Goal: Task Accomplishment & Management: Use online tool/utility

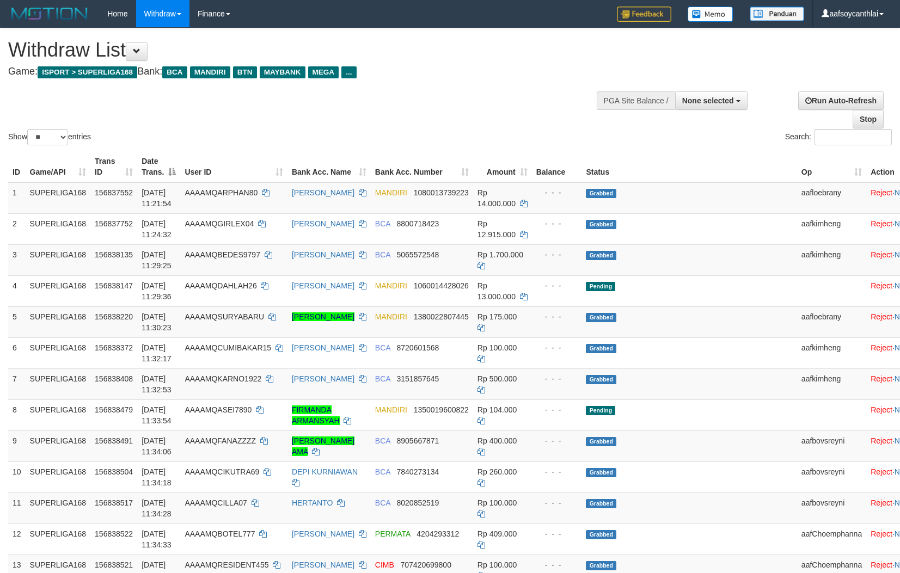
select select
select select "**"
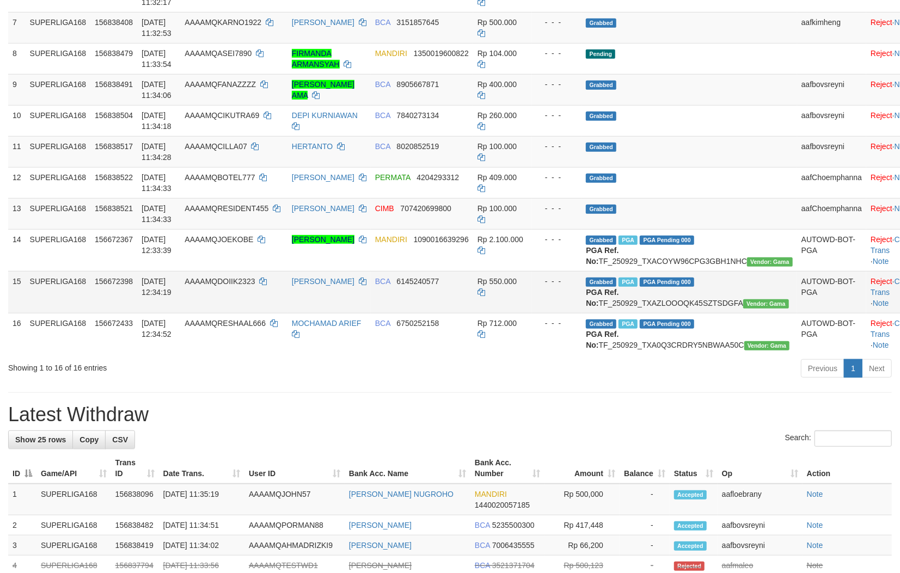
scroll to position [358, 0]
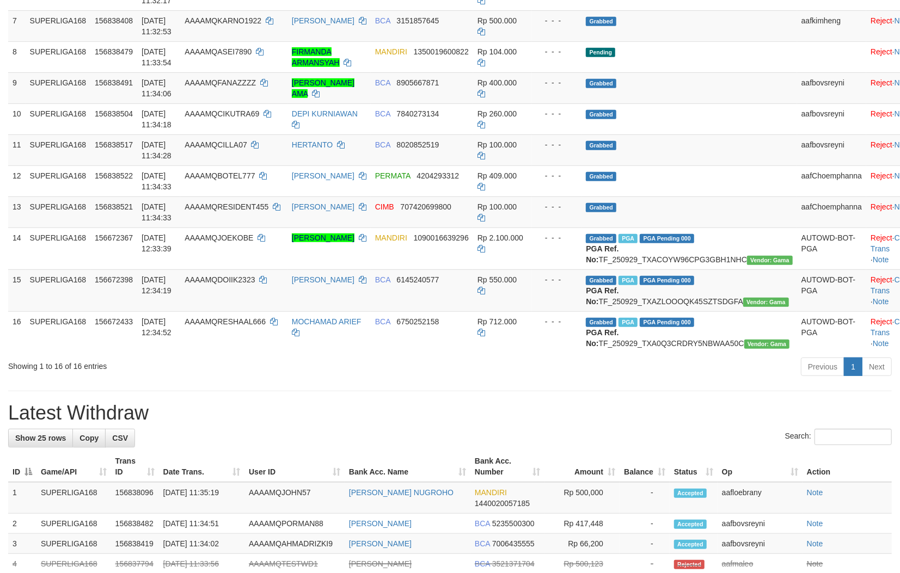
drag, startPoint x: 532, startPoint y: 421, endPoint x: 815, endPoint y: 412, distance: 283.2
click at [534, 421] on div "**********" at bounding box center [450, 386] width 900 height 1432
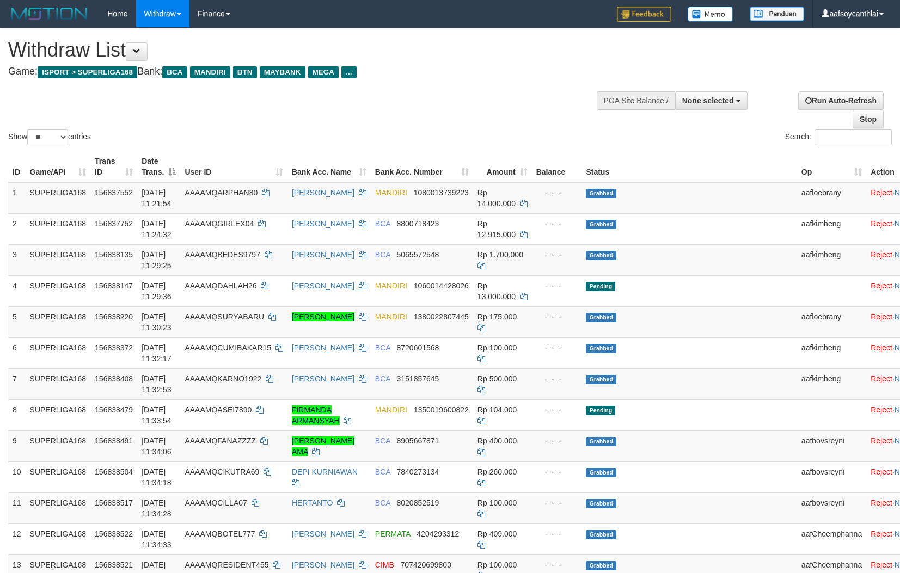
select select
select select "**"
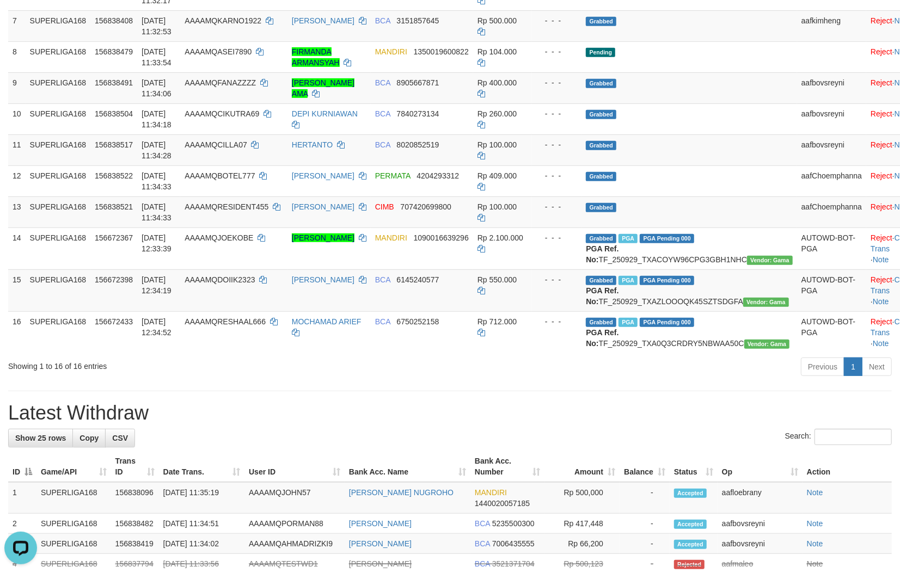
drag, startPoint x: 503, startPoint y: 447, endPoint x: 898, endPoint y: 408, distance: 396.6
click at [503, 424] on h1 "Latest Withdraw" at bounding box center [449, 413] width 883 height 22
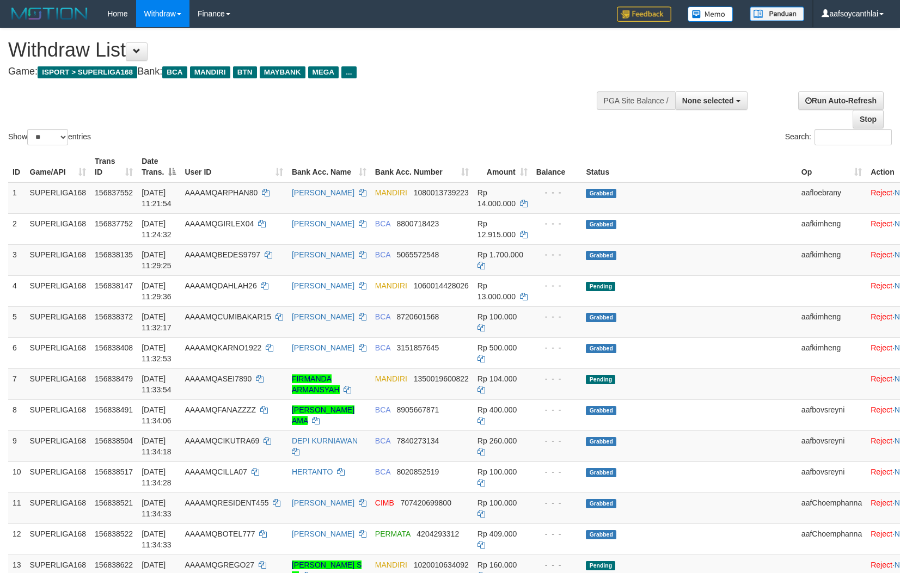
select select
select select "**"
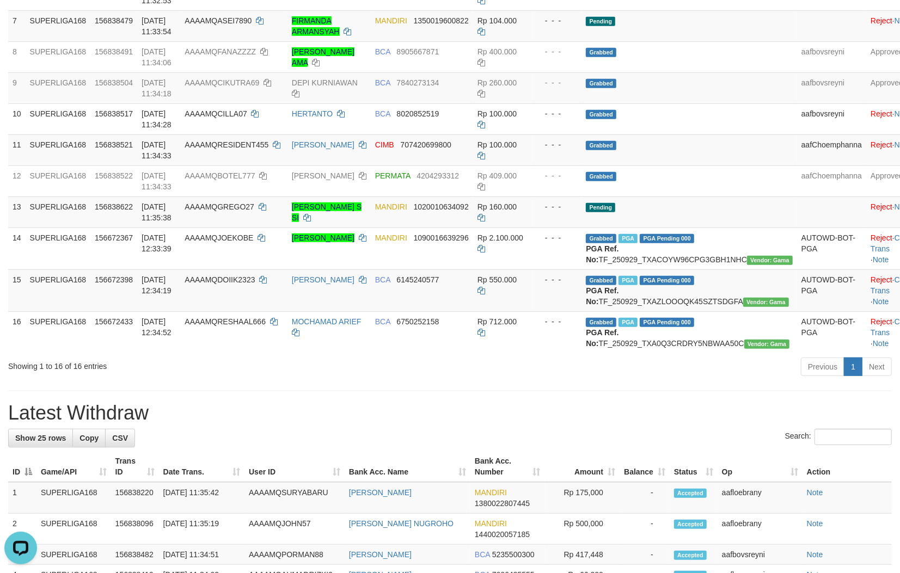
drag, startPoint x: 408, startPoint y: 463, endPoint x: 428, endPoint y: 482, distance: 27.3
click at [410, 448] on div "Search:" at bounding box center [449, 438] width 883 height 19
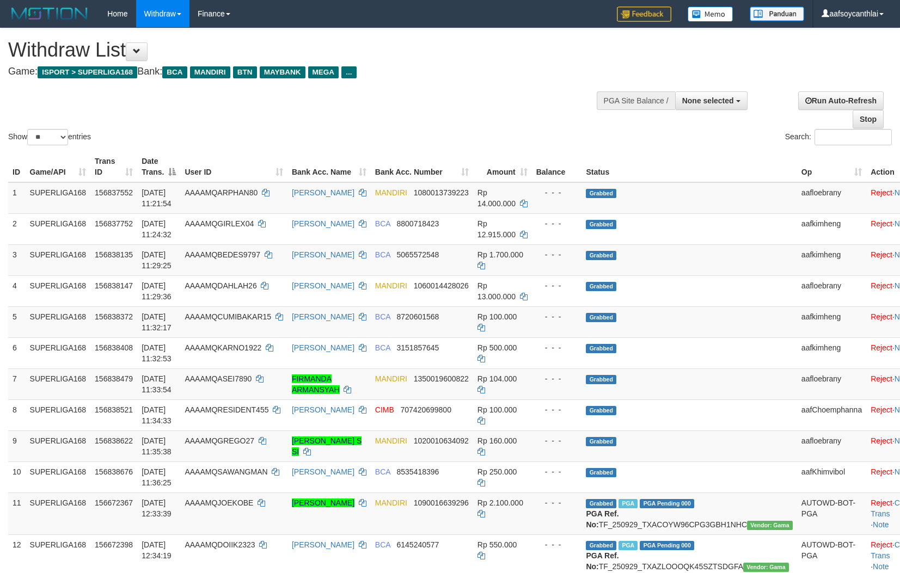
select select
select select "**"
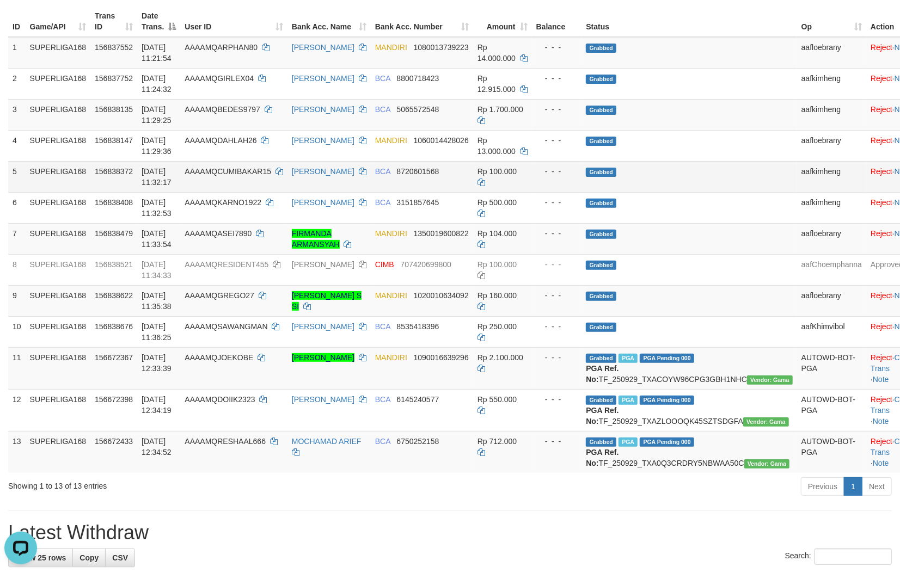
scroll to position [147, 0]
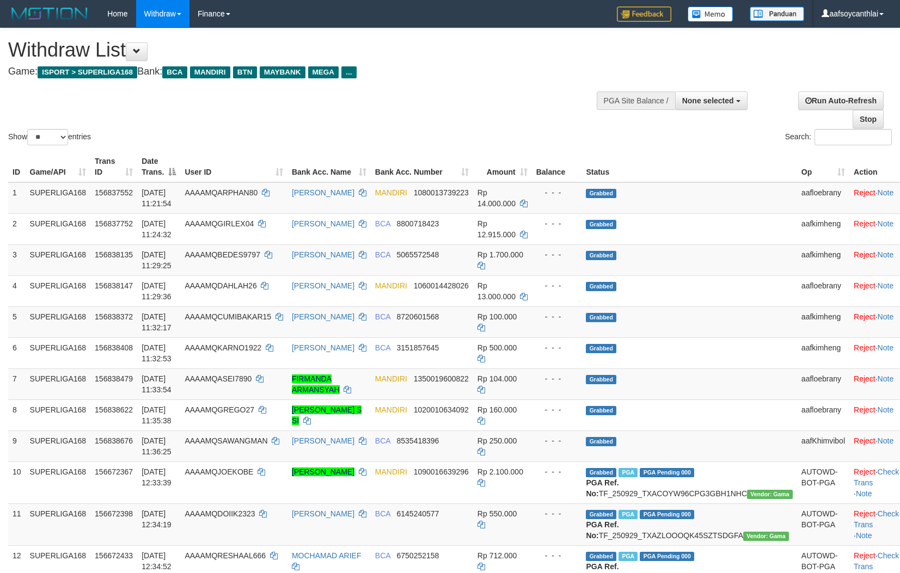
select select
select select "**"
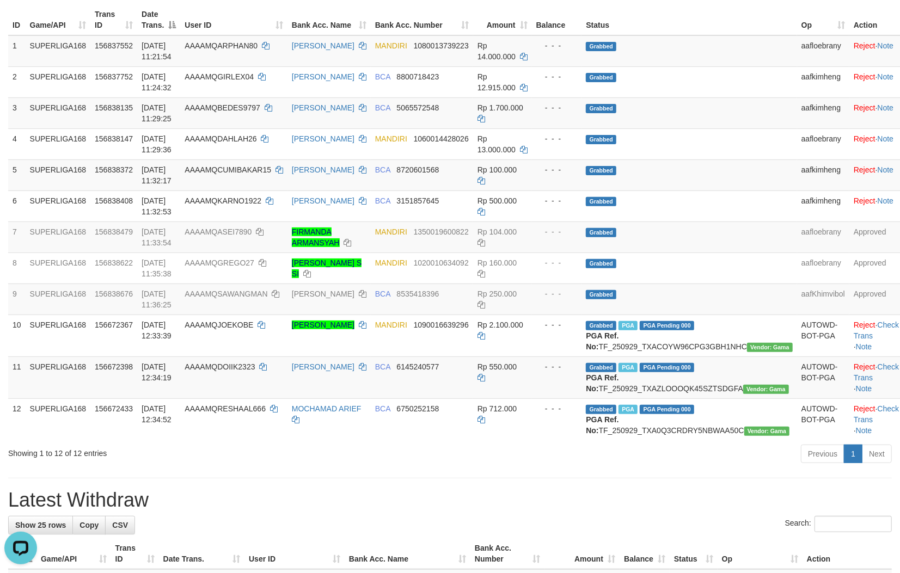
click at [557, 467] on div "Previous 1 Next" at bounding box center [637, 455] width 508 height 23
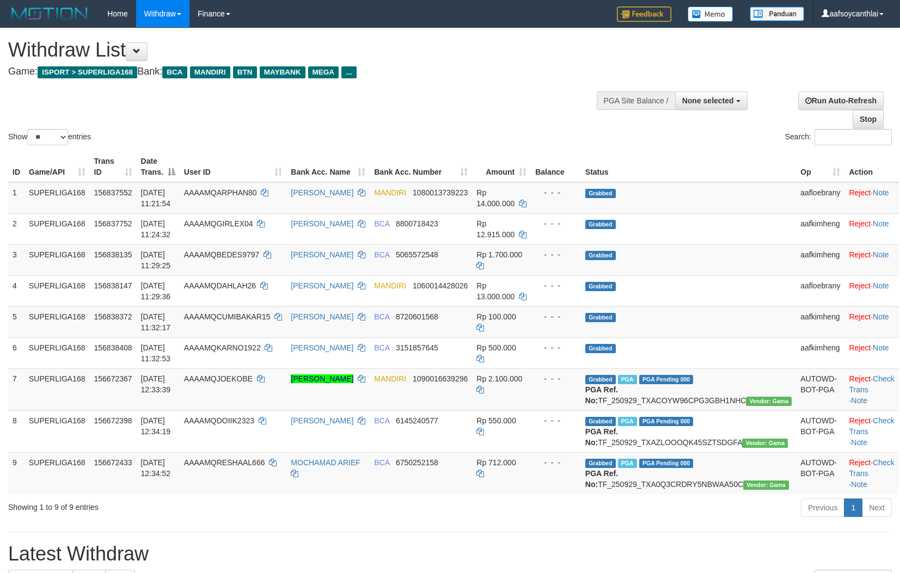
select select
select select "**"
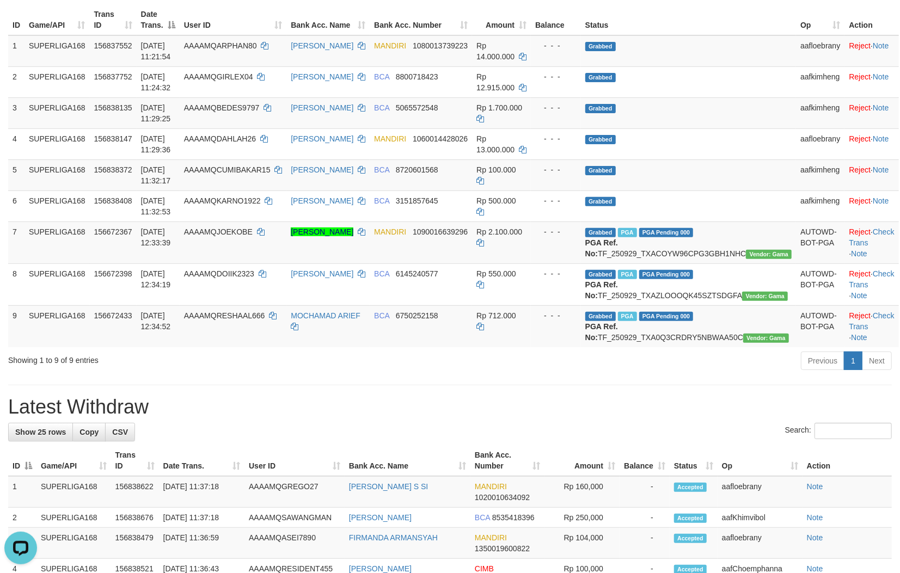
click at [228, 414] on div "**********" at bounding box center [450, 505] width 900 height 1248
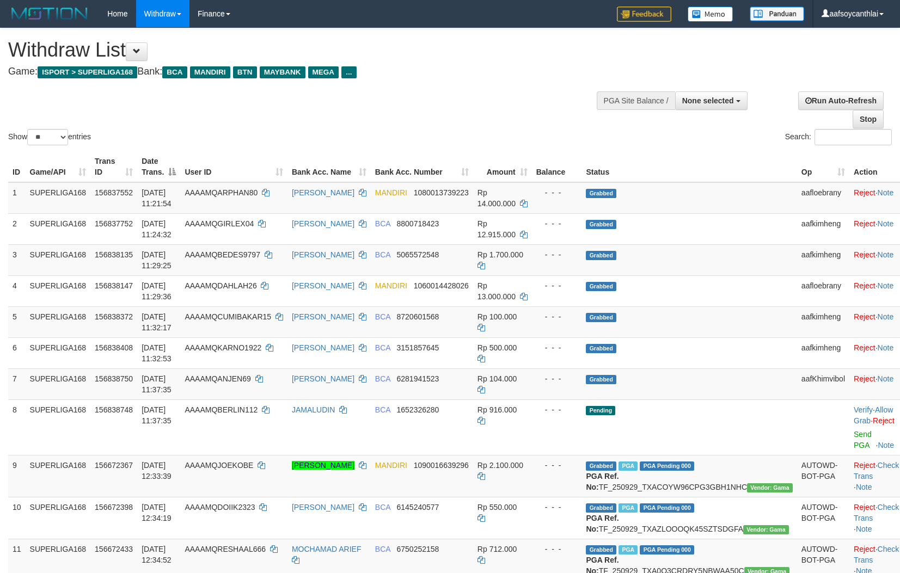
select select
select select "**"
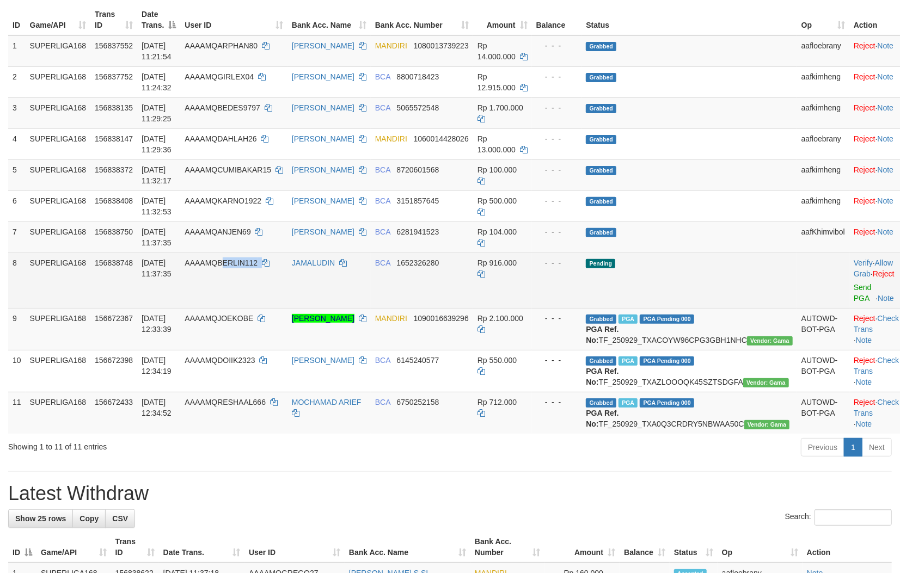
copy td "ERLIN112"
copy td "BERLIN112"
drag, startPoint x: 288, startPoint y: 277, endPoint x: 237, endPoint y: 268, distance: 51.8
click at [237, 268] on td "AAAAMQBERLIN112" at bounding box center [233, 281] width 107 height 56
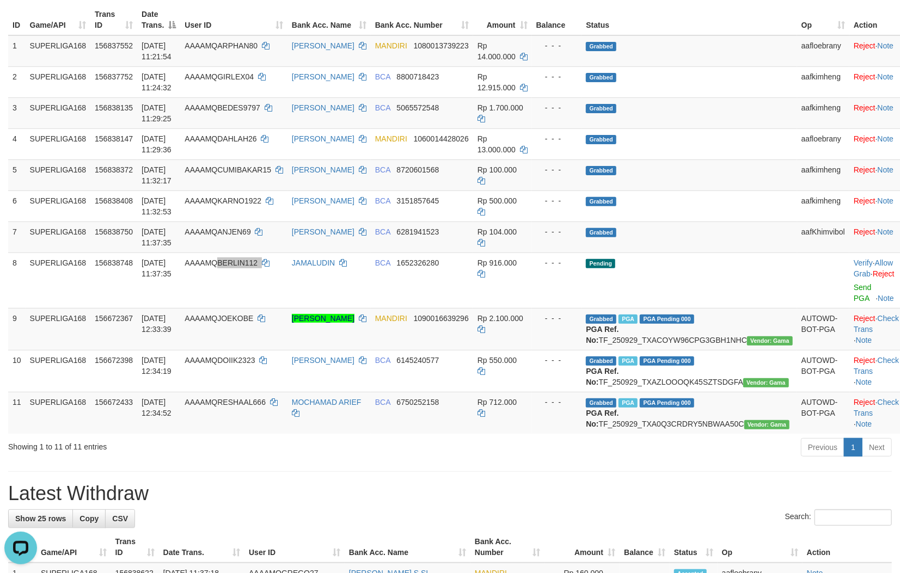
scroll to position [0, 0]
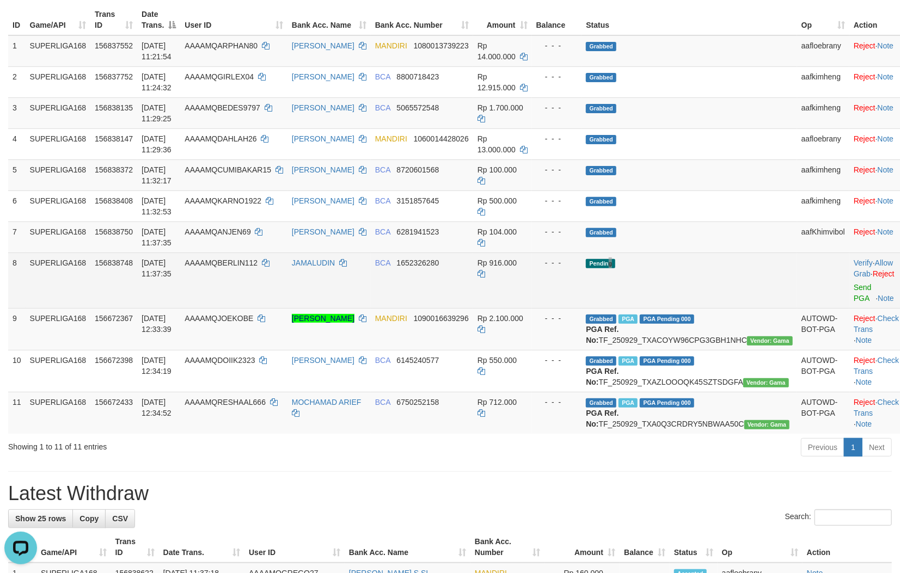
drag, startPoint x: 646, startPoint y: 271, endPoint x: 765, endPoint y: 252, distance: 120.2
click at [650, 268] on td "Pending" at bounding box center [688, 281] width 215 height 56
click at [880, 259] on link "Allow Grab" at bounding box center [873, 269] width 39 height 20
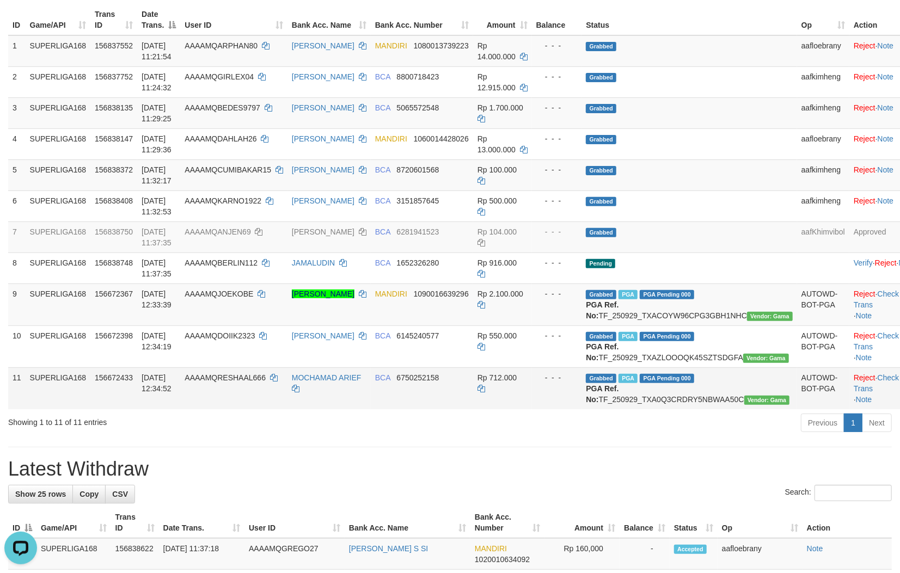
click at [397, 409] on td "BCA 6750252158" at bounding box center [422, 388] width 102 height 42
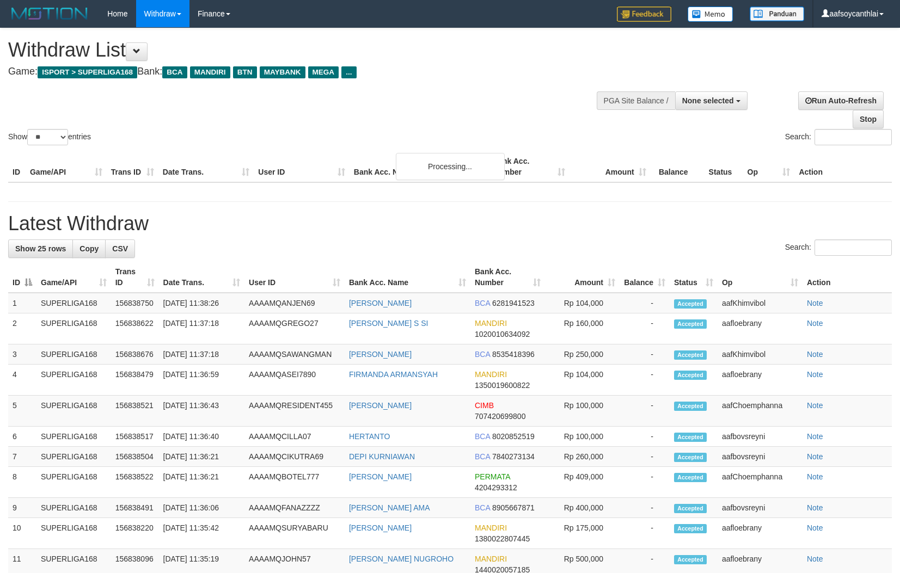
select select
select select "**"
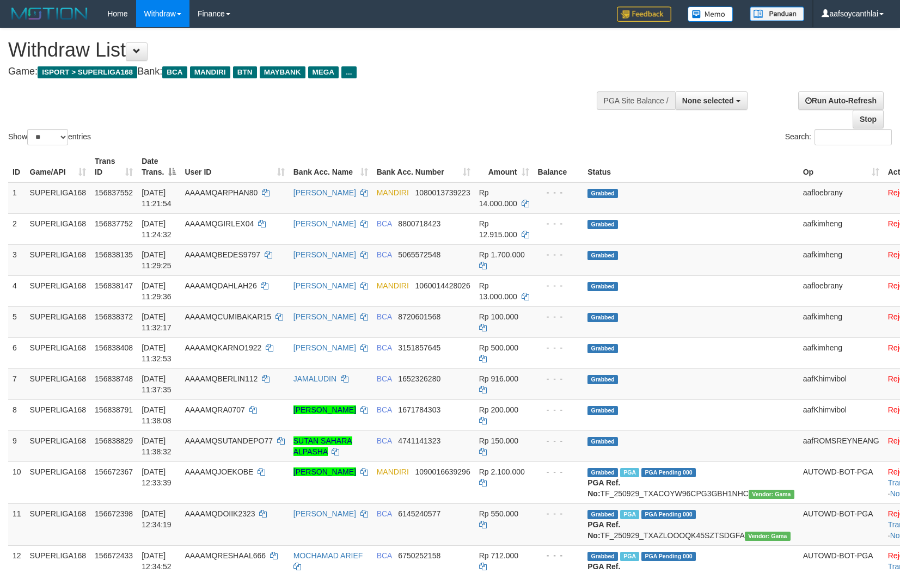
select select
select select "**"
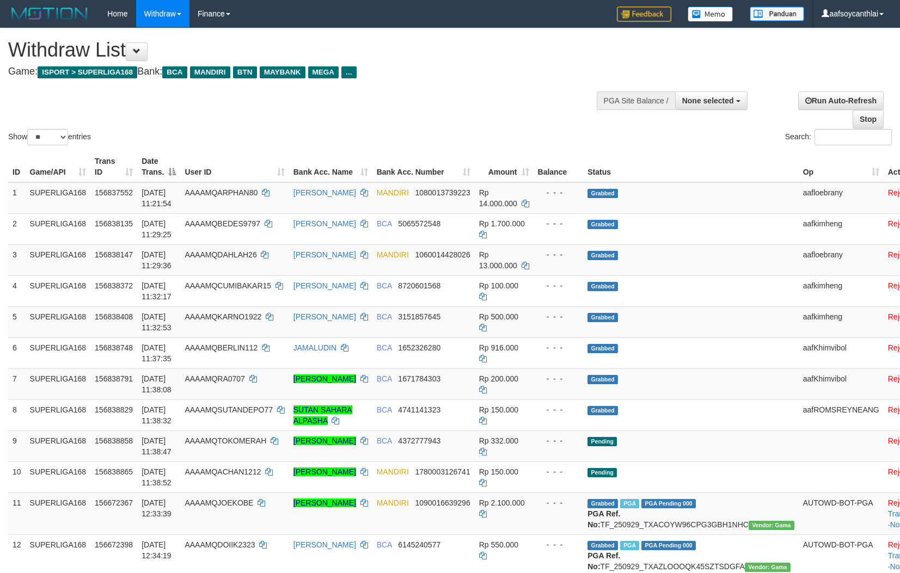
select select
select select "**"
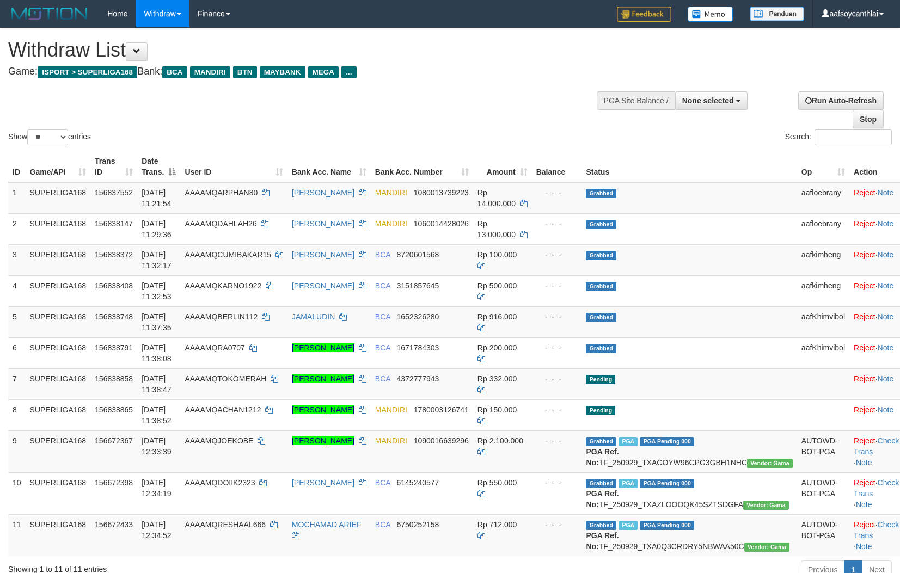
select select
select select "**"
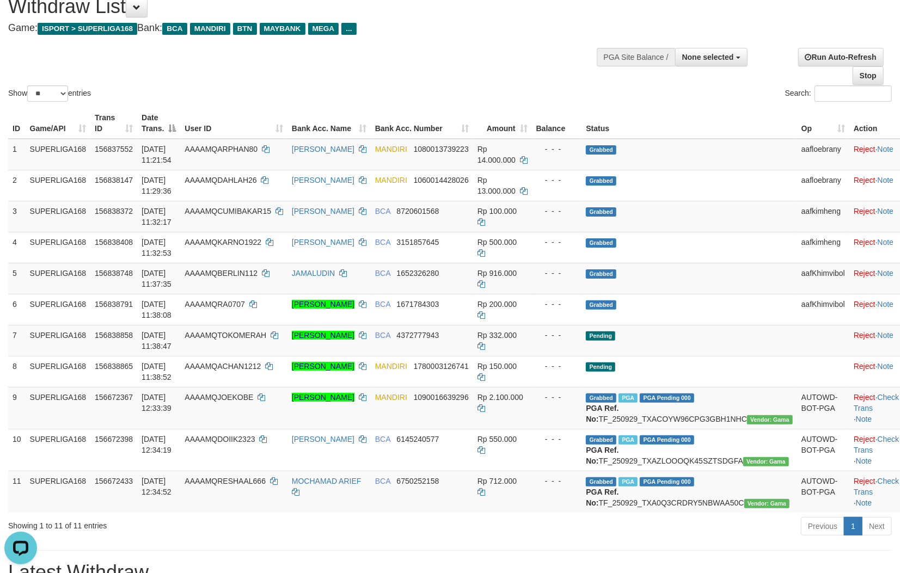
scroll to position [80, 0]
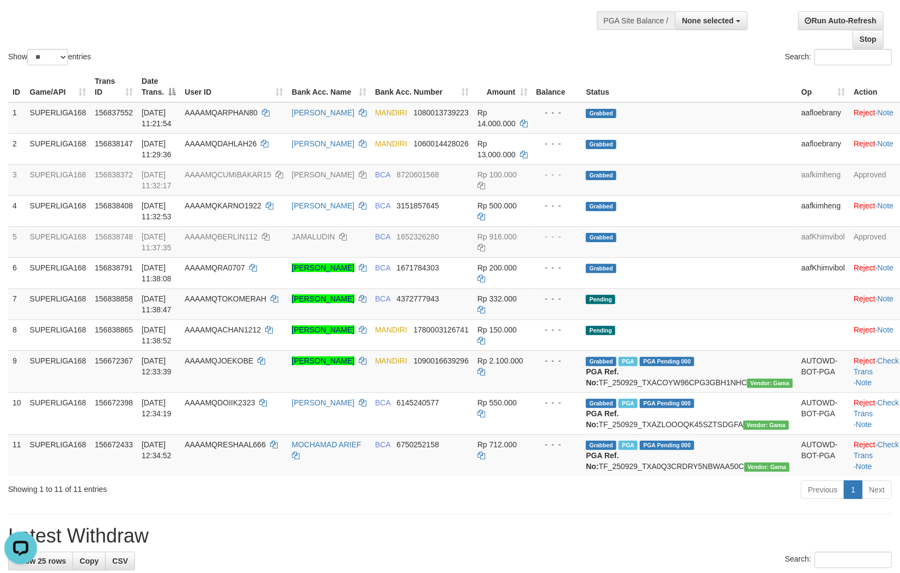
click at [447, 28] on div "Show ** ** ** *** entries Search:" at bounding box center [450, 7] width 900 height 119
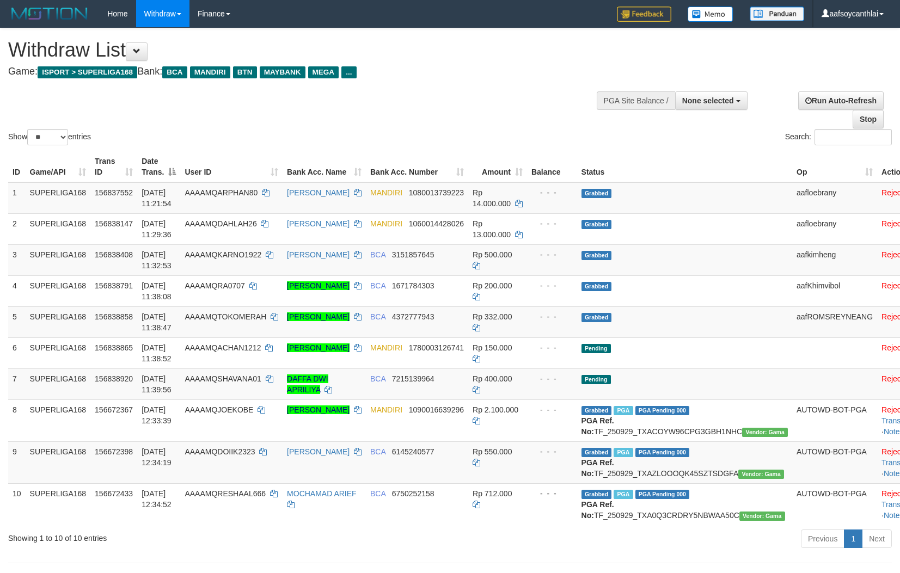
select select
select select "**"
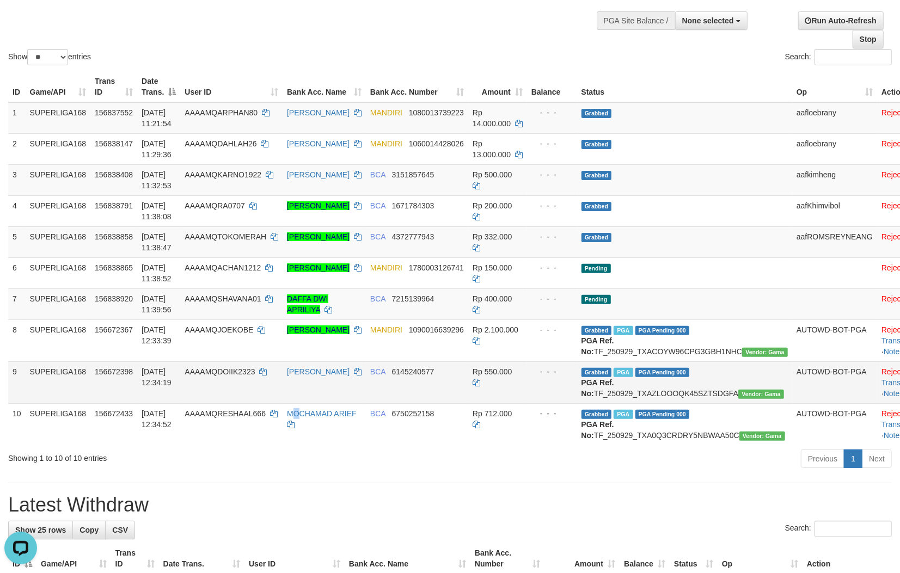
click at [301, 433] on td "MOCHAMAD ARIEF" at bounding box center [324, 424] width 83 height 42
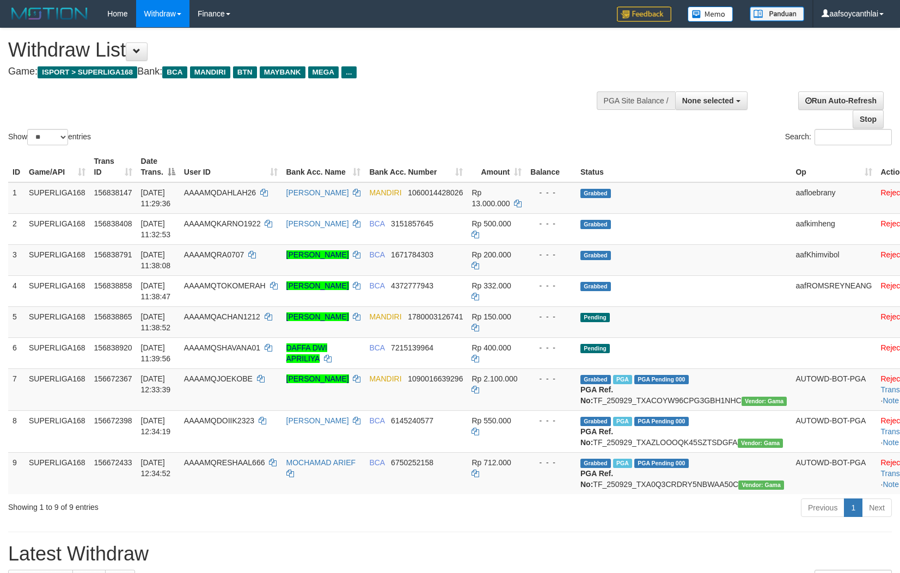
select select
select select "**"
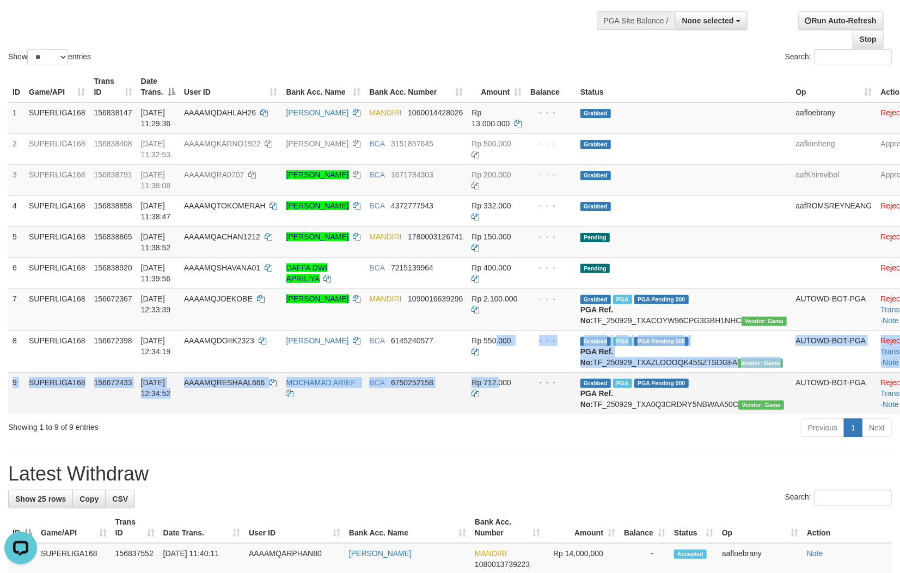
drag, startPoint x: 509, startPoint y: 391, endPoint x: 705, endPoint y: 417, distance: 198.3
click at [513, 395] on td "Rp 712.000" at bounding box center [496, 393] width 59 height 42
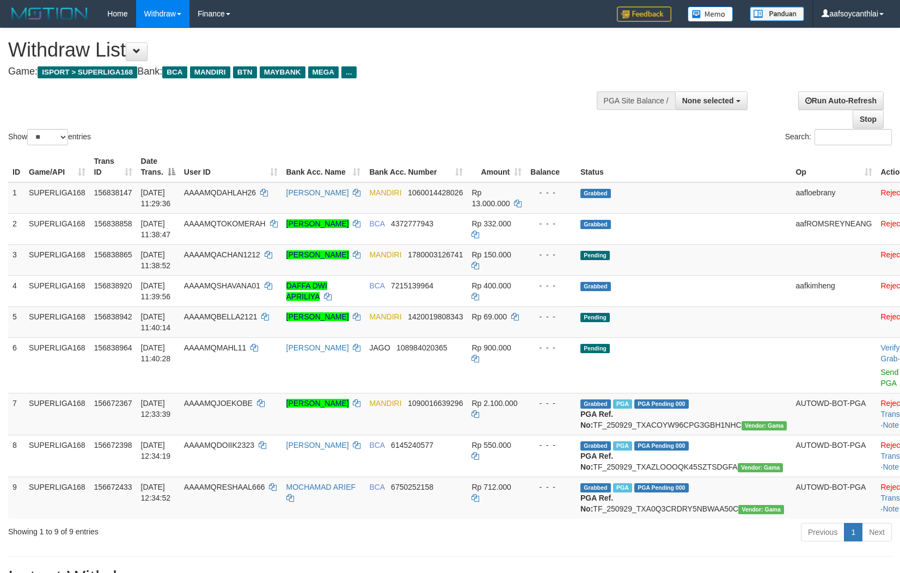
select select
select select "**"
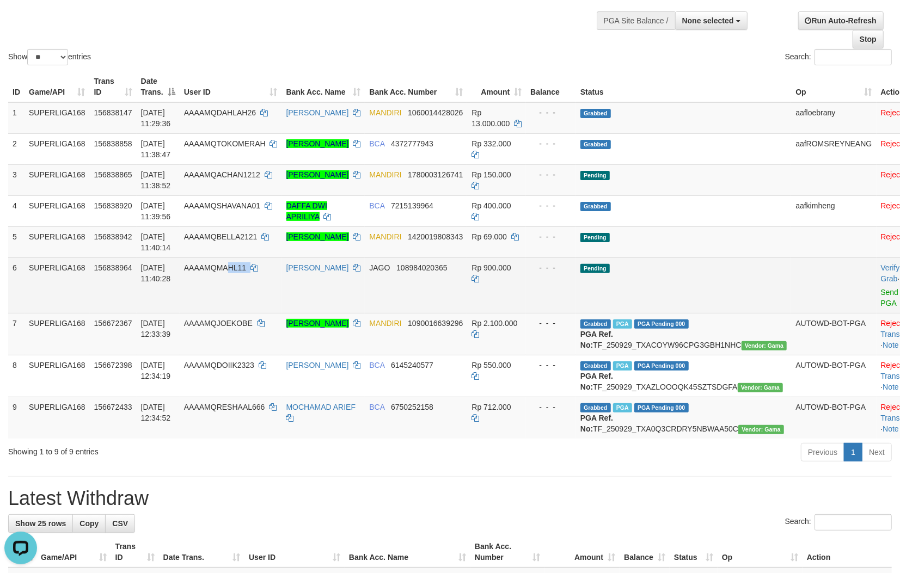
copy td "HL11"
copy td "AHL11"
copy td "MAHL11"
drag, startPoint x: 259, startPoint y: 280, endPoint x: 222, endPoint y: 273, distance: 37.7
click at [222, 273] on td "AAAAMQMAHL11" at bounding box center [231, 285] width 102 height 56
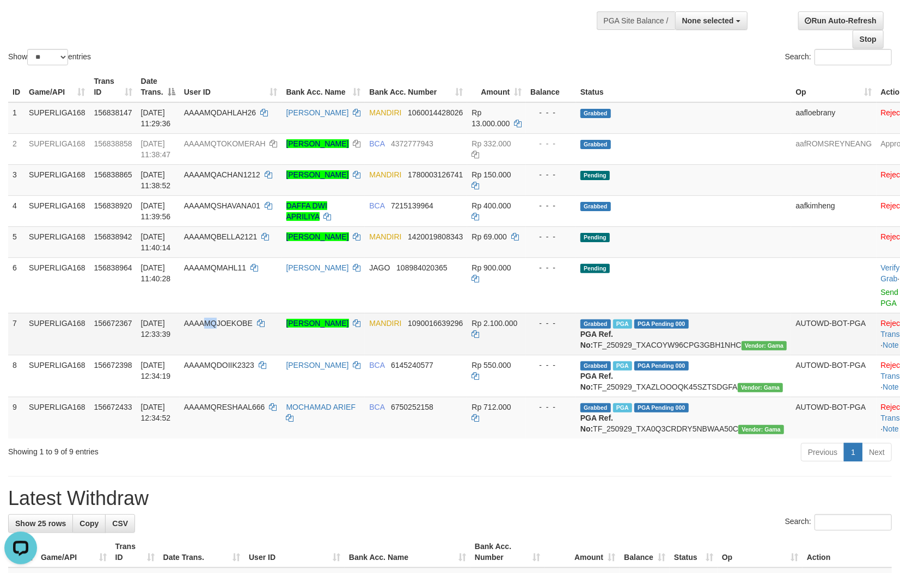
drag, startPoint x: 229, startPoint y: 347, endPoint x: 547, endPoint y: 330, distance: 318.3
click at [232, 346] on td "AAAAMQJOEKOBE" at bounding box center [231, 334] width 102 height 42
drag, startPoint x: 836, startPoint y: 290, endPoint x: 852, endPoint y: 331, distance: 44.5
click at [881, 290] on link "Send PGA" at bounding box center [890, 298] width 18 height 20
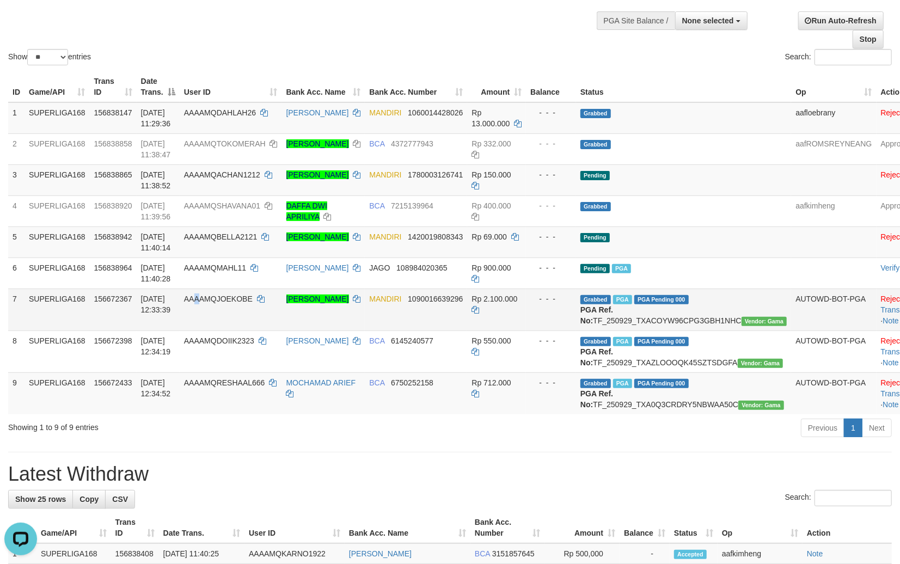
drag, startPoint x: 199, startPoint y: 334, endPoint x: 211, endPoint y: 324, distance: 15.5
click at [200, 330] on td "AAAAMQJOEKOBE" at bounding box center [231, 309] width 102 height 42
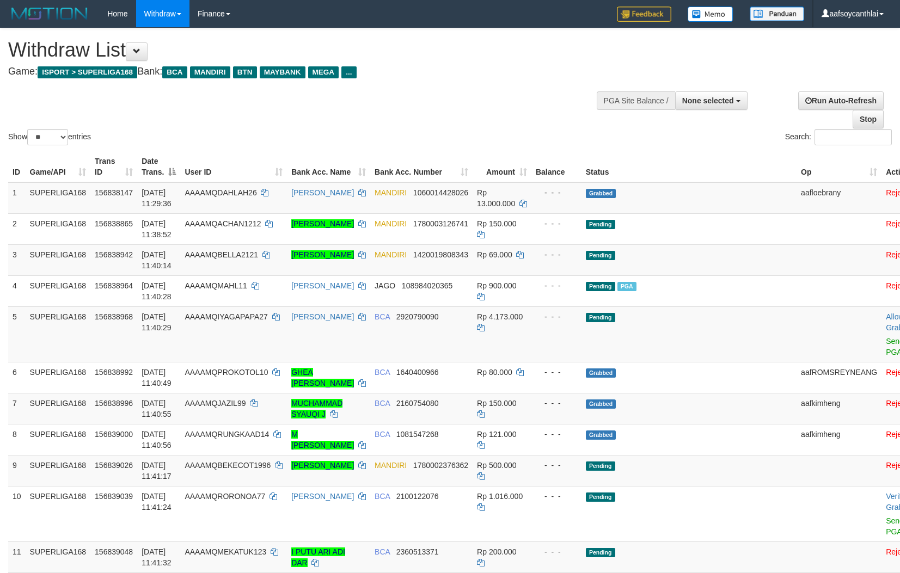
select select
select select "**"
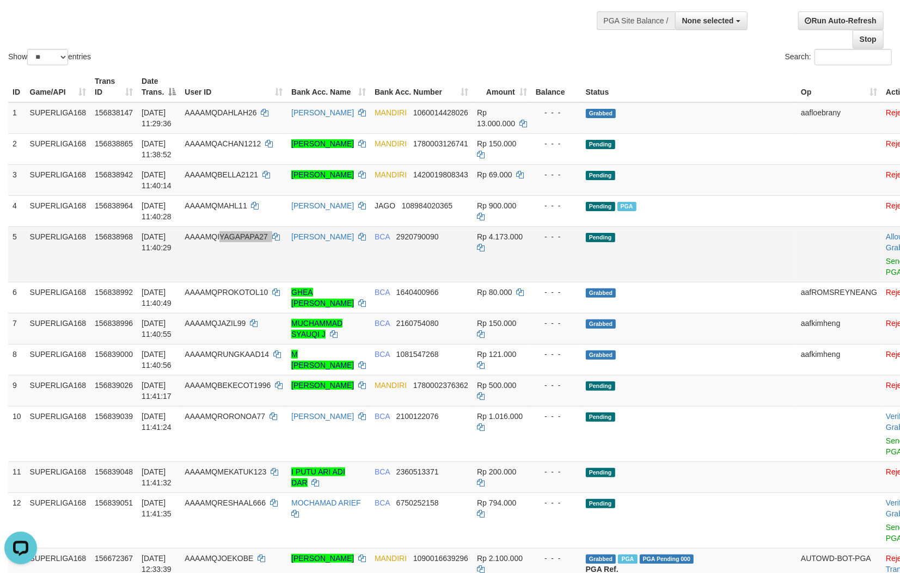
drag, startPoint x: 242, startPoint y: 251, endPoint x: 225, endPoint y: 243, distance: 18.7
click at [225, 243] on td "AAAAMQIYAGAPAPA27" at bounding box center [233, 254] width 107 height 56
click at [273, 231] on td "AAAAMQIYAGAPAPA27" at bounding box center [233, 254] width 107 height 56
copy td "QIYAGAPAPA27"
copy td "IYAGAPAPA27"
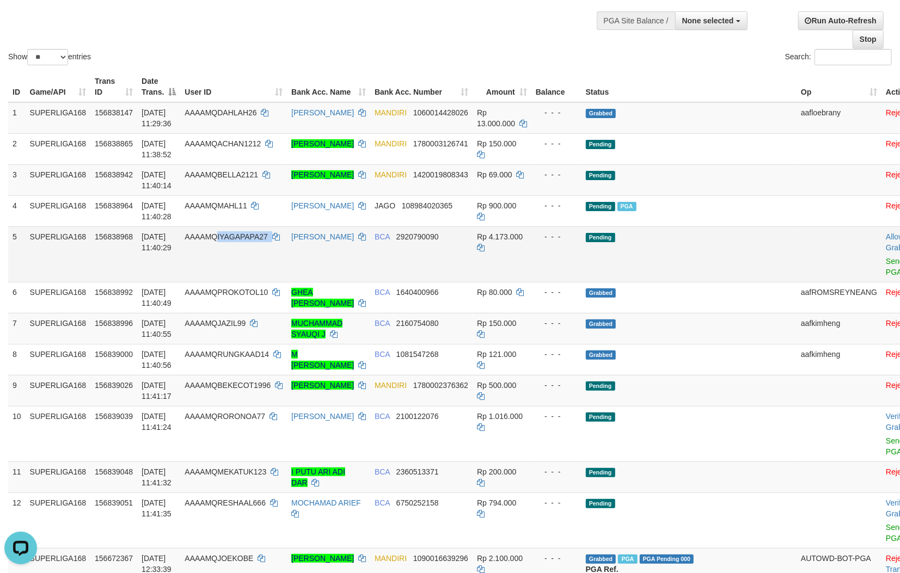
drag, startPoint x: 266, startPoint y: 249, endPoint x: 224, endPoint y: 240, distance: 42.4
click at [220, 240] on td "AAAAMQIYAGAPAPA27" at bounding box center [233, 254] width 107 height 56
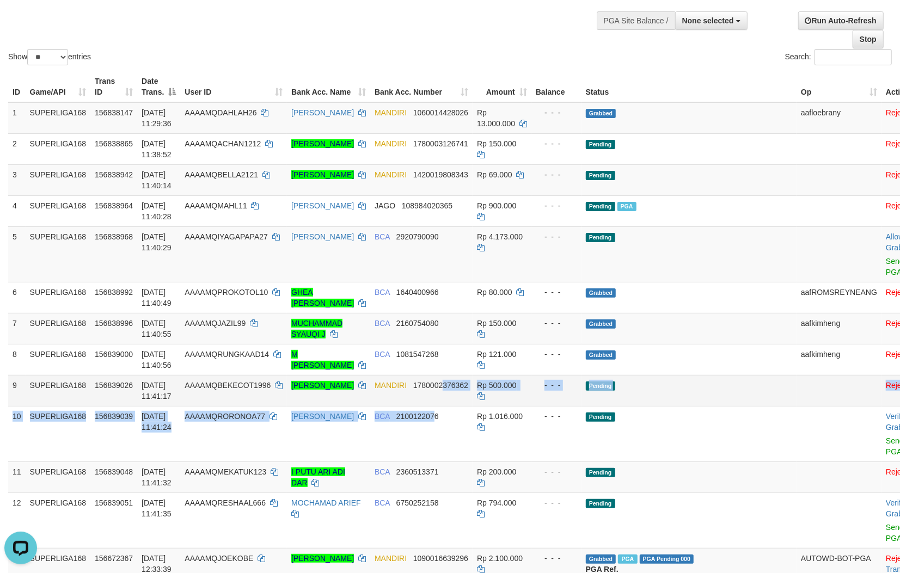
drag, startPoint x: 464, startPoint y: 391, endPoint x: 536, endPoint y: 380, distance: 73.2
click at [469, 390] on tbody "1 SUPERLIGA168 156838147 01/10/2025 11:29:36 AAAAMQDAHLAH26 SUWANDI WIJAYA MAND…" at bounding box center [471, 388] width 927 height 572
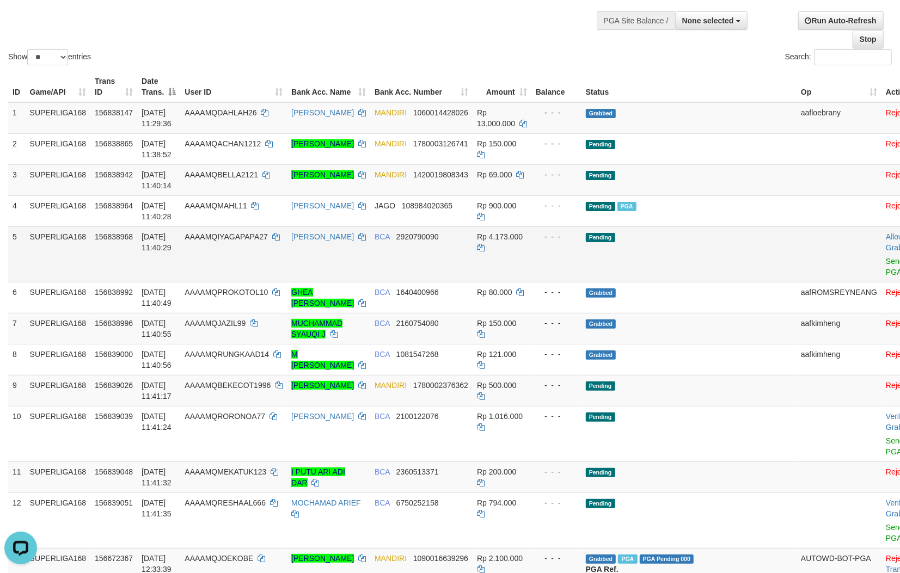
click at [834, 266] on tr "5 SUPERLIGA168 156838968 01/10/2025 11:40:29 AAAAMQIYAGAPAPA27 FAISAL ANWAR BCA…" at bounding box center [471, 254] width 927 height 56
click at [886, 262] on link "Send PGA" at bounding box center [895, 267] width 18 height 20
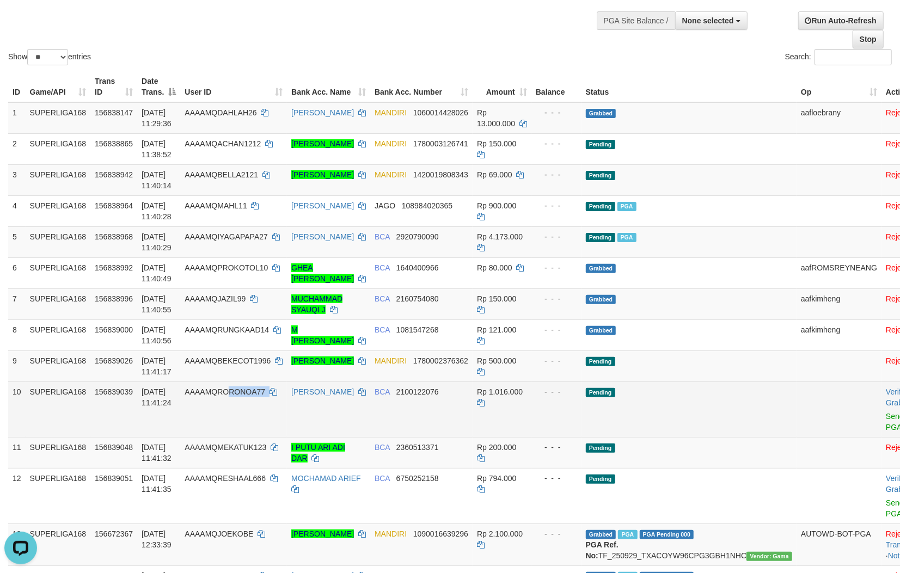
copy td "RONOA77"
copy td "RORONOA77"
drag, startPoint x: 287, startPoint y: 413, endPoint x: 224, endPoint y: 396, distance: 65.2
click at [224, 396] on tr "10 SUPERLIGA168 156839039 01/10/2025 11:41:24 AAAAMQRORONOA77 RAHMAT HIDAYAT BC…" at bounding box center [471, 410] width 927 height 56
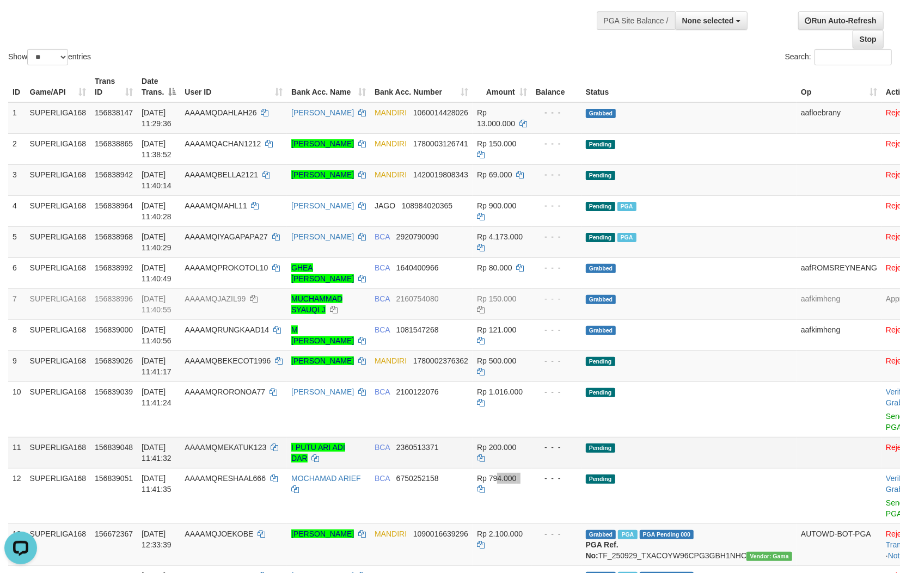
drag, startPoint x: 509, startPoint y: 480, endPoint x: 535, endPoint y: 451, distance: 39.3
click at [512, 481] on td "Rp 794.000" at bounding box center [501, 496] width 59 height 56
click at [577, 457] on td "- - -" at bounding box center [556, 452] width 50 height 31
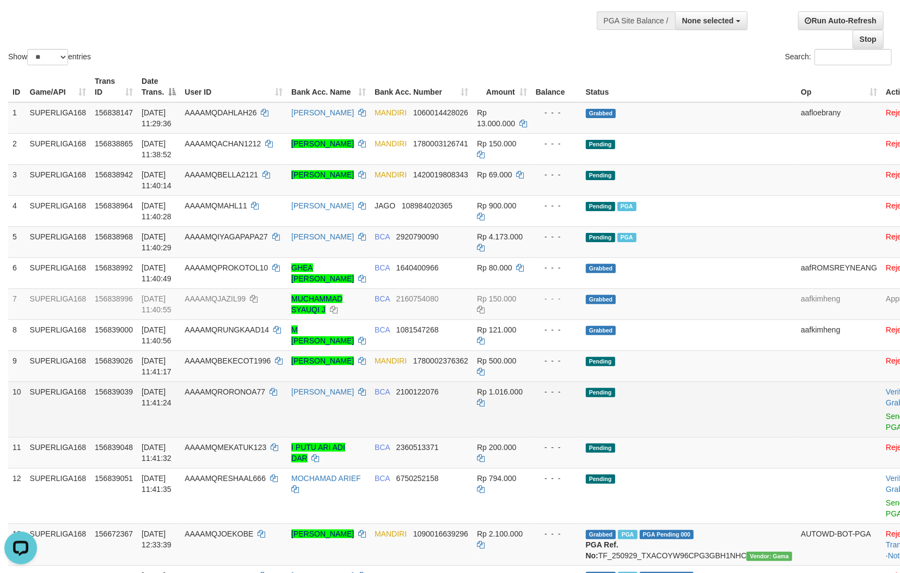
click at [431, 410] on td "BCA 2100122076" at bounding box center [421, 410] width 102 height 56
copy span "2100122076"
click at [431, 410] on td "BCA 2100122076" at bounding box center [421, 410] width 102 height 56
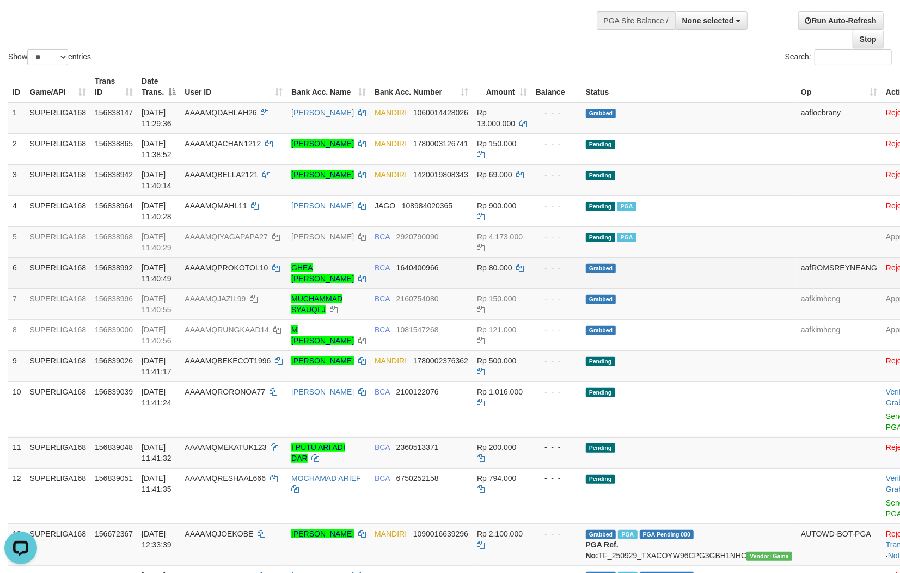
drag, startPoint x: 540, startPoint y: 265, endPoint x: 552, endPoint y: 269, distance: 13.4
click at [531, 265] on td "Rp 80.000" at bounding box center [501, 272] width 59 height 31
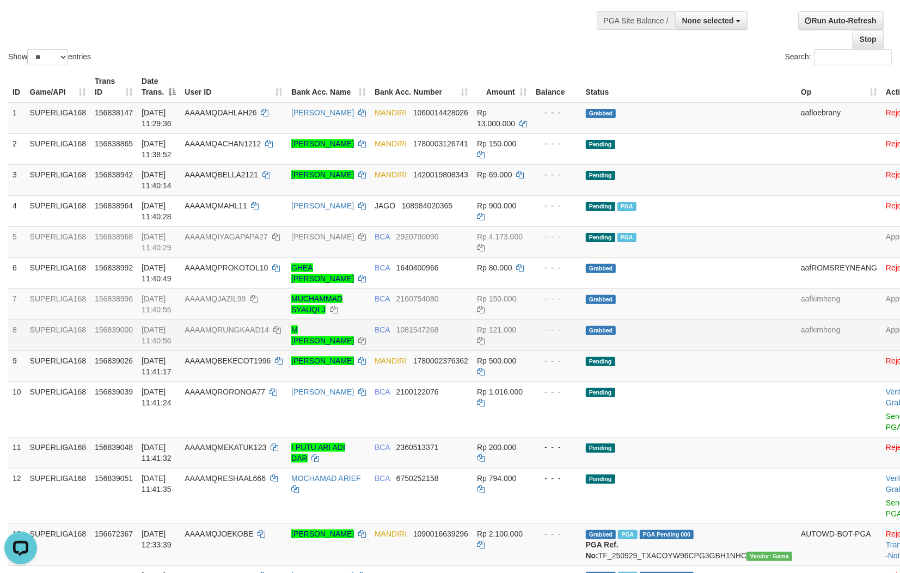
click at [531, 325] on td "Rp 121.000" at bounding box center [501, 335] width 59 height 31
drag, startPoint x: 452, startPoint y: 342, endPoint x: 474, endPoint y: 335, distance: 22.4
click at [453, 342] on td "BCA 1081547268" at bounding box center [421, 335] width 102 height 31
click at [465, 324] on td "BCA 1081547268" at bounding box center [421, 335] width 102 height 31
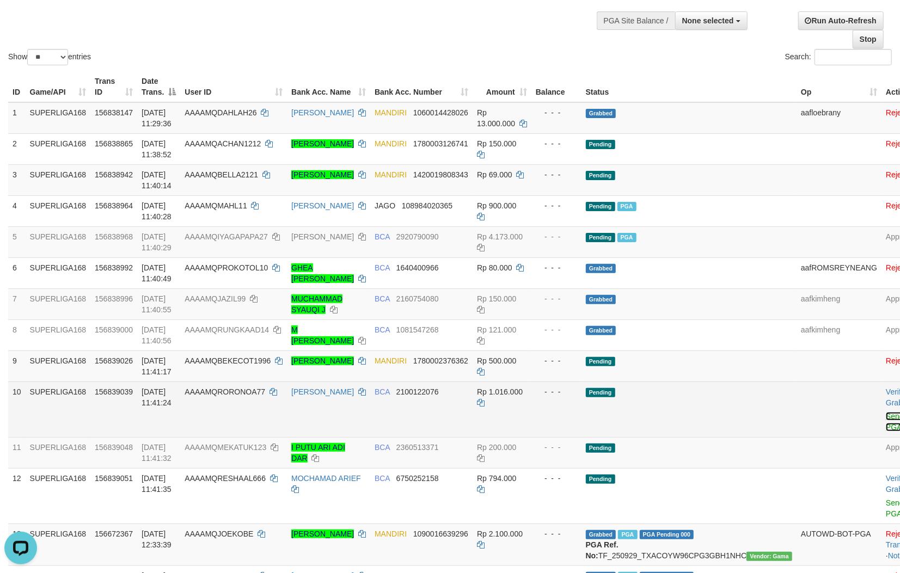
drag, startPoint x: 844, startPoint y: 417, endPoint x: 417, endPoint y: 460, distance: 428.9
click at [886, 417] on link "Send PGA" at bounding box center [895, 422] width 18 height 20
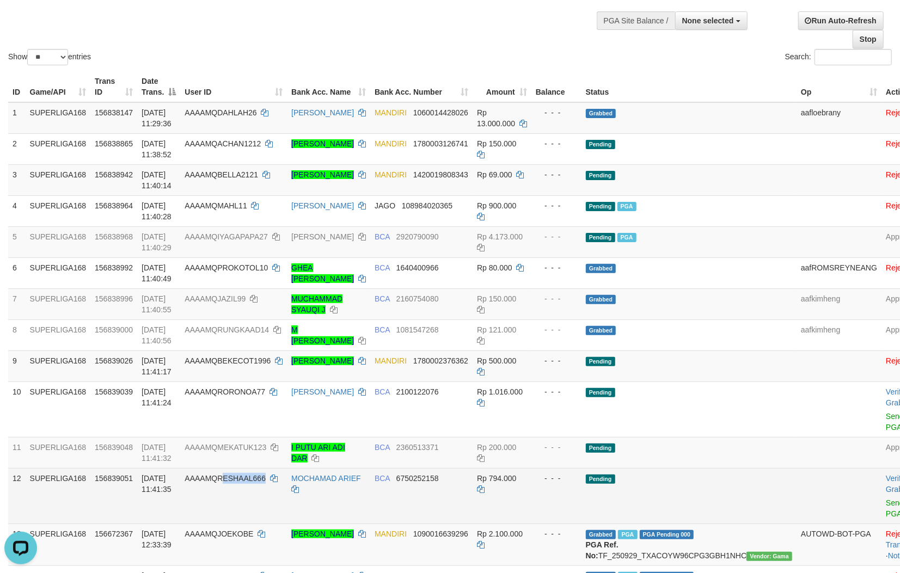
copy span "ESHAAL666"
copy span "RESHAAL666"
drag, startPoint x: 271, startPoint y: 485, endPoint x: 221, endPoint y: 477, distance: 50.2
click at [221, 480] on td "AAAAMQRESHAAL666" at bounding box center [233, 496] width 107 height 56
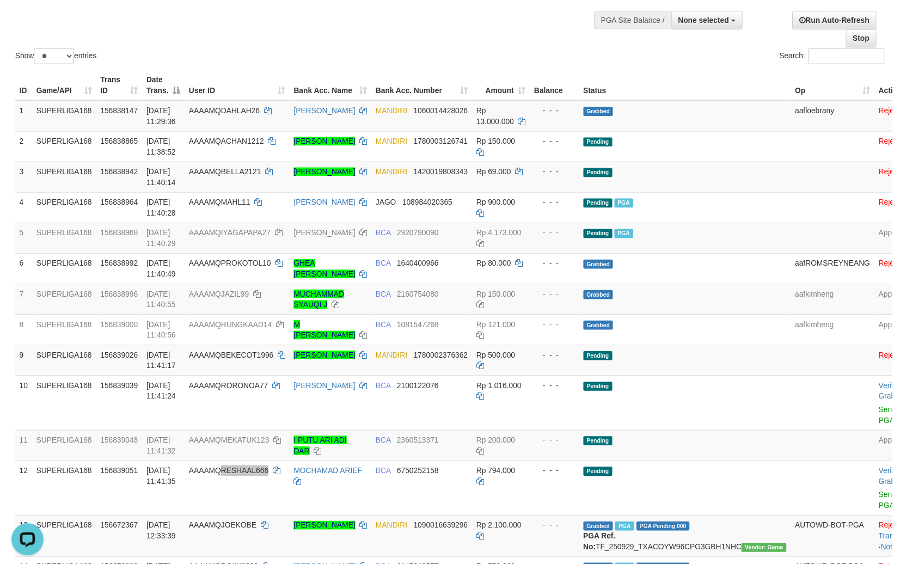
scroll to position [401, 0]
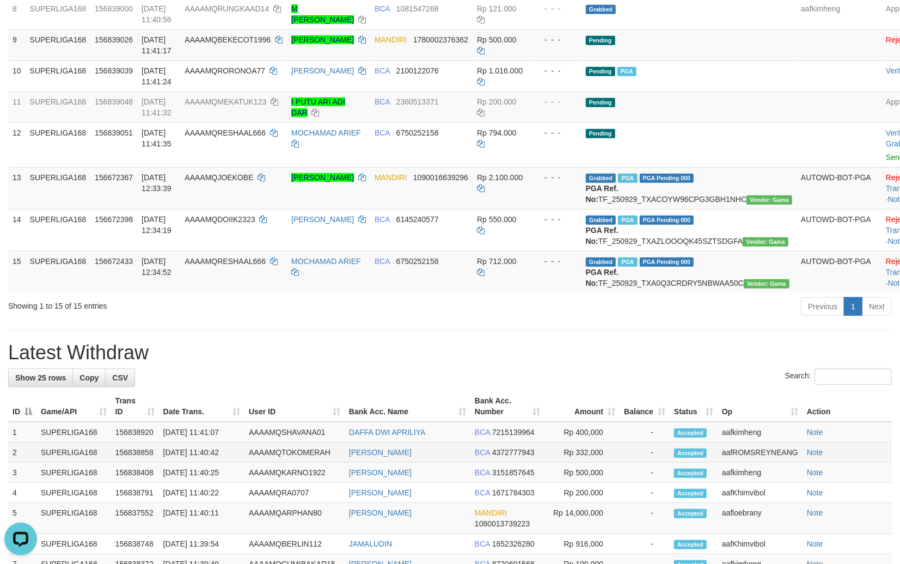
drag, startPoint x: 440, startPoint y: 504, endPoint x: 472, endPoint y: 491, distance: 34.7
click at [445, 483] on td "ZAFI NUR MAARIJ" at bounding box center [408, 473] width 126 height 20
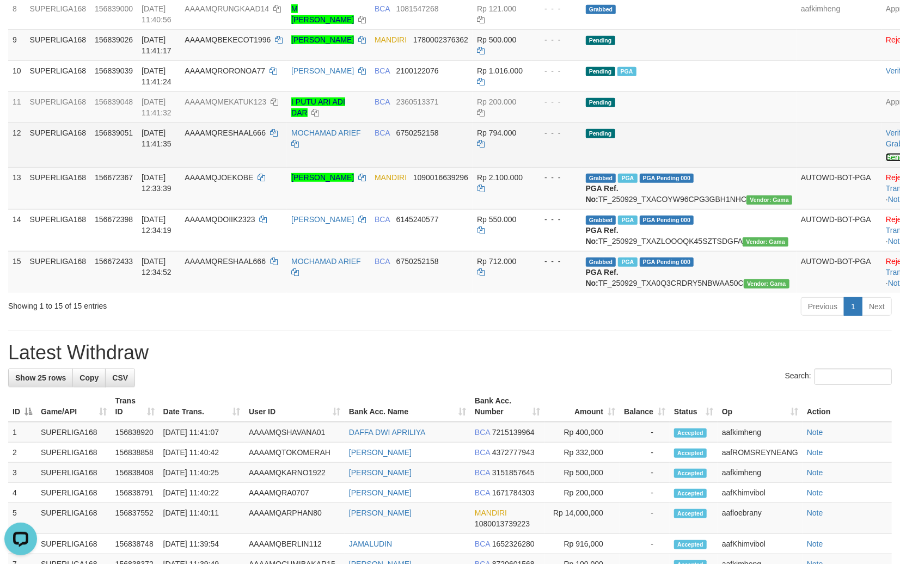
click at [886, 154] on link "Send PGA" at bounding box center [903, 157] width 35 height 9
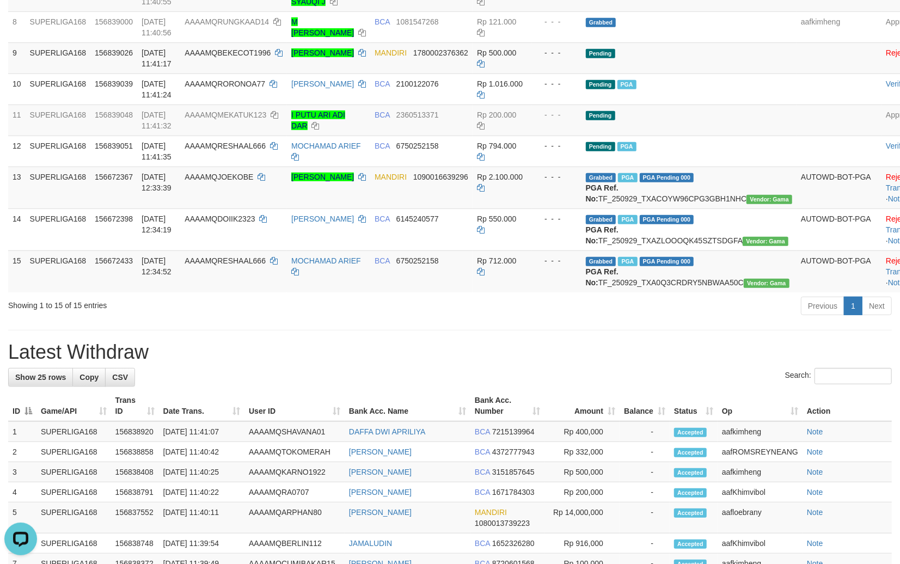
drag, startPoint x: 683, startPoint y: 456, endPoint x: 708, endPoint y: 417, distance: 45.8
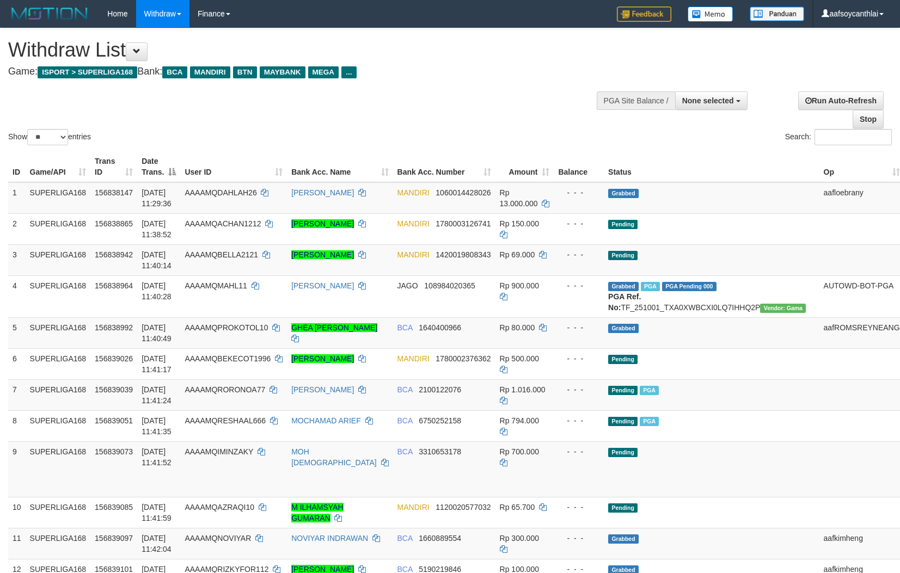
select select
select select "**"
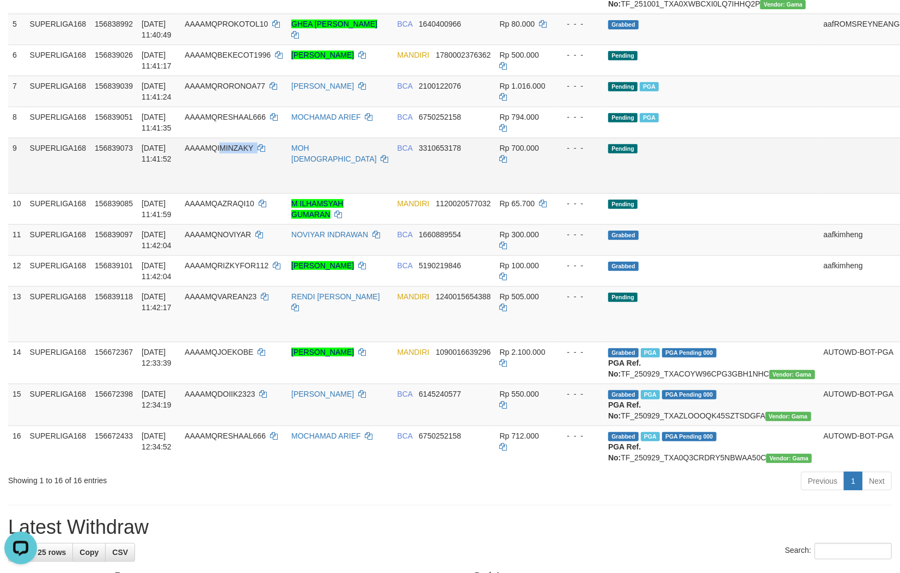
copy td "MINZAKY"
copy td "IMINZAKY"
drag, startPoint x: 247, startPoint y: 180, endPoint x: 222, endPoint y: 164, distance: 30.4
click at [222, 164] on td "AAAAMQIMINZAKY" at bounding box center [233, 166] width 107 height 56
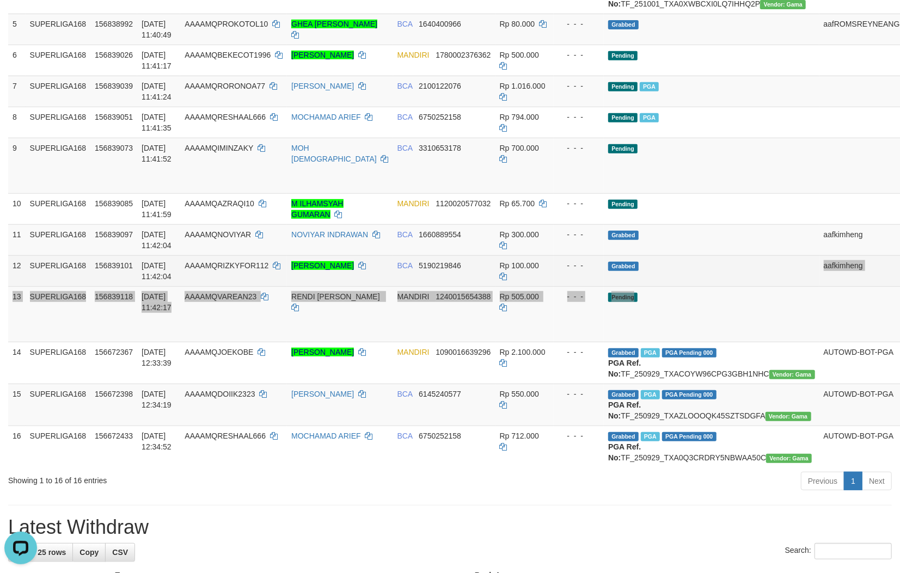
drag, startPoint x: 628, startPoint y: 297, endPoint x: 779, endPoint y: 201, distance: 179.3
click at [639, 290] on tbody "1 SUPERLIGA168 156838147 01/10/2025 11:29:36 AAAAMQDAHLAH26 SUWANDI WIJAYA MAND…" at bounding box center [483, 173] width 950 height 589
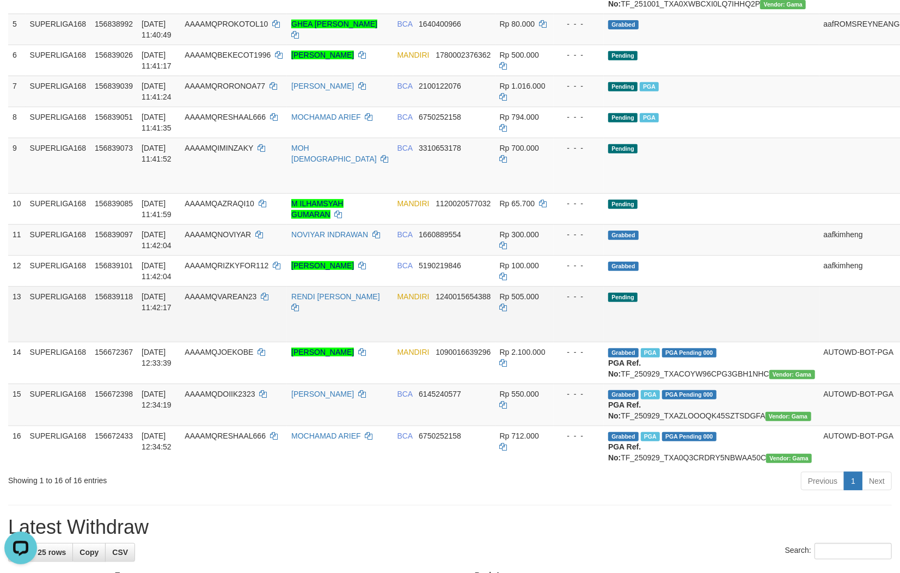
drag, startPoint x: 844, startPoint y: 177, endPoint x: 368, endPoint y: 325, distance: 498.6
click at [899, 177] on link "Send PGA" at bounding box center [917, 178] width 18 height 20
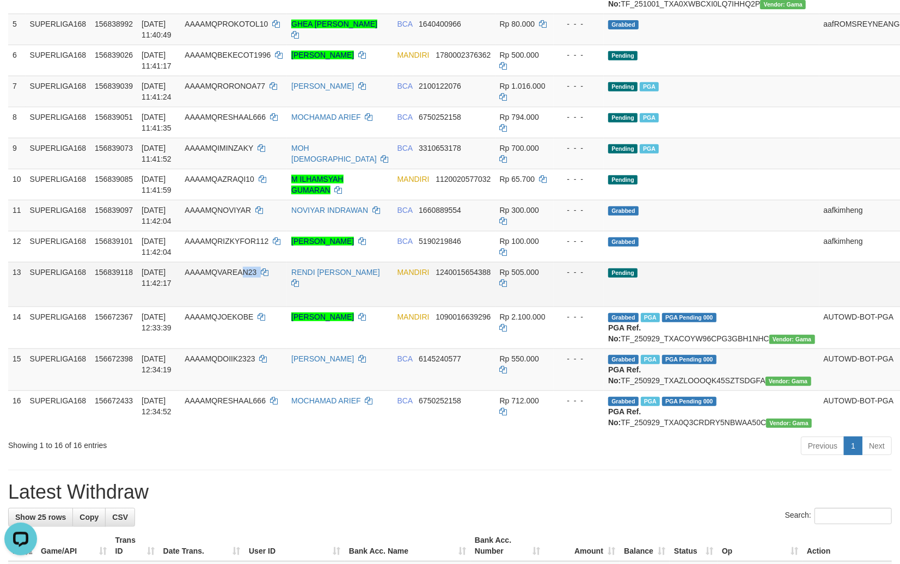
copy td "N23"
copy td "QVAREAN23"
copy td "VAREAN23"
copy td "AREAN23"
copy td "VAREAN23"
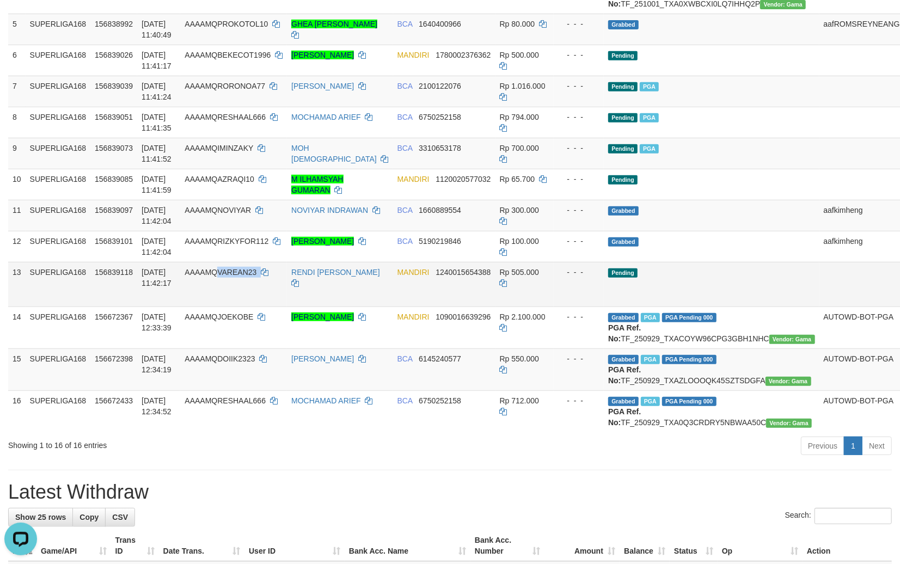
drag, startPoint x: 262, startPoint y: 301, endPoint x: 218, endPoint y: 291, distance: 45.3
click at [218, 291] on td "AAAAMQVAREAN23" at bounding box center [233, 284] width 107 height 45
drag, startPoint x: 530, startPoint y: 376, endPoint x: 535, endPoint y: 372, distance: 6.6
click at [533, 373] on td "Rp 550.000" at bounding box center [524, 369] width 59 height 42
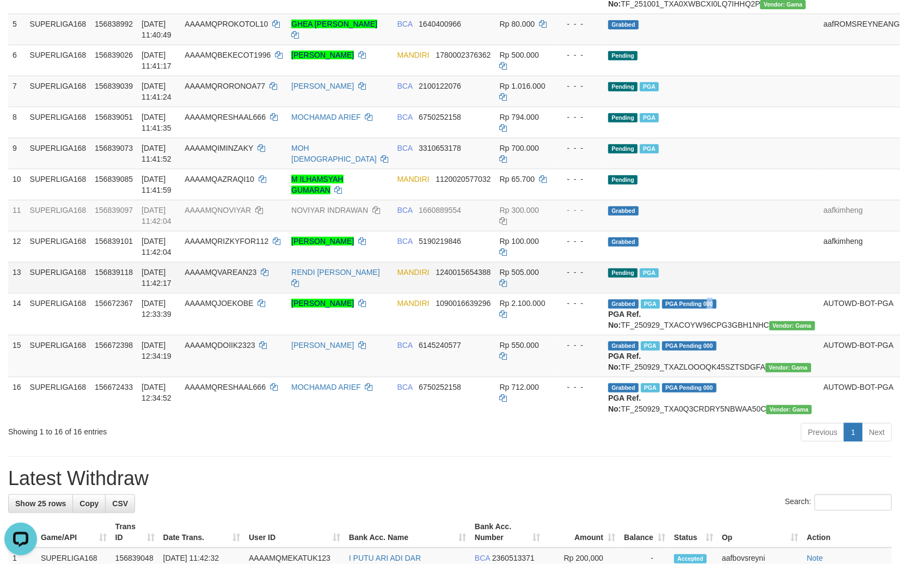
drag, startPoint x: 692, startPoint y: 309, endPoint x: 676, endPoint y: 302, distance: 17.8
click at [686, 305] on td "Grabbed PGA PGA Pending 000 {"status":"000","data":{"unique_id":"347-156672367-…" at bounding box center [711, 314] width 215 height 42
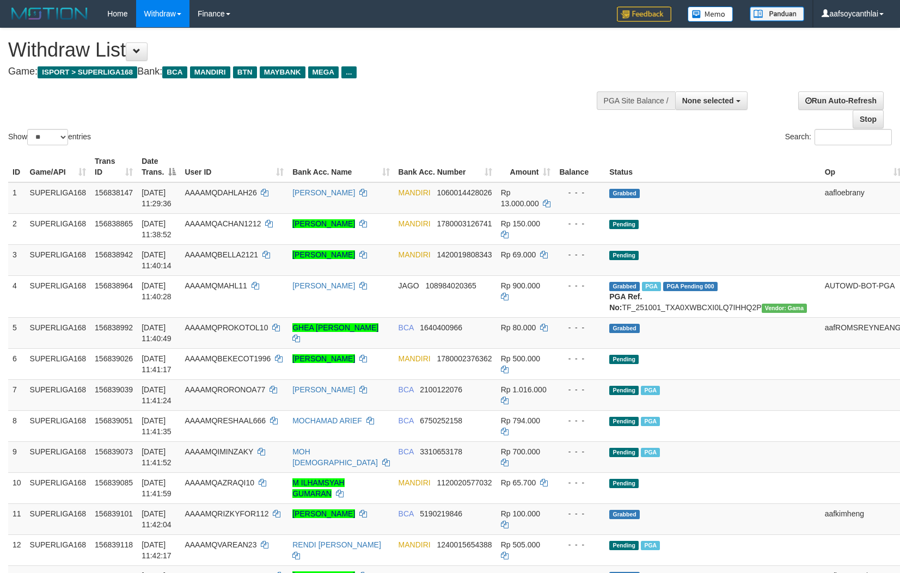
select select
select select "**"
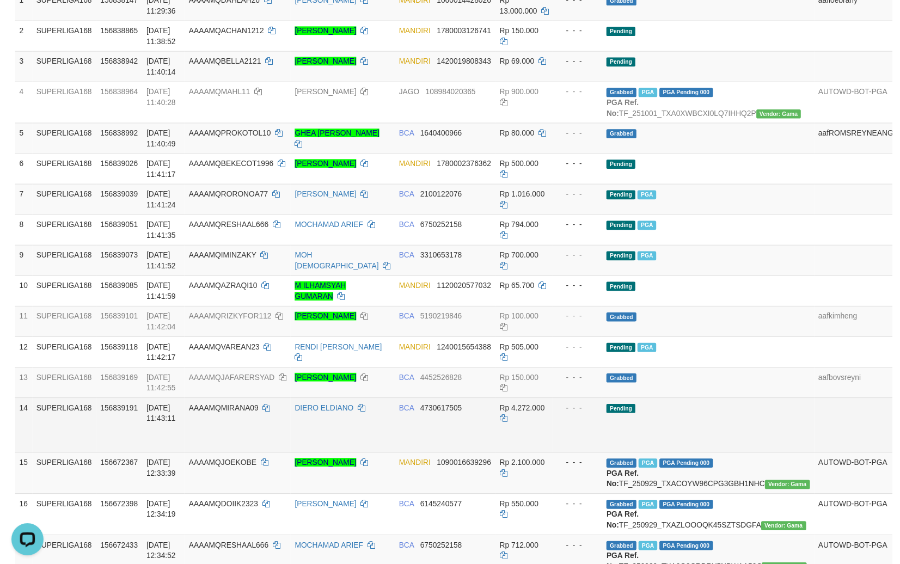
scroll to position [242, 0]
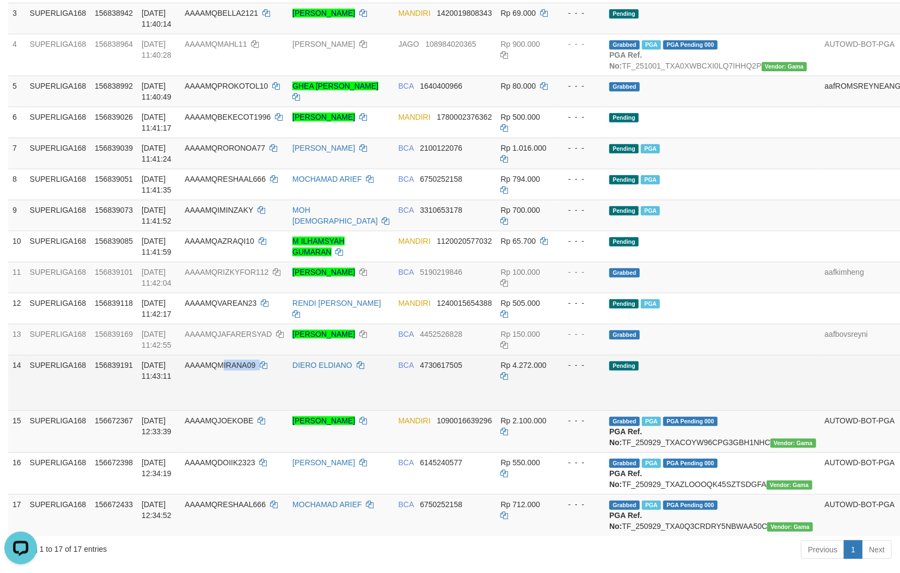
copy td "IRANA09"
copy td "MIRANA09"
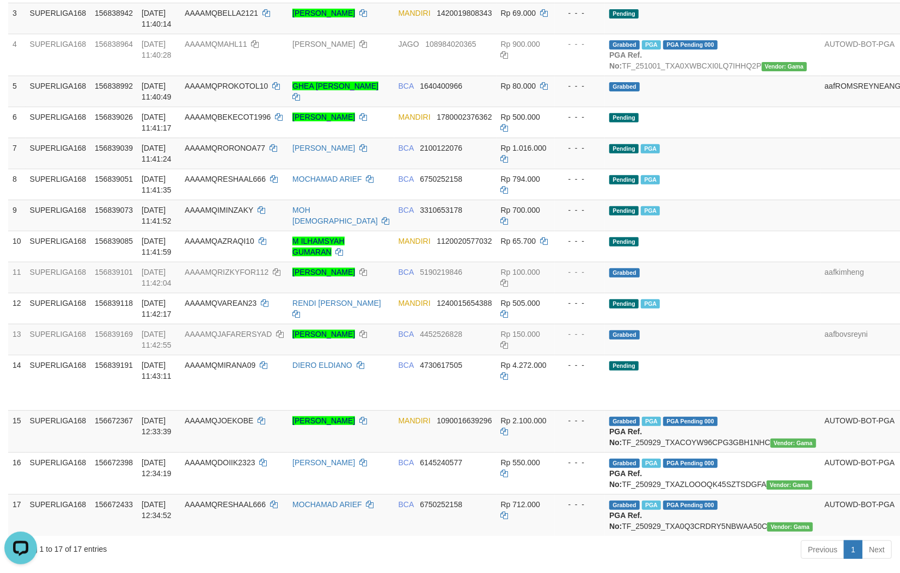
drag, startPoint x: 277, startPoint y: 398, endPoint x: 1340, endPoint y: 521, distance: 1070.2
click at [899, 521] on html "Toggle navigation Home Withdraw WD Fetch WD List WD Grab Mutasi WD Report Repor…" at bounding box center [450, 562] width 900 height 1609
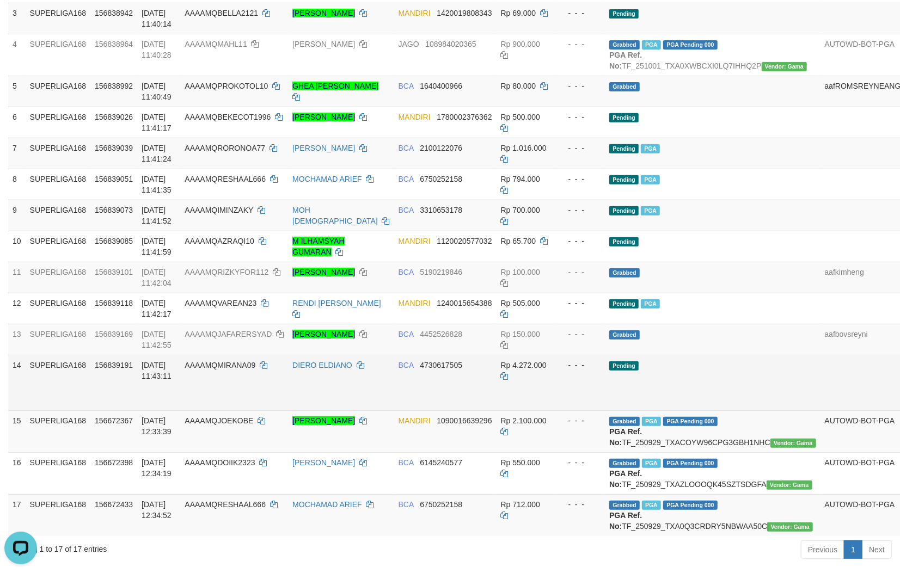
drag, startPoint x: 659, startPoint y: 382, endPoint x: 753, endPoint y: 392, distance: 95.3
click at [667, 383] on td "Pending" at bounding box center [712, 383] width 215 height 56
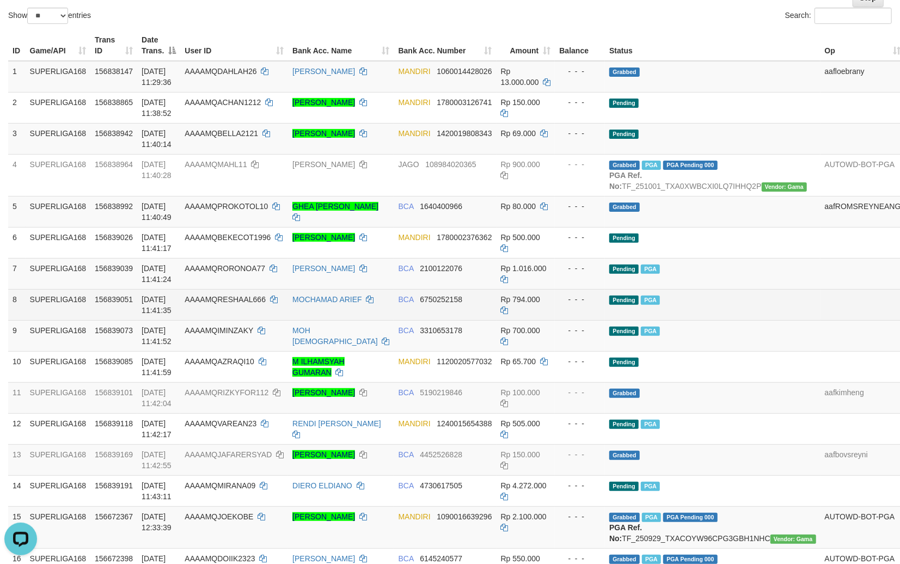
scroll to position [80, 0]
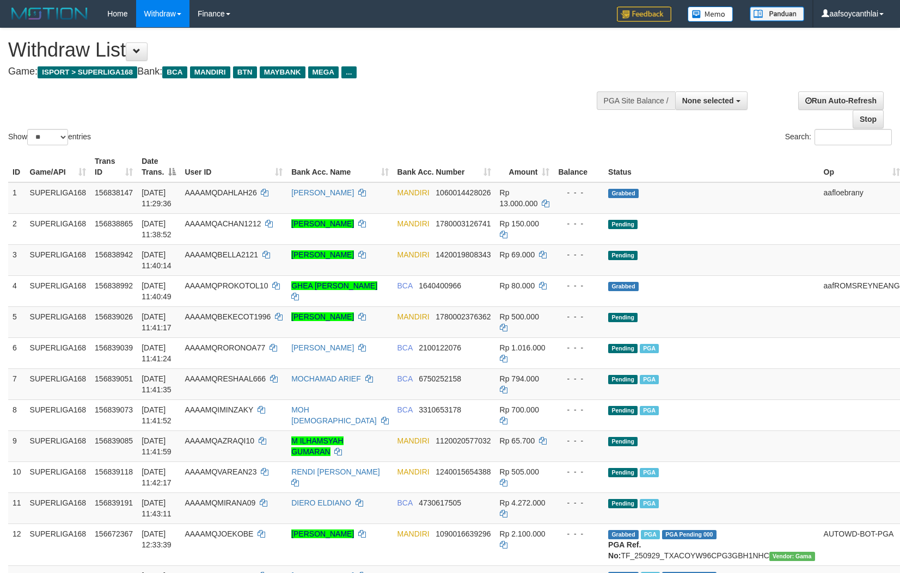
select select
select select "**"
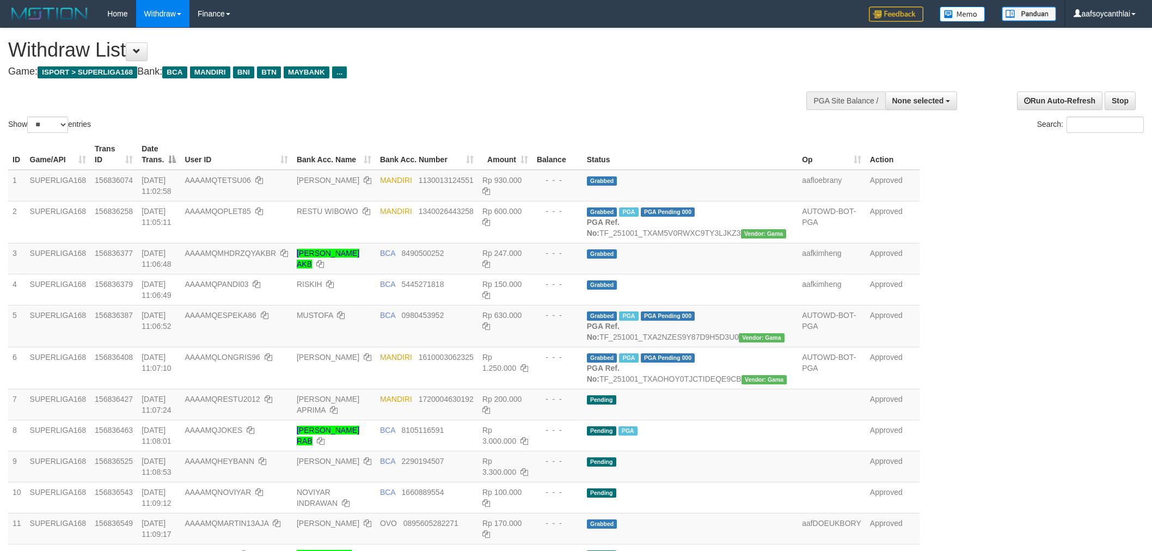
select select
select select "**"
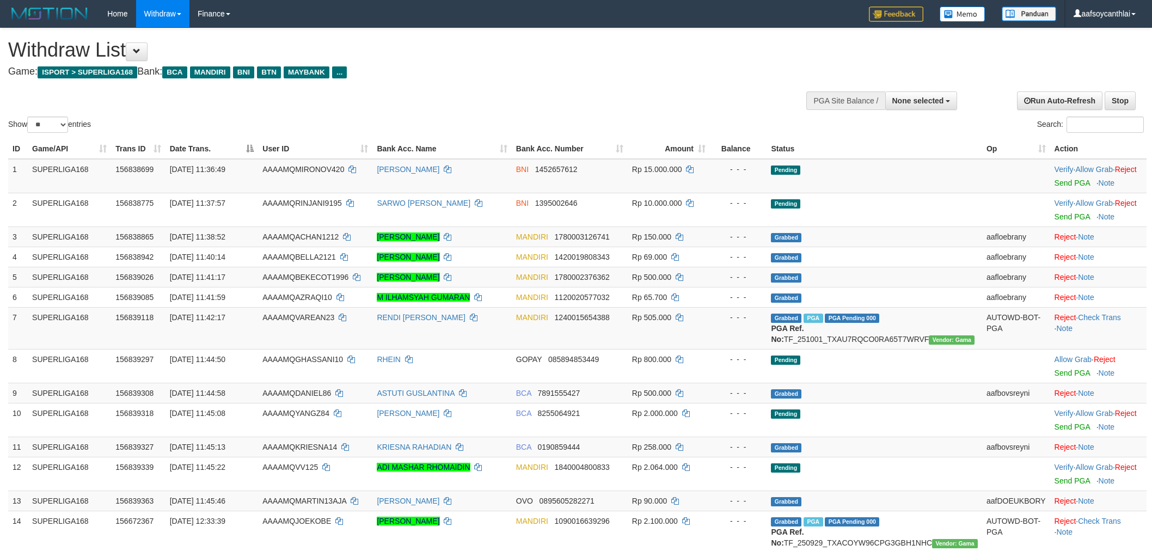
select select
select select "**"
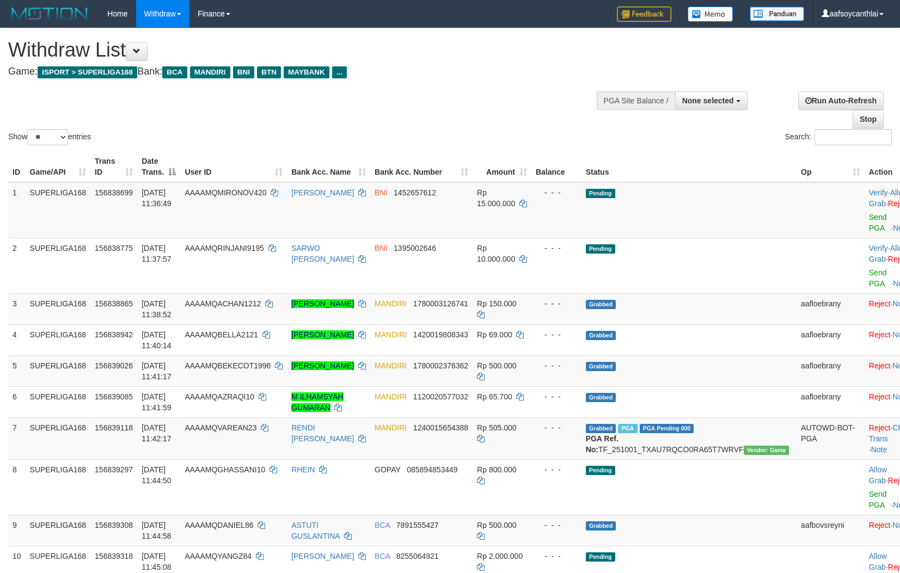
select select
select select "**"
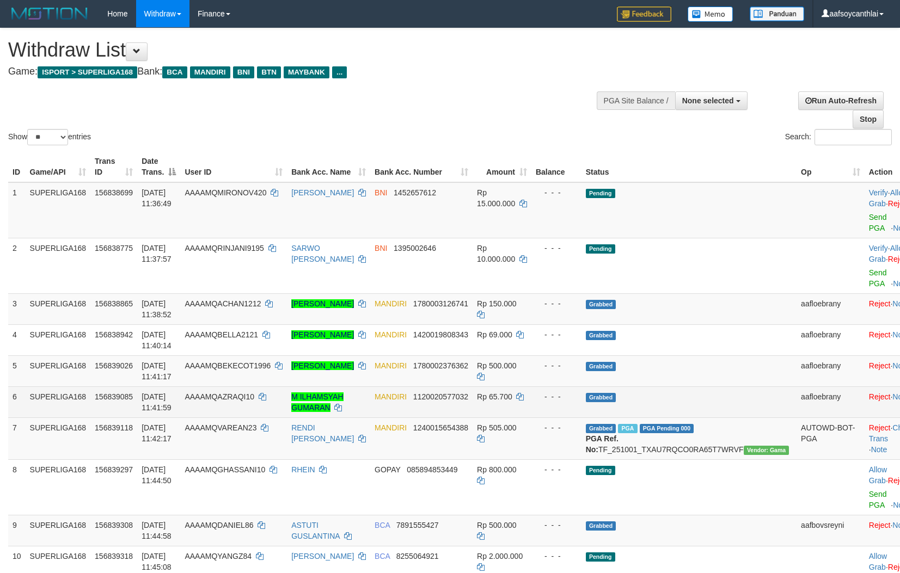
scroll to position [116, 0]
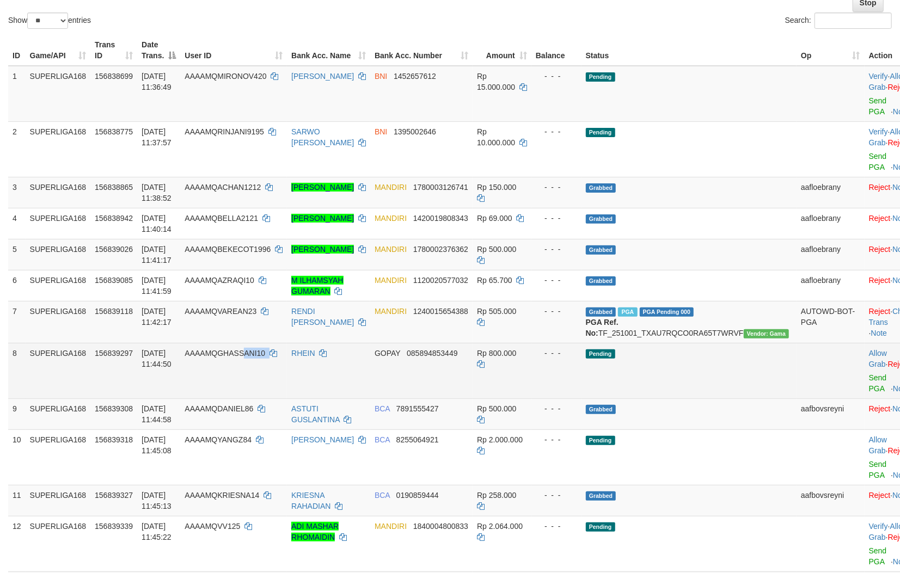
drag, startPoint x: 273, startPoint y: 377, endPoint x: 268, endPoint y: 358, distance: 19.7
click at [258, 378] on td "AAAAMQGHASSANI10" at bounding box center [233, 371] width 107 height 56
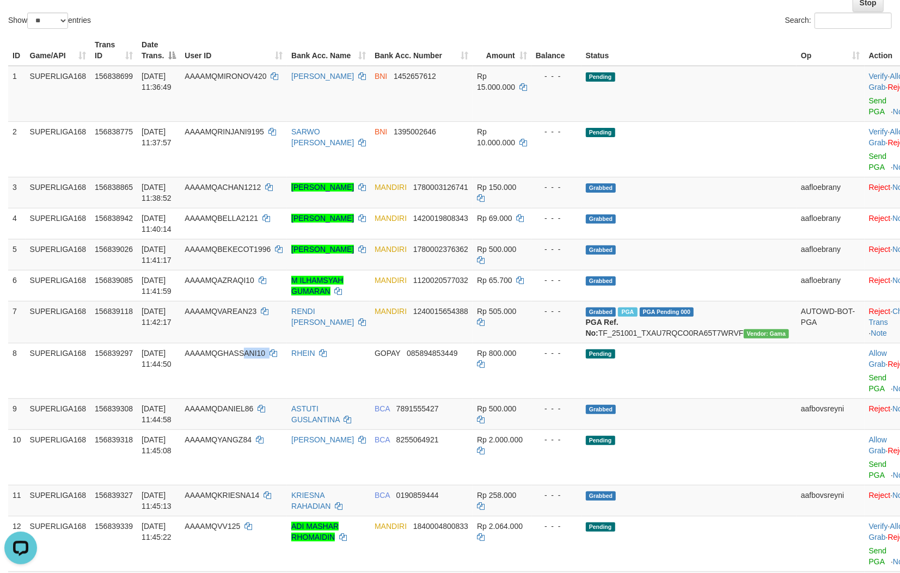
scroll to position [0, 0]
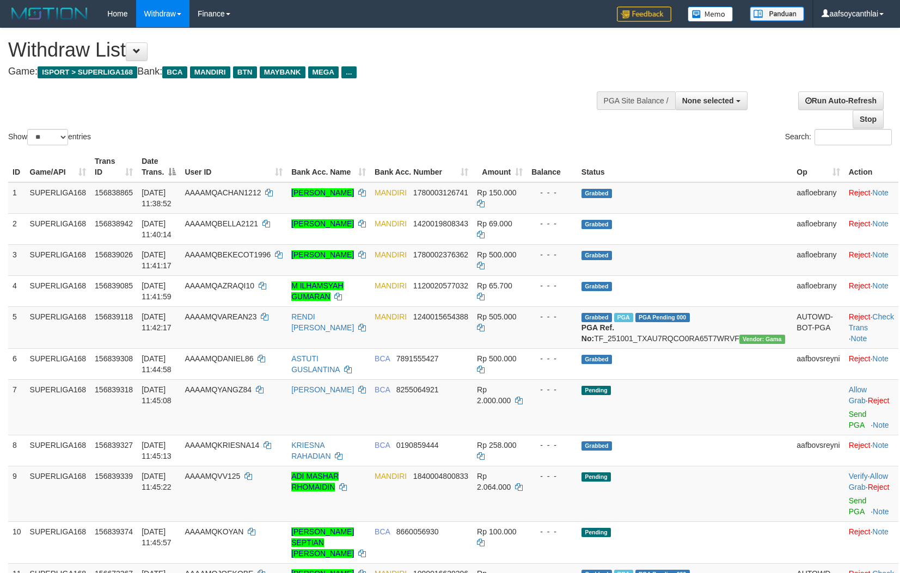
select select
select select "**"
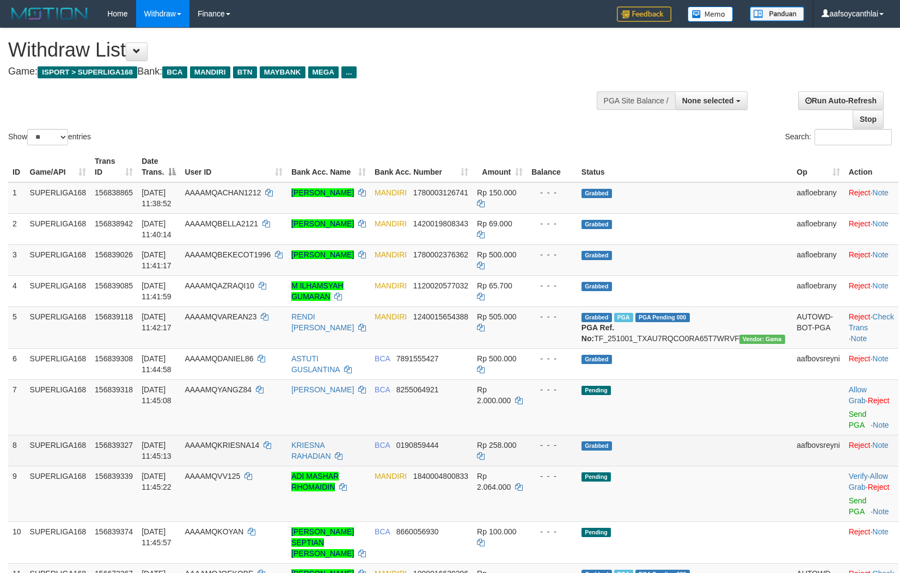
scroll to position [116, 0]
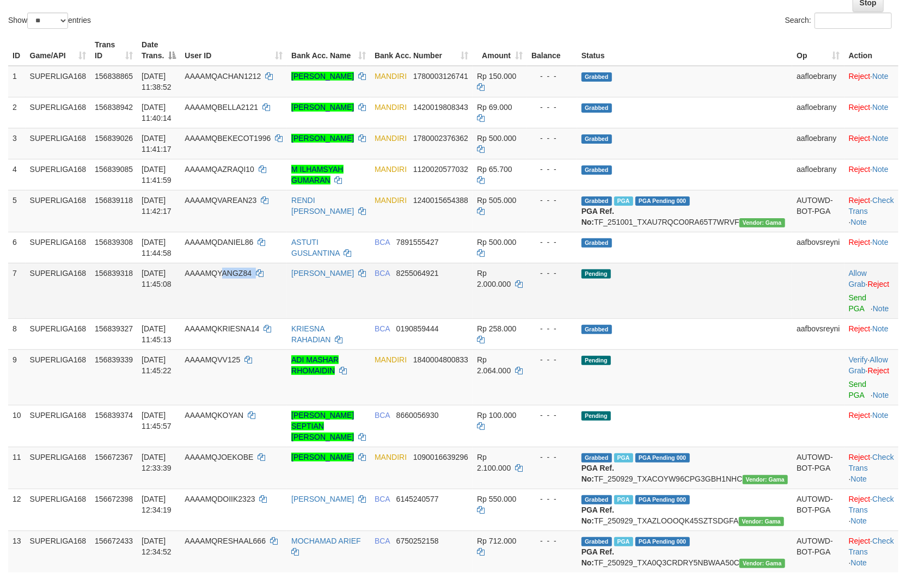
drag, startPoint x: 245, startPoint y: 298, endPoint x: 252, endPoint y: 298, distance: 6.6
click at [246, 288] on td "AAAAMQYANGZ84" at bounding box center [233, 291] width 107 height 56
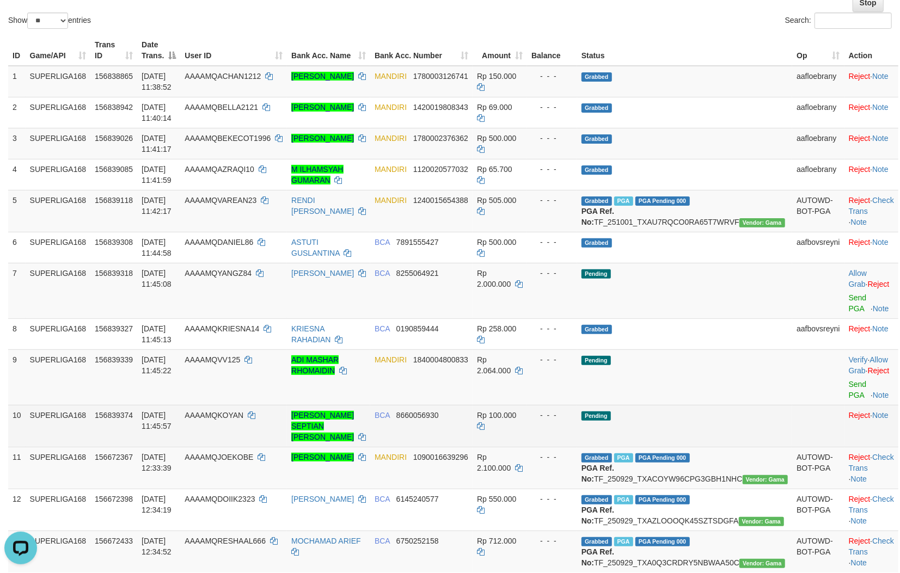
click at [505, 420] on td "Rp 100.000" at bounding box center [499, 426] width 54 height 42
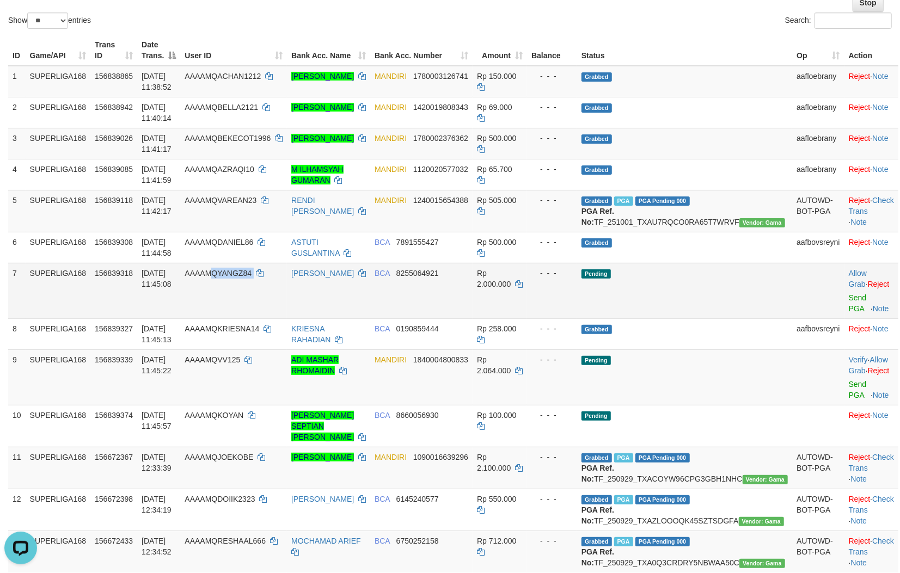
copy td "QYANGZ84"
copy td "YANGZ84"
drag, startPoint x: 273, startPoint y: 300, endPoint x: 242, endPoint y: 284, distance: 35.3
click at [242, 284] on td "AAAAMQYANGZ84" at bounding box center [233, 291] width 107 height 56
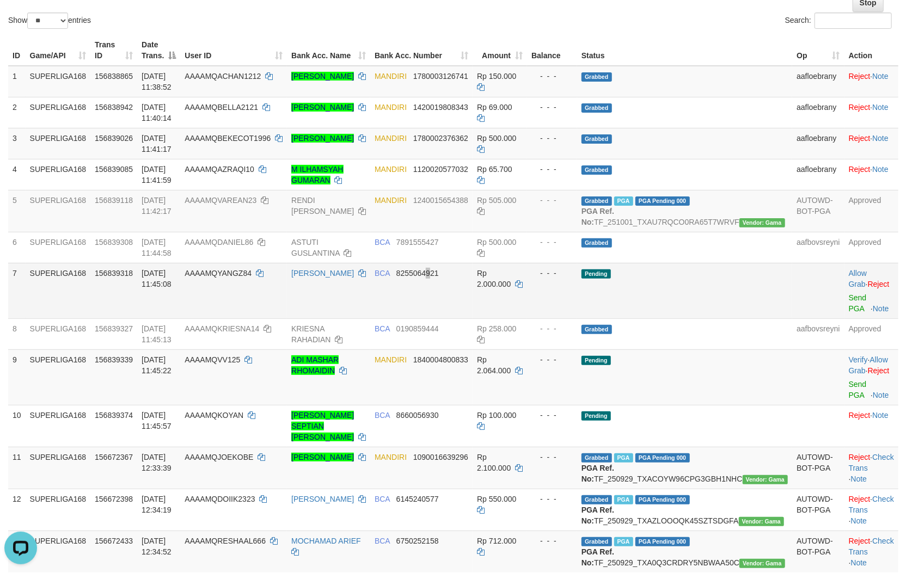
drag, startPoint x: 460, startPoint y: 318, endPoint x: 536, endPoint y: 311, distance: 76.6
click at [464, 318] on td "BCA 8255064921" at bounding box center [421, 291] width 102 height 56
drag, startPoint x: 328, startPoint y: 305, endPoint x: 603, endPoint y: 296, distance: 275.0
click at [333, 303] on td "[PERSON_NAME]" at bounding box center [328, 291] width 83 height 56
click at [849, 308] on link "Send PGA" at bounding box center [858, 303] width 18 height 20
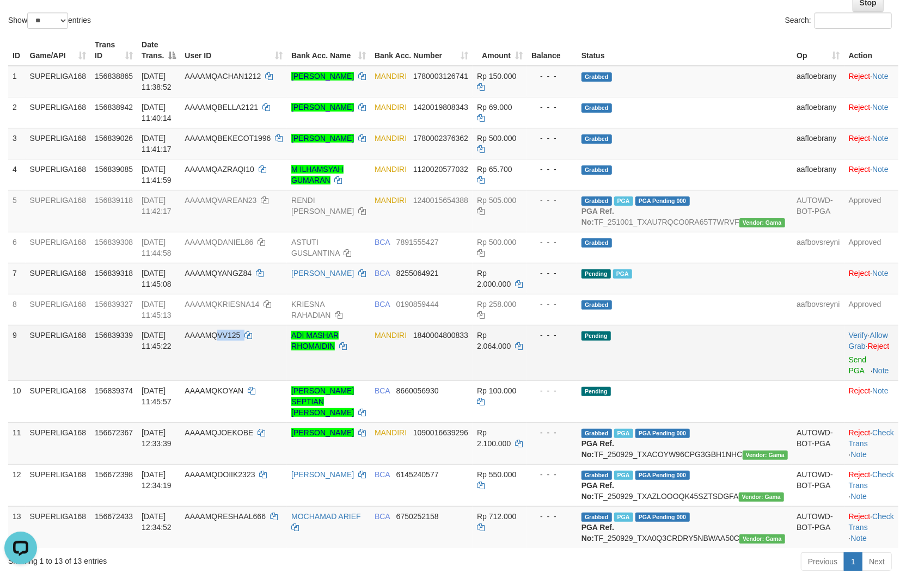
click at [243, 353] on td "AAAAMQVV125" at bounding box center [233, 353] width 107 height 56
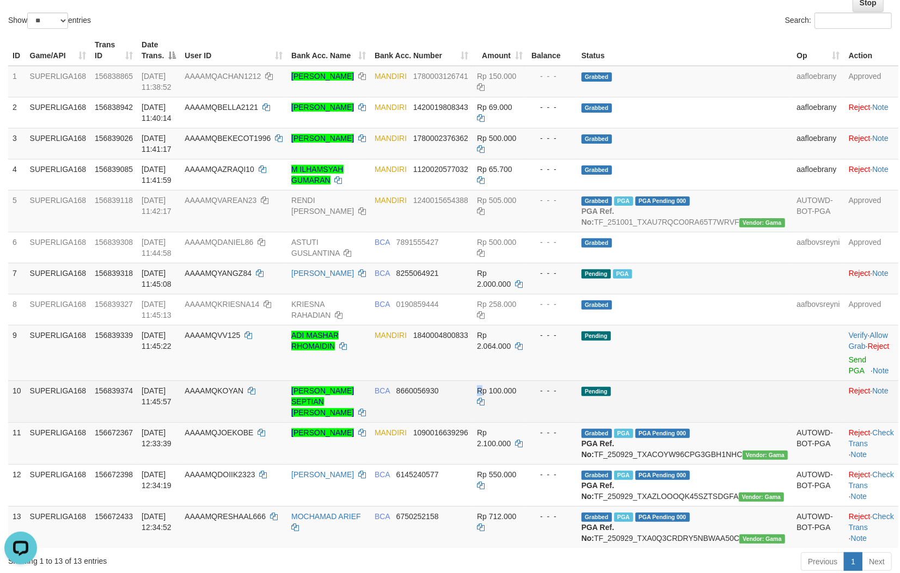
click at [509, 390] on td "Rp 100.000" at bounding box center [499, 401] width 54 height 42
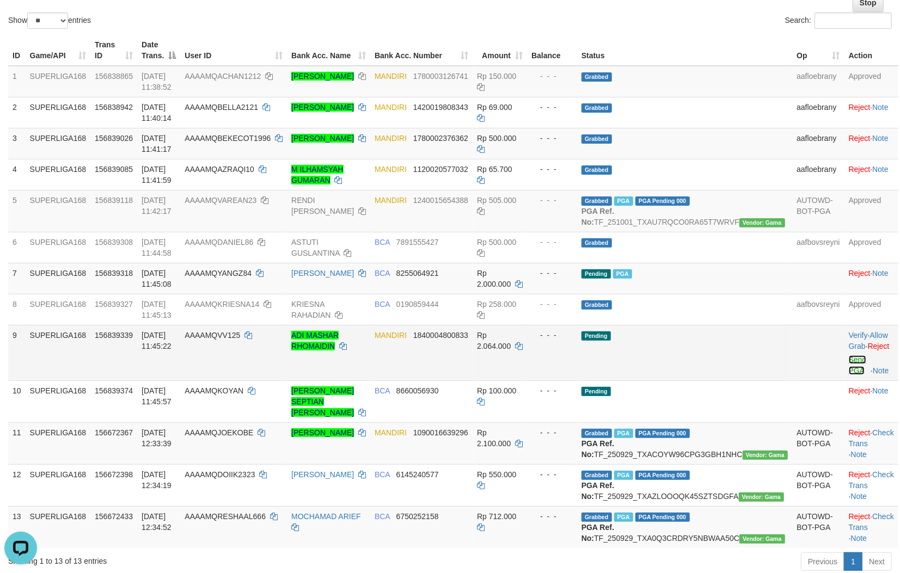
click at [849, 373] on link "Send PGA" at bounding box center [858, 365] width 18 height 20
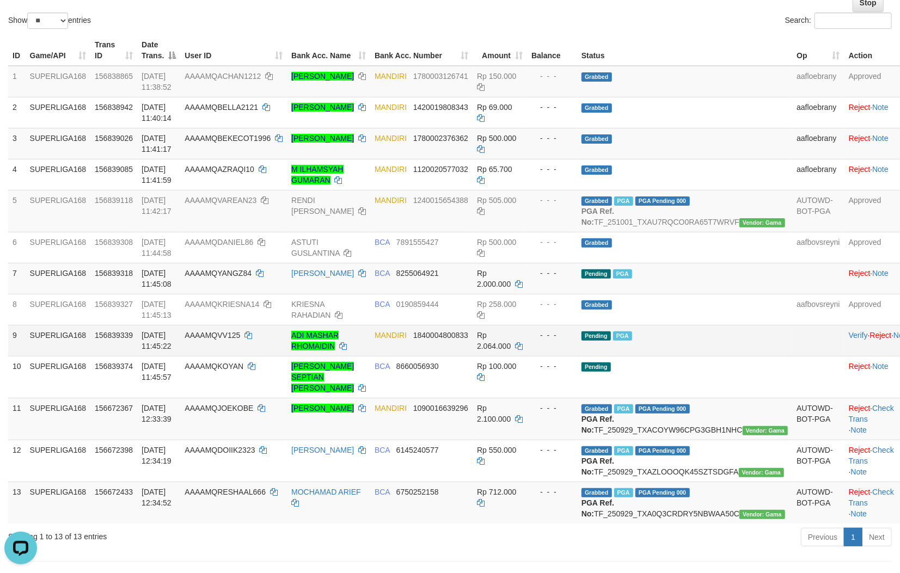
click at [639, 356] on td "Pending PGA" at bounding box center [684, 340] width 215 height 31
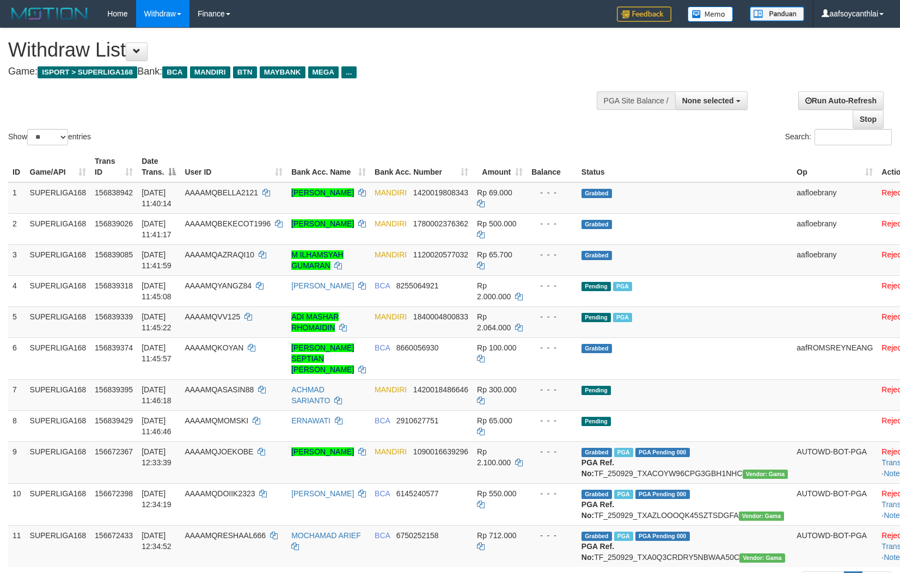
select select
select select "**"
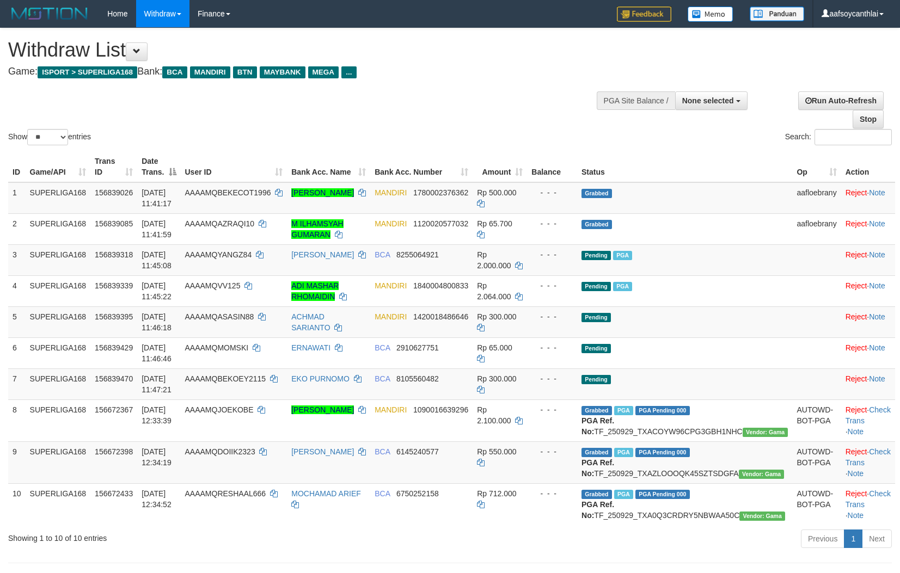
select select
select select "**"
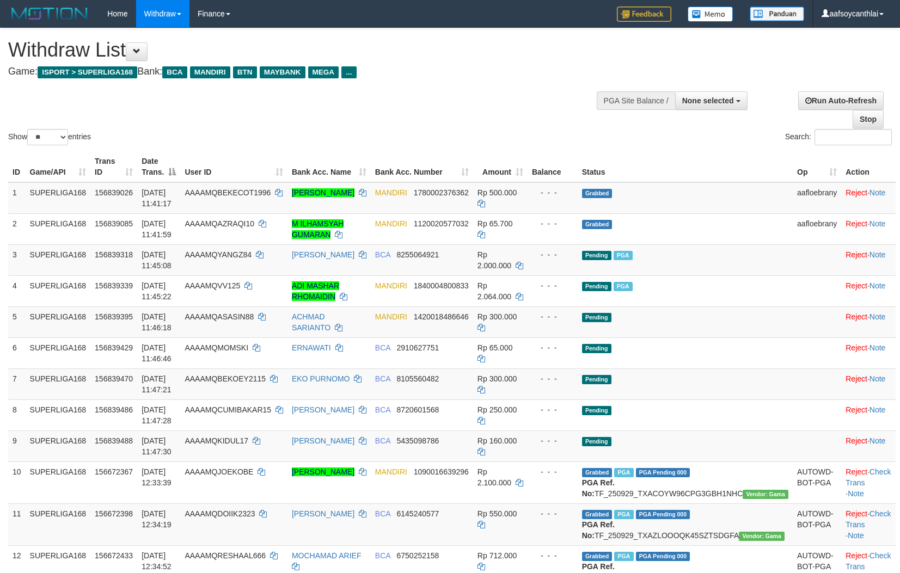
select select
select select "**"
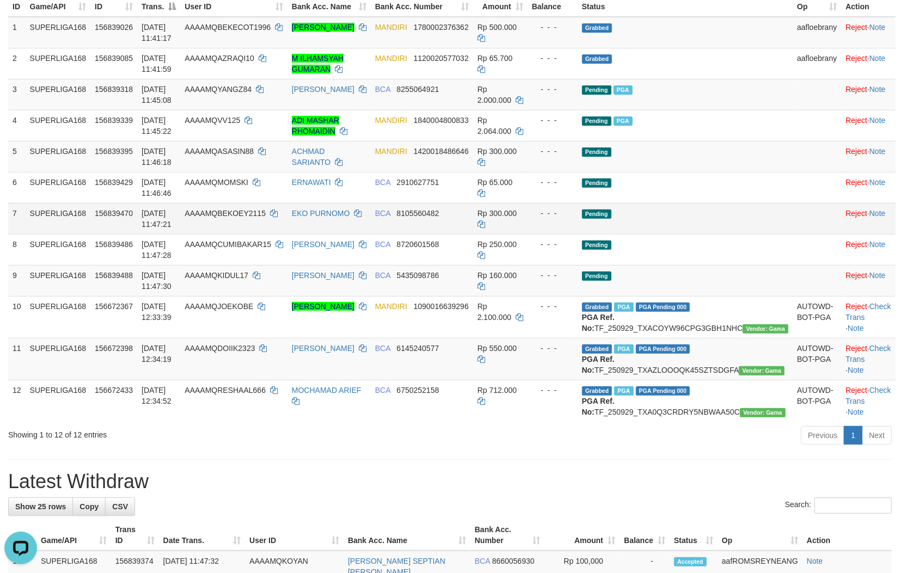
drag, startPoint x: 417, startPoint y: 235, endPoint x: 425, endPoint y: 230, distance: 8.8
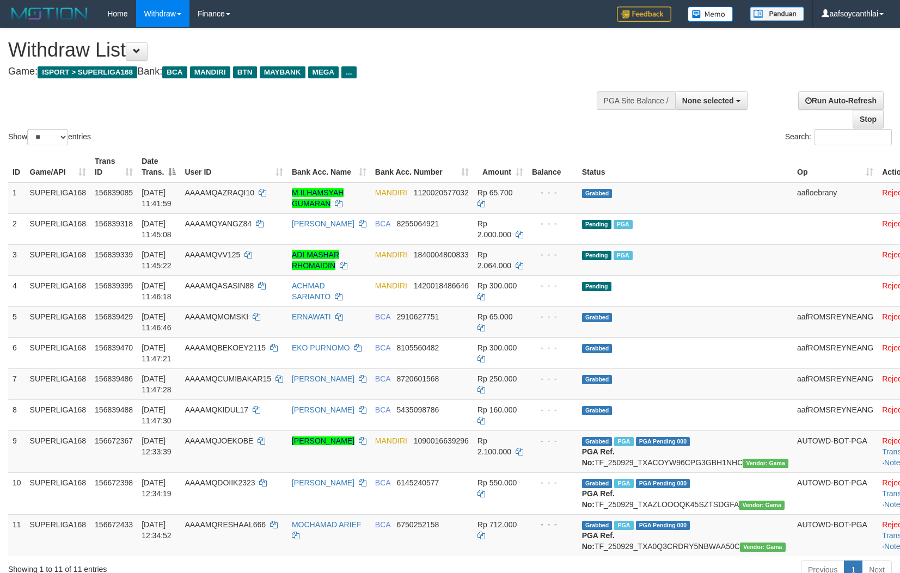
select select
select select "**"
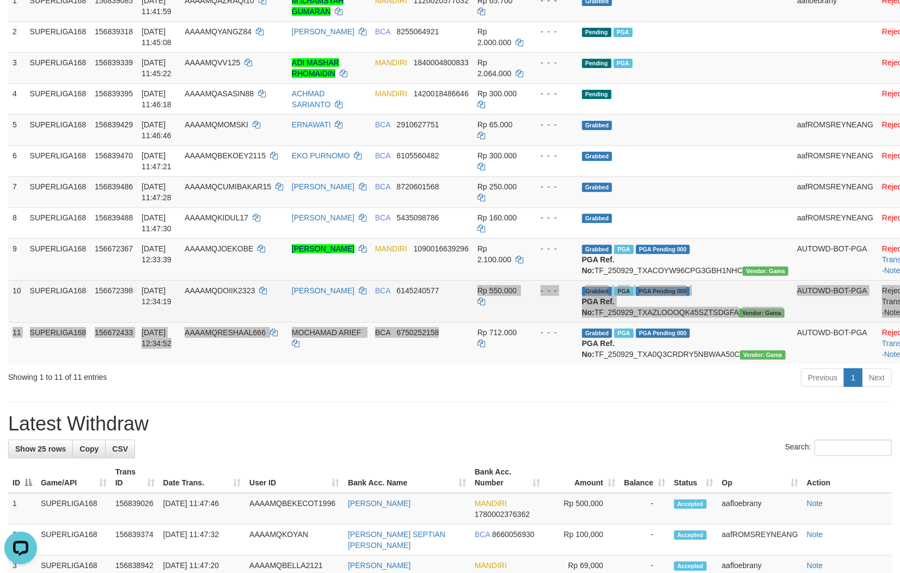
click at [481, 338] on tbody "1 SUPERLIGA168 156839085 [DATE] 11:41:59 AAAAMQAZRAQI10 M ILHAMSYAH GUMARAN MAN…" at bounding box center [469, 177] width 923 height 374
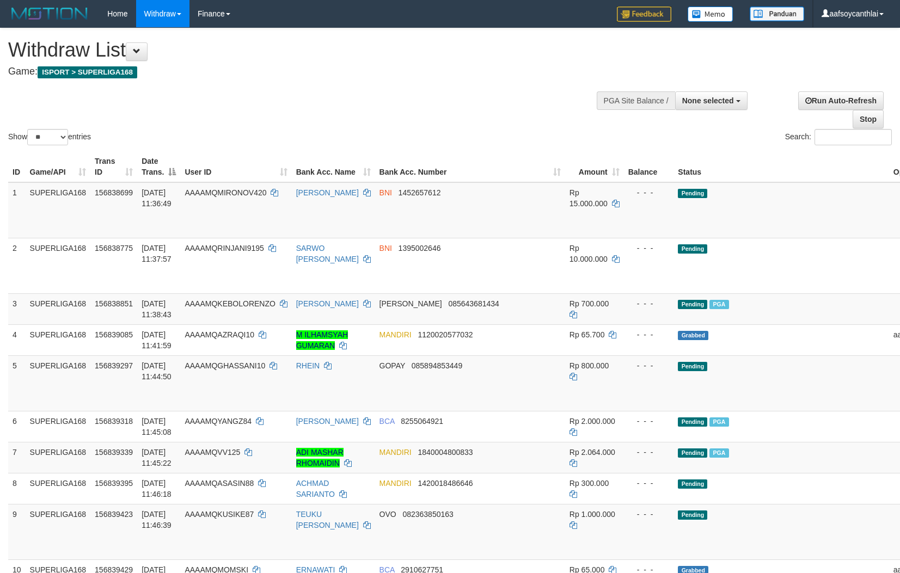
select select
select select "**"
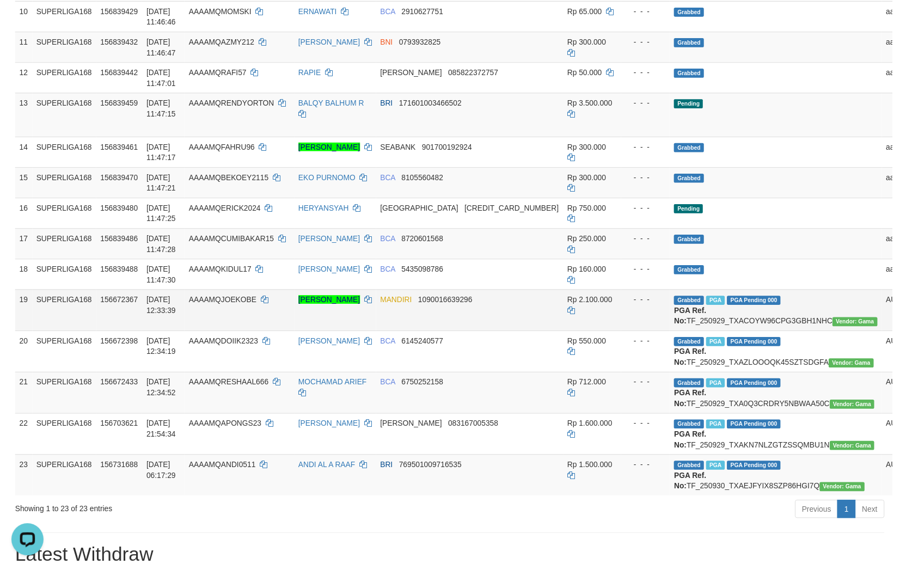
scroll to position [417, 0]
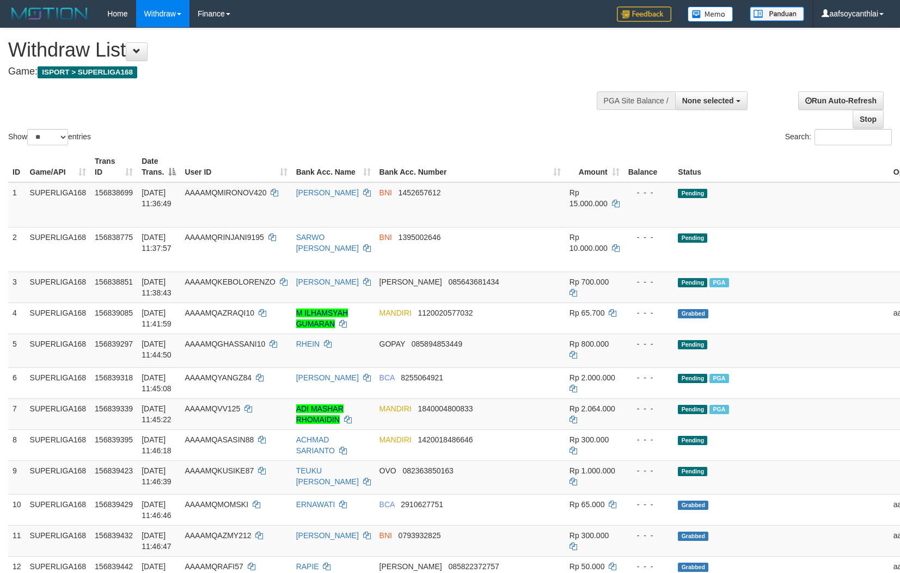
select select
select select "**"
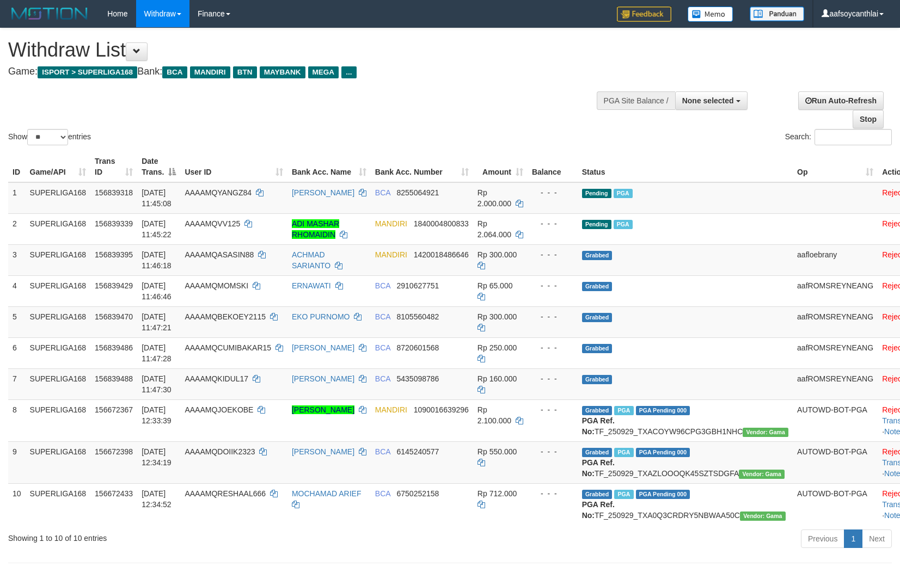
select select
select select "**"
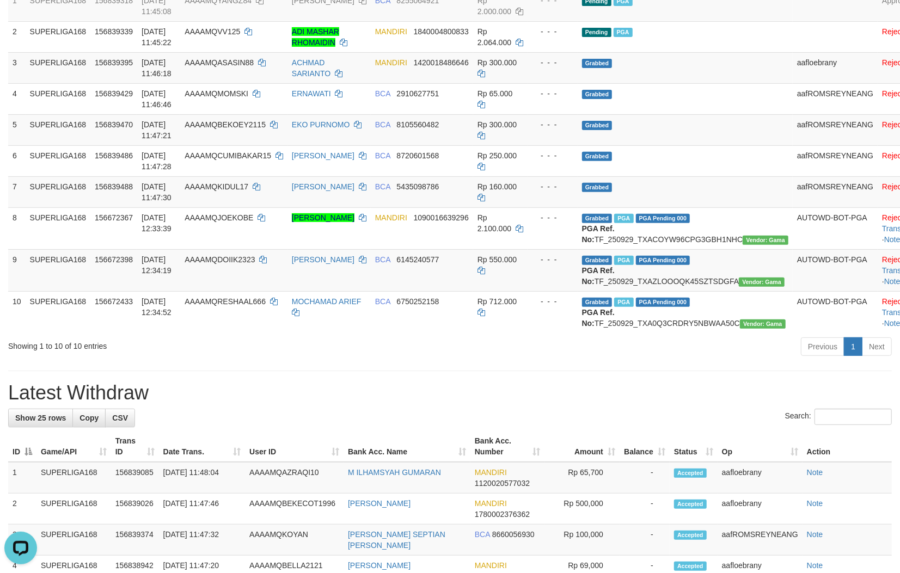
click at [474, 404] on h1 "Latest Withdraw" at bounding box center [449, 393] width 883 height 22
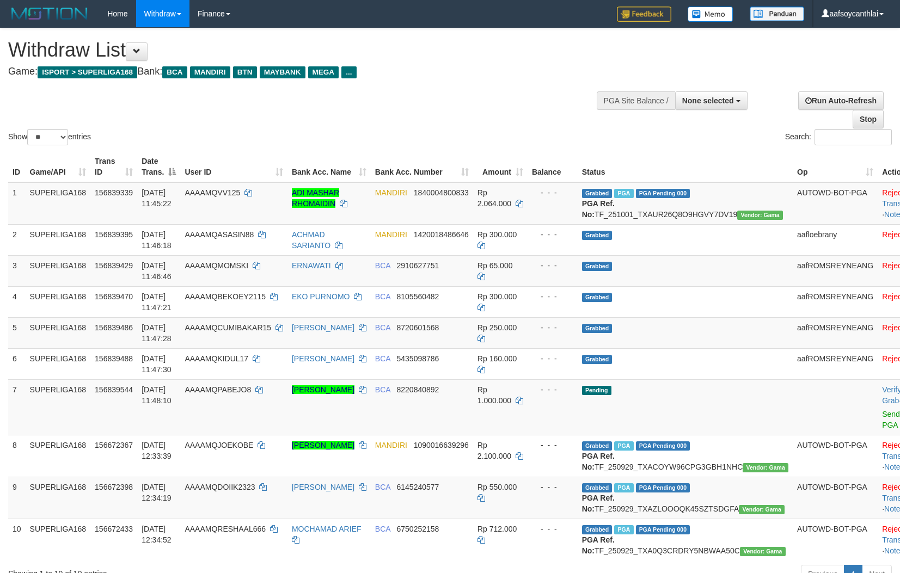
select select
select select "**"
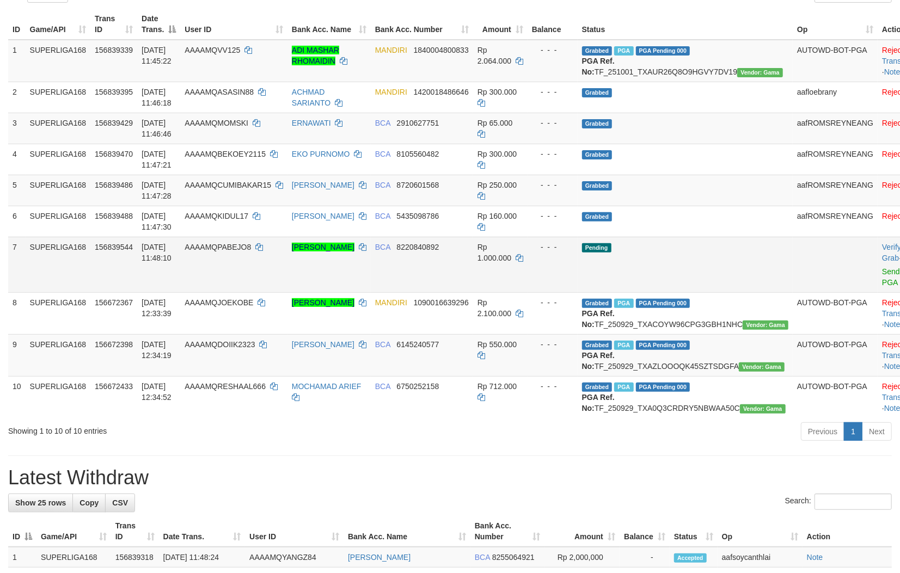
scroll to position [112, 0]
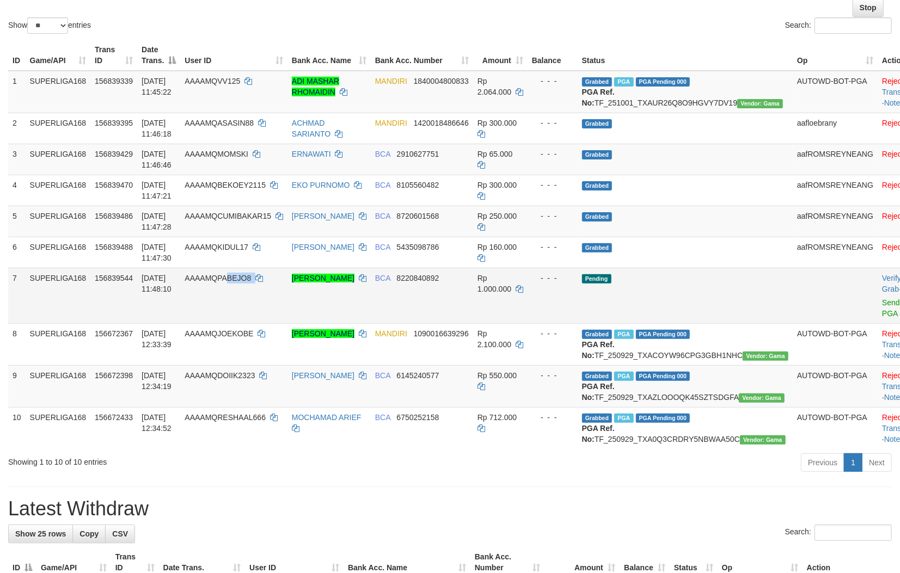
copy td "BEJO8"
copy td "PABEJO8"
drag, startPoint x: 261, startPoint y: 298, endPoint x: 227, endPoint y: 291, distance: 35.0
click at [227, 291] on td "AAAAMQPABEJO8" at bounding box center [233, 296] width 107 height 56
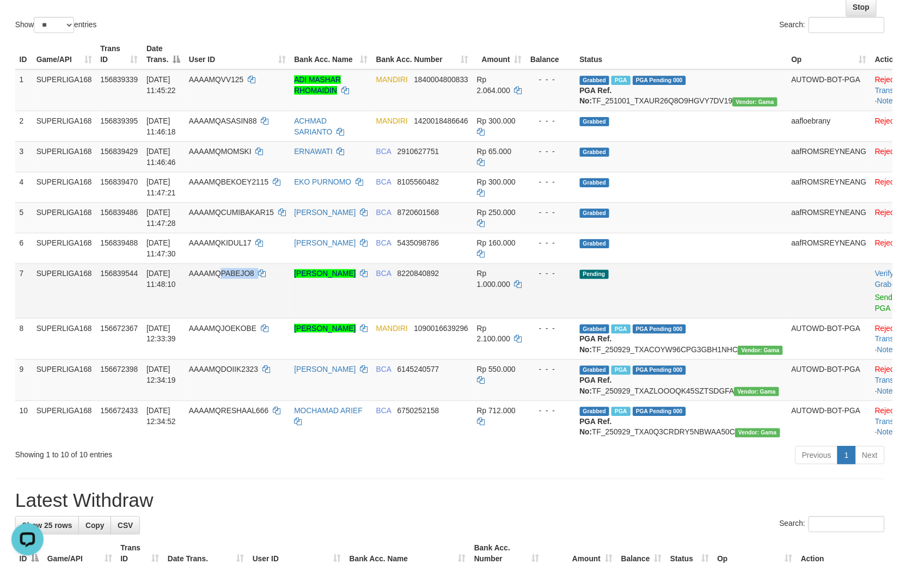
scroll to position [0, 0]
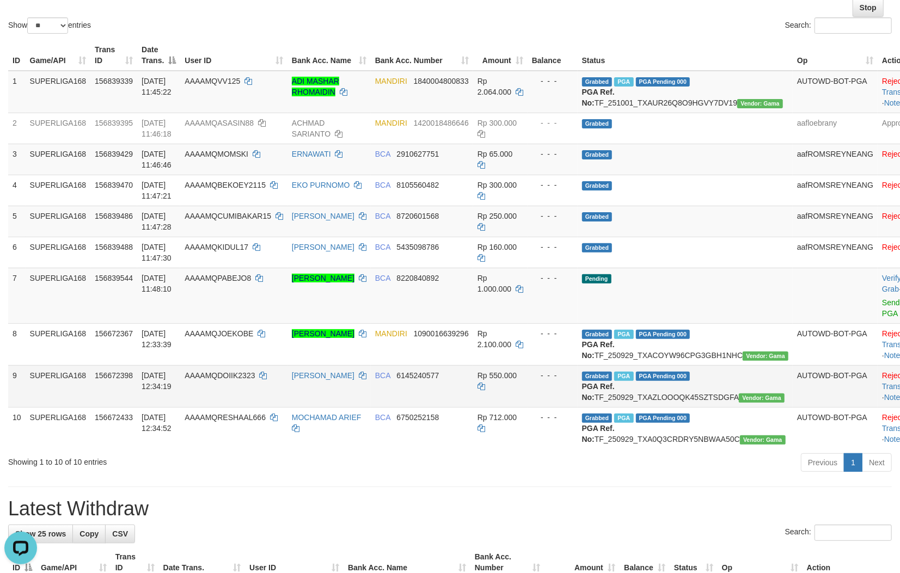
drag, startPoint x: 505, startPoint y: 403, endPoint x: 514, endPoint y: 394, distance: 13.1
click at [505, 400] on td "Rp 550.000" at bounding box center [500, 386] width 54 height 42
click at [436, 297] on td "BCA 8220840892" at bounding box center [422, 296] width 102 height 56
copy span "8220840892"
click at [435, 297] on td "BCA 8220840892" at bounding box center [422, 296] width 102 height 56
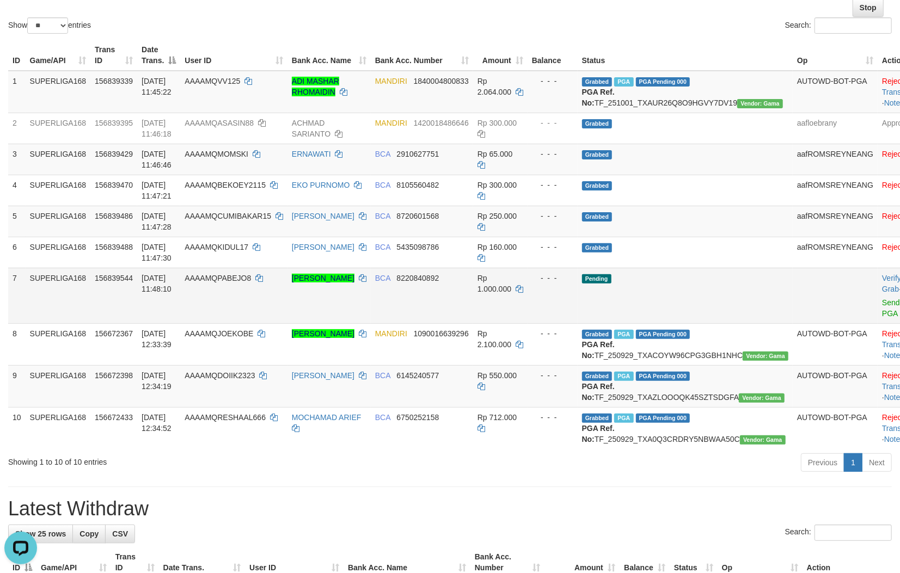
drag, startPoint x: 454, startPoint y: 295, endPoint x: 476, endPoint y: 291, distance: 22.7
click at [455, 292] on td "BCA 8220840892" at bounding box center [422, 296] width 102 height 56
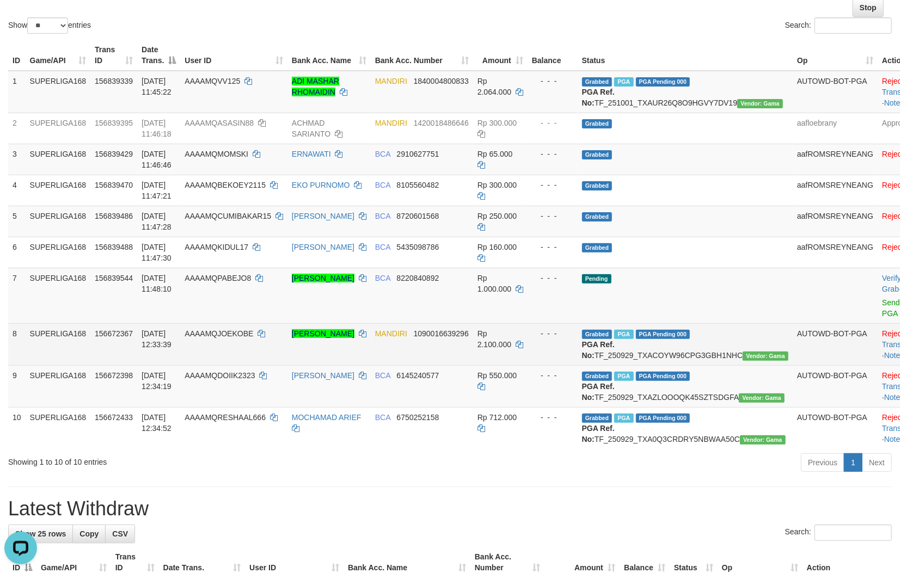
click at [371, 353] on td "[PERSON_NAME]" at bounding box center [328, 344] width 83 height 42
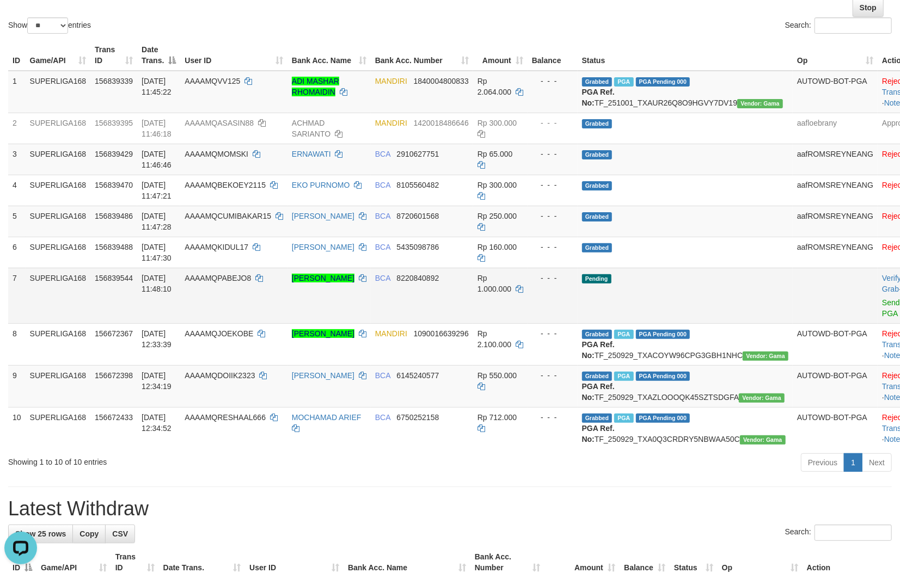
click at [421, 323] on td "BCA 8220840892" at bounding box center [422, 296] width 102 height 56
click at [882, 315] on link "Send PGA" at bounding box center [891, 308] width 18 height 20
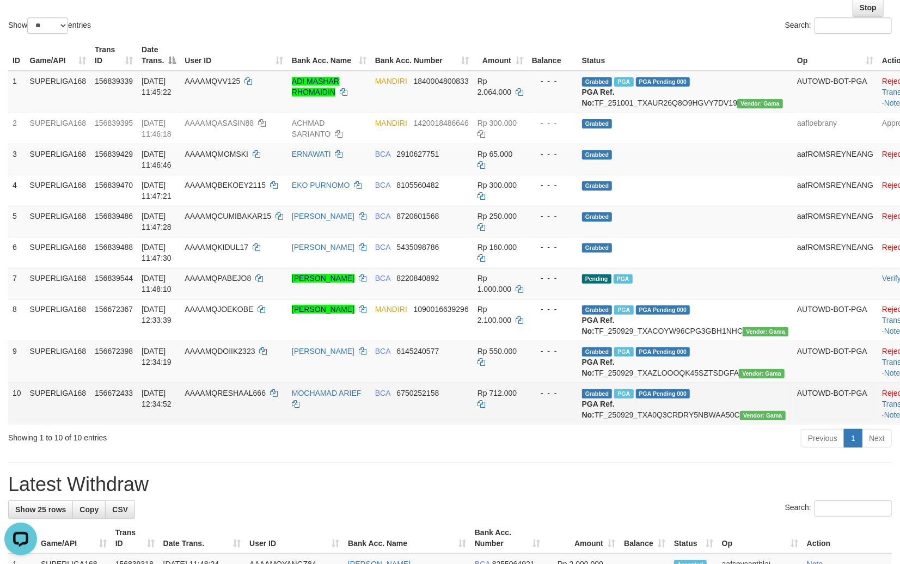
drag, startPoint x: 448, startPoint y: 472, endPoint x: 598, endPoint y: 419, distance: 158.7
click at [454, 451] on div "Show ** ** ** *** entries Search: ID Game/API Trans ID Date Trans. User ID Bank…" at bounding box center [449, 184] width 883 height 534
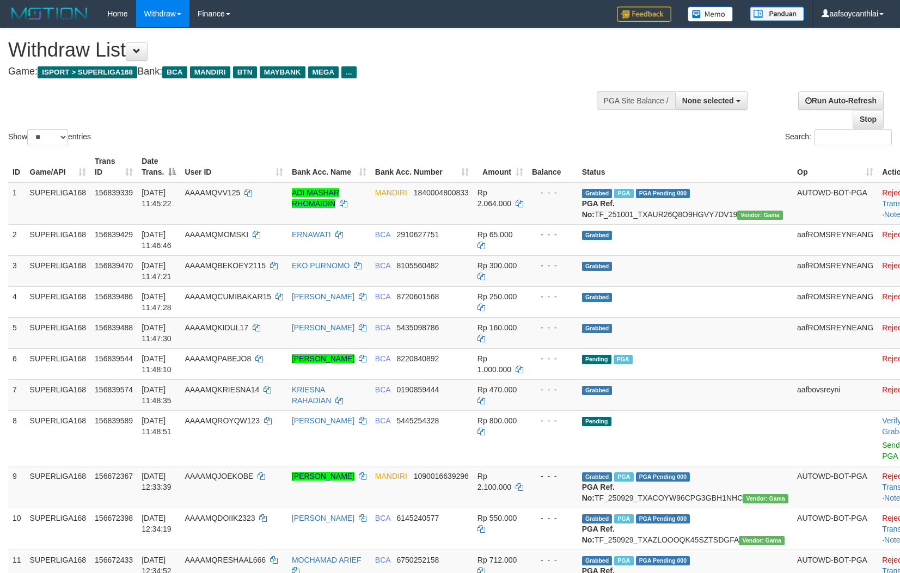
select select
select select "**"
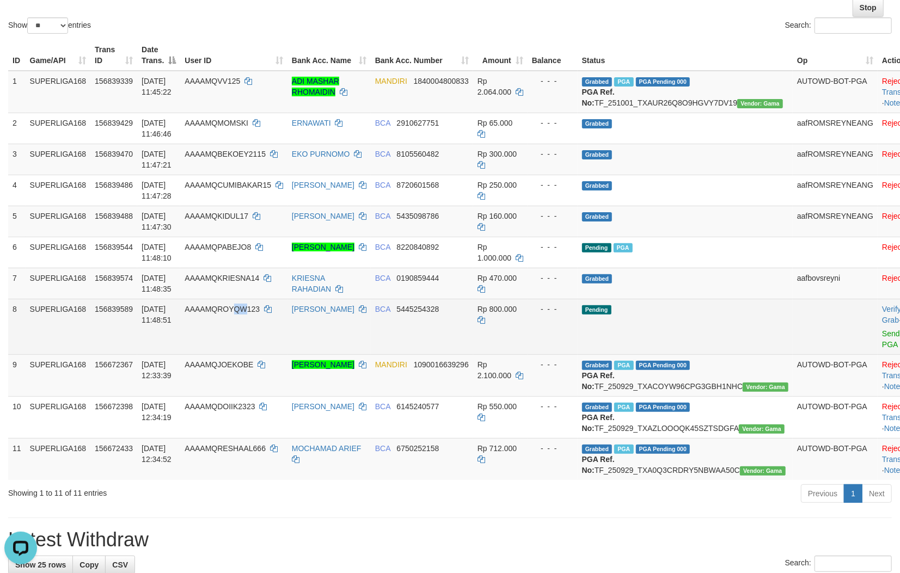
drag, startPoint x: 260, startPoint y: 333, endPoint x: 244, endPoint y: 334, distance: 15.8
click at [244, 334] on td "AAAAMQROYQW123" at bounding box center [233, 327] width 107 height 56
copy td "QW123"
copy td "ROYQW123"
drag, startPoint x: 283, startPoint y: 330, endPoint x: 229, endPoint y: 322, distance: 54.5
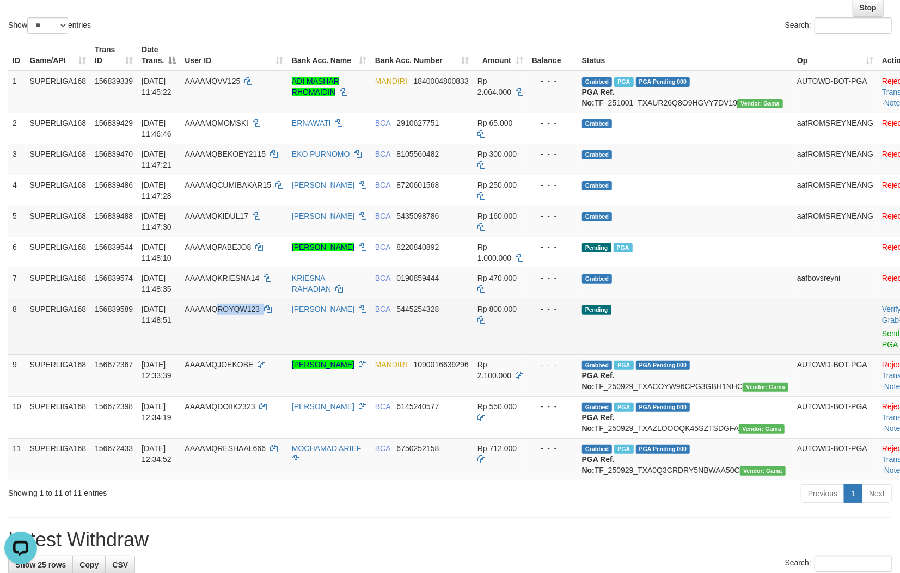
click at [229, 322] on td "AAAAMQROYQW123" at bounding box center [233, 327] width 107 height 56
drag, startPoint x: 580, startPoint y: 389, endPoint x: 695, endPoint y: 355, distance: 119.2
click at [599, 384] on tr "9 SUPERLIGA168 156672367 29/09/2025 12:33:39 AAAAMQJOEKOBE JUANDA HASBUNALLAH M…" at bounding box center [469, 375] width 923 height 42
click at [882, 341] on link "Send PGA" at bounding box center [891, 339] width 18 height 20
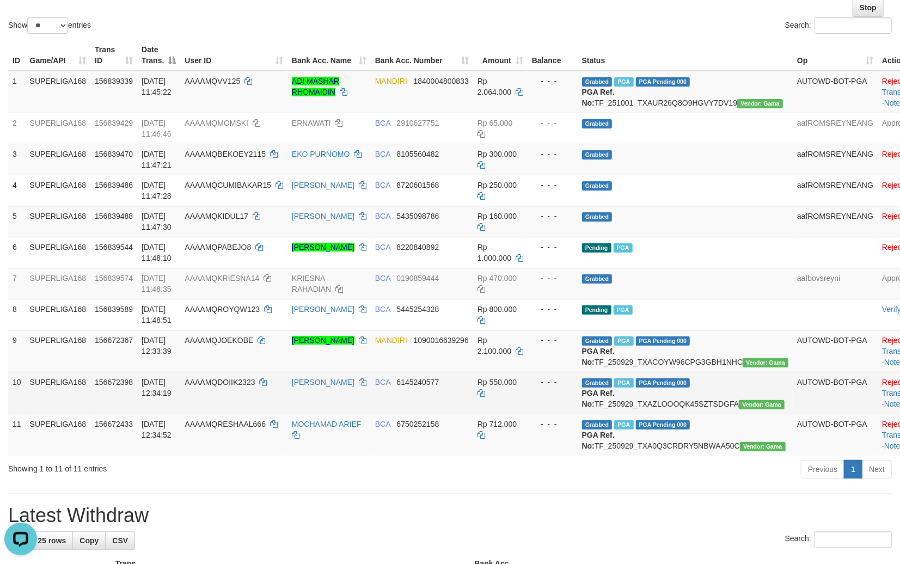
click at [466, 414] on td "BCA 6145240577" at bounding box center [422, 393] width 102 height 42
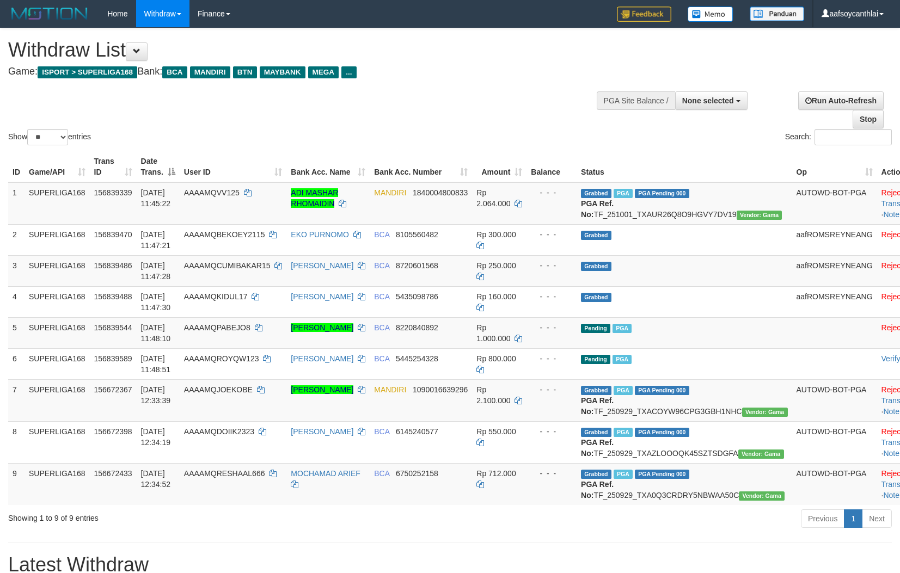
select select
select select "**"
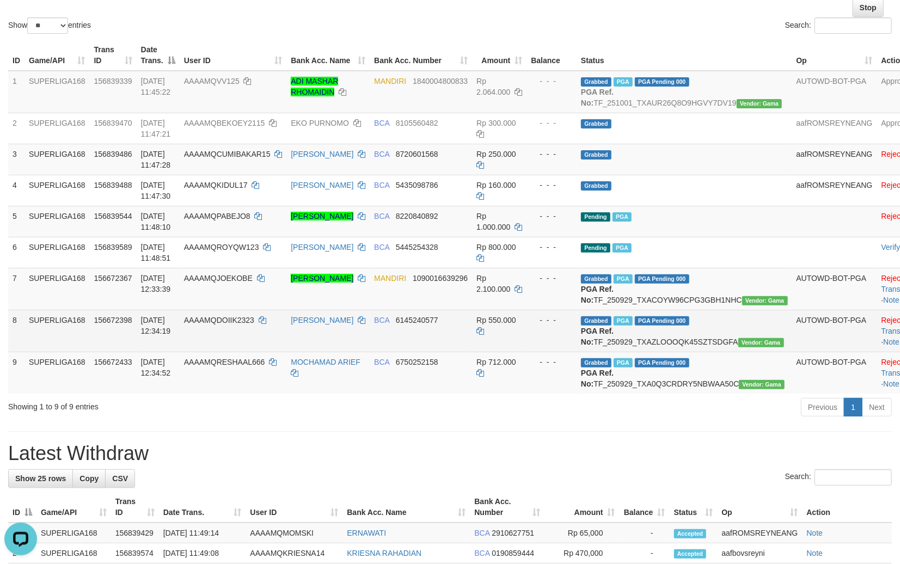
click at [484, 347] on td "Rp 550.000" at bounding box center [499, 331] width 54 height 42
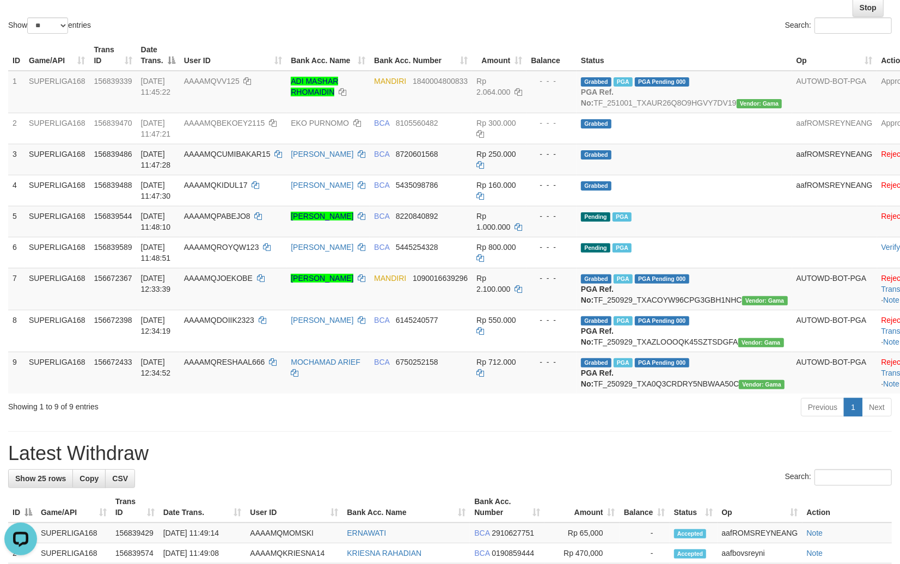
drag, startPoint x: 550, startPoint y: 495, endPoint x: 603, endPoint y: 482, distance: 54.0
click at [550, 464] on h1 "Latest Withdraw" at bounding box center [449, 454] width 883 height 22
drag, startPoint x: 548, startPoint y: 443, endPoint x: 554, endPoint y: 439, distance: 6.3
click at [549, 420] on div "Previous 1 Next" at bounding box center [637, 408] width 508 height 23
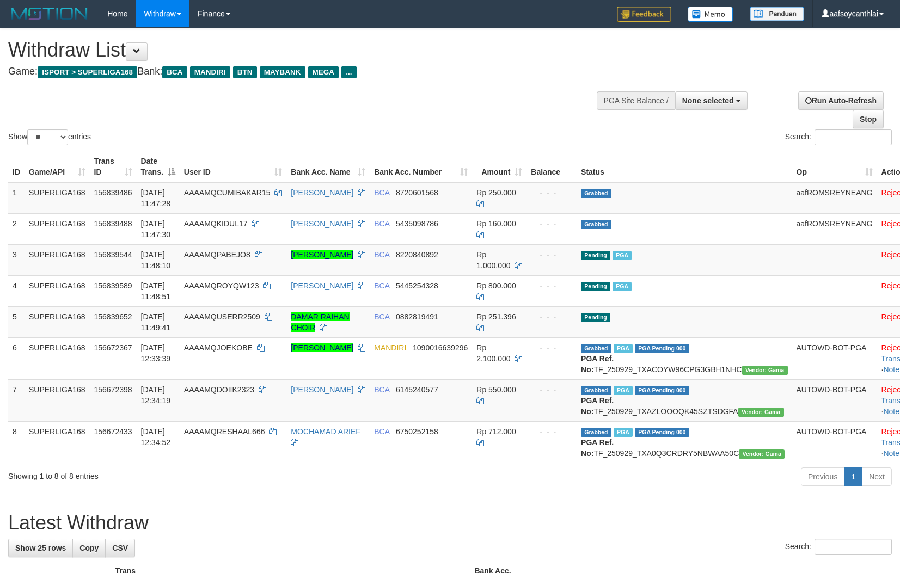
select select
select select "**"
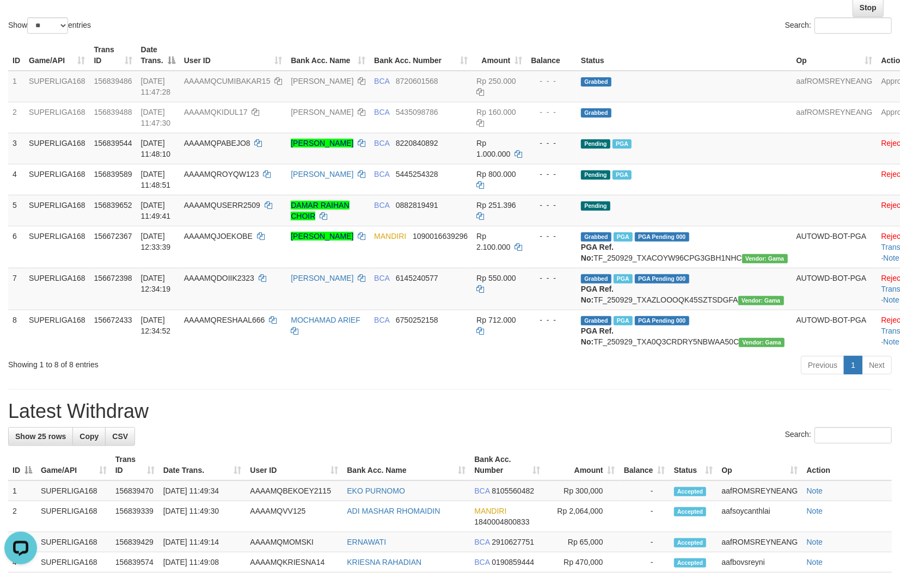
click at [585, 422] on h1 "Latest Withdraw" at bounding box center [449, 412] width 883 height 22
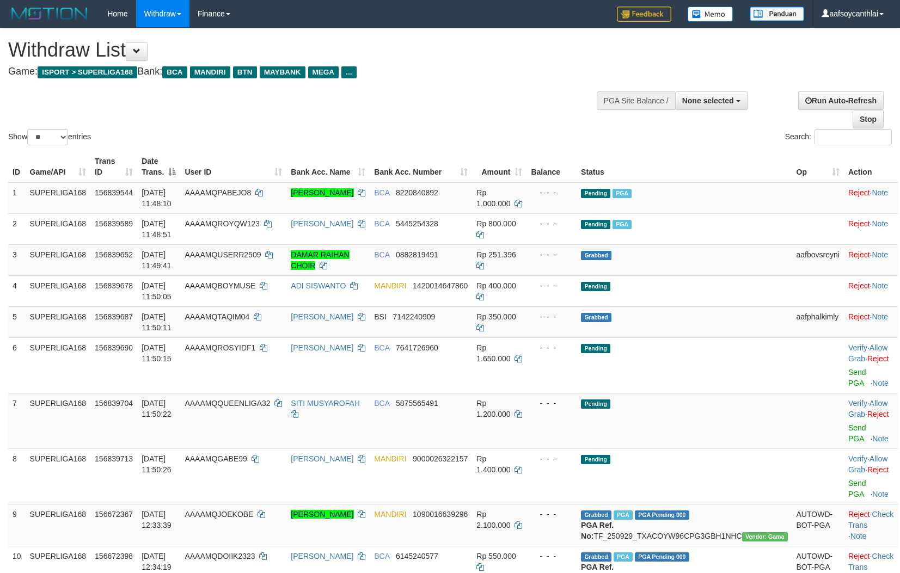
select select
select select "**"
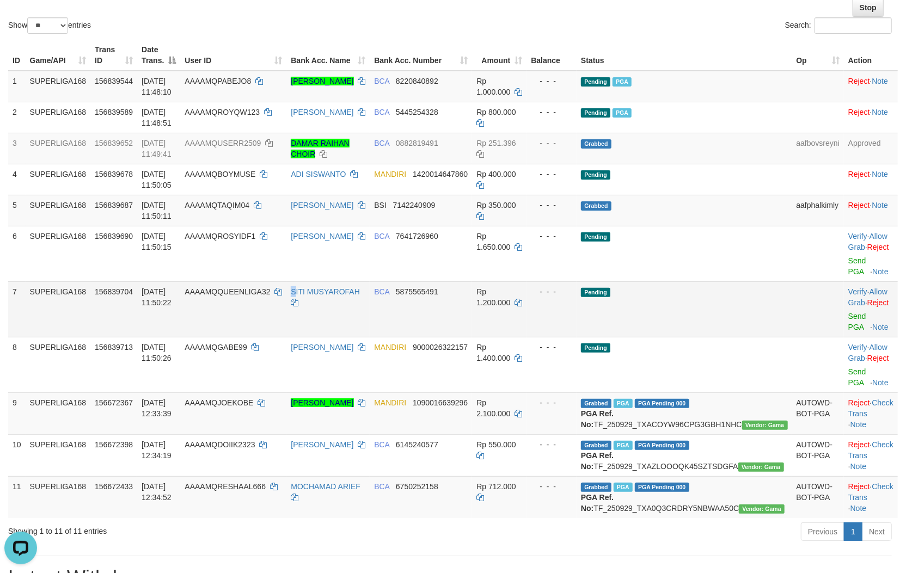
drag, startPoint x: 318, startPoint y: 330, endPoint x: 333, endPoint y: 325, distance: 16.0
click at [316, 329] on td "SITI MUSYAROFAH" at bounding box center [327, 309] width 83 height 56
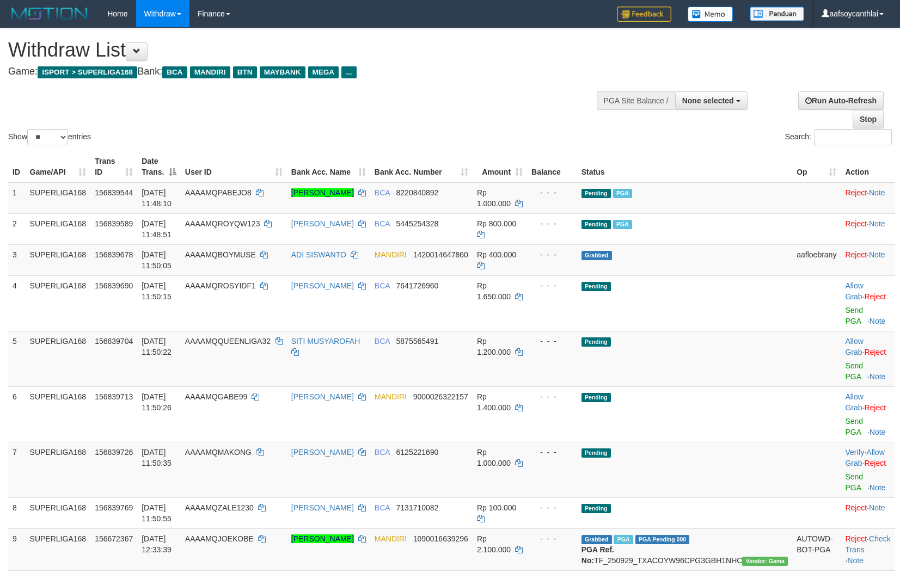
select select
select select "**"
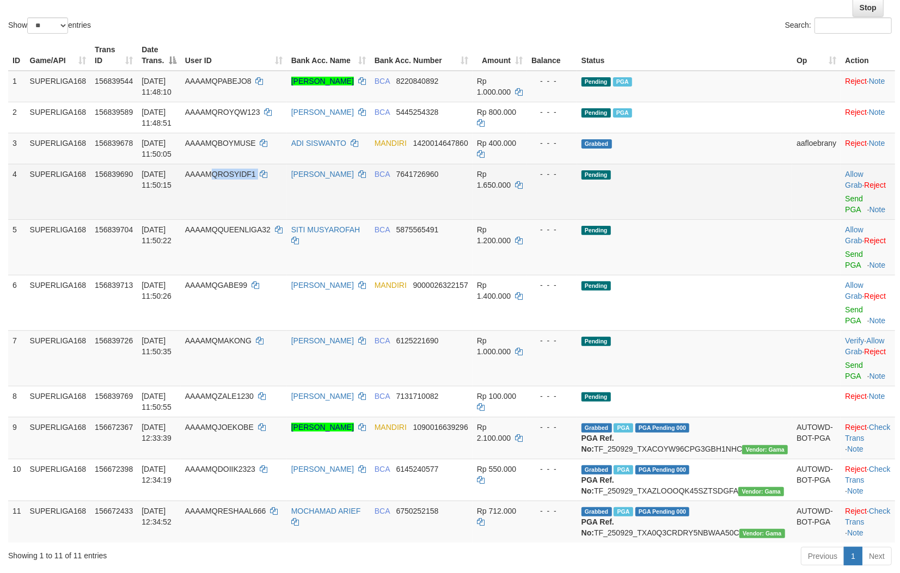
copy td "QROSYIDF1"
copy td "ROSYIDF1"
drag, startPoint x: 275, startPoint y: 188, endPoint x: 241, endPoint y: 177, distance: 36.0
click at [241, 177] on td "AAAAMQROSYIDF1" at bounding box center [234, 192] width 106 height 56
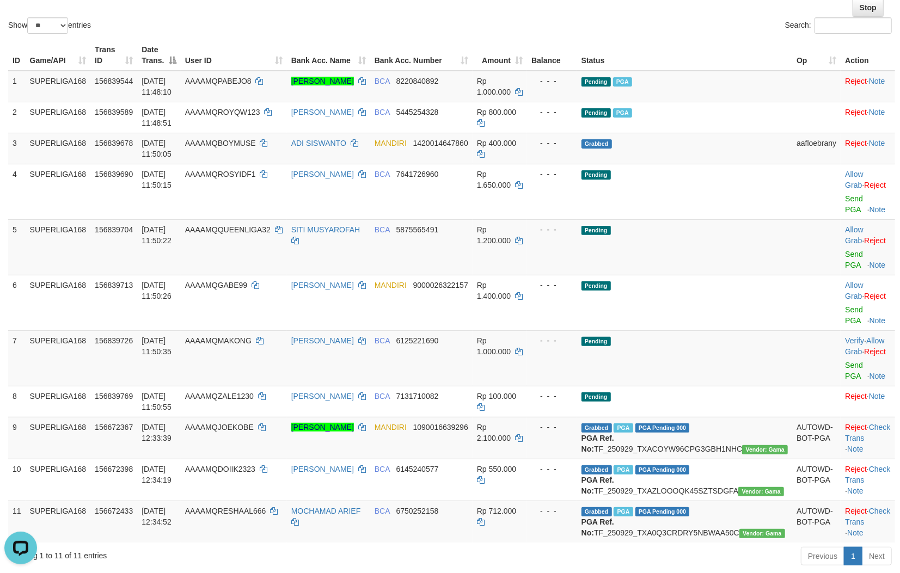
scroll to position [0, 0]
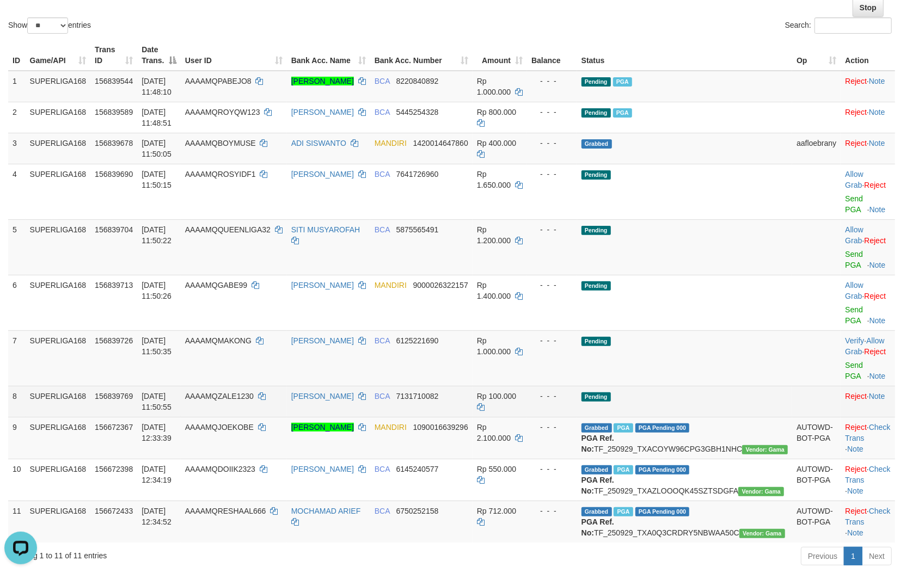
drag, startPoint x: 510, startPoint y: 392, endPoint x: 545, endPoint y: 396, distance: 35.0
click at [511, 393] on td "Rp 100.000" at bounding box center [499, 401] width 54 height 31
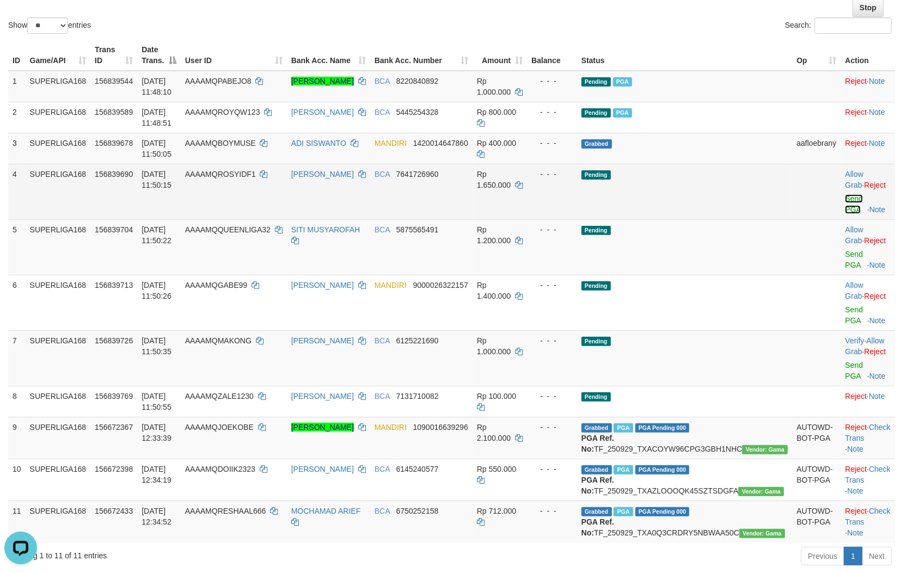
click at [845, 197] on link "Send PGA" at bounding box center [854, 204] width 18 height 20
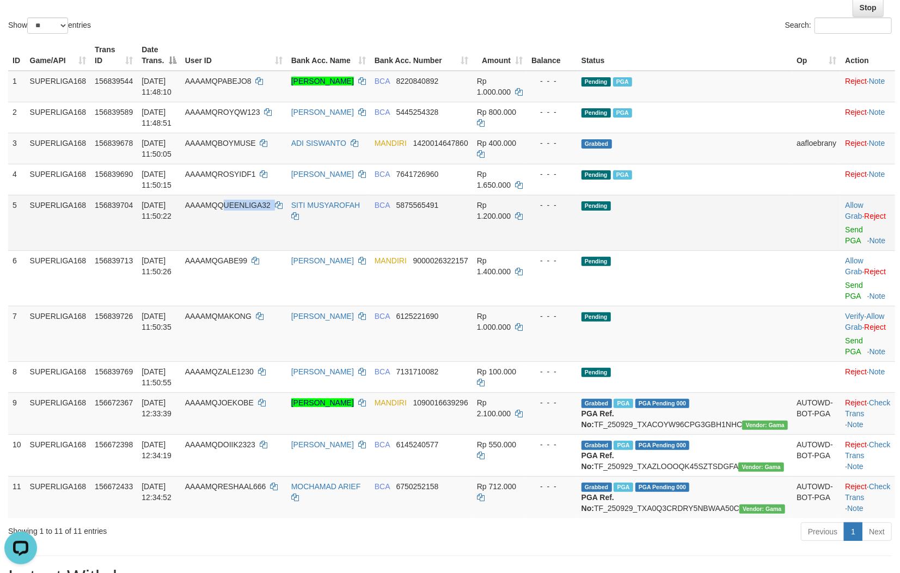
drag, startPoint x: 281, startPoint y: 231, endPoint x: 248, endPoint y: 213, distance: 37.0
click at [248, 213] on td "AAAAMQQUEENLIGA32" at bounding box center [234, 223] width 106 height 56
drag, startPoint x: 262, startPoint y: 219, endPoint x: 244, endPoint y: 208, distance: 21.3
click at [244, 208] on tr "5 SUPERLIGA168 156839704 01/10/2025 11:50:22 AAAAMQQUEENLIGA32 SITI MUSYAROFAH …" at bounding box center [451, 223] width 887 height 56
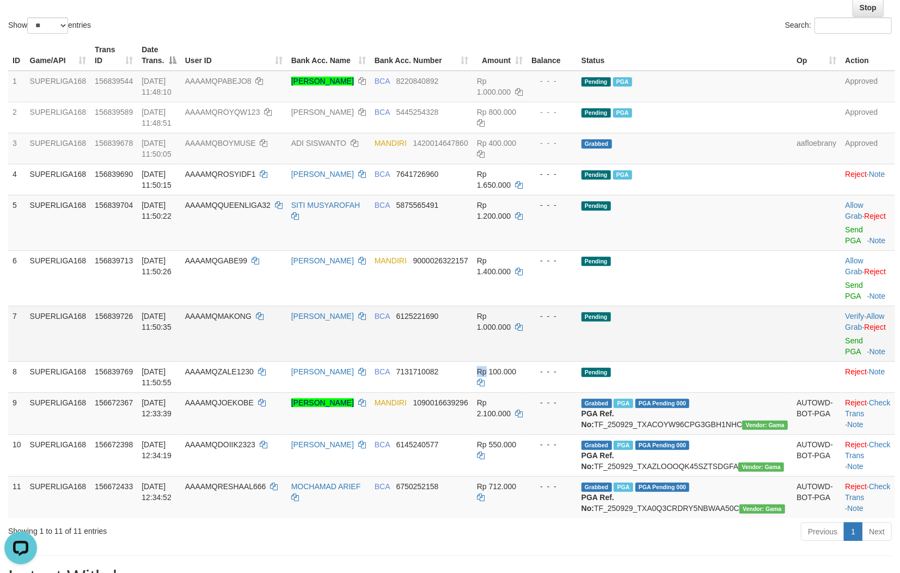
drag, startPoint x: 518, startPoint y: 372, endPoint x: 568, endPoint y: 353, distance: 53.1
click at [524, 367] on td "Rp 100.000" at bounding box center [499, 376] width 54 height 31
click at [845, 229] on link "Send PGA" at bounding box center [854, 235] width 18 height 20
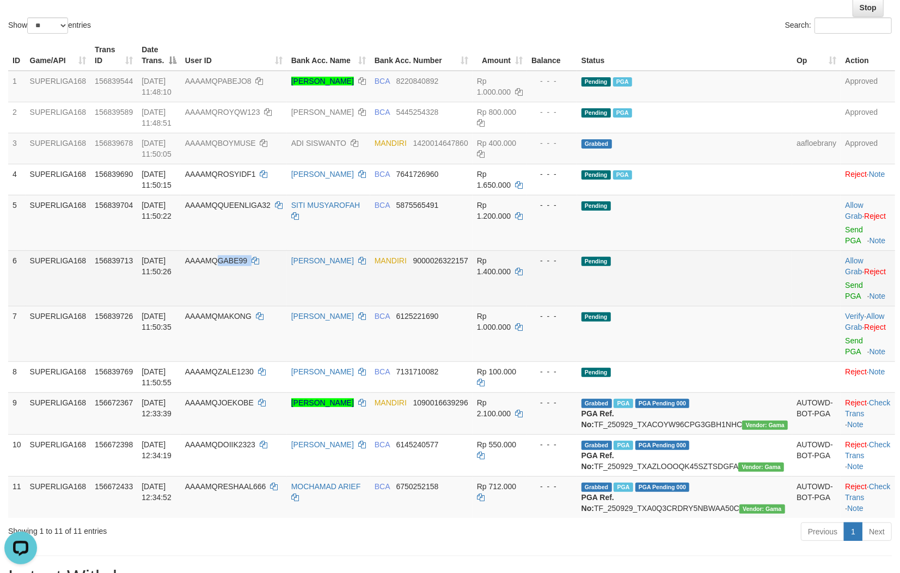
drag, startPoint x: 254, startPoint y: 278, endPoint x: 245, endPoint y: 266, distance: 15.6
click at [245, 266] on td "AAAAMQGABE99" at bounding box center [234, 278] width 106 height 56
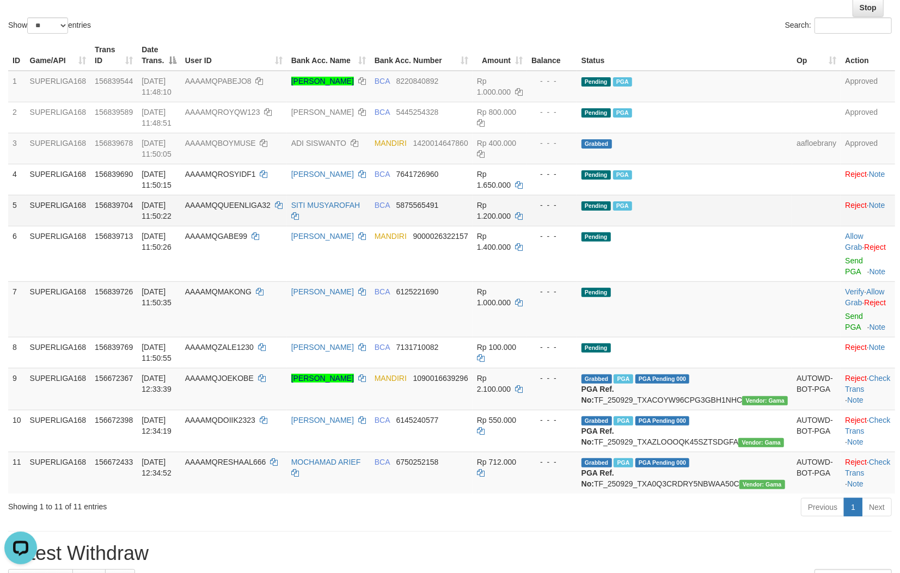
drag, startPoint x: 539, startPoint y: 257, endPoint x: 773, endPoint y: 213, distance: 238.2
click at [527, 257] on td "Rp 1.400.000" at bounding box center [499, 254] width 54 height 56
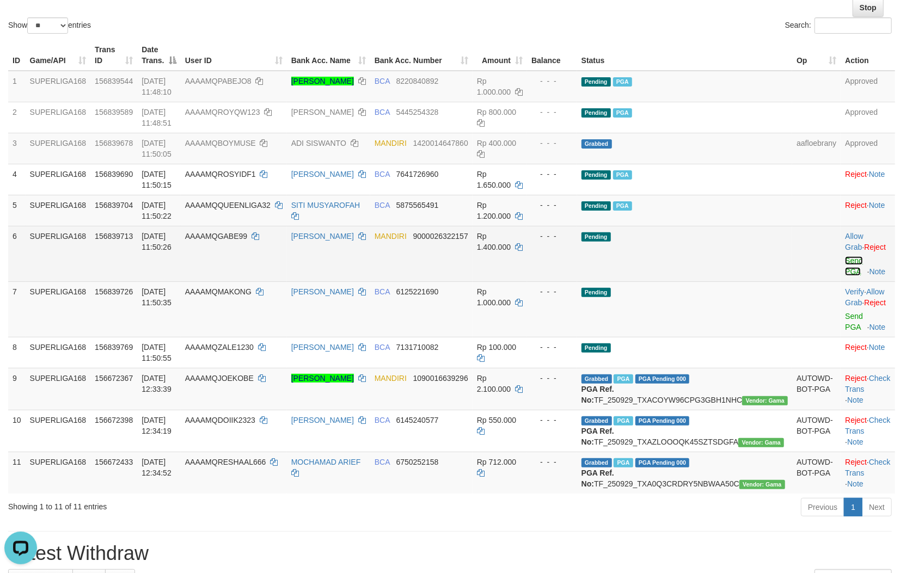
click at [845, 256] on link "Send PGA" at bounding box center [854, 266] width 18 height 20
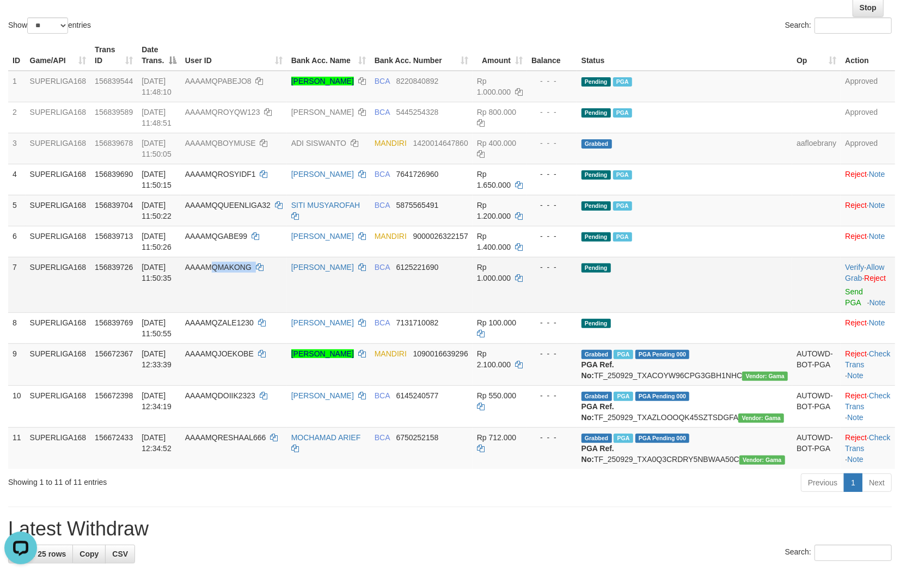
drag, startPoint x: 269, startPoint y: 295, endPoint x: 238, endPoint y: 285, distance: 32.2
click at [238, 285] on td "AAAAMQMAKONG" at bounding box center [234, 285] width 106 height 56
copy td "AKONG"
copy td "MQMAKONG"
copy td "QMAKONG"
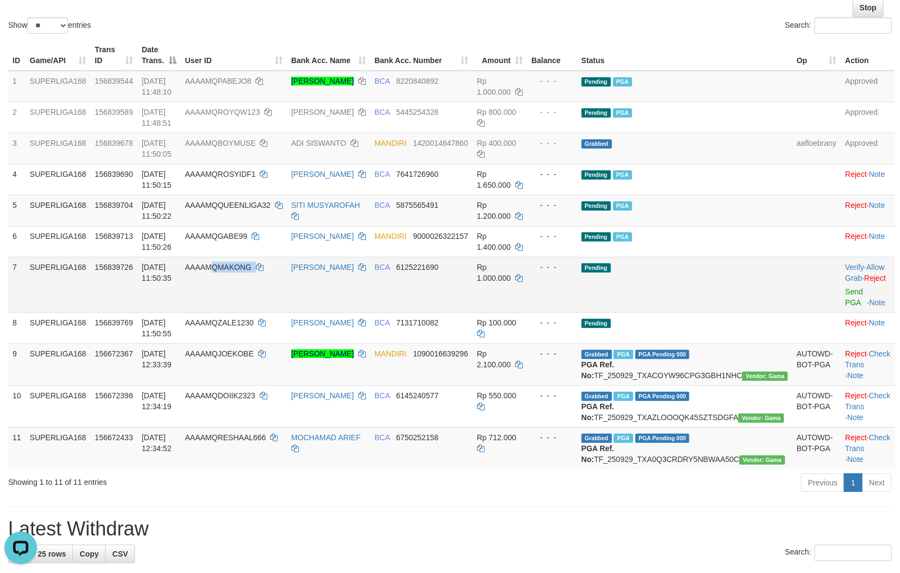
drag, startPoint x: 301, startPoint y: 288, endPoint x: 240, endPoint y: 268, distance: 64.7
click at [240, 268] on td "AAAAMQMAKONG" at bounding box center [234, 285] width 106 height 56
copy td "MQMAKONG"
copy td "QMAKONG"
copy td "MAKONG"
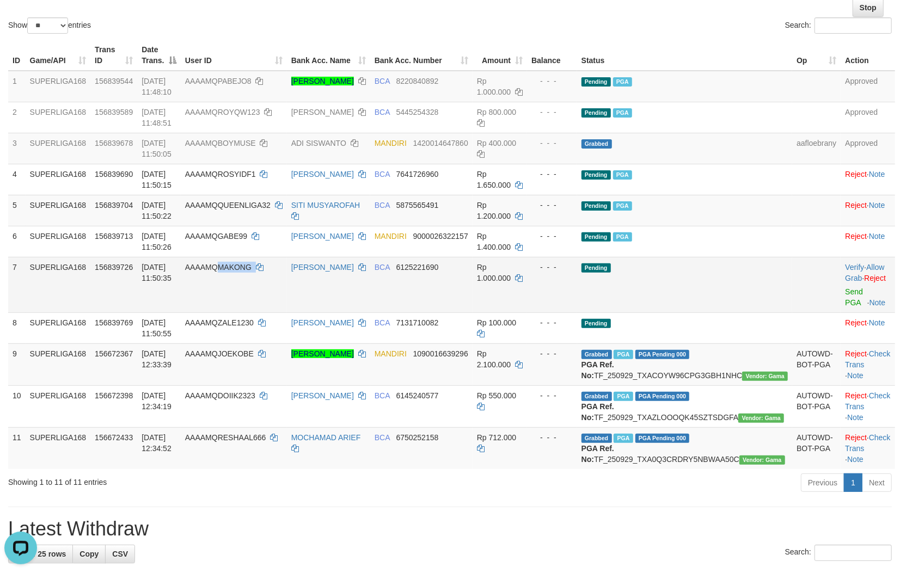
drag, startPoint x: 269, startPoint y: 306, endPoint x: 908, endPoint y: 122, distance: 664.5
click at [243, 280] on td "AAAAMQMAKONG" at bounding box center [234, 285] width 106 height 56
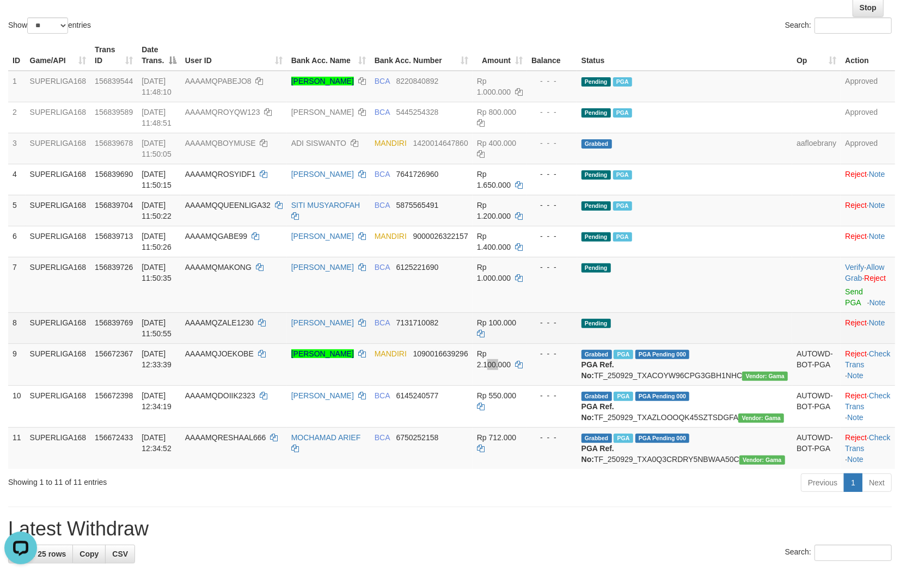
drag, startPoint x: 543, startPoint y: 345, endPoint x: 519, endPoint y: 324, distance: 32.4
click at [527, 345] on td "Rp 2.100.000" at bounding box center [499, 364] width 54 height 42
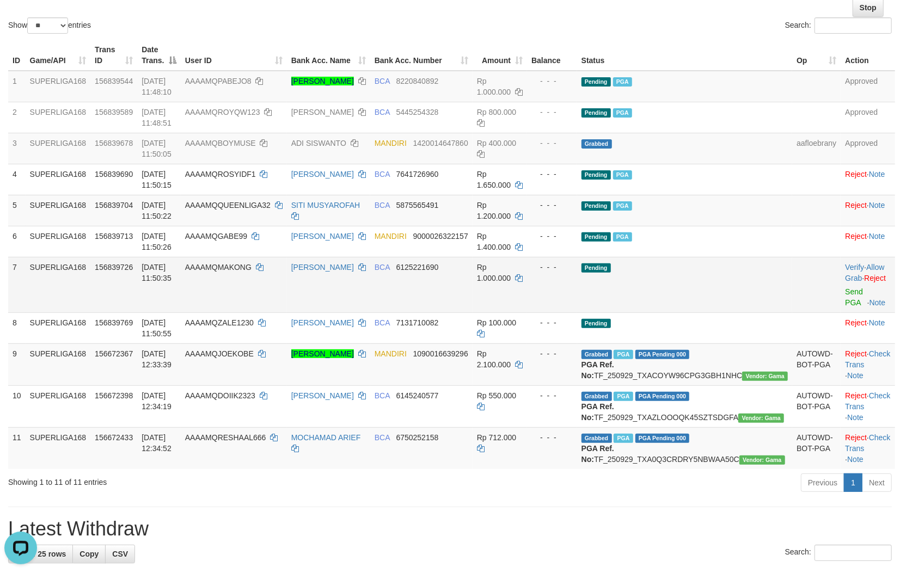
click at [447, 274] on td "BCA 6125221690" at bounding box center [421, 285] width 102 height 56
copy span "6125221690"
click at [447, 274] on td "BCA 6125221690" at bounding box center [421, 285] width 102 height 56
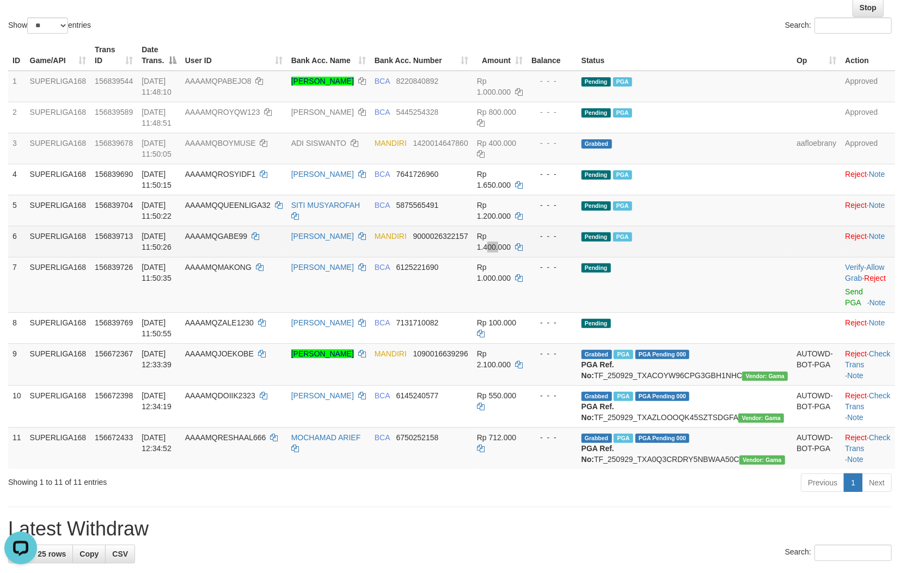
click at [527, 237] on td "Rp 1.400.000" at bounding box center [499, 241] width 54 height 31
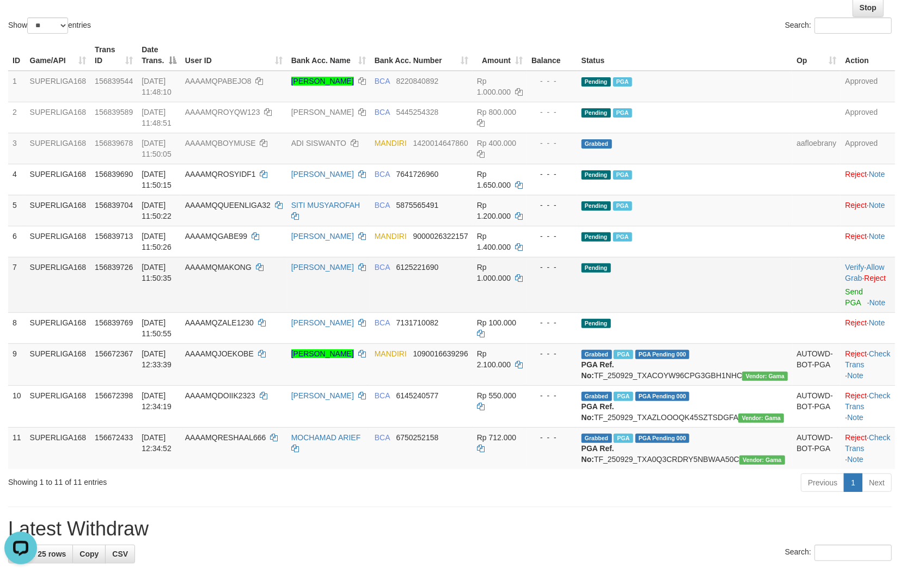
click at [472, 304] on td "BCA 6125221690" at bounding box center [421, 285] width 102 height 56
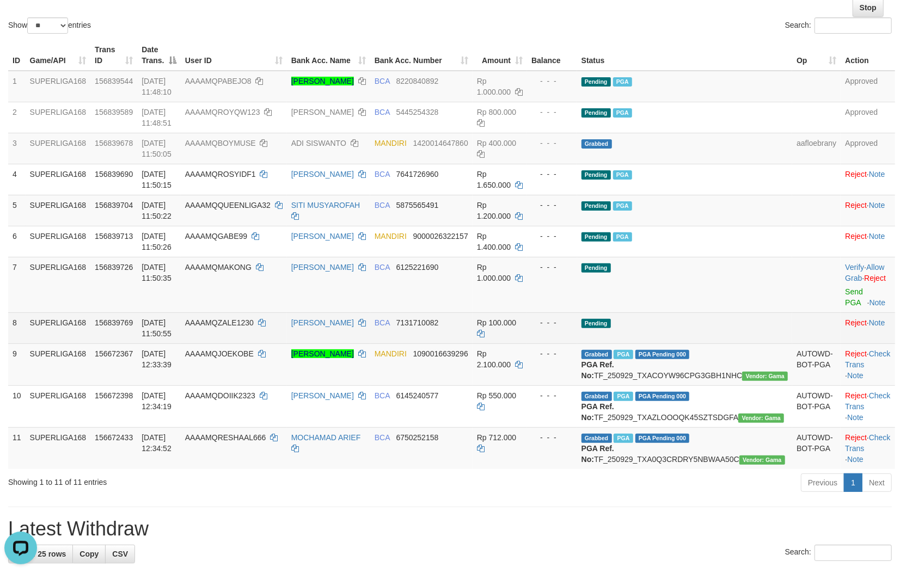
click at [472, 331] on td "BCA 7131710082" at bounding box center [421, 327] width 102 height 31
drag, startPoint x: 521, startPoint y: 323, endPoint x: 542, endPoint y: 320, distance: 20.9
click at [516, 321] on span "Rp 100.000" at bounding box center [496, 322] width 39 height 9
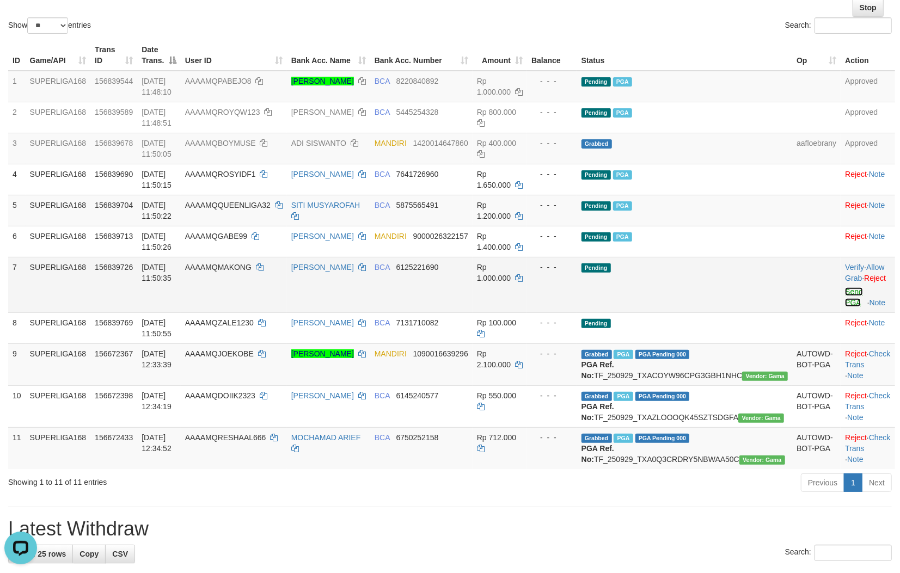
click at [845, 297] on link "Send PGA" at bounding box center [854, 297] width 18 height 20
click at [472, 385] on td "MANDIRI 1090016639296" at bounding box center [421, 364] width 102 height 42
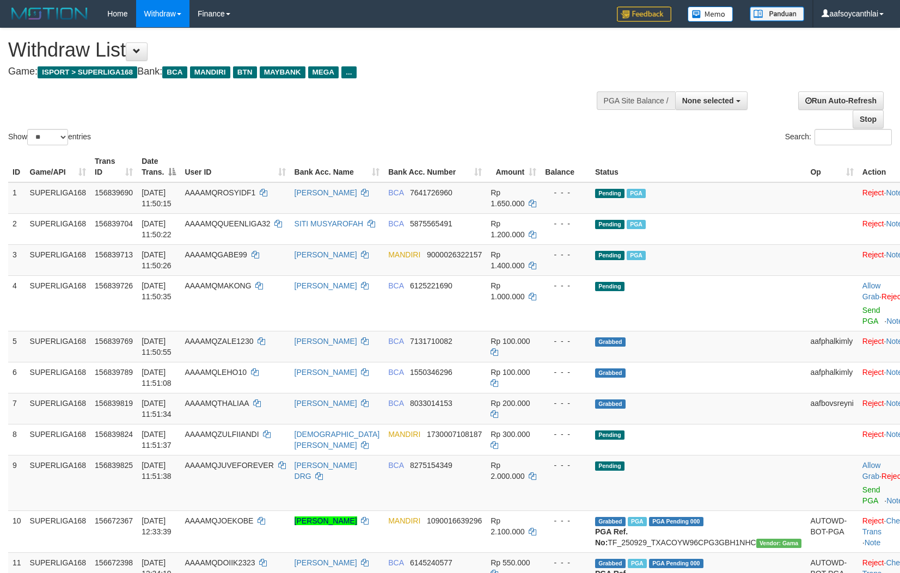
select select
select select "**"
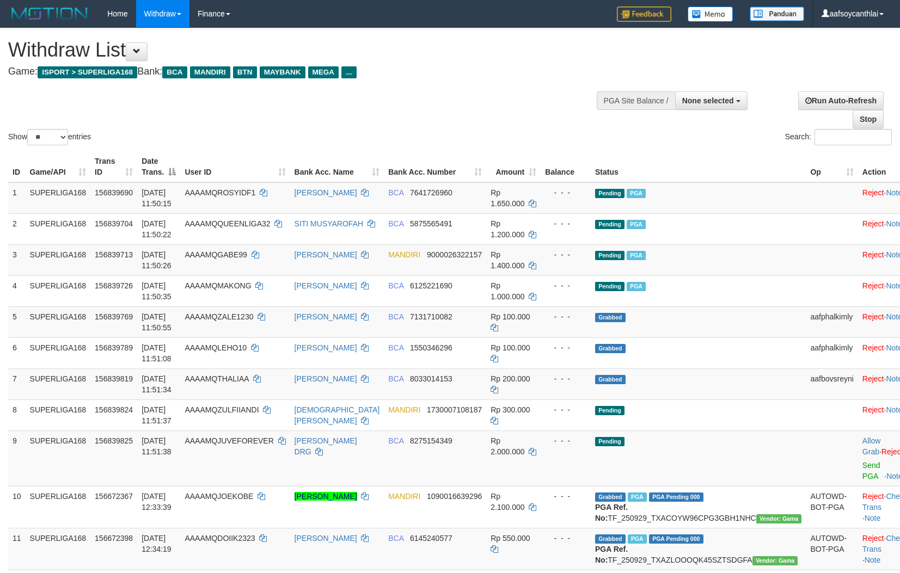
select select
select select "**"
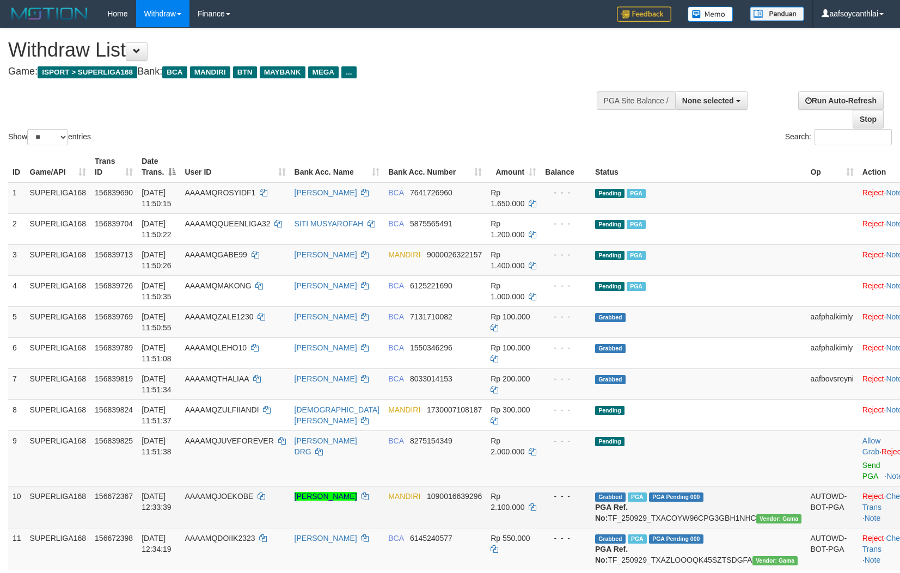
scroll to position [112, 0]
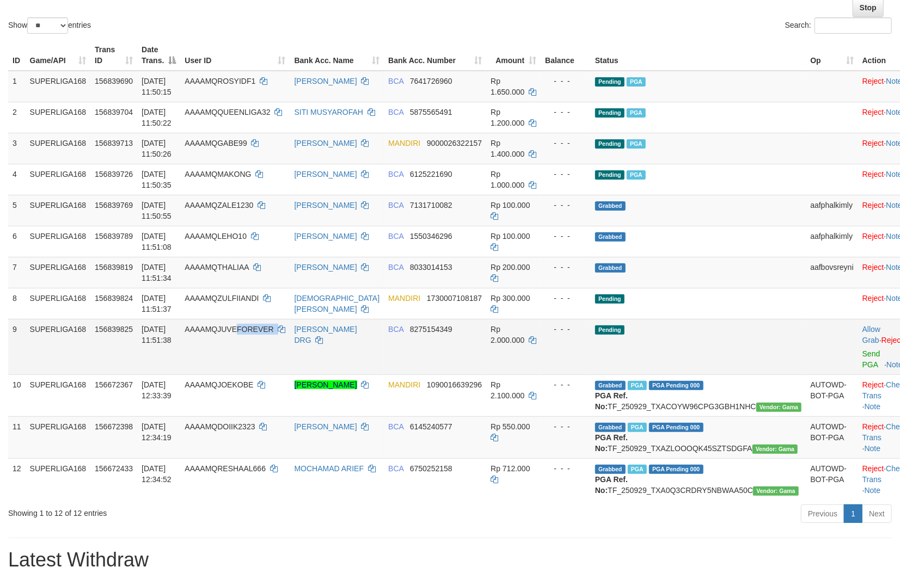
copy td "FOREVER"
copy td "UVEFOREVER"
copy td "JUVEFOREVER"
drag, startPoint x: 301, startPoint y: 340, endPoint x: 240, endPoint y: 337, distance: 61.5
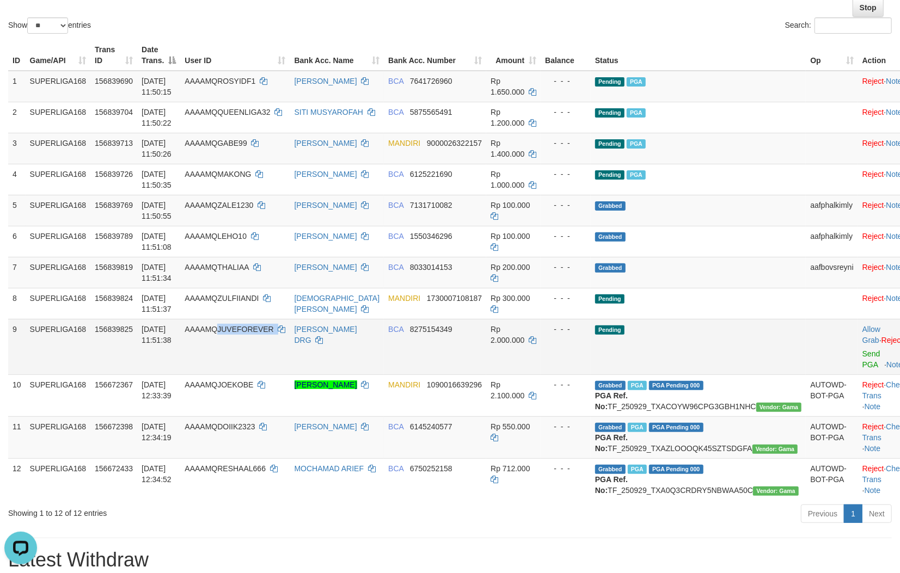
click at [240, 337] on td "AAAAMQJUVEFOREVER" at bounding box center [234, 347] width 109 height 56
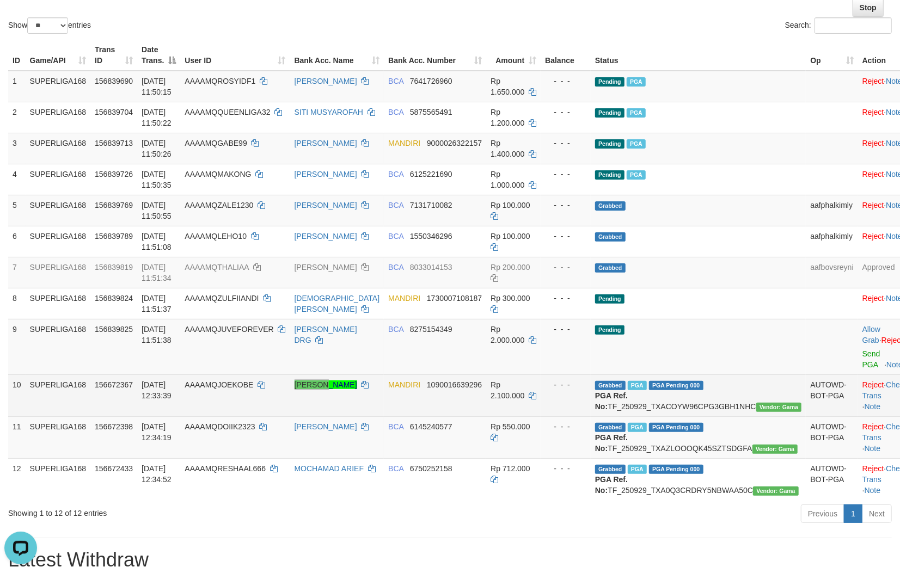
drag, startPoint x: 308, startPoint y: 422, endPoint x: 465, endPoint y: 403, distance: 158.0
click at [322, 416] on tr "10 SUPERLIGA168 156672367 [DATE] 12:33:39 AAAAMQJOEKOBE [PERSON_NAME] MANDIRI 1…" at bounding box center [460, 395] width 904 height 42
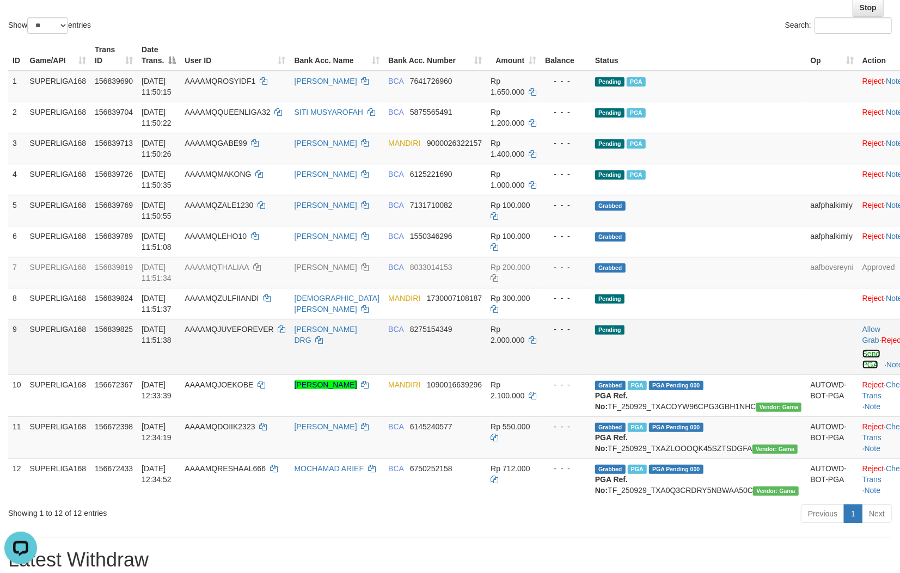
click at [862, 350] on link "Send PGA" at bounding box center [871, 359] width 18 height 20
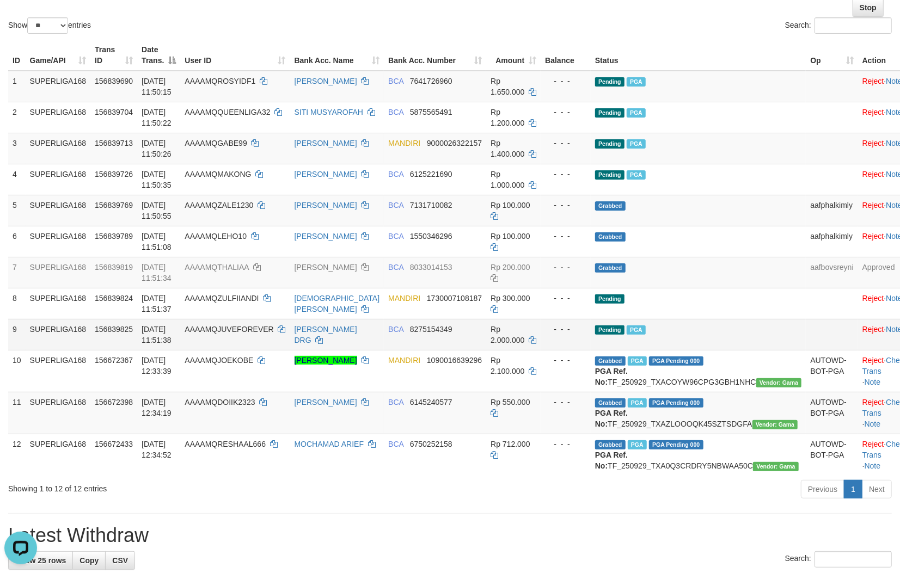
drag, startPoint x: 493, startPoint y: 324, endPoint x: 487, endPoint y: 309, distance: 16.6
click at [486, 323] on td "BCA 8275154349" at bounding box center [435, 334] width 102 height 31
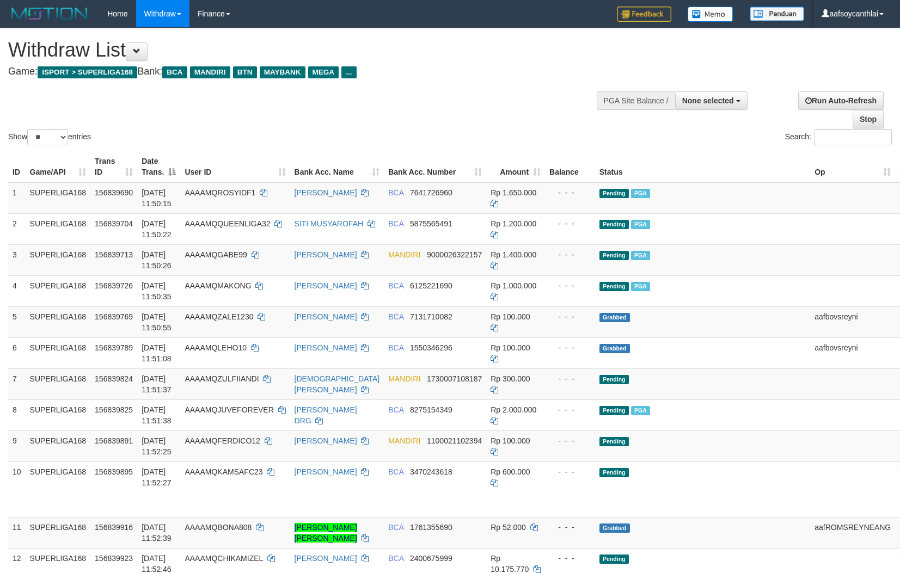
select select
select select "**"
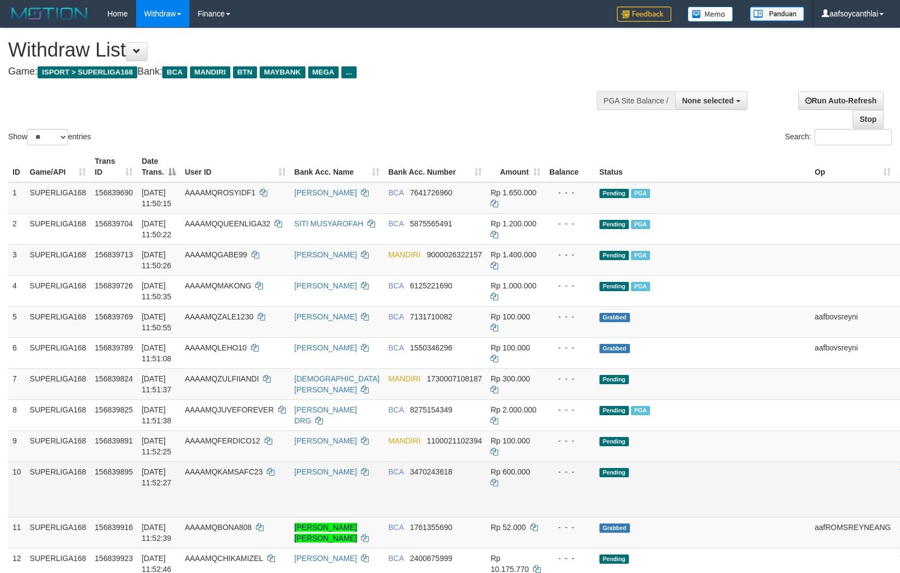
scroll to position [112, 0]
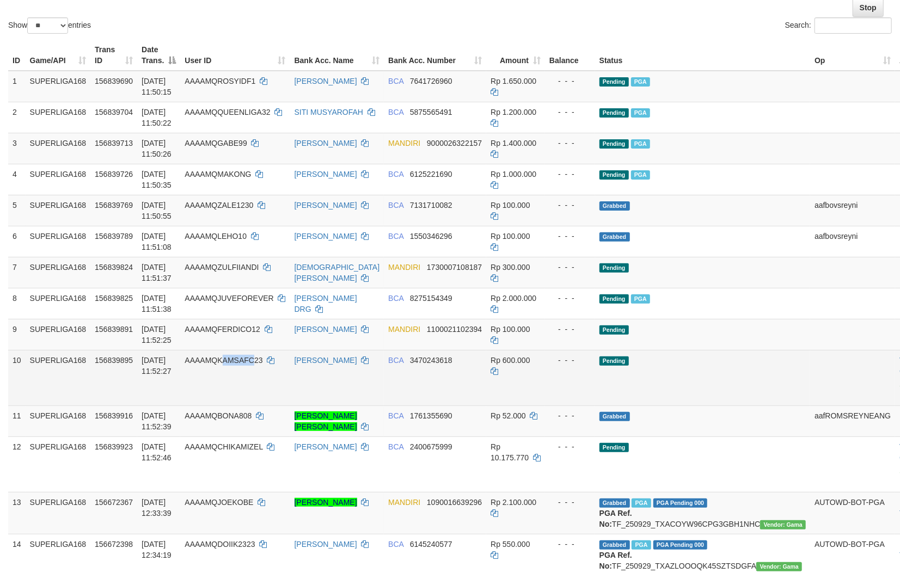
drag, startPoint x: 267, startPoint y: 368, endPoint x: 232, endPoint y: 373, distance: 34.6
click at [231, 373] on td "AAAAMQKAMSAFC23" at bounding box center [234, 378] width 109 height 56
copy span "AMSAFC"
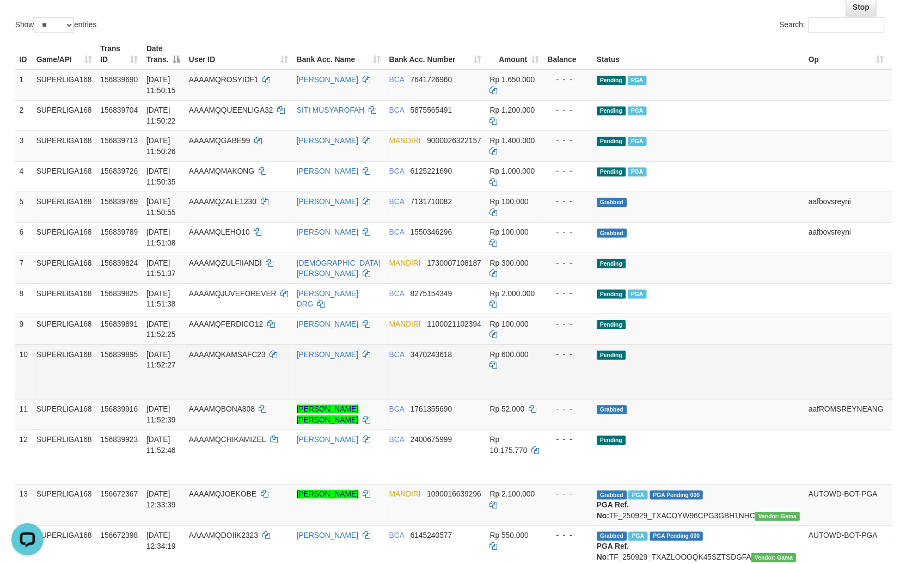
scroll to position [0, 0]
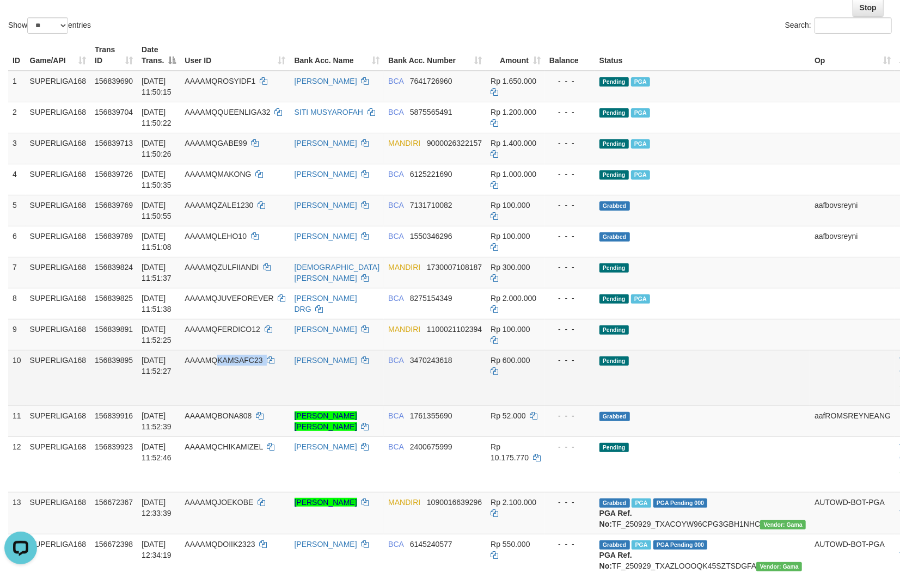
copy td "KAMSAFC23"
drag, startPoint x: 265, startPoint y: 372, endPoint x: 230, endPoint y: 369, distance: 35.0
click at [229, 369] on td "AAAAMQKAMSAFC23" at bounding box center [234, 378] width 109 height 56
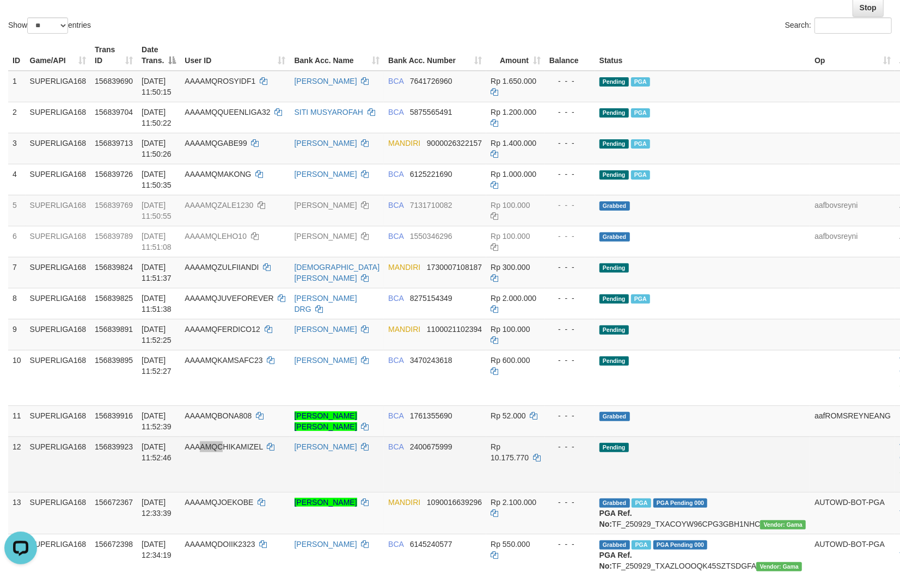
drag, startPoint x: 229, startPoint y: 452, endPoint x: 248, endPoint y: 438, distance: 24.2
click at [238, 449] on td "AAAAMQCHIKAMIZEL" at bounding box center [234, 465] width 109 height 56
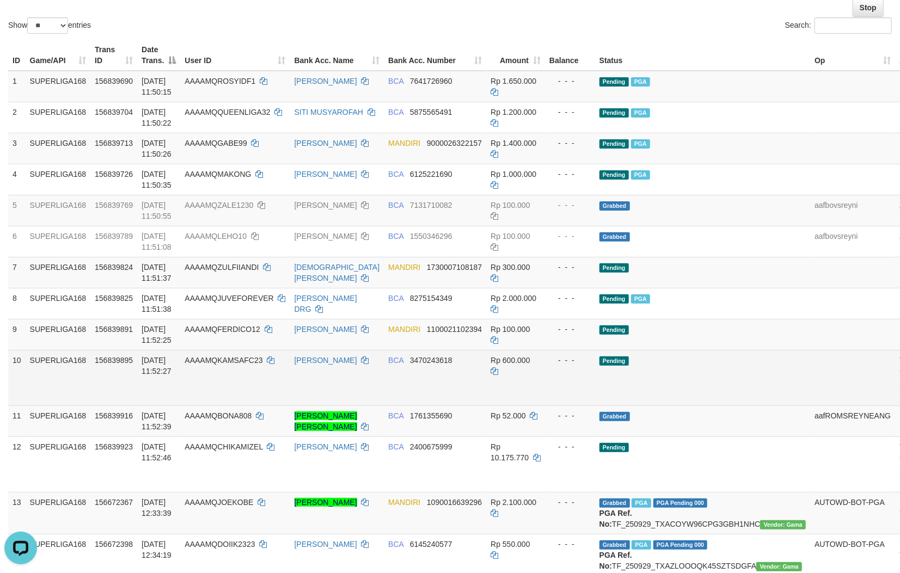
click at [428, 367] on td "BCA 3470243618" at bounding box center [435, 378] width 102 height 56
copy span "3470243618"
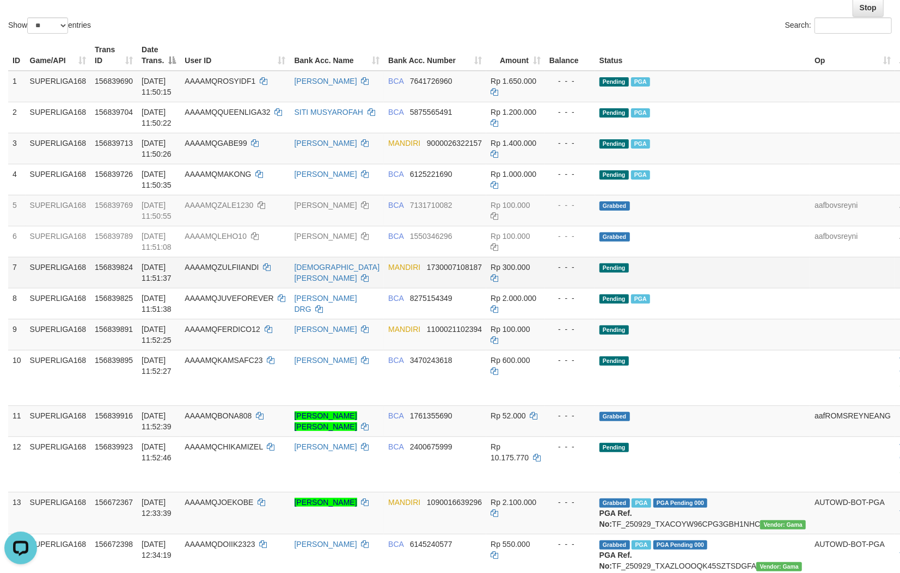
click at [494, 273] on td "Rp 300.000" at bounding box center [515, 272] width 59 height 31
drag, startPoint x: 541, startPoint y: 333, endPoint x: 539, endPoint y: 342, distance: 9.4
click at [540, 330] on tr "9 SUPERLIGA168 156839891 01/10/2025 11:52:25 AAAAMQFERDICO12 AHMAD AFIFULHADI M…" at bounding box center [478, 334] width 941 height 31
click at [500, 408] on td "Rp 52.000" at bounding box center [515, 421] width 59 height 31
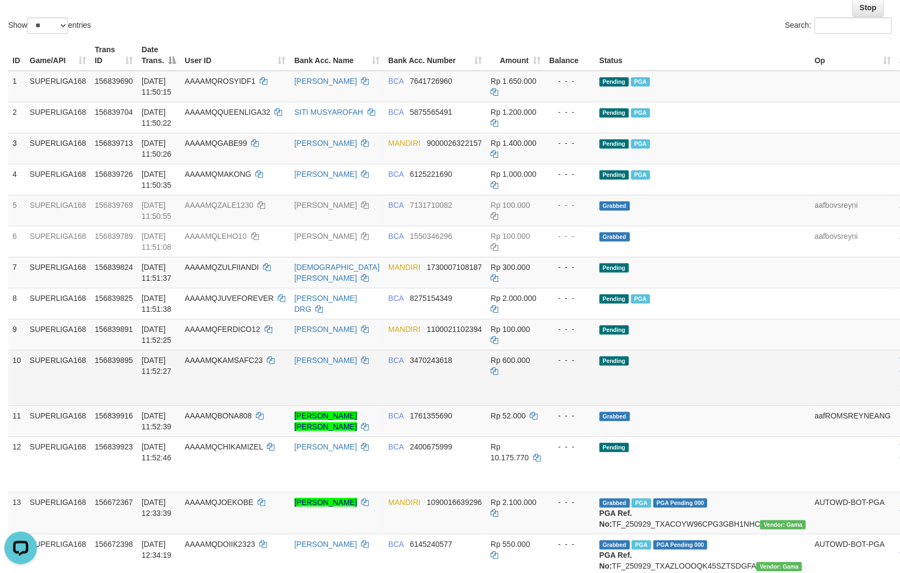
drag, startPoint x: 511, startPoint y: 376, endPoint x: 533, endPoint y: 381, distance: 23.4
click at [510, 376] on td "Rp 600.000" at bounding box center [515, 378] width 59 height 56
click at [899, 385] on link "Send PGA" at bounding box center [908, 390] width 18 height 20
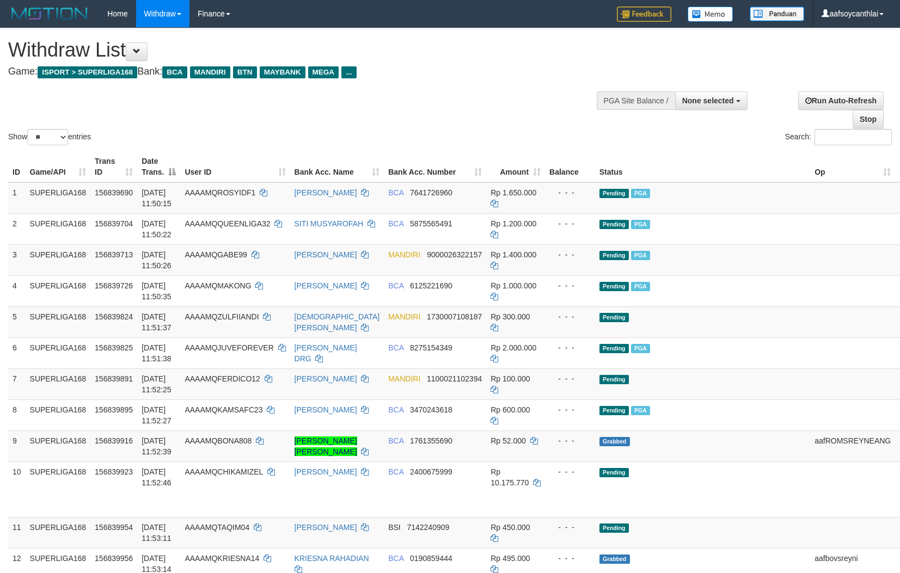
select select
select select "**"
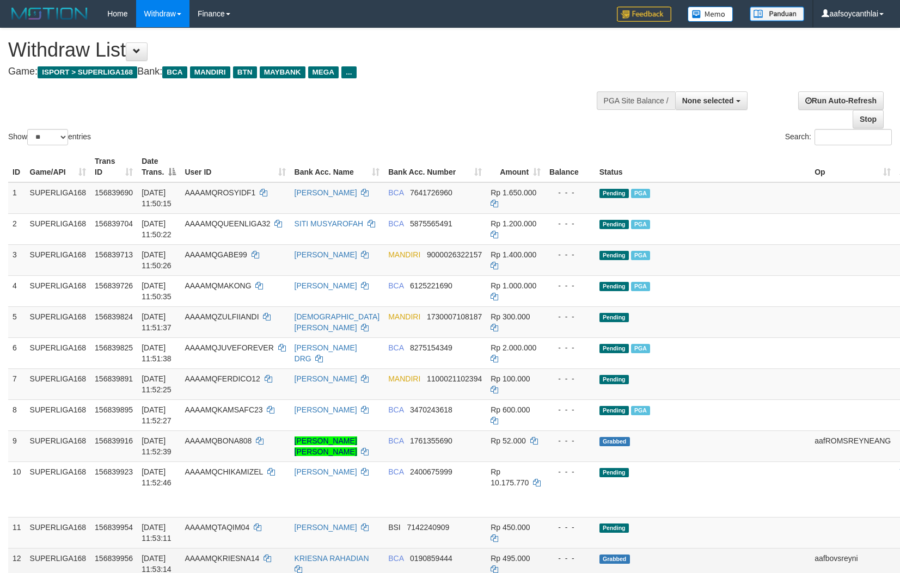
scroll to position [112, 0]
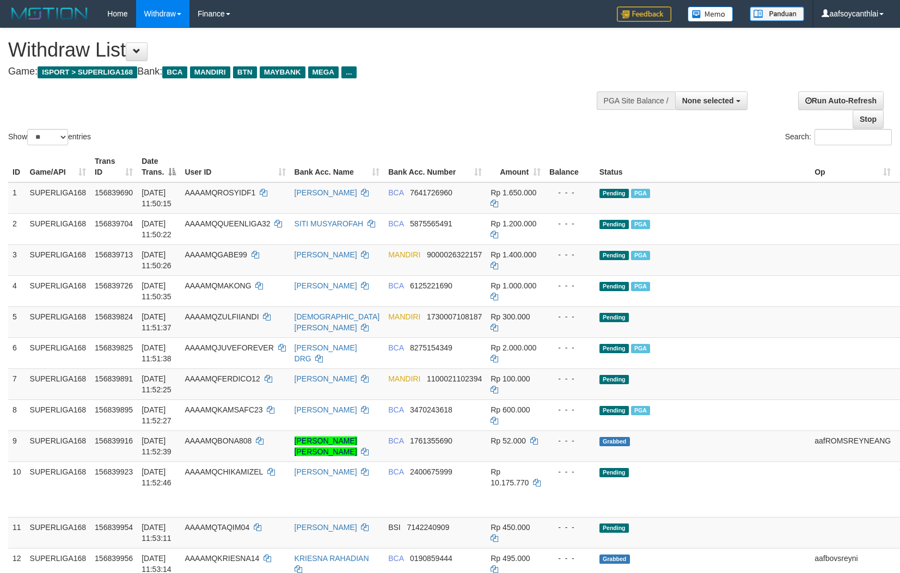
select select
select select "**"
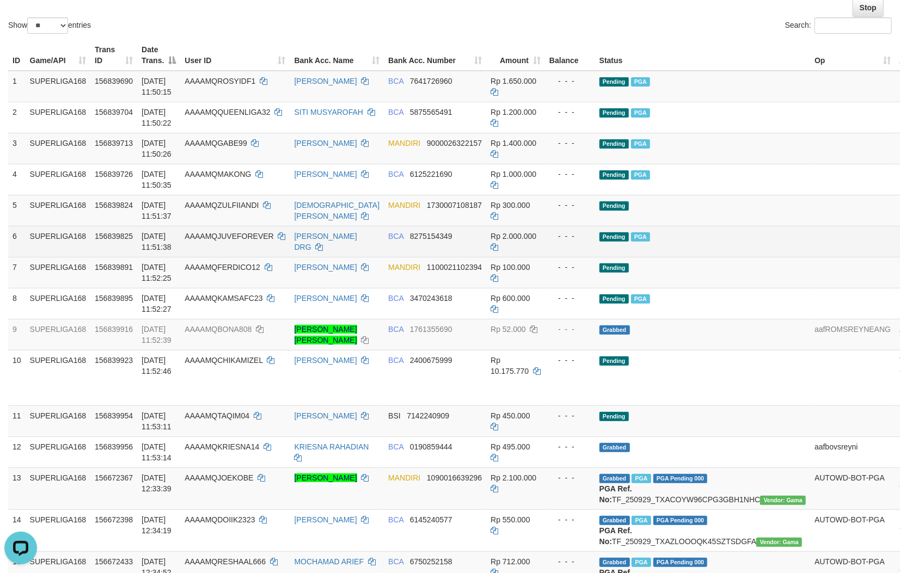
click at [519, 232] on span "Rp 2.000.000" at bounding box center [513, 236] width 46 height 9
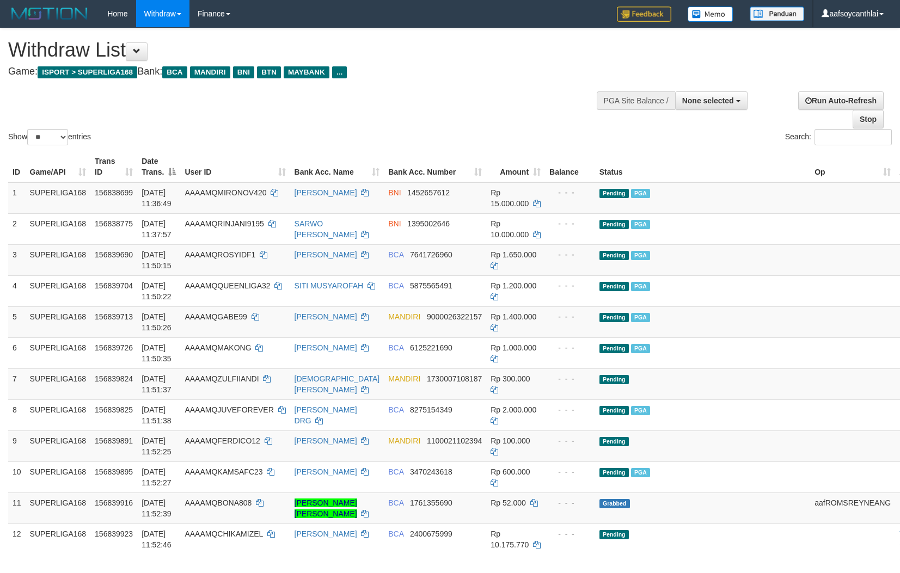
select select
select select "**"
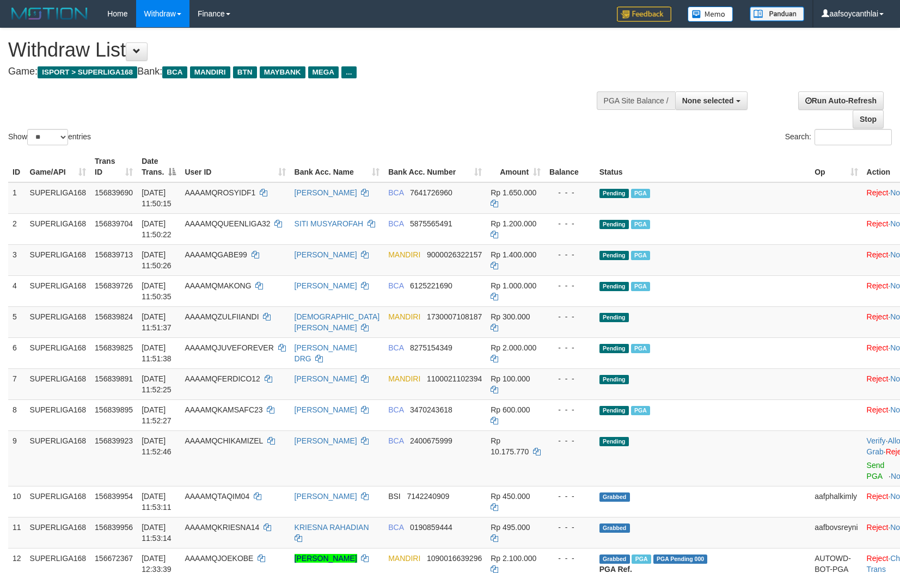
select select
select select "**"
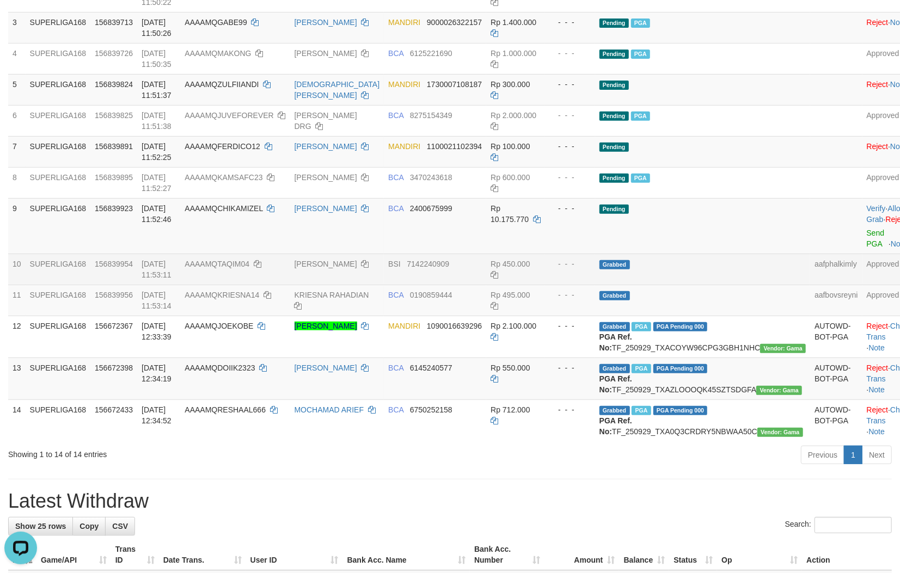
drag, startPoint x: 404, startPoint y: 265, endPoint x: 409, endPoint y: 275, distance: 11.4
click at [404, 267] on tr "10 SUPERLIGA168 156839954 [DATE] 11:53:11 AAAAMQTAQIM04 FAUZUL MUSTAQIM BSI 714…" at bounding box center [462, 269] width 908 height 31
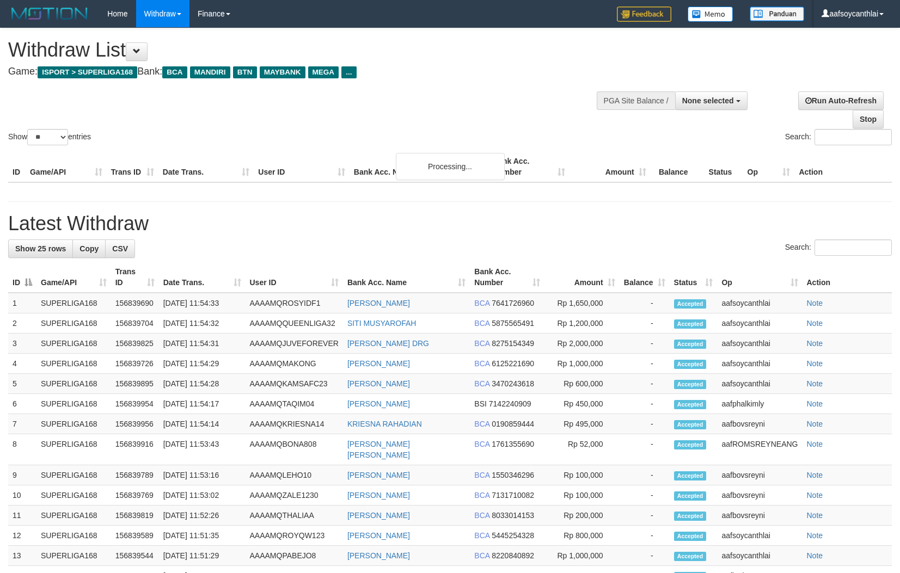
select select
select select "**"
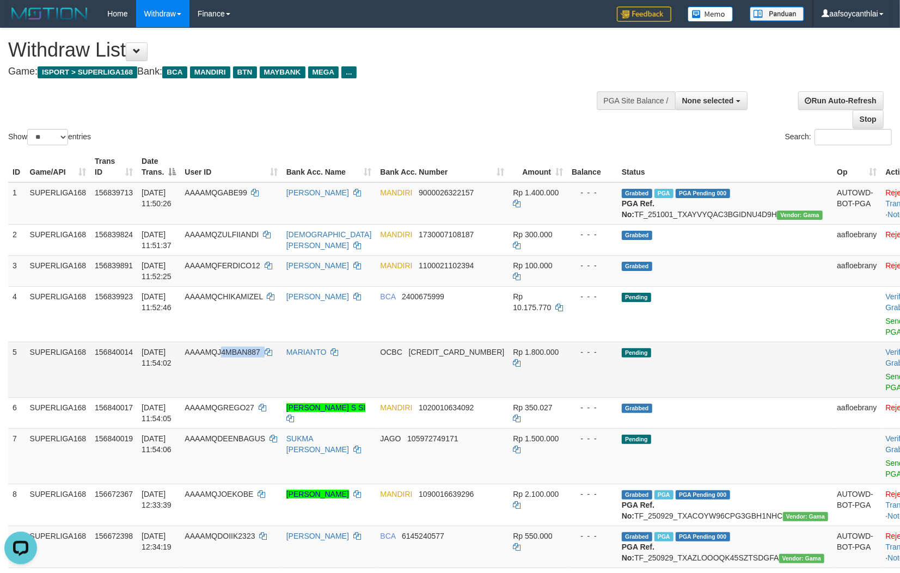
copy td "4MBAN887"
copy td "J4MBAN887"
drag, startPoint x: 299, startPoint y: 371, endPoint x: 245, endPoint y: 365, distance: 54.2
click at [245, 365] on tr "5 SUPERLIGA168 156840014 [DATE] 11:54:02 AAAAMQJ4MBAN887 MARIANTO OCBC [CREDIT_…" at bounding box center [471, 370] width 927 height 56
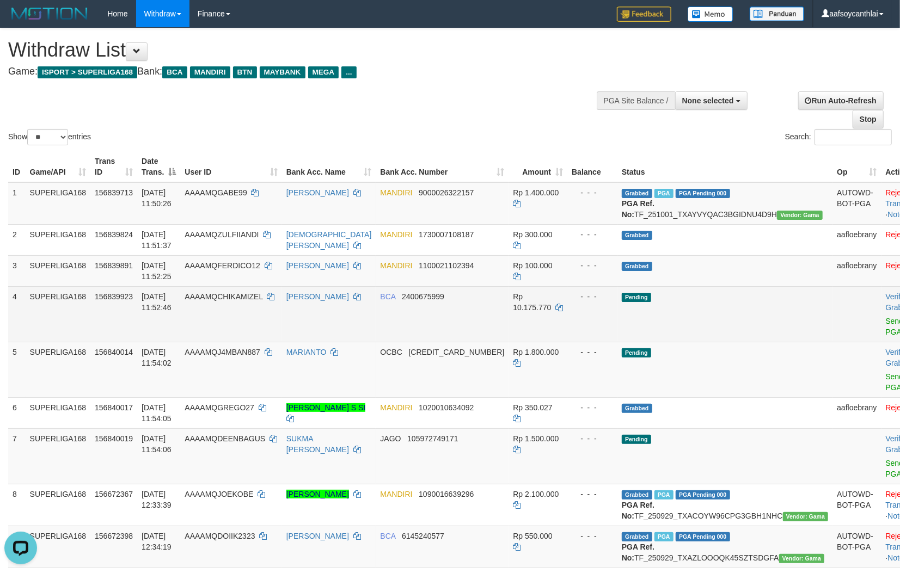
drag, startPoint x: 520, startPoint y: 346, endPoint x: 735, endPoint y: 349, distance: 215.0
click at [541, 342] on td "Rp 10.175.770" at bounding box center [537, 314] width 59 height 56
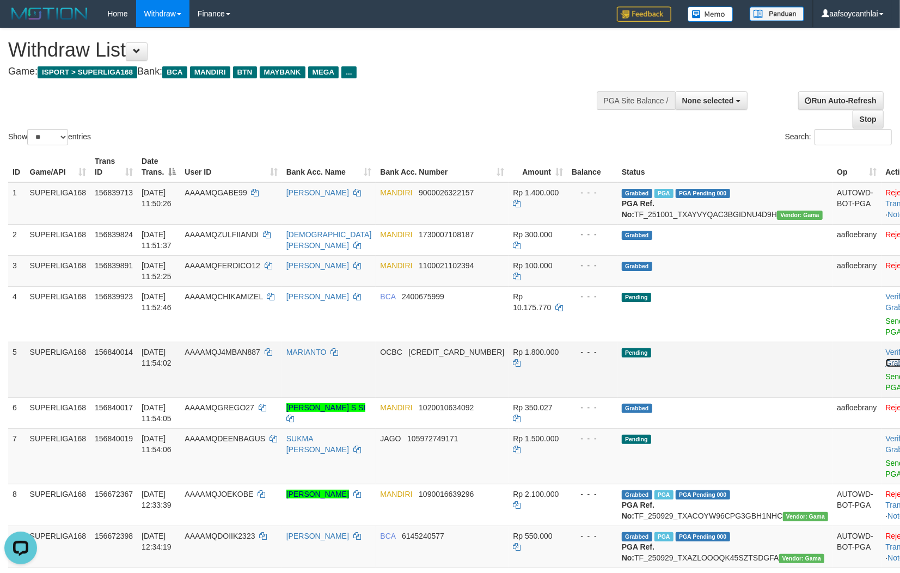
click at [886, 360] on link "Allow Grab" at bounding box center [905, 358] width 39 height 20
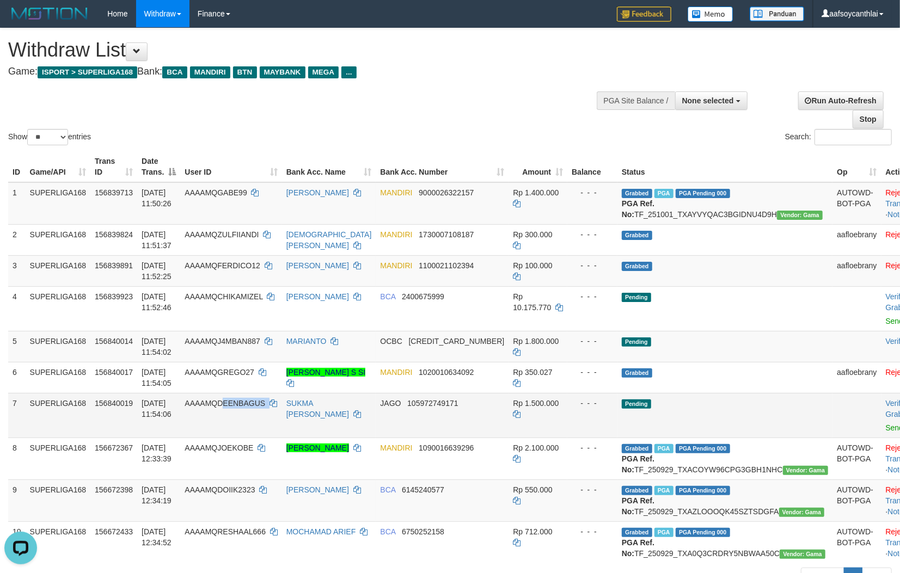
drag, startPoint x: 267, startPoint y: 421, endPoint x: 357, endPoint y: 436, distance: 91.1
click at [242, 414] on td "AAAAMQDEENBAGUS" at bounding box center [230, 415] width 101 height 45
drag, startPoint x: 279, startPoint y: 434, endPoint x: 284, endPoint y: 437, distance: 5.6
click at [279, 434] on td "AAAAMQDEENBAGUS" at bounding box center [230, 415] width 101 height 45
copy td "EENBAGUS"
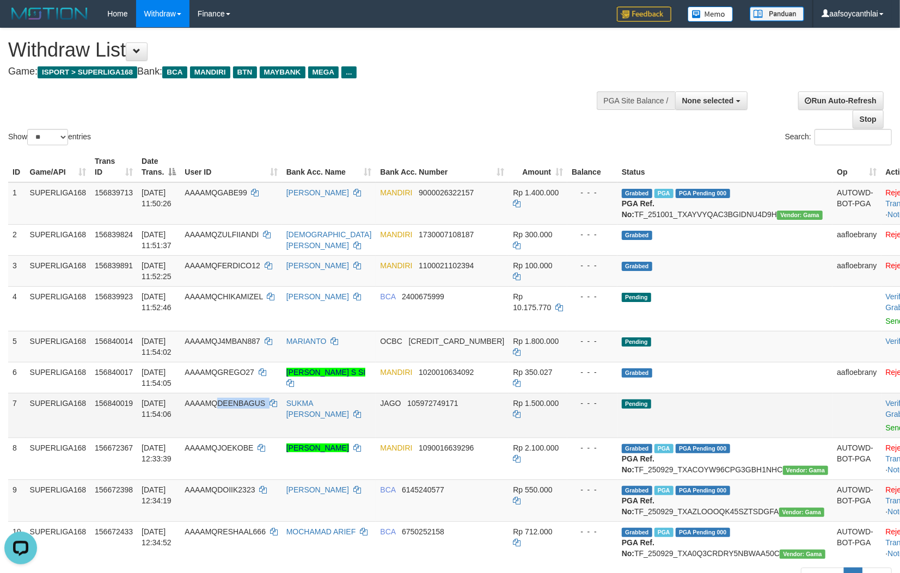
copy td "DEENBAGUS"
drag, startPoint x: 274, startPoint y: 432, endPoint x: 241, endPoint y: 425, distance: 33.4
click at [238, 425] on td "AAAAMQDEENBAGUS" at bounding box center [230, 415] width 101 height 45
drag, startPoint x: 413, startPoint y: 439, endPoint x: 445, endPoint y: 420, distance: 37.1
click at [421, 428] on td "JAGO 105972749171" at bounding box center [442, 415] width 133 height 45
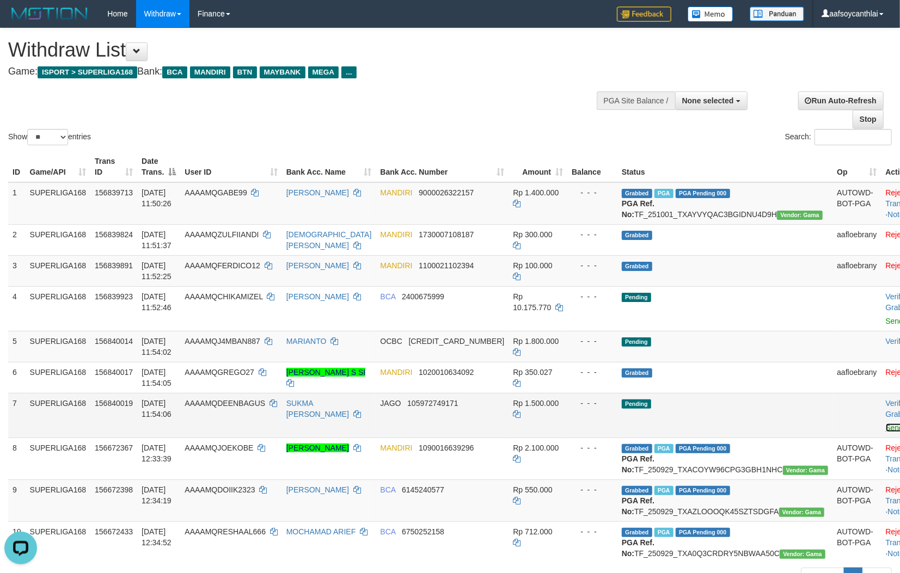
click at [886, 432] on link "Send PGA" at bounding box center [903, 427] width 35 height 9
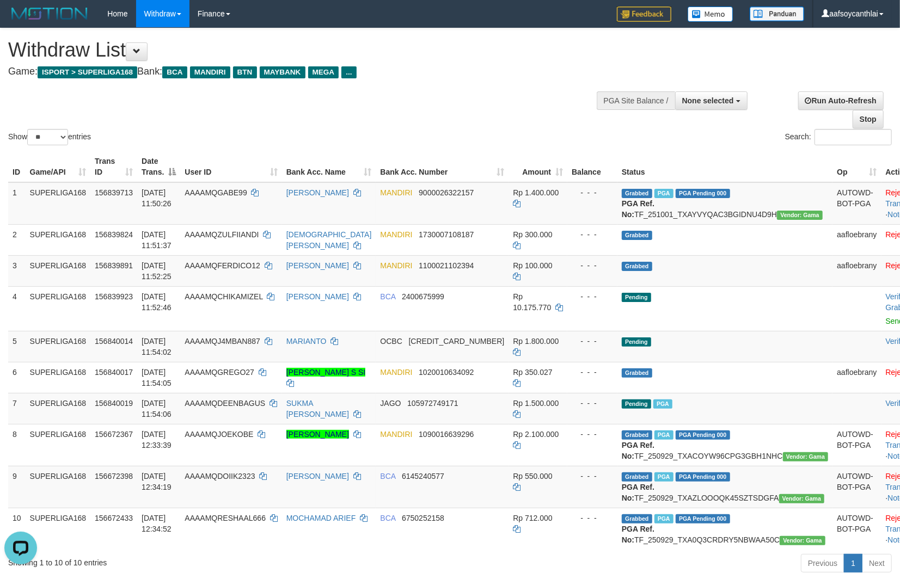
drag, startPoint x: 642, startPoint y: 511, endPoint x: 905, endPoint y: 515, distance: 262.4
click at [642, 502] on b "PGA Ref. No:" at bounding box center [638, 493] width 33 height 20
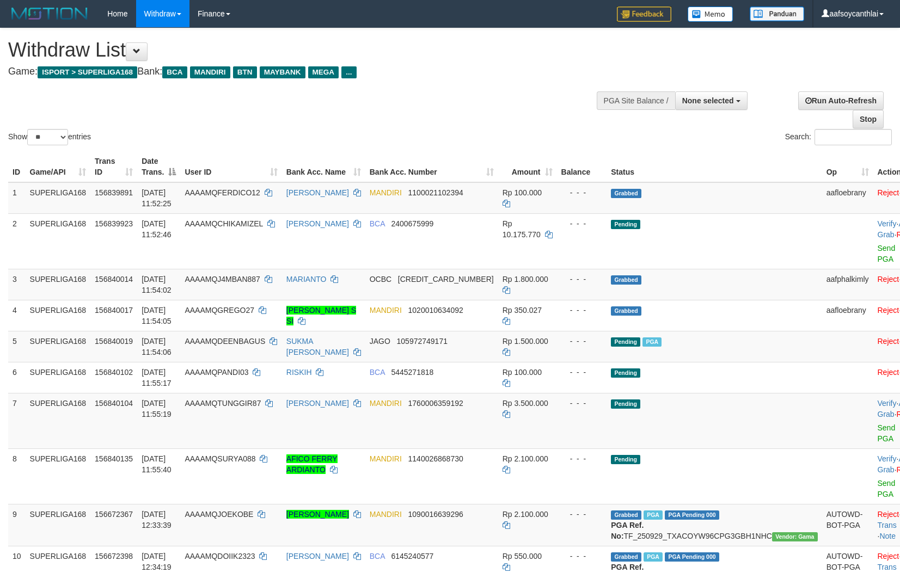
select select
select select "**"
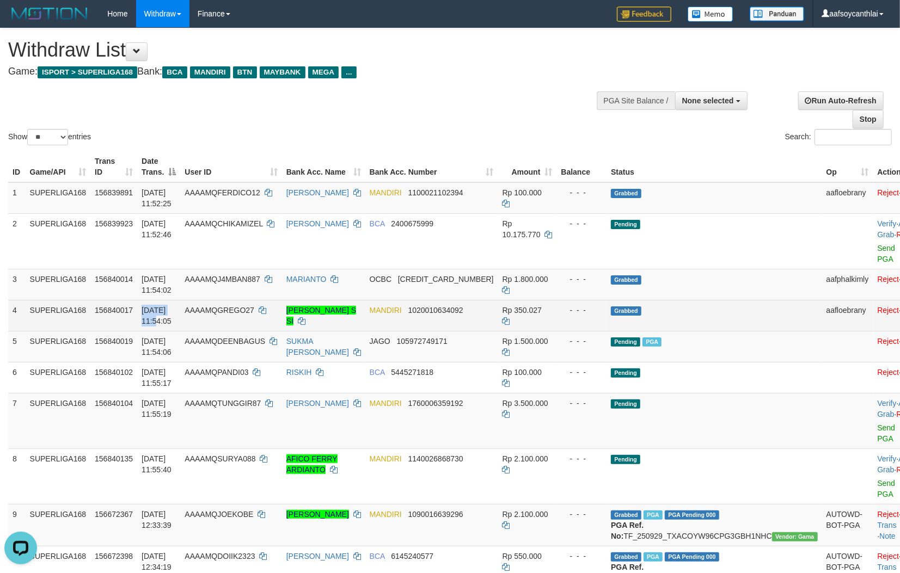
drag, startPoint x: 158, startPoint y: 316, endPoint x: 164, endPoint y: 315, distance: 6.1
click at [161, 315] on tr "4 SUPERLIGA168 156840017 [DATE] 11:54:05 AAAAMQGREGO27 [PERSON_NAME] S SI MANDI…" at bounding box center [467, 315] width 919 height 31
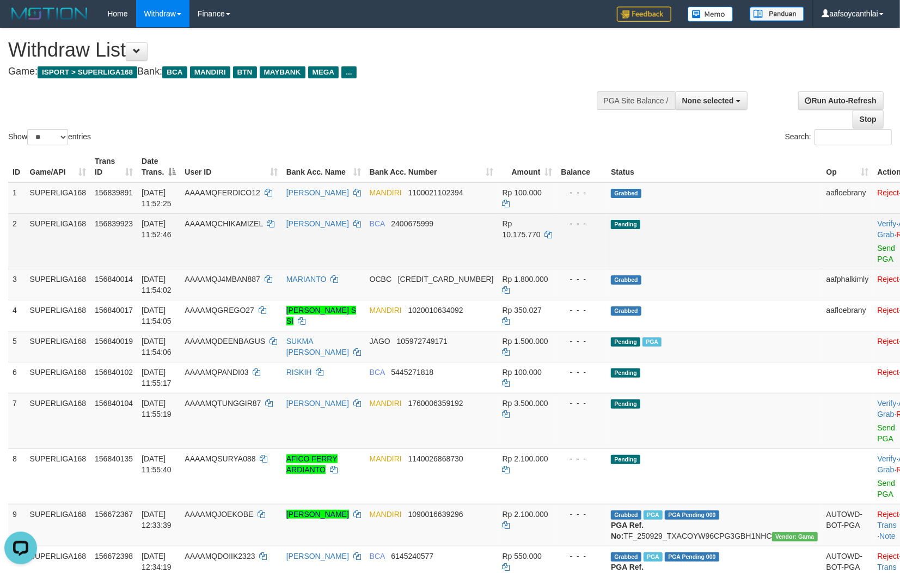
drag, startPoint x: 597, startPoint y: 261, endPoint x: 906, endPoint y: 451, distance: 362.6
click at [598, 262] on td "- - -" at bounding box center [582, 241] width 50 height 56
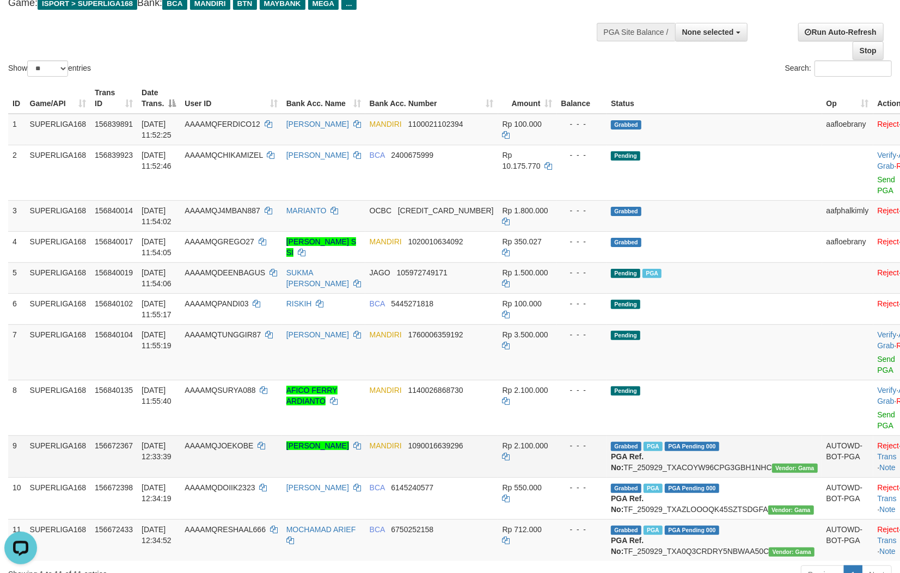
scroll to position [80, 0]
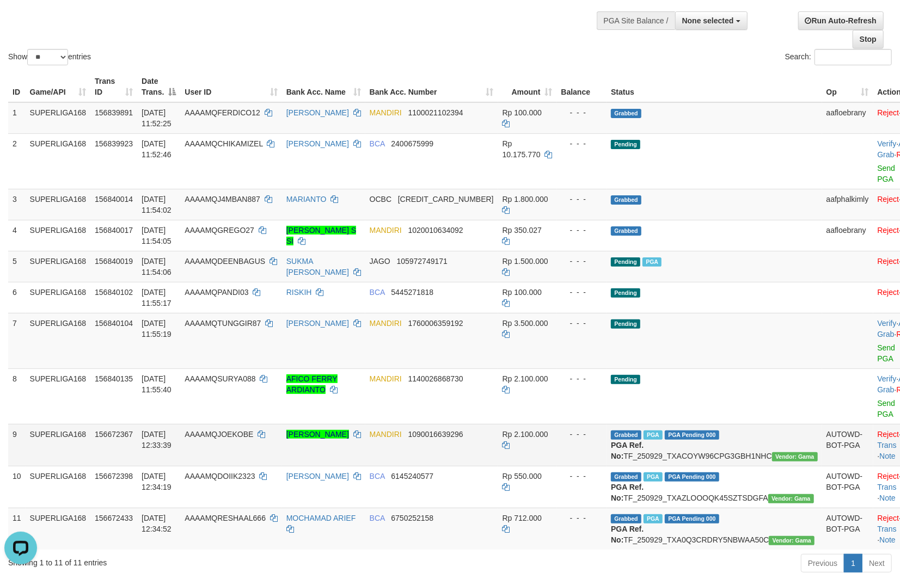
click at [529, 458] on td "Rp 2.100.000" at bounding box center [527, 445] width 59 height 42
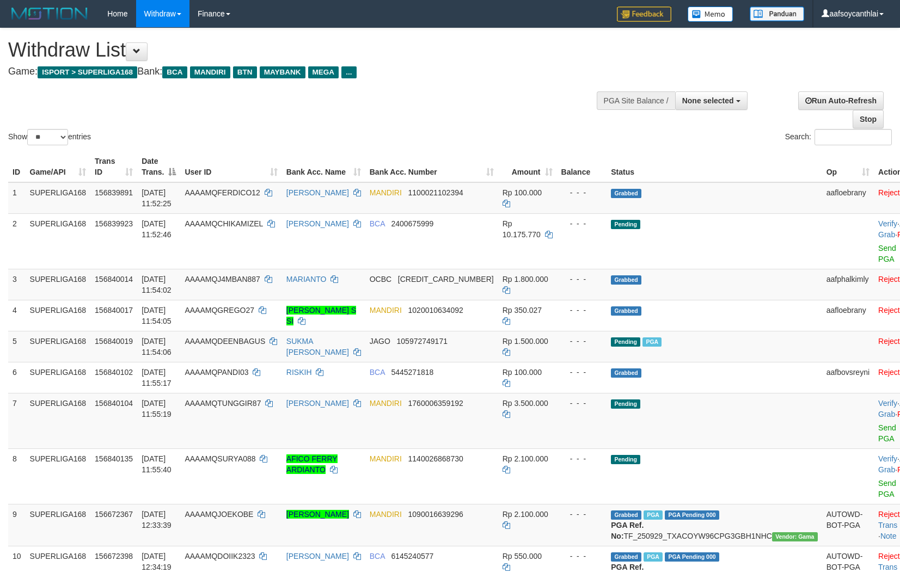
select select
select select "**"
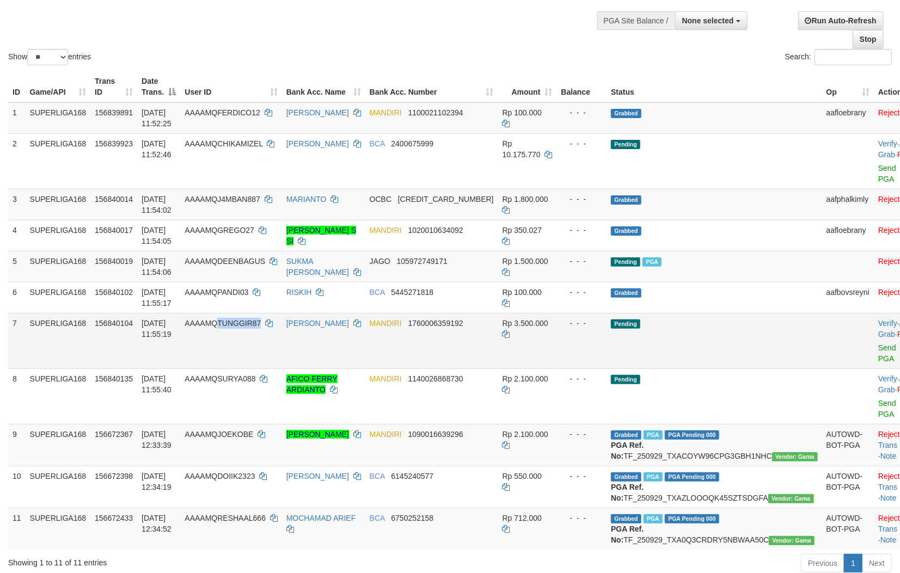
click at [245, 329] on td "AAAAMQTUNGGIR87" at bounding box center [230, 341] width 101 height 56
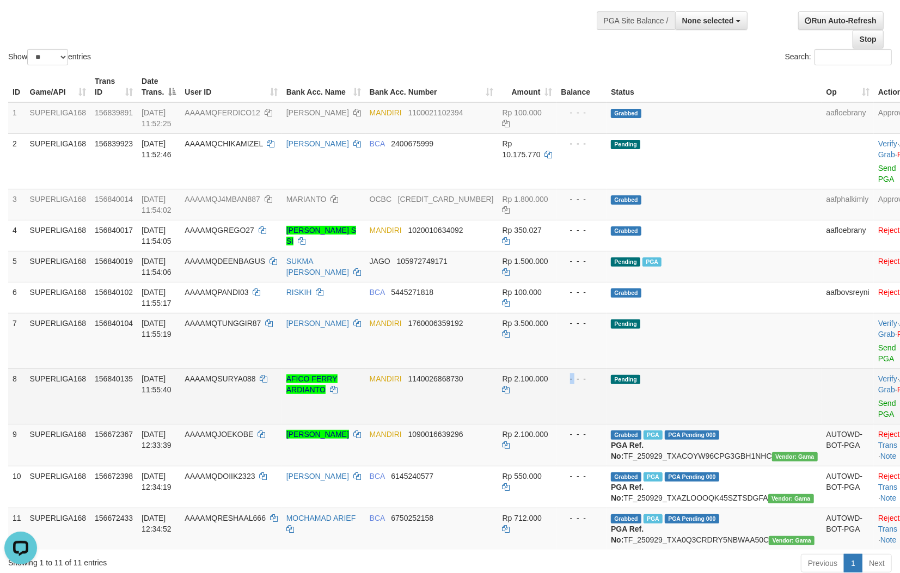
drag, startPoint x: 579, startPoint y: 379, endPoint x: 635, endPoint y: 386, distance: 57.1
click at [585, 378] on div "- - -" at bounding box center [581, 378] width 41 height 11
drag, startPoint x: 828, startPoint y: 350, endPoint x: 588, endPoint y: 403, distance: 245.4
click at [878, 350] on link "Send PGA" at bounding box center [887, 353] width 18 height 20
drag, startPoint x: 263, startPoint y: 395, endPoint x: 242, endPoint y: 384, distance: 23.9
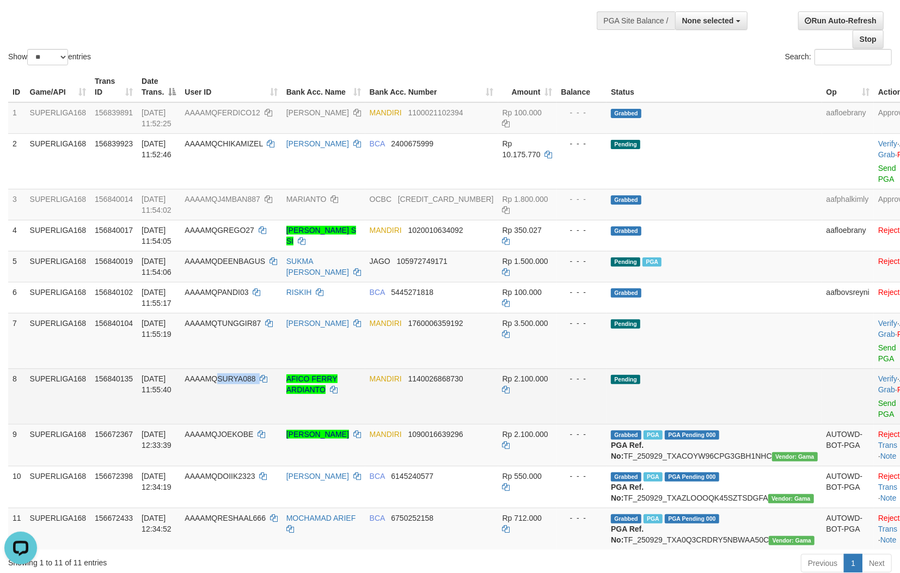
click at [242, 384] on td "AAAAMQSURYA088" at bounding box center [230, 397] width 101 height 56
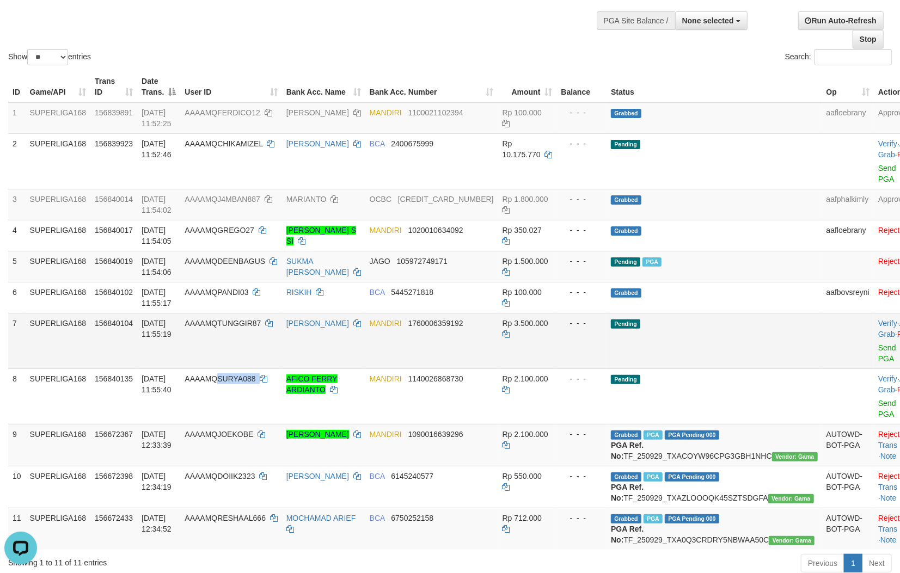
scroll to position [69, 0]
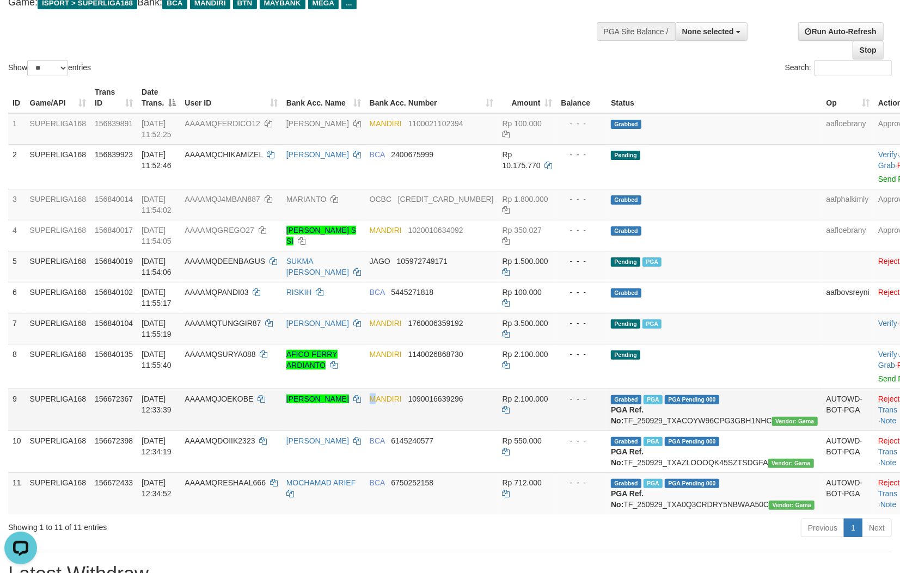
drag, startPoint x: 392, startPoint y: 425, endPoint x: 516, endPoint y: 401, distance: 125.8
click at [394, 423] on td "MANDIRI 1090016639296" at bounding box center [431, 410] width 133 height 42
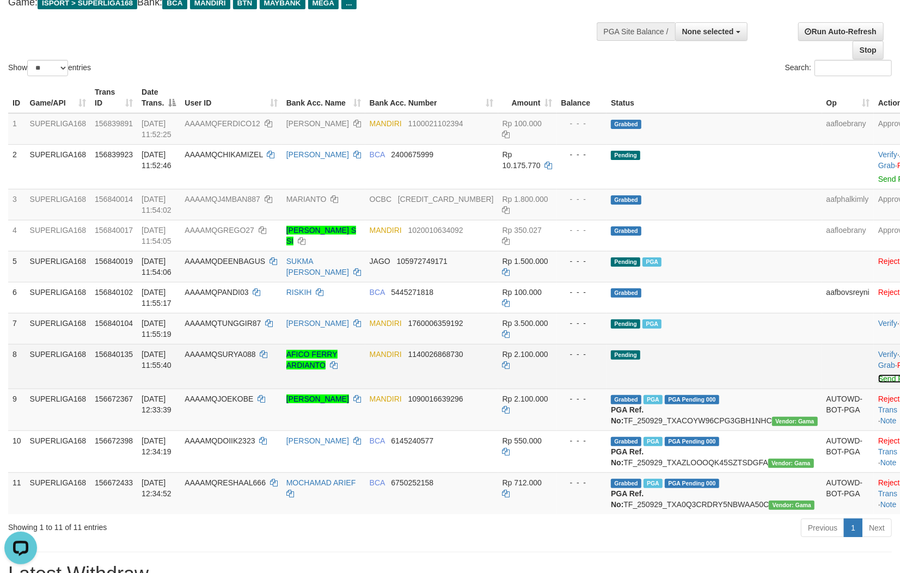
click at [878, 378] on link "Send PGA" at bounding box center [895, 378] width 35 height 9
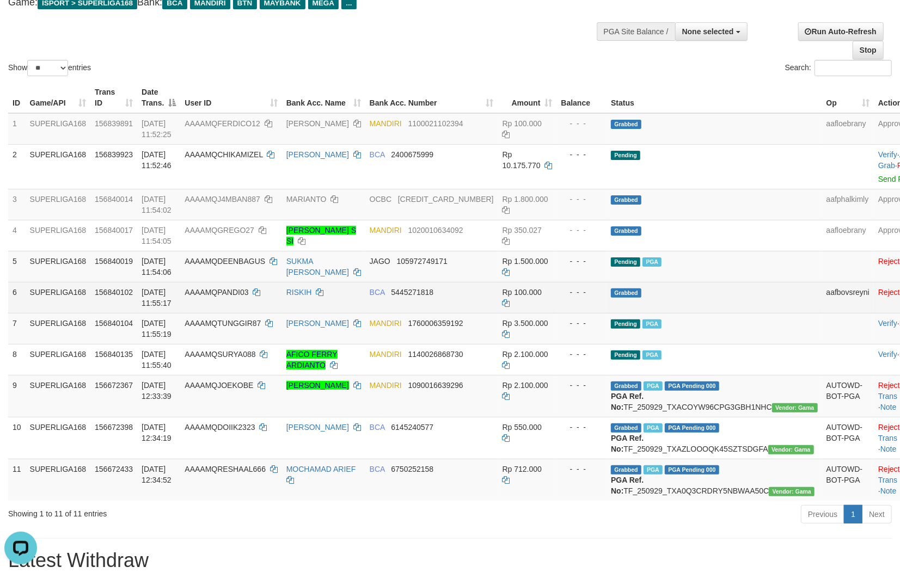
drag, startPoint x: 379, startPoint y: 289, endPoint x: 390, endPoint y: 296, distance: 12.7
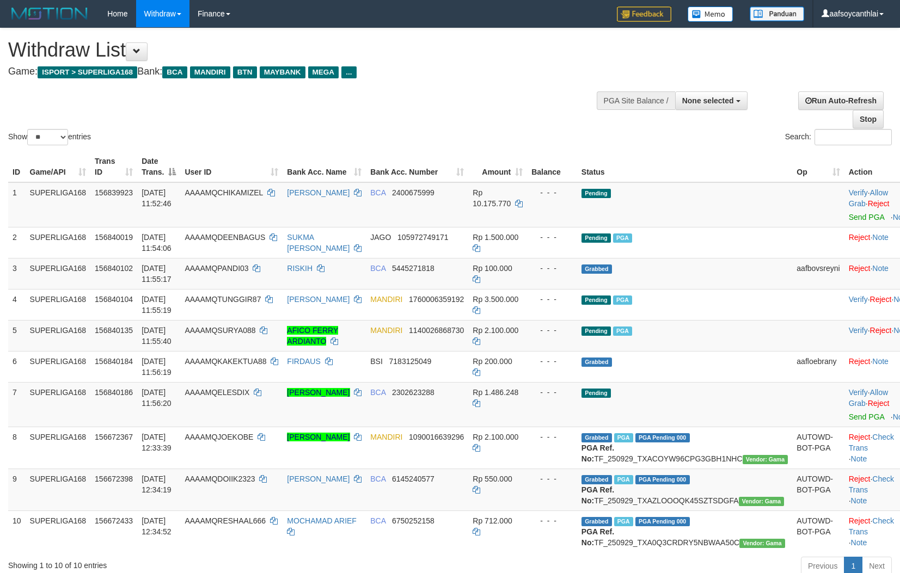
select select
select select "**"
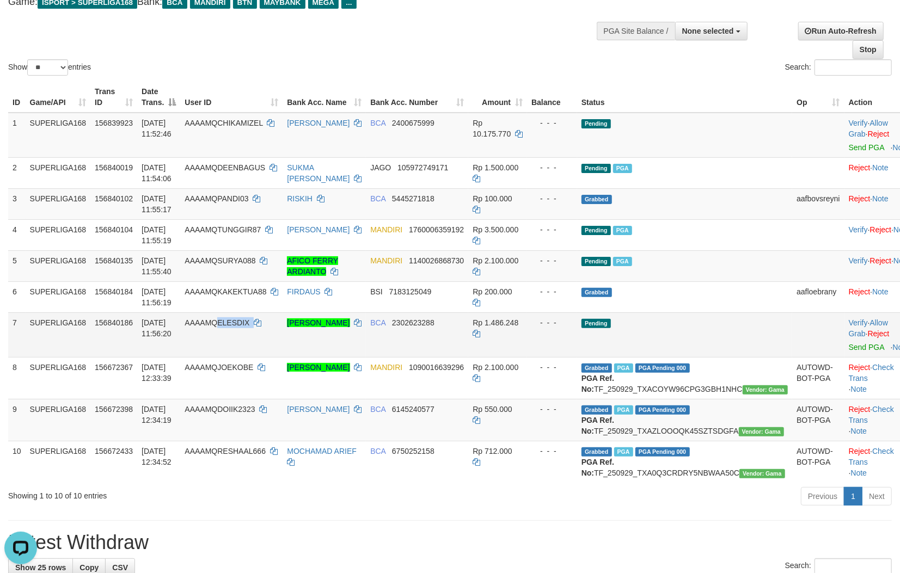
click at [234, 330] on td "AAAAMQELESDIX" at bounding box center [231, 334] width 102 height 45
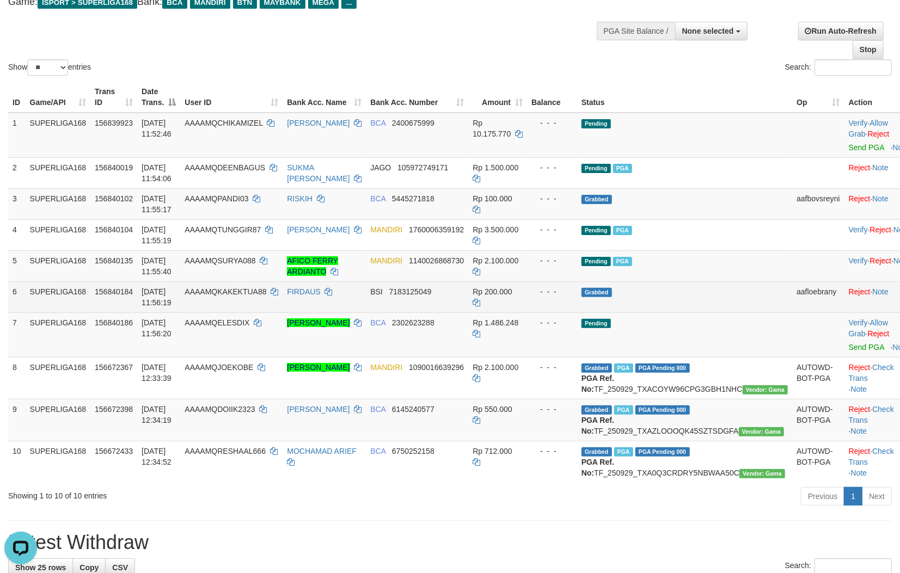
drag, startPoint x: 635, startPoint y: 338, endPoint x: 720, endPoint y: 291, distance: 97.4
click at [650, 335] on td "Pending" at bounding box center [684, 334] width 215 height 45
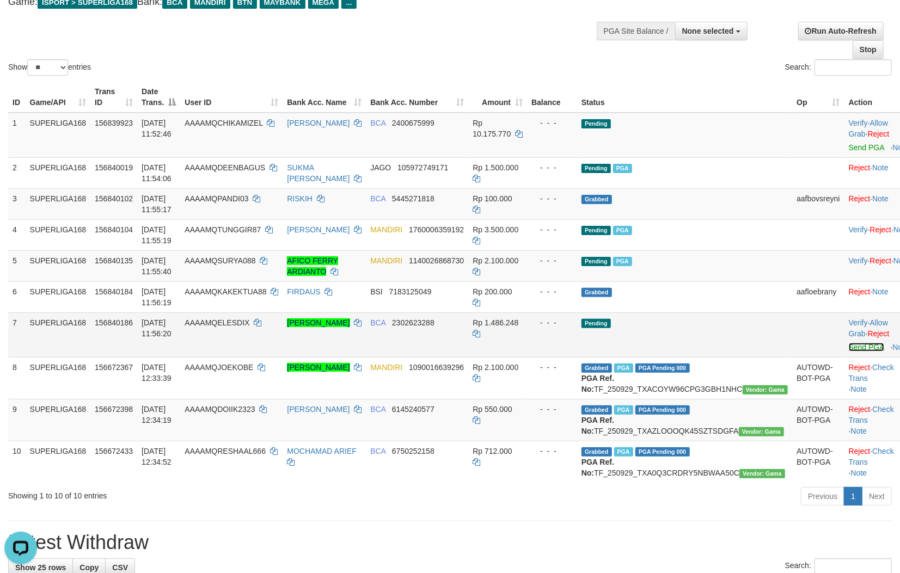
click at [849, 349] on link "Send PGA" at bounding box center [866, 347] width 35 height 9
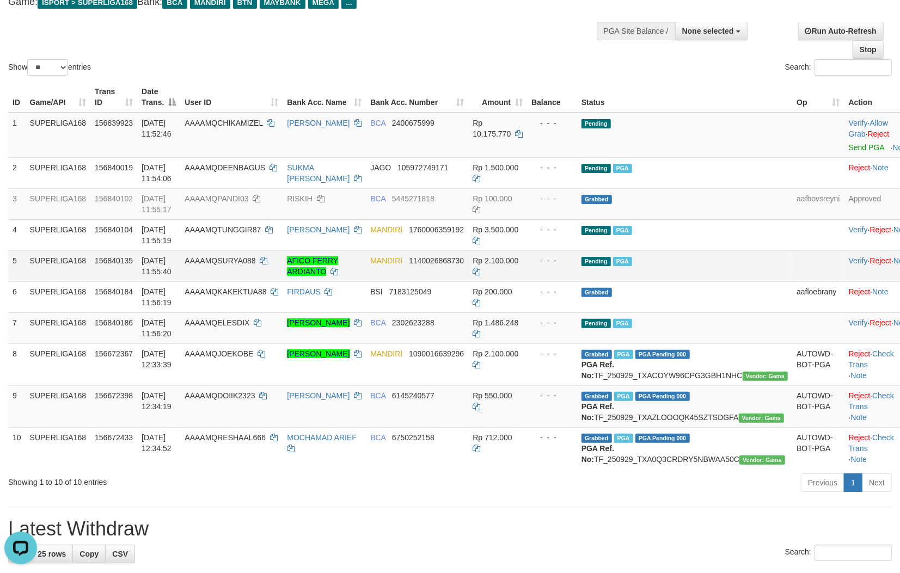
drag, startPoint x: 516, startPoint y: 271, endPoint x: 735, endPoint y: 272, distance: 219.4
click at [515, 271] on td "Rp 2.100.000" at bounding box center [497, 265] width 59 height 31
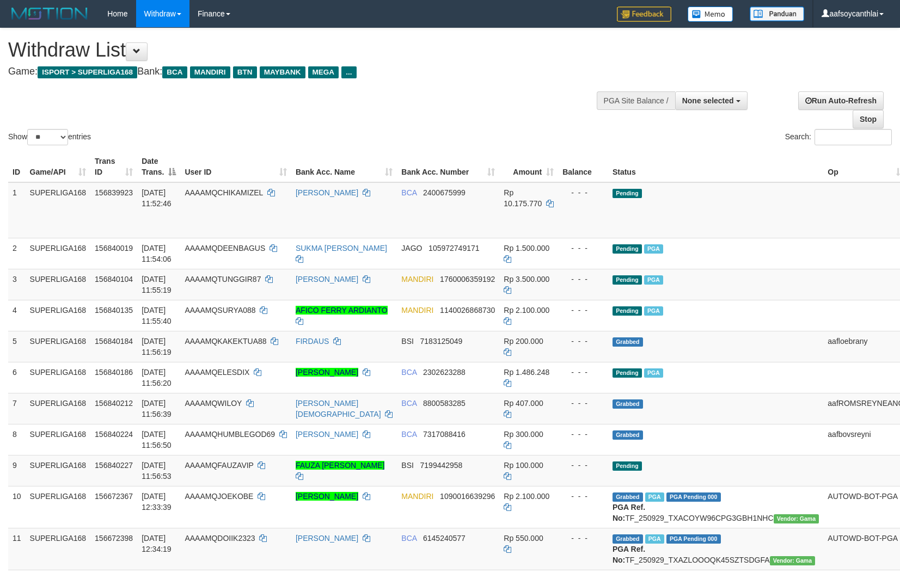
select select
select select "**"
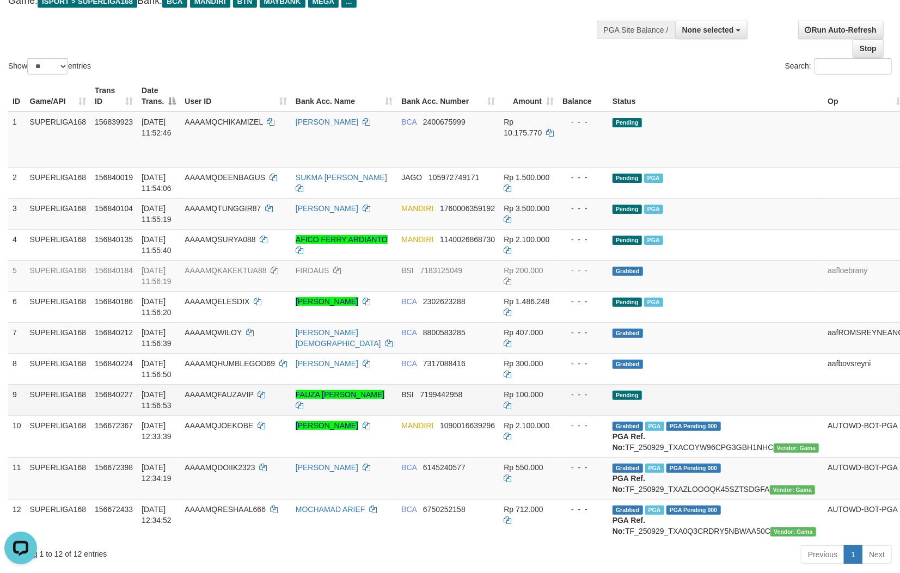
drag, startPoint x: 585, startPoint y: 395, endPoint x: 720, endPoint y: 409, distance: 135.7
click at [585, 394] on div "- - -" at bounding box center [582, 394] width 41 height 11
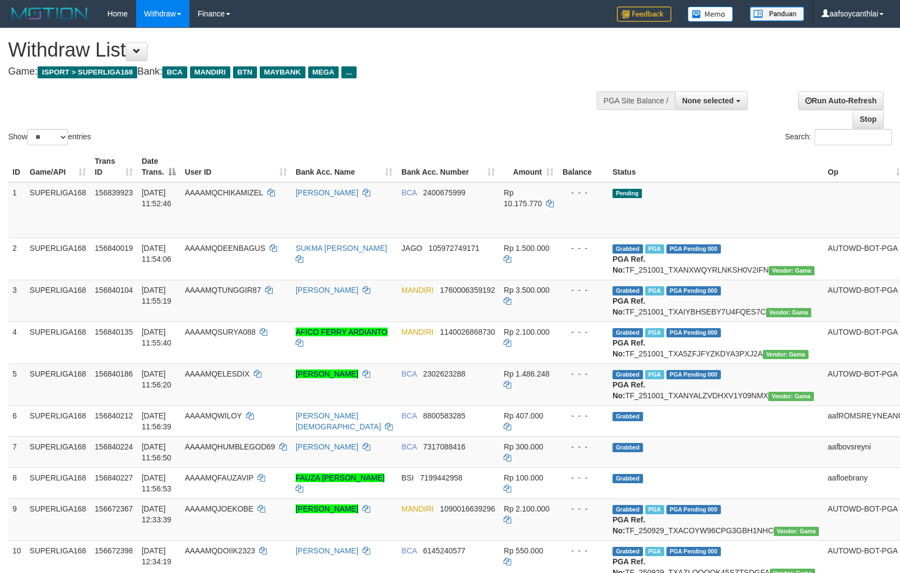
select select
select select "**"
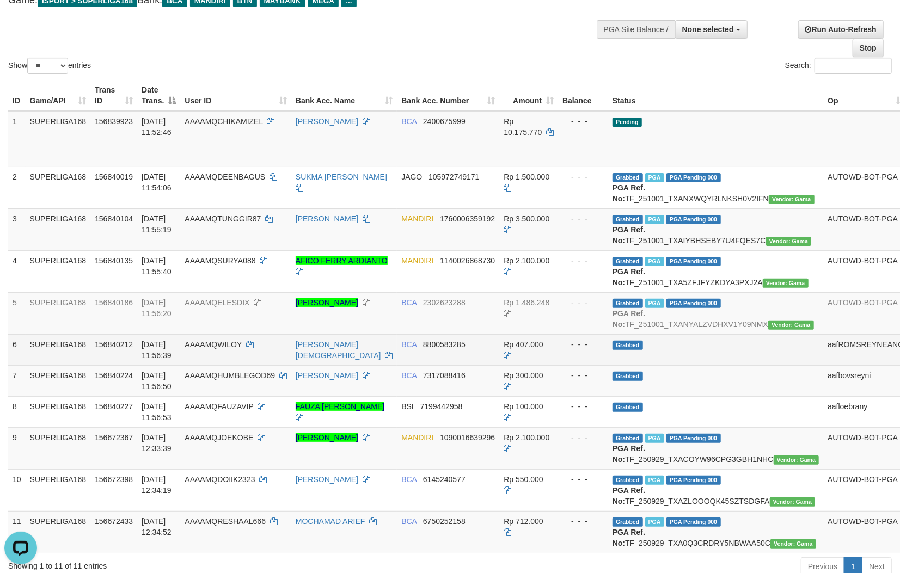
click at [667, 365] on td "Grabbed" at bounding box center [715, 349] width 215 height 31
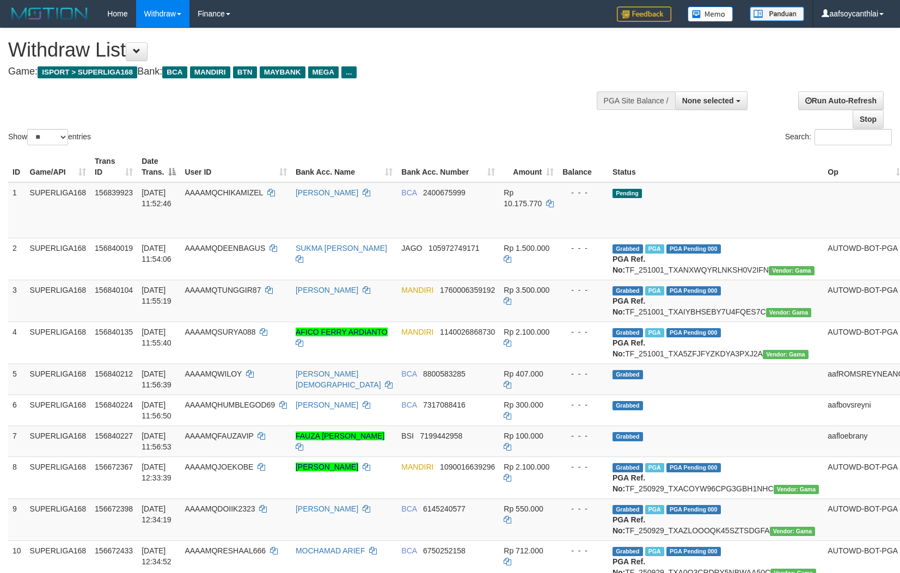
select select
select select "**"
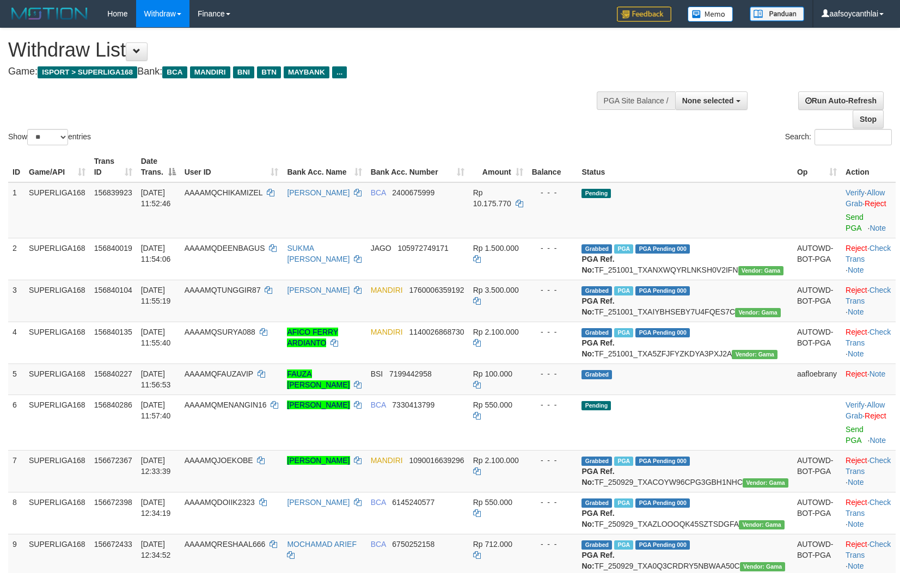
select select
select select "**"
select select
select select "**"
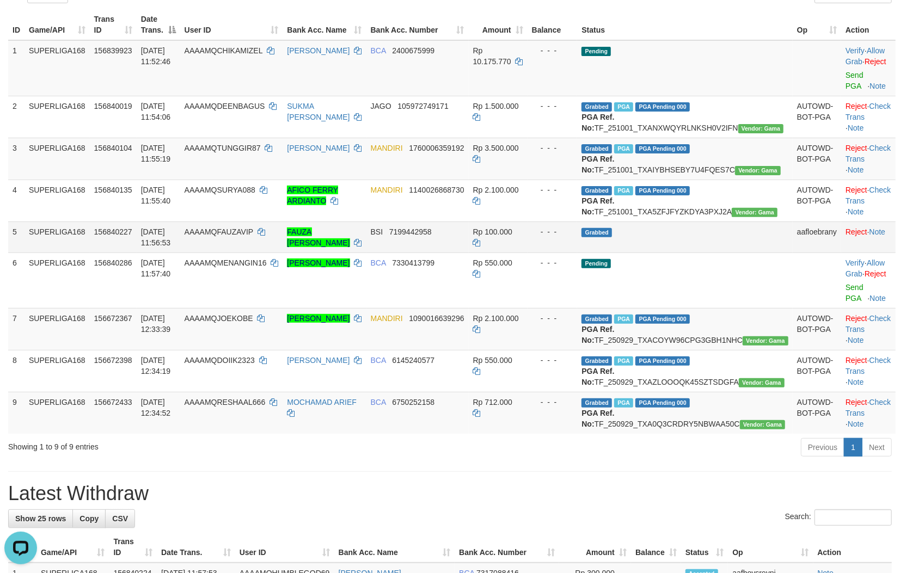
click at [502, 253] on tr "5 SUPERLIGA168 156840227 01/10/2025 11:56:53 AAAAMQFAUZAVIP FAUZA MUARIF FADIL …" at bounding box center [451, 237] width 887 height 31
click at [463, 86] on td "BCA 2400675999" at bounding box center [417, 68] width 102 height 56
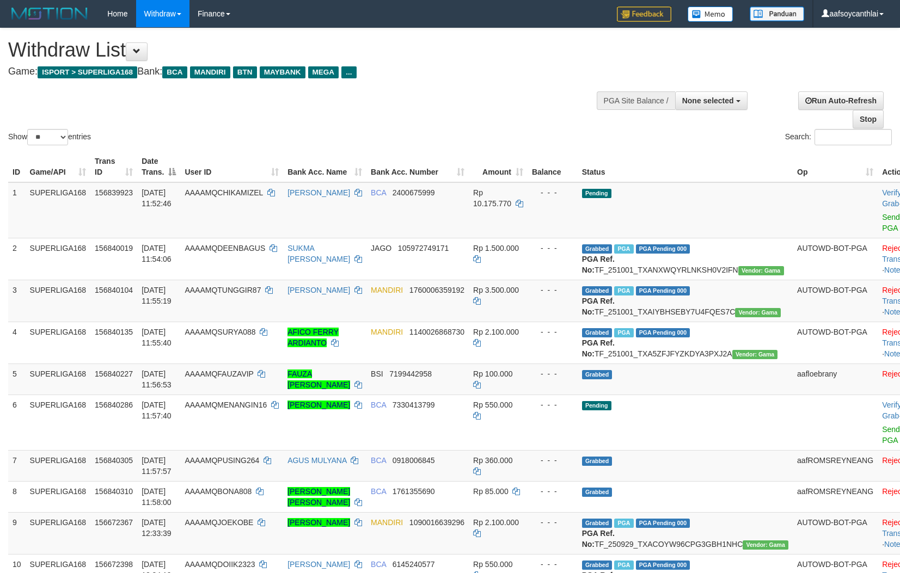
select select
select select "**"
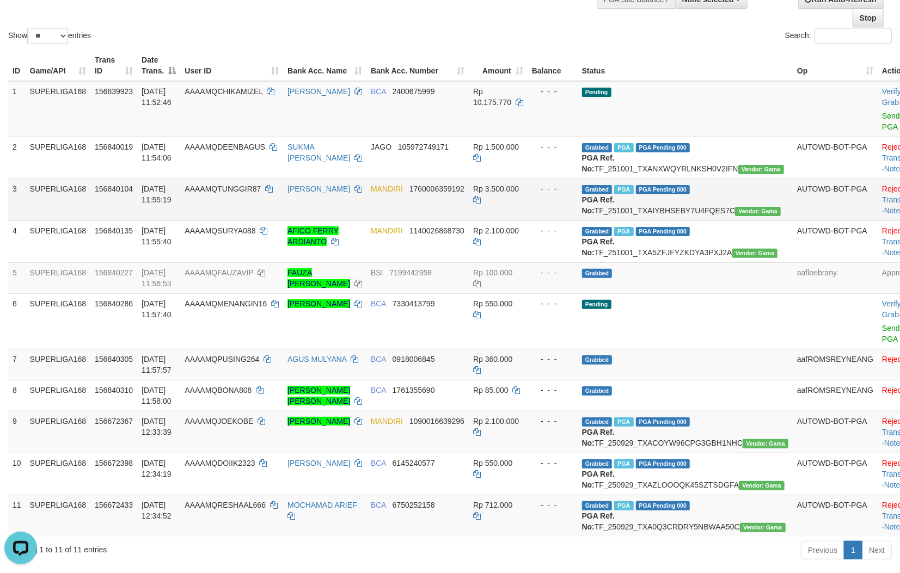
click at [573, 193] on div "- - -" at bounding box center [552, 188] width 41 height 11
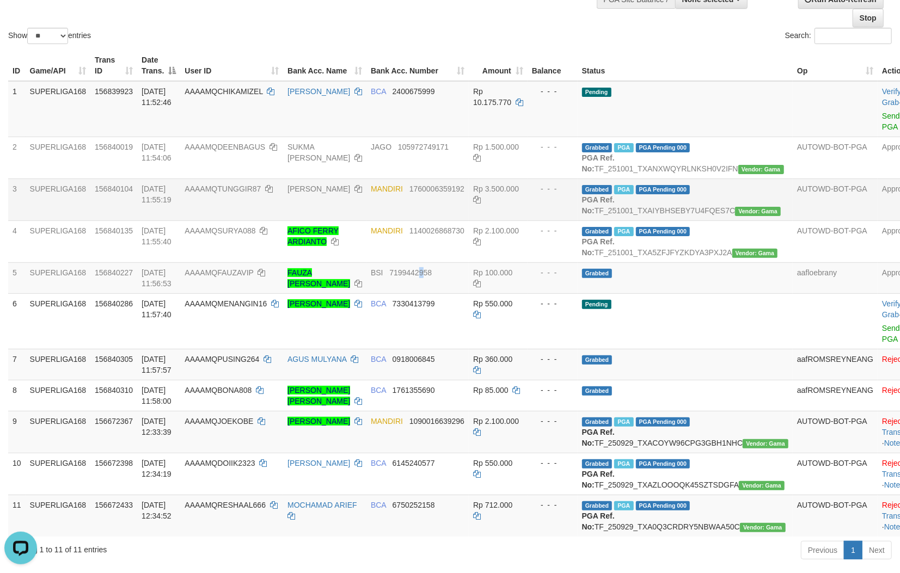
drag, startPoint x: 428, startPoint y: 308, endPoint x: 589, endPoint y: 213, distance: 186.6
click at [432, 277] on span "7199442958" at bounding box center [410, 272] width 42 height 9
click at [882, 115] on link "Send PGA" at bounding box center [891, 122] width 18 height 20
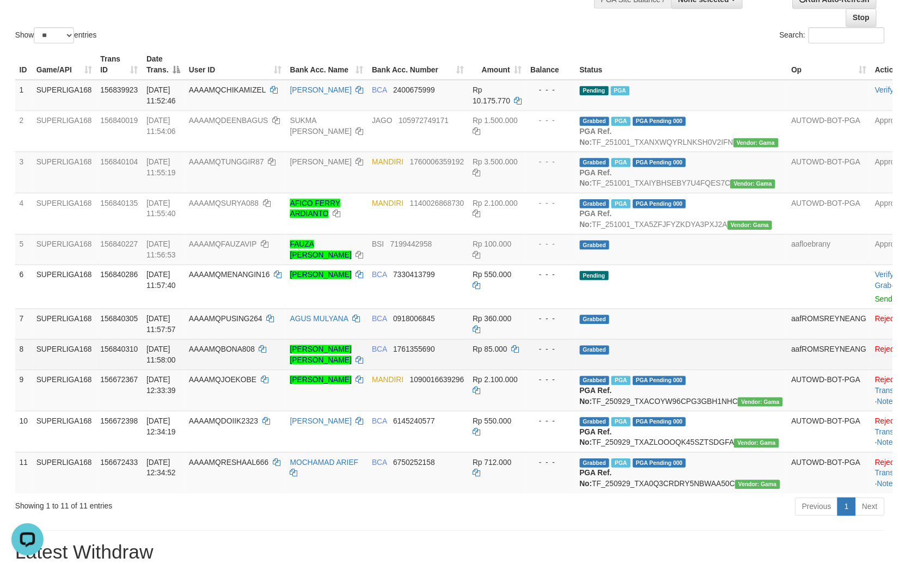
scroll to position [77, 0]
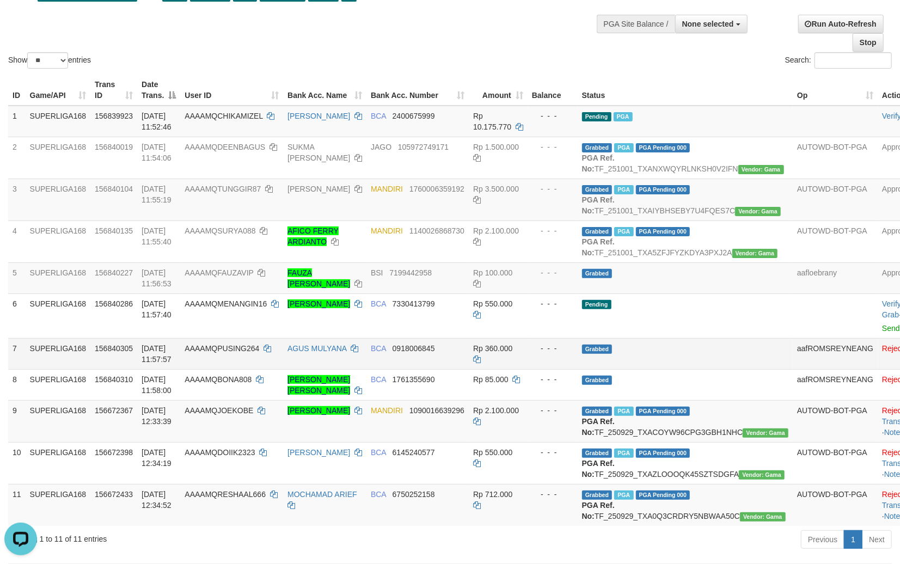
click at [591, 369] on td "Grabbed" at bounding box center [685, 353] width 215 height 31
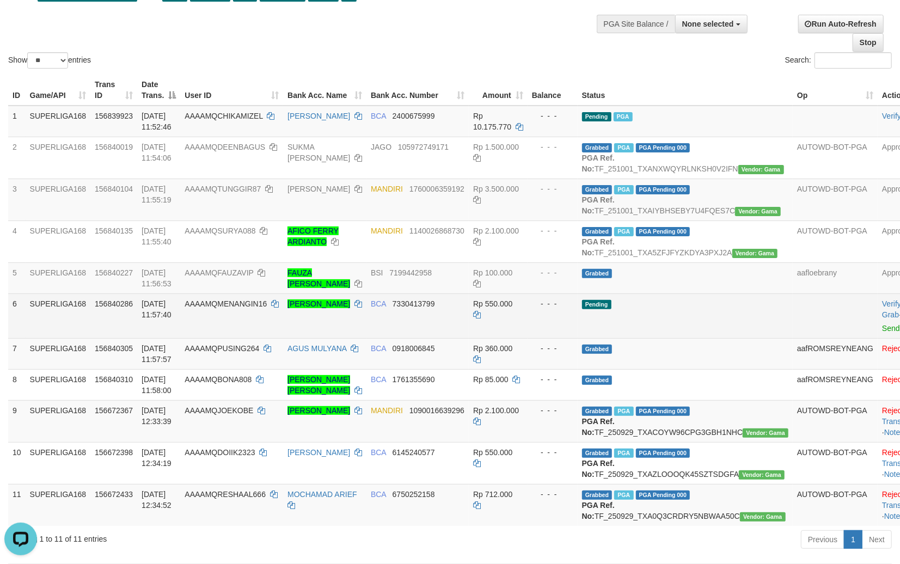
copy tr "QMENANGIN16 RIZKY ZULVIAN"
drag, startPoint x: 281, startPoint y: 352, endPoint x: 214, endPoint y: 346, distance: 67.8
click at [214, 338] on tr "6 SUPERLIGA168 156840286 01/10/2025 11:57:40 AAAAMQMENANGIN16 RIZKY ZULVIAN SAN…" at bounding box center [477, 315] width 939 height 45
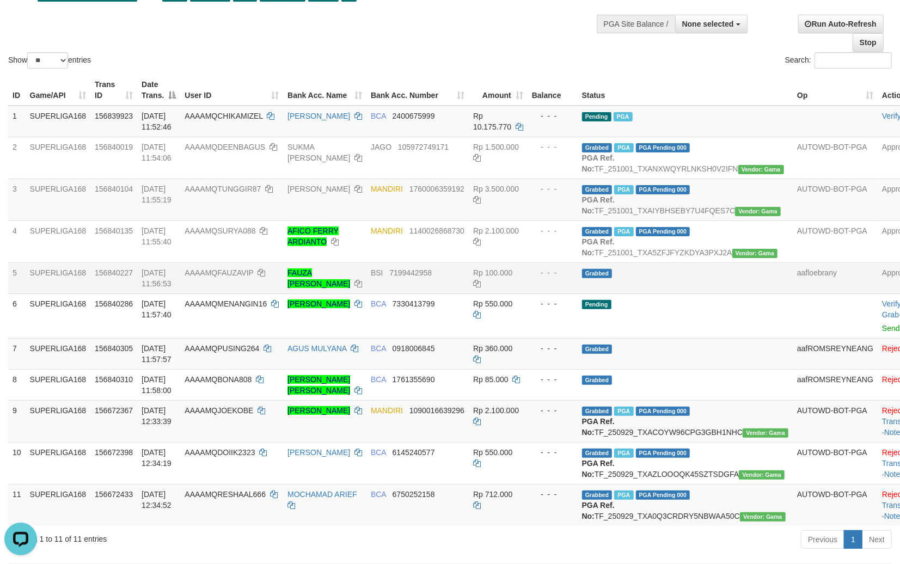
click at [232, 293] on td "AAAAMQFAUZAVIP" at bounding box center [231, 277] width 103 height 31
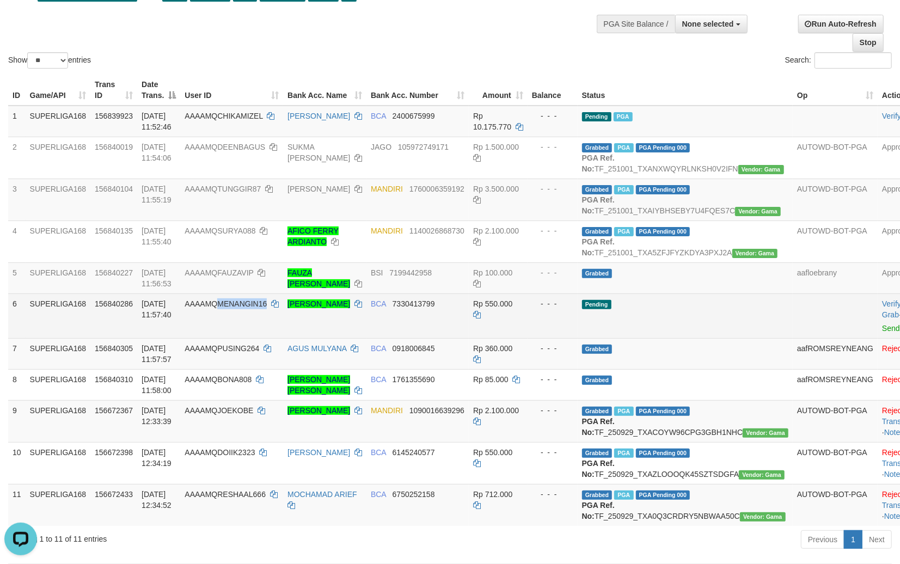
copy span "MENANGIN16"
drag, startPoint x: 251, startPoint y: 351, endPoint x: 220, endPoint y: 345, distance: 31.6
click at [220, 338] on td "AAAAMQMENANGIN16" at bounding box center [231, 315] width 103 height 45
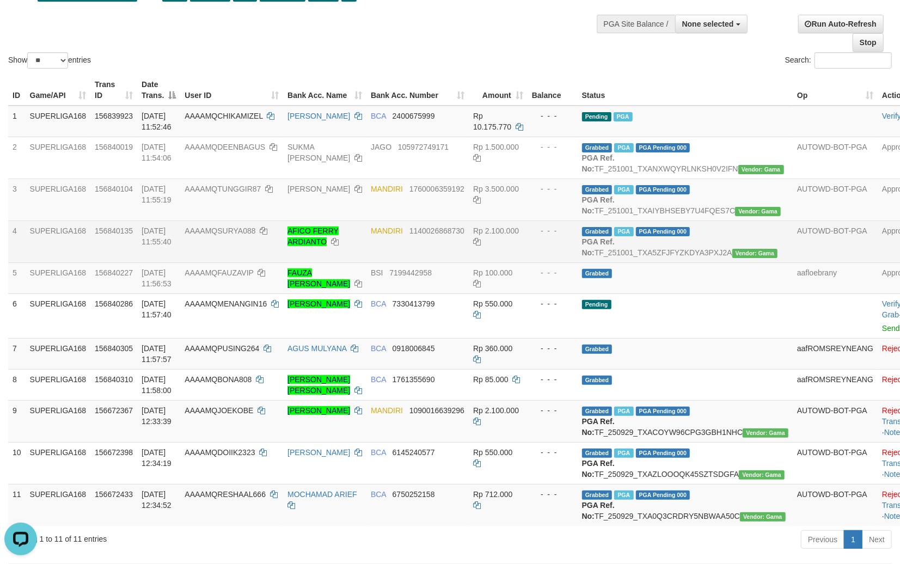
drag, startPoint x: 698, startPoint y: 243, endPoint x: 639, endPoint y: 262, distance: 62.0
click at [697, 248] on td "Grabbed PGA PGA Pending 000 {"status":"000","data":{"unique_id":"347-156840135-…" at bounding box center [685, 241] width 215 height 42
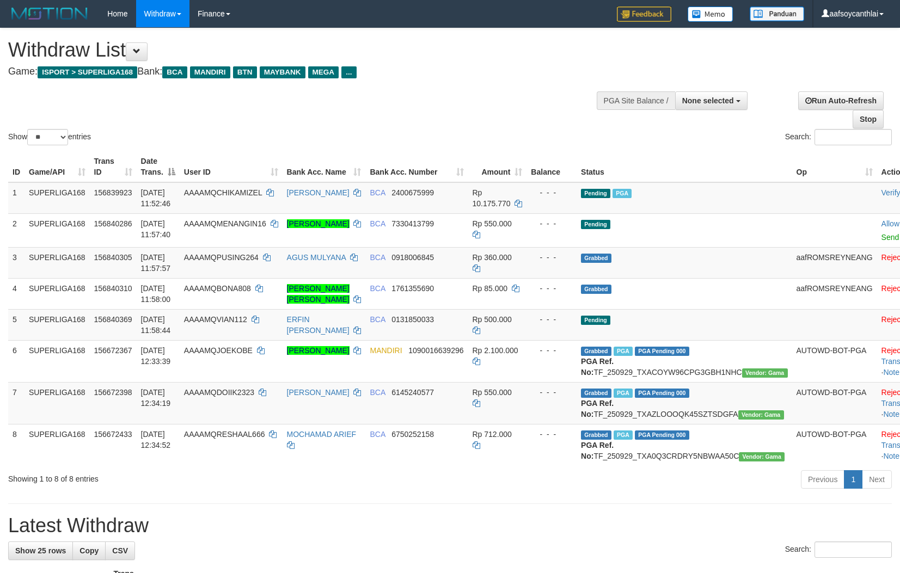
select select
select select "**"
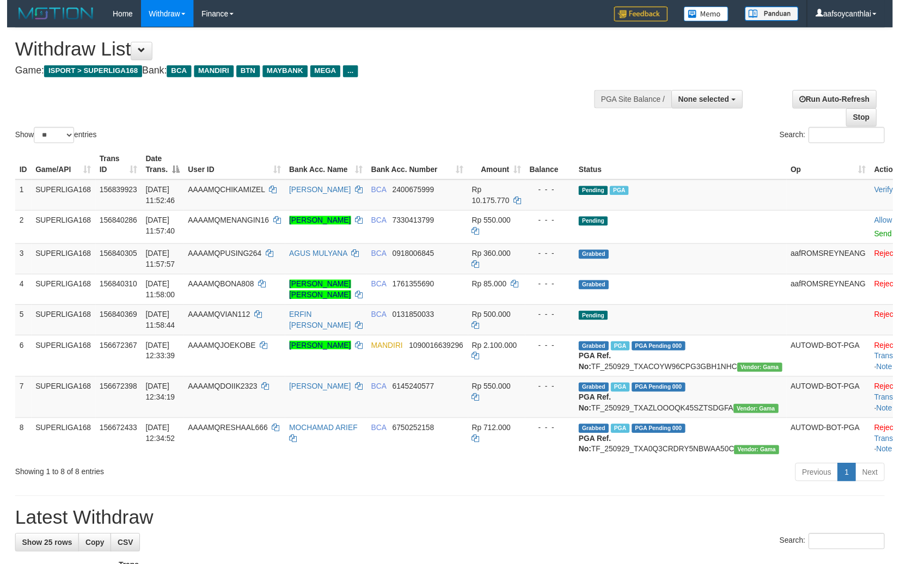
scroll to position [77, 0]
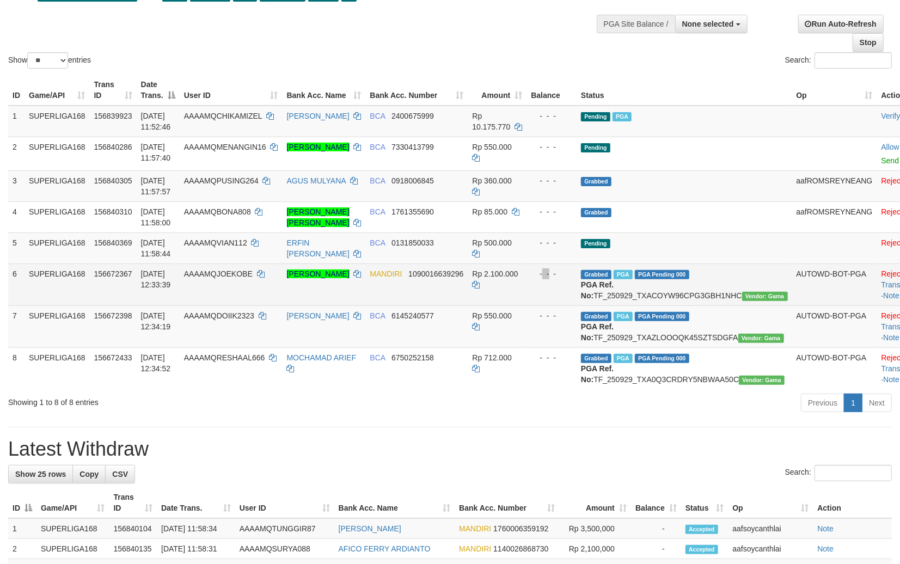
drag, startPoint x: 546, startPoint y: 290, endPoint x: 551, endPoint y: 292, distance: 5.6
click at [546, 290] on td "- - -" at bounding box center [551, 284] width 50 height 42
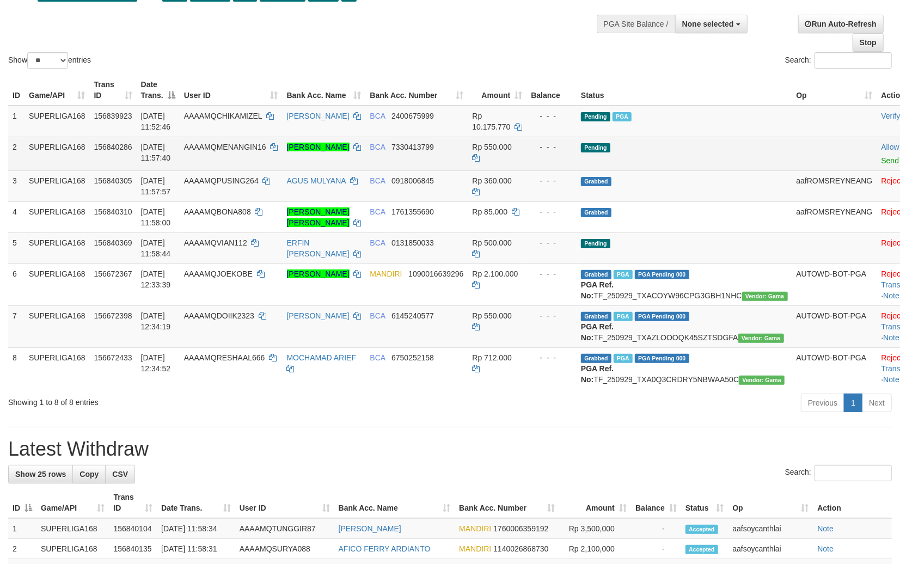
click at [401, 151] on td "BCA 7330413799" at bounding box center [416, 154] width 102 height 34
copy span "7330413799"
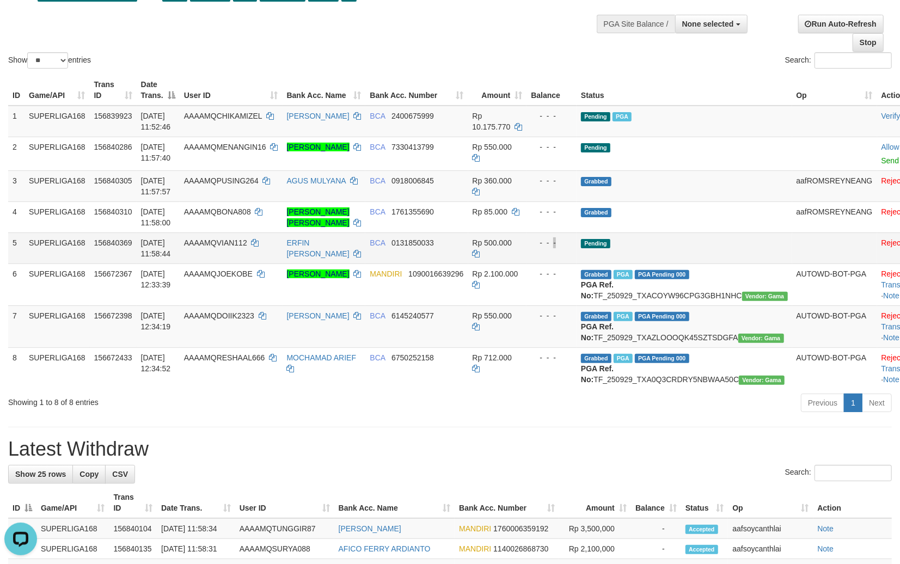
click at [554, 237] on div "- - -" at bounding box center [551, 242] width 41 height 11
click at [536, 237] on div "- - -" at bounding box center [551, 242] width 41 height 11
click at [445, 343] on td "BCA 6145240577" at bounding box center [416, 326] width 102 height 42
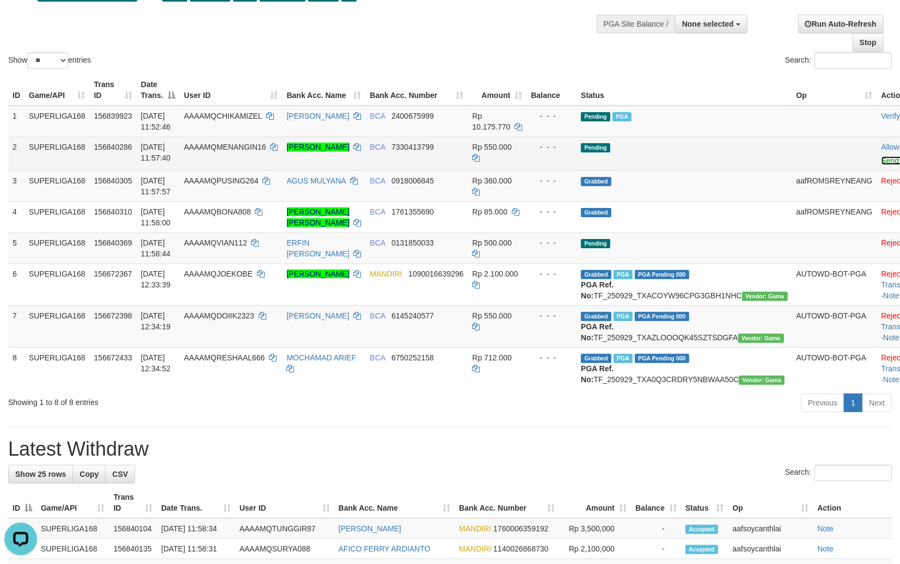
click at [881, 158] on link "Send PGA" at bounding box center [898, 160] width 35 height 9
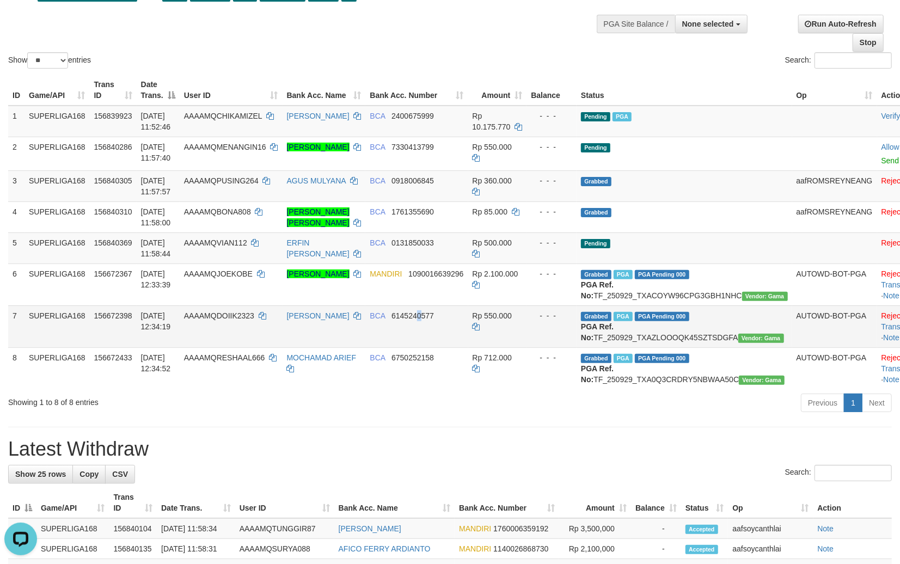
click at [418, 320] on span "6145240577" at bounding box center [412, 315] width 42 height 9
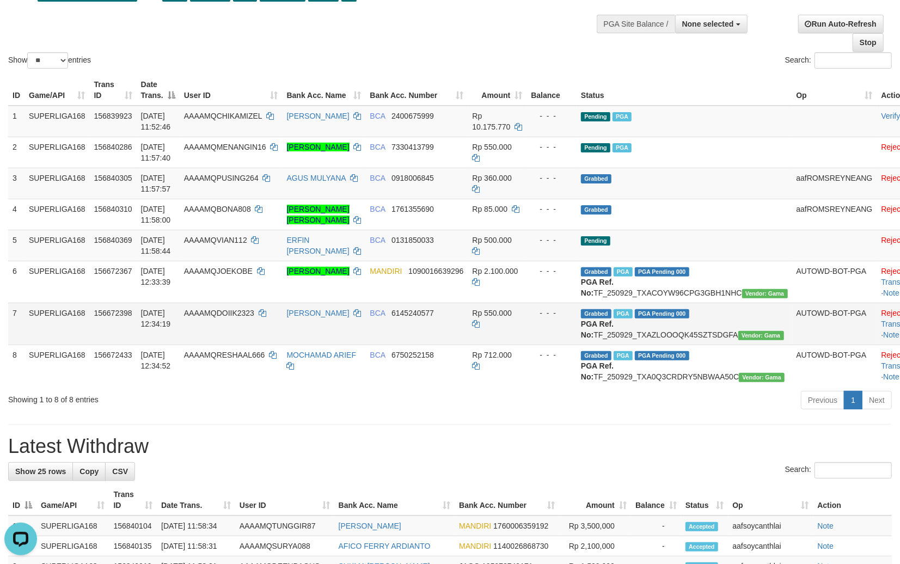
click at [431, 339] on td "BCA 6145240577" at bounding box center [416, 324] width 102 height 42
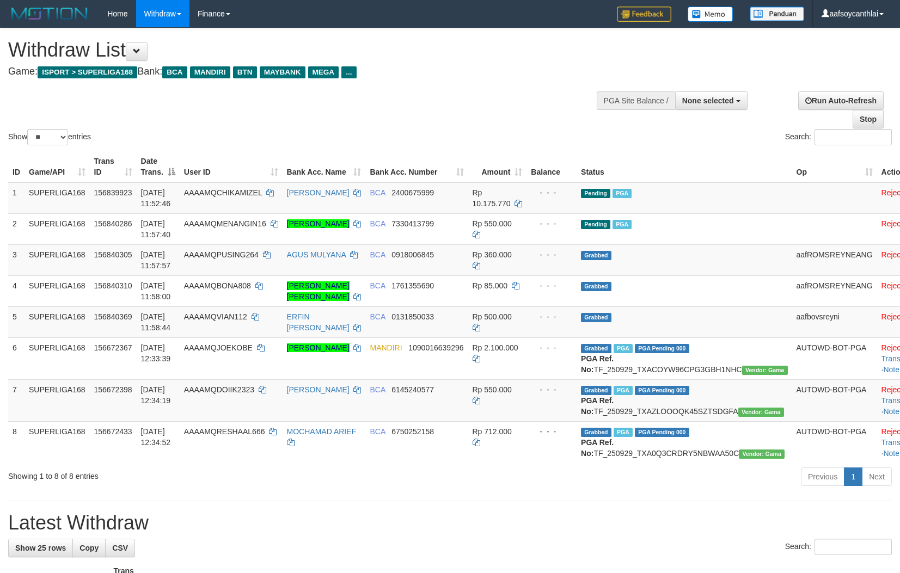
select select
select select "**"
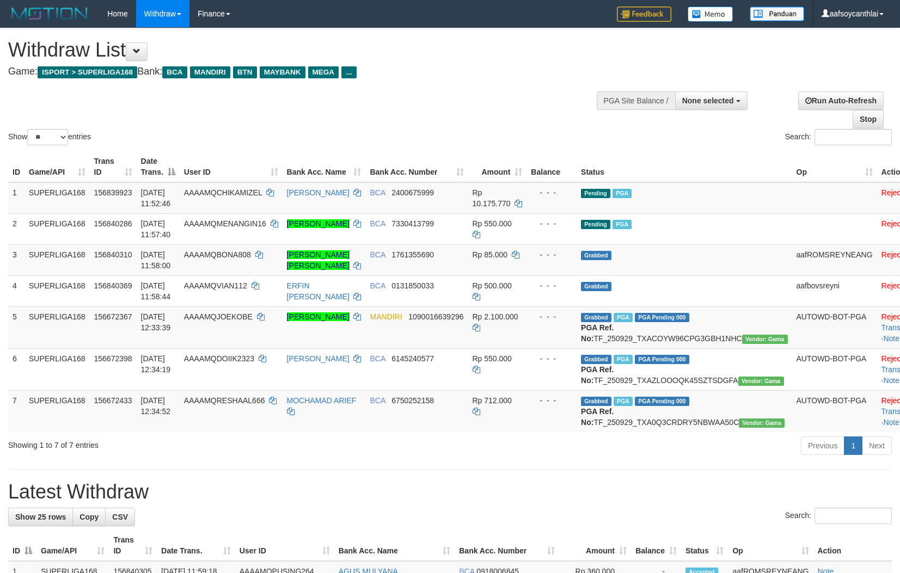
select select
select select "**"
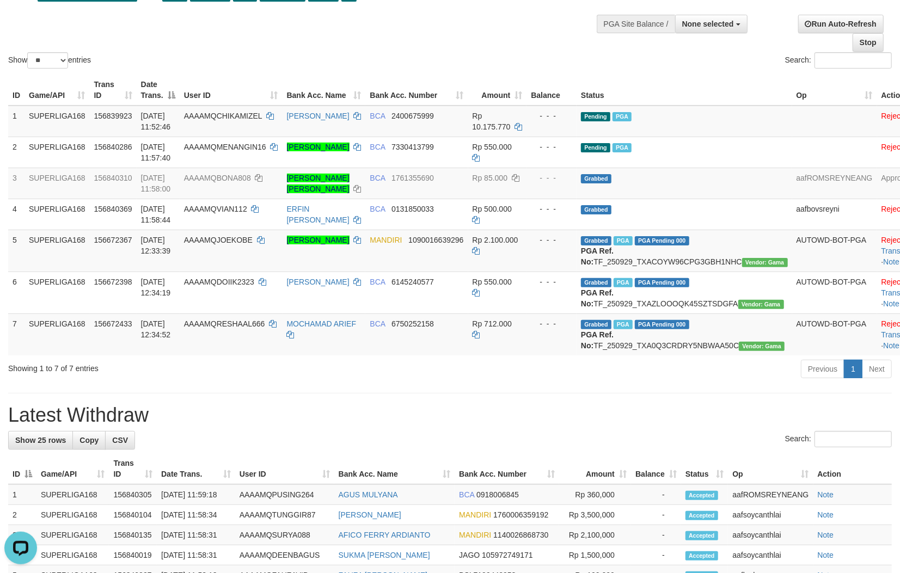
click at [455, 484] on th "Bank Acc. Name" at bounding box center [394, 468] width 121 height 31
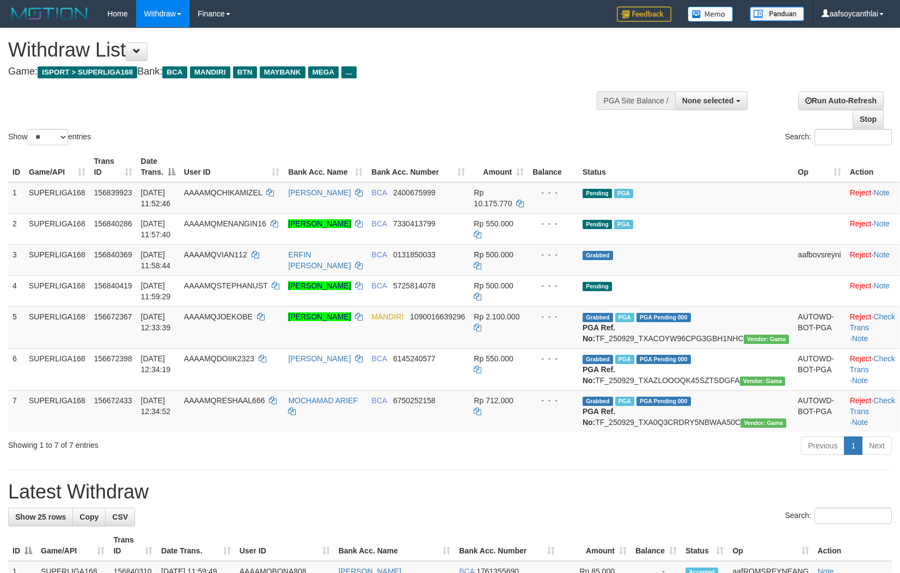
select select
select select "**"
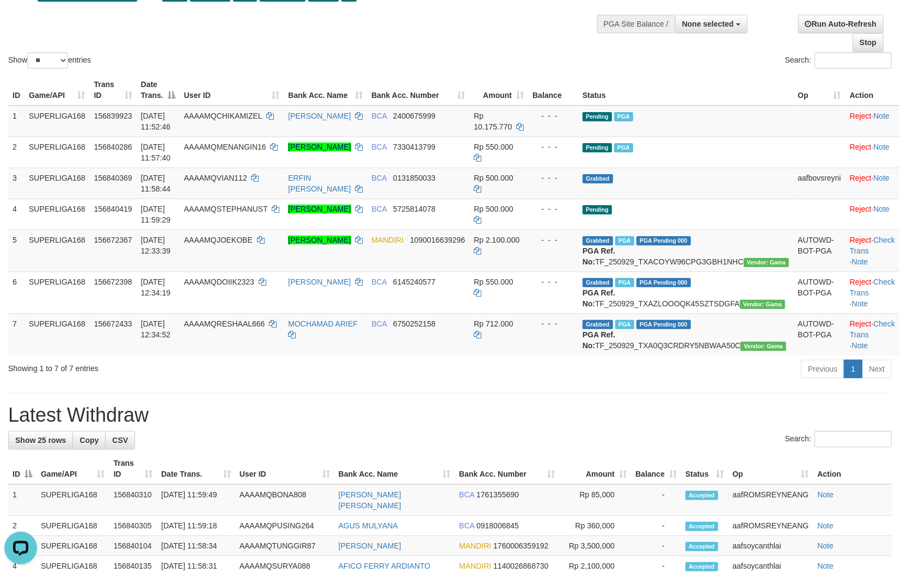
drag, startPoint x: 405, startPoint y: 410, endPoint x: 602, endPoint y: 417, distance: 197.2
click at [409, 382] on div "Previous 1 Next" at bounding box center [637, 370] width 508 height 23
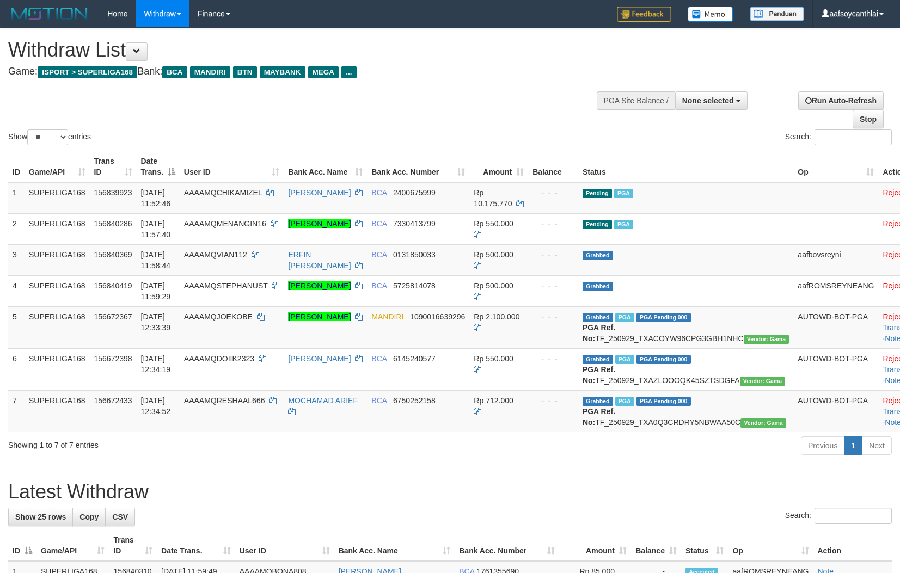
select select
select select "**"
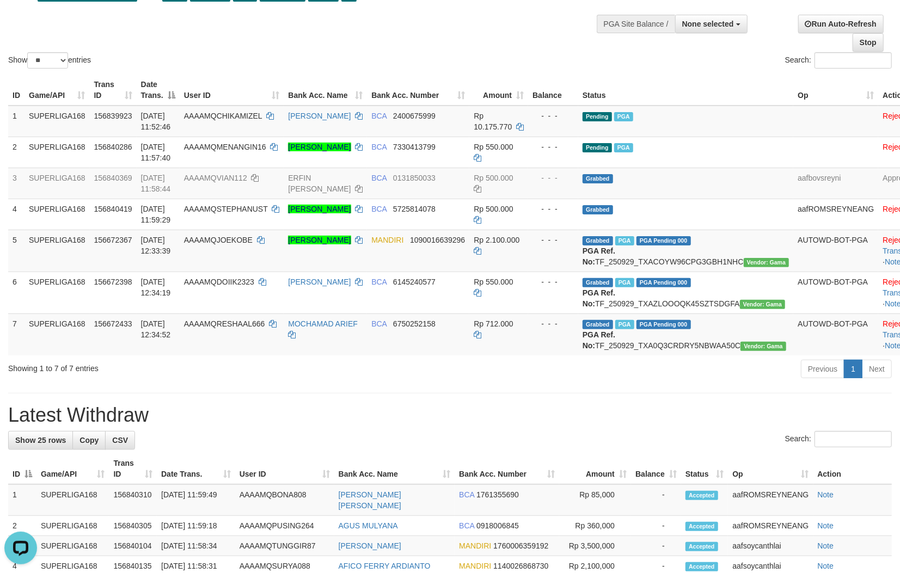
drag, startPoint x: 178, startPoint y: 450, endPoint x: 907, endPoint y: 380, distance: 732.7
click at [181, 426] on h1 "Latest Withdraw" at bounding box center [449, 415] width 883 height 22
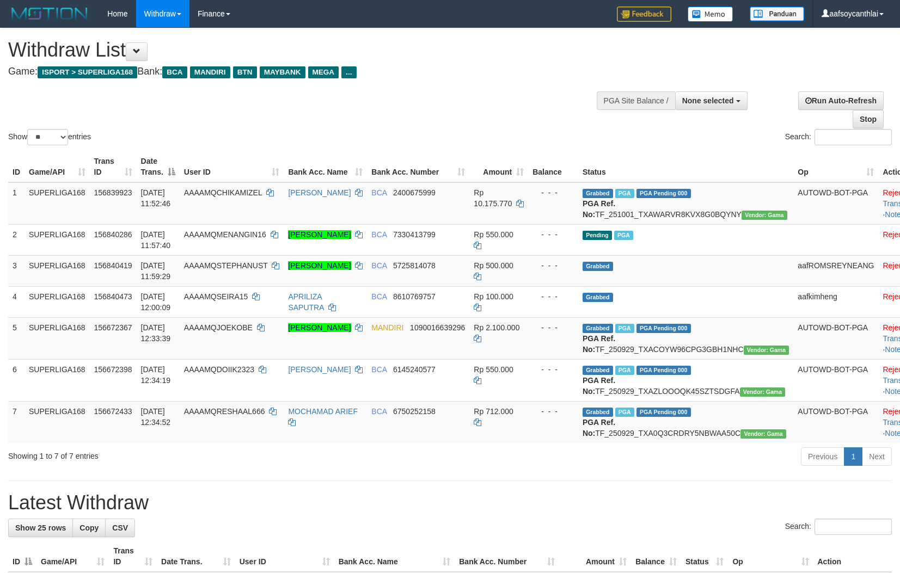
select select
select select "**"
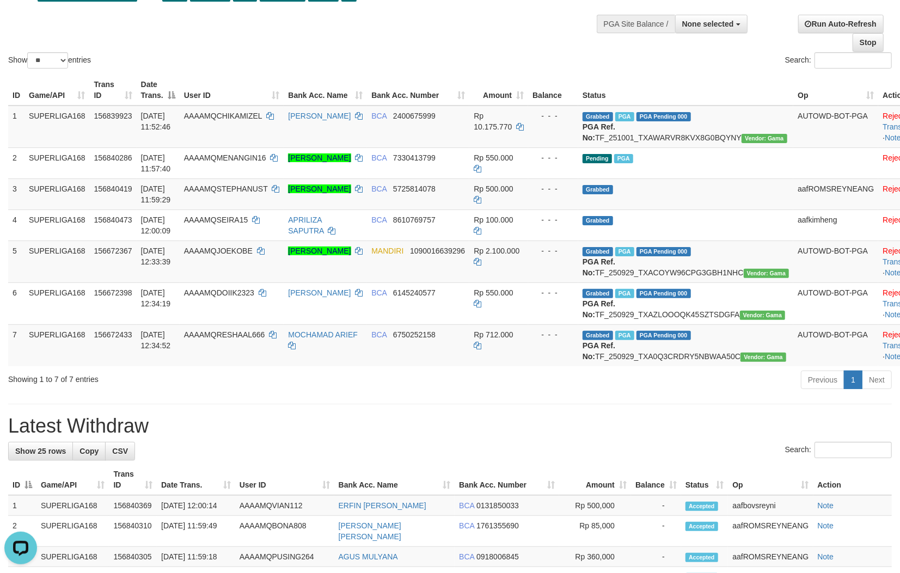
drag, startPoint x: 503, startPoint y: 370, endPoint x: 905, endPoint y: 394, distance: 402.4
click at [502, 339] on span "Rp 712.000" at bounding box center [493, 334] width 39 height 9
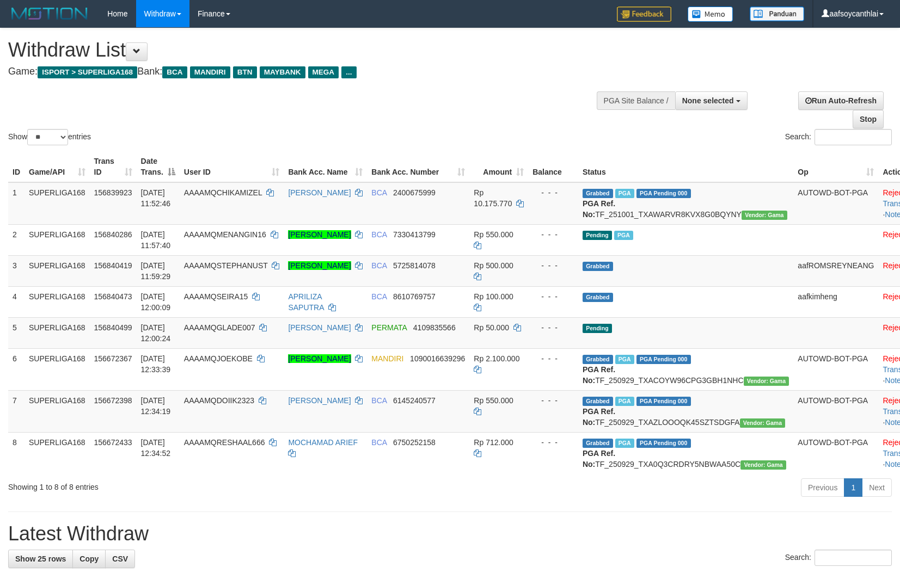
select select
select select "**"
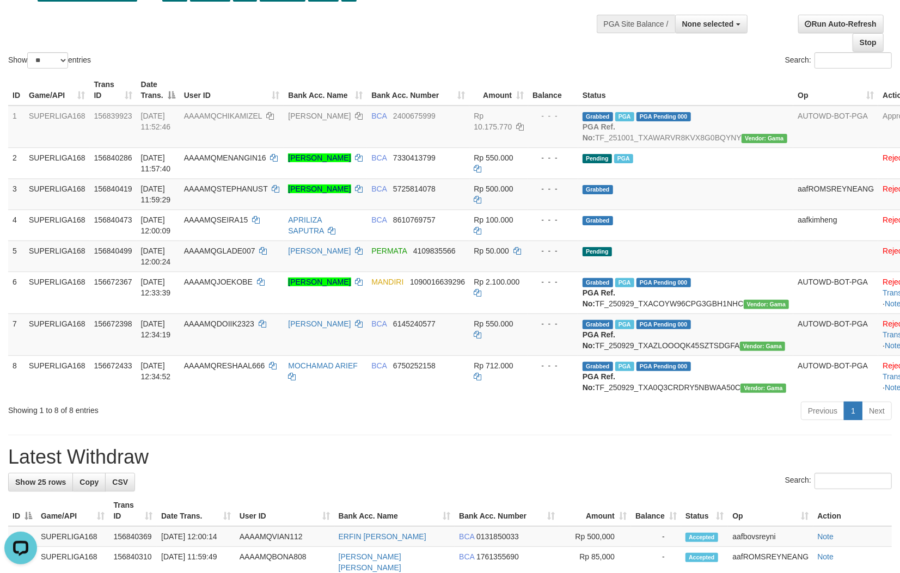
click at [483, 27] on div "Show ** ** ** *** entries Search:" at bounding box center [450, 11] width 900 height 119
drag, startPoint x: 503, startPoint y: 46, endPoint x: 551, endPoint y: 88, distance: 63.3
click at [505, 51] on div "Show ** ** ** *** entries Search:" at bounding box center [450, 11] width 900 height 119
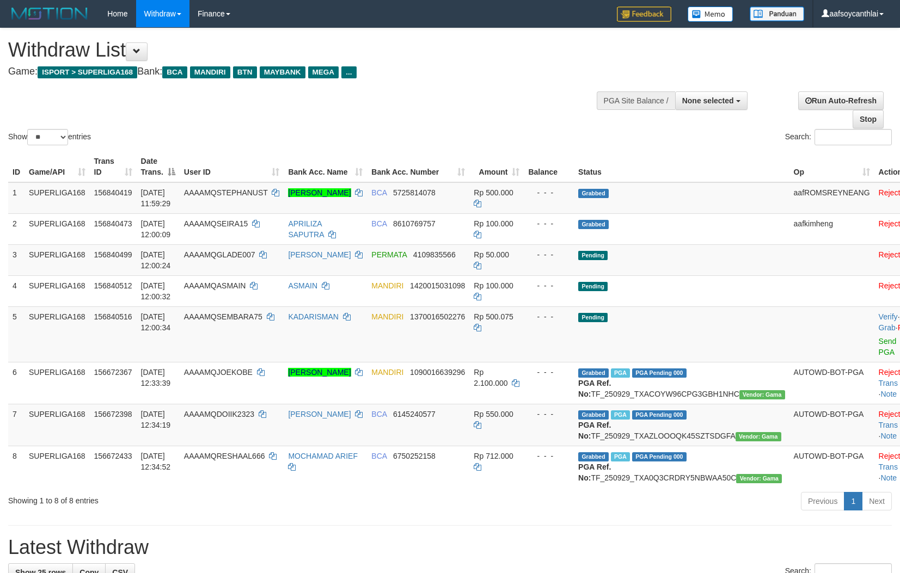
select select
select select "**"
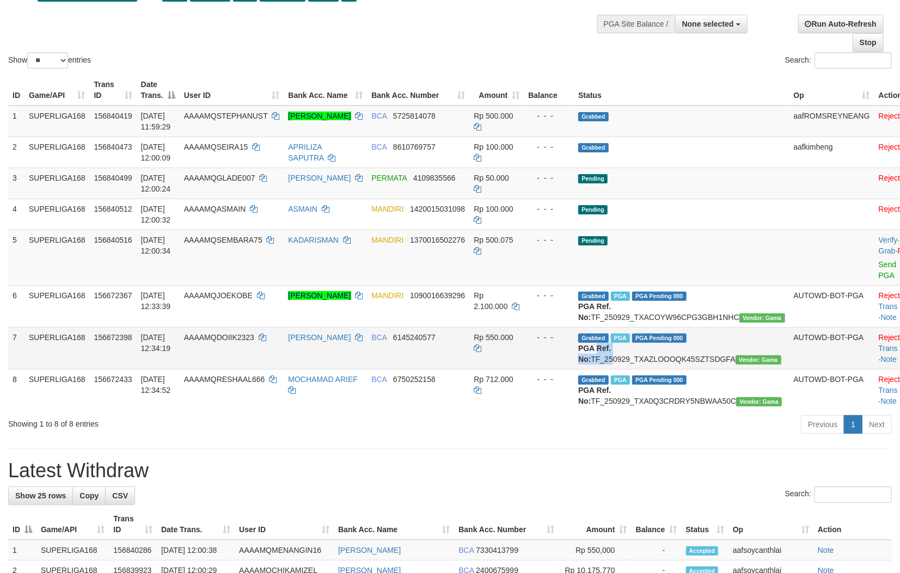
click at [610, 366] on td "Grabbed PGA PGA Pending 000 {"status":"000","data":{"unique_id":"347-156672398-…" at bounding box center [681, 348] width 215 height 42
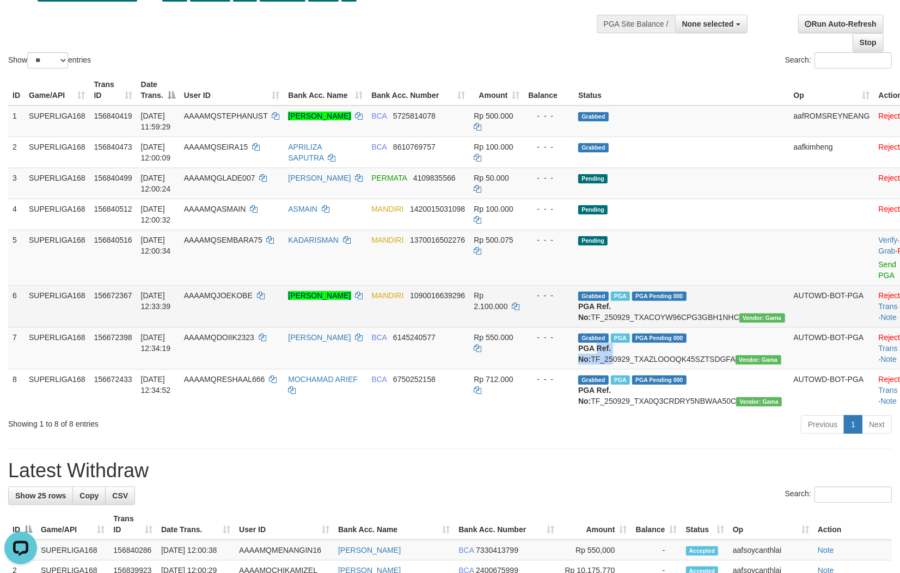
scroll to position [0, 0]
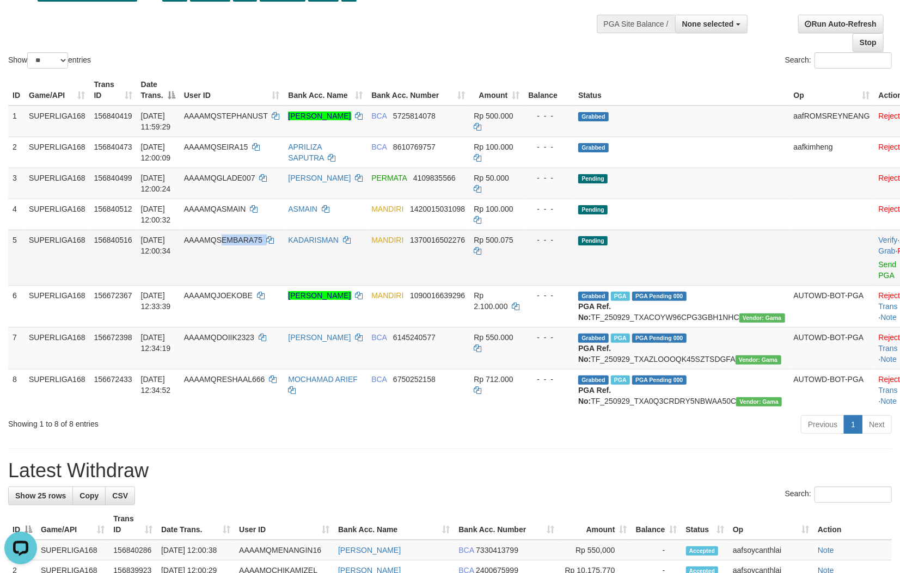
copy td "EMBARA75"
copy td "QSEMBARA75"
copy td "SEMBARA75"
drag, startPoint x: 294, startPoint y: 257, endPoint x: 232, endPoint y: 245, distance: 63.1
click at [232, 245] on td "AAAAMQSEMBARA75" at bounding box center [232, 258] width 105 height 56
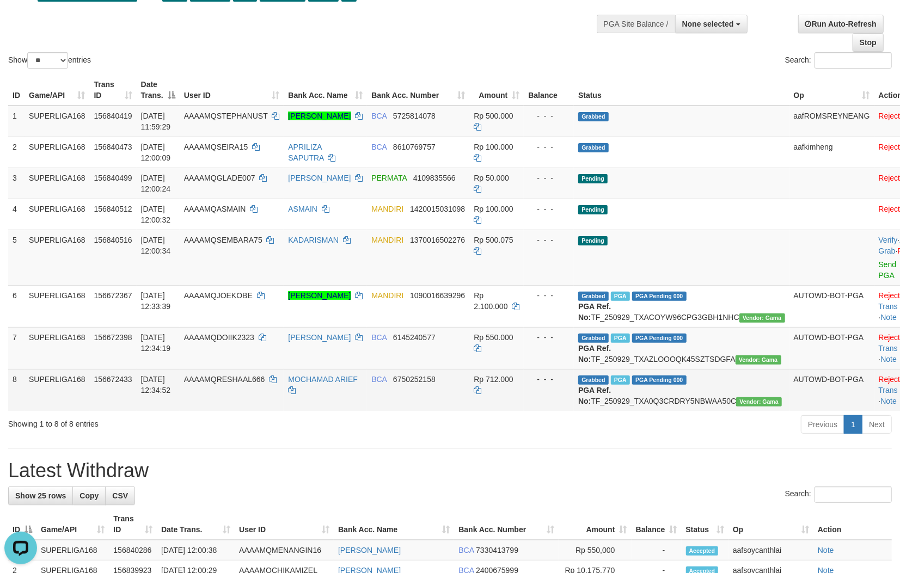
click at [542, 411] on td "- - -" at bounding box center [549, 390] width 50 height 42
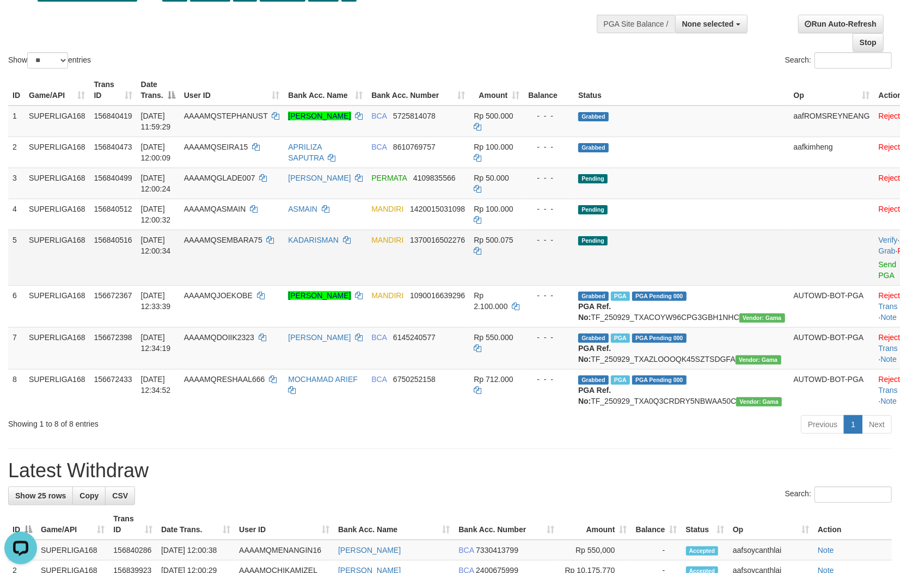
drag, startPoint x: 832, startPoint y: 265, endPoint x: 850, endPoint y: 268, distance: 18.2
click at [874, 266] on td "Verify · Allow Grab · Reject Send PGA · Note" at bounding box center [901, 258] width 54 height 56
click at [879, 265] on link "Send PGA" at bounding box center [888, 270] width 18 height 20
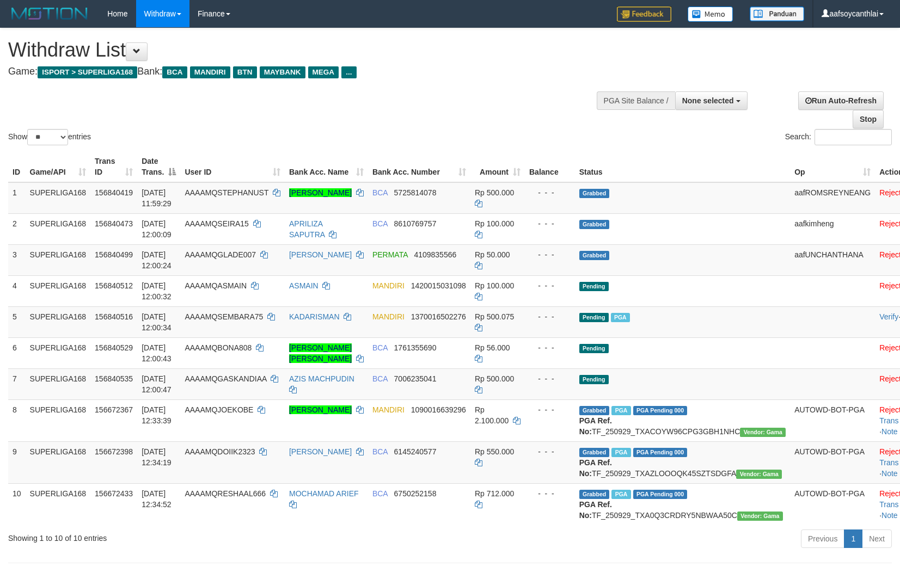
select select
select select "**"
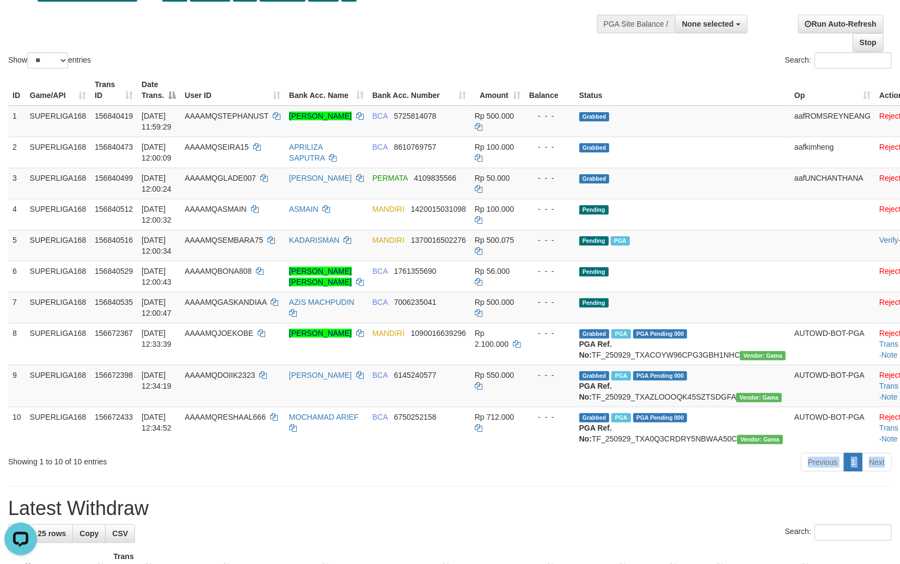
click at [558, 501] on div "**********" at bounding box center [450, 575] width 900 height 1246
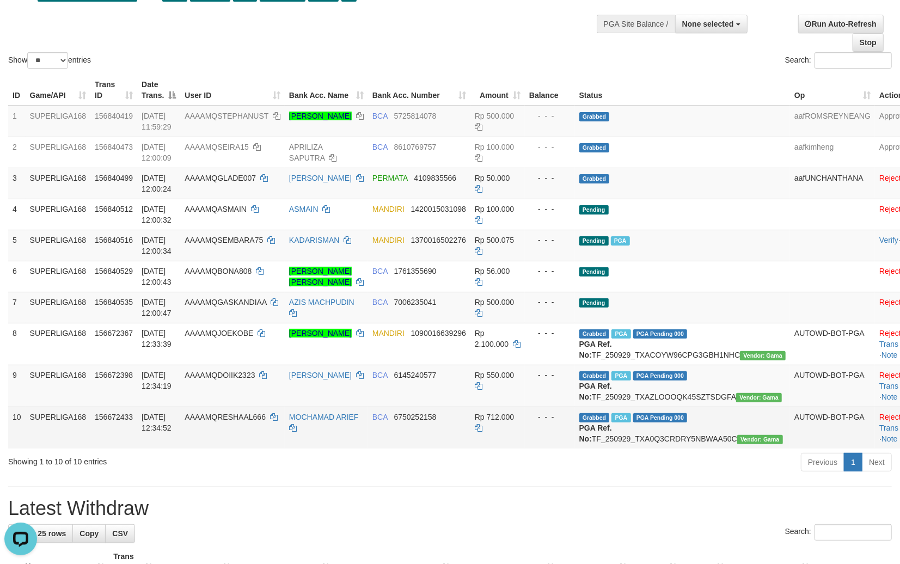
drag, startPoint x: 370, startPoint y: 357, endPoint x: 252, endPoint y: 438, distance: 143.3
click at [368, 336] on td "MANDIRI 1090016639296" at bounding box center [419, 344] width 102 height 42
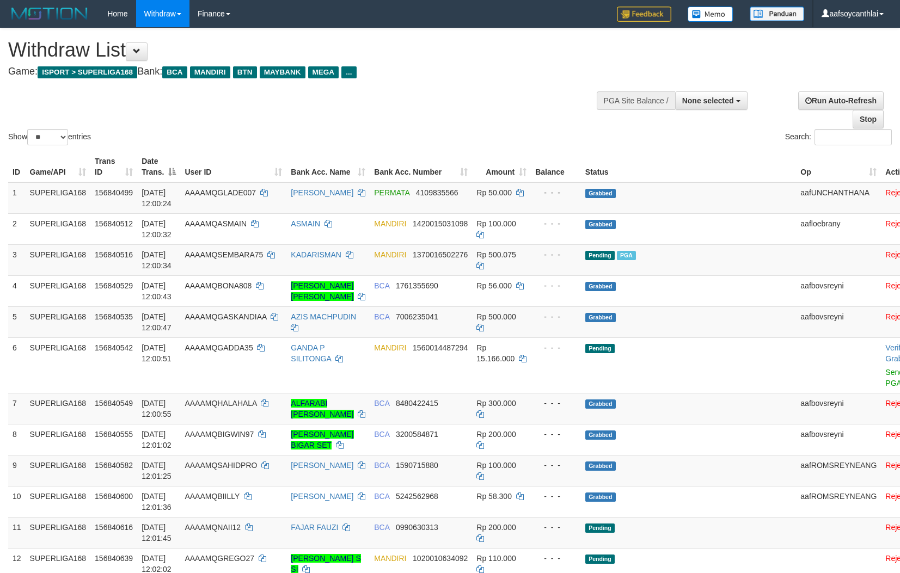
select select
select select "**"
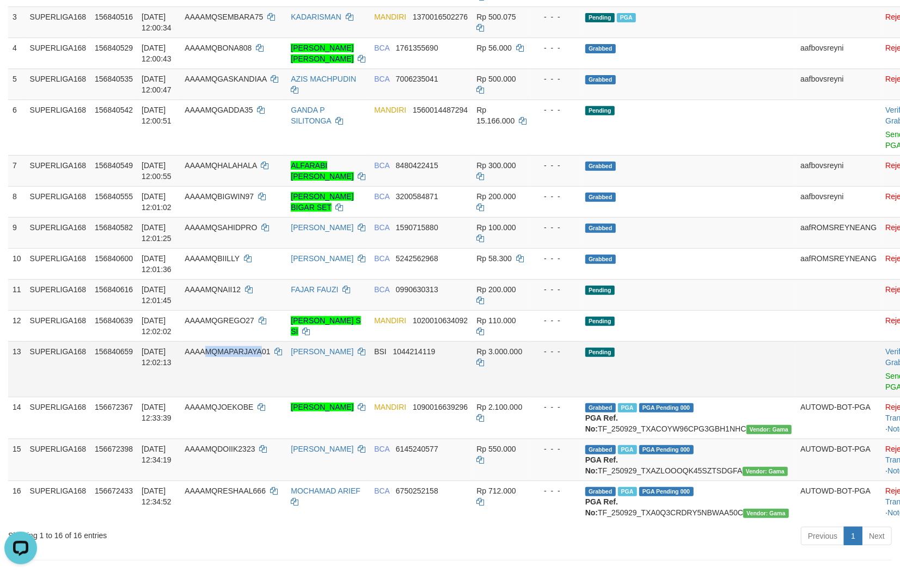
drag, startPoint x: 269, startPoint y: 365, endPoint x: 225, endPoint y: 361, distance: 43.7
click at [225, 361] on td "AAAAMQMAPARJAYA01" at bounding box center [233, 369] width 106 height 56
copy td "APARJAYA01"
copy td "MAPARJAYA01"
drag, startPoint x: 249, startPoint y: 358, endPoint x: 230, endPoint y: 352, distance: 20.5
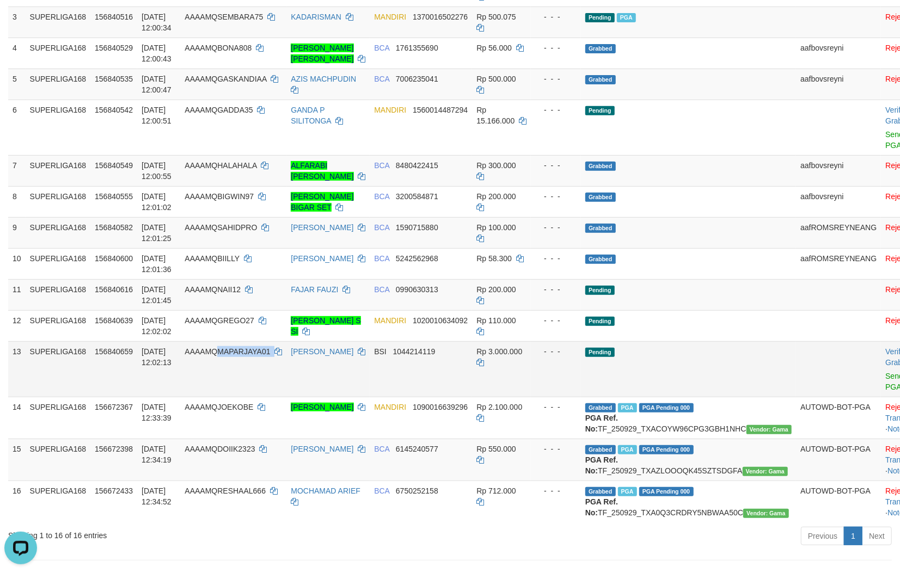
click at [230, 352] on td "AAAAMQMAPARJAYA01" at bounding box center [233, 369] width 106 height 56
drag, startPoint x: 593, startPoint y: 370, endPoint x: 622, endPoint y: 373, distance: 29.0
click at [594, 370] on tr "13 SUPERLIGA168 156840659 01/10/2025 12:02:13 AAAAMQMAPARJAYA01 IMAM MAUZAL BSI…" at bounding box center [471, 369] width 927 height 56
click at [881, 379] on td "Verify · Allow Grab · Reject Send PGA · Note" at bounding box center [908, 369] width 54 height 56
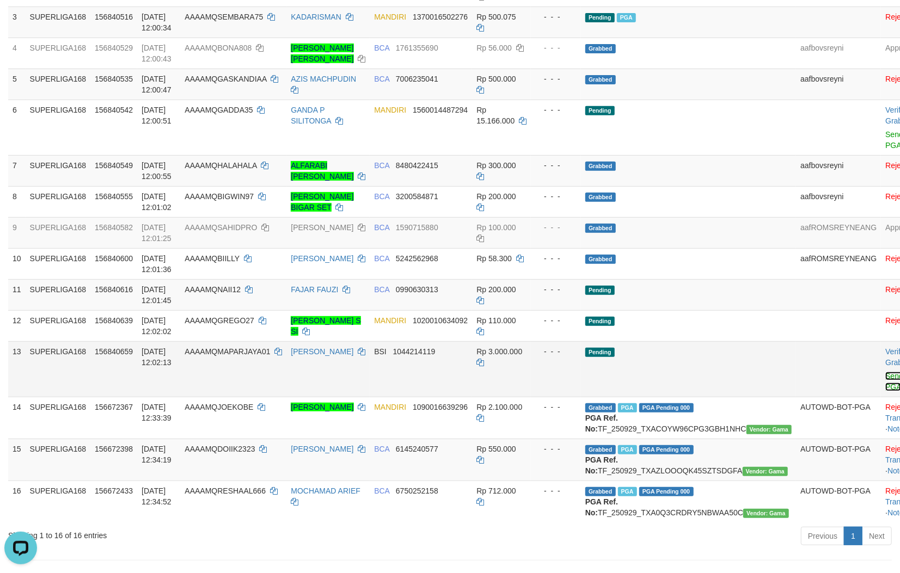
click at [885, 376] on link "Send PGA" at bounding box center [894, 382] width 18 height 20
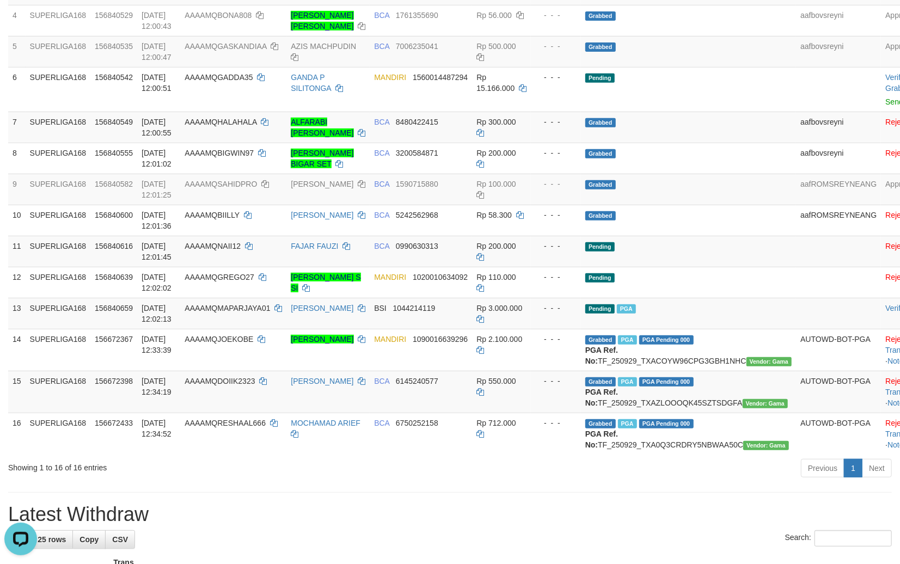
scroll to position [308, 0]
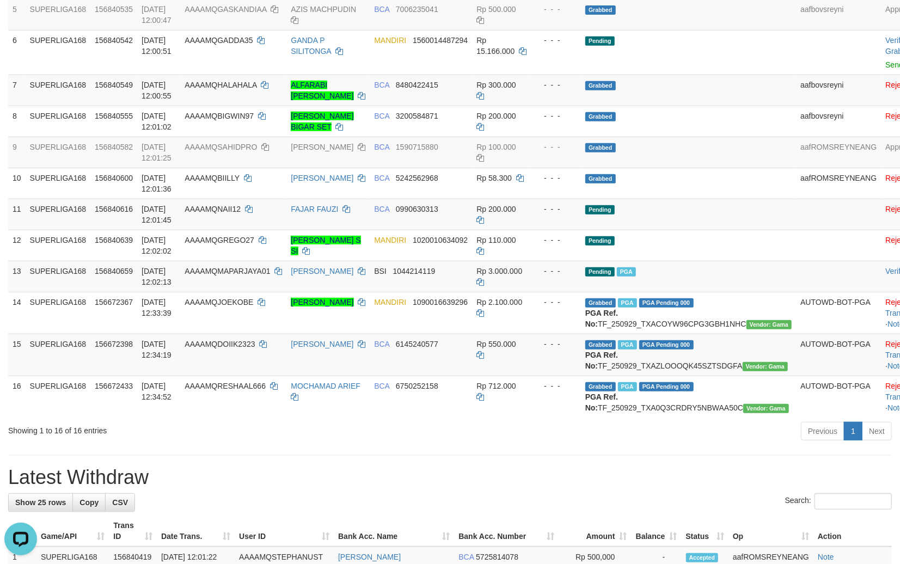
drag, startPoint x: 547, startPoint y: 496, endPoint x: 555, endPoint y: 498, distance: 9.0
click at [548, 498] on div "**********" at bounding box center [450, 444] width 900 height 1446
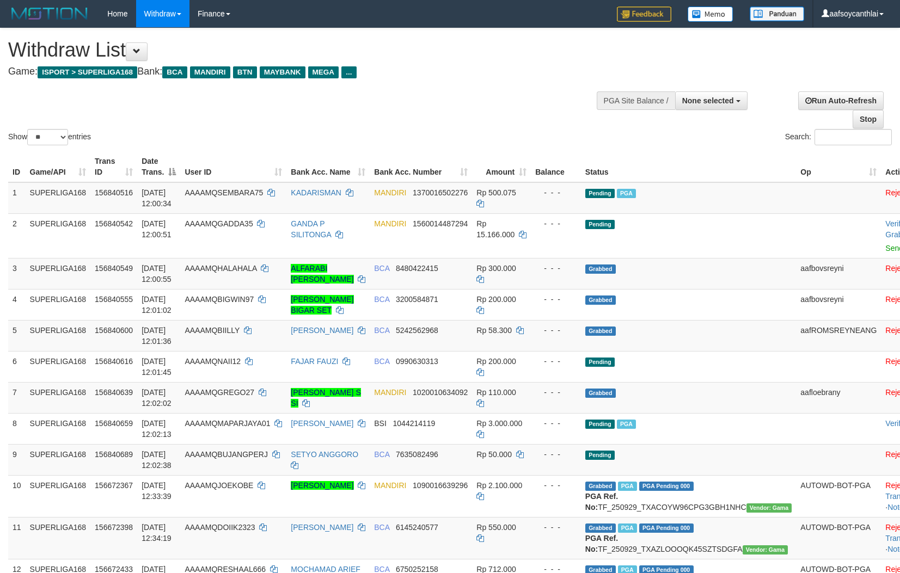
select select
select select "**"
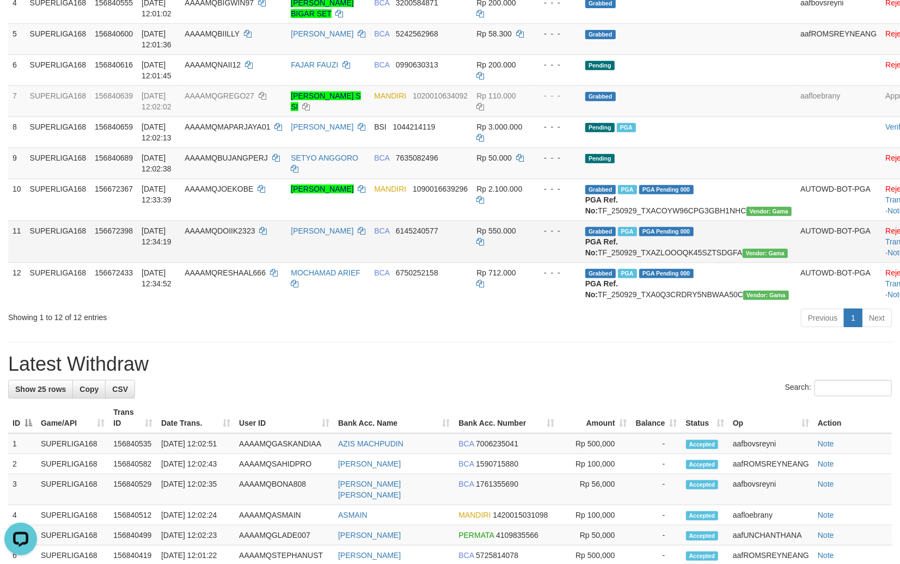
click at [59, 250] on td "SUPERLIGA168" at bounding box center [58, 241] width 65 height 42
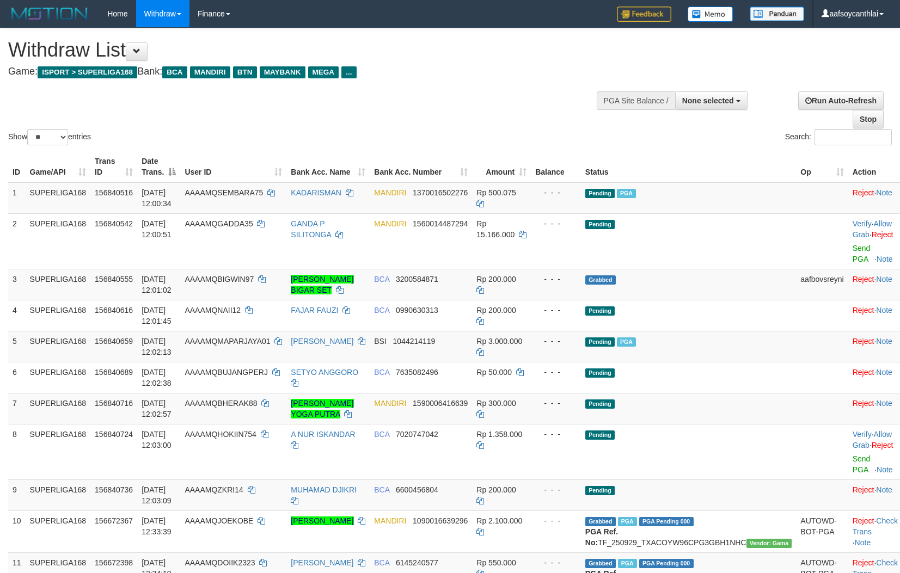
select select
select select "**"
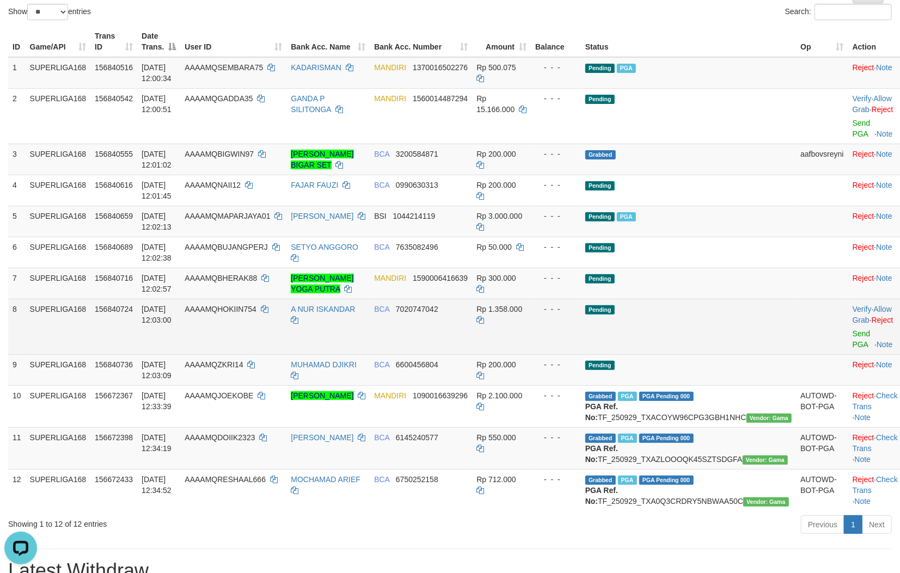
drag, startPoint x: 275, startPoint y: 328, endPoint x: 287, endPoint y: 328, distance: 12.5
click at [275, 329] on td "AAAAMQHOKIIN754" at bounding box center [233, 327] width 106 height 56
copy td "KIIN754"
copy td "OKIIN754"
copy td "HOKIIN754"
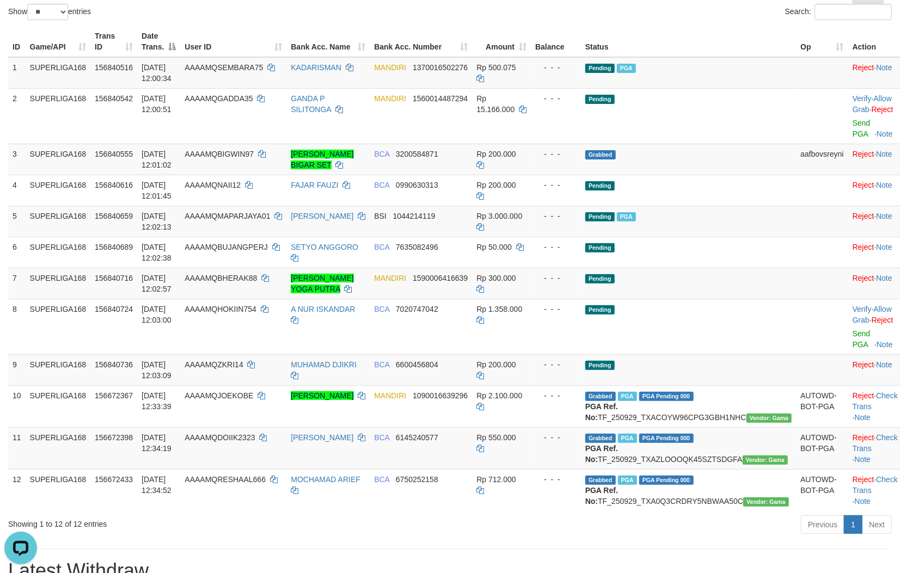
drag, startPoint x: 289, startPoint y: 320, endPoint x: 1670, endPoint y: 20, distance: 1413.1
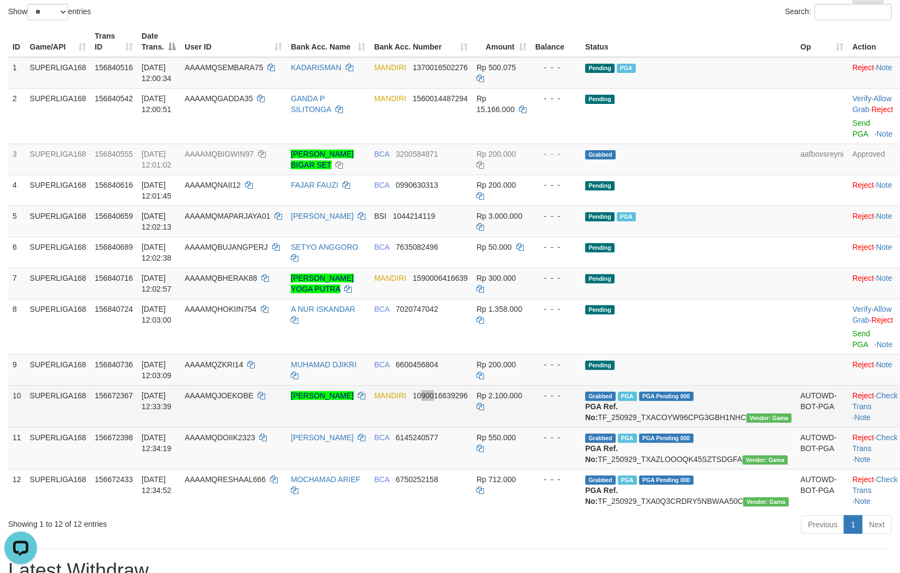
drag, startPoint x: 466, startPoint y: 398, endPoint x: 496, endPoint y: 389, distance: 31.9
click at [472, 398] on td "MANDIRI 1090016639296" at bounding box center [421, 406] width 102 height 42
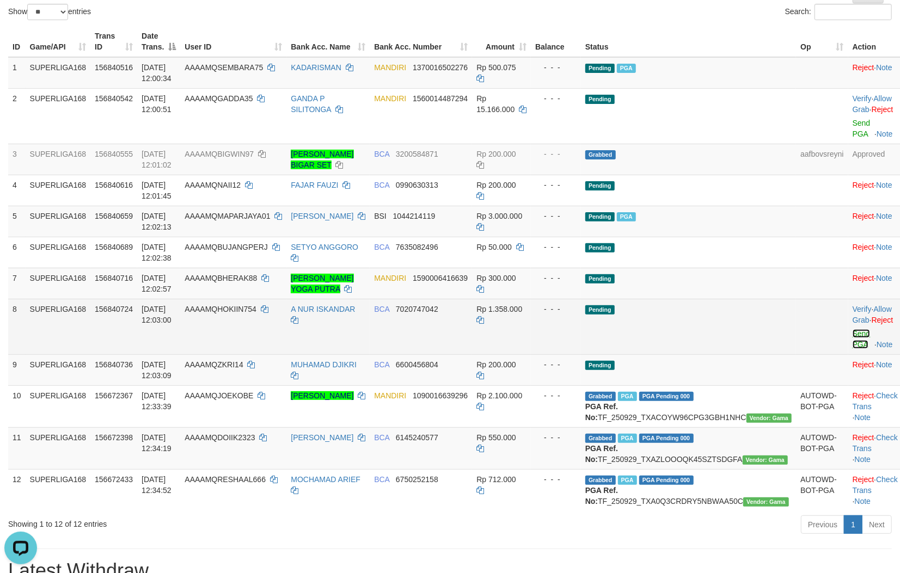
click at [852, 334] on link "Send PGA" at bounding box center [861, 339] width 18 height 20
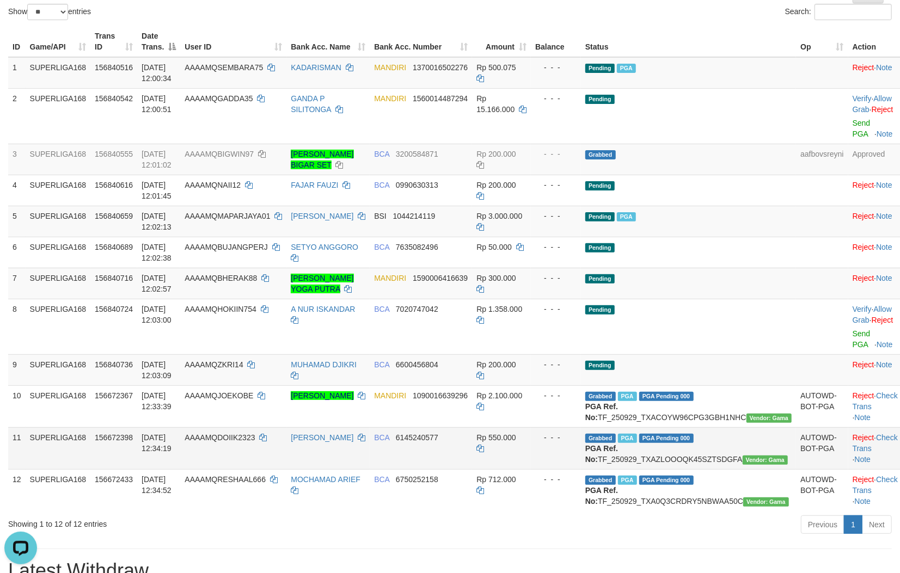
scroll to position [114, 0]
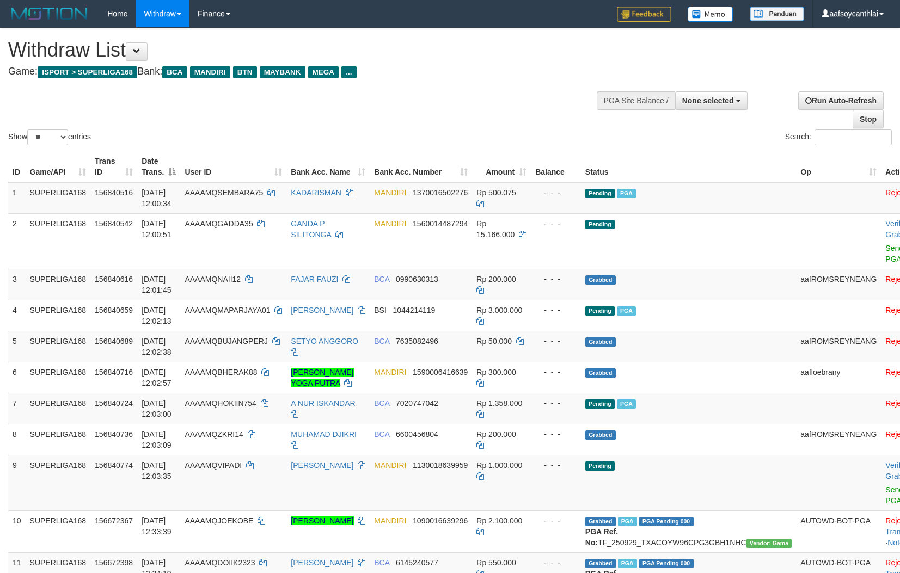
select select
select select "**"
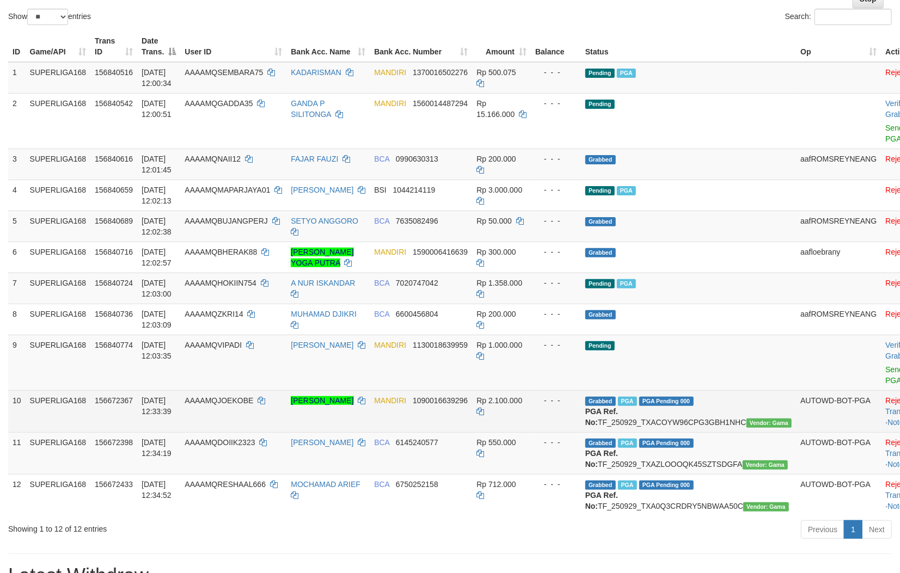
scroll to position [155, 0]
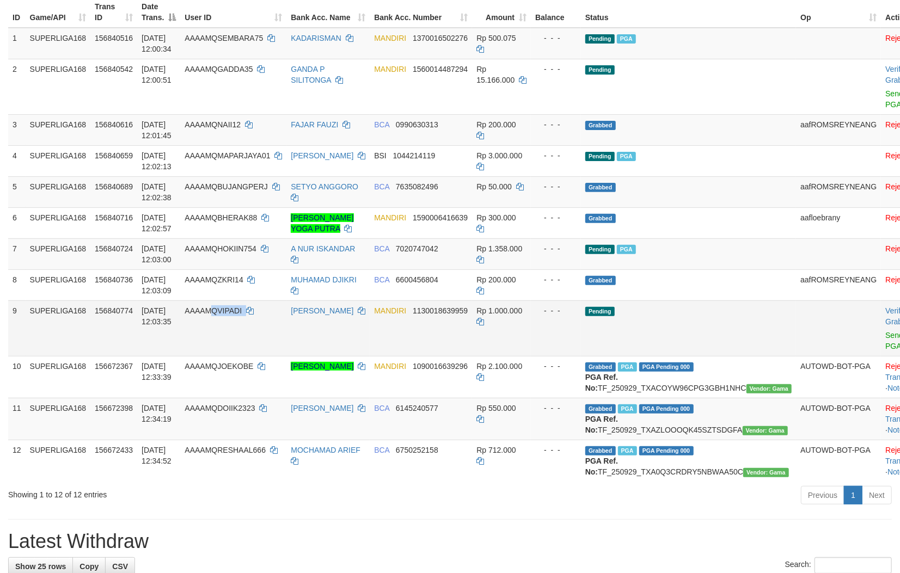
copy td "QVIPADI"
copy td "MQVIPADI"
copy td "QVIPADI"
copy td "VIPADI"
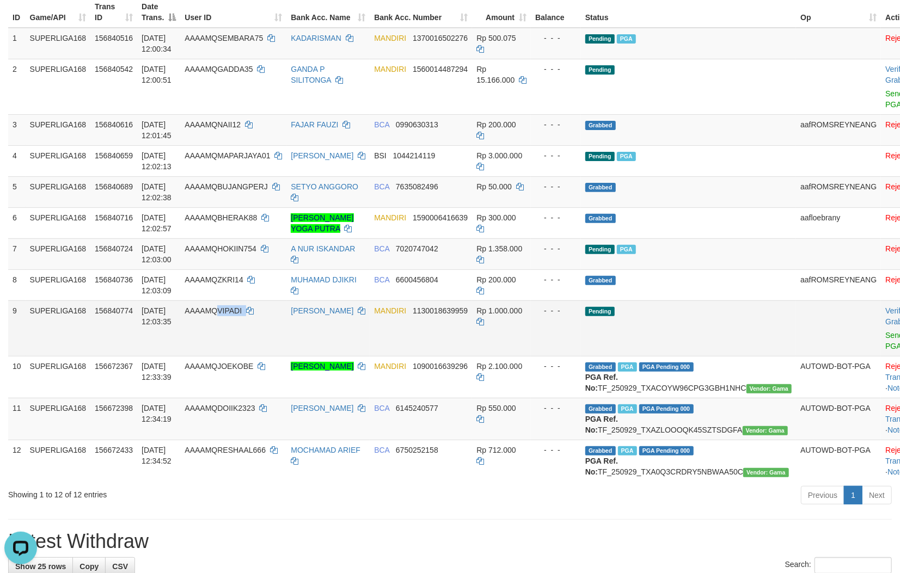
drag, startPoint x: 269, startPoint y: 341, endPoint x: 230, endPoint y: 324, distance: 42.7
click at [230, 324] on td "AAAAMQVIPADI" at bounding box center [233, 328] width 106 height 56
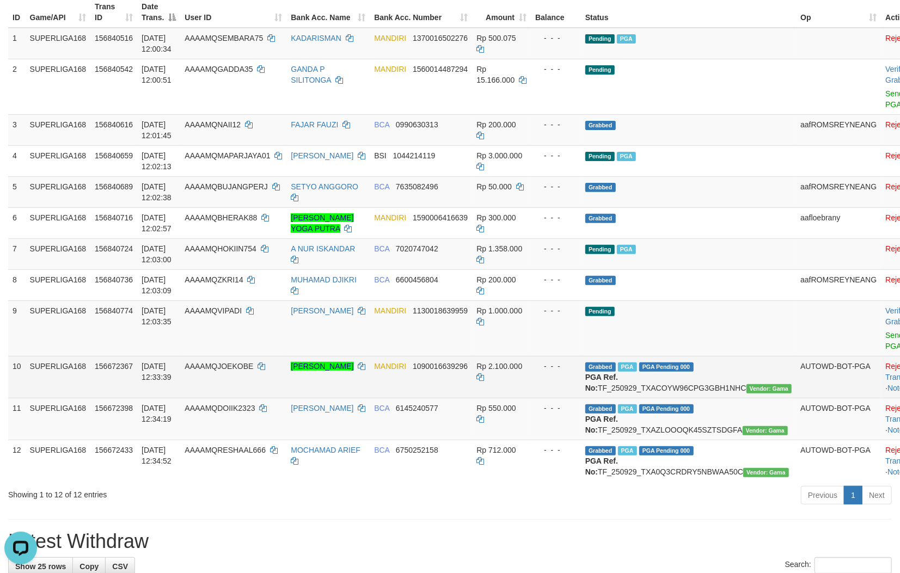
click at [551, 389] on td "- - -" at bounding box center [556, 377] width 50 height 42
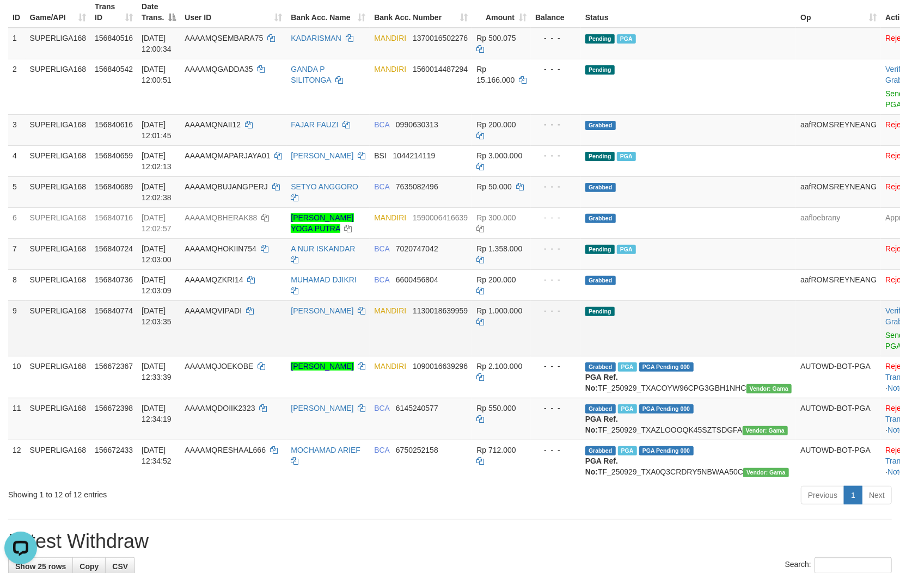
click at [441, 332] on td "MANDIRI 1130018639959" at bounding box center [421, 328] width 102 height 56
copy span "1130018639959"
click at [442, 330] on td "MANDIRI 1130018639959" at bounding box center [421, 328] width 102 height 56
copy td "MANDIRI 1130018639959"
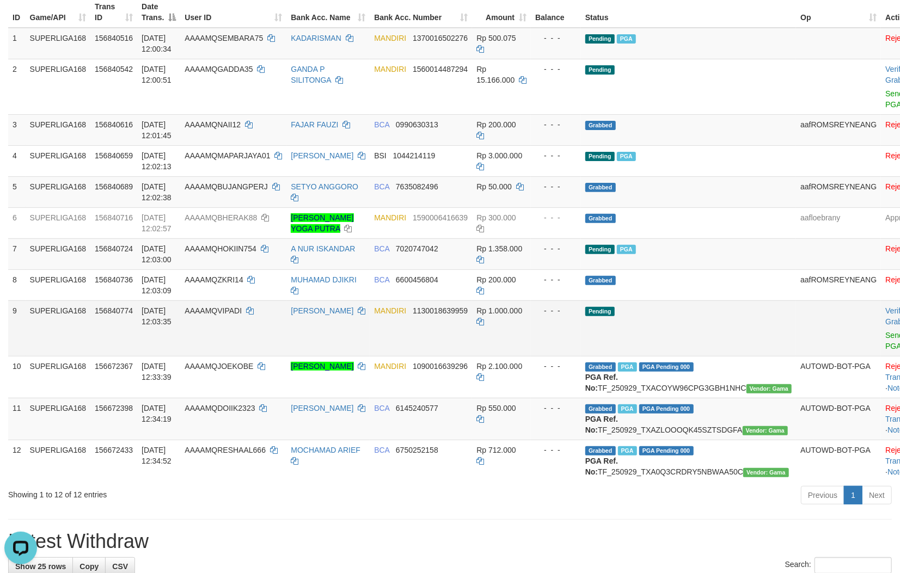
click at [445, 328] on td "MANDIRI 1130018639959" at bounding box center [421, 328] width 102 height 56
click at [443, 327] on td "MANDIRI 1130018639959" at bounding box center [421, 328] width 102 height 56
copy span "1130018639959"
click at [443, 327] on td "MANDIRI 1130018639959" at bounding box center [421, 328] width 102 height 56
click at [431, 334] on td "MANDIRI 1130018639959" at bounding box center [421, 328] width 102 height 56
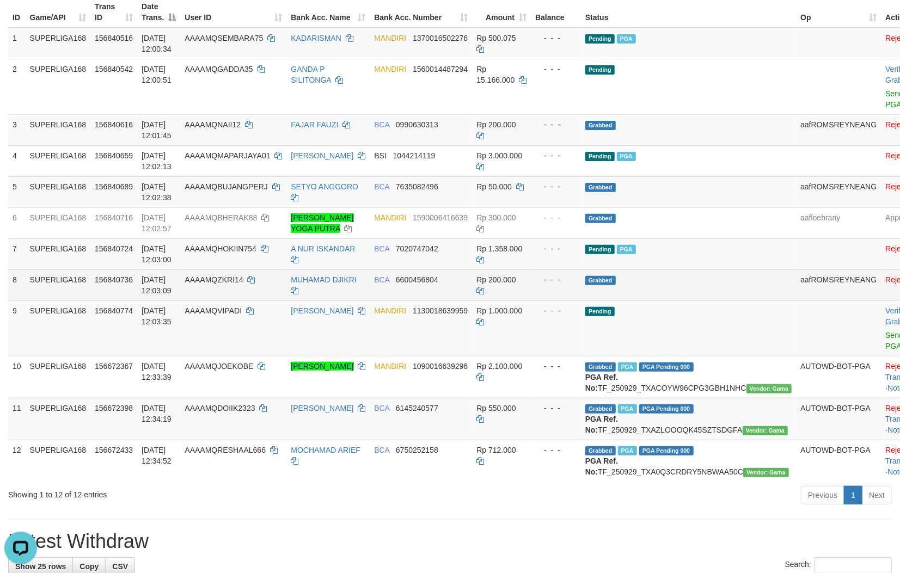
click at [578, 300] on td "- - -" at bounding box center [556, 284] width 50 height 31
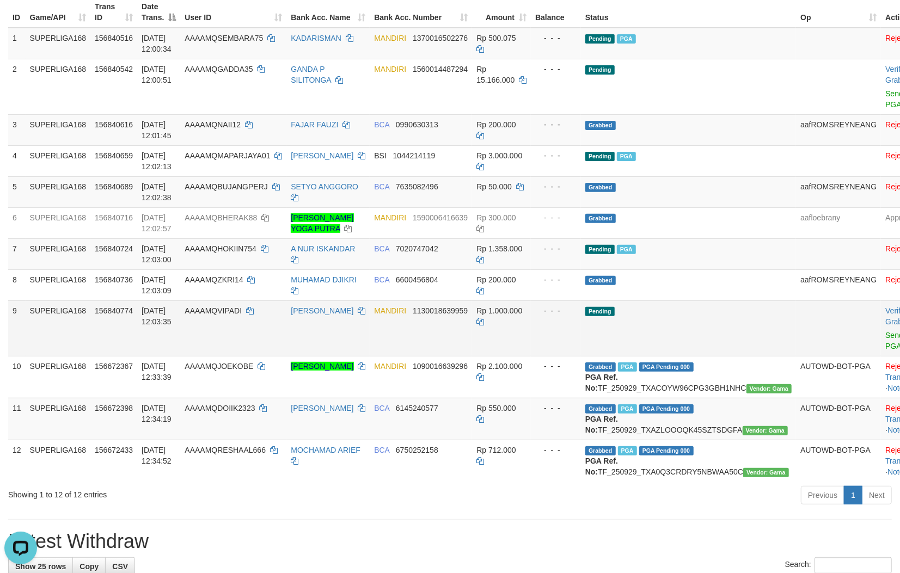
click at [554, 330] on td "- - -" at bounding box center [556, 328] width 50 height 56
drag, startPoint x: 490, startPoint y: 345, endPoint x: 499, endPoint y: 340, distance: 9.7
click at [492, 342] on td "Rp 1.000.000" at bounding box center [501, 328] width 59 height 56
click at [521, 340] on td "Rp 1.000.000" at bounding box center [501, 328] width 59 height 56
click at [512, 339] on td "Rp 1.000.000" at bounding box center [501, 328] width 59 height 56
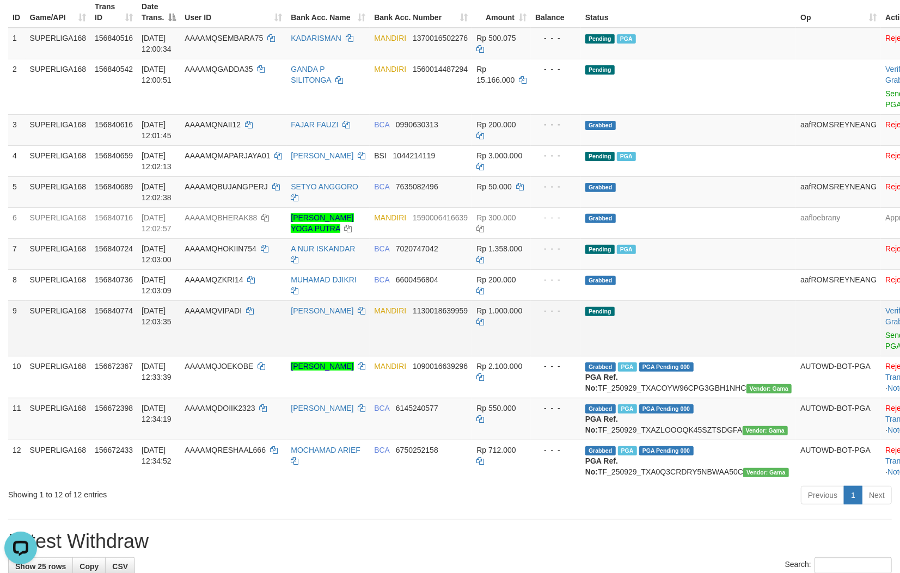
drag, startPoint x: 538, startPoint y: 340, endPoint x: 543, endPoint y: 337, distance: 6.1
click at [531, 339] on td "Rp 1.000.000" at bounding box center [501, 328] width 59 height 56
click at [885, 347] on link "Send PGA" at bounding box center [894, 341] width 18 height 20
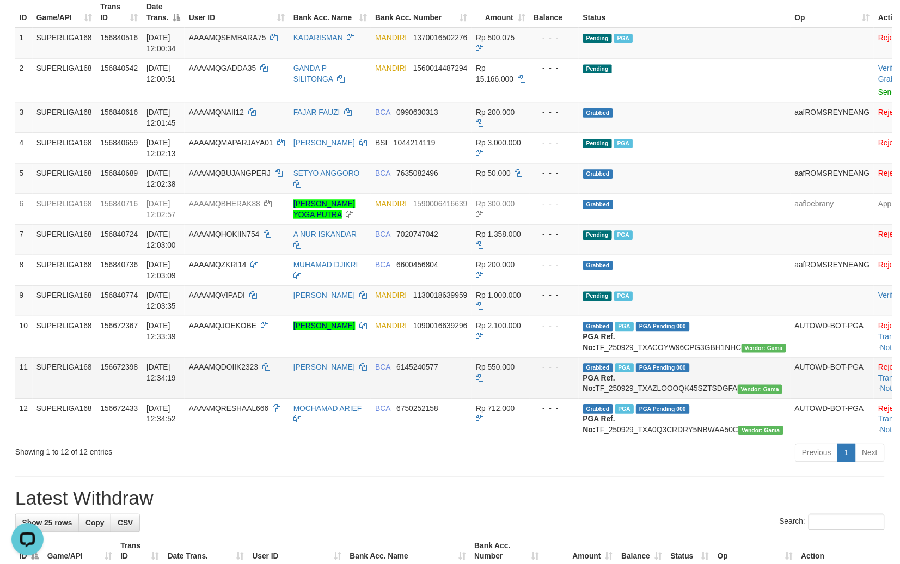
scroll to position [144, 0]
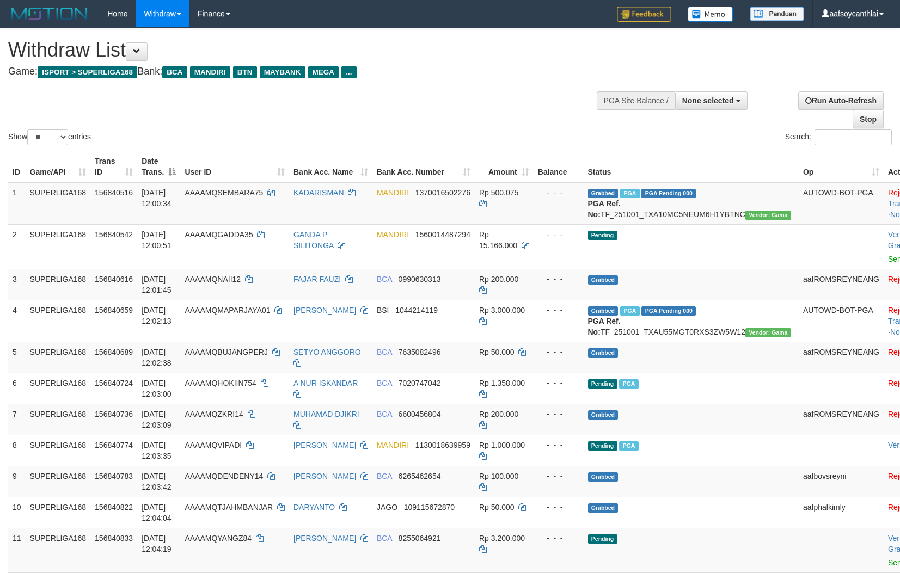
select select
select select "**"
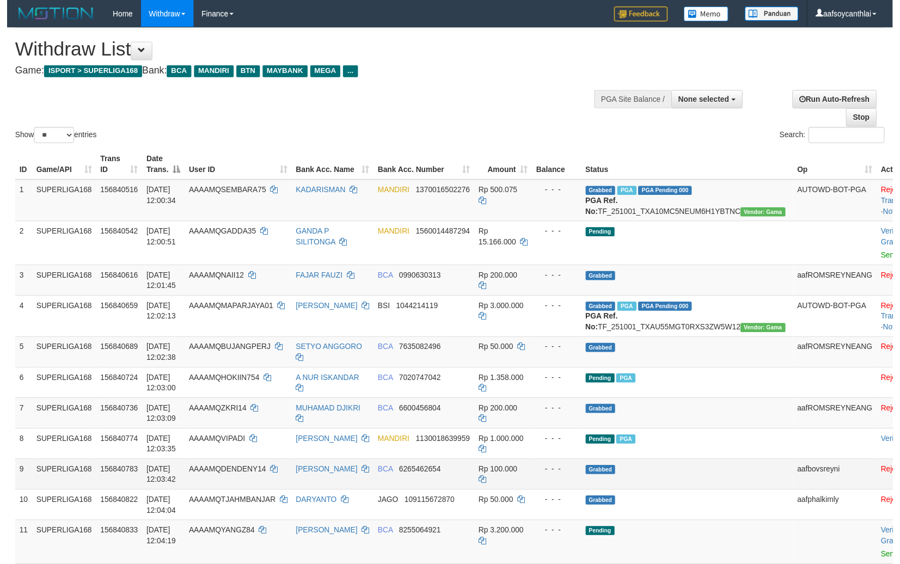
scroll to position [144, 0]
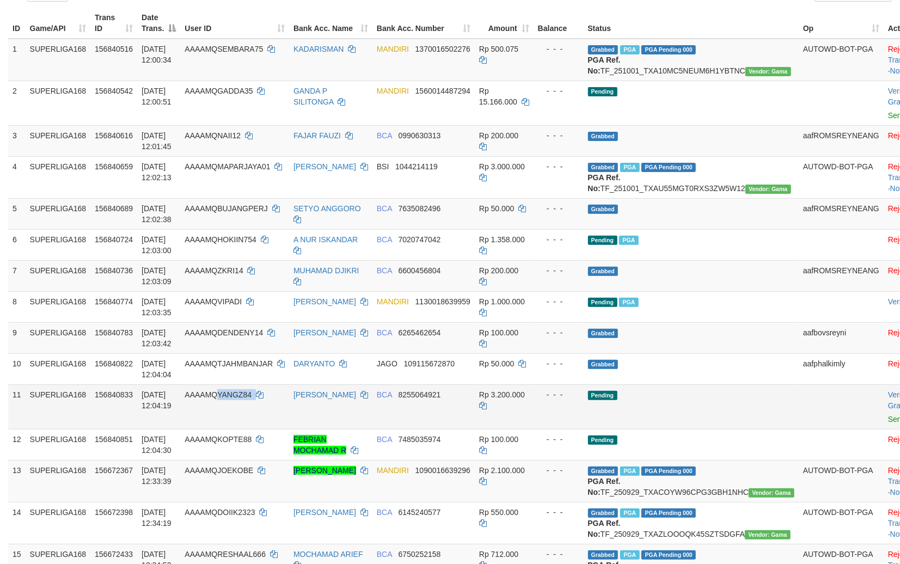
copy td "YANGZ84"
drag, startPoint x: 273, startPoint y: 434, endPoint x: 218, endPoint y: 426, distance: 55.0
click at [218, 426] on td "AAAAMQYANGZ84" at bounding box center [234, 406] width 109 height 45
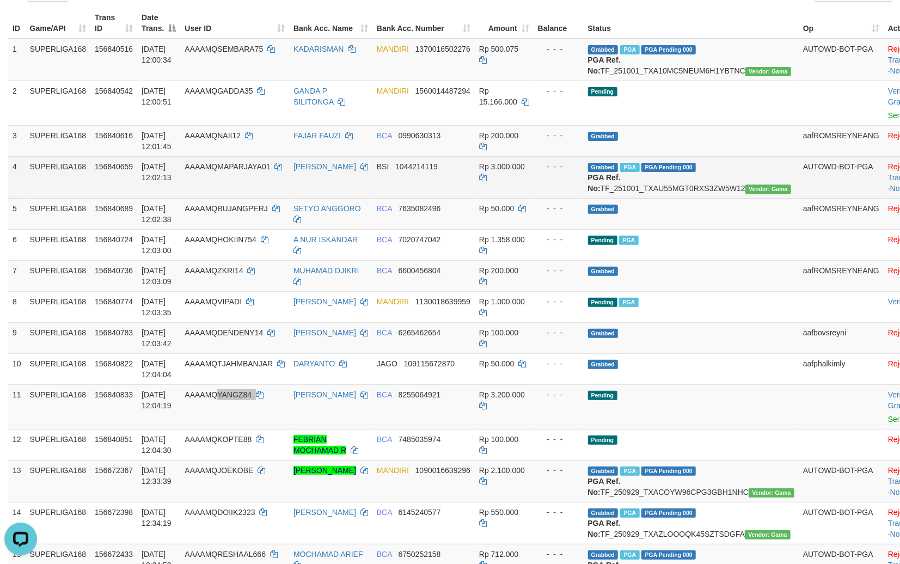
scroll to position [0, 0]
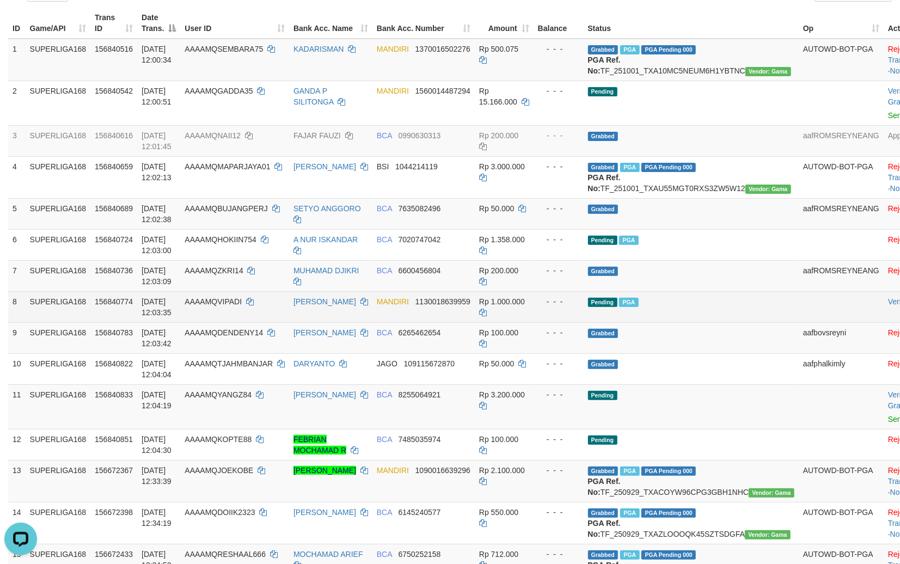
drag, startPoint x: 651, startPoint y: 339, endPoint x: 659, endPoint y: 333, distance: 10.1
click at [659, 322] on td "Pending PGA" at bounding box center [691, 306] width 215 height 31
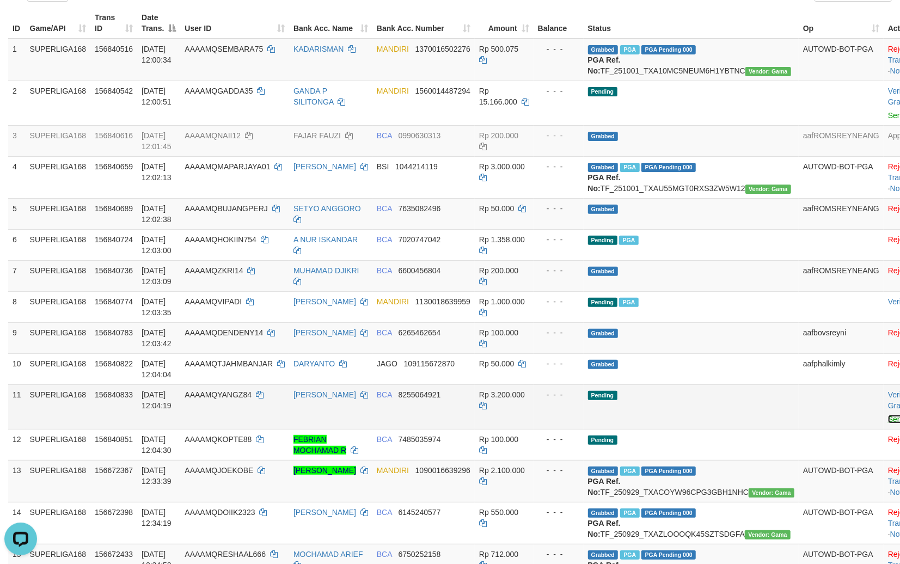
click at [888, 423] on link "Send PGA" at bounding box center [905, 419] width 35 height 9
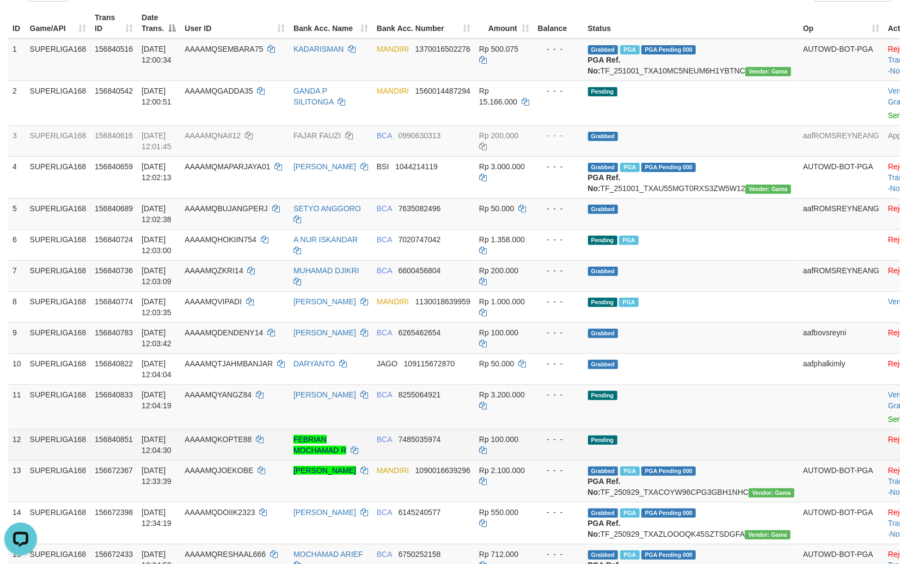
click at [679, 451] on td "Pending" at bounding box center [691, 444] width 215 height 31
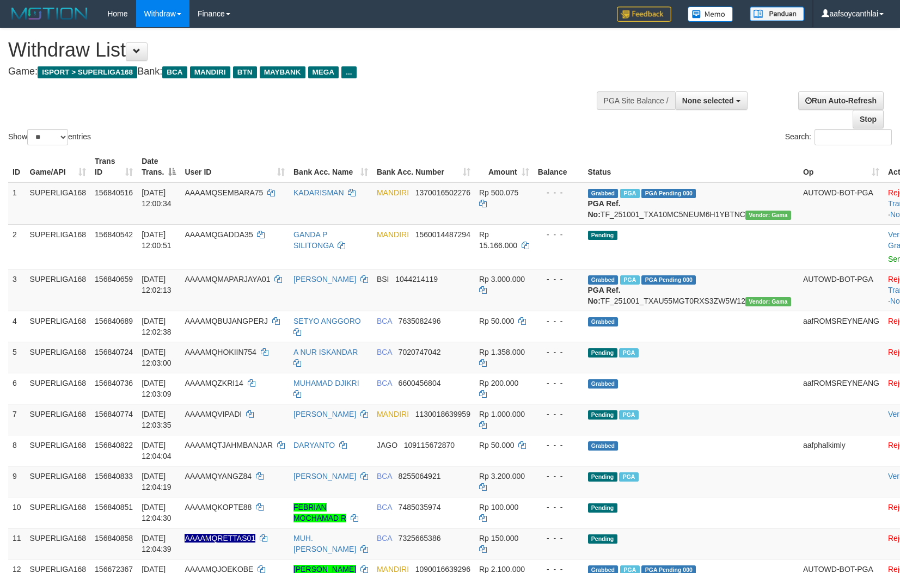
select select
select select "**"
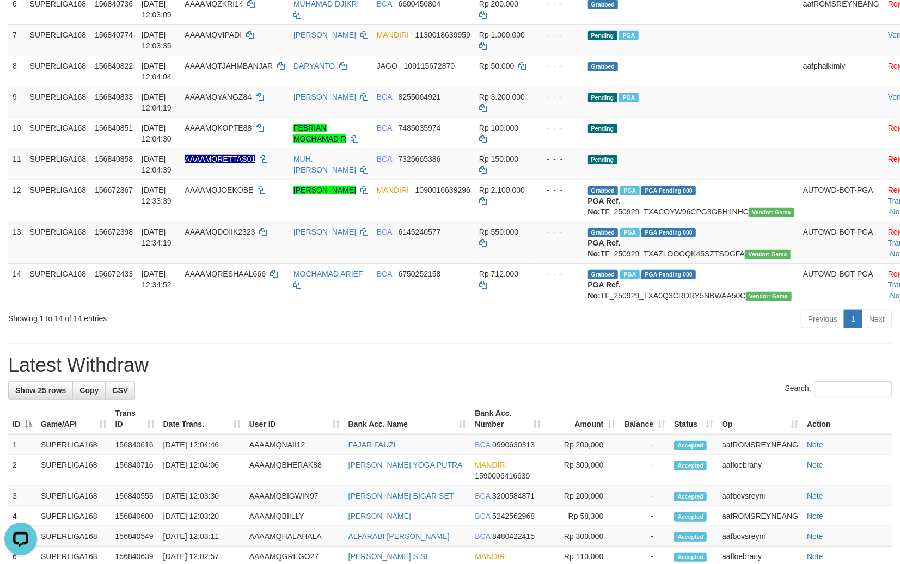
scroll to position [385, 0]
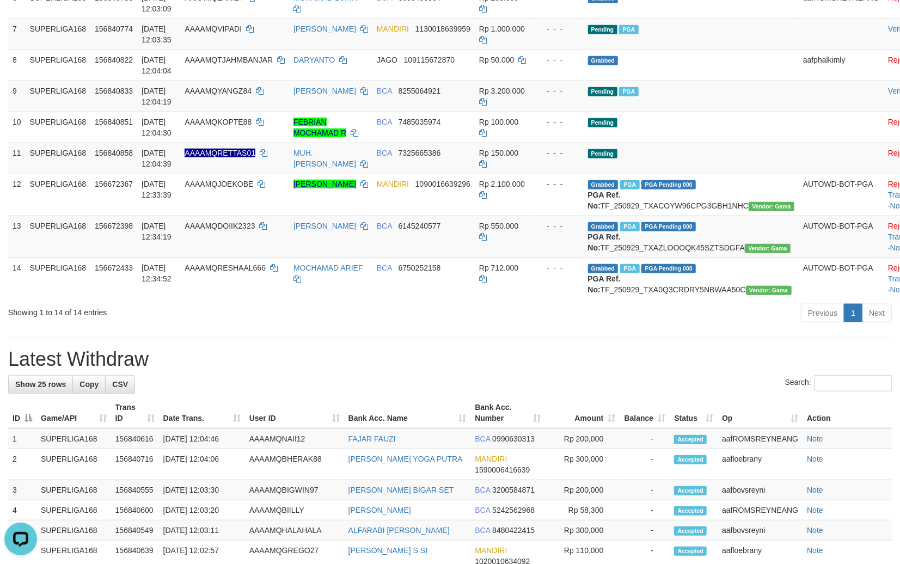
drag, startPoint x: 489, startPoint y: 372, endPoint x: 523, endPoint y: 374, distance: 34.3
click at [493, 326] on div "Previous 1 Next" at bounding box center [637, 314] width 508 height 23
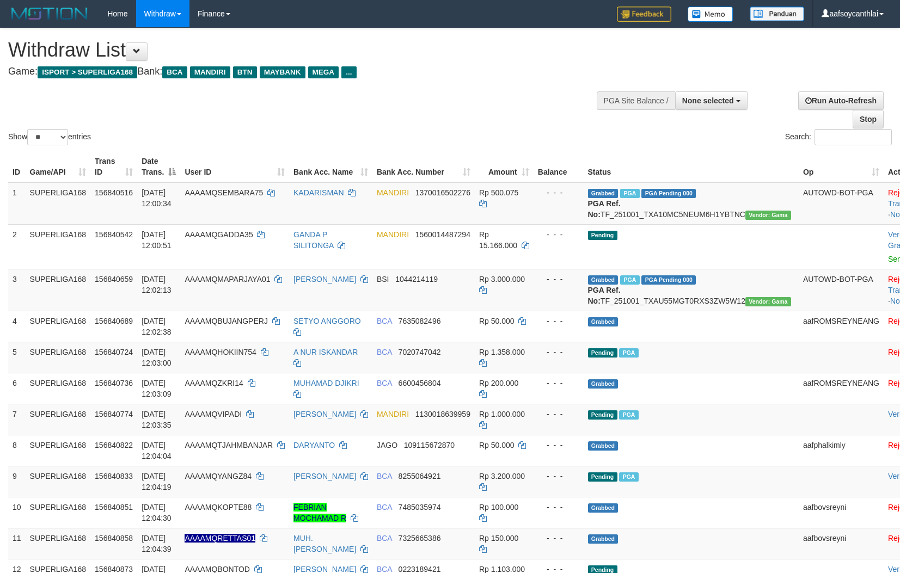
select select
select select "**"
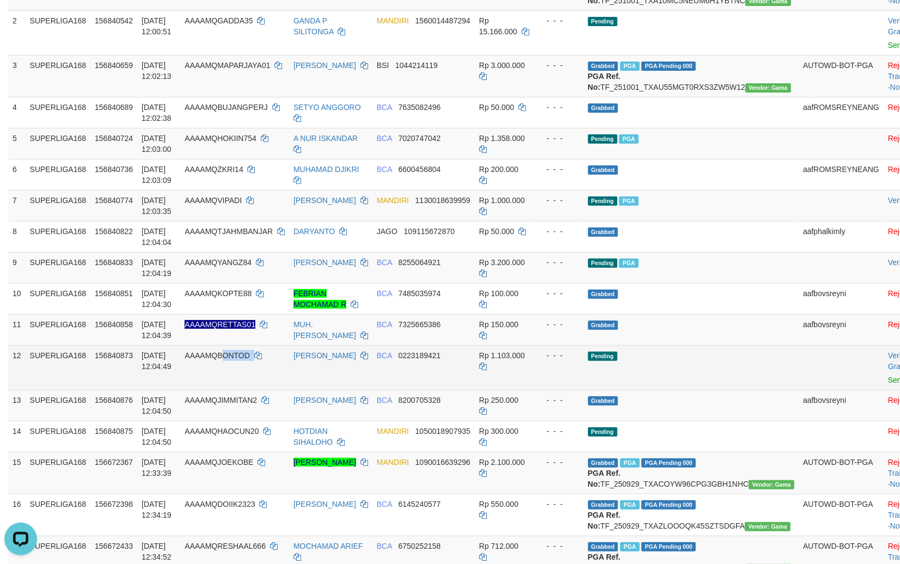
copy td "ONTOD"
copy td "BONTOD"
drag, startPoint x: 271, startPoint y: 392, endPoint x: 220, endPoint y: 380, distance: 52.1
click at [220, 380] on td "AAAAMQBONTOD" at bounding box center [234, 367] width 109 height 45
drag, startPoint x: 629, startPoint y: 379, endPoint x: 801, endPoint y: 389, distance: 172.3
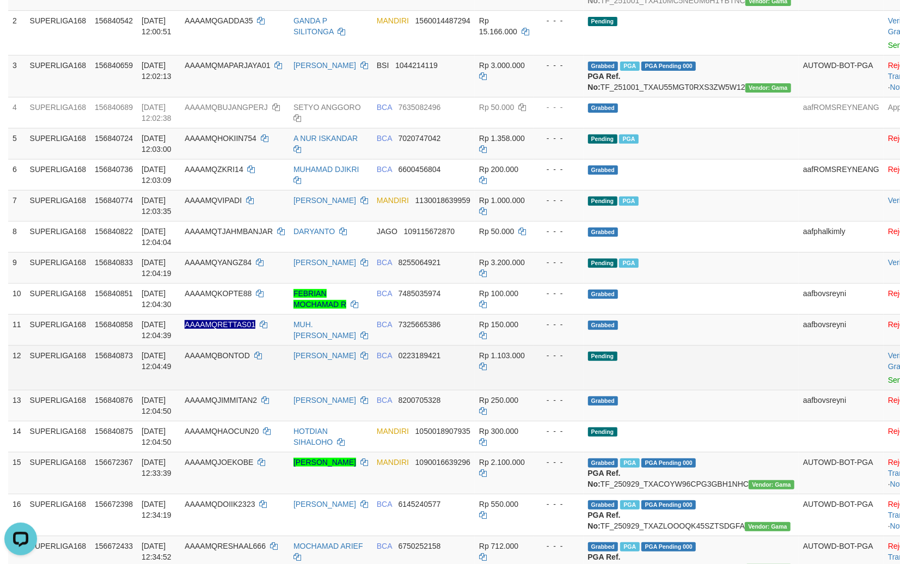
click at [642, 379] on td "Pending" at bounding box center [691, 367] width 215 height 45
click at [888, 384] on link "Send PGA" at bounding box center [905, 380] width 35 height 9
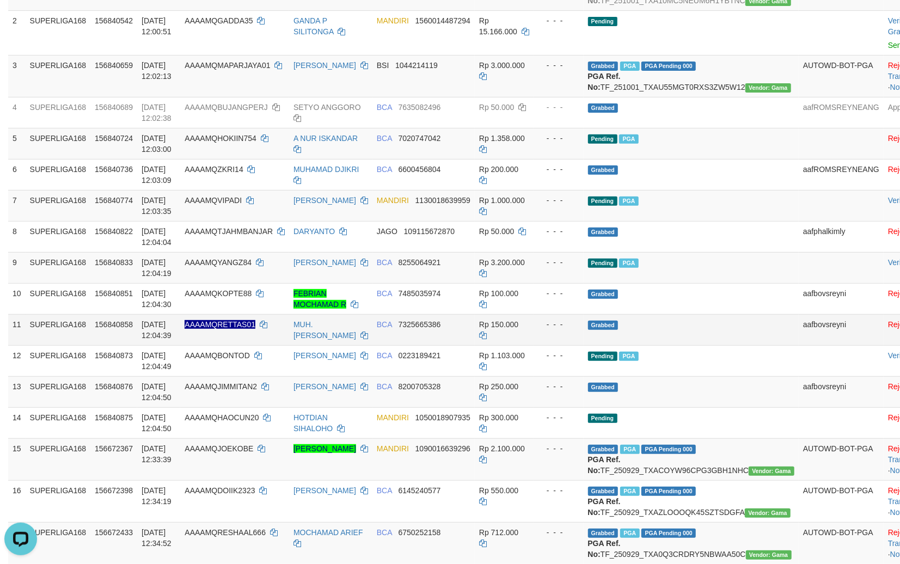
click at [492, 329] on span "Rp 150.000" at bounding box center [498, 324] width 39 height 9
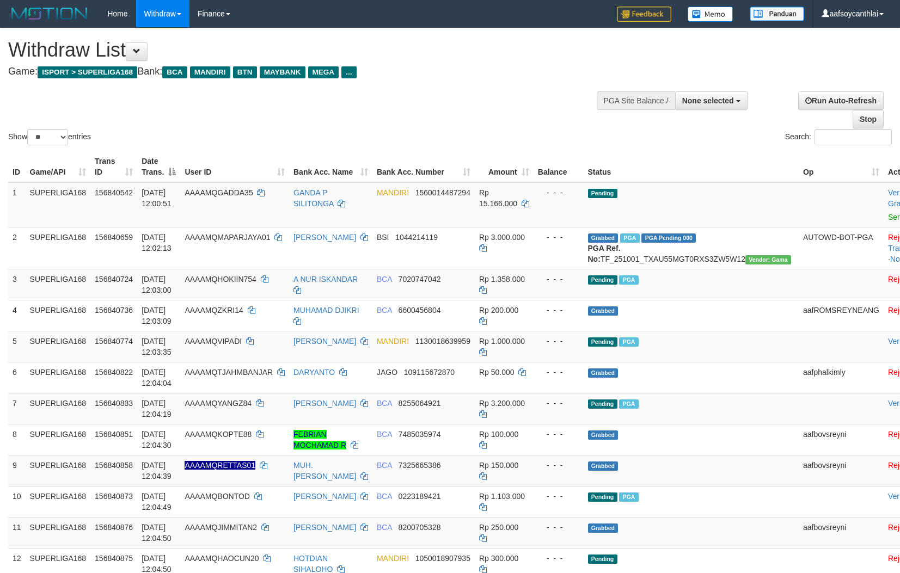
select select
select select "**"
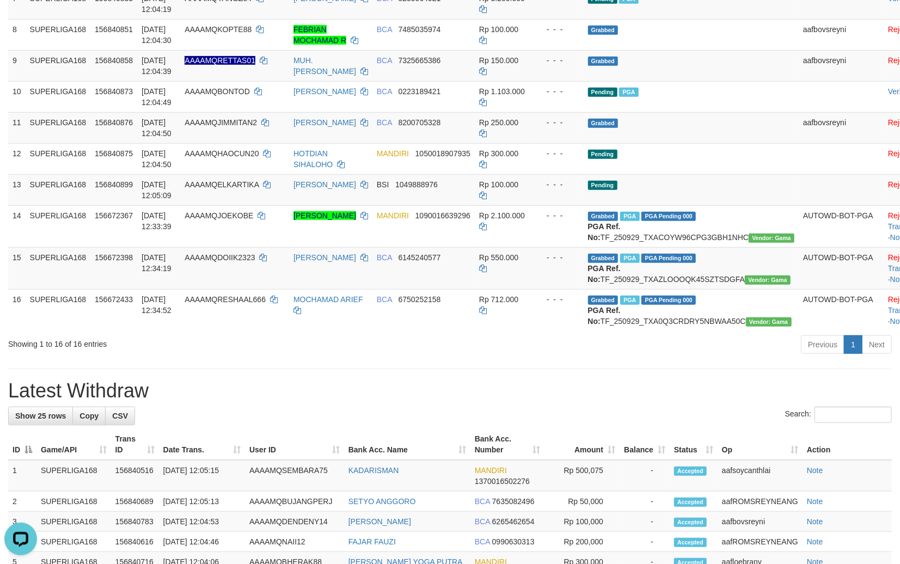
drag, startPoint x: 316, startPoint y: 439, endPoint x: 393, endPoint y: 443, distance: 76.8
click at [321, 437] on div "**********" at bounding box center [450, 384] width 900 height 1522
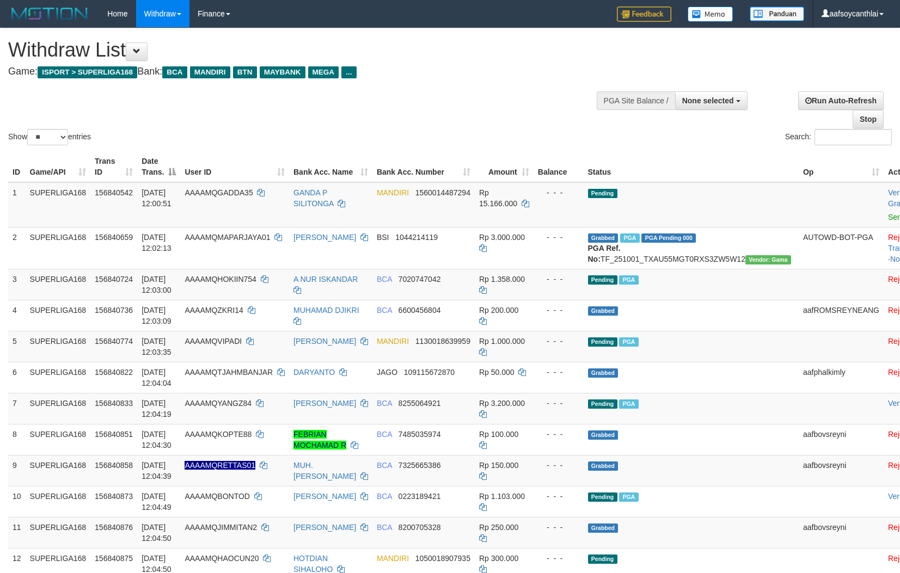
select select
select select "**"
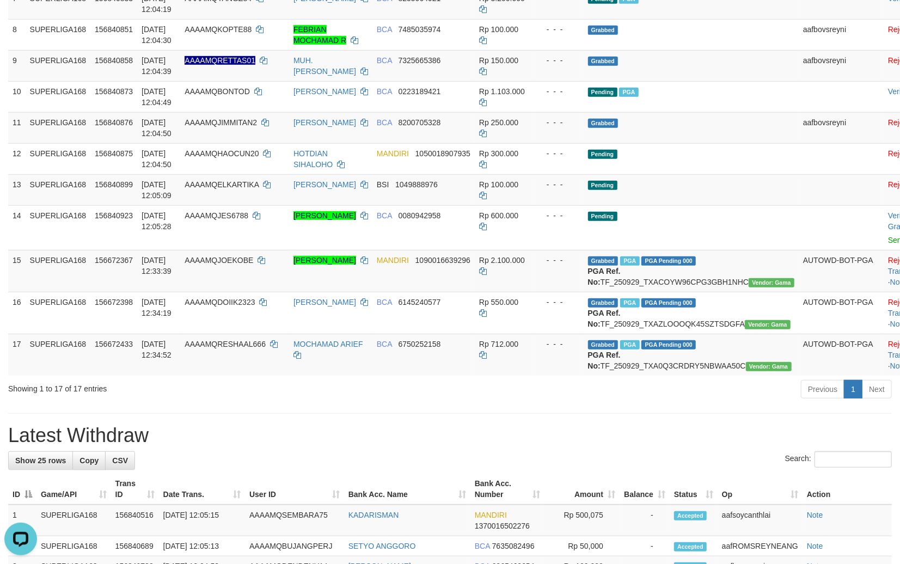
click at [520, 446] on h1 "Latest Withdraw" at bounding box center [449, 436] width 883 height 22
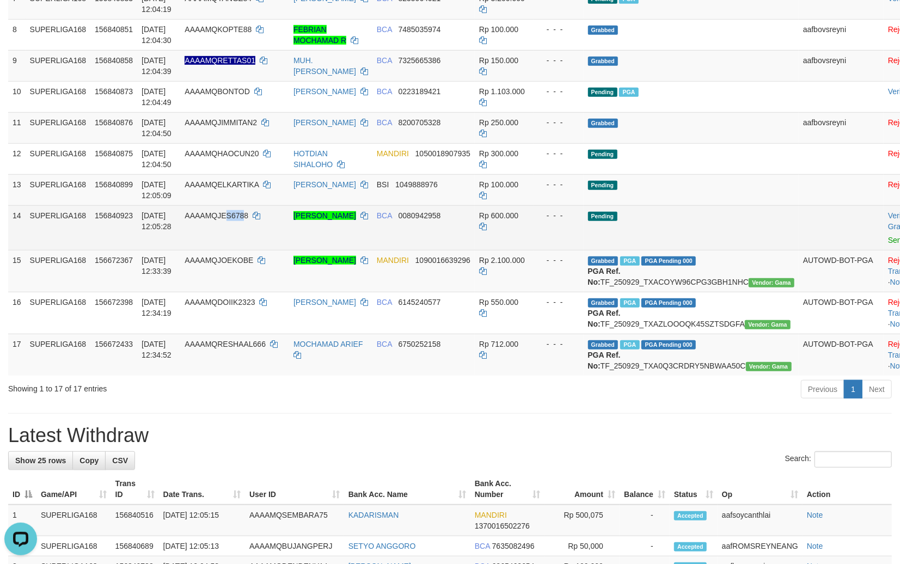
drag, startPoint x: 242, startPoint y: 241, endPoint x: 224, endPoint y: 242, distance: 18.0
click at [224, 242] on td "AAAAMQJES6788" at bounding box center [234, 227] width 109 height 45
copy span "ES678"
copy td "MQJES6788"
copy td "JES6788"
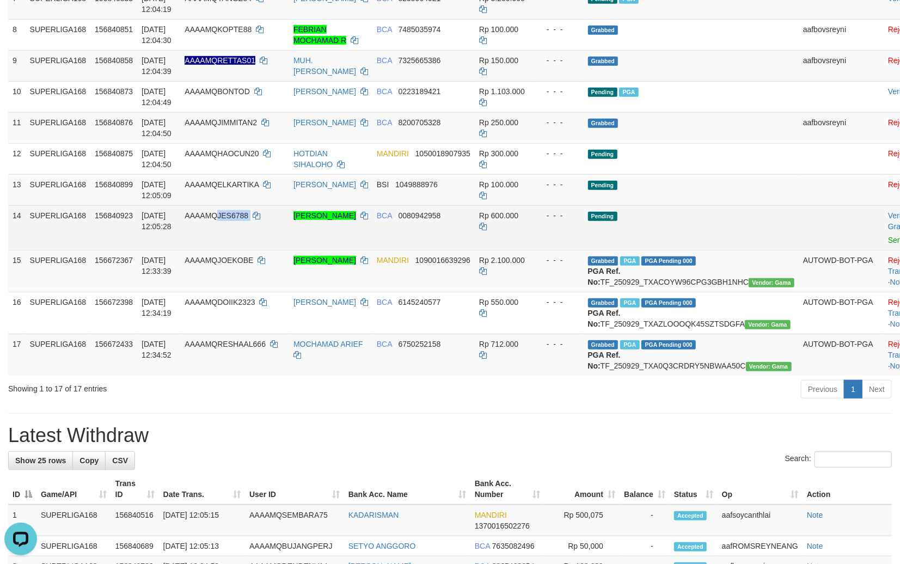
drag, startPoint x: 254, startPoint y: 236, endPoint x: 224, endPoint y: 230, distance: 30.0
click at [220, 229] on td "AAAAMQJES6788" at bounding box center [234, 227] width 109 height 45
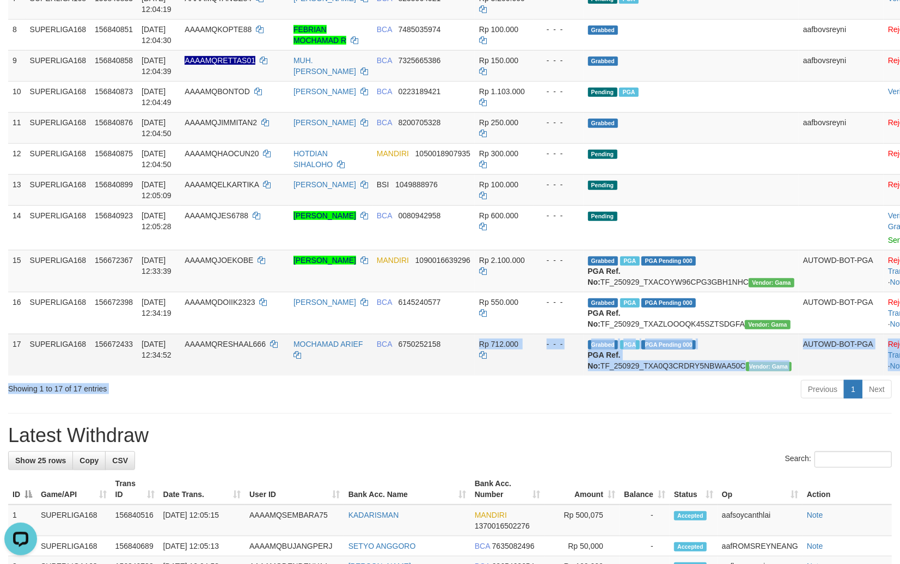
drag, startPoint x: 470, startPoint y: 414, endPoint x: 532, endPoint y: 398, distance: 64.2
click at [471, 402] on div "Show ** ** ** *** entries Search: ID Game/API Trans ID Date Trans. User ID Bank…" at bounding box center [449, 12] width 883 height 778
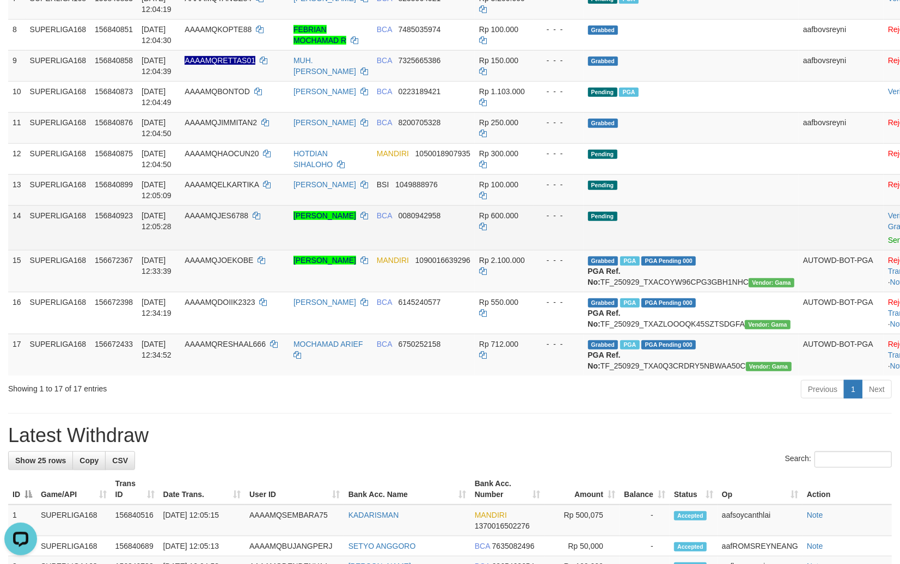
click at [888, 235] on div at bounding box center [918, 233] width 61 height 3
click at [888, 244] on link "Send PGA" at bounding box center [905, 240] width 35 height 9
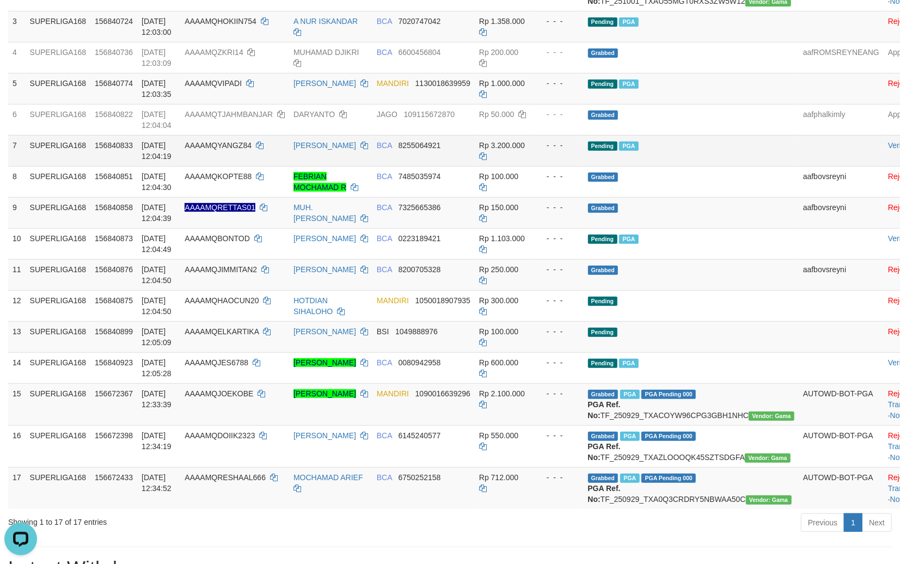
scroll to position [163, 0]
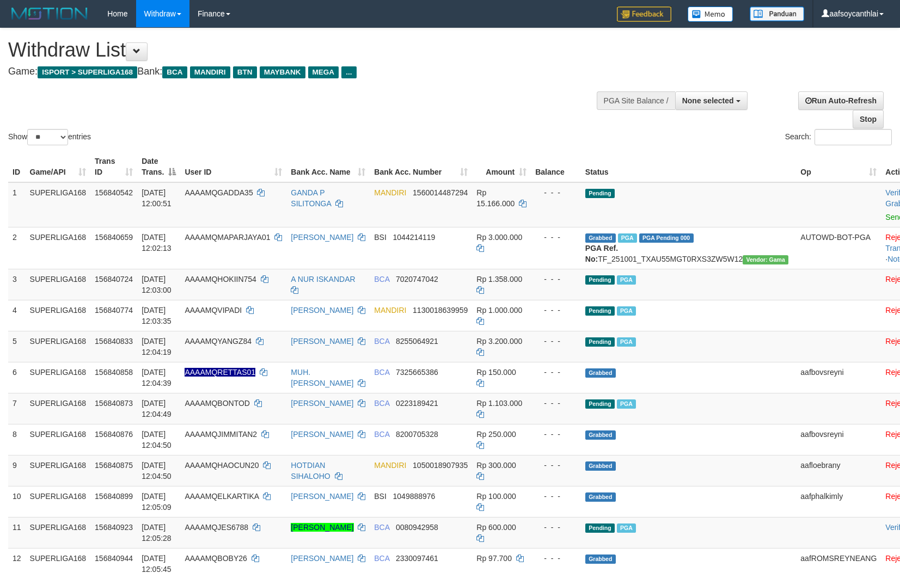
select select
select select "**"
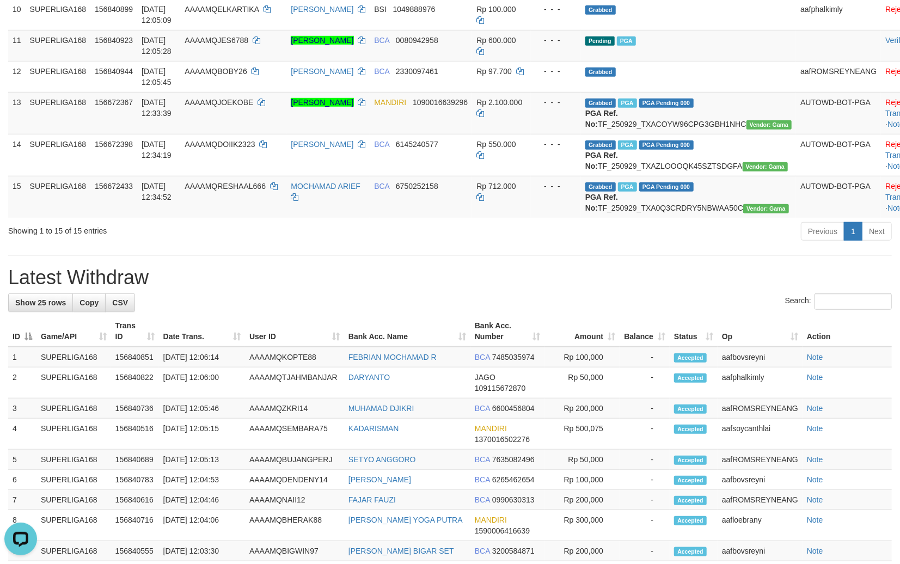
drag, startPoint x: 510, startPoint y: 282, endPoint x: 502, endPoint y: 281, distance: 7.6
click at [509, 244] on div "Previous 1 Next" at bounding box center [637, 232] width 508 height 23
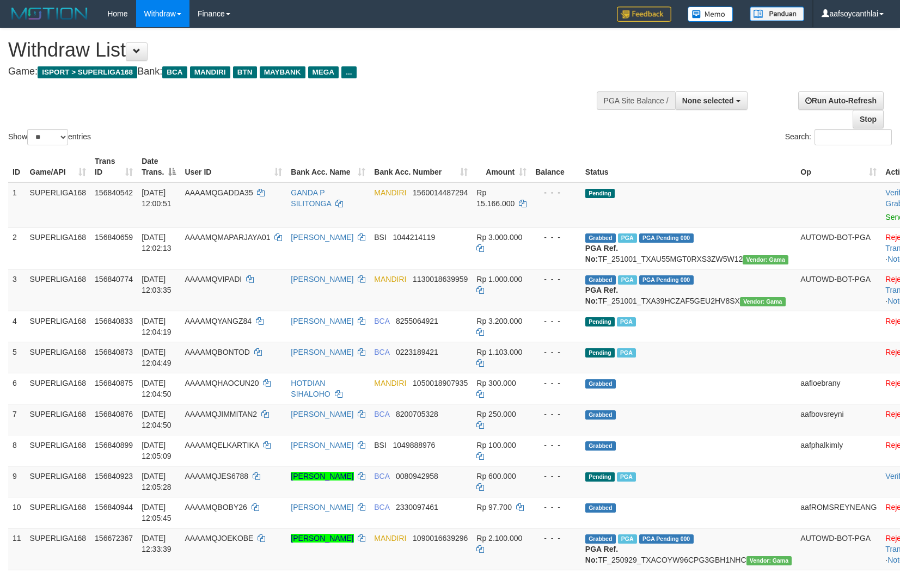
select select
select select "**"
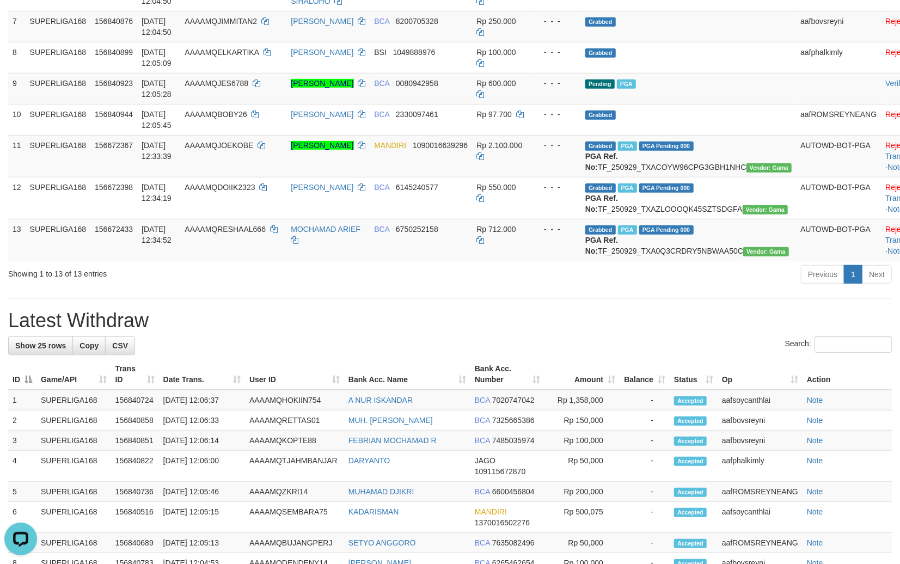
scroll to position [396, 0]
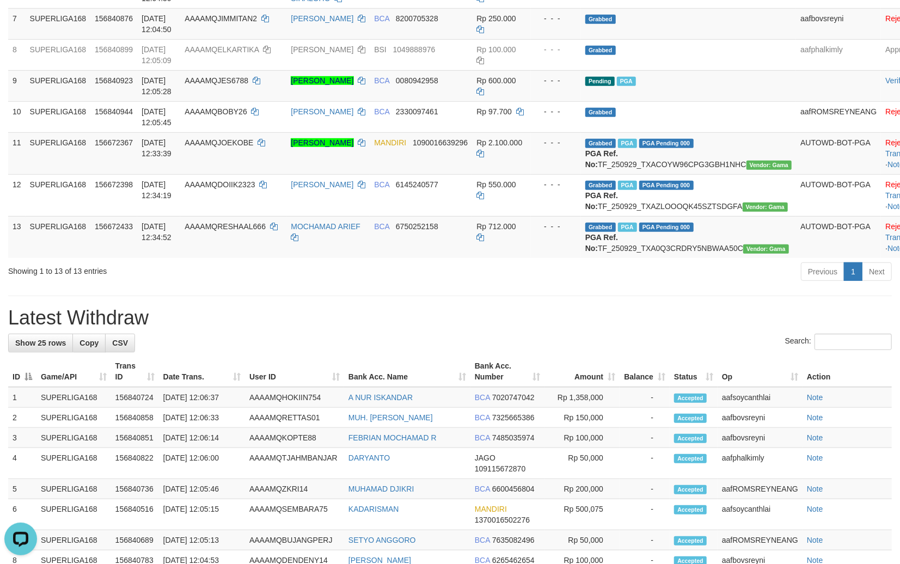
drag, startPoint x: 153, startPoint y: 398, endPoint x: 150, endPoint y: 385, distance: 12.9
click at [150, 353] on div "Search:" at bounding box center [449, 343] width 883 height 19
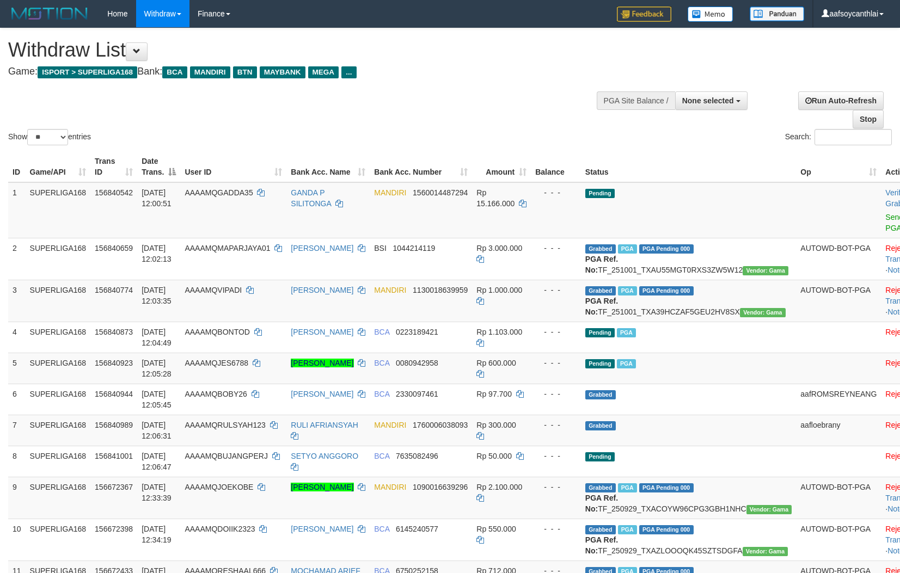
select select
select select "**"
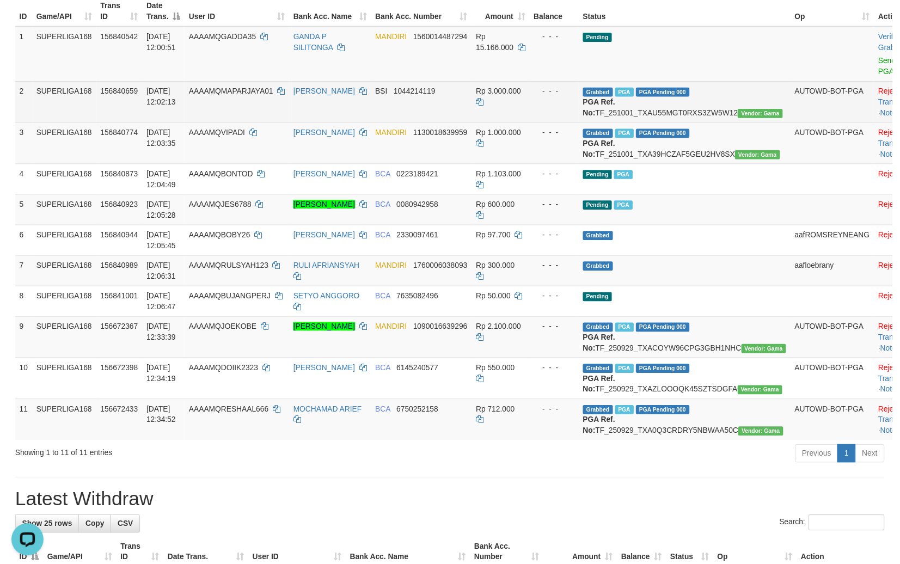
scroll to position [63, 0]
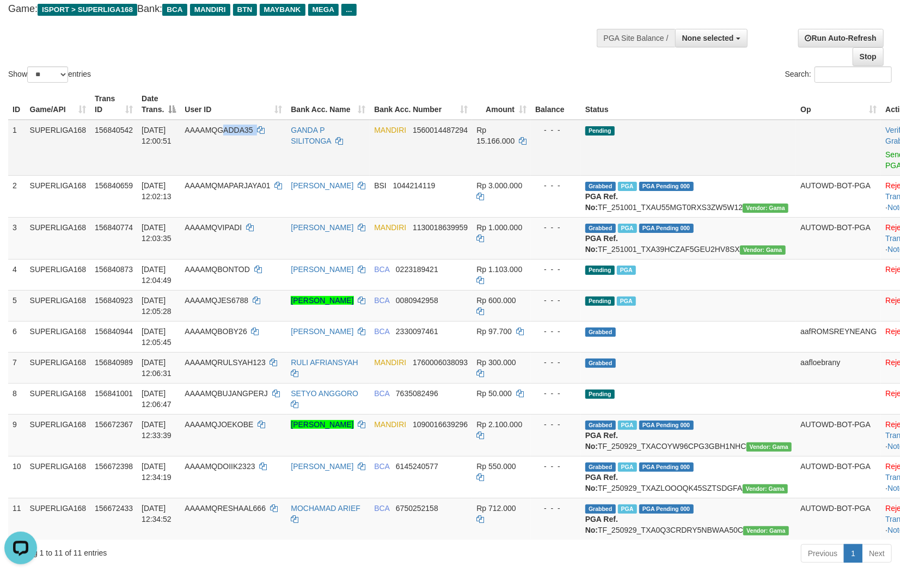
copy td "ADDA35"
copy td "GADDA35"
drag, startPoint x: 243, startPoint y: 142, endPoint x: 229, endPoint y: 130, distance: 19.0
click at [229, 130] on td "AAAAMQGADDA35" at bounding box center [233, 148] width 106 height 56
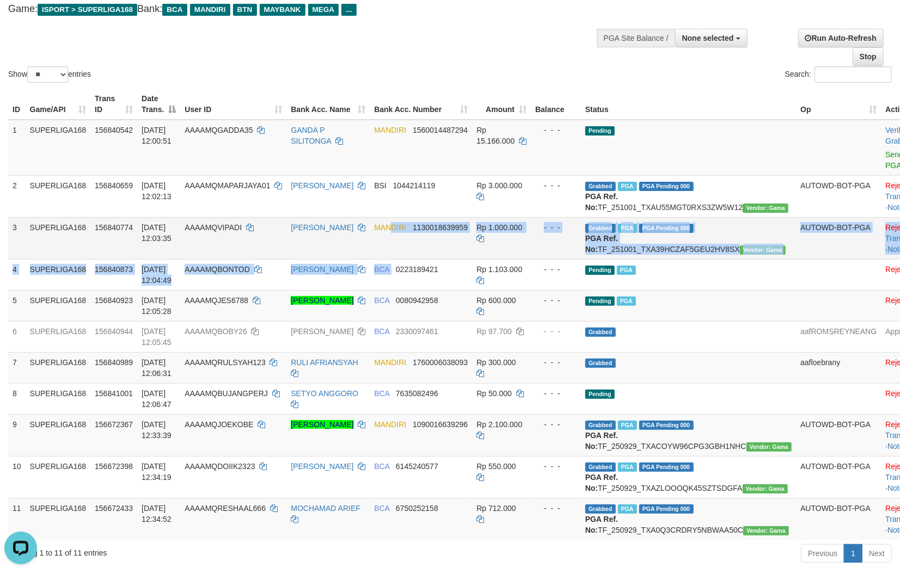
drag, startPoint x: 392, startPoint y: 280, endPoint x: 448, endPoint y: 252, distance: 62.6
click at [396, 278] on tbody "1 SUPERLIGA168 156840542 01/10/2025 12:00:51 AAAAMQGADDA35 GANDA P SILITONGA MA…" at bounding box center [471, 330] width 927 height 420
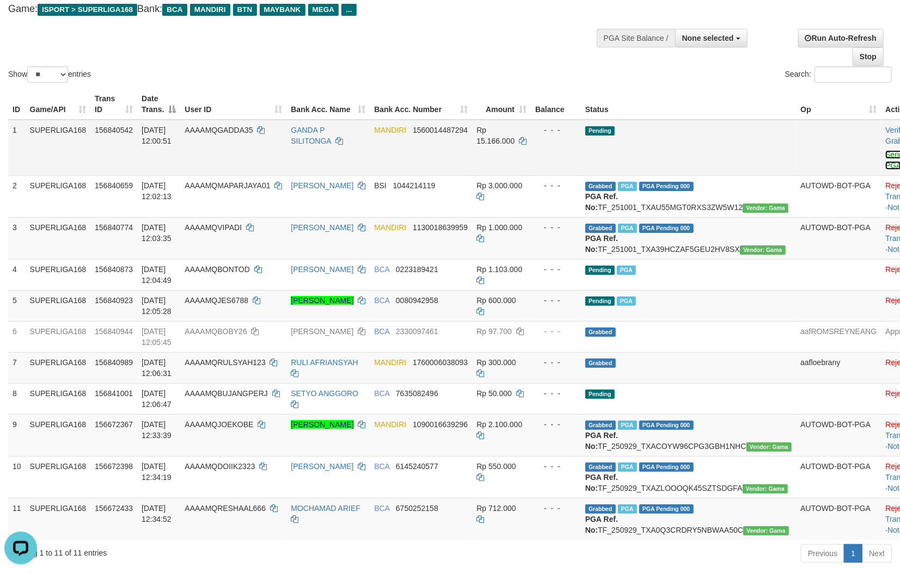
click at [885, 156] on link "Send PGA" at bounding box center [894, 160] width 18 height 20
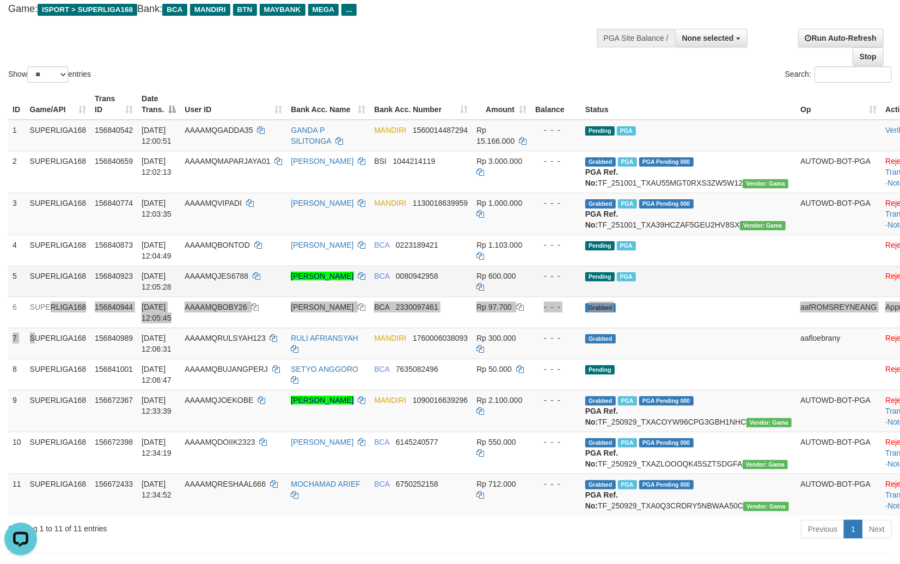
drag, startPoint x: 36, startPoint y: 351, endPoint x: 115, endPoint y: 300, distance: 93.6
click at [60, 328] on tbody "1 SUPERLIGA168 156840542 01/10/2025 12:00:51 AAAAMQGADDA35 GANDA P SILITONGA MA…" at bounding box center [479, 318] width 942 height 396
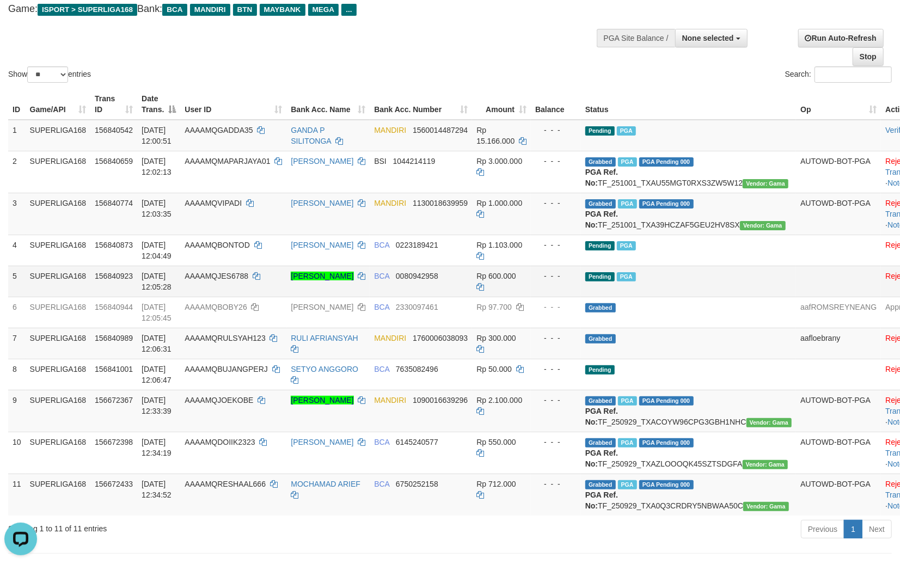
drag, startPoint x: 432, startPoint y: 314, endPoint x: 438, endPoint y: 309, distance: 7.0
click at [437, 297] on td "BCA 0080942958" at bounding box center [421, 281] width 102 height 31
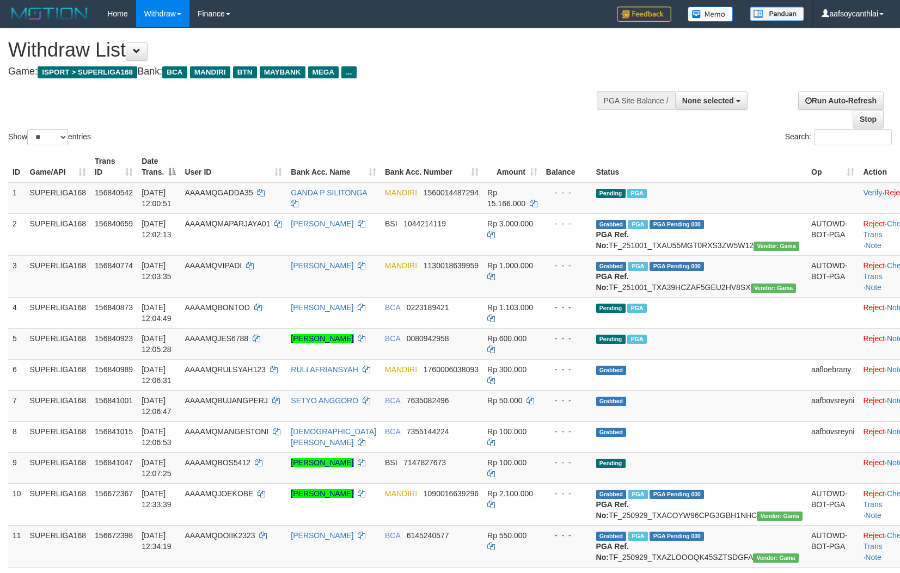
select select
select select "**"
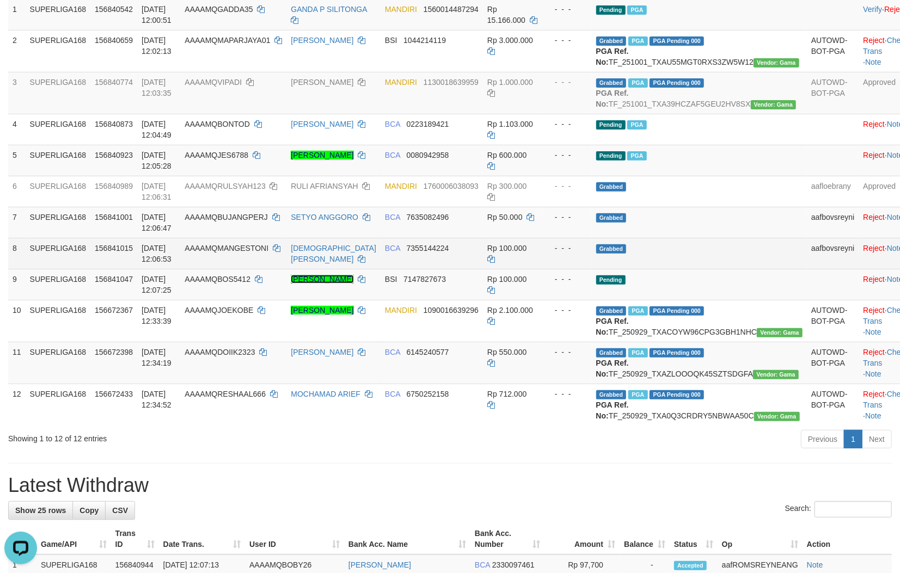
drag, startPoint x: 351, startPoint y: 303, endPoint x: 354, endPoint y: 286, distance: 17.2
click at [351, 284] on link "[PERSON_NAME]" at bounding box center [322, 279] width 63 height 9
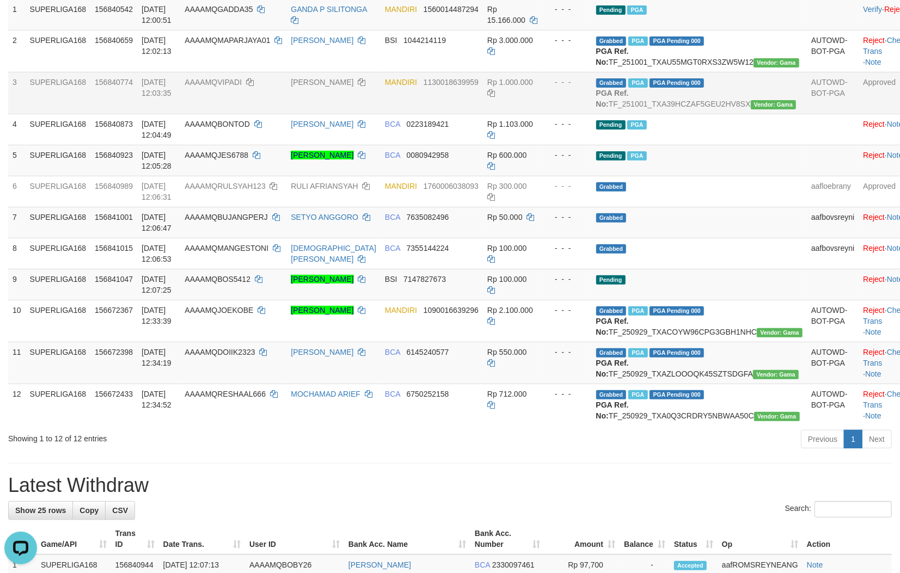
click at [682, 105] on td "Grabbed PGA PGA Pending 000 {"status":"000","data":{"unique_id":"347-156840774-…" at bounding box center [699, 93] width 215 height 42
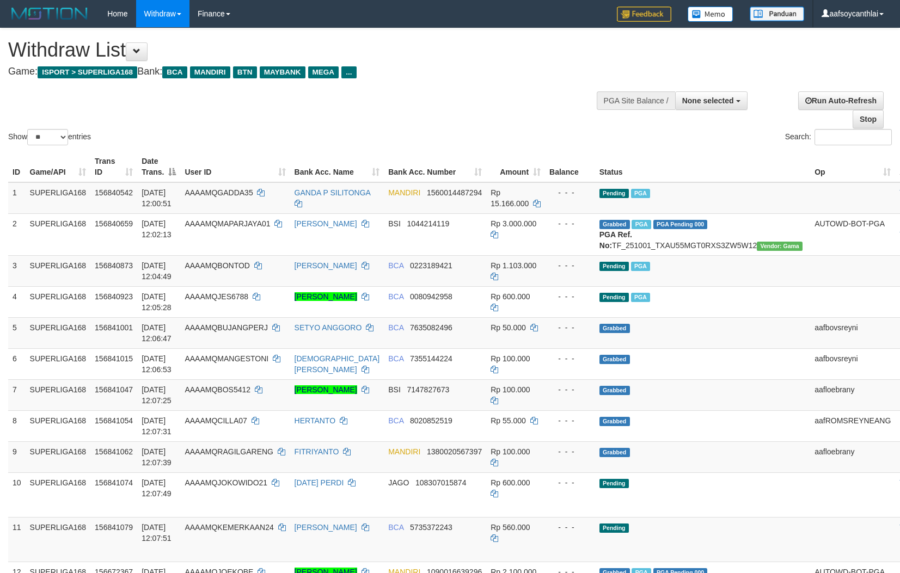
select select
select select "**"
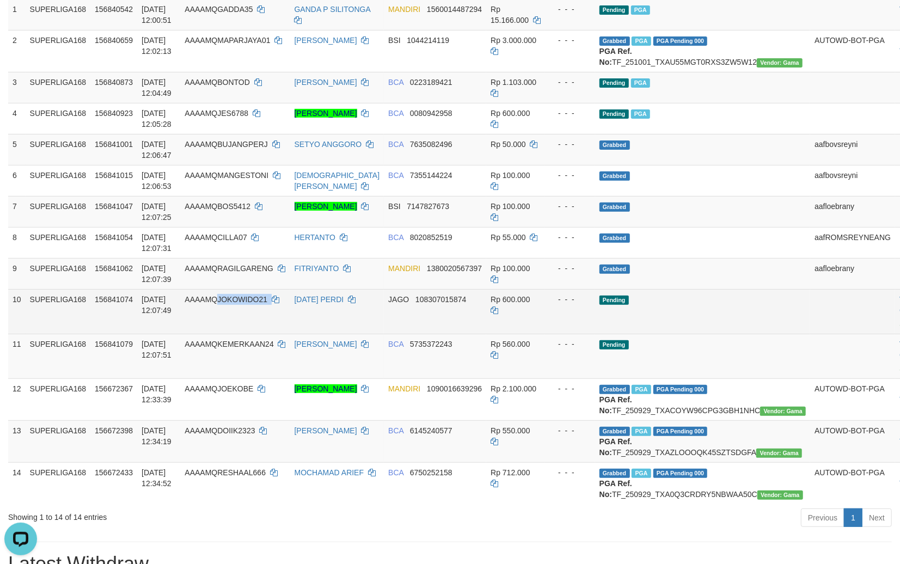
drag, startPoint x: 275, startPoint y: 329, endPoint x: 221, endPoint y: 314, distance: 56.2
click at [221, 314] on tr "10 SUPERLIGA168 156841074 [DATE] 12:07:49 AAAAMQJOKOWIDO21 [DATE] PERDI JAGO 10…" at bounding box center [486, 311] width 956 height 45
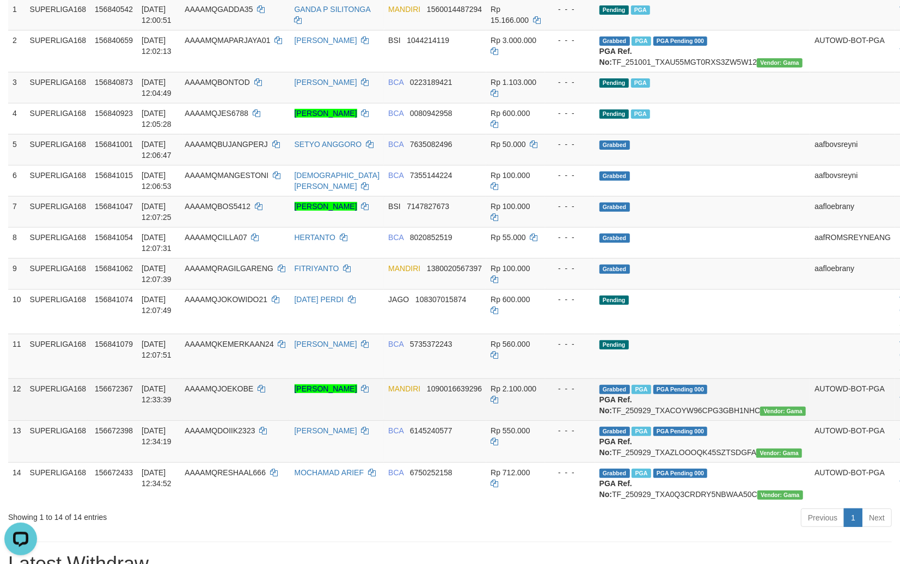
drag, startPoint x: 398, startPoint y: 405, endPoint x: 449, endPoint y: 400, distance: 50.3
click at [398, 405] on td "MANDIRI 1090016639296" at bounding box center [435, 399] width 102 height 42
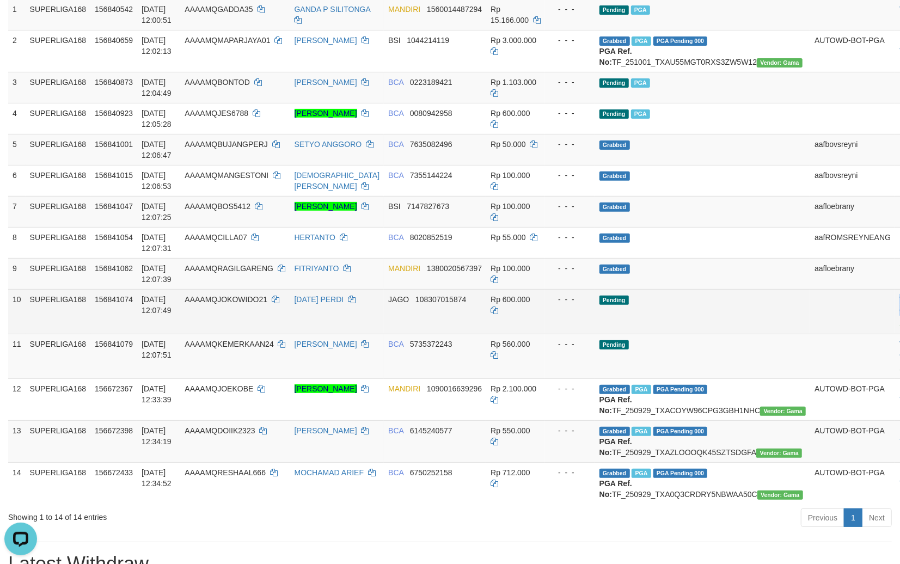
click at [825, 328] on tr "10 SUPERLIGA168 156841074 [DATE] 12:07:49 AAAAMQJOKOWIDO21 [DATE] PERDI JAGO 10…" at bounding box center [486, 311] width 956 height 45
click at [899, 328] on link "Send PGA" at bounding box center [916, 324] width 35 height 9
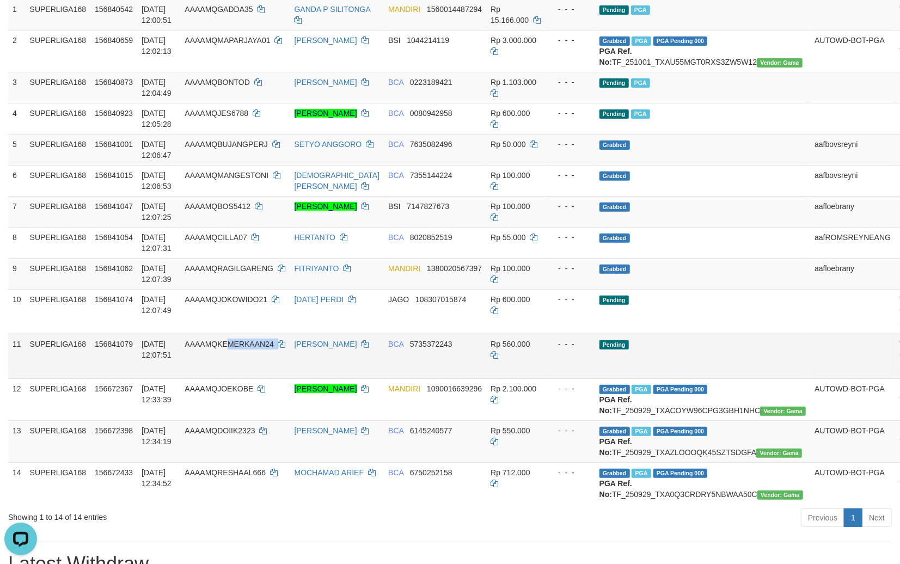
copy td "MERKAAN24"
copy td "EMERKAAN24"
copy td "KEMERKAAN24"
drag, startPoint x: 251, startPoint y: 365, endPoint x: 220, endPoint y: 357, distance: 32.1
click at [220, 357] on td "AAAAMQKEMERKAAN24" at bounding box center [234, 356] width 109 height 45
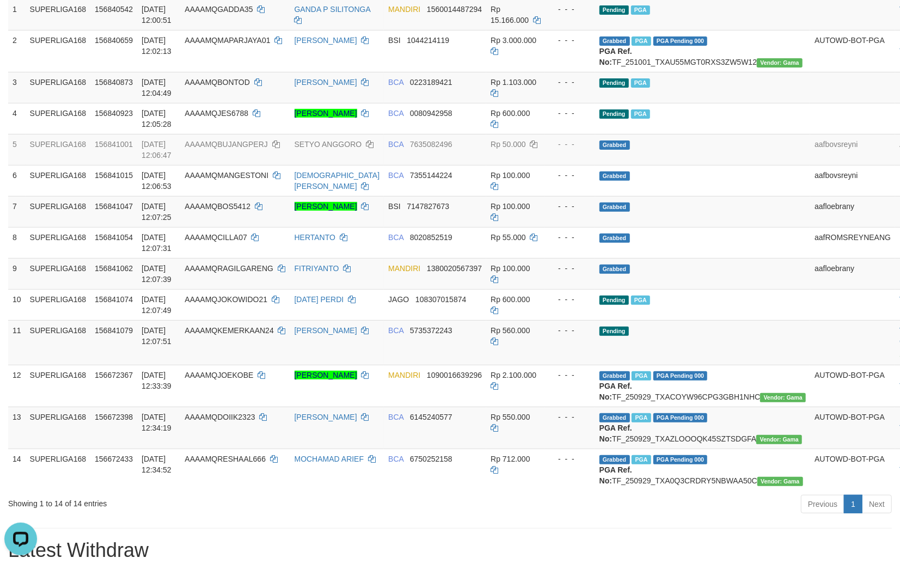
scroll to position [170, 0]
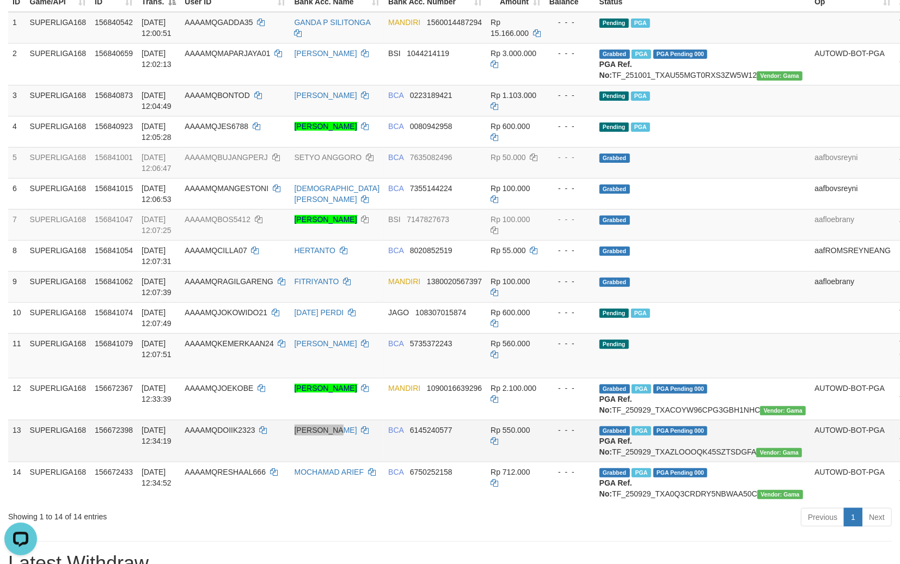
drag, startPoint x: 300, startPoint y: 478, endPoint x: 410, endPoint y: 450, distance: 113.5
click at [308, 462] on tr "13 SUPERLIGA168 156672398 [DATE] 12:34:19 AAAAMQDOIIK2323 RIDHO [PERSON_NAME] B…" at bounding box center [486, 441] width 956 height 42
click at [899, 372] on link "Send PGA" at bounding box center [916, 368] width 35 height 9
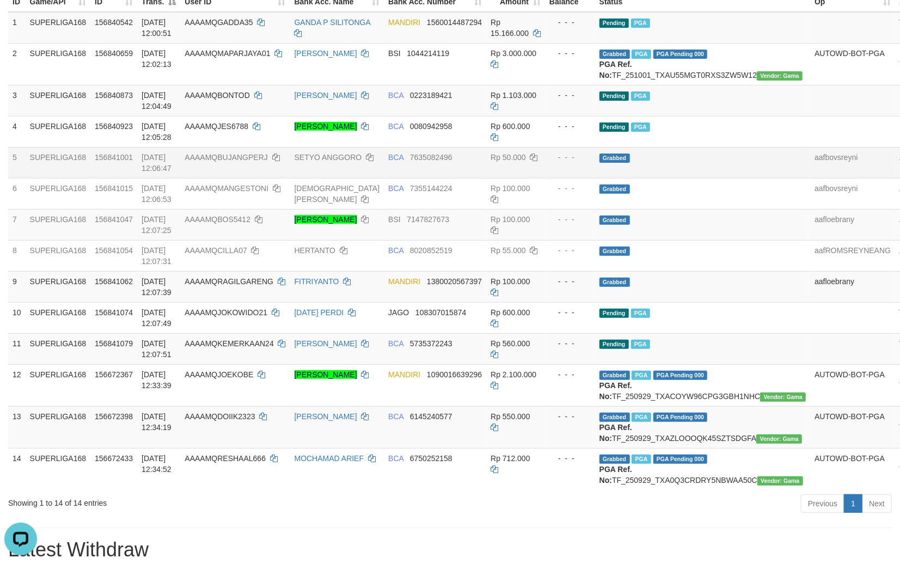
drag, startPoint x: 240, startPoint y: 165, endPoint x: 546, endPoint y: 164, distance: 305.9
click at [238, 162] on span "AAAAMQBUJANGPERJ" at bounding box center [226, 157] width 83 height 9
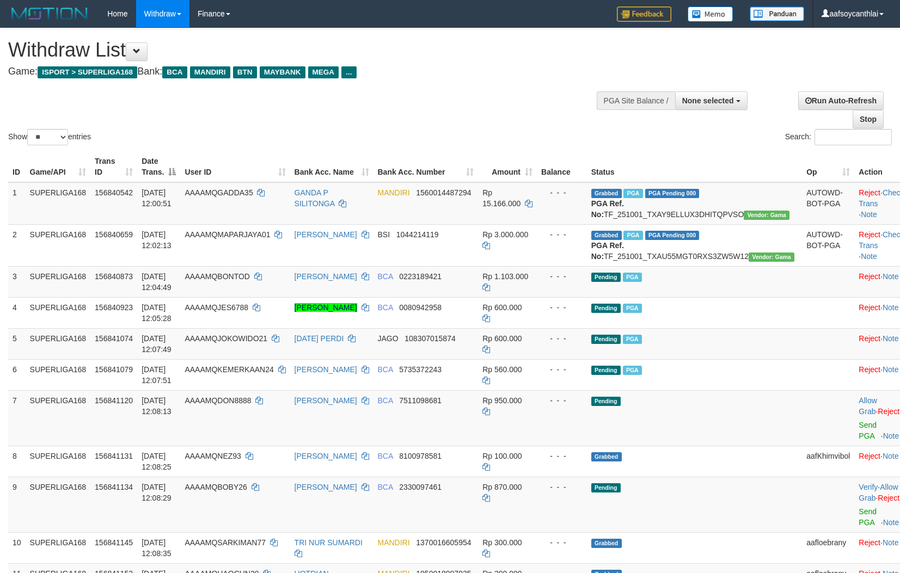
select select
select select "**"
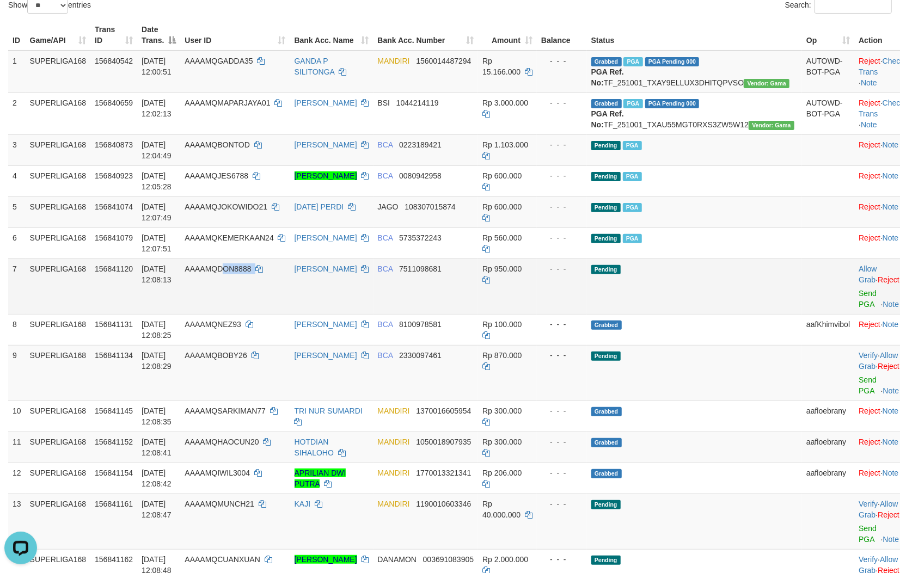
copy td "ON8888"
copy td "DON8888"
drag, startPoint x: 279, startPoint y: 300, endPoint x: 1457, endPoint y: -64, distance: 1232.9
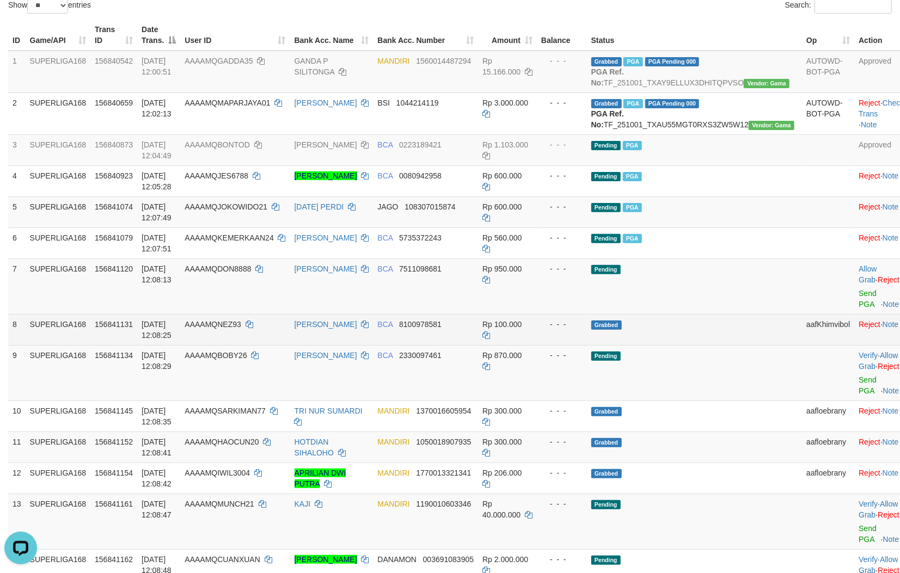
click at [537, 345] on td "Rp 100.000" at bounding box center [507, 329] width 59 height 31
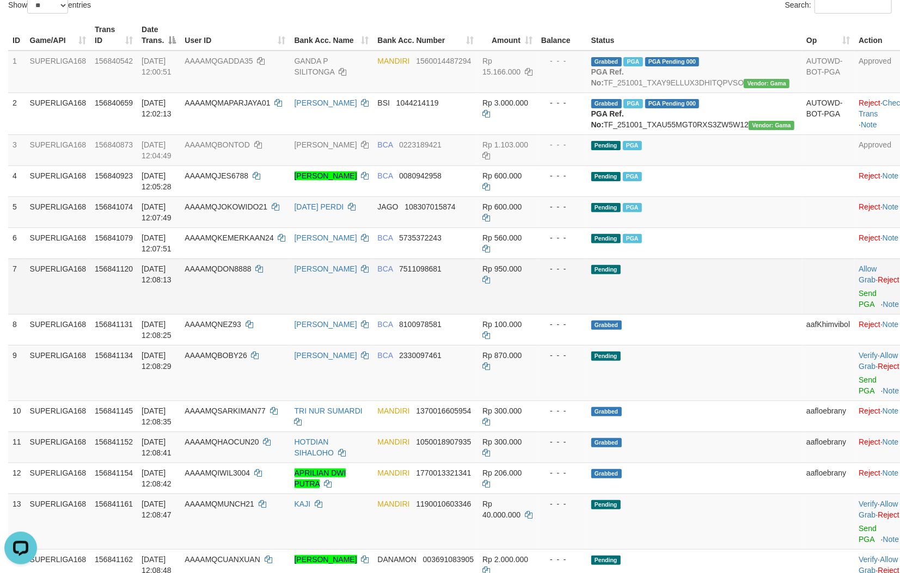
click at [854, 314] on td "Allow Grab · Reject Send PGA · Note" at bounding box center [881, 287] width 54 height 56
click at [858, 309] on link "Send PGA" at bounding box center [867, 299] width 18 height 20
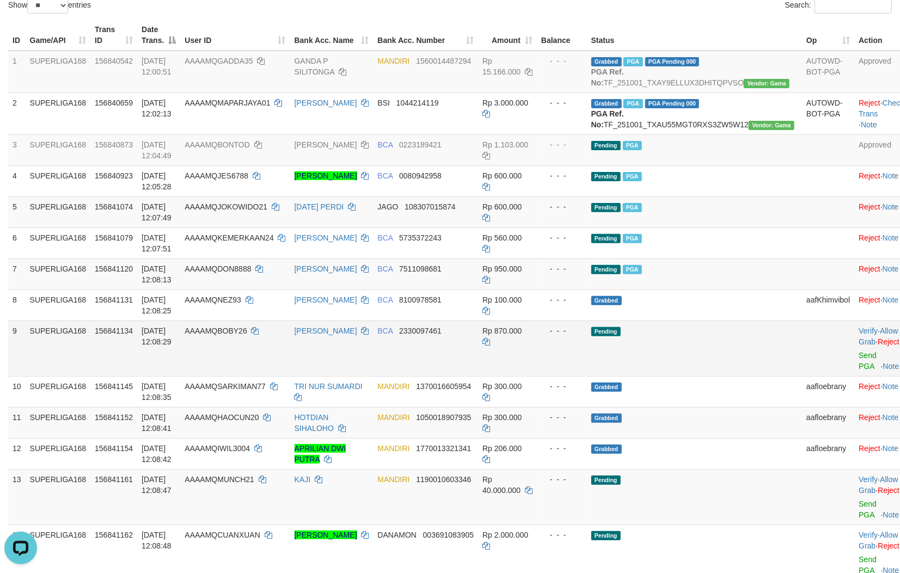
click at [260, 366] on td "AAAAMQBOBY26" at bounding box center [234, 349] width 109 height 56
copy td "BOBY26"
copy td "QBOBY26"
copy td "OBY26"
copy td "BOBY26"
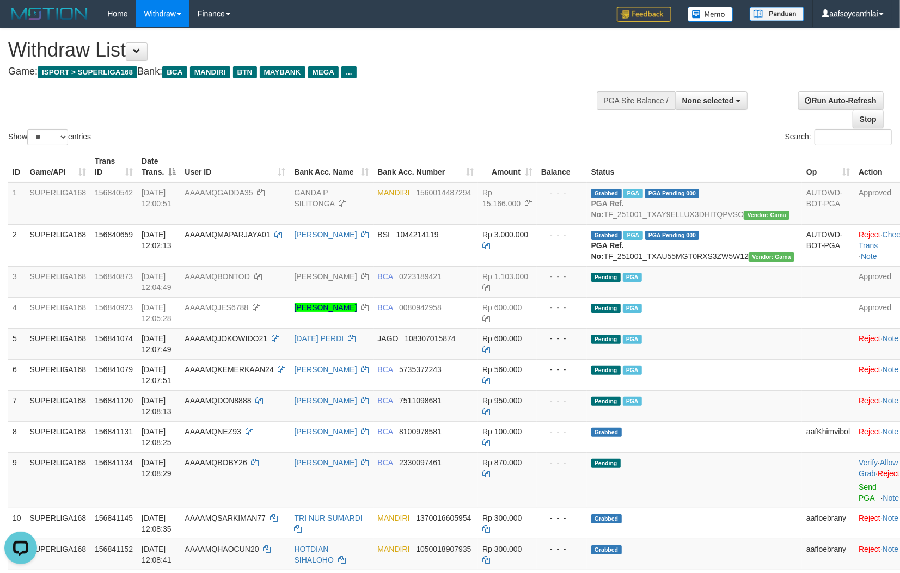
drag, startPoint x: 256, startPoint y: 359, endPoint x: 1281, endPoint y: -64, distance: 1108.5
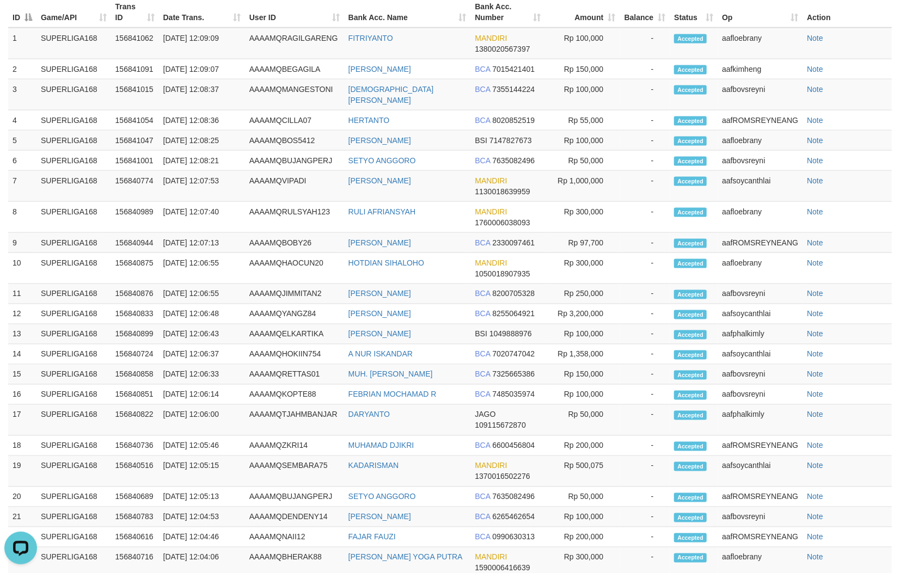
scroll to position [197, 0]
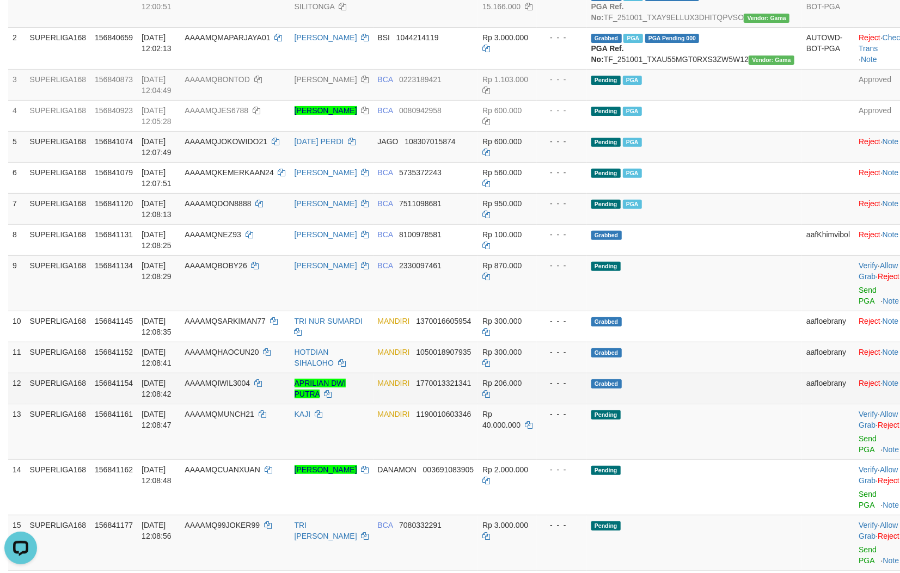
drag, startPoint x: 362, startPoint y: 420, endPoint x: 377, endPoint y: 415, distance: 15.9
click at [365, 404] on td "APRILIAN DWI PUTRA" at bounding box center [331, 388] width 83 height 31
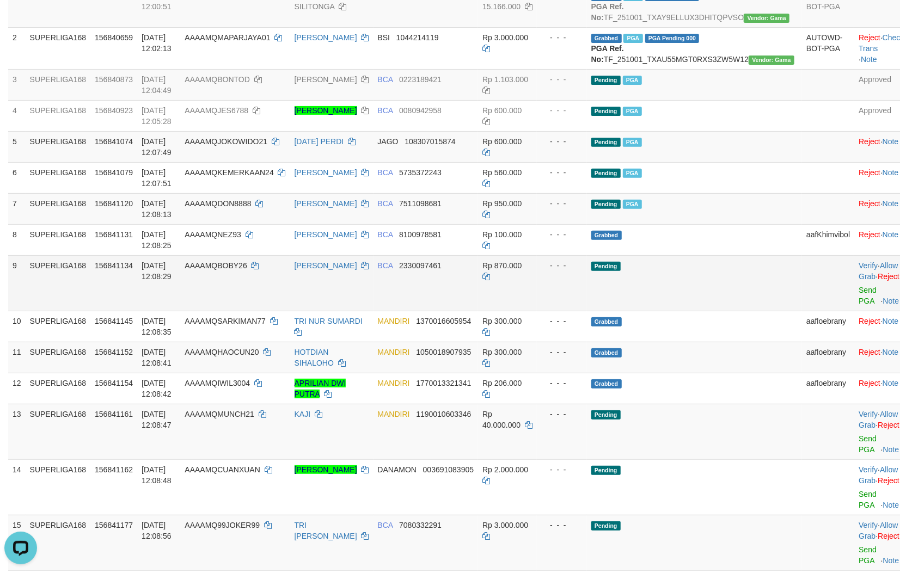
click at [453, 303] on td "BCA 2330097461" at bounding box center [425, 283] width 105 height 56
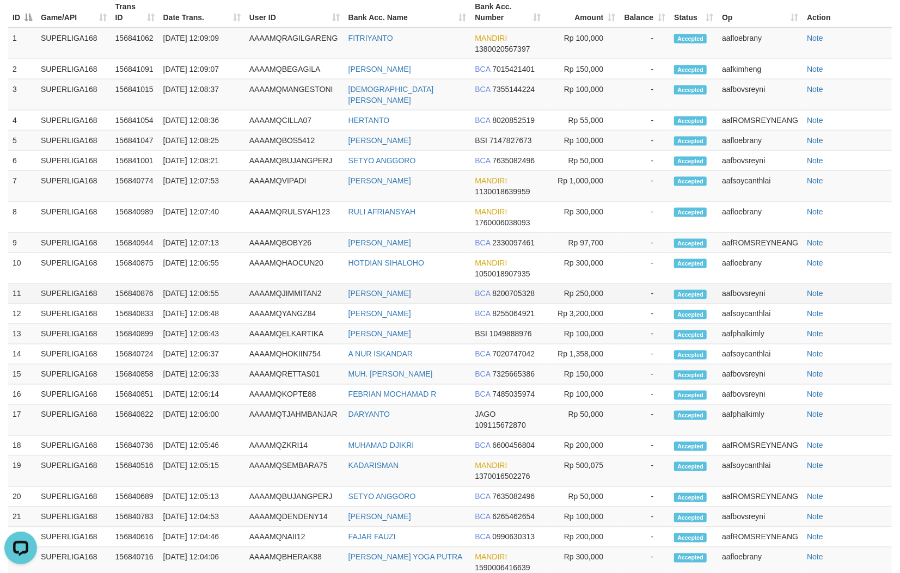
drag, startPoint x: 509, startPoint y: 356, endPoint x: 567, endPoint y: 341, distance: 60.1
click at [514, 318] on span "8255064921" at bounding box center [513, 314] width 42 height 9
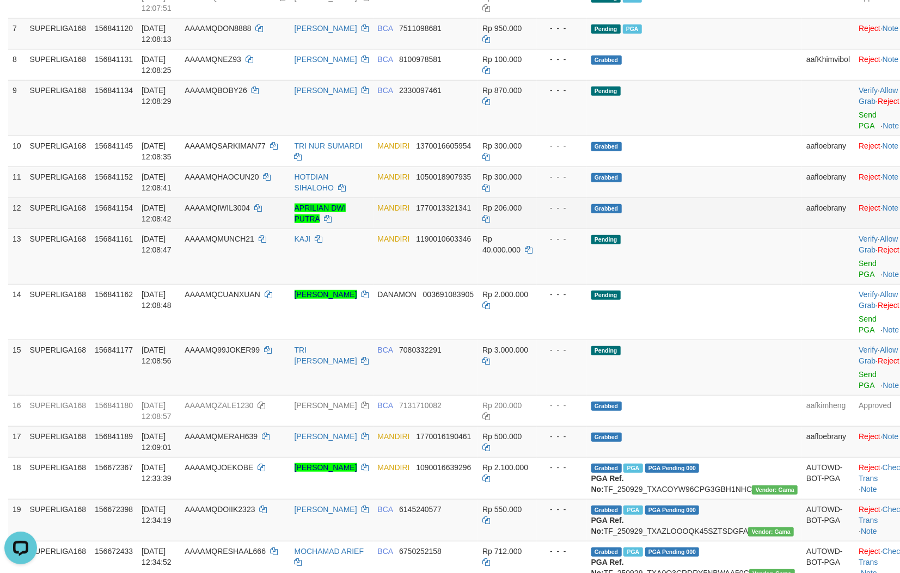
scroll to position [371, 0]
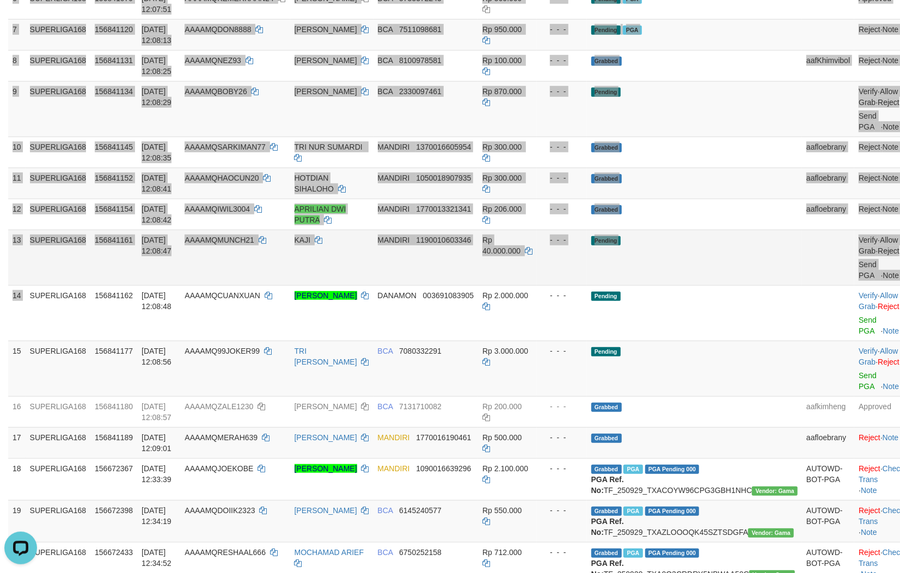
drag, startPoint x: 33, startPoint y: 358, endPoint x: 352, endPoint y: 290, distance: 326.3
click at [42, 355] on div "ID Game/API Trans ID Date Trans. User ID Bank Acc. Name Bank Acc. Number Amount…" at bounding box center [450, 182] width 900 height 810
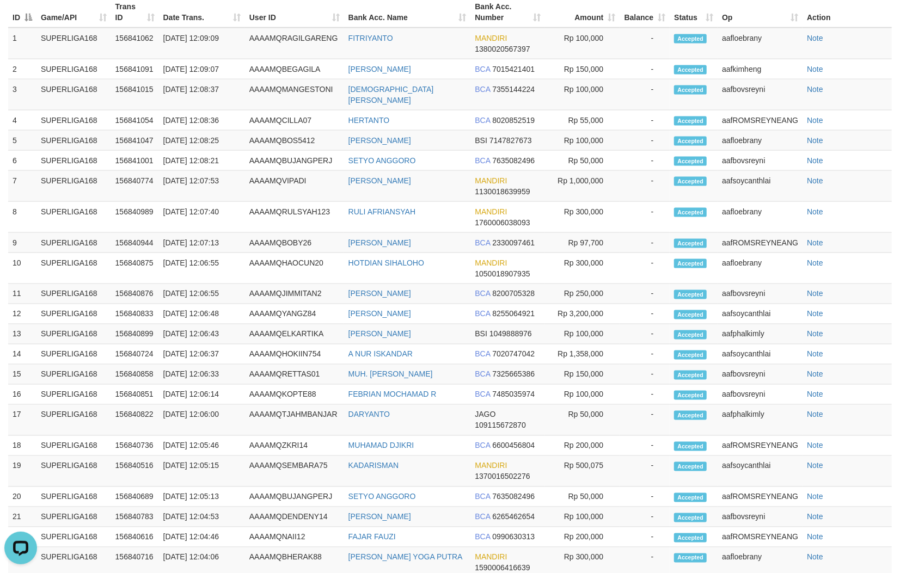
scroll to position [197, 0]
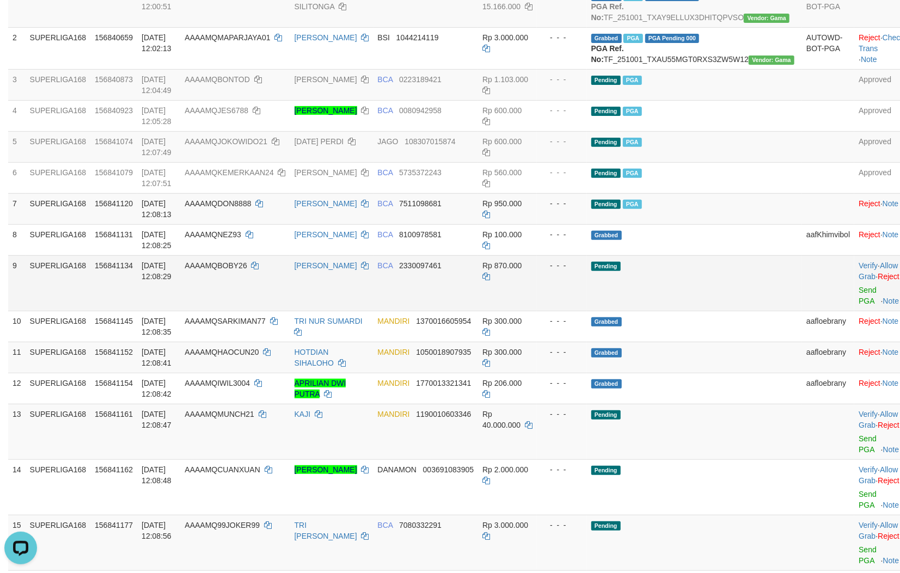
click at [854, 311] on td "Verify · Allow Grab · Reject Send PGA · Note" at bounding box center [881, 283] width 54 height 56
click at [858, 305] on link "Send PGA" at bounding box center [867, 296] width 18 height 20
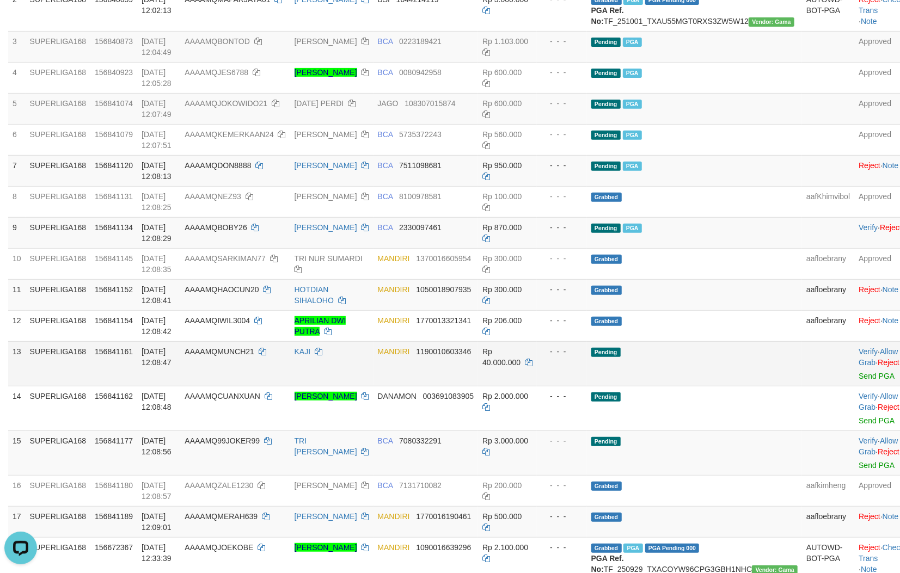
scroll to position [237, 0]
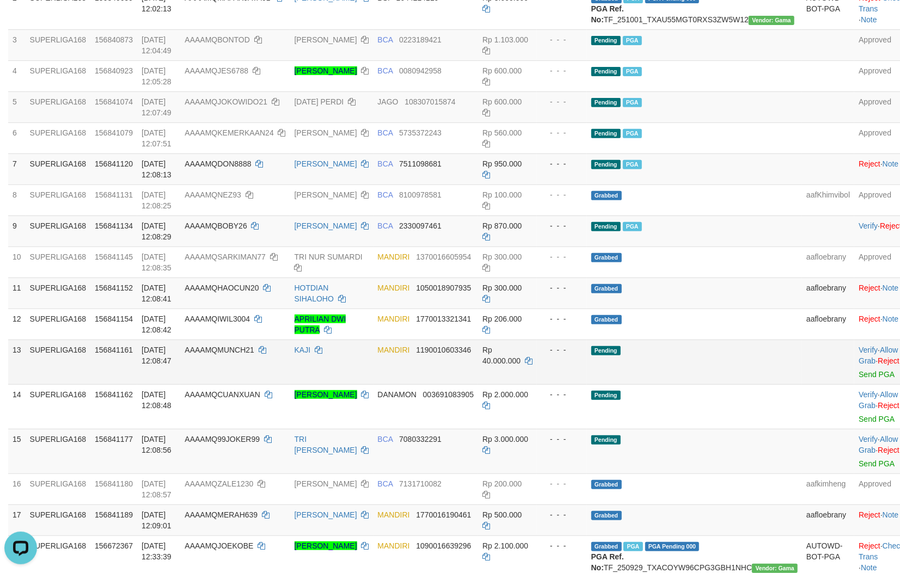
click at [355, 384] on td "KAJI" at bounding box center [331, 362] width 83 height 45
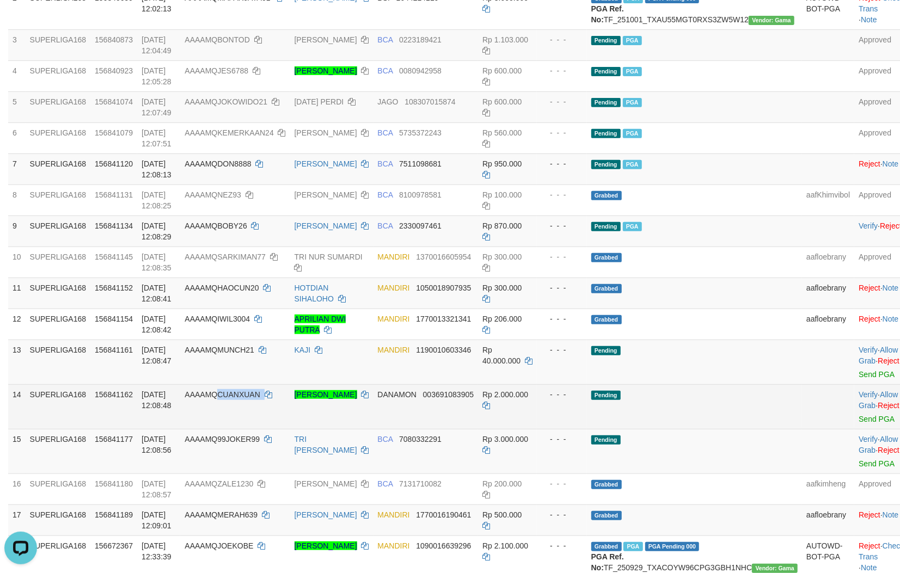
copy td "CUANXUAN"
copy td "QCUANXUAN"
copy td "CUANXUAN"
drag, startPoint x: 285, startPoint y: 437, endPoint x: 229, endPoint y: 419, distance: 58.2
click at [229, 419] on td "AAAAMQCUANXUAN" at bounding box center [234, 406] width 109 height 45
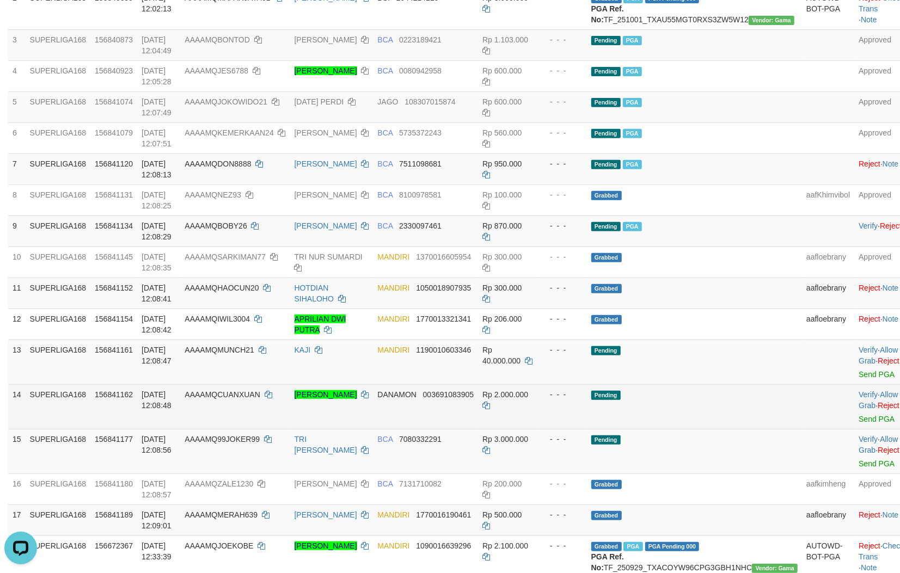
drag, startPoint x: 449, startPoint y: 440, endPoint x: 512, endPoint y: 437, distance: 63.2
click at [454, 429] on td "DANAMON 003691083905" at bounding box center [425, 406] width 105 height 45
click at [858, 410] on link "Allow Grab" at bounding box center [877, 400] width 39 height 20
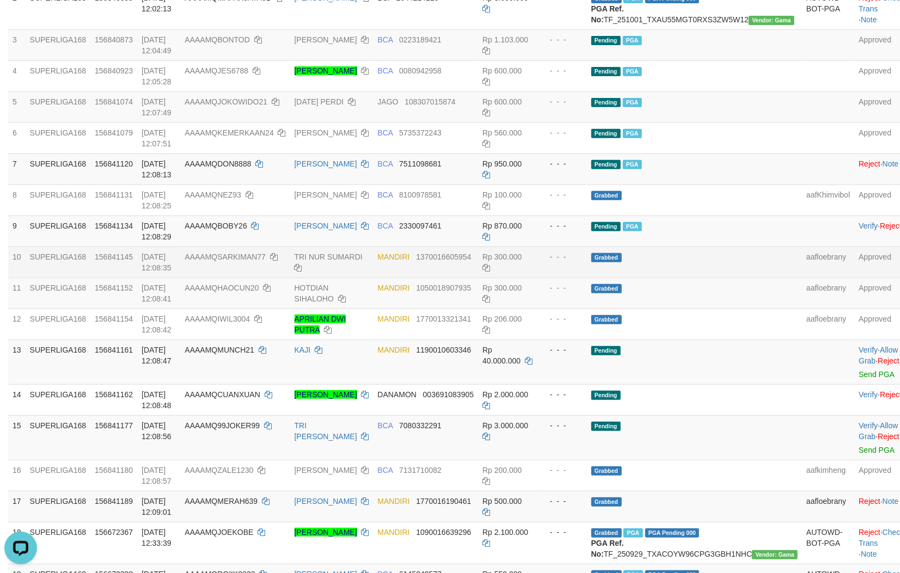
drag, startPoint x: 222, startPoint y: 207, endPoint x: 281, endPoint y: 298, distance: 107.8
click at [222, 205] on tbody "1 SUPERLIGA168 156840542 01/10/2025 12:00:51 AAAAMQGADDA35 GANDA P SILITONGA MA…" at bounding box center [466, 297] width 916 height 702
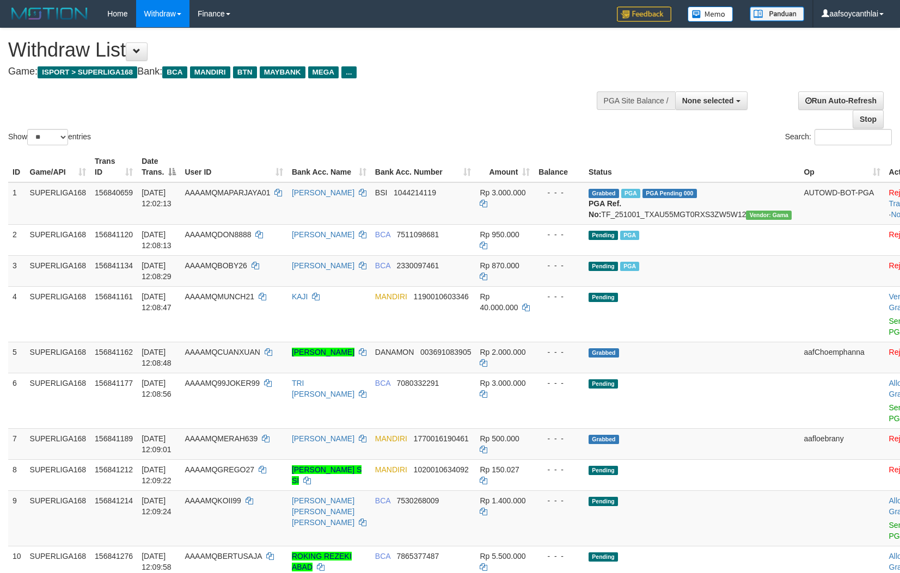
select select
select select "**"
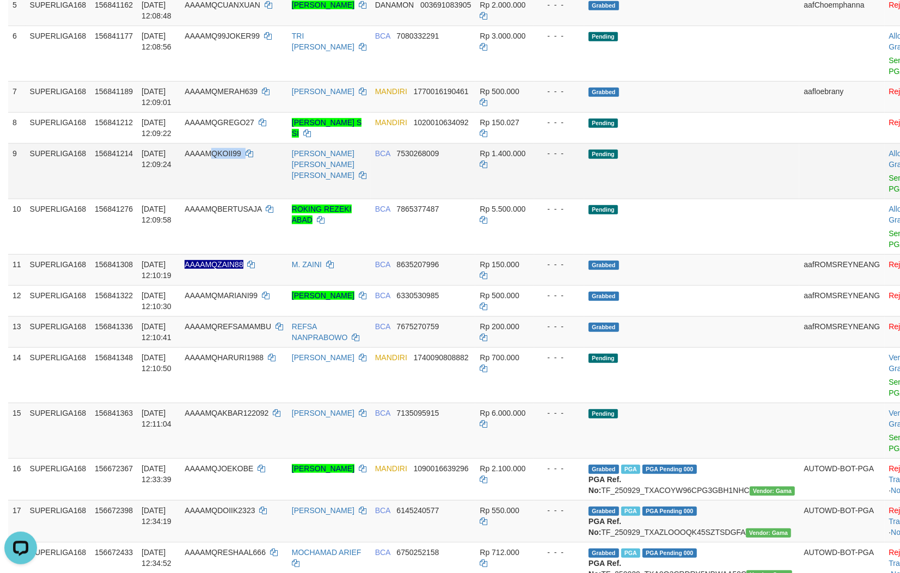
copy td "QKOII99"
copy td "KOII99"
drag, startPoint x: 278, startPoint y: 189, endPoint x: 226, endPoint y: 180, distance: 53.1
click at [226, 180] on td "AAAAMQKOII99" at bounding box center [233, 171] width 107 height 56
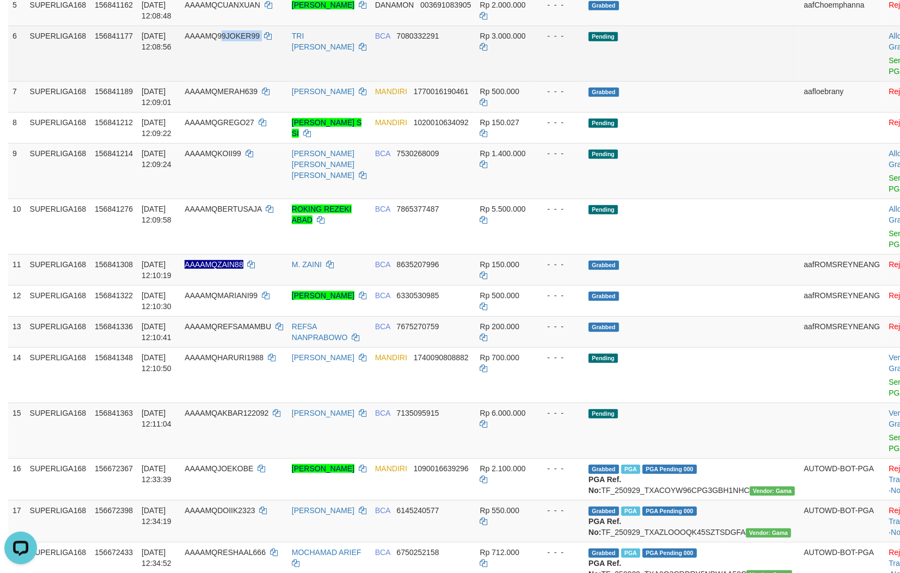
copy td "9JOKER99"
copy td "99JOKER99"
drag, startPoint x: 271, startPoint y: 75, endPoint x: 226, endPoint y: 62, distance: 46.1
click at [226, 62] on td "AAAAMQ99JOKER99" at bounding box center [233, 54] width 107 height 56
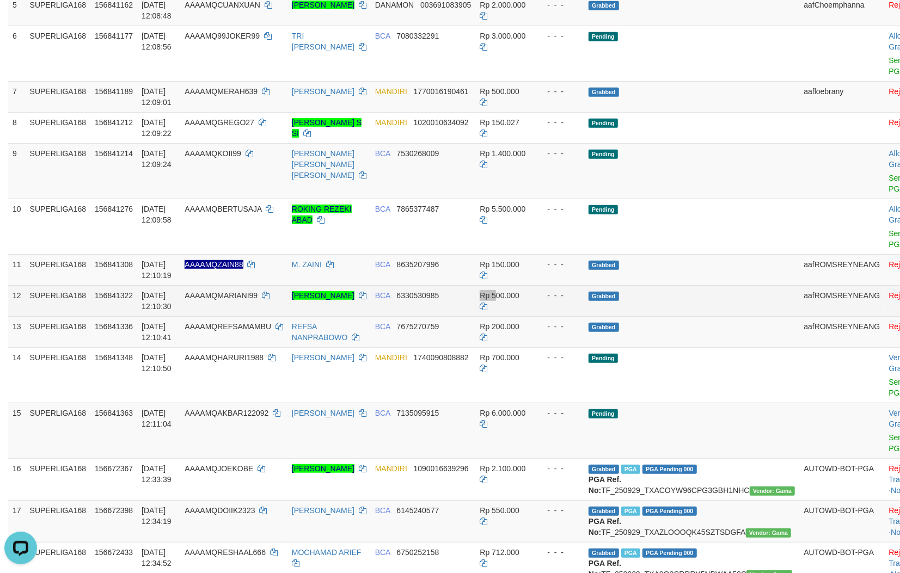
drag, startPoint x: 501, startPoint y: 317, endPoint x: 515, endPoint y: 319, distance: 14.2
click at [507, 316] on tr "12 SUPERLIGA168 156841322 [DATE] 12:10:30 AAAAMQMARIANI99 [PERSON_NAME] SRI LES…" at bounding box center [473, 300] width 930 height 31
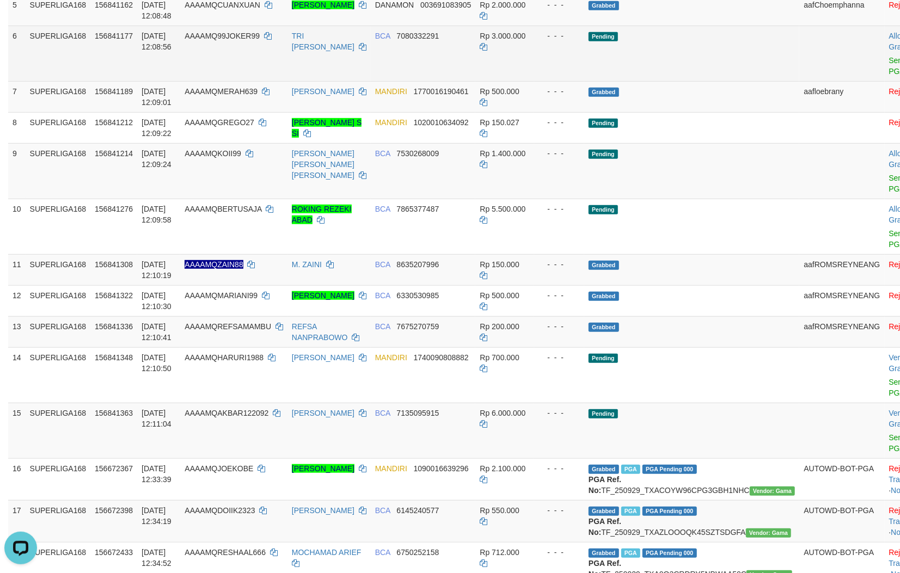
click at [885, 81] on td "Allow Grab · Reject Send PGA · Note" at bounding box center [912, 54] width 54 height 56
click at [885, 80] on td "Allow Grab · Reject Send PGA · Note" at bounding box center [912, 54] width 54 height 56
click at [889, 76] on link "Send PGA" at bounding box center [898, 66] width 18 height 20
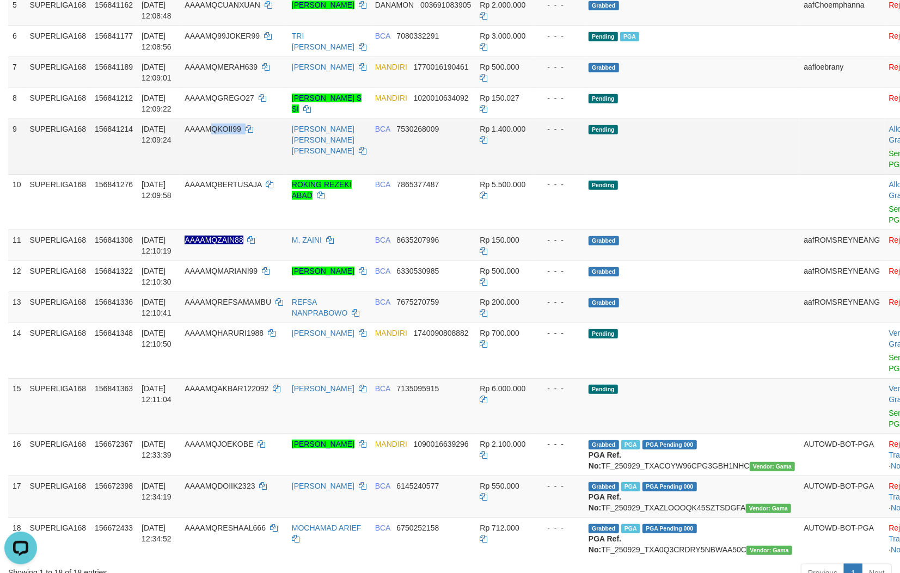
copy td "QKOII99"
copy td "KOII99"
drag, startPoint x: 222, startPoint y: 164, endPoint x: 228, endPoint y: 155, distance: 10.6
click at [228, 155] on td "AAAAMQKOII99" at bounding box center [233, 147] width 107 height 56
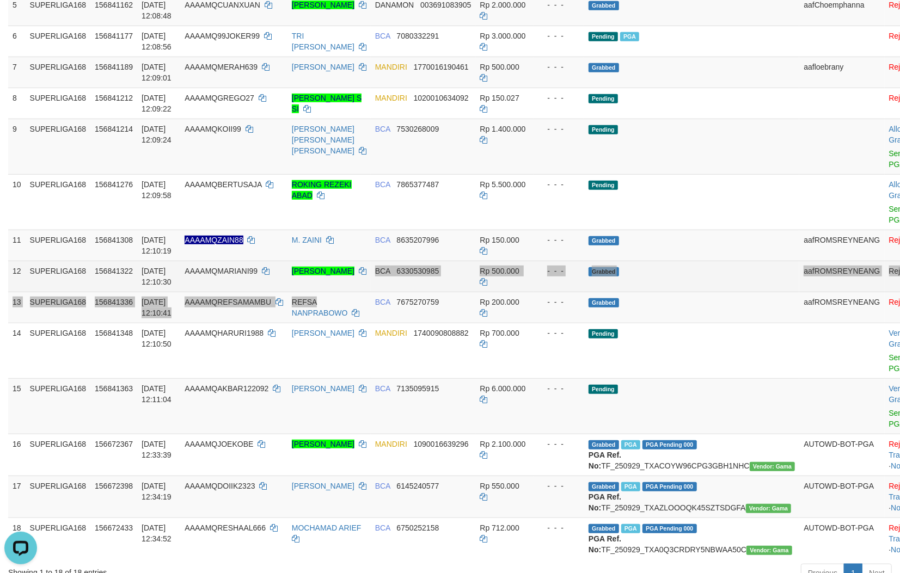
drag, startPoint x: 351, startPoint y: 311, endPoint x: 376, endPoint y: 303, distance: 26.9
click at [367, 305] on tbody "1 SUPERLIGA168 156840659 [DATE] 12:02:13 AAAAMQMAPARJAYA01 IMAM MAUZAL BSI 1044…" at bounding box center [473, 197] width 930 height 724
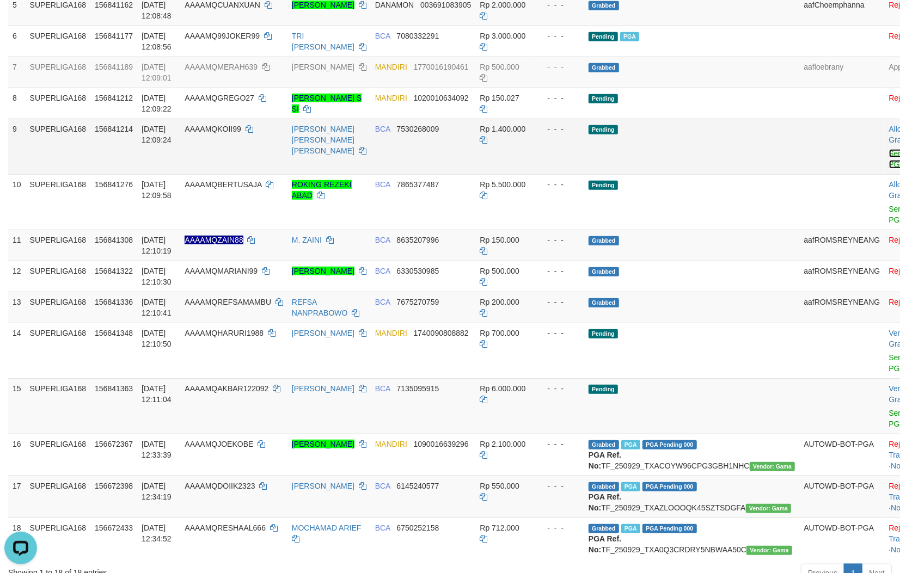
click at [889, 169] on link "Send PGA" at bounding box center [898, 159] width 18 height 20
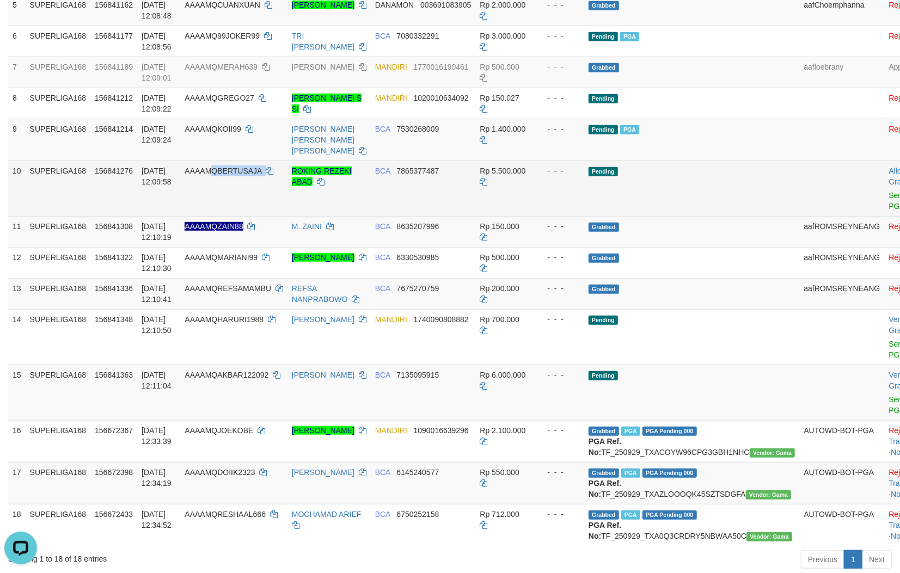
copy td "QBERTUSAJA"
copy td "BERTUSAJA"
drag, startPoint x: 284, startPoint y: 194, endPoint x: 227, endPoint y: 186, distance: 57.3
click at [227, 186] on td "AAAAMQBERTUSAJA" at bounding box center [233, 189] width 107 height 56
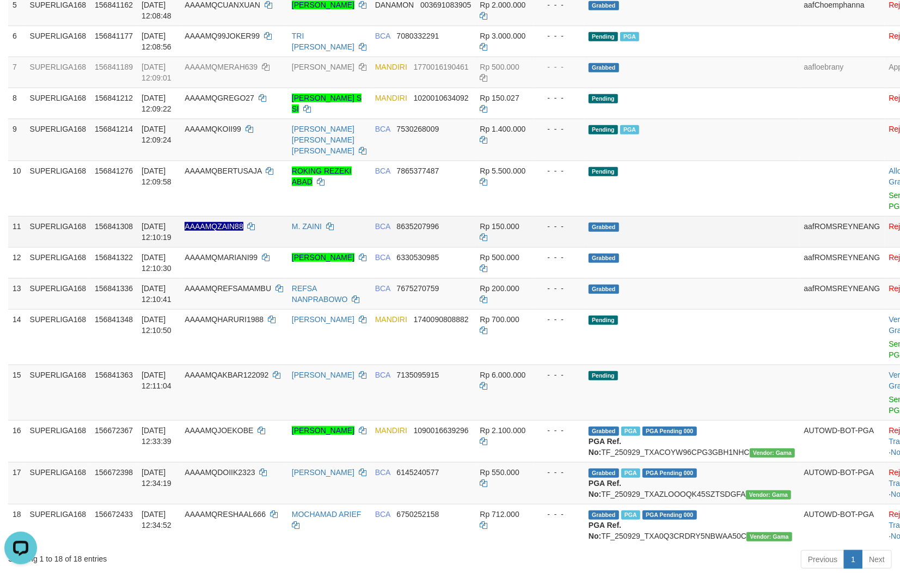
drag, startPoint x: 645, startPoint y: 243, endPoint x: 787, endPoint y: 220, distance: 143.9
click at [654, 243] on td "Grabbed" at bounding box center [691, 231] width 215 height 31
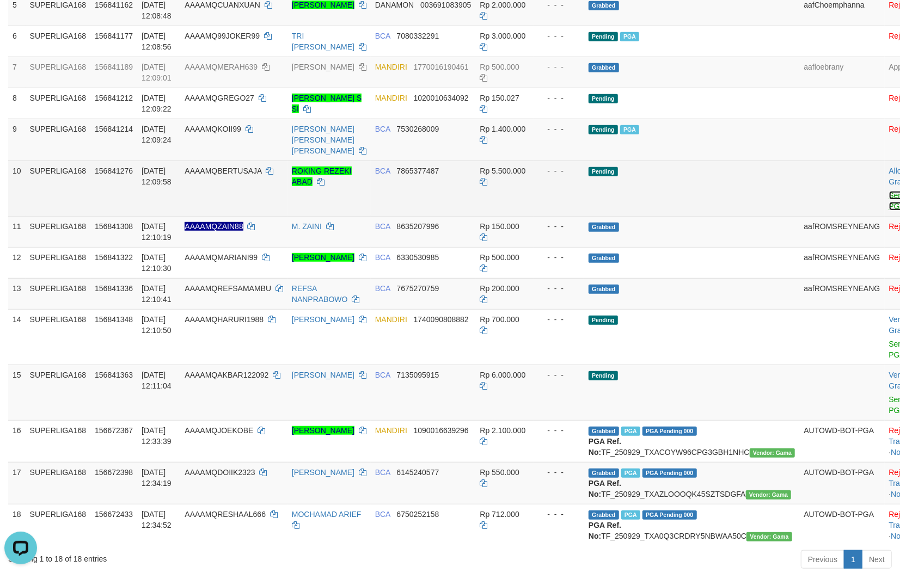
click at [889, 200] on link "Send PGA" at bounding box center [898, 201] width 18 height 20
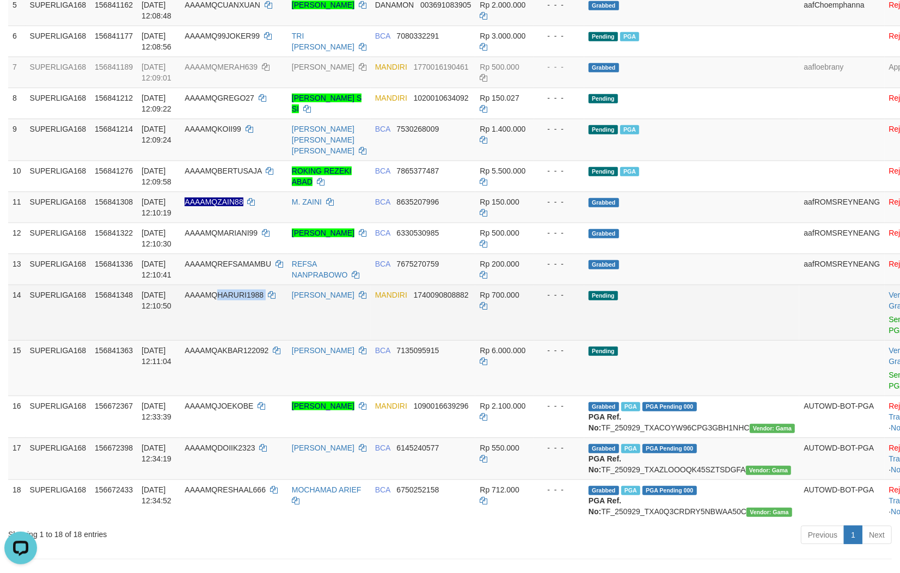
drag, startPoint x: 273, startPoint y: 312, endPoint x: 226, endPoint y: 314, distance: 46.9
click at [226, 314] on td "AAAAMQHARURI1988" at bounding box center [233, 313] width 107 height 56
drag, startPoint x: 600, startPoint y: 345, endPoint x: 708, endPoint y: 324, distance: 109.7
click at [603, 340] on td "Pending" at bounding box center [691, 313] width 215 height 56
click at [889, 332] on link "Send PGA" at bounding box center [898, 325] width 18 height 20
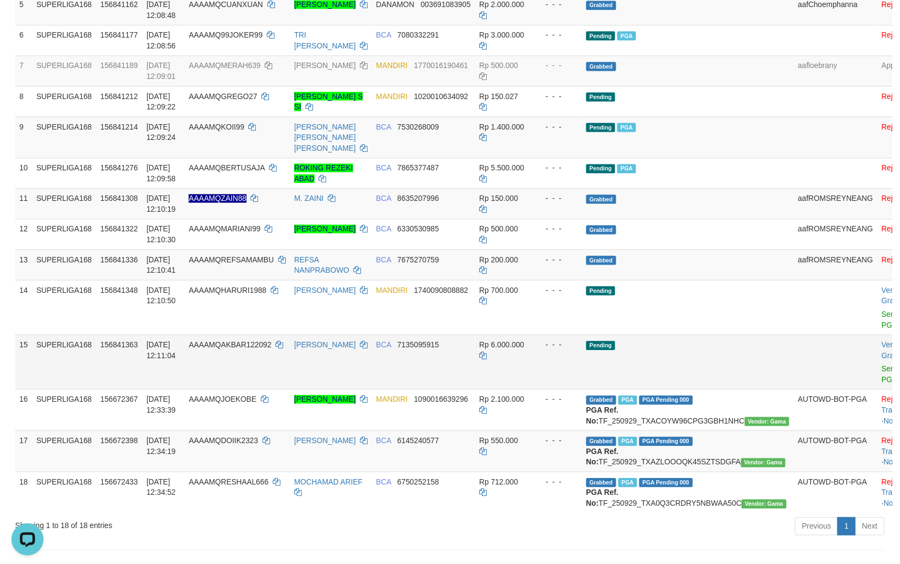
scroll to position [336, 0]
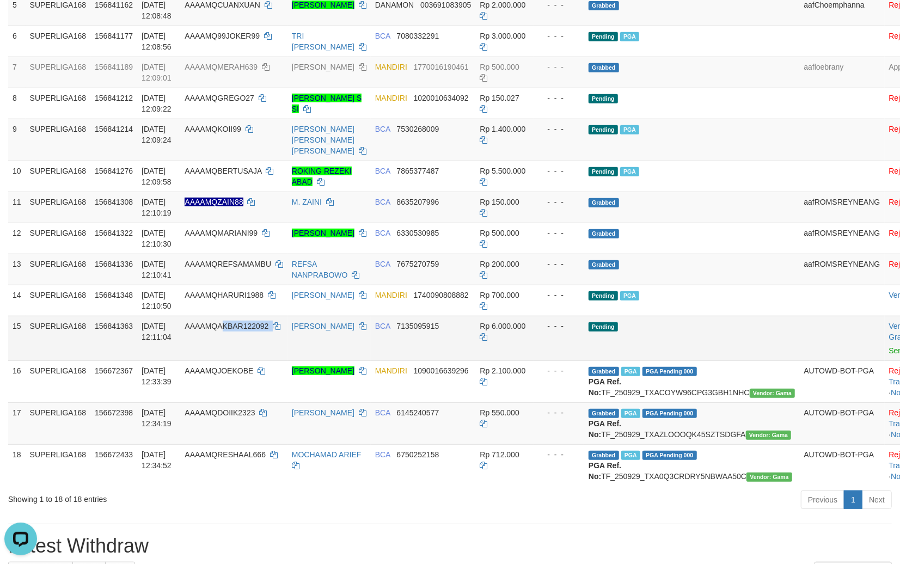
copy td "KBAR122092"
copy td "AKBAR122092"
drag, startPoint x: 273, startPoint y: 355, endPoint x: 253, endPoint y: 332, distance: 30.5
click at [221, 344] on td "AAAAMQAKBAR122092" at bounding box center [233, 338] width 107 height 45
drag, startPoint x: 538, startPoint y: 348, endPoint x: 552, endPoint y: 347, distance: 14.8
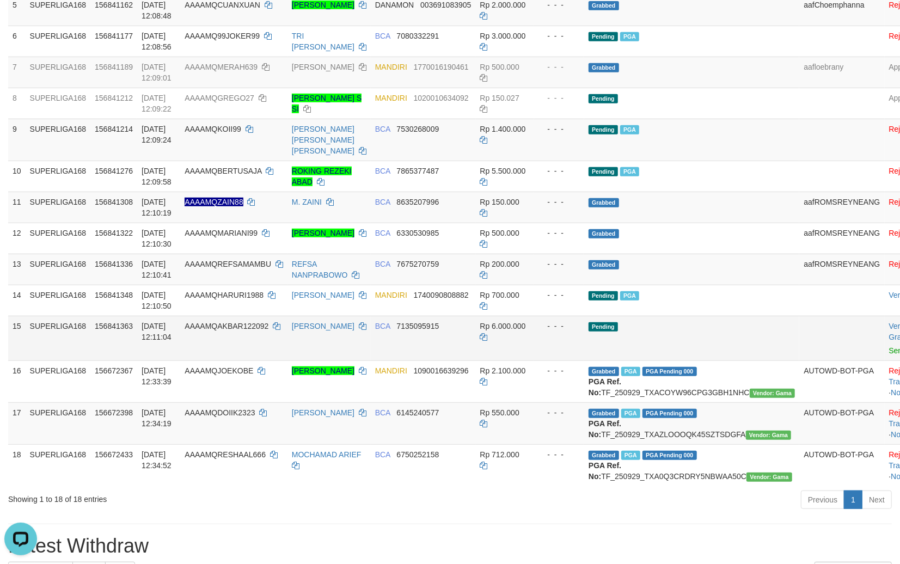
click at [539, 348] on td "- - -" at bounding box center [559, 338] width 50 height 45
click at [889, 355] on link "Send PGA" at bounding box center [906, 350] width 35 height 9
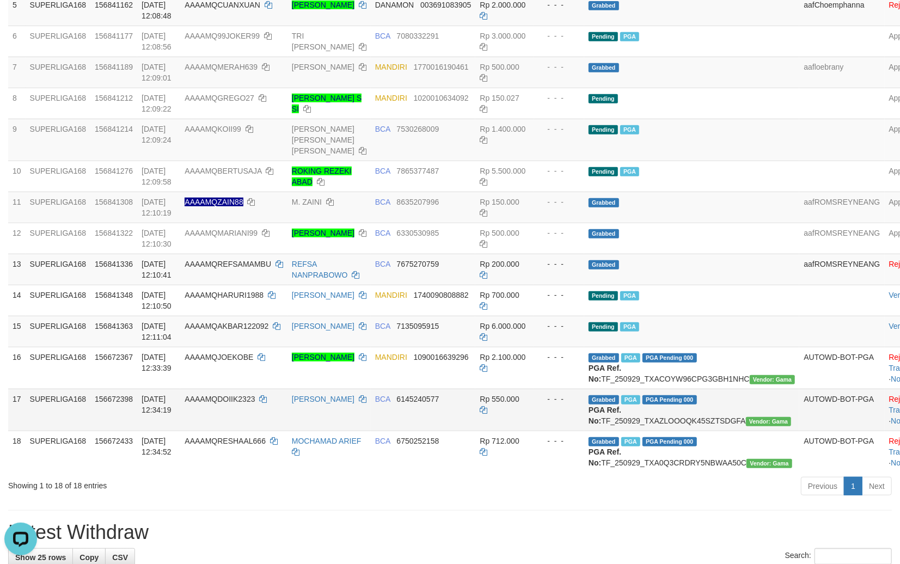
click at [490, 427] on td "Rp 550.000" at bounding box center [504, 410] width 59 height 42
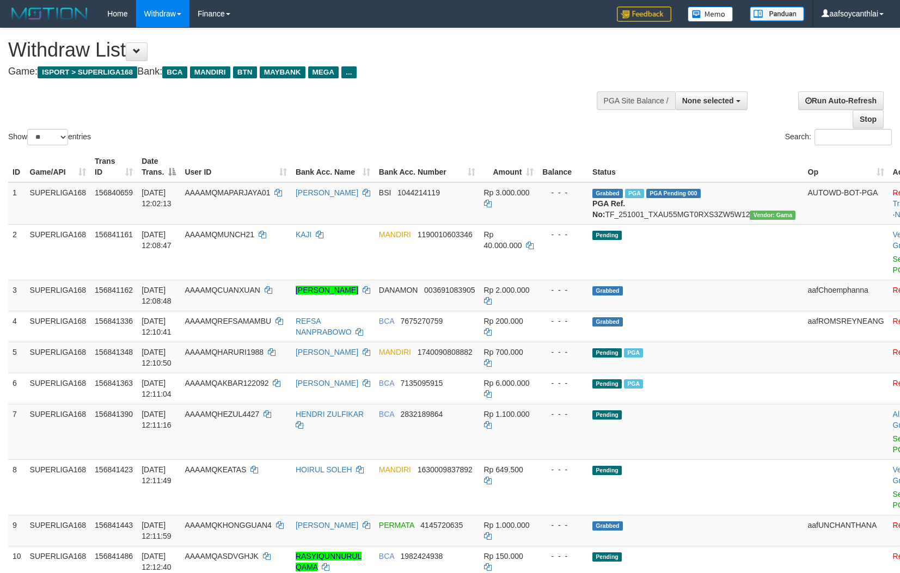
select select
select select "**"
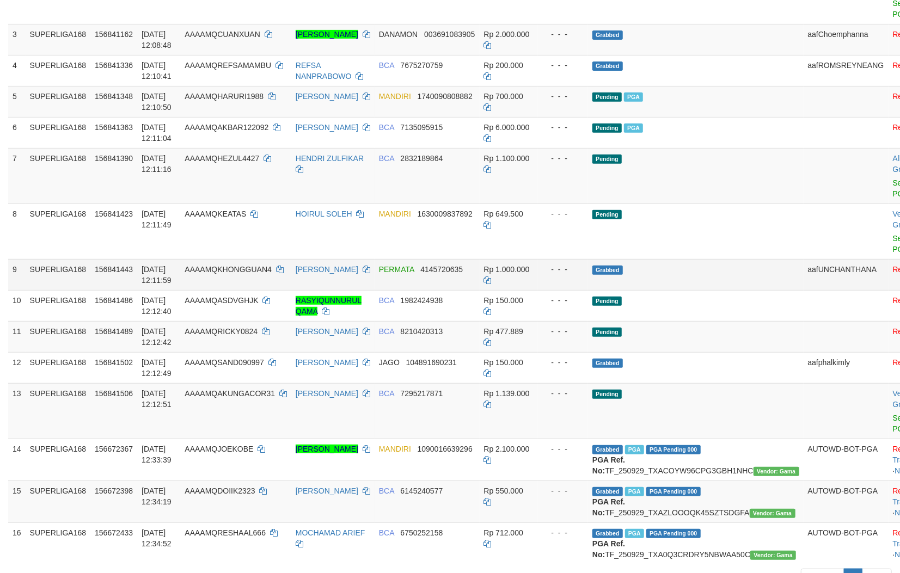
scroll to position [205, 0]
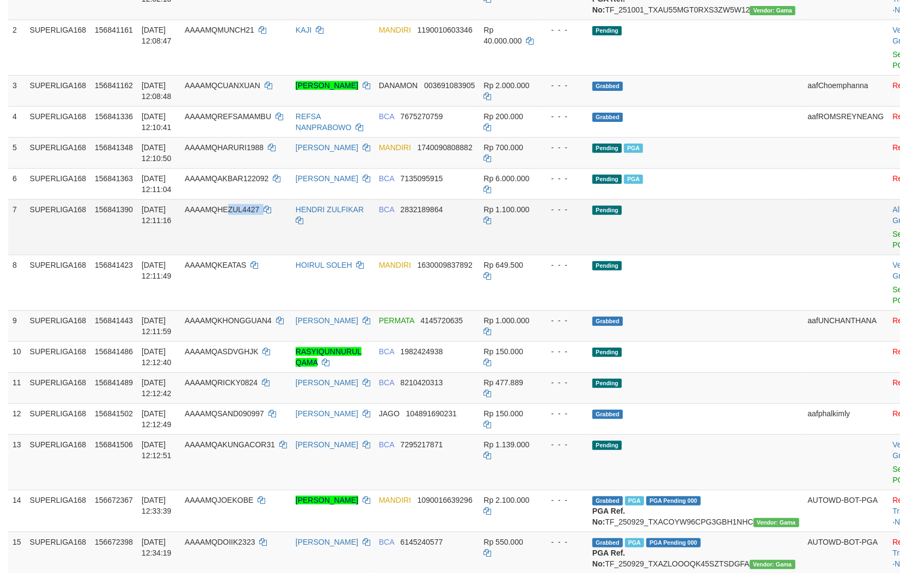
copy td "ZUL4427"
copy td "HEZUL4427"
drag, startPoint x: 242, startPoint y: 242, endPoint x: 227, endPoint y: 236, distance: 15.9
click at [227, 236] on td "AAAAMQHEZUL4427" at bounding box center [235, 227] width 111 height 56
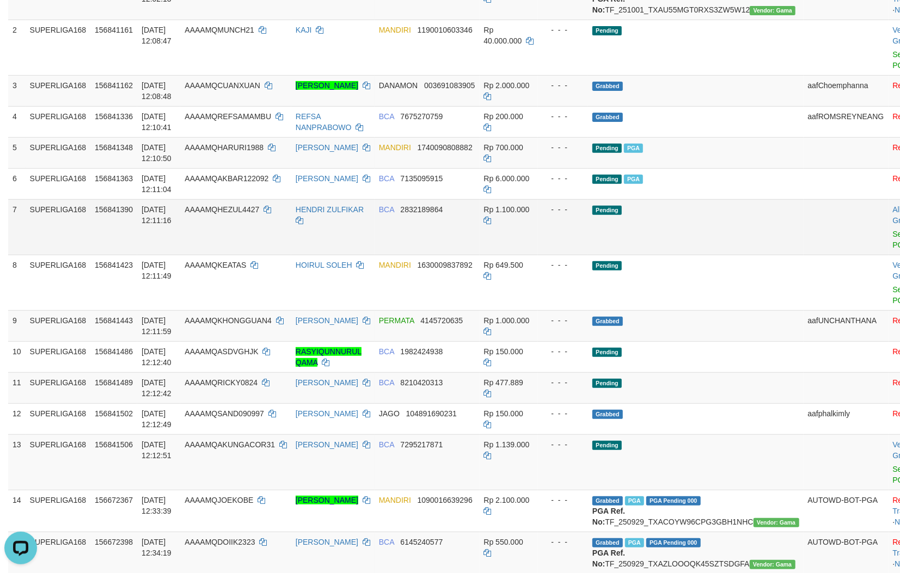
drag, startPoint x: 570, startPoint y: 269, endPoint x: 660, endPoint y: 268, distance: 89.8
click at [590, 255] on tr "7 SUPERLIGA168 156841390 01/10/2025 12:11:16 AAAAMQHEZUL4427 HENDRI ZULFIKAR BC…" at bounding box center [475, 227] width 934 height 56
click at [888, 255] on td "Allow Grab · Reject Send PGA · Note" at bounding box center [915, 227] width 54 height 56
click at [893, 249] on link "Send PGA" at bounding box center [902, 240] width 18 height 20
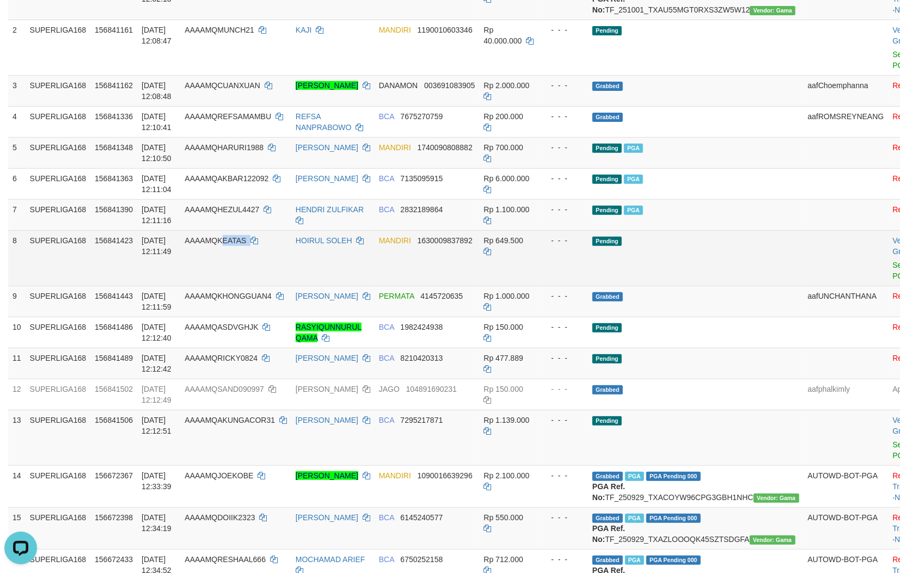
copy td "EATAS"
copy td "KEATAS"
drag, startPoint x: 230, startPoint y: 279, endPoint x: 224, endPoint y: 263, distance: 17.1
click at [224, 263] on td "AAAAMQKEATAS" at bounding box center [235, 258] width 111 height 56
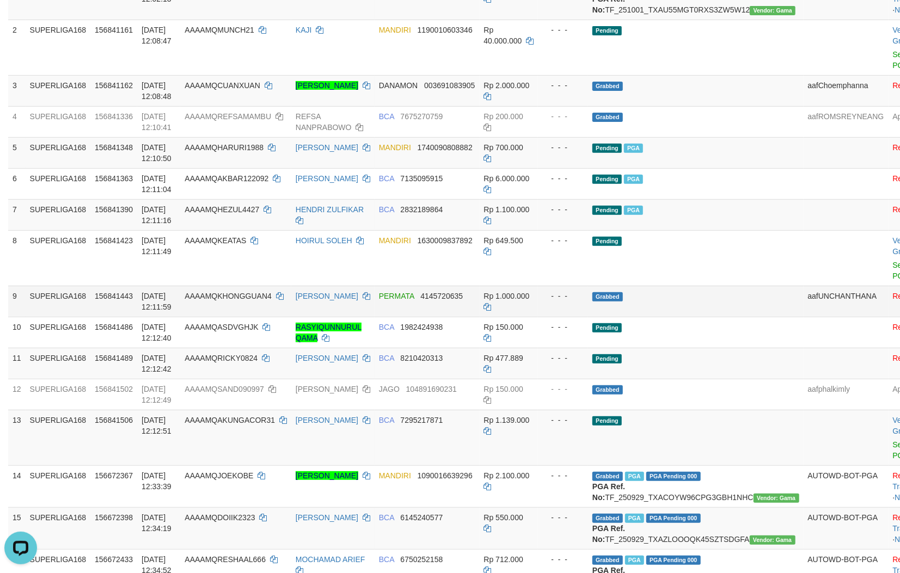
drag, startPoint x: 551, startPoint y: 342, endPoint x: 576, endPoint y: 337, distance: 24.9
click at [555, 340] on td "- - -" at bounding box center [563, 332] width 50 height 31
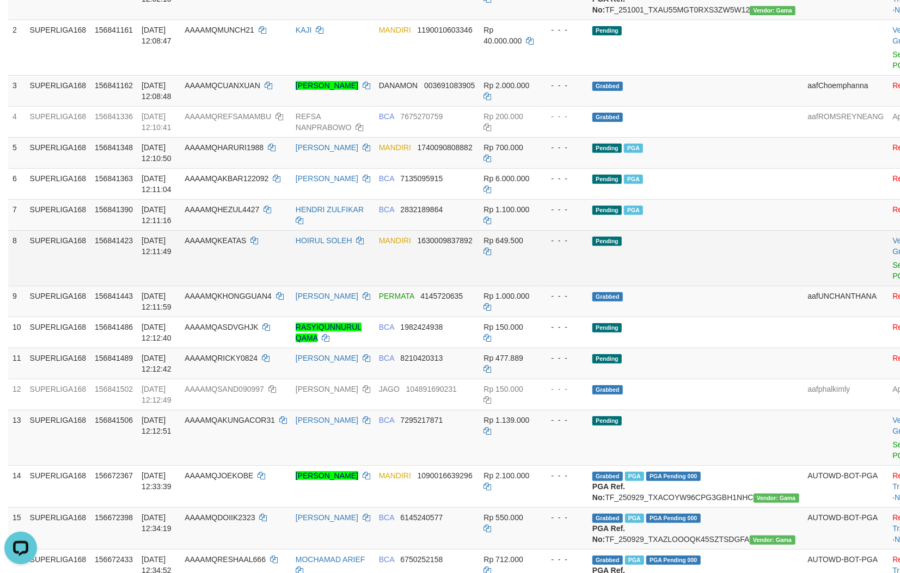
click at [893, 260] on div at bounding box center [915, 258] width 45 height 3
click at [893, 280] on link "Send PGA" at bounding box center [902, 271] width 18 height 20
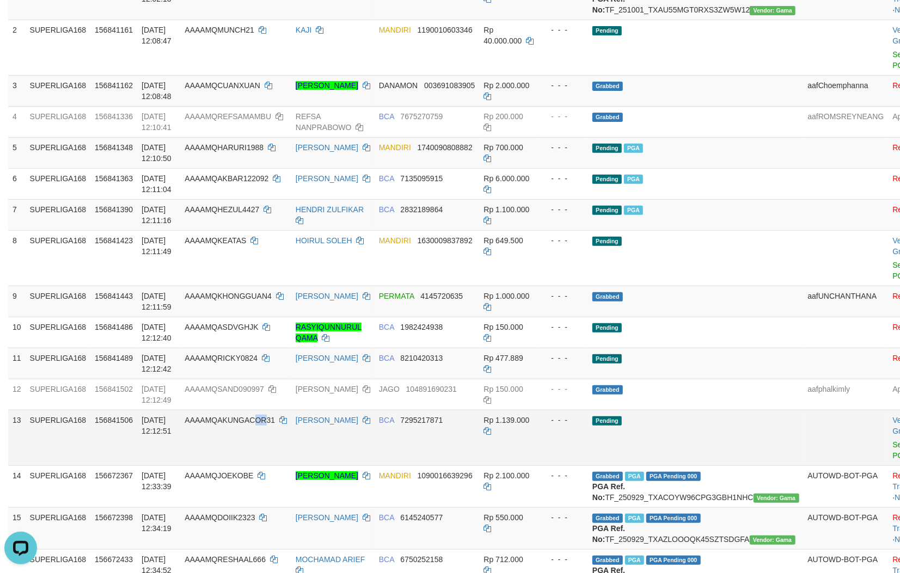
drag, startPoint x: 271, startPoint y: 447, endPoint x: 230, endPoint y: 446, distance: 40.3
click at [235, 446] on td "AAAAMQAKUNGACOR31" at bounding box center [235, 438] width 111 height 56
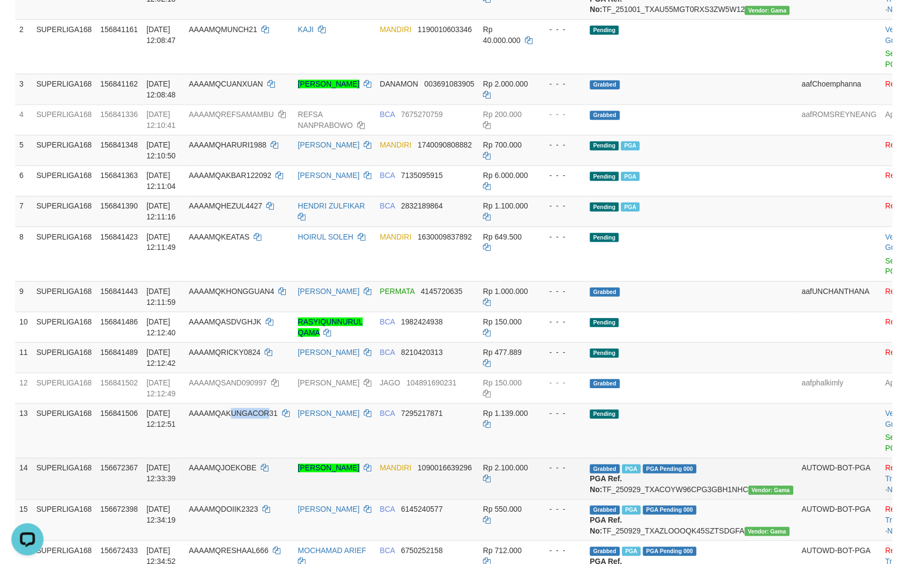
scroll to position [194, 0]
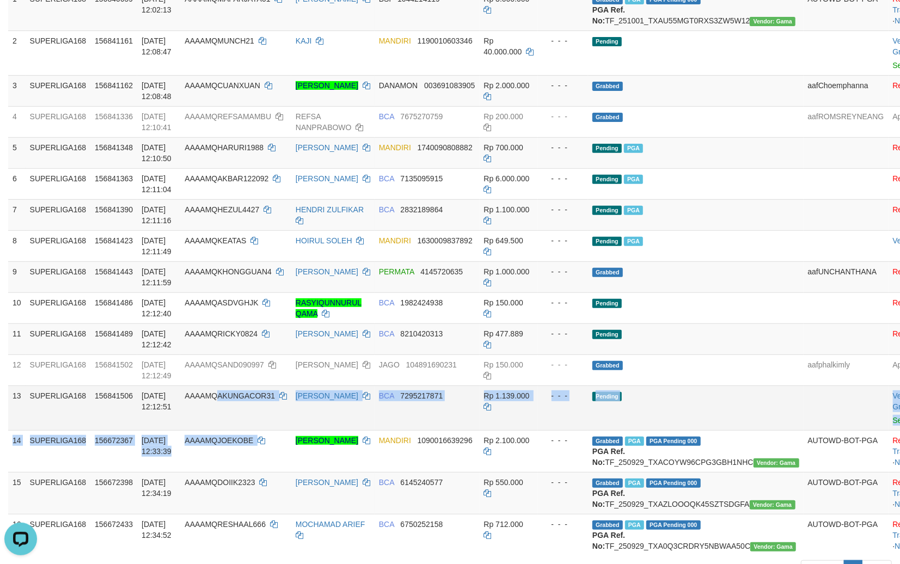
copy tbody "AKUNGACOR31 JULIUS PRASETYO BCA 7295217871 Rp 1.139.000 - - - Pending Verify · …"
copy tbody "KUNGACOR31 JULIUS PRASETYO BCA 7295217871 Rp 1.139.000 - - - Pending Verify · A…"
drag, startPoint x: 285, startPoint y: 455, endPoint x: 243, endPoint y: 408, distance: 62.8
click at [227, 425] on tbody "1 SUPERLIGA168 156840659 01/10/2025 12:02:13 AAAAMQMAPARJAYA01 IMAM MAUZAL BSI …" at bounding box center [483, 272] width 950 height 567
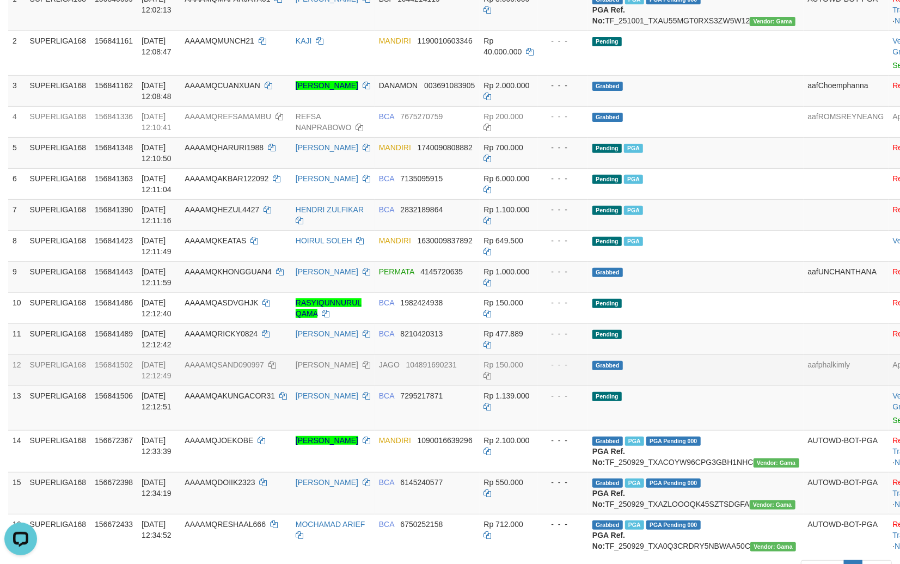
click at [246, 385] on td "AAAAMQSAND090997" at bounding box center [235, 369] width 111 height 31
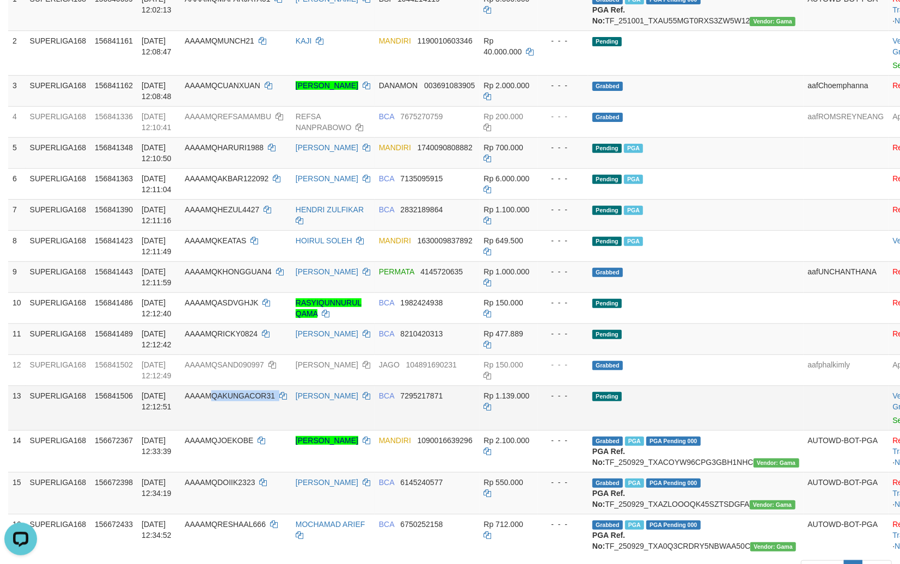
copy td "QAKUNGACOR31"
copy td "AKUNGACOR31"
drag, startPoint x: 284, startPoint y: 429, endPoint x: 222, endPoint y: 420, distance: 62.7
click at [222, 420] on td "AAAAMQAKUNGACOR31" at bounding box center [235, 407] width 111 height 45
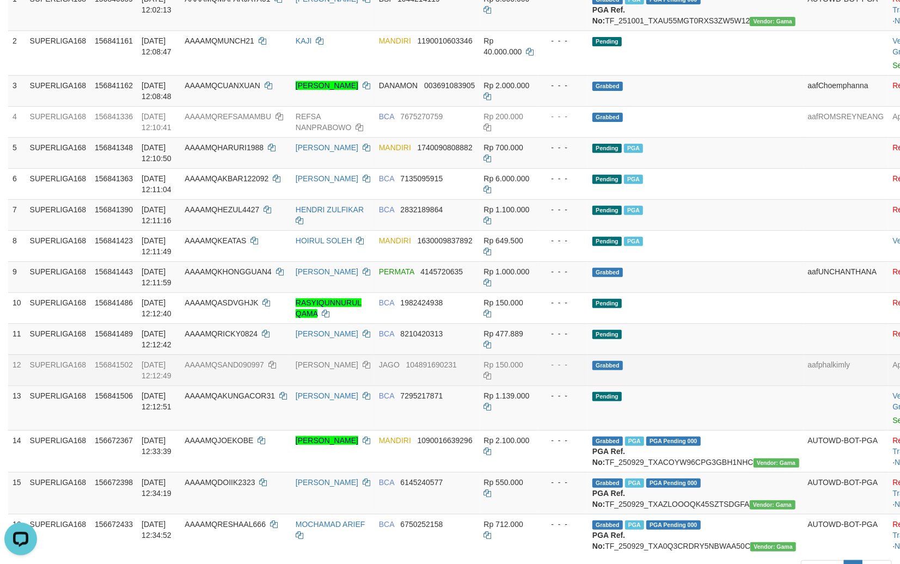
drag, startPoint x: 575, startPoint y: 380, endPoint x: 618, endPoint y: 382, distance: 43.0
click at [584, 379] on tr "12 SUPERLIGA168 156841502 01/10/2025 12:12:49 AAAAMQSAND090997 SANDI PERMANA JA…" at bounding box center [483, 369] width 950 height 31
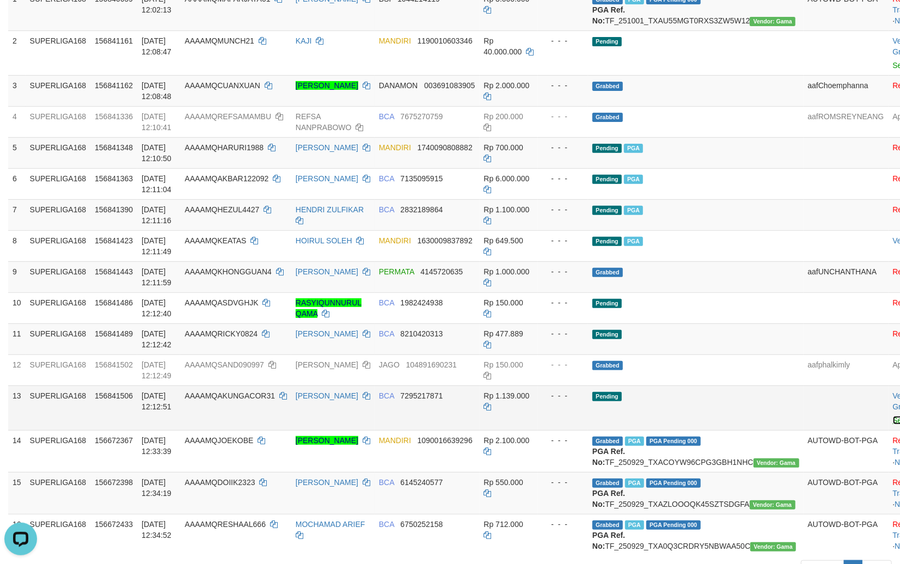
click at [893, 425] on link "Send PGA" at bounding box center [910, 420] width 35 height 9
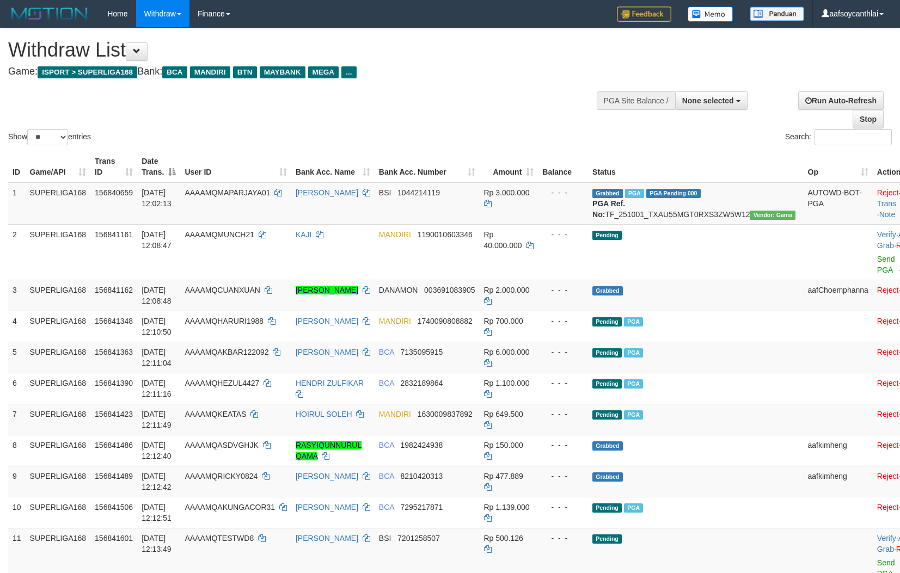
select select
select select "**"
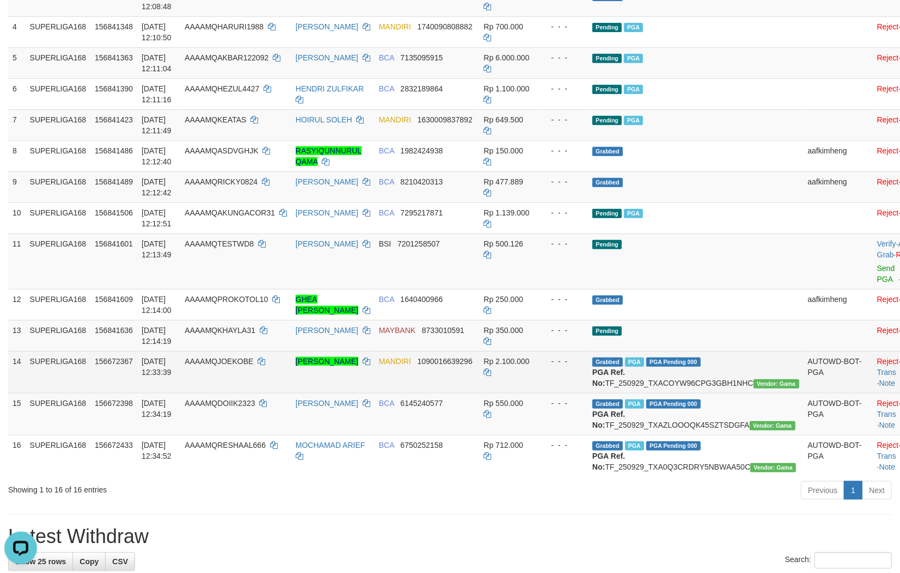
scroll to position [315, 0]
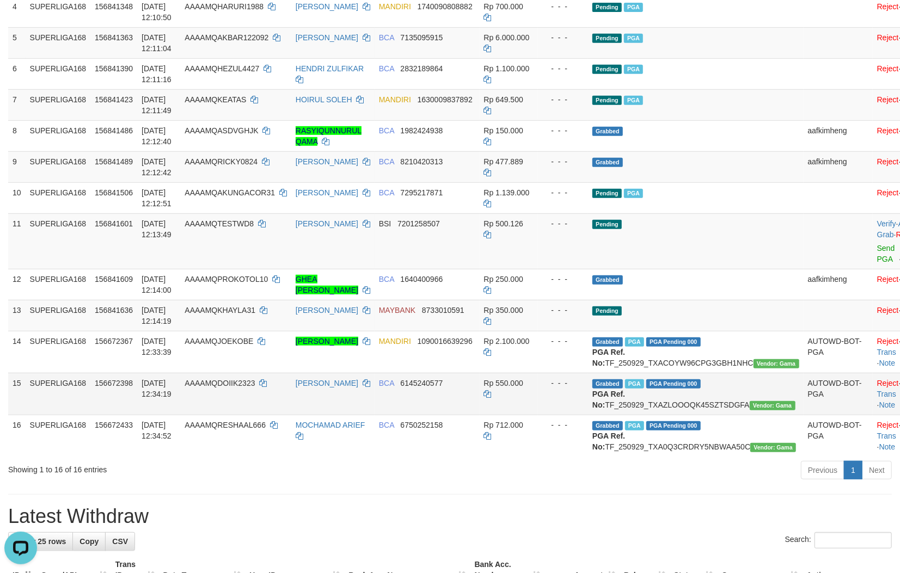
drag, startPoint x: 652, startPoint y: 429, endPoint x: 680, endPoint y: 428, distance: 28.3
click at [625, 409] on b "PGA Ref. No:" at bounding box center [608, 400] width 33 height 20
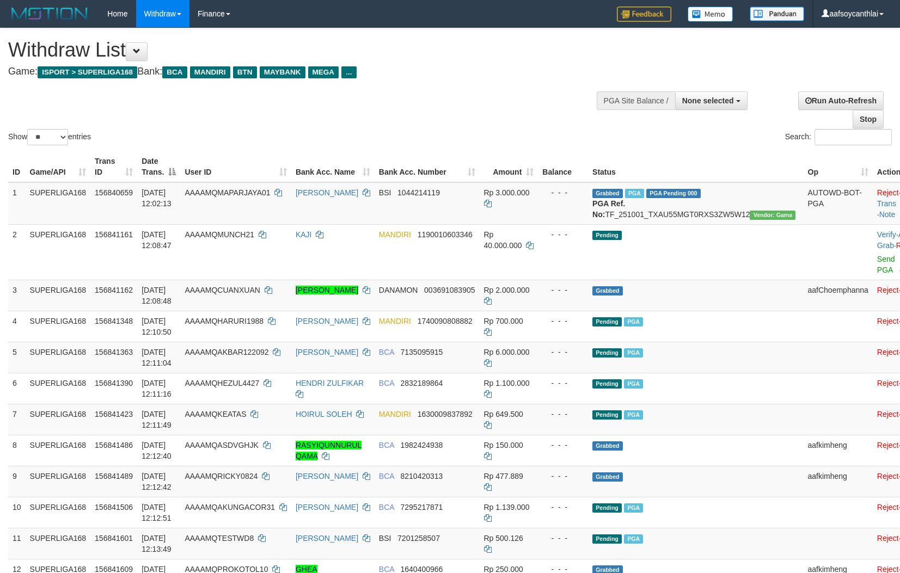
select select
select select "**"
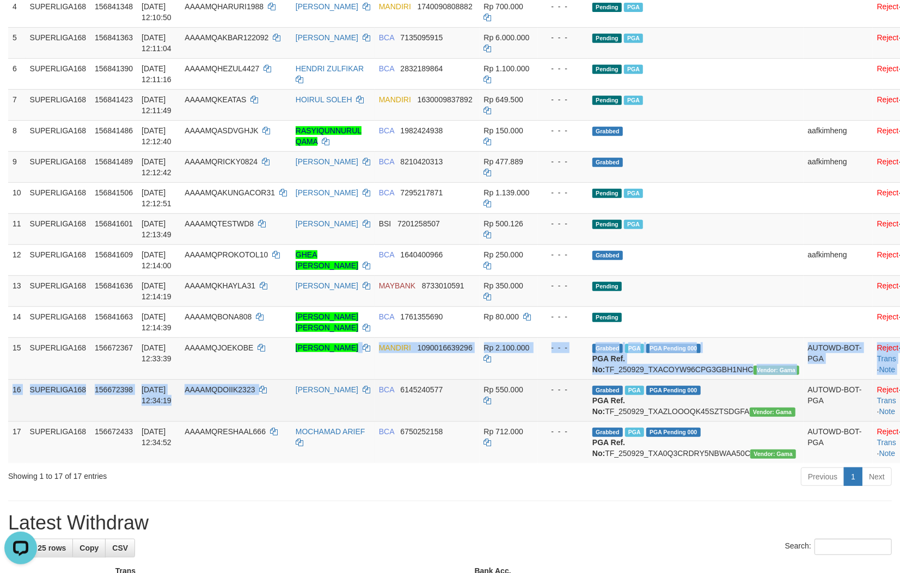
click at [296, 420] on tbody "1 SUPERLIGA168 156840659 [DATE] 12:02:13 AAAAMQMAPARJAYA01 IMAM MAUZAL BSI 1044…" at bounding box center [467, 165] width 918 height 595
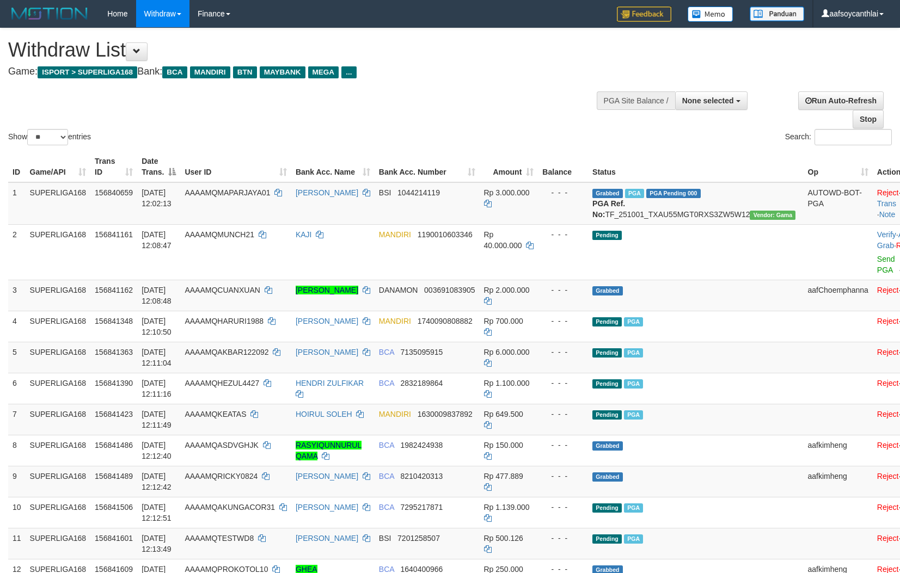
select select
select select "**"
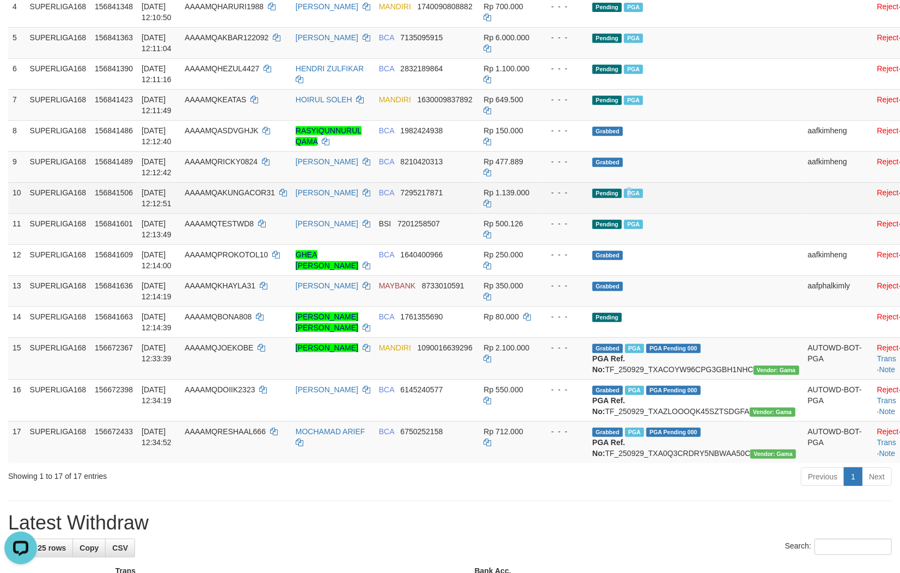
click at [638, 202] on tbody "1 SUPERLIGA168 156840659 01/10/2025 12:02:13 AAAAMQMAPARJAYA01 IMAM MAUZAL BSI …" at bounding box center [467, 165] width 918 height 595
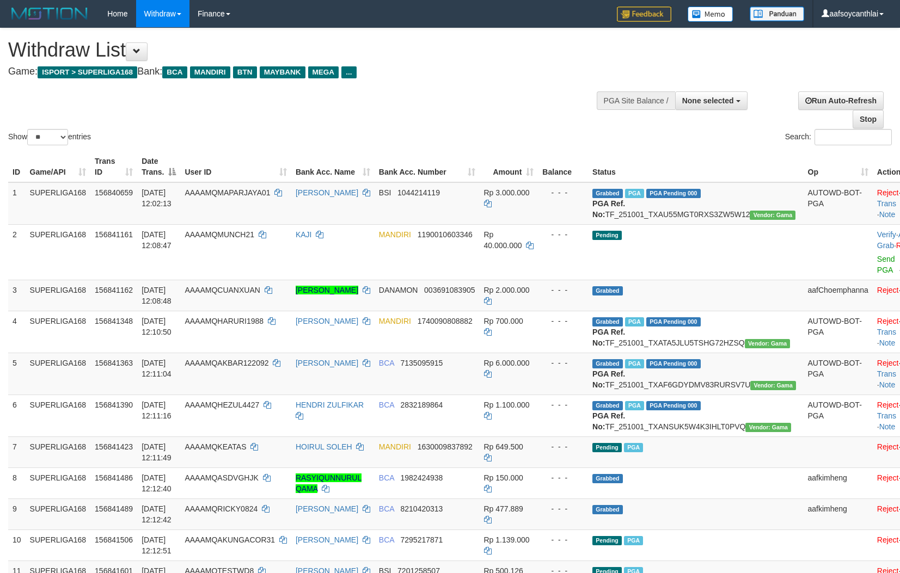
select select
select select "**"
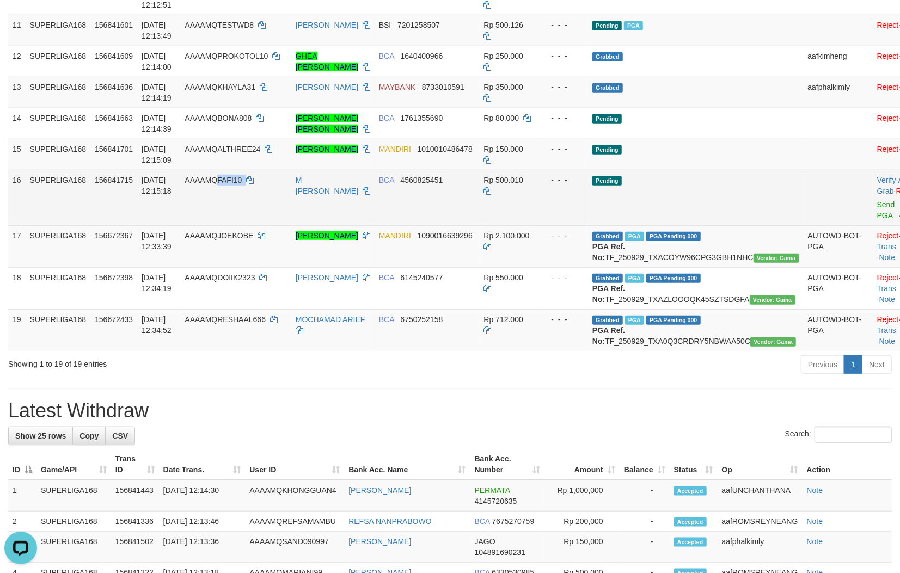
copy td "FAFI10"
drag, startPoint x: 267, startPoint y: 248, endPoint x: 231, endPoint y: 237, distance: 37.2
click at [231, 225] on td "AAAAMQFAFI10" at bounding box center [235, 198] width 111 height 56
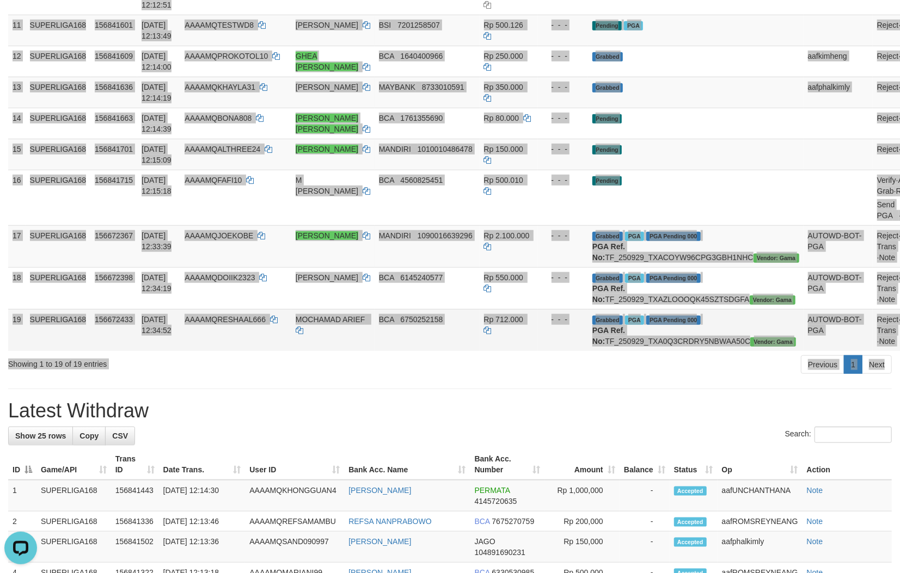
drag, startPoint x: 415, startPoint y: 436, endPoint x: 442, endPoint y: 435, distance: 27.2
click at [422, 434] on div "**********" at bounding box center [450, 329] width 900 height 1694
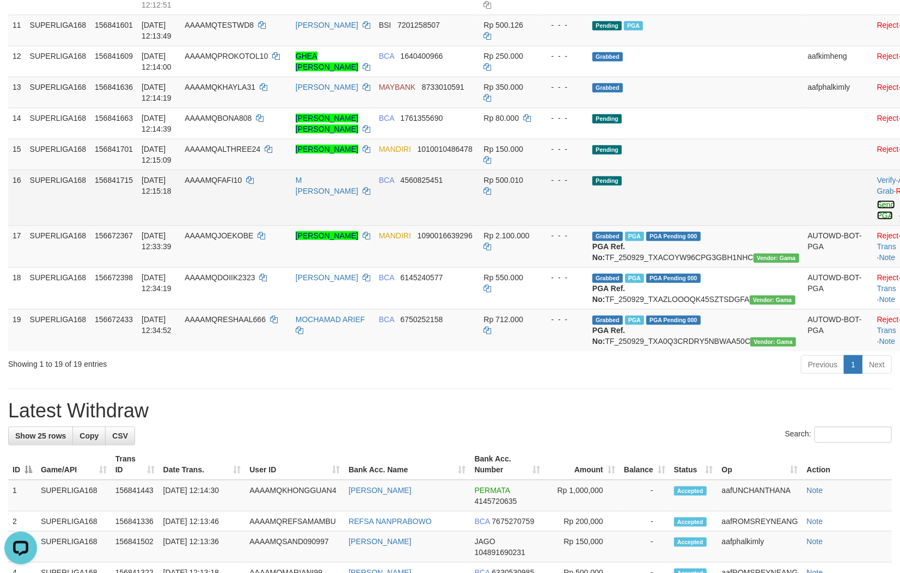
click at [877, 220] on link "Send PGA" at bounding box center [886, 210] width 18 height 20
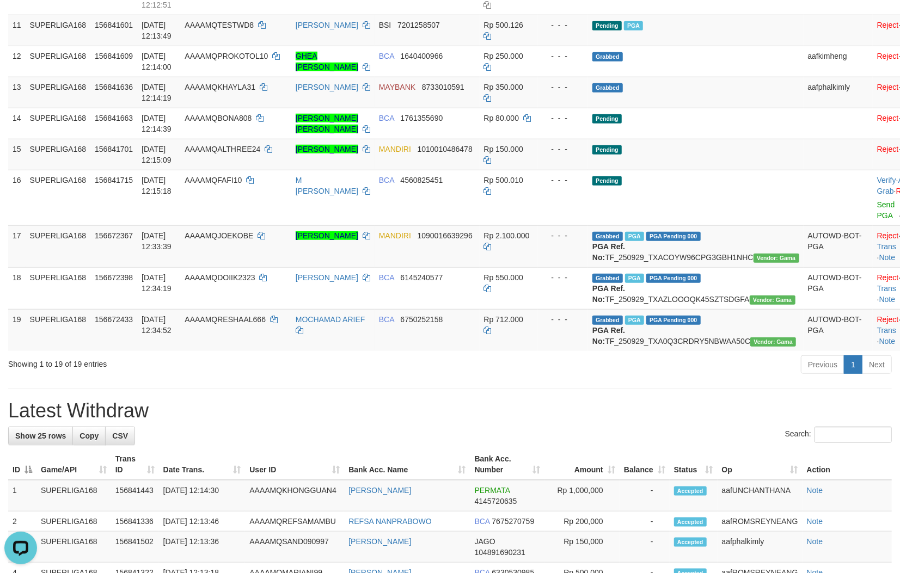
drag, startPoint x: 455, startPoint y: 438, endPoint x: 465, endPoint y: 431, distance: 12.1
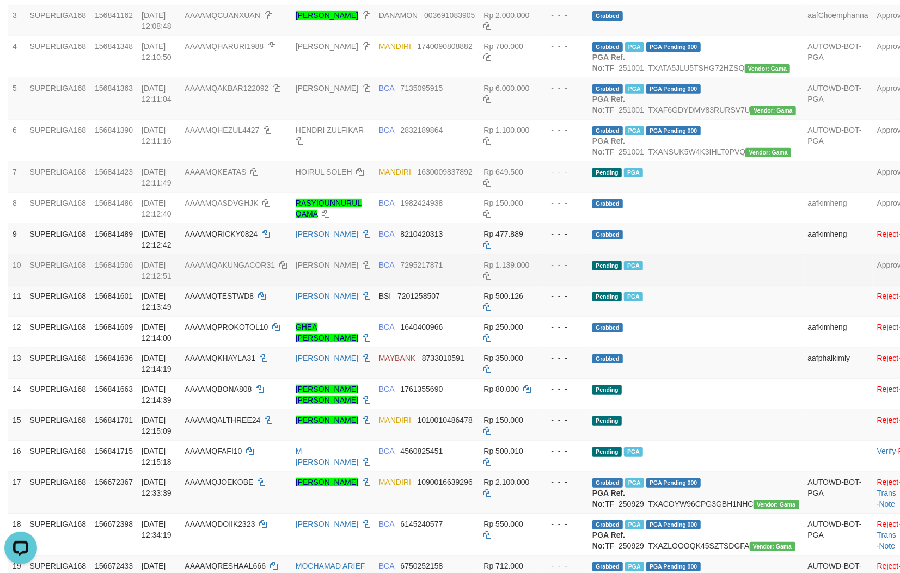
scroll to position [253, 0]
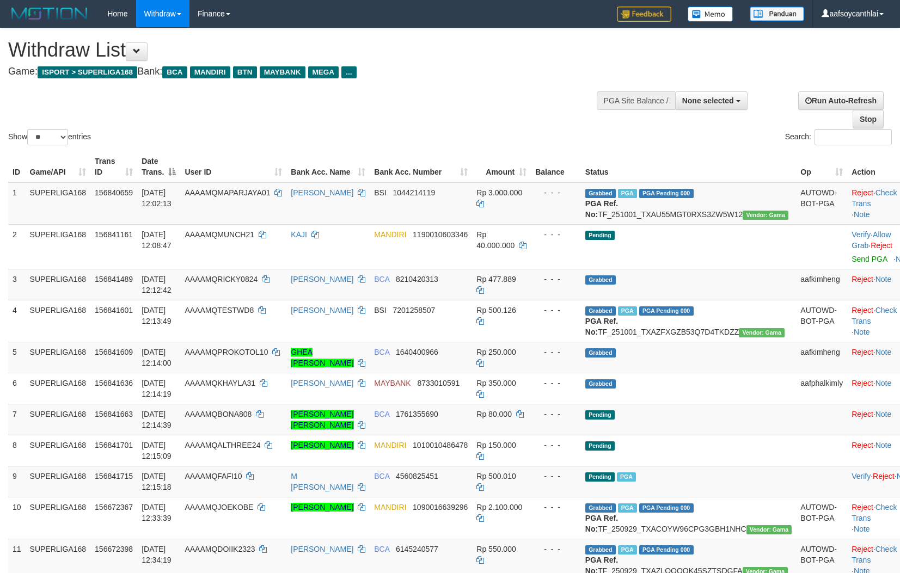
select select
select select "**"
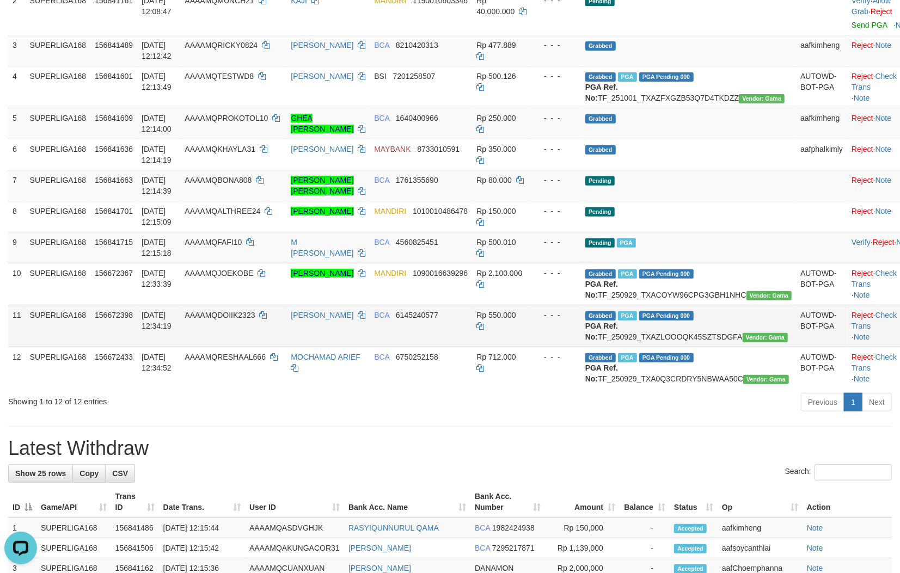
scroll to position [282, 0]
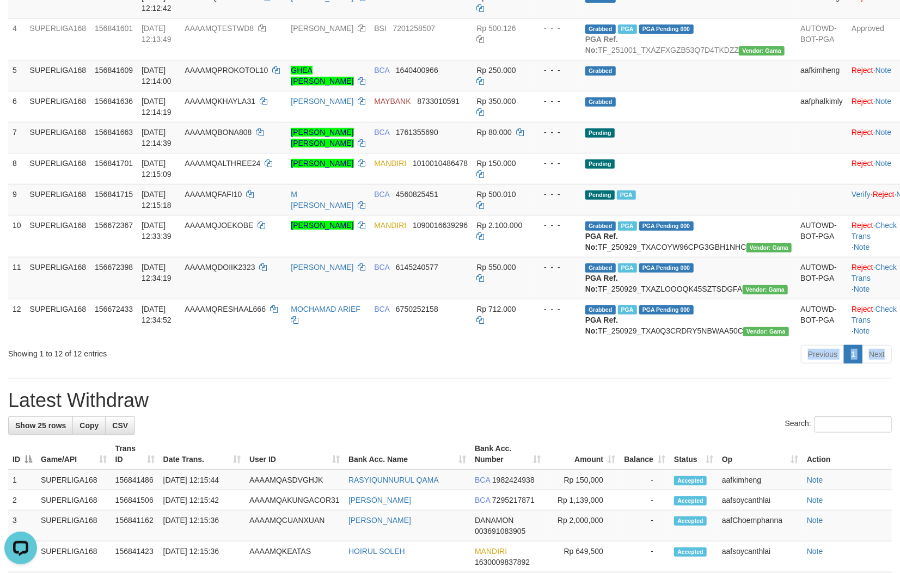
click at [153, 416] on div "**********" at bounding box center [450, 461] width 900 height 1430
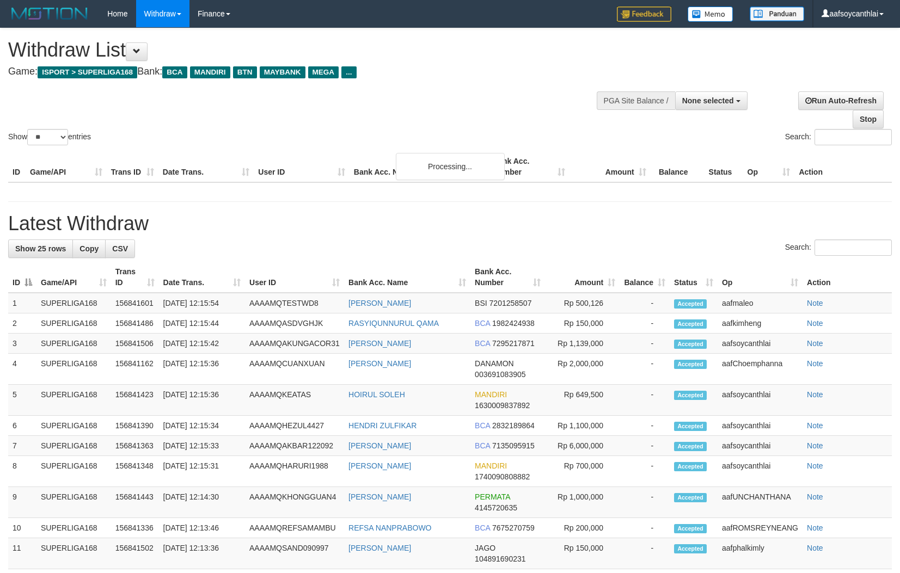
select select
select select "**"
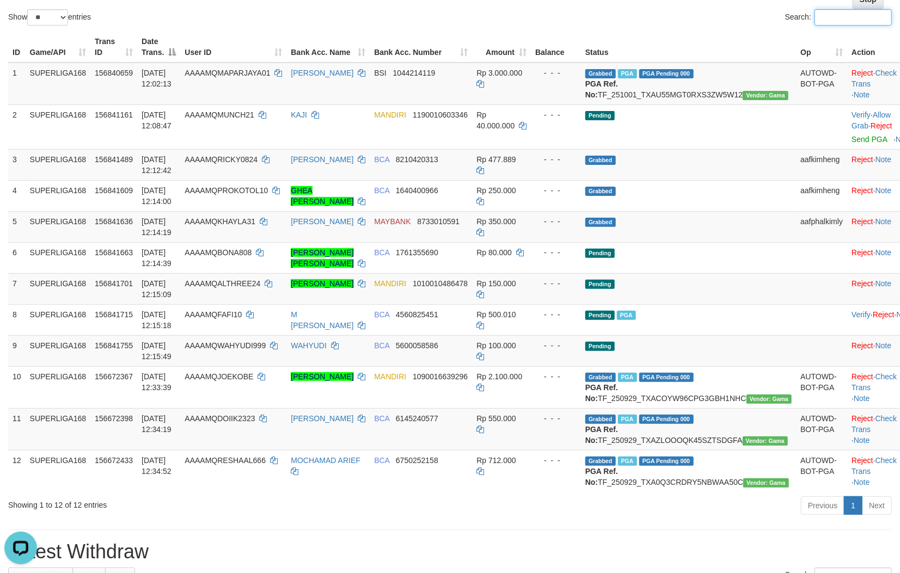
click at [826, 19] on input "Search:" at bounding box center [852, 17] width 77 height 16
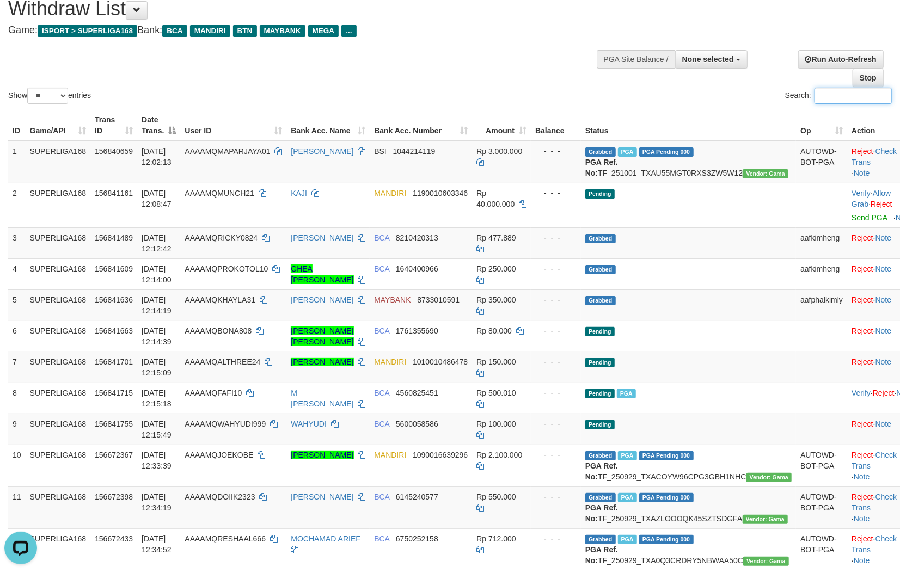
scroll to position [39, 0]
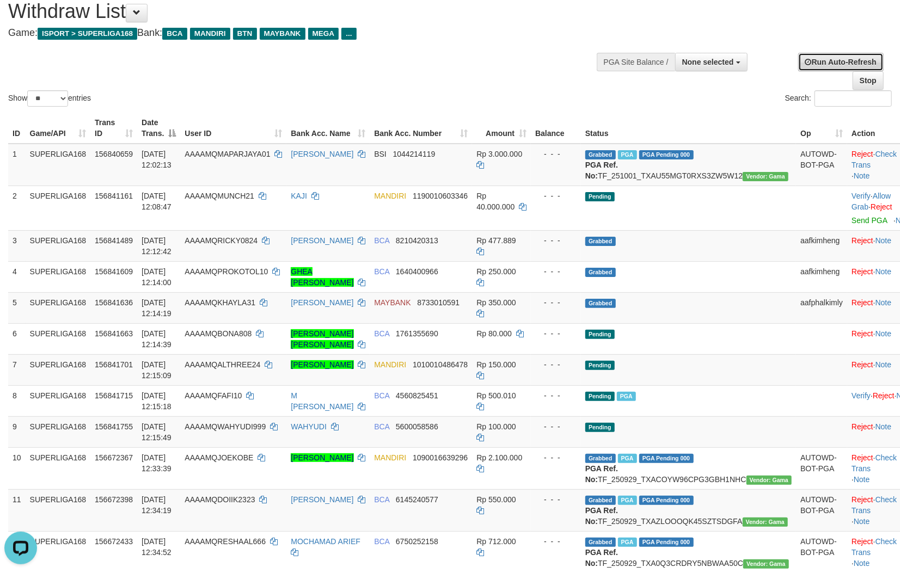
click at [855, 67] on link "Run Auto-Refresh" at bounding box center [840, 62] width 85 height 19
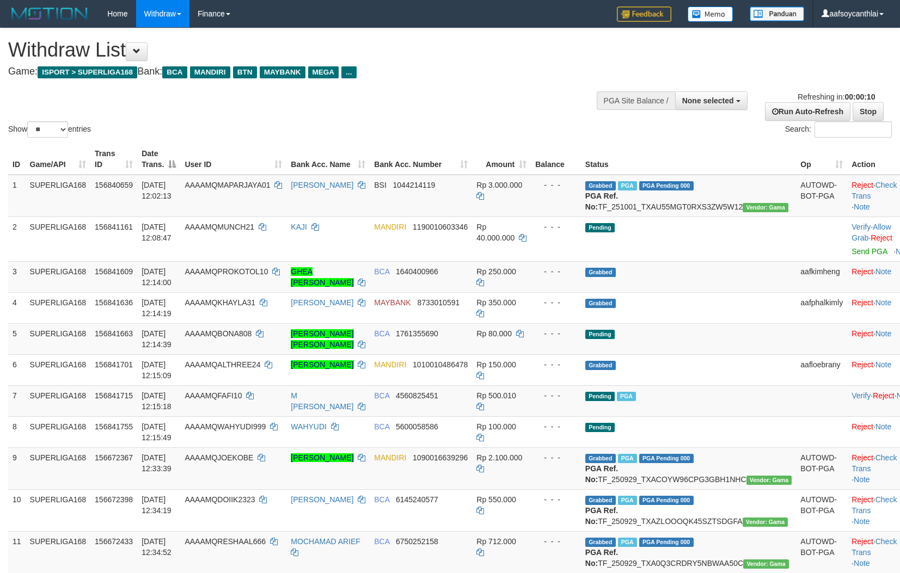
select select
select select "**"
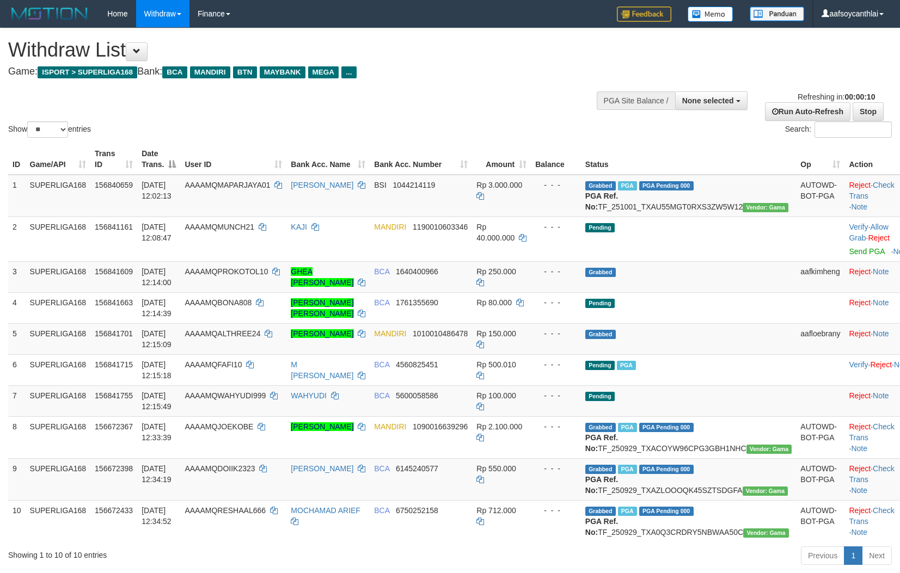
select select
select select "**"
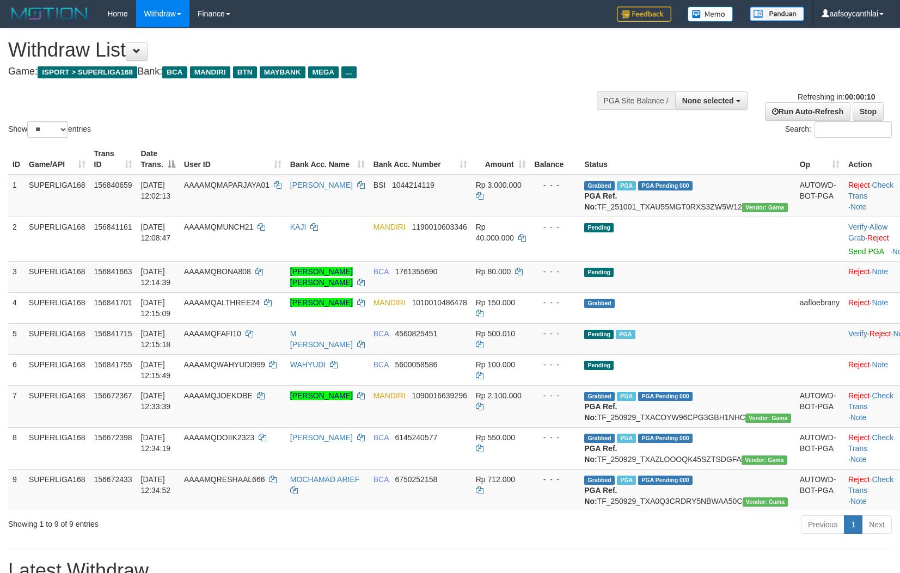
select select
select select "**"
select select
select select "**"
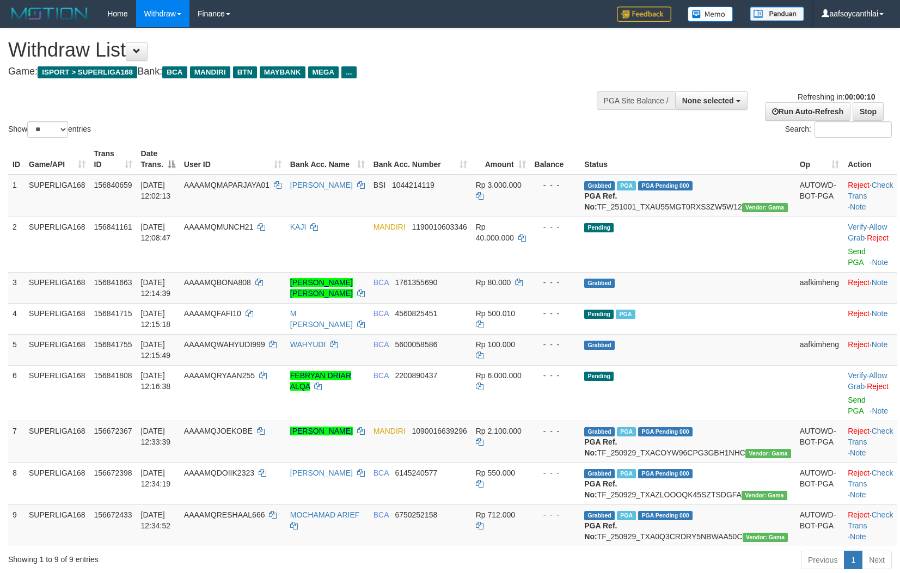
select select
select select "**"
select select
select select "**"
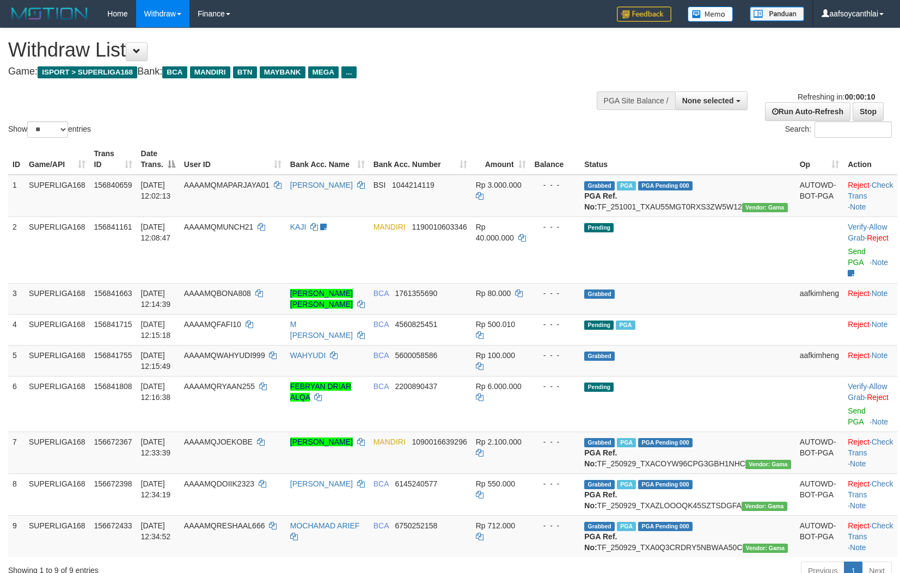
select select
select select "**"
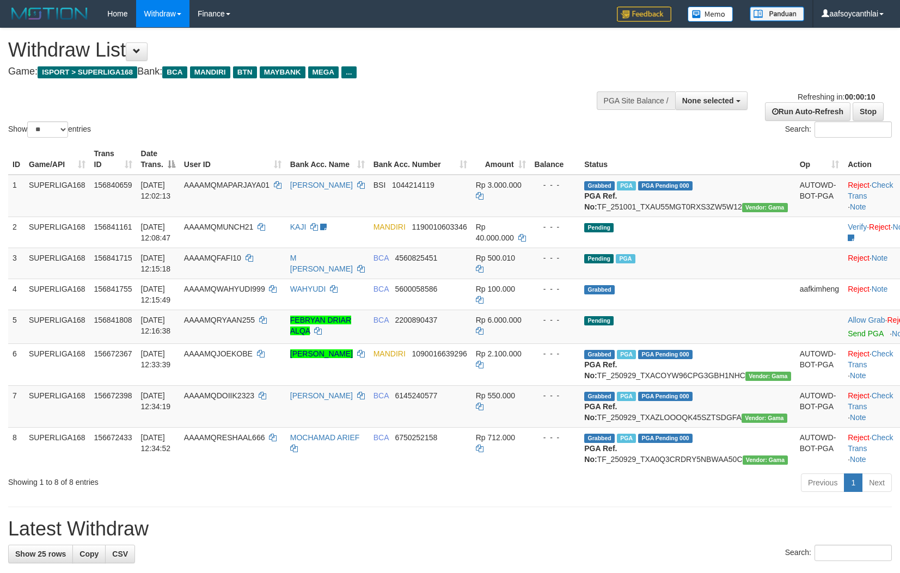
select select
select select "**"
click at [471, 427] on td "BCA 6145240577" at bounding box center [420, 406] width 102 height 42
copy td "AMQRYAAN255"
copy td "QRYAAN255"
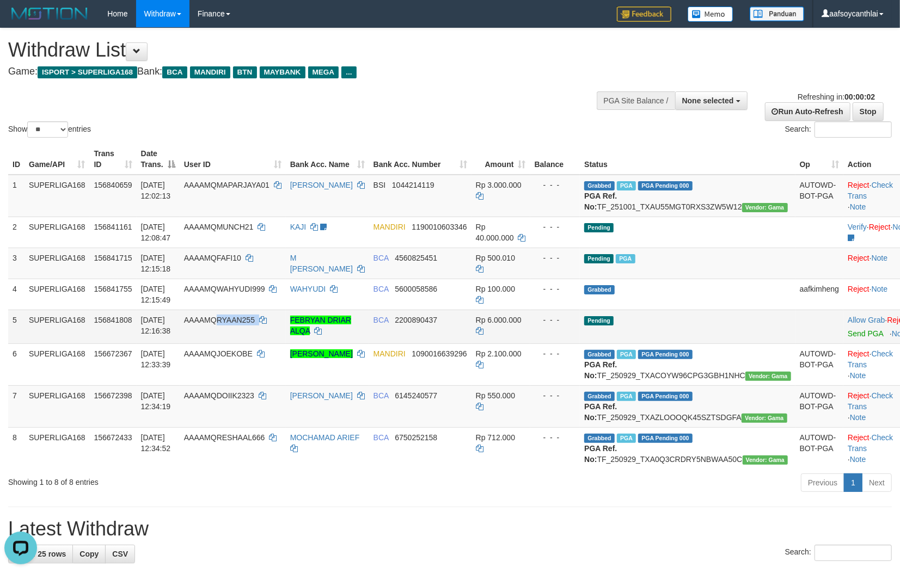
copy td "RYAAN255"
drag, startPoint x: 280, startPoint y: 336, endPoint x: 237, endPoint y: 329, distance: 43.7
click at [237, 329] on td "AAAAMQRYAAN255" at bounding box center [233, 327] width 106 height 34
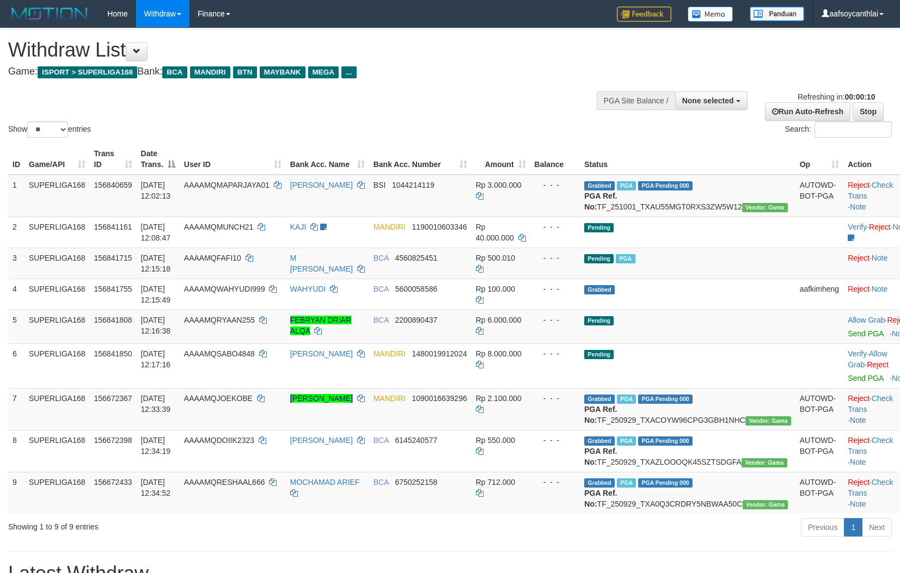
select select
select select "**"
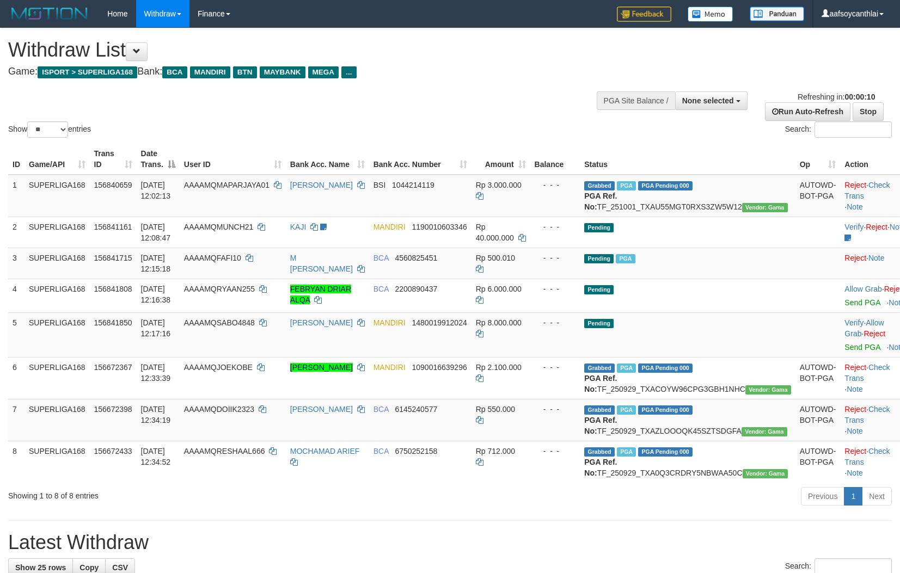
select select
select select "**"
drag, startPoint x: 322, startPoint y: 460, endPoint x: 384, endPoint y: 458, distance: 62.1
click at [330, 441] on td "[PERSON_NAME]" at bounding box center [327, 420] width 83 height 42
select select
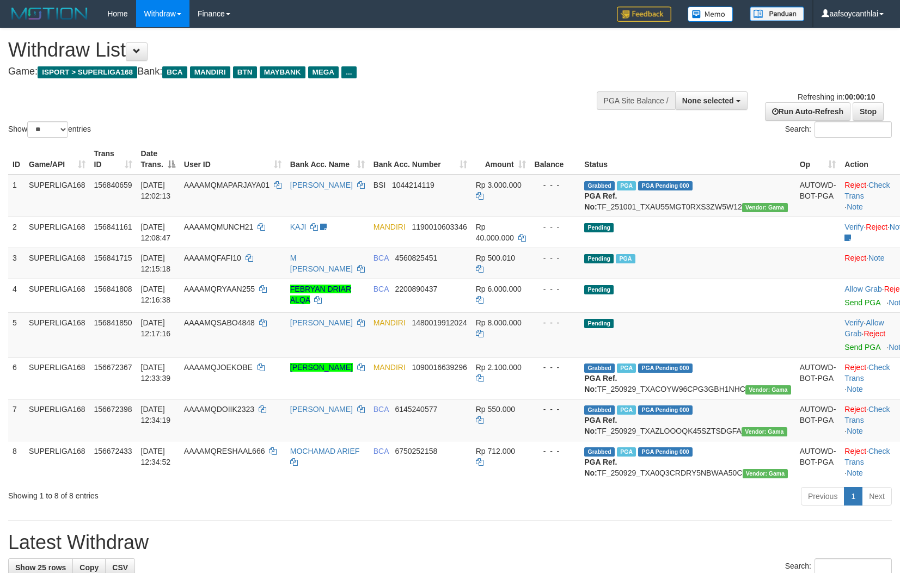
select select "**"
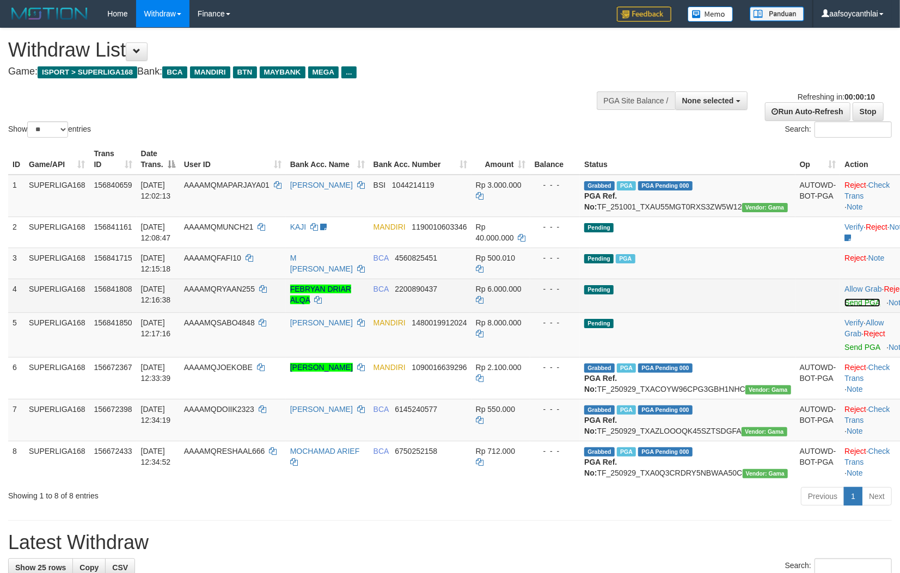
click at [844, 307] on link "Send PGA" at bounding box center [861, 302] width 35 height 9
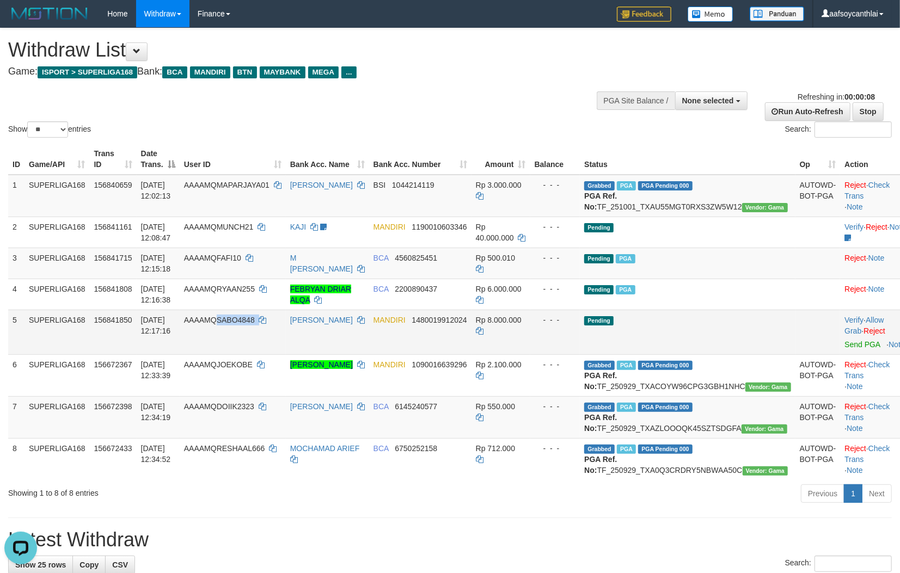
drag, startPoint x: 226, startPoint y: 336, endPoint x: 236, endPoint y: 330, distance: 11.8
click at [236, 330] on td "AAAAMQSABO4848" at bounding box center [233, 332] width 106 height 45
select select
select select "**"
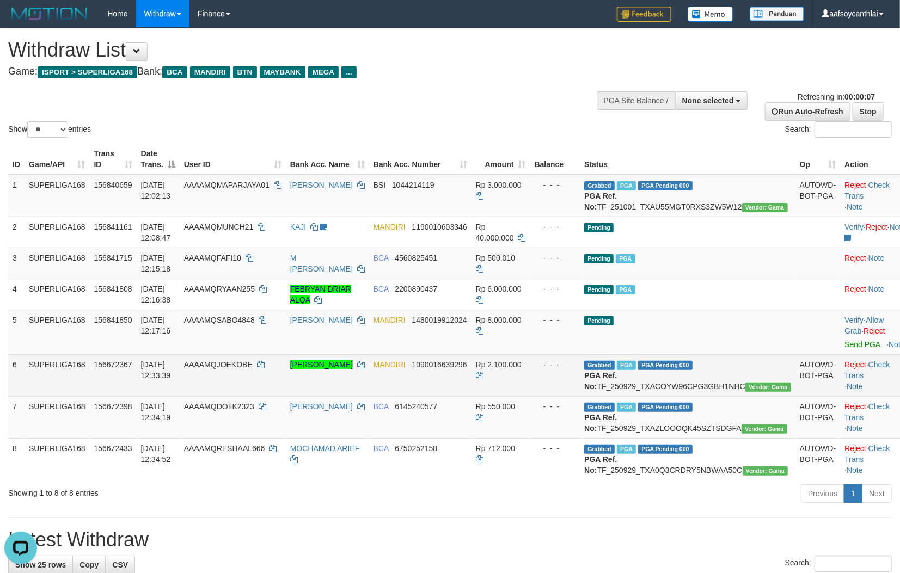
drag, startPoint x: 617, startPoint y: 390, endPoint x: 667, endPoint y: 399, distance: 50.3
click at [619, 392] on td "Grabbed PGA PGA Pending 000 {"status":"000","data":{"unique_id":"347-156672367-…" at bounding box center [687, 375] width 215 height 42
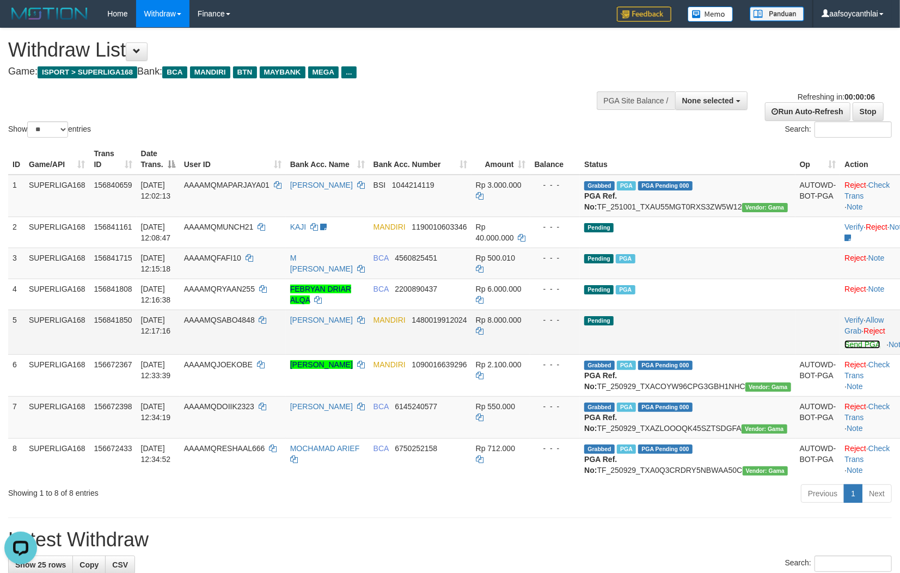
click at [844, 349] on link "Send PGA" at bounding box center [861, 344] width 35 height 9
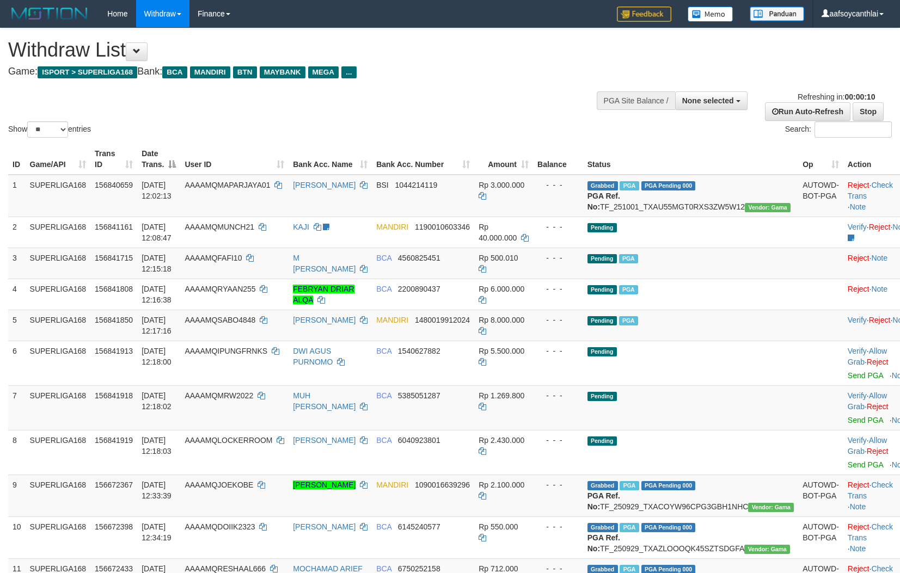
select select
select select "**"
select select
select select "**"
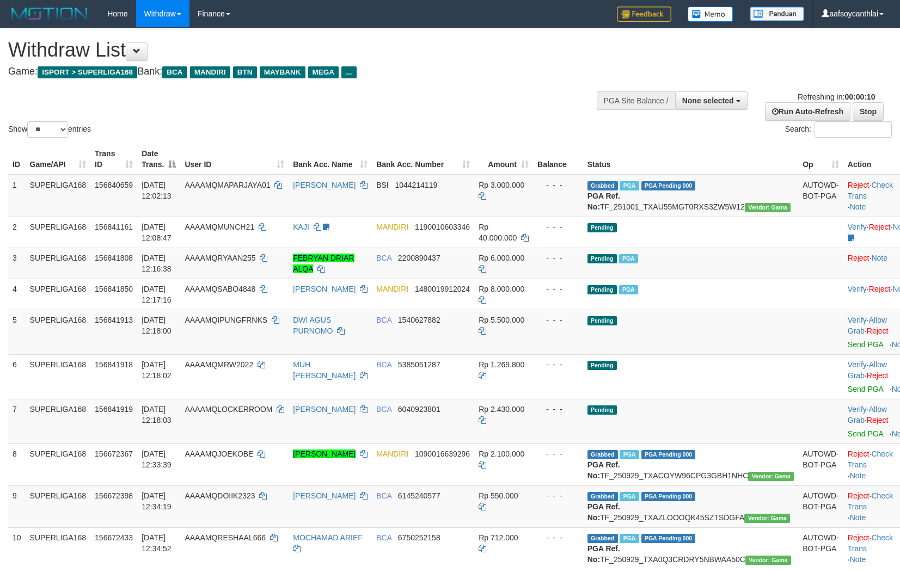
select select
select select "**"
drag, startPoint x: 245, startPoint y: 340, endPoint x: 234, endPoint y: 336, distance: 12.2
click at [234, 336] on td "AAAAMQIPUNGFRNKS" at bounding box center [234, 332] width 108 height 45
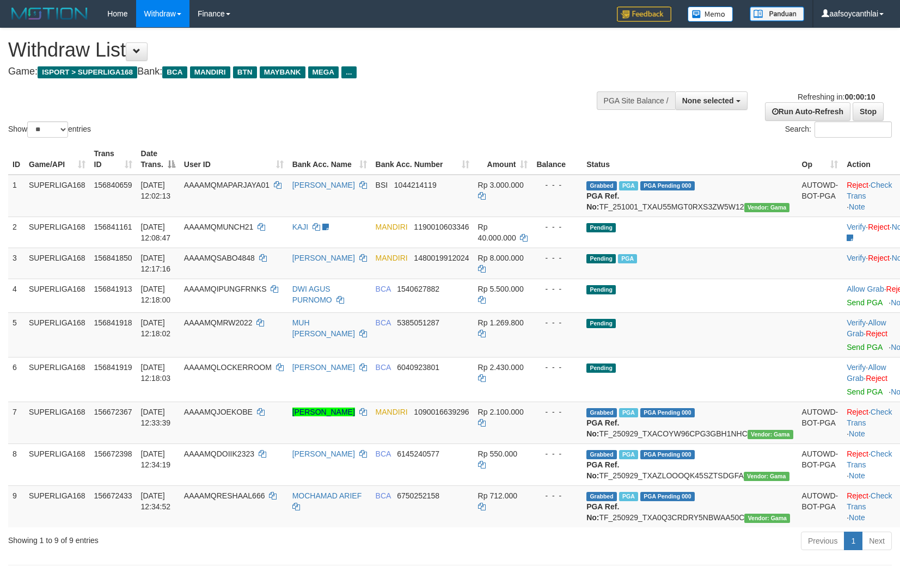
select select
select select "**"
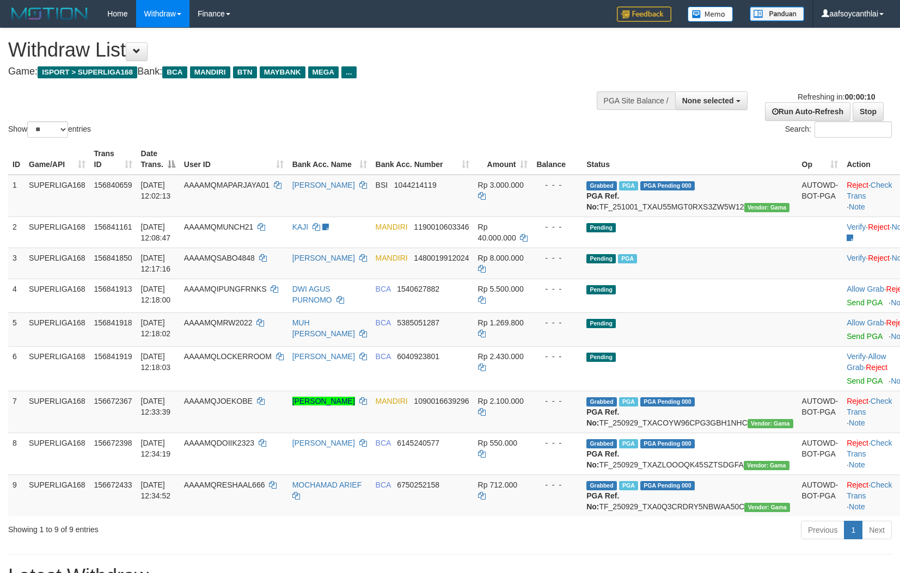
select select
select select "**"
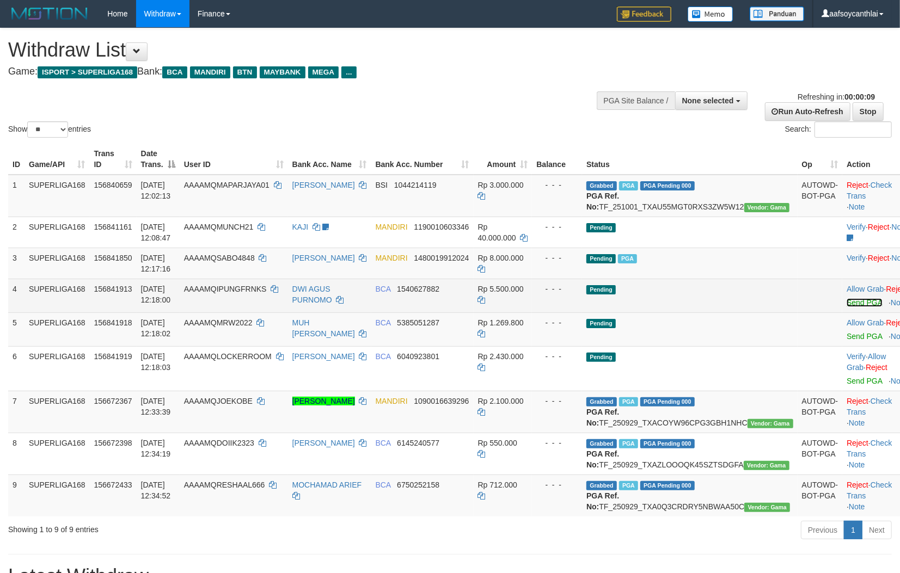
click at [846, 307] on link "Send PGA" at bounding box center [863, 302] width 35 height 9
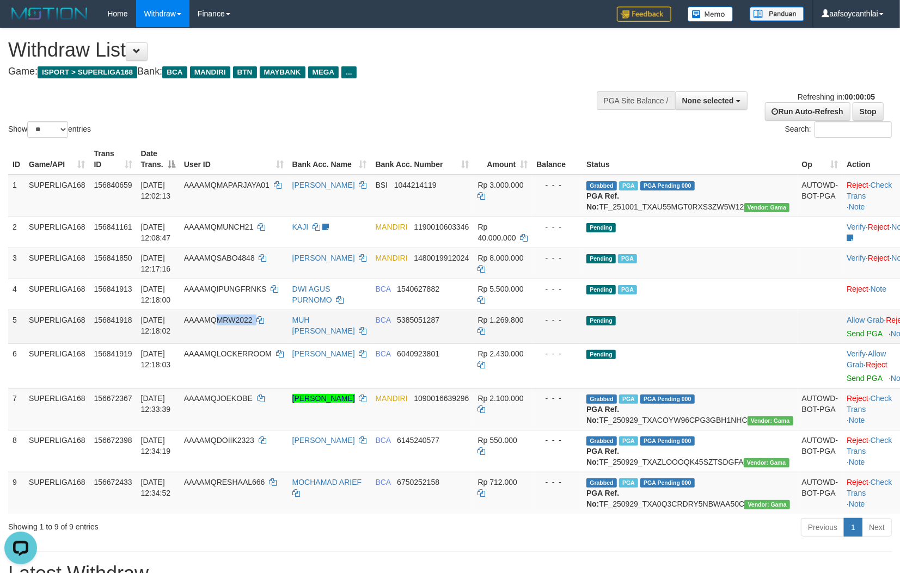
drag, startPoint x: 256, startPoint y: 338, endPoint x: 232, endPoint y: 334, distance: 24.3
click at [232, 334] on td "AAAAMQMRW2022" at bounding box center [234, 327] width 108 height 34
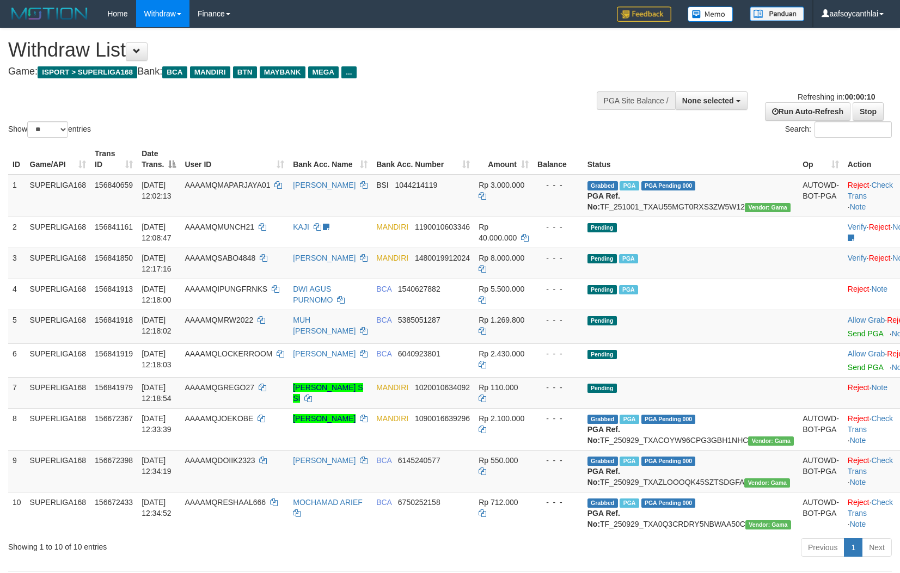
select select
select select "**"
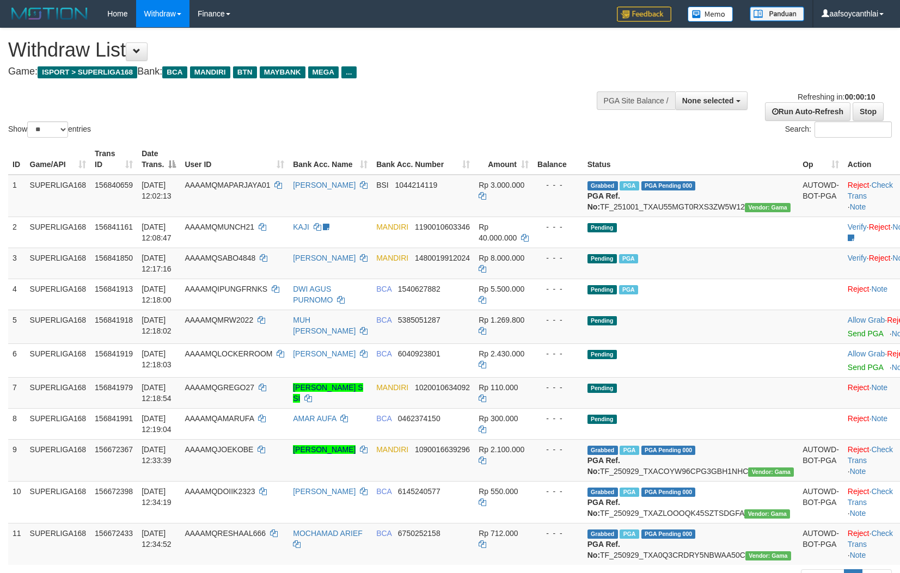
select select
select select "**"
drag, startPoint x: 494, startPoint y: 452, endPoint x: 512, endPoint y: 453, distance: 18.0
click at [495, 452] on td "Rp 2.100.000" at bounding box center [503, 460] width 59 height 42
click at [582, 408] on td "- - -" at bounding box center [558, 392] width 50 height 31
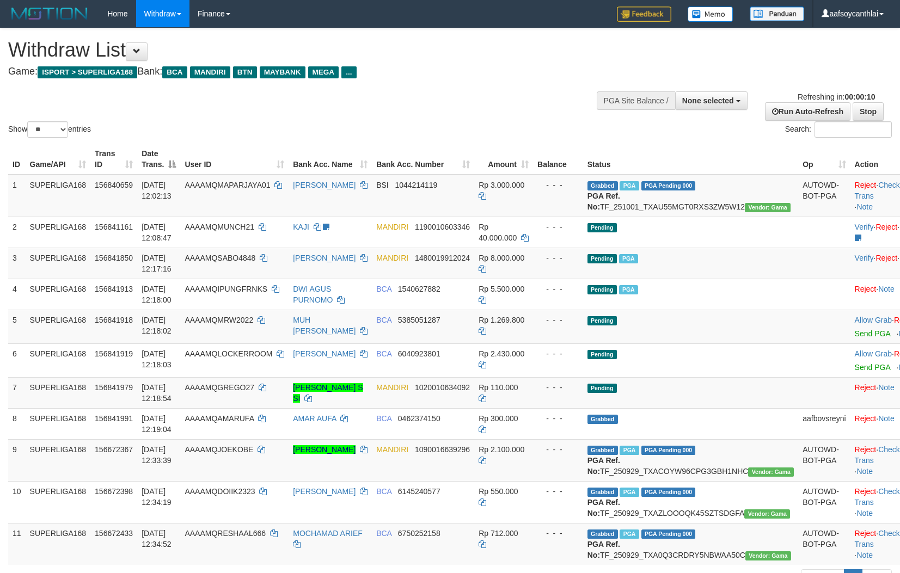
select select
select select "**"
click at [335, 408] on td "[PERSON_NAME] S SI" at bounding box center [329, 392] width 83 height 31
copy td "MRW2022"
drag, startPoint x: 243, startPoint y: 336, endPoint x: 232, endPoint y: 332, distance: 11.7
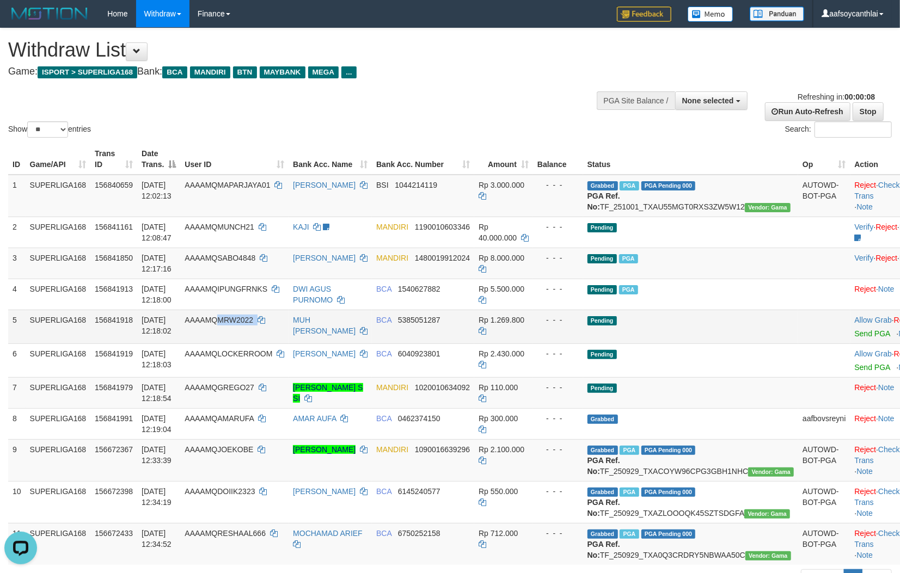
click at [232, 332] on td "AAAAMQMRW2022" at bounding box center [234, 327] width 108 height 34
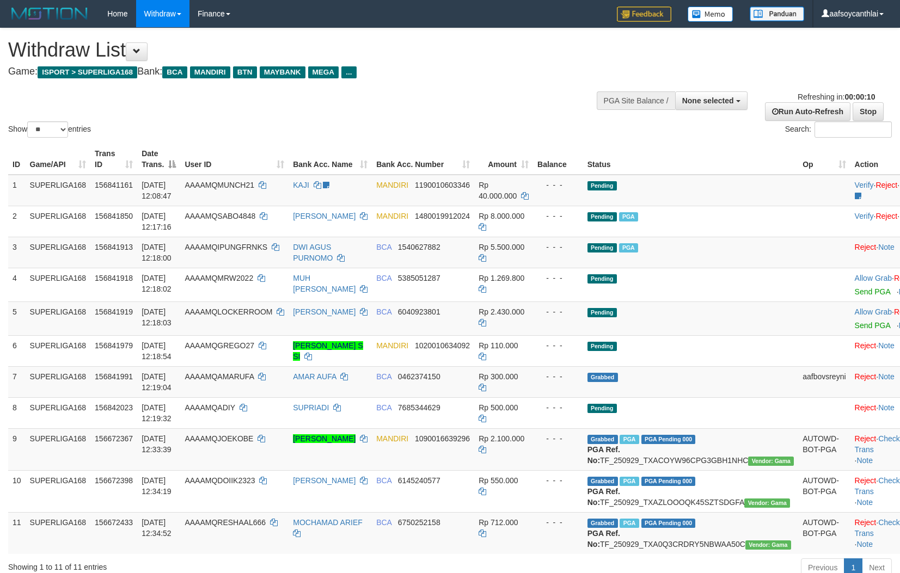
select select
select select "**"
select select
select select "**"
drag, startPoint x: 597, startPoint y: 470, endPoint x: 581, endPoint y: 445, distance: 29.9
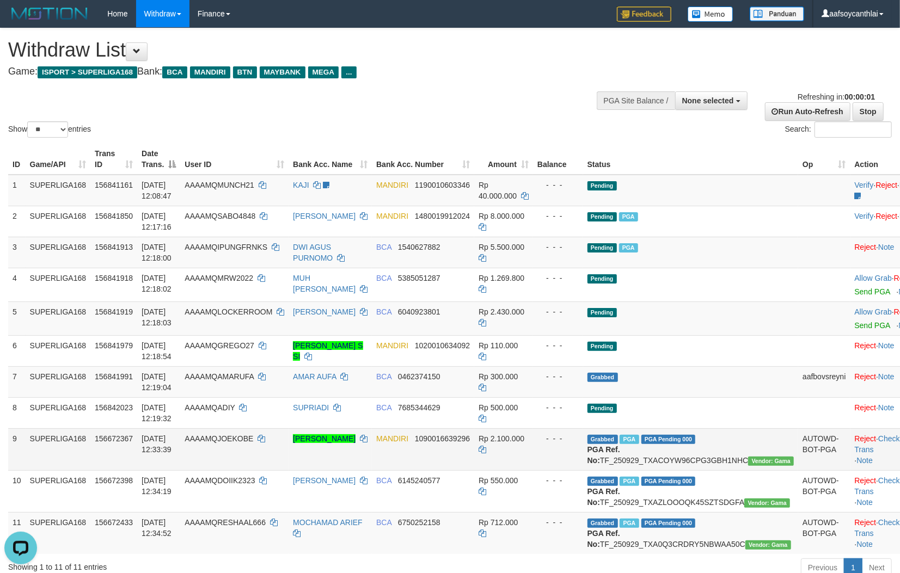
click at [596, 469] on tr "9 SUPERLIGA168 156672367 29/09/2025 12:33:39 AAAAMQJOEKOBE JUANDA HASBUNALLAH M…" at bounding box center [464, 449] width 912 height 42
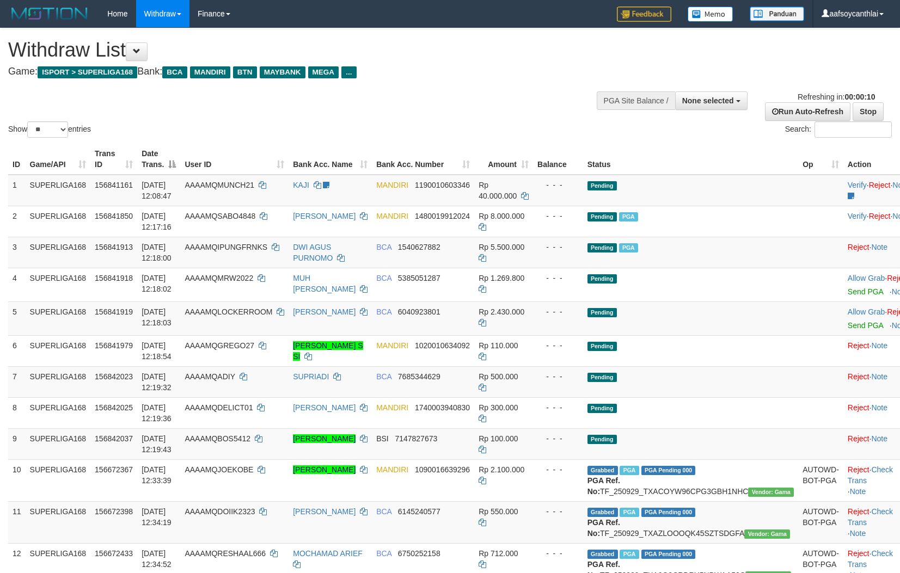
select select
select select "**"
drag, startPoint x: 290, startPoint y: 325, endPoint x: 236, endPoint y: 317, distance: 55.0
click at [236, 317] on td "AAAAMQLOCKERROOM" at bounding box center [234, 319] width 108 height 34
drag, startPoint x: 560, startPoint y: 456, endPoint x: 584, endPoint y: 444, distance: 27.0
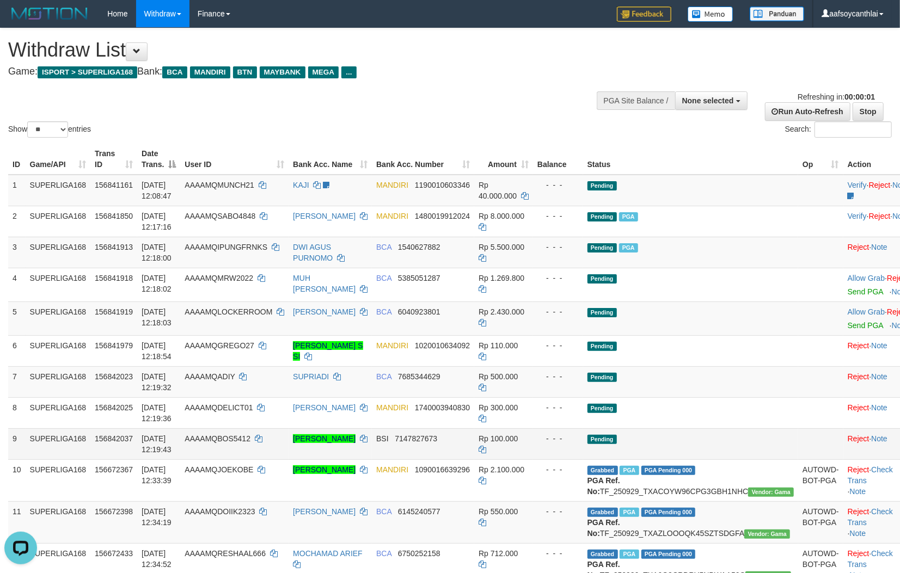
click at [568, 450] on td "- - -" at bounding box center [558, 443] width 50 height 31
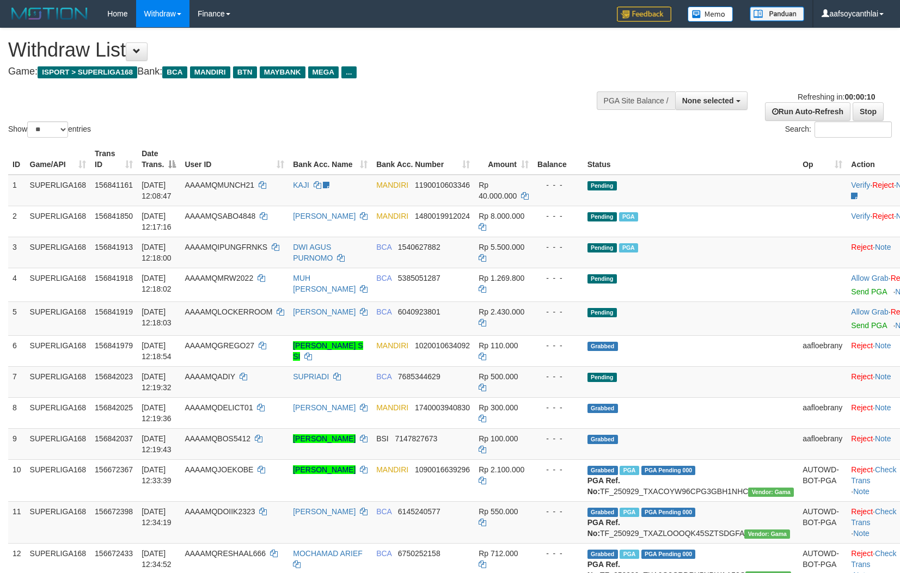
select select
select select "**"
click at [851, 324] on link "Send PGA" at bounding box center [868, 325] width 35 height 9
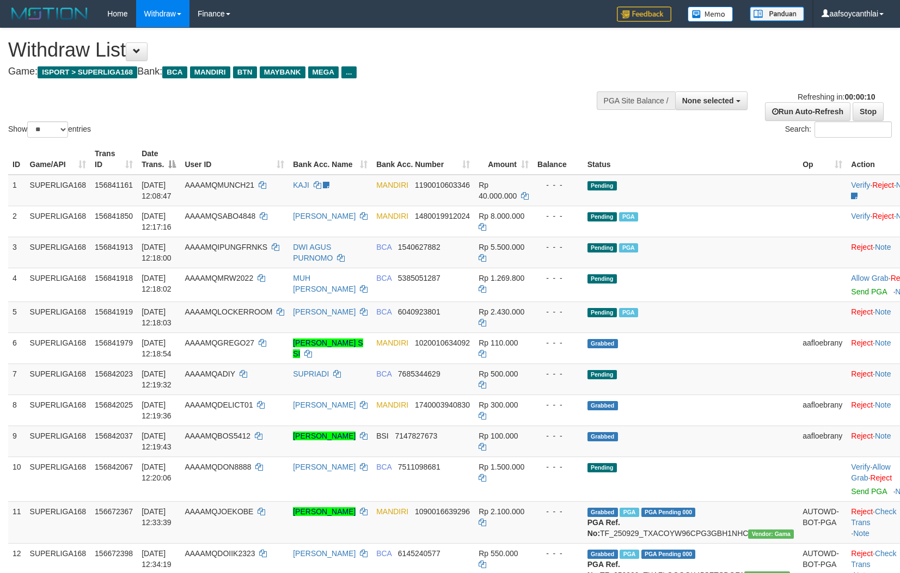
select select
select select "**"
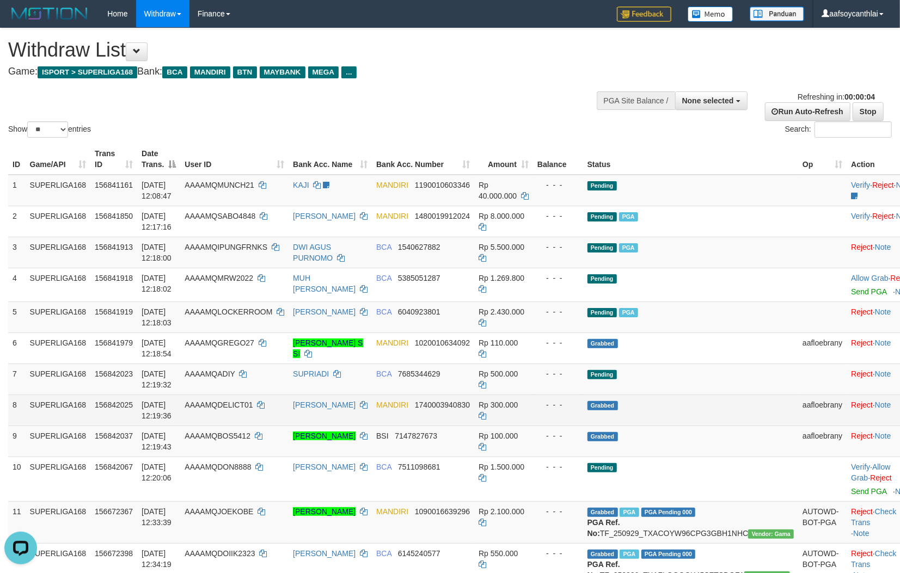
click at [372, 413] on td "[PERSON_NAME]" at bounding box center [329, 410] width 83 height 31
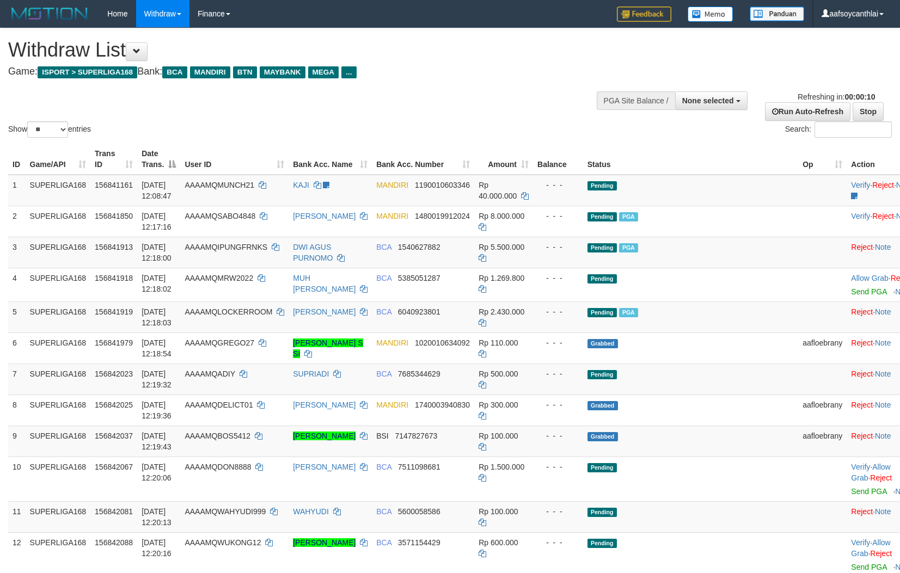
select select
select select "**"
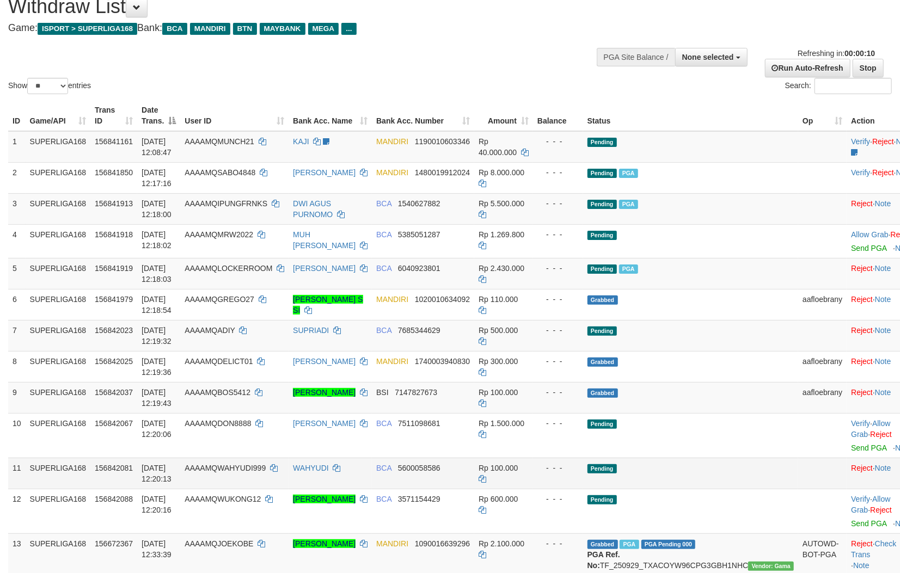
scroll to position [80, 0]
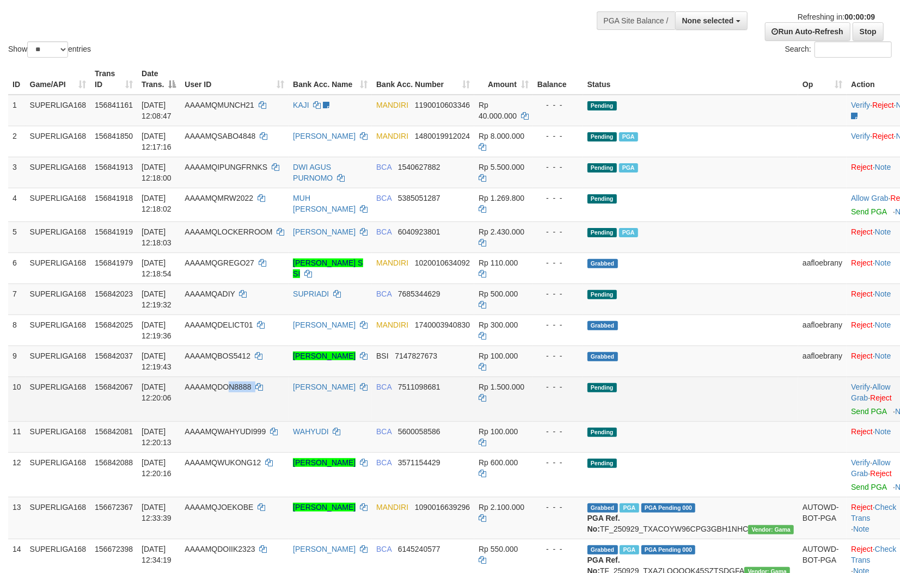
copy td "N8888"
copy td "DON8888"
drag, startPoint x: 283, startPoint y: 404, endPoint x: 236, endPoint y: 394, distance: 47.9
click at [236, 394] on td "AAAAMQDON8888" at bounding box center [234, 399] width 108 height 45
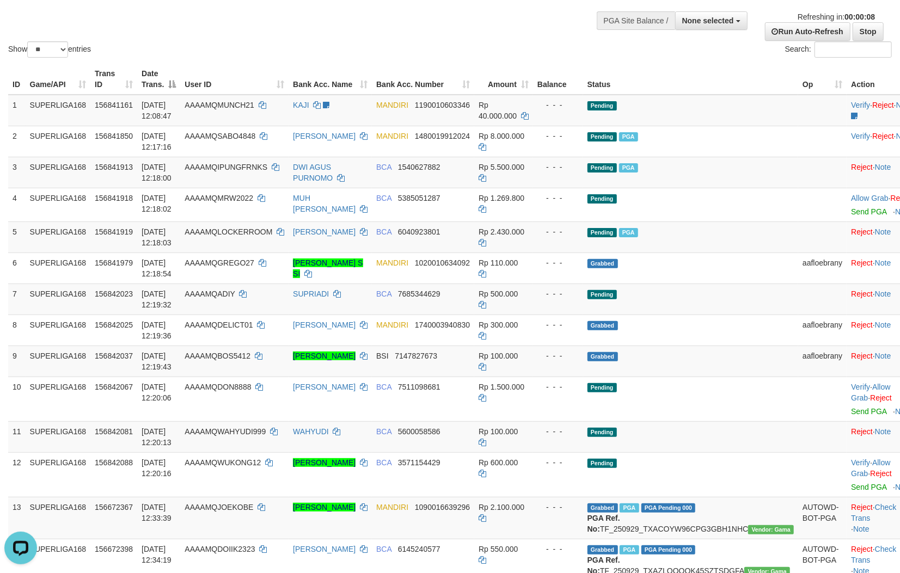
scroll to position [0, 0]
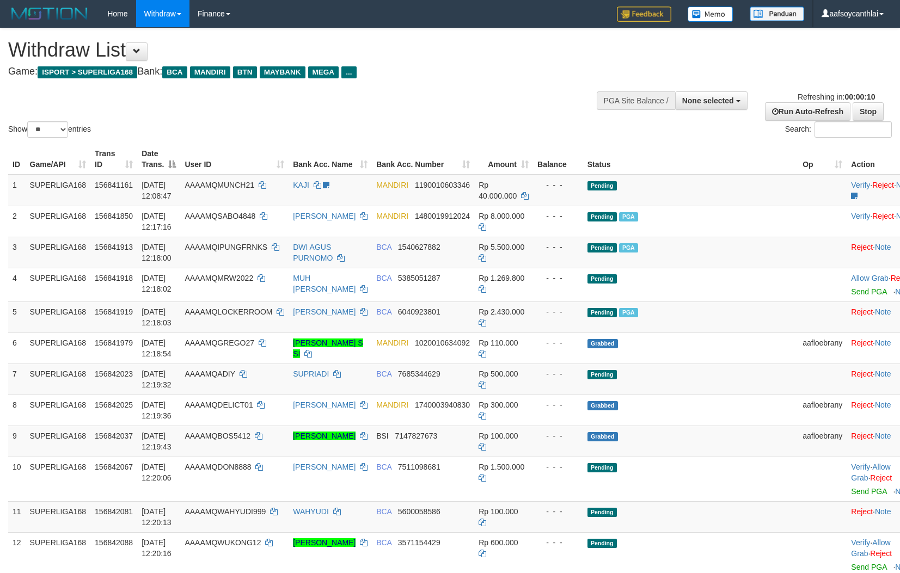
select select
select select "**"
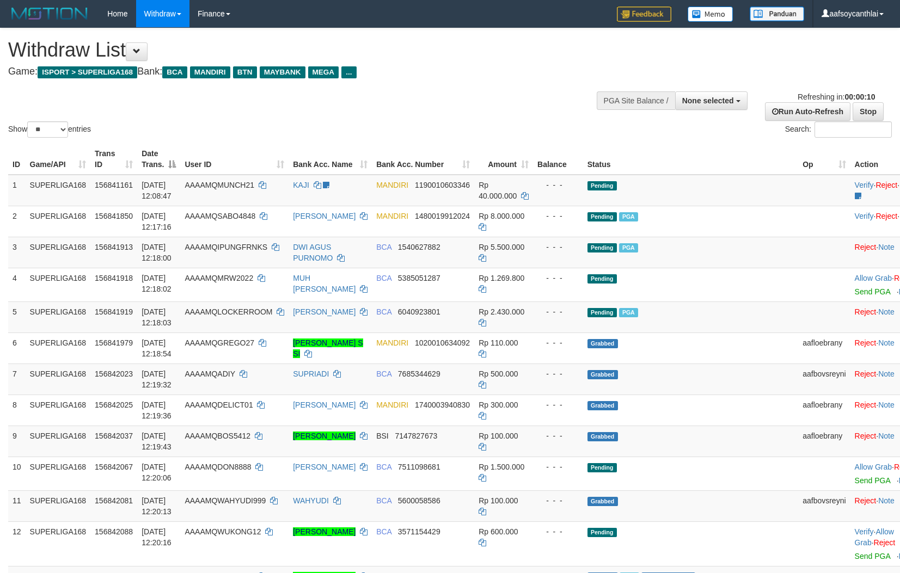
select select
select select "**"
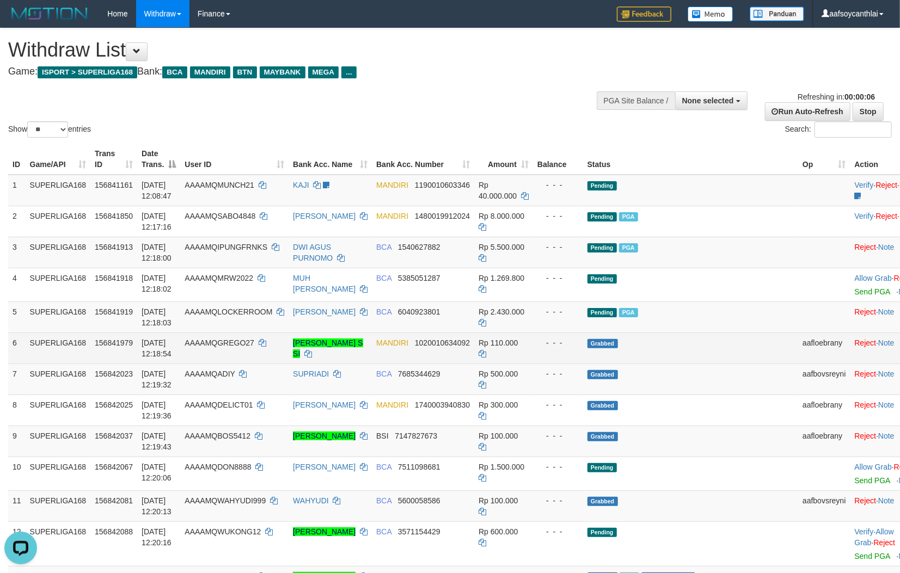
drag, startPoint x: 520, startPoint y: 382, endPoint x: 568, endPoint y: 361, distance: 52.0
click at [521, 382] on td "Rp 500.000" at bounding box center [503, 379] width 59 height 31
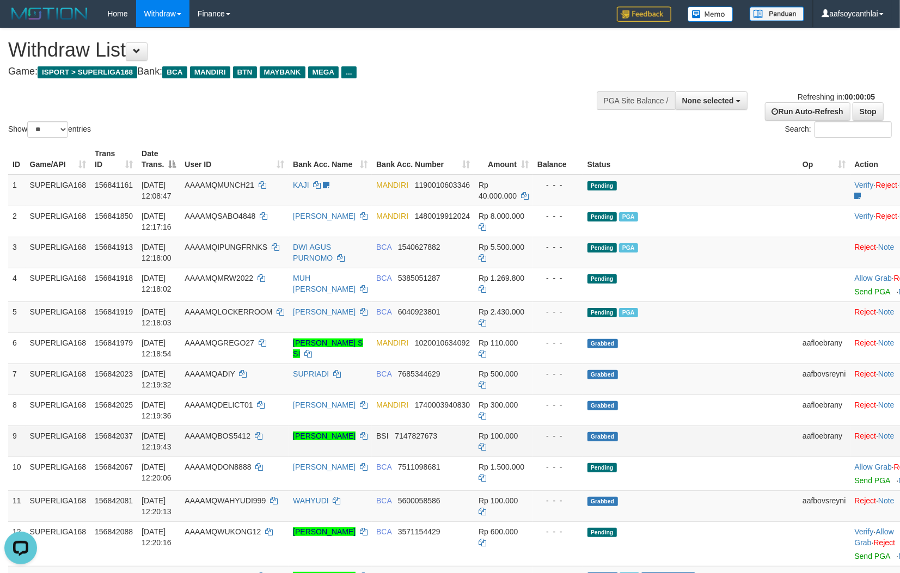
click at [565, 444] on td "- - -" at bounding box center [558, 441] width 50 height 31
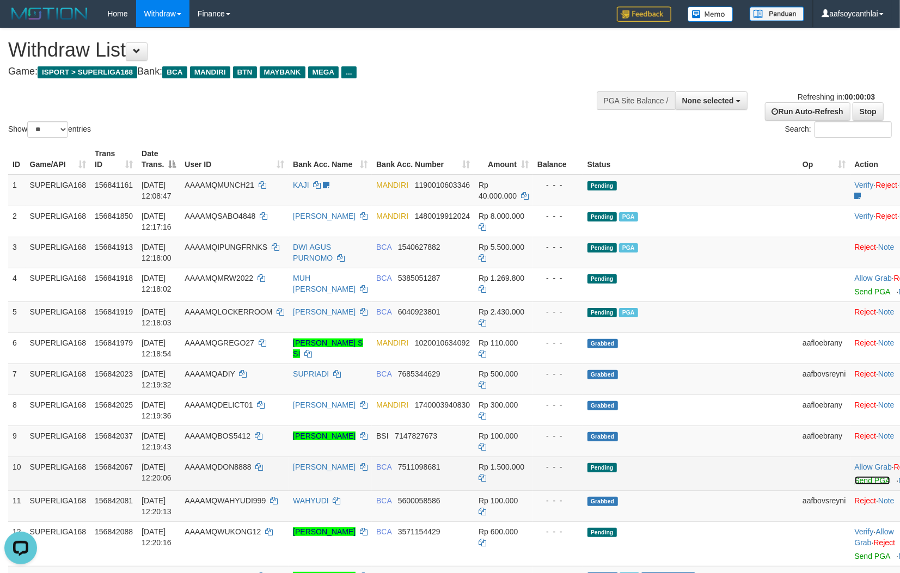
click at [855, 481] on link "Send PGA" at bounding box center [872, 480] width 35 height 9
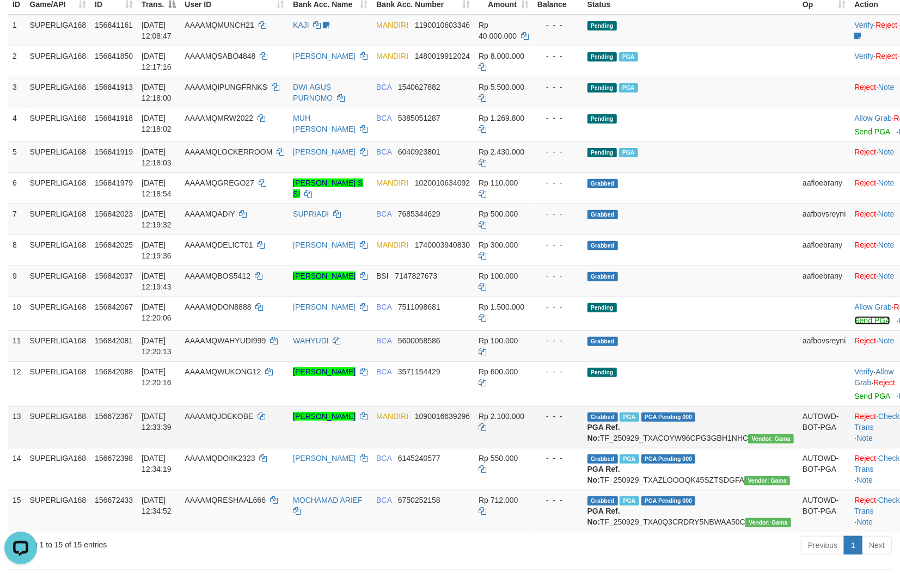
scroll to position [161, 0]
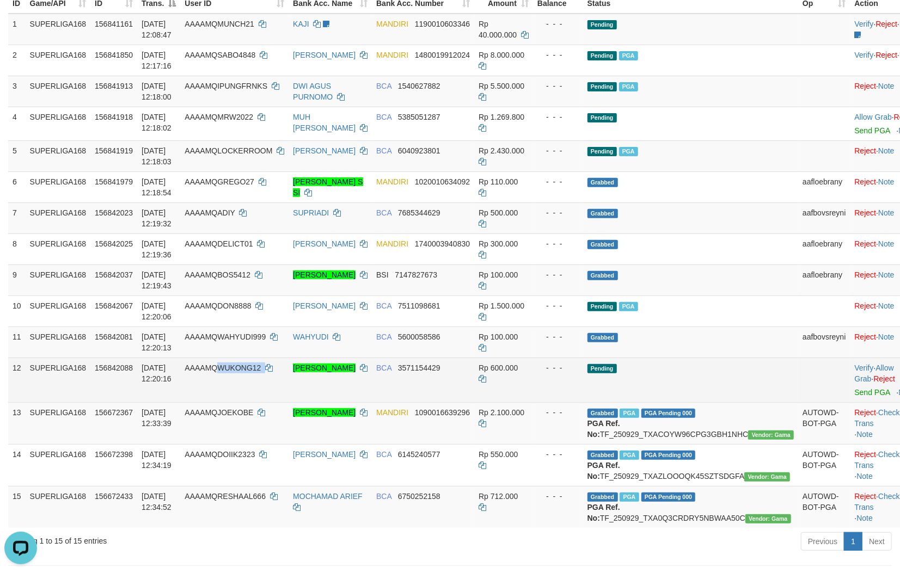
drag, startPoint x: 281, startPoint y: 386, endPoint x: 237, endPoint y: 374, distance: 46.4
click at [237, 374] on td "AAAAMQWUKONG12" at bounding box center [234, 380] width 108 height 45
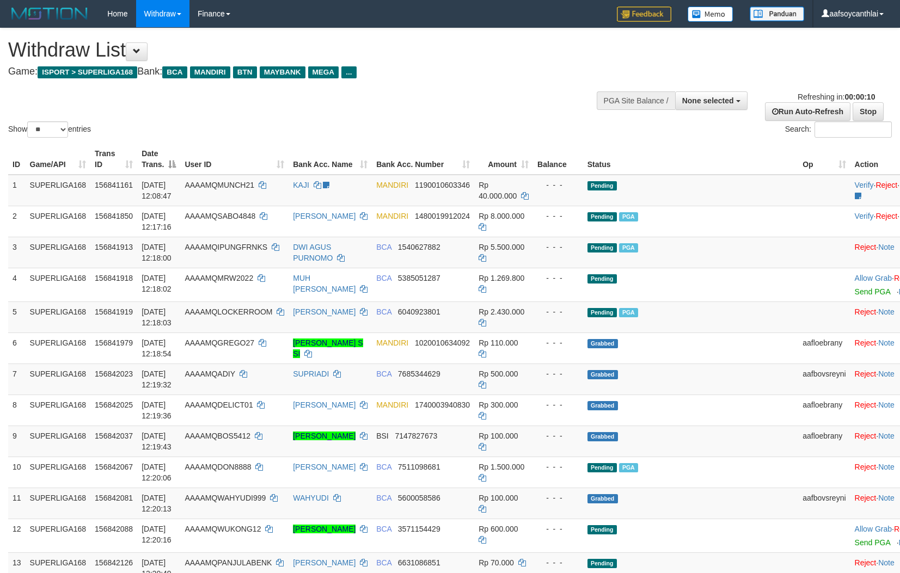
select select
select select "**"
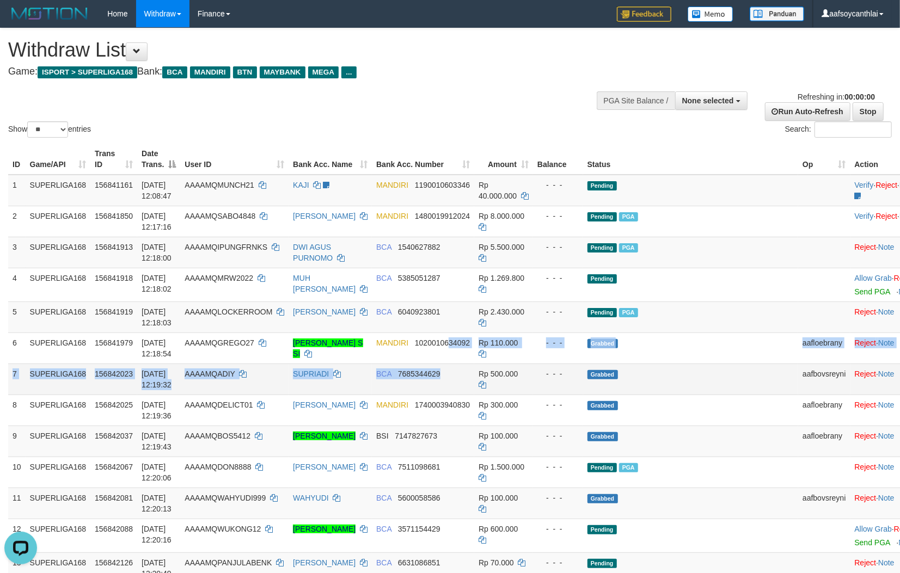
drag, startPoint x: 465, startPoint y: 362, endPoint x: 512, endPoint y: 376, distance: 48.9
click at [471, 365] on td "BCA 7685344629" at bounding box center [423, 379] width 102 height 31
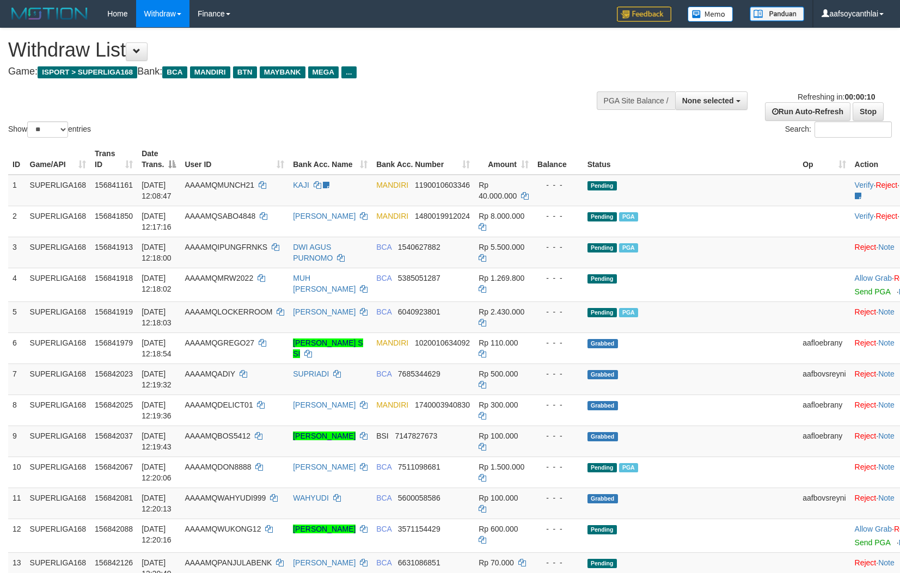
select select
select select "**"
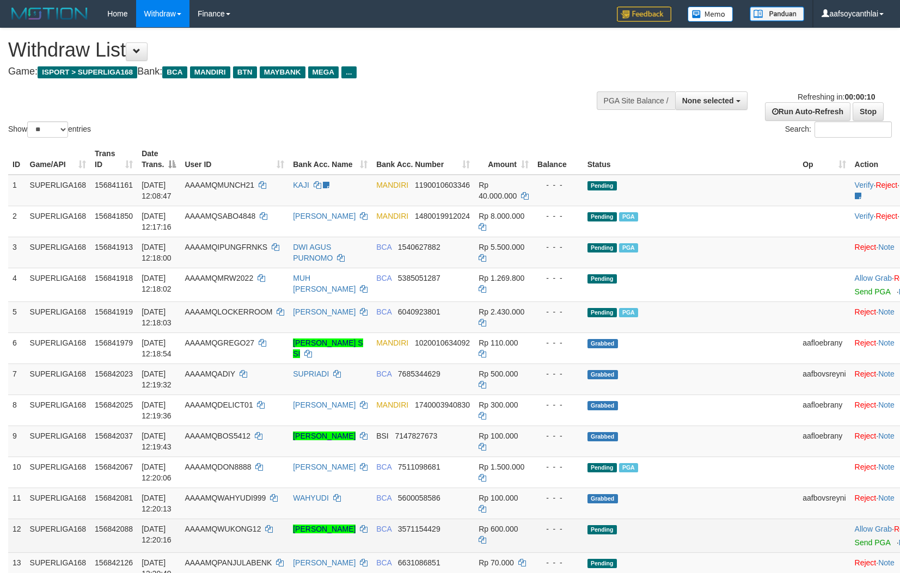
scroll to position [121, 0]
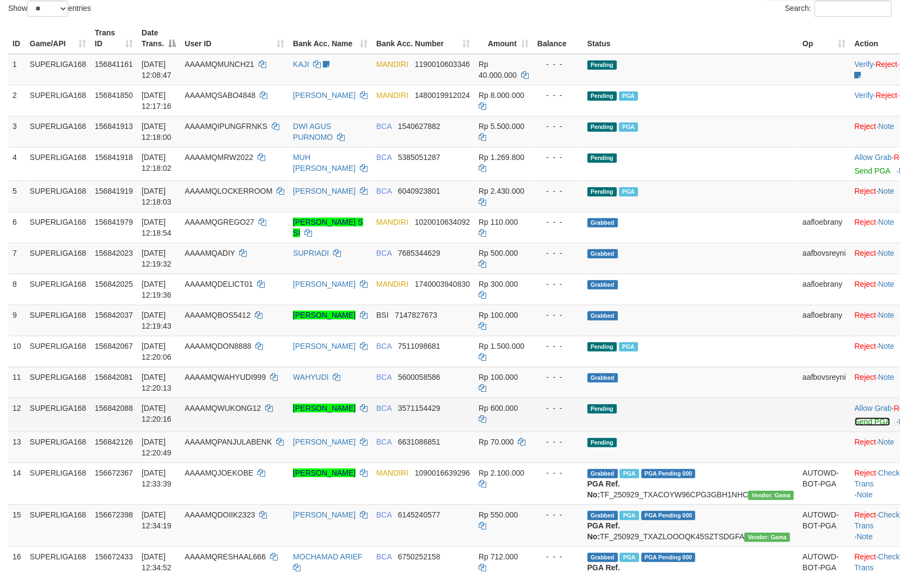
click at [855, 423] on link "Send PGA" at bounding box center [872, 421] width 35 height 9
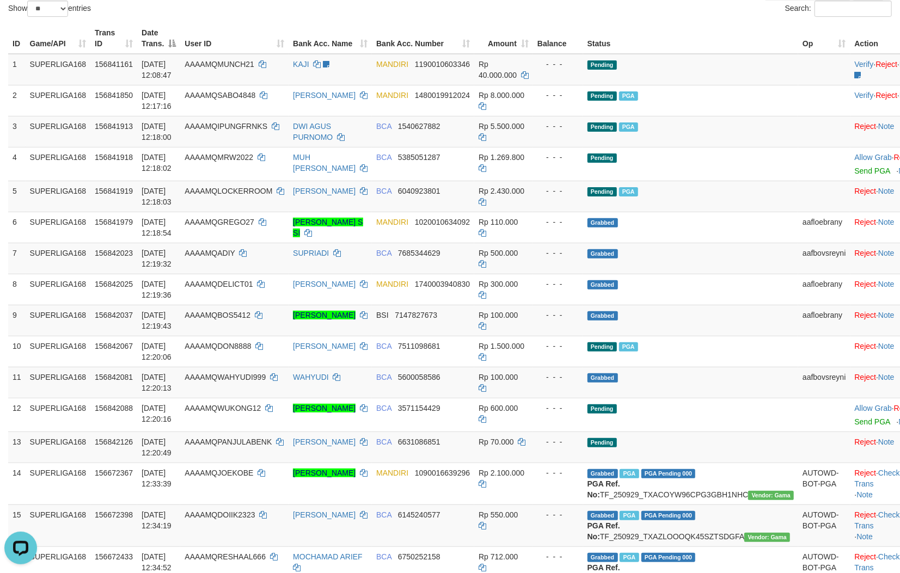
scroll to position [0, 0]
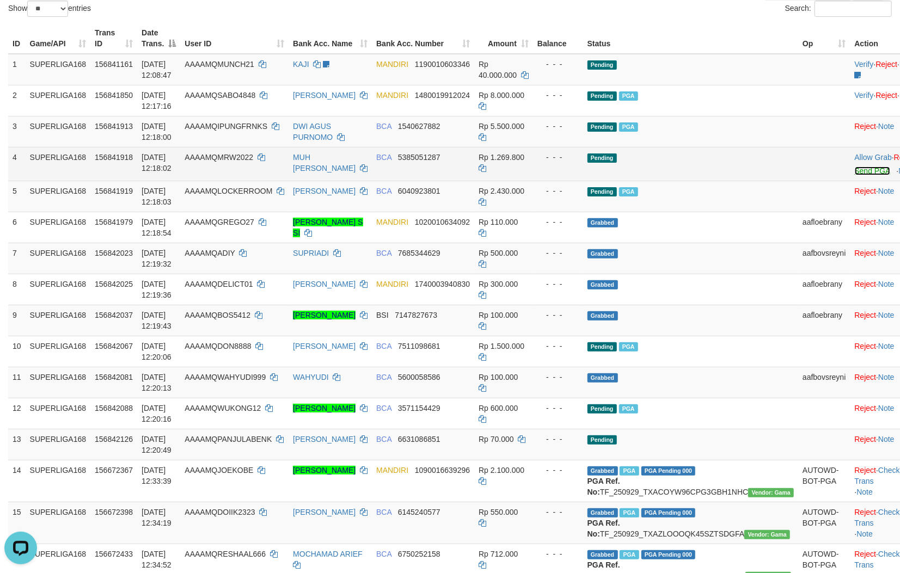
click at [855, 169] on link "Send PGA" at bounding box center [872, 171] width 35 height 9
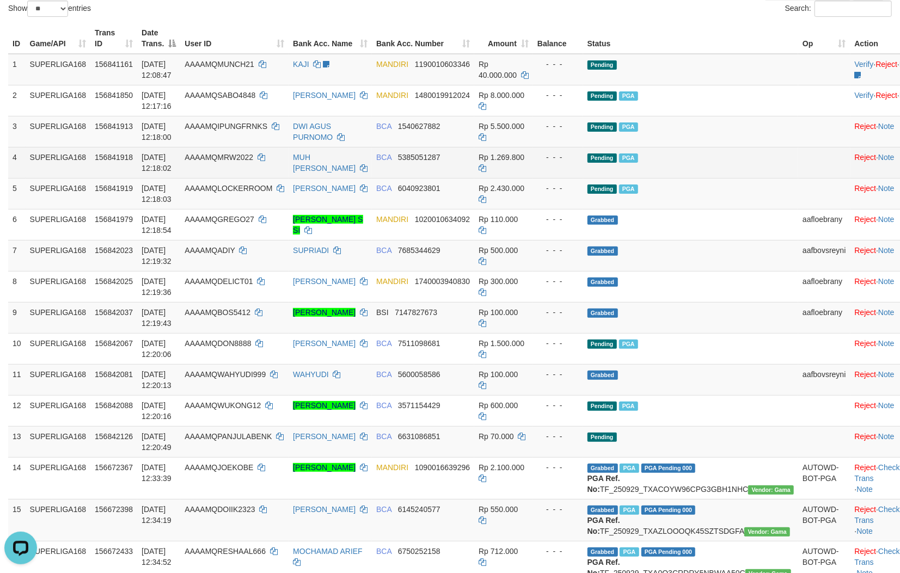
scroll to position [118, 0]
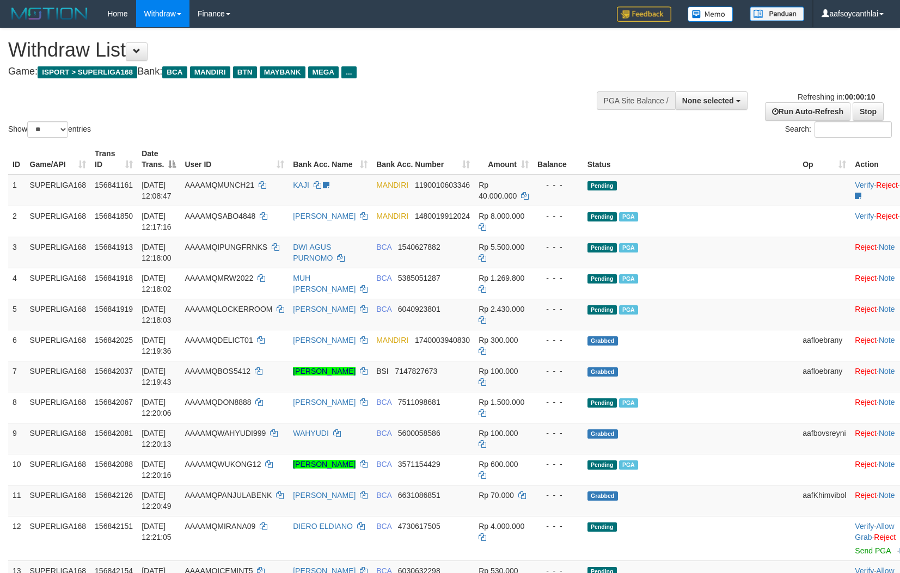
select select
select select "**"
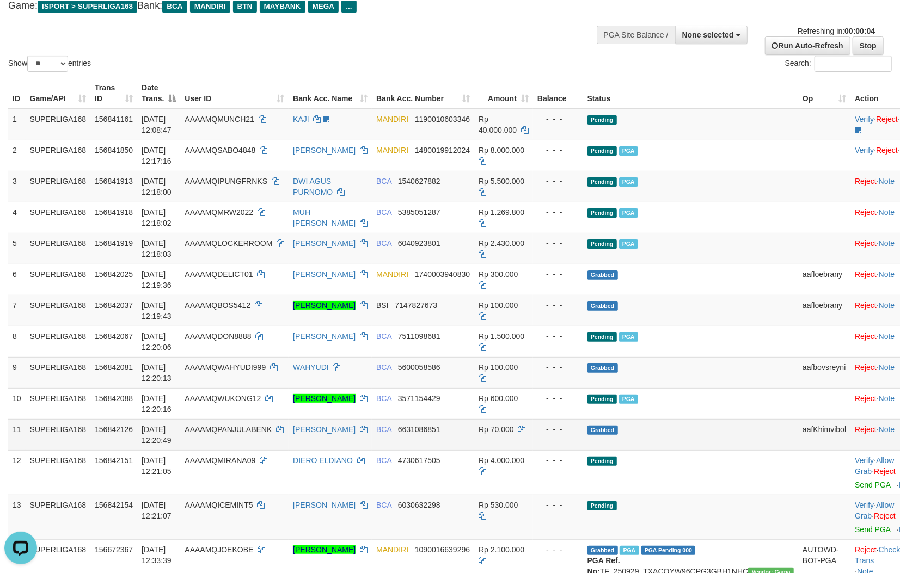
scroll to position [80, 0]
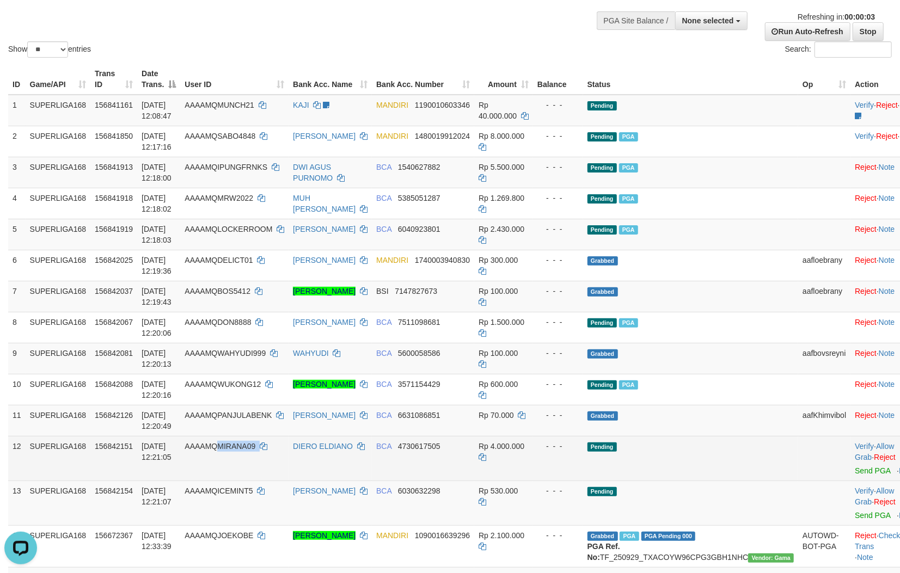
copy td "MIRANA09"
drag, startPoint x: 286, startPoint y: 464, endPoint x: 231, endPoint y: 449, distance: 57.2
click at [231, 449] on td "AAAAMQMIRANA09" at bounding box center [234, 458] width 108 height 45
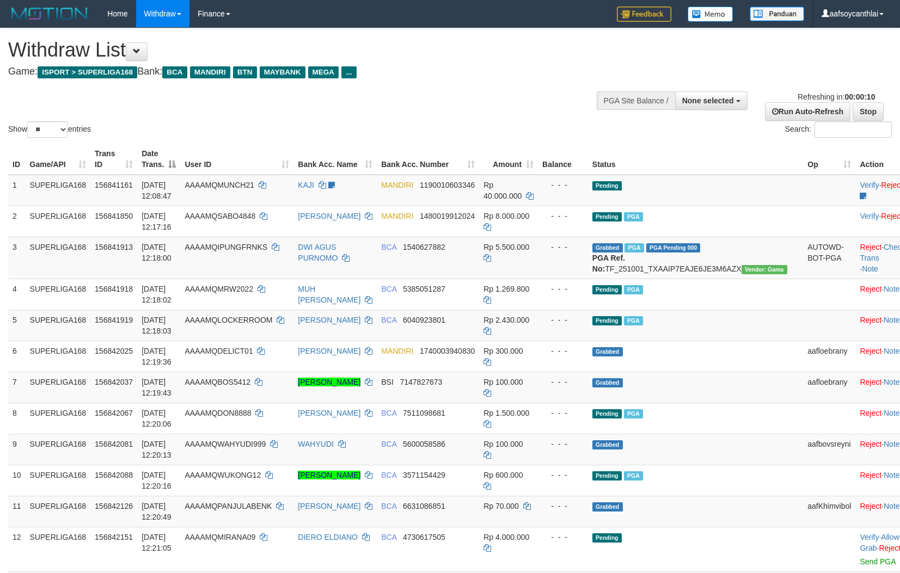
select select
select select "**"
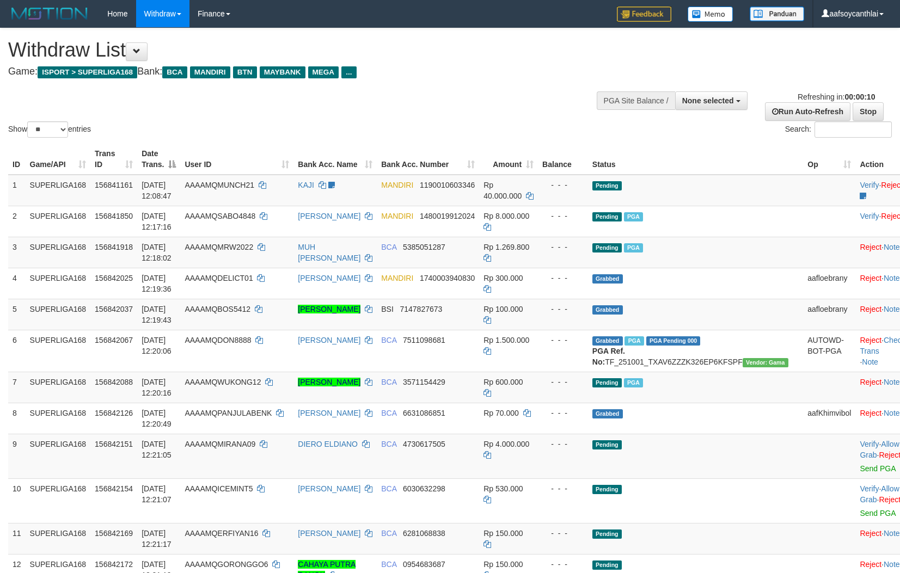
select select
select select "**"
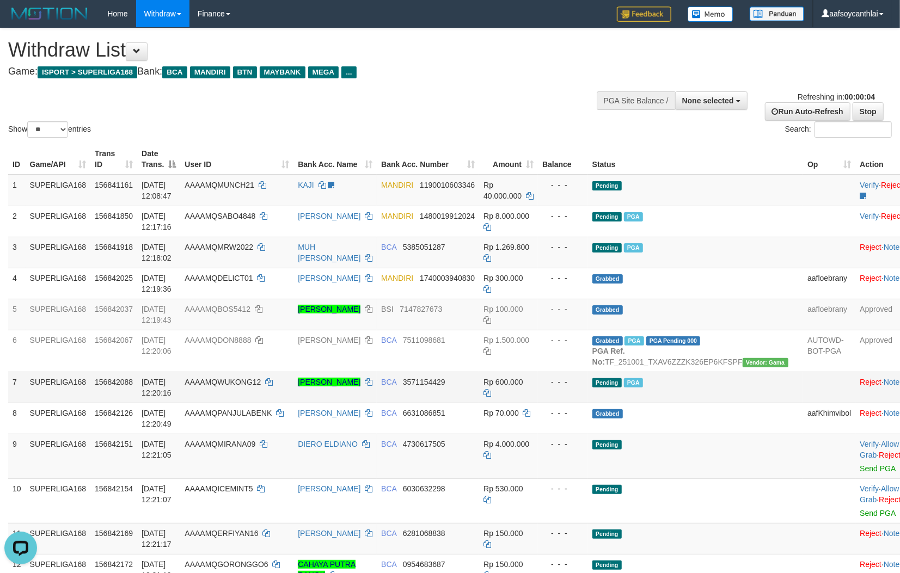
drag, startPoint x: 481, startPoint y: 390, endPoint x: 515, endPoint y: 390, distance: 34.3
click at [488, 388] on tr "7 SUPERLIGA168 156842088 01/10/2025 12:20:16 AAAAMQWUKONG12 ANDREANO DWI PUTRA …" at bounding box center [466, 387] width 917 height 31
click at [859, 473] on link "Send PGA" at bounding box center [876, 468] width 35 height 9
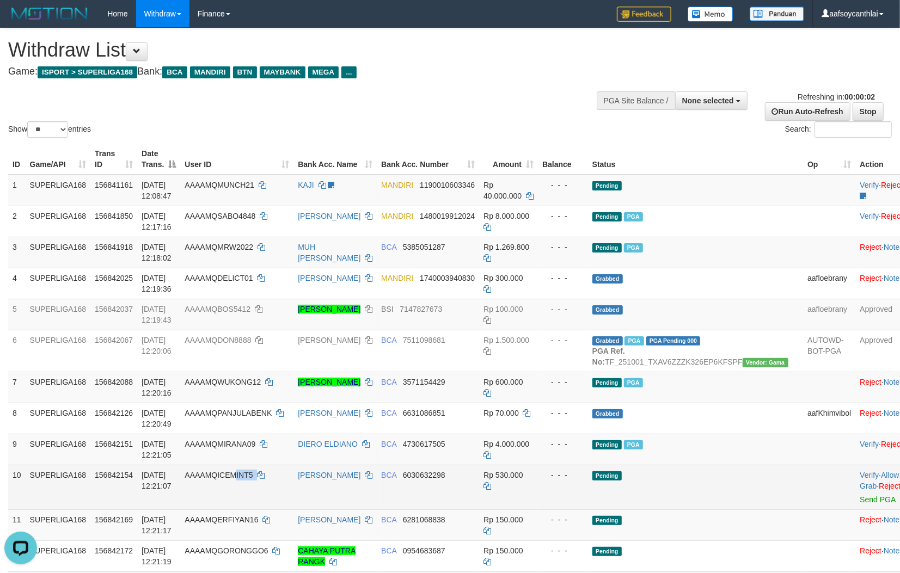
copy td "INT5"
copy td "EMINT5"
copy td "ICEMINT5"
copy td "QICEMINT5"
copy td "ICEMINT5"
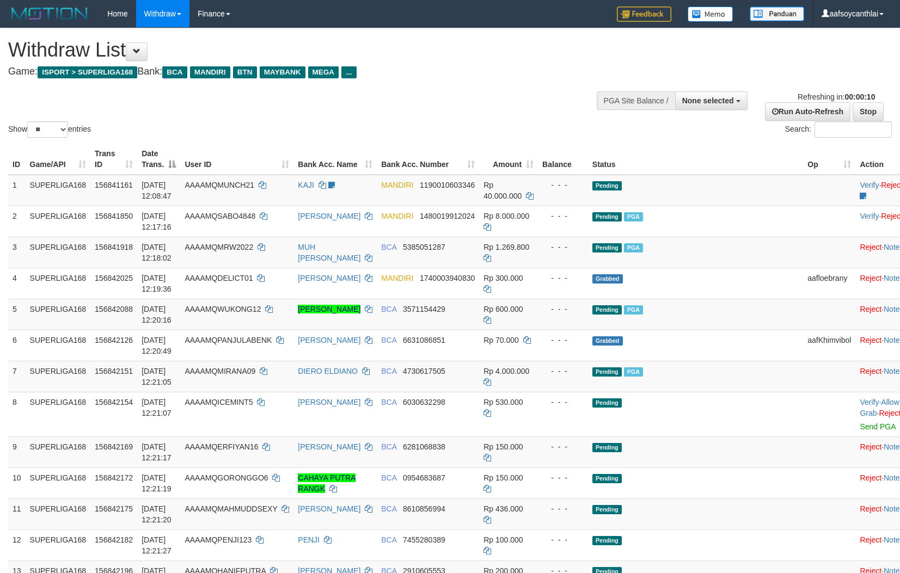
select select
select select "**"
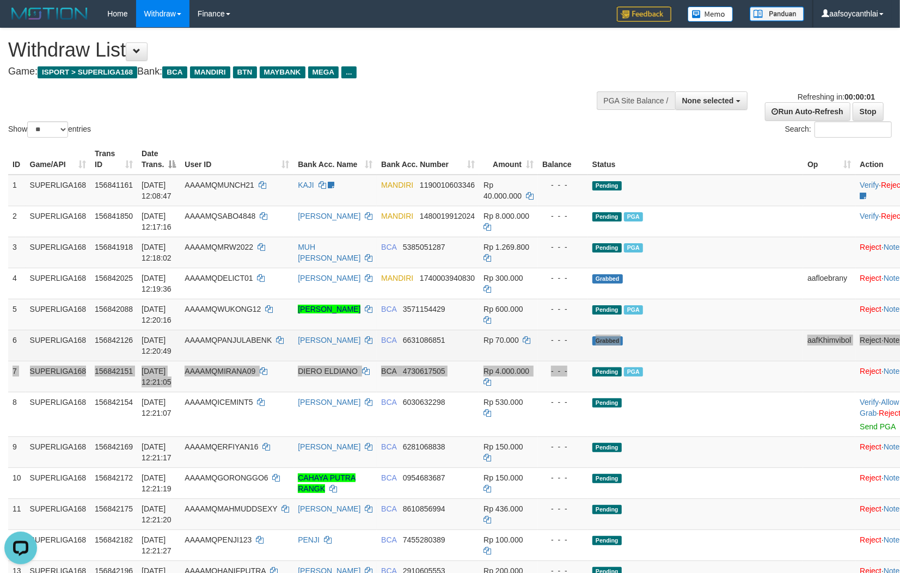
drag, startPoint x: 605, startPoint y: 355, endPoint x: 665, endPoint y: 351, distance: 60.0
click at [611, 353] on tbody "1 SUPERLIGA168 156841161 01/10/2025 12:08:47 AAAAMQMUNCH21 KAJI aafmaleo MANDIR…" at bounding box center [466, 446] width 917 height 543
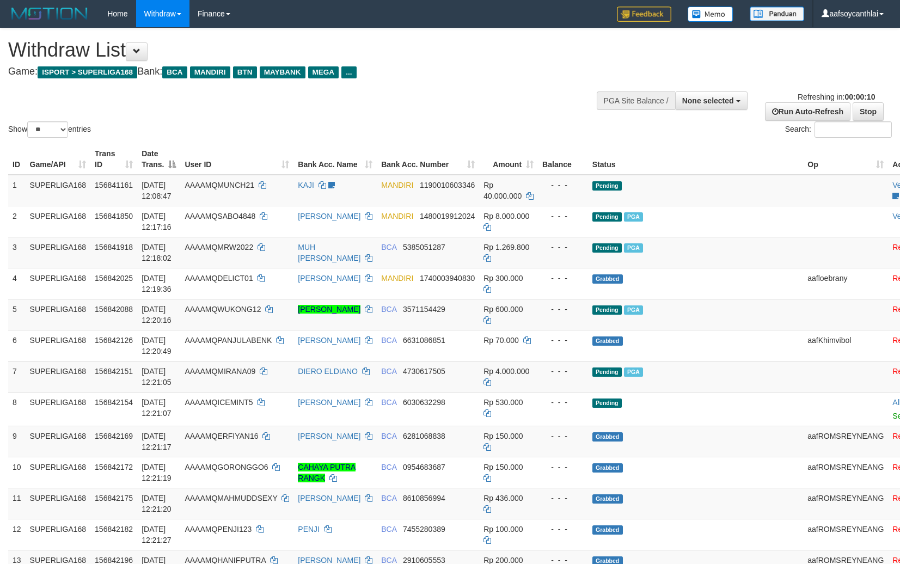
select select
select select "**"
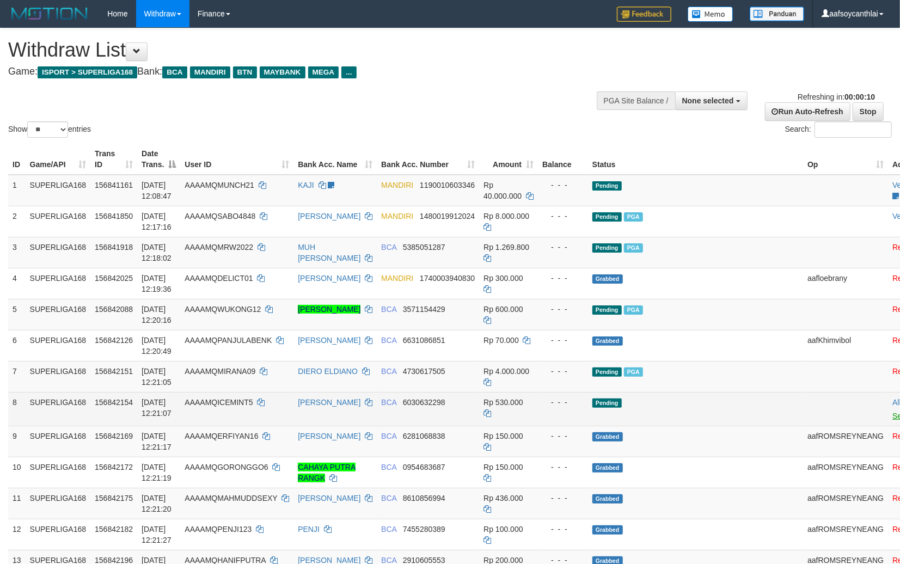
click at [892, 412] on link "Send PGA" at bounding box center [909, 416] width 35 height 9
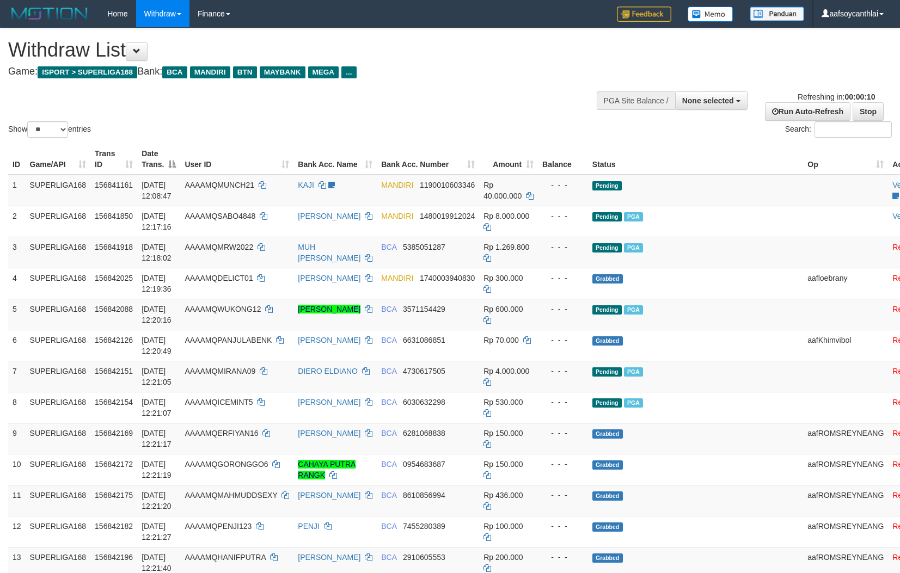
select select
select select "**"
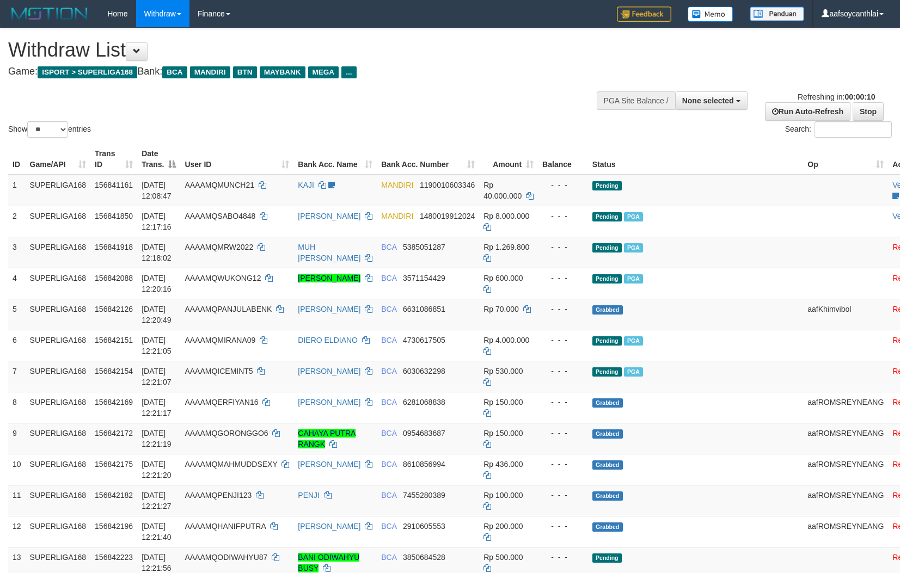
select select
select select "**"
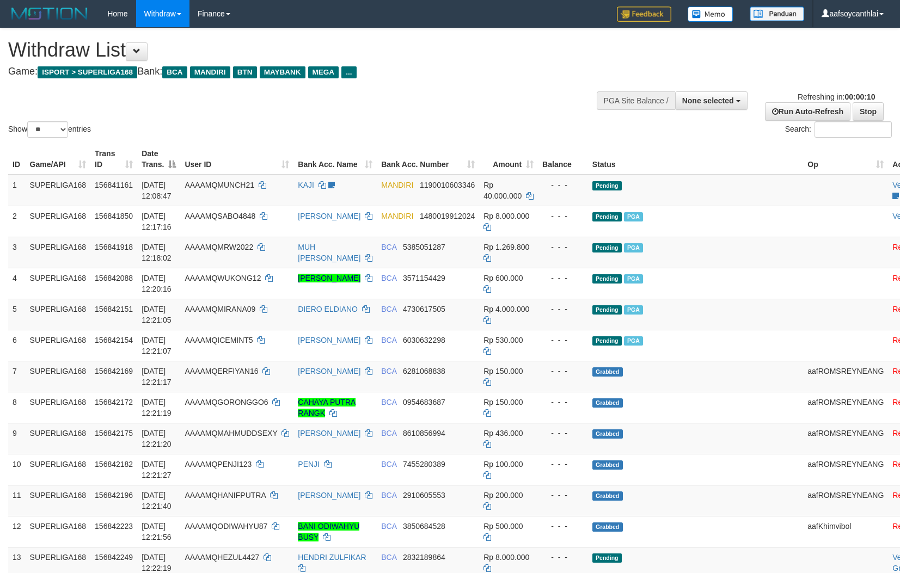
select select
select select "**"
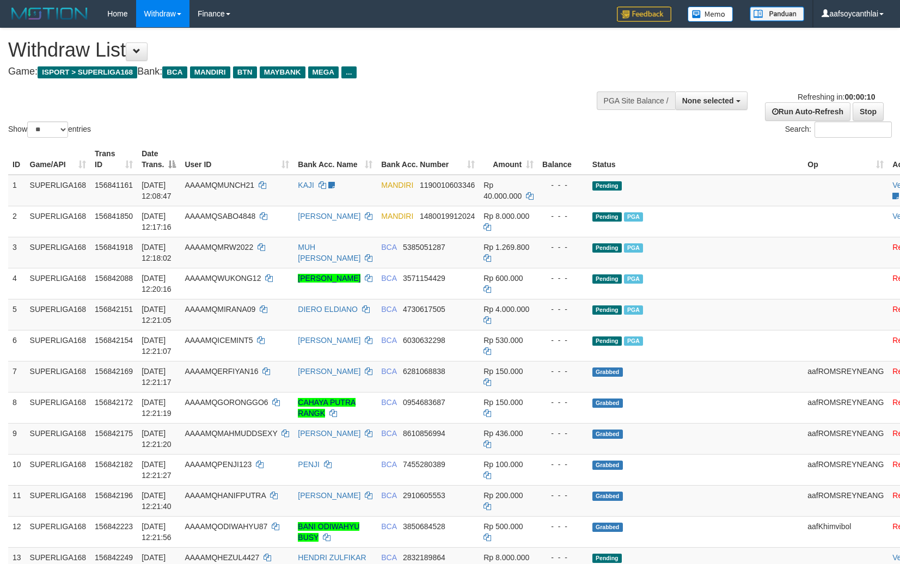
select select
select select "**"
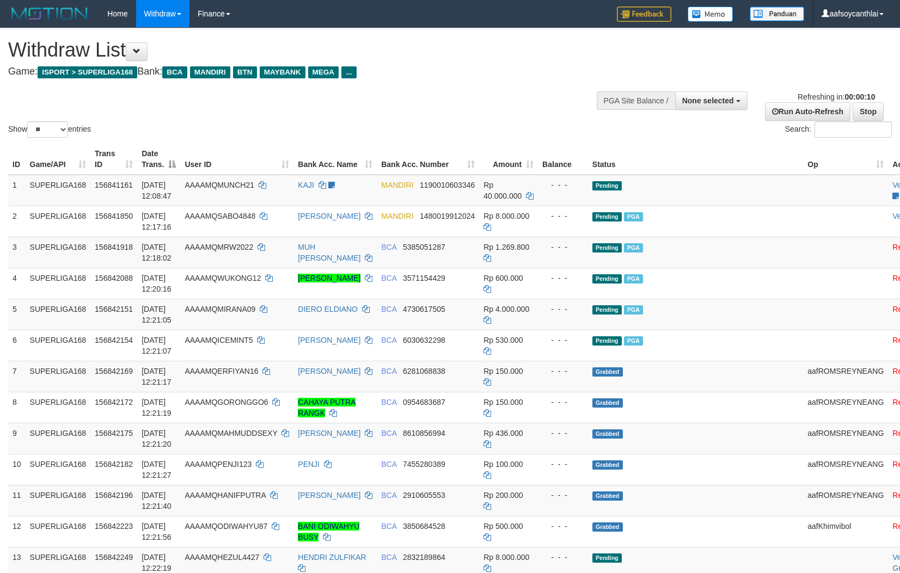
select select
select select "**"
select select
select select "**"
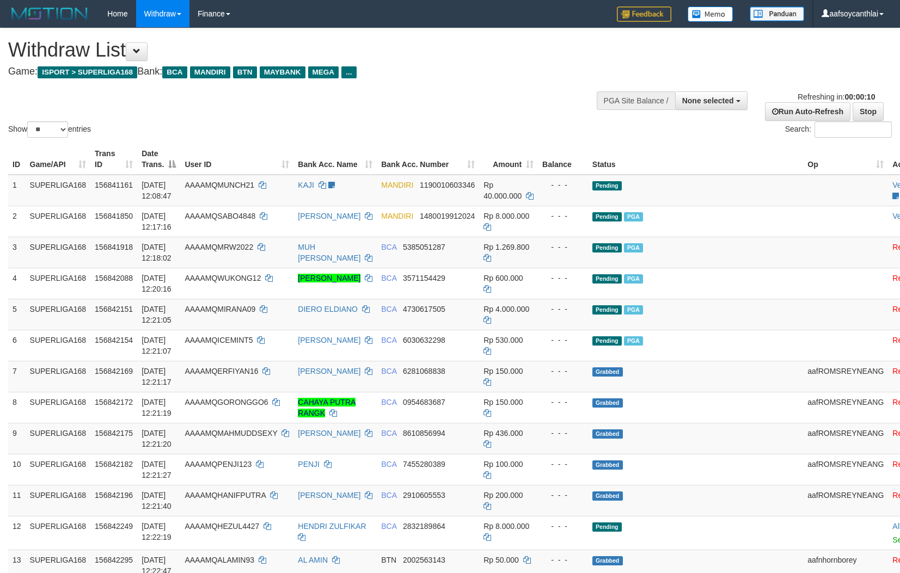
select select
select select "**"
select select
select select "**"
select select
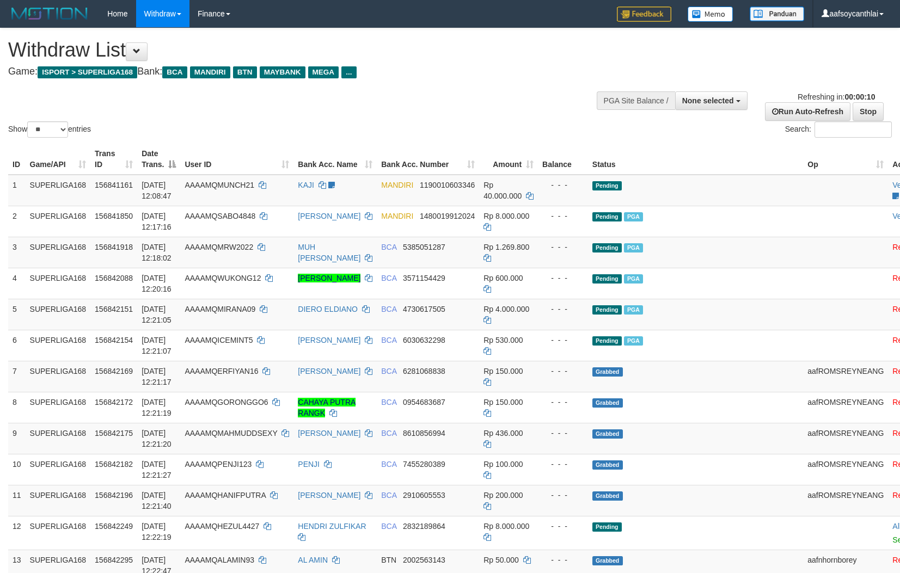
select select "**"
select select
select select "**"
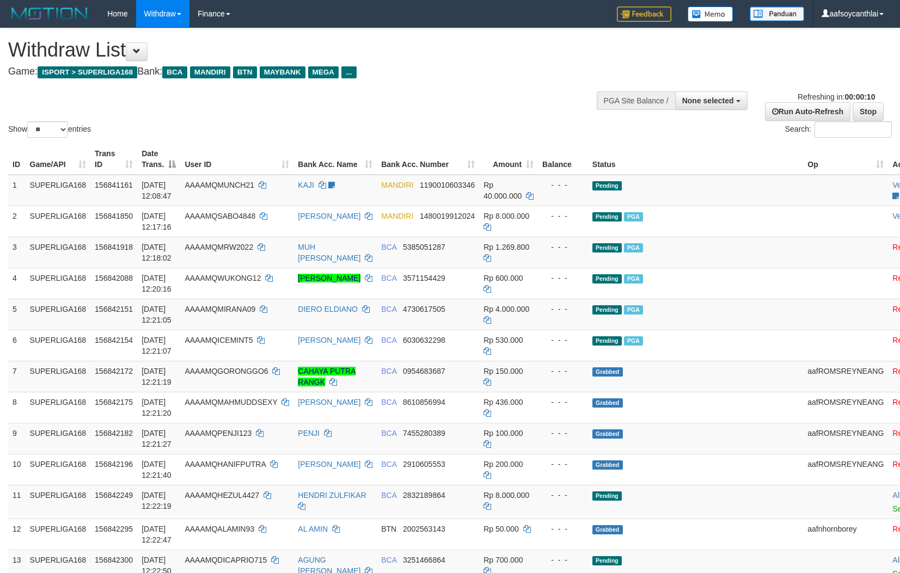
select select
select select "**"
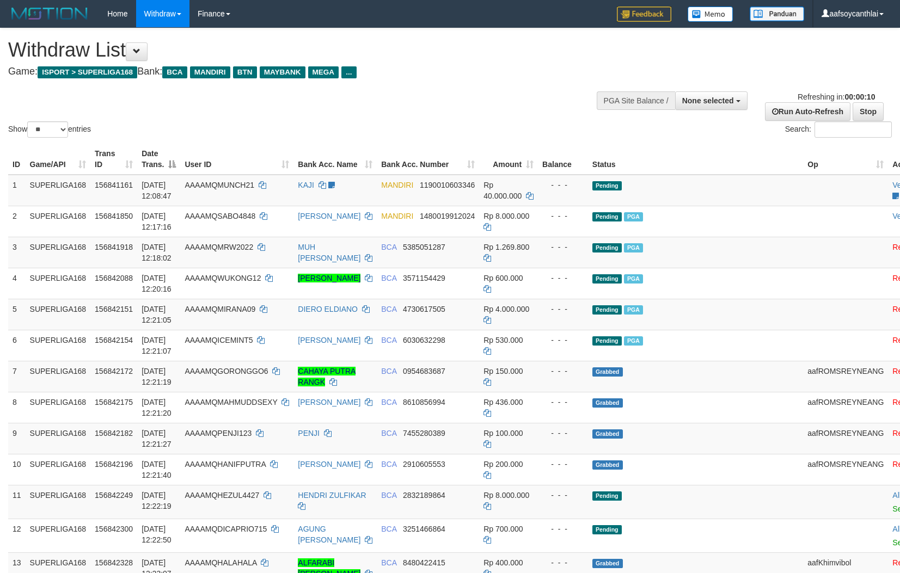
select select
select select "**"
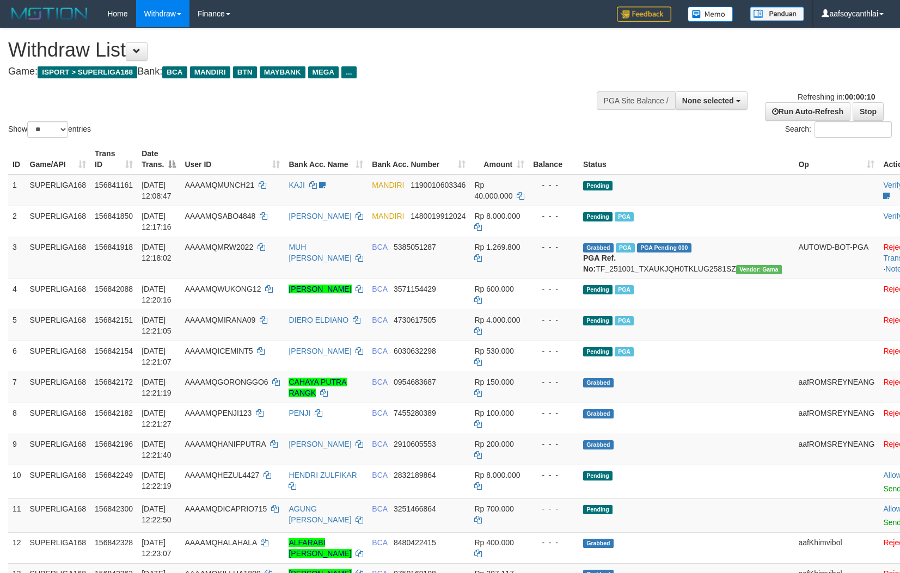
select select
select select "**"
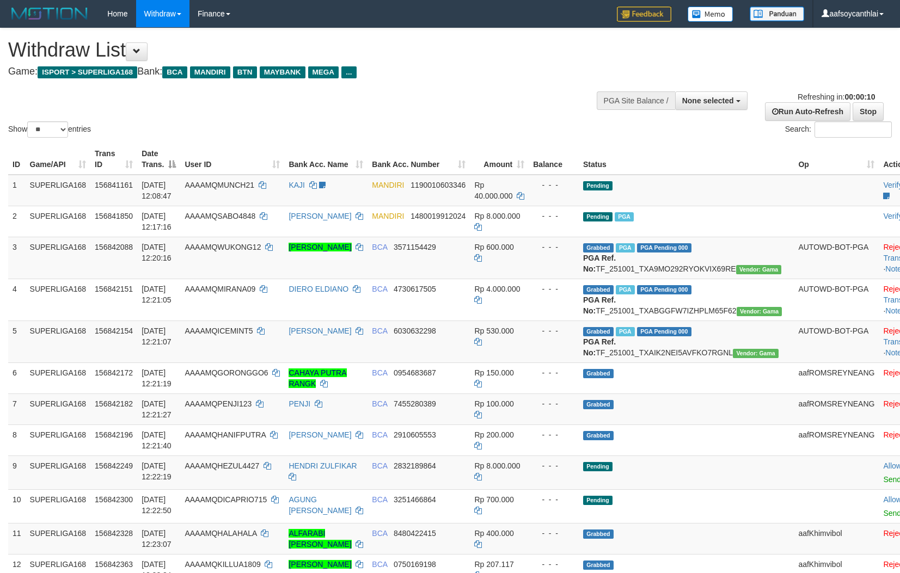
select select
select select "**"
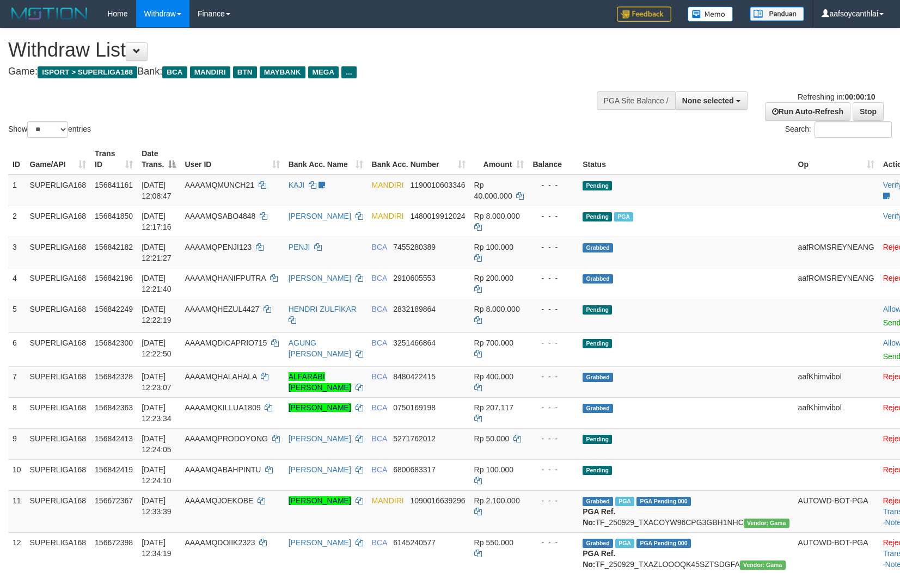
select select
select select "**"
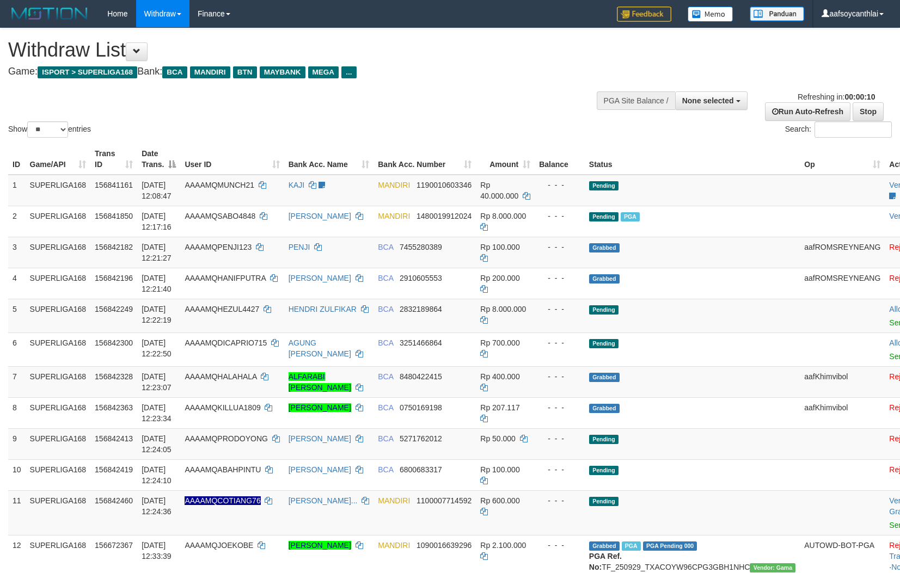
select select
select select "**"
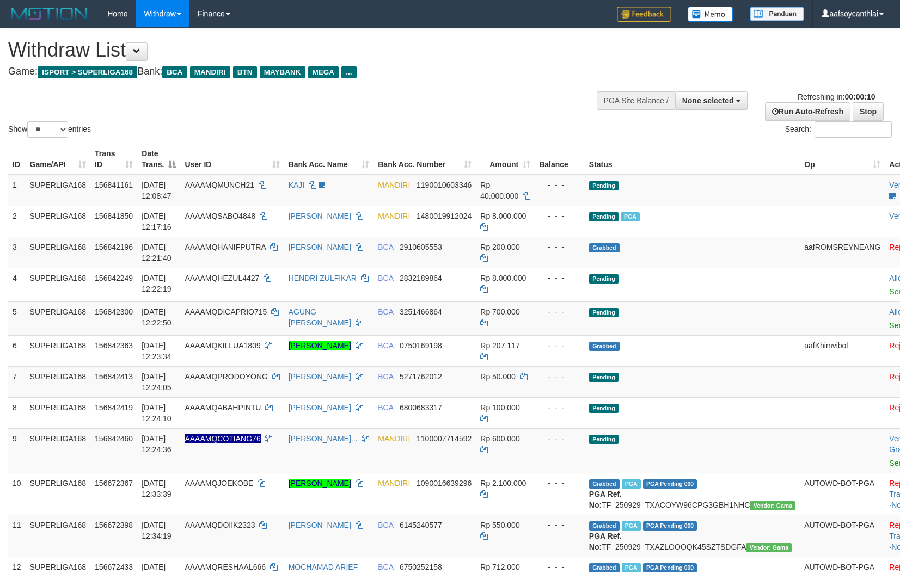
select select
select select "**"
select select
select select "**"
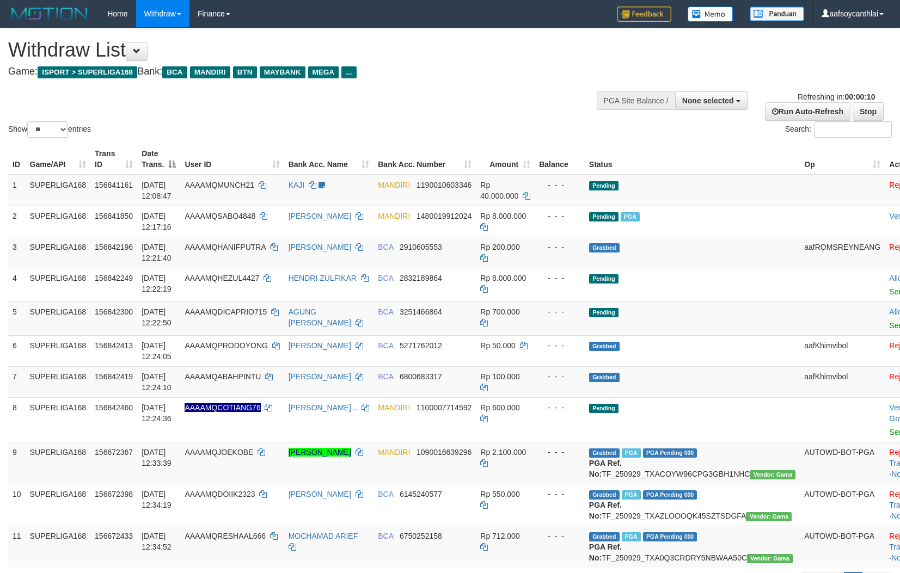
select select
select select "**"
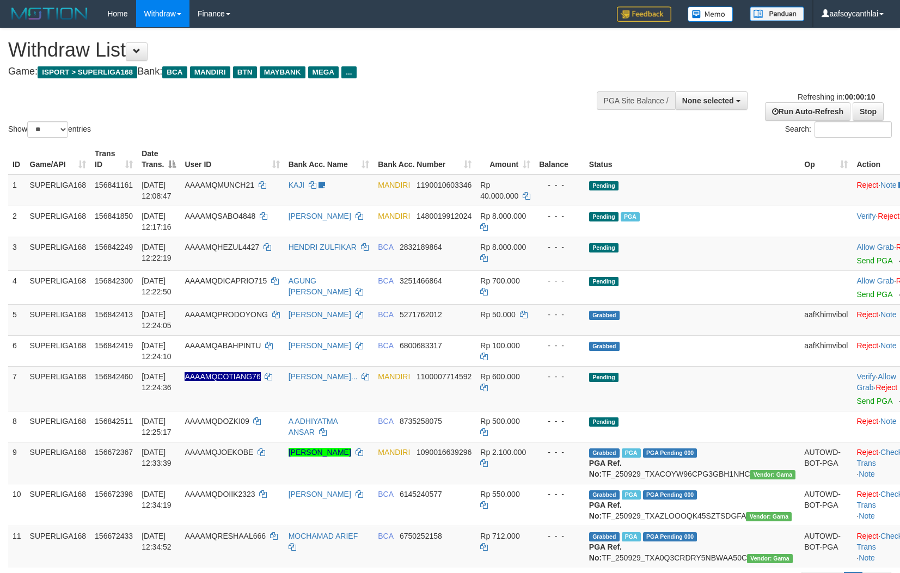
select select
select select "**"
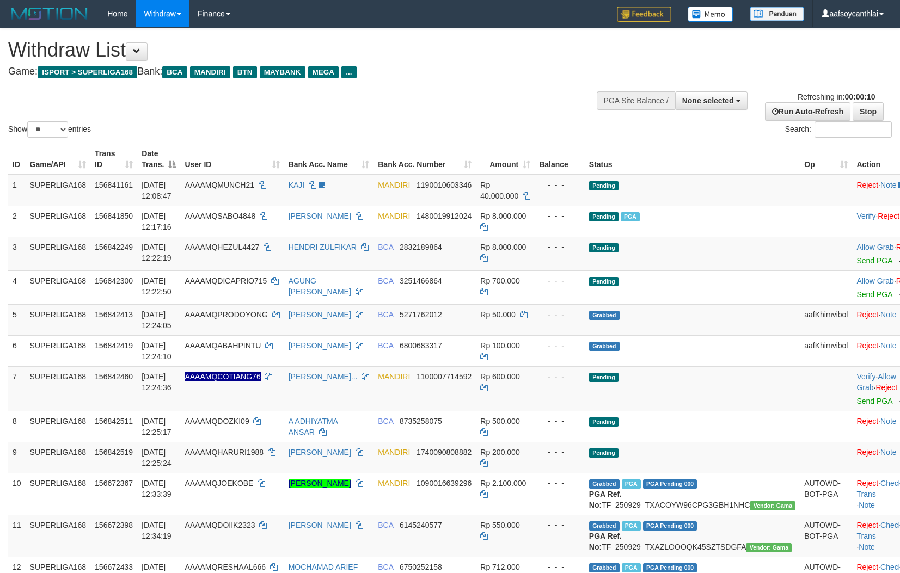
select select
select select "**"
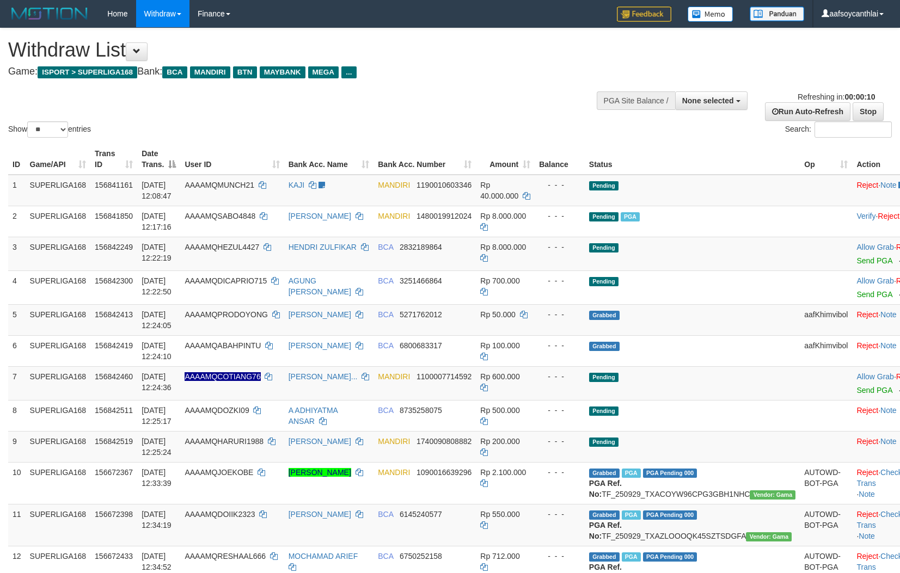
select select
select select "**"
select select
select select "**"
select select
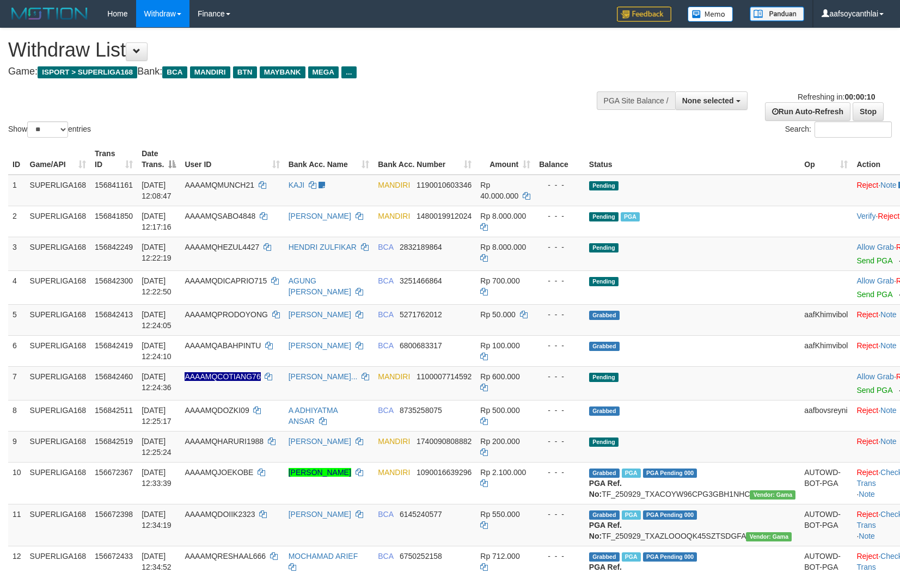
select select "**"
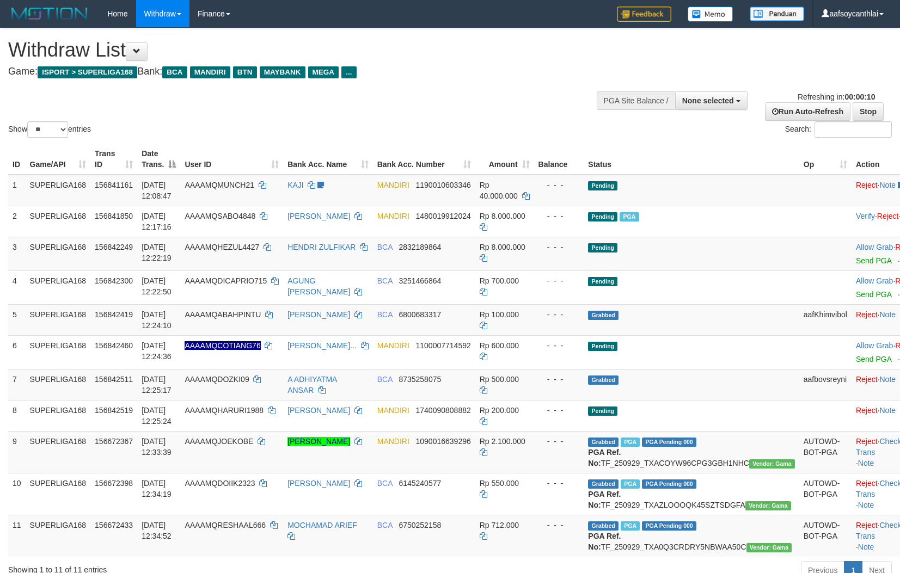
select select
select select "**"
select select
select select "**"
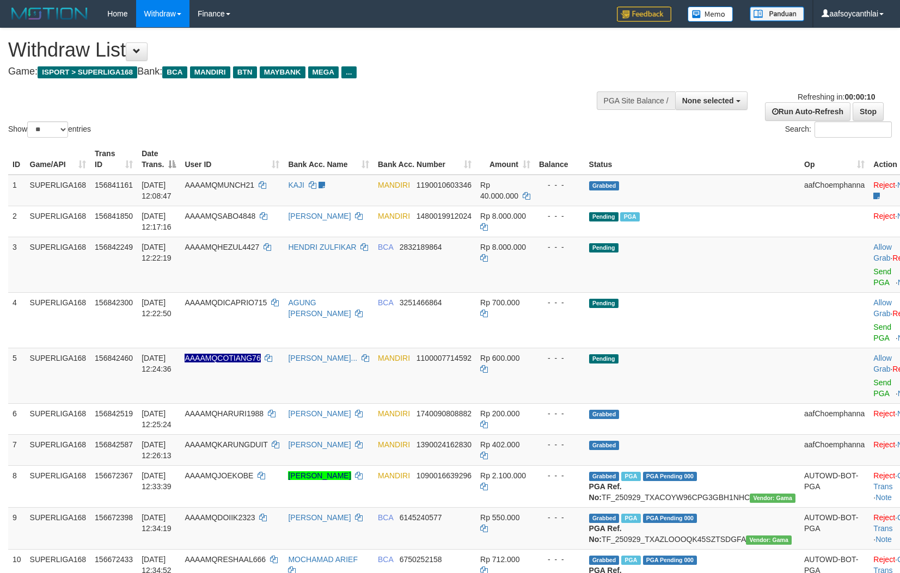
select select
select select "**"
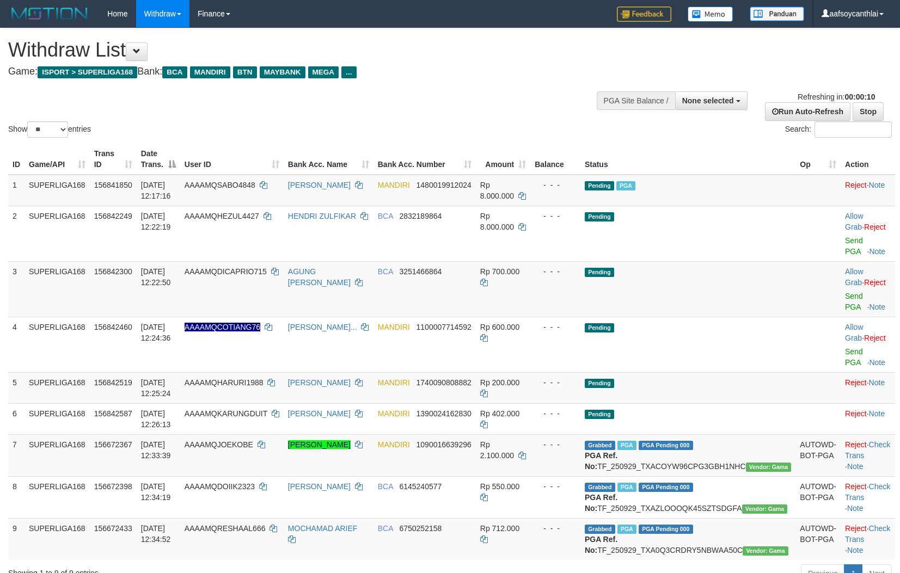
select select
select select "**"
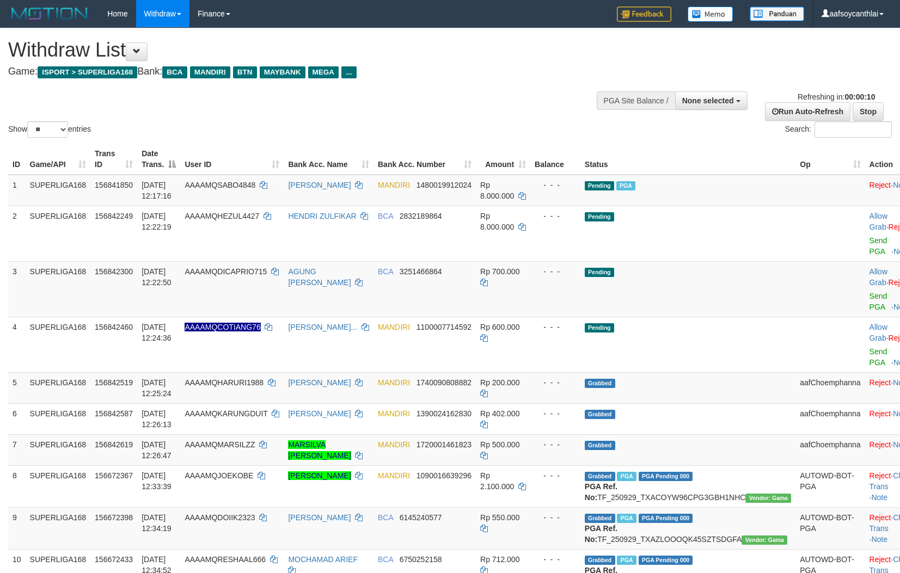
select select
select select "**"
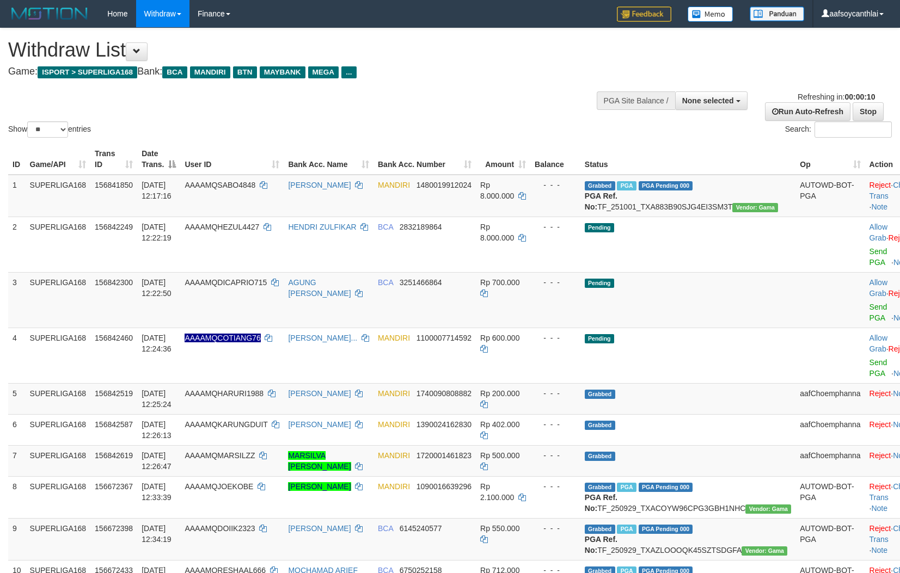
select select
select select "**"
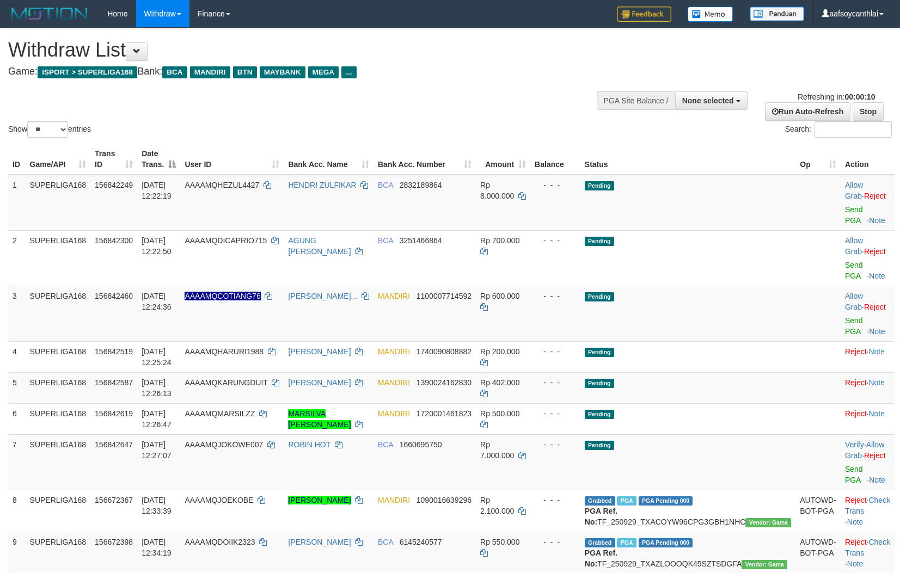
select select
select select "**"
select select
select select "**"
select select
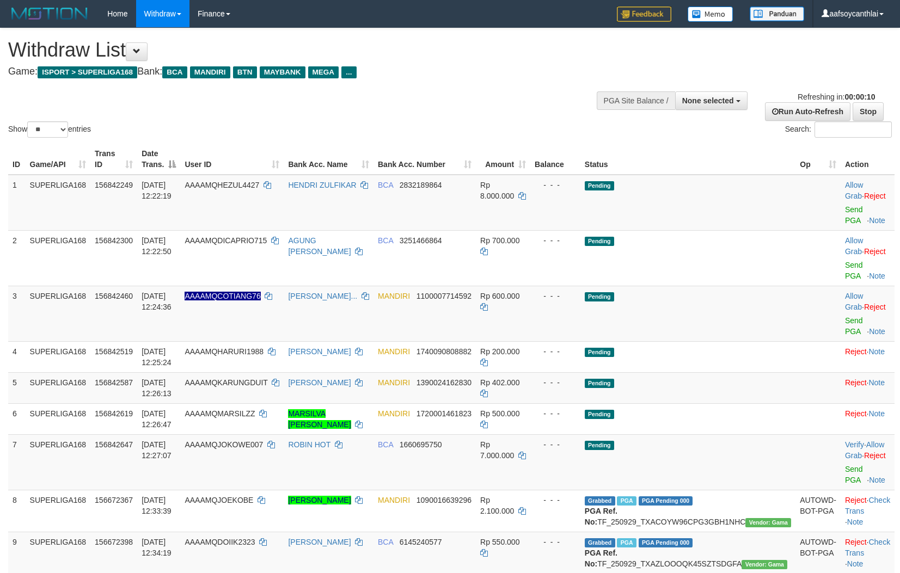
select select "**"
select select
select select "**"
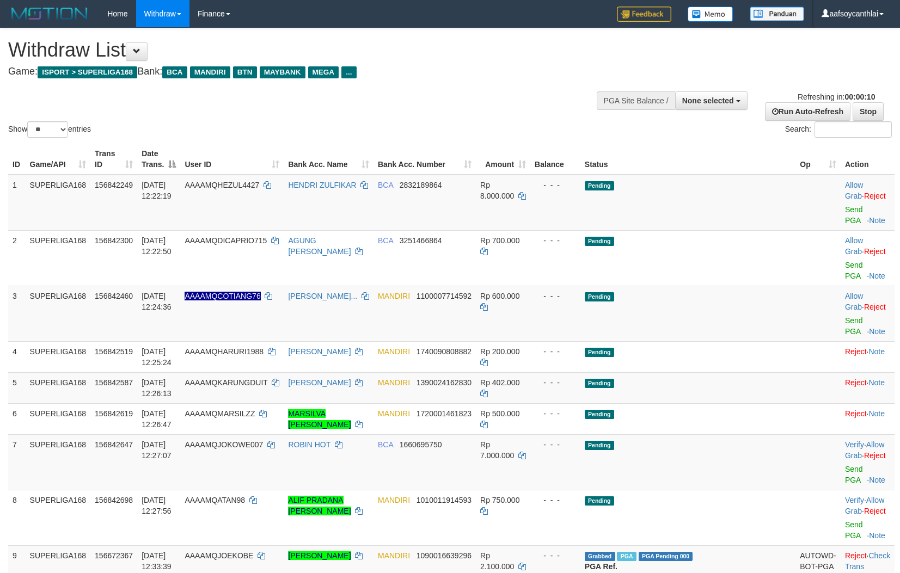
select select
select select "**"
select select
select select "**"
select select
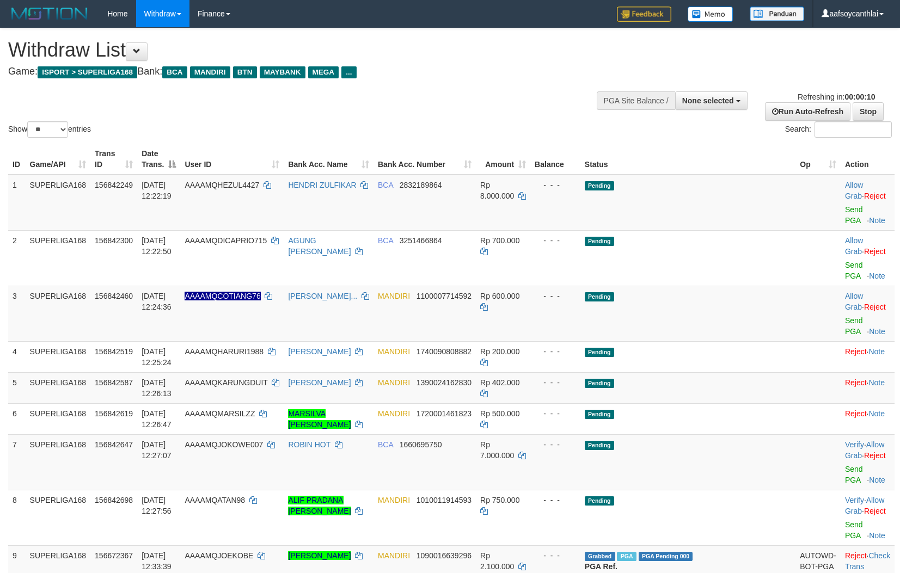
select select "**"
select select
select select "**"
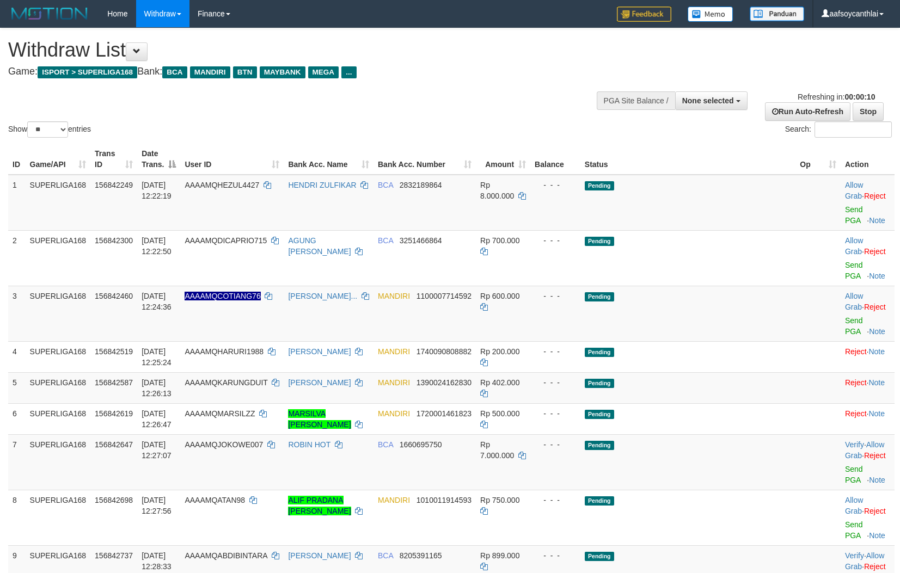
select select
select select "**"
select select
select select "**"
select select
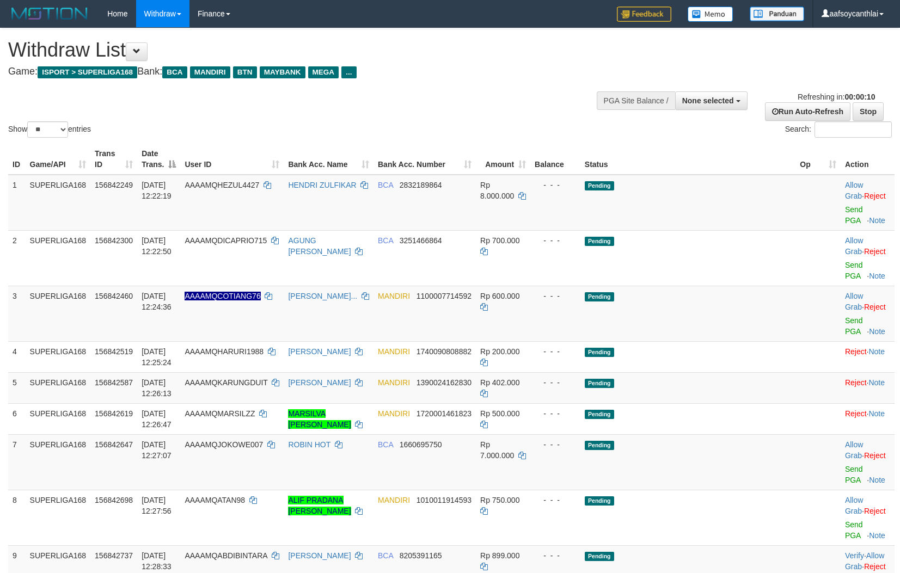
select select "**"
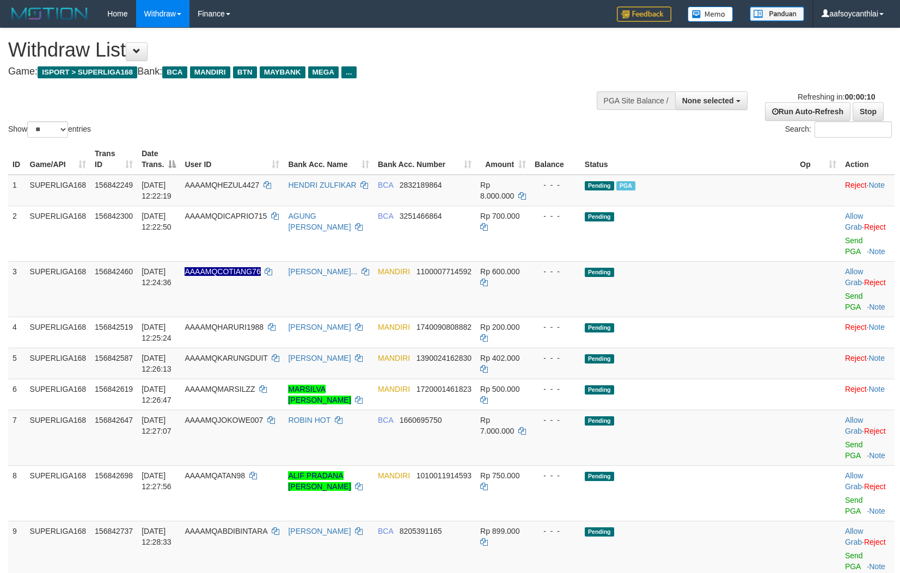
select select
select select "**"
select select
select select "**"
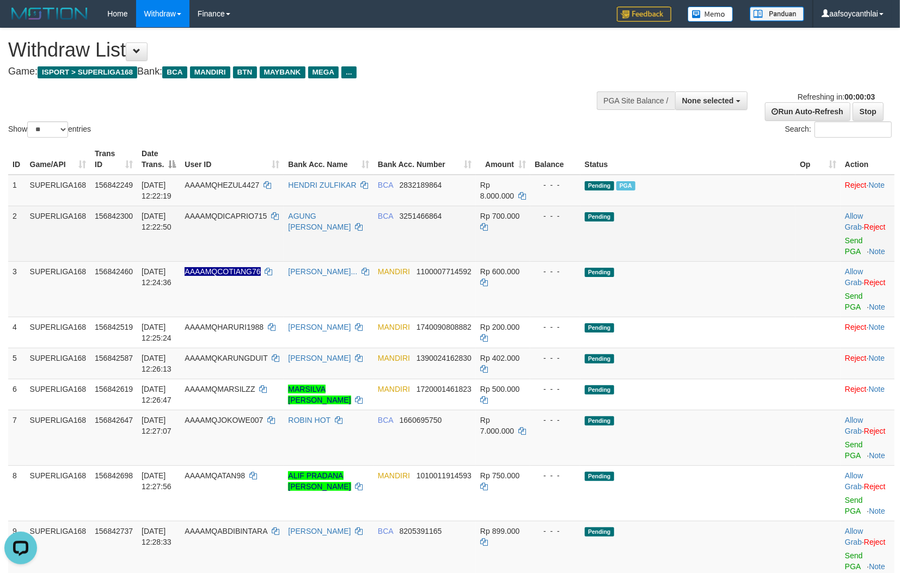
click at [442, 212] on span "3251466864" at bounding box center [421, 216] width 42 height 9
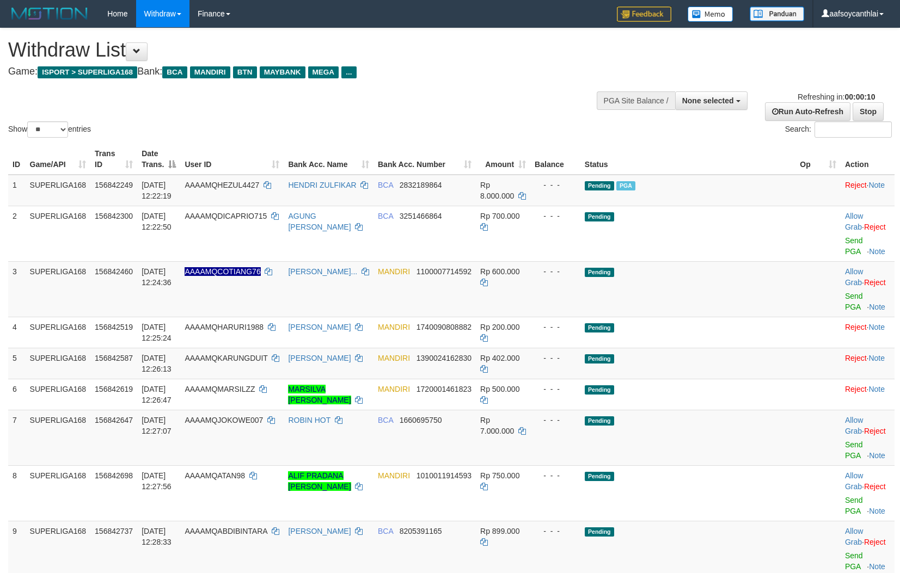
select select
select select "**"
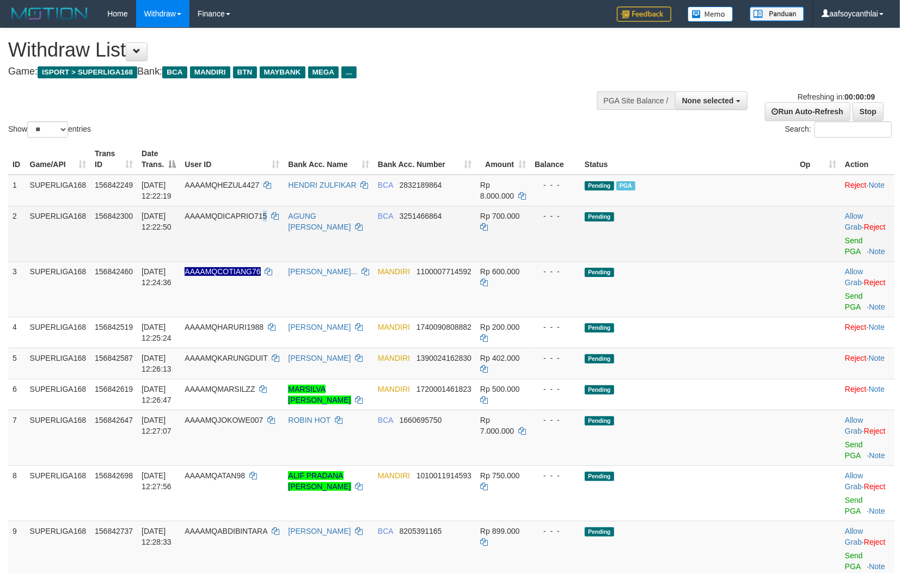
drag, startPoint x: 294, startPoint y: 233, endPoint x: 274, endPoint y: 237, distance: 20.5
click at [274, 237] on td "AAAAMQDICAPRIO715" at bounding box center [231, 234] width 103 height 56
click at [284, 231] on td "AAAAMQDICAPRIO715" at bounding box center [231, 234] width 103 height 56
copy span "CAPRIO71"
copy span "ICAPRIO71"
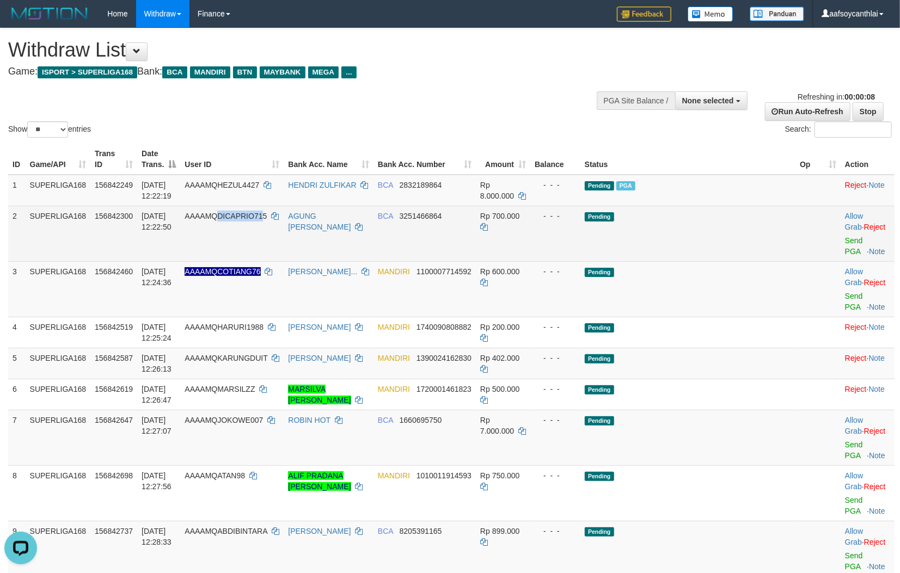
copy span "DICAPRIO71"
drag, startPoint x: 256, startPoint y: 229, endPoint x: 273, endPoint y: 226, distance: 17.2
click at [245, 221] on td "AAAAMQDICAPRIO715" at bounding box center [231, 234] width 103 height 56
copy td "ICAPRIO715"
copy td "DICAPRIO715"
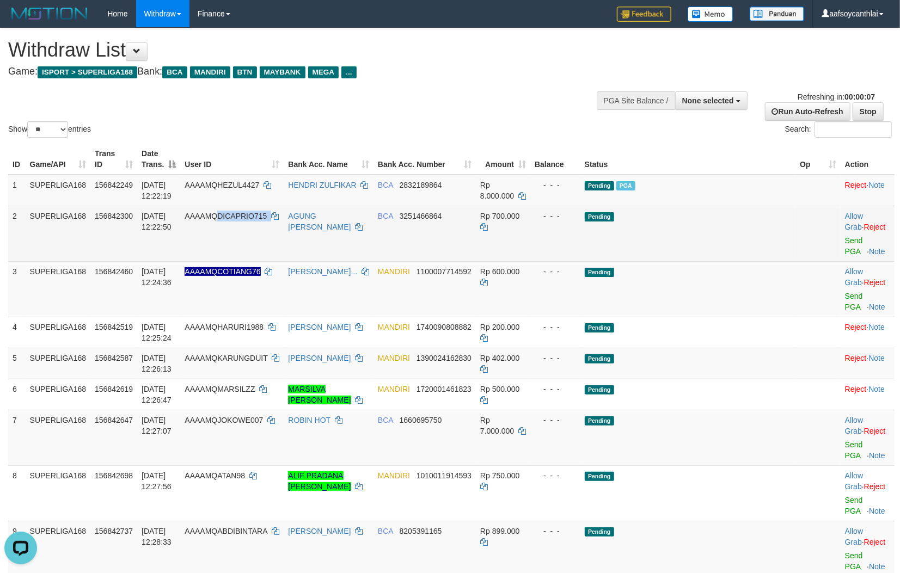
drag, startPoint x: 305, startPoint y: 231, endPoint x: 242, endPoint y: 220, distance: 63.5
click at [242, 220] on td "AAAAMQDICAPRIO715" at bounding box center [231, 234] width 103 height 56
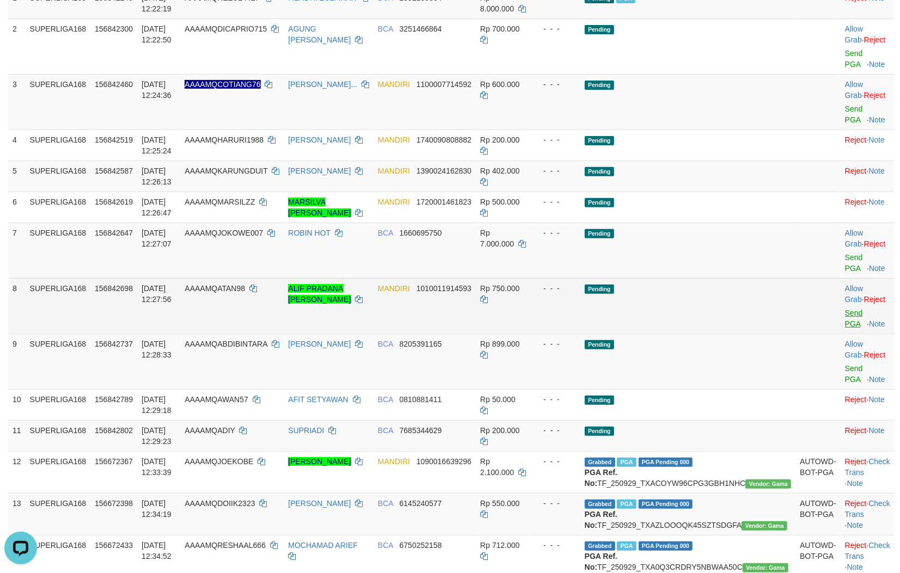
scroll to position [201, 0]
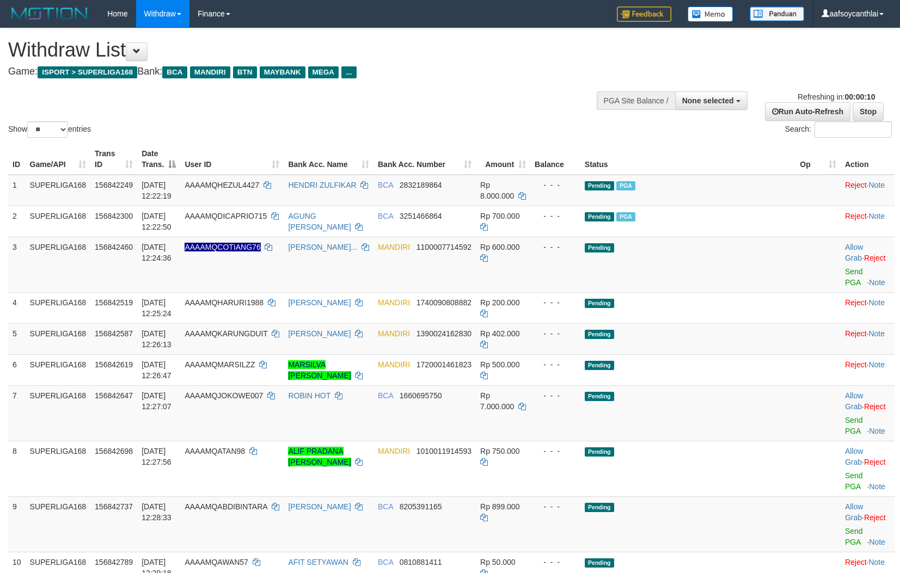
select select
select select "**"
copy td "OKOWE007"
copy td "JOKOWE007"
drag, startPoint x: 303, startPoint y: 410, endPoint x: 303, endPoint y: 400, distance: 10.4
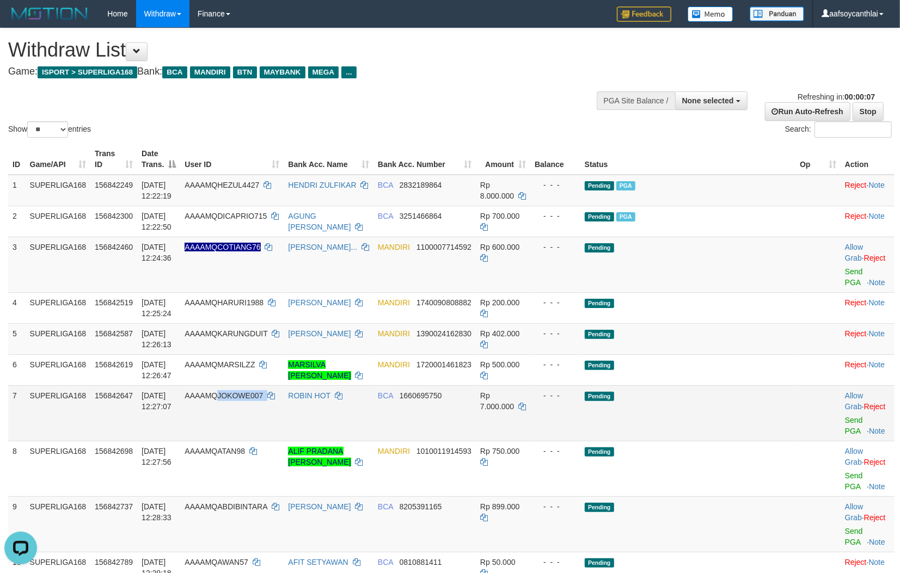
click at [244, 398] on td "AAAAMQJOKOWE007" at bounding box center [231, 413] width 103 height 56
select select
select select "**"
click at [845, 418] on link "Send PGA" at bounding box center [854, 426] width 18 height 20
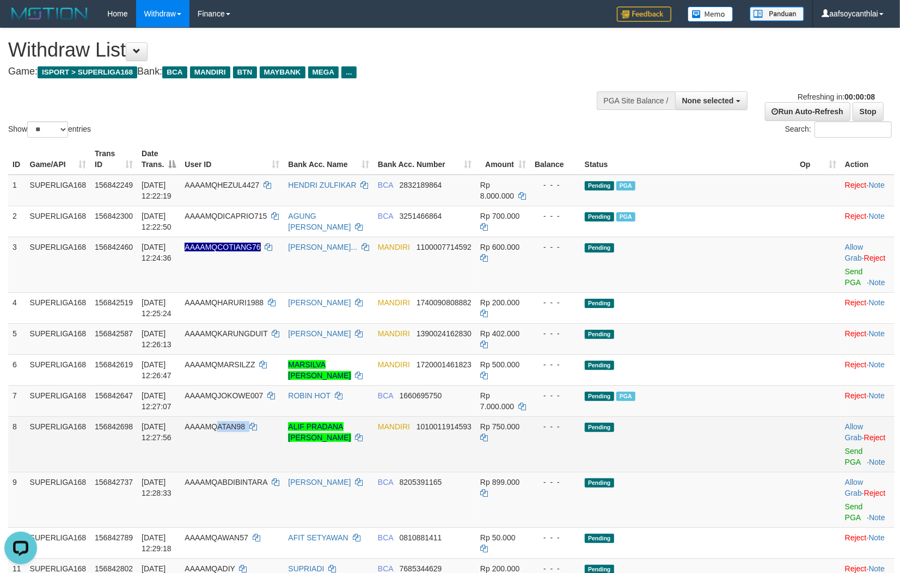
drag, startPoint x: 259, startPoint y: 437, endPoint x: 248, endPoint y: 432, distance: 12.4
click at [243, 434] on td "AAAAMQATAN98" at bounding box center [231, 444] width 103 height 56
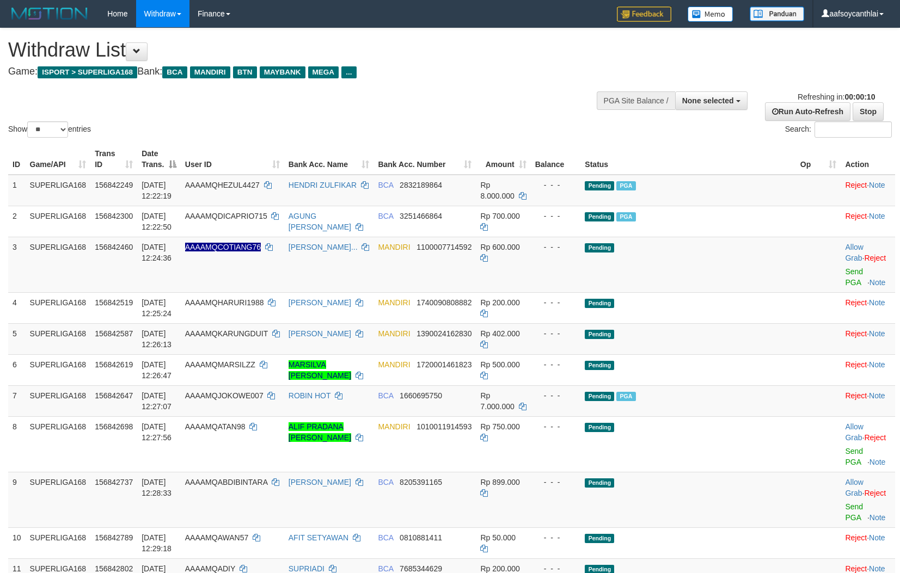
select select
select select "**"
drag, startPoint x: 485, startPoint y: 404, endPoint x: 496, endPoint y: 403, distance: 11.4
click at [476, 403] on td "BCA 1660695750" at bounding box center [424, 400] width 102 height 31
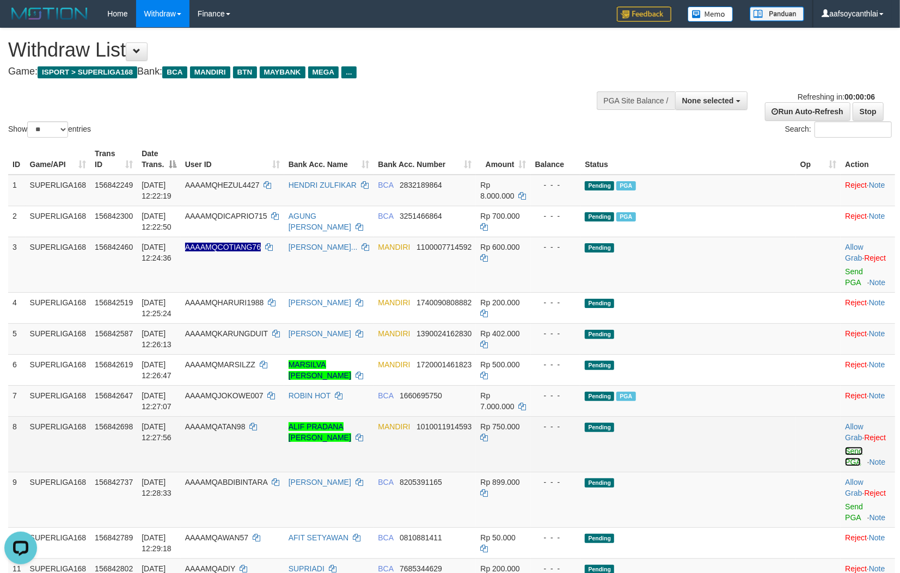
click at [845, 450] on link "Send PGA" at bounding box center [854, 457] width 18 height 20
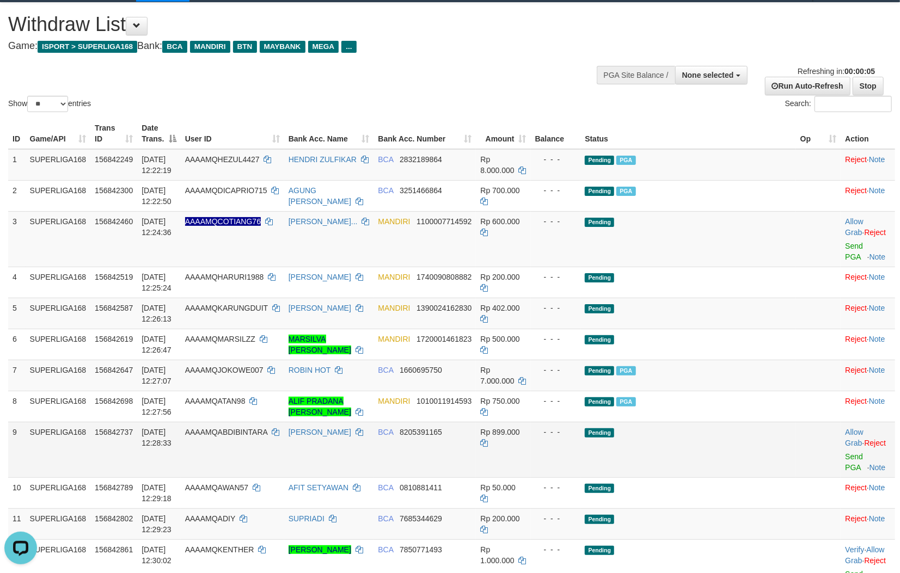
scroll to position [40, 0]
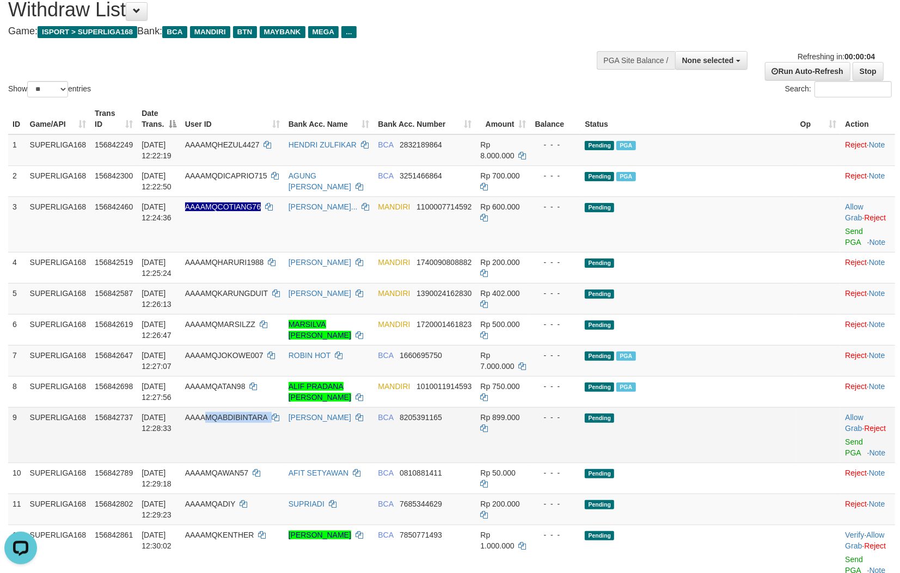
copy td "MQABDIBINTARA"
copy td "BDIBINTARA"
copy td "ABDIBINTARA"
drag, startPoint x: 260, startPoint y: 425, endPoint x: 250, endPoint y: 421, distance: 10.7
click at [244, 423] on td "AAAAMQABDIBINTARA" at bounding box center [232, 435] width 103 height 56
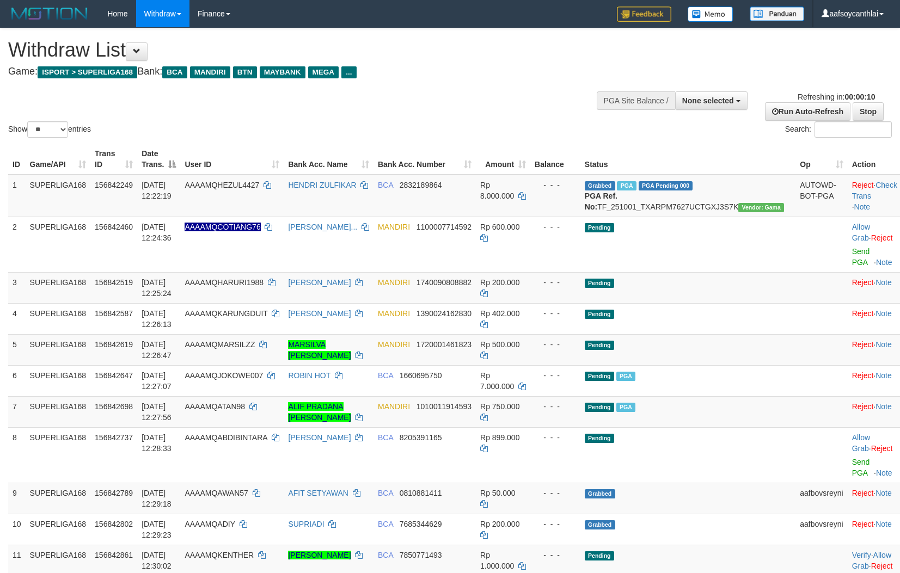
select select
select select "**"
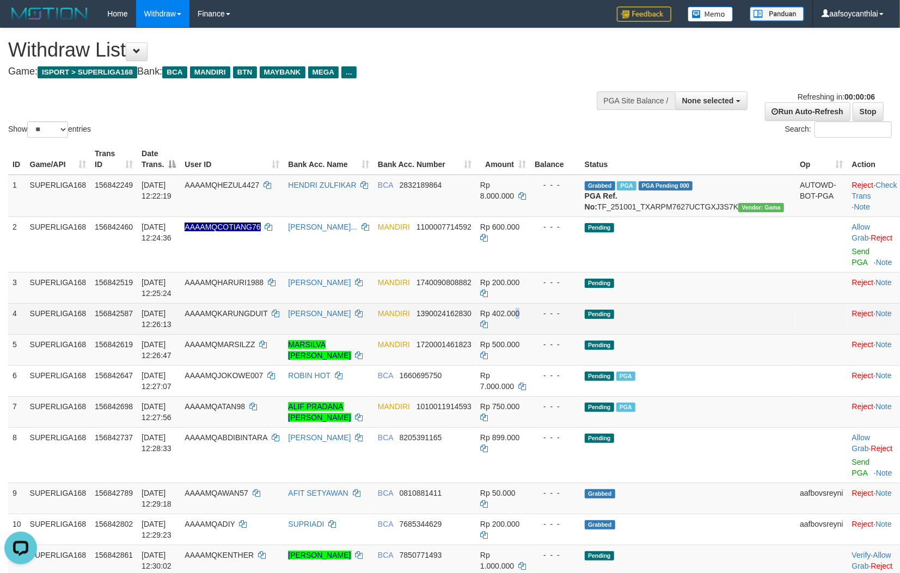
click at [530, 322] on td "Rp 402.000" at bounding box center [503, 318] width 54 height 31
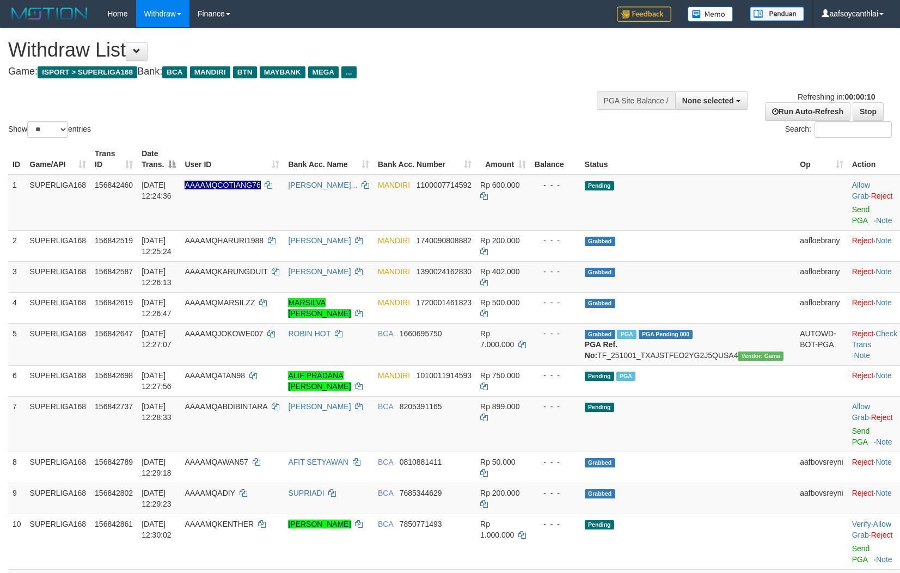
select select
select select "**"
click at [661, 220] on td "Pending" at bounding box center [687, 203] width 215 height 56
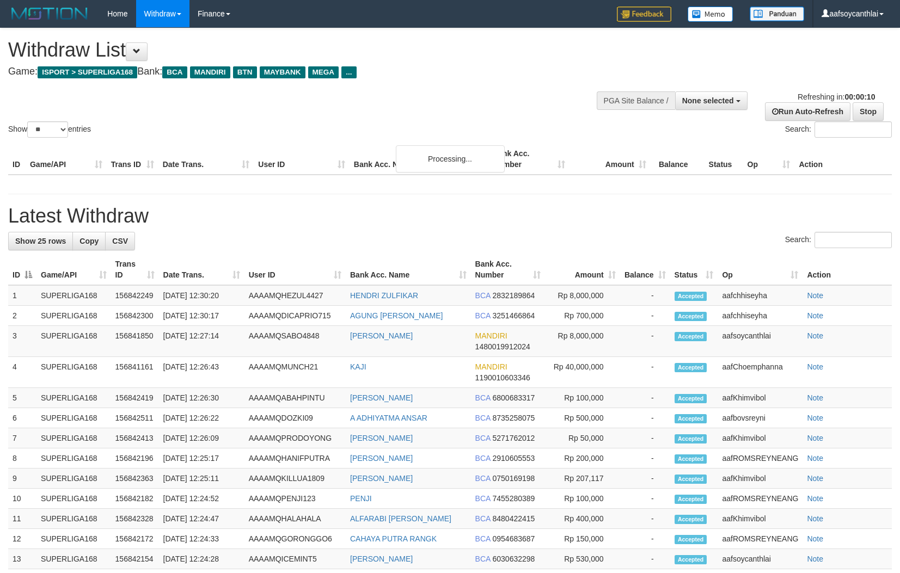
select select
select select "**"
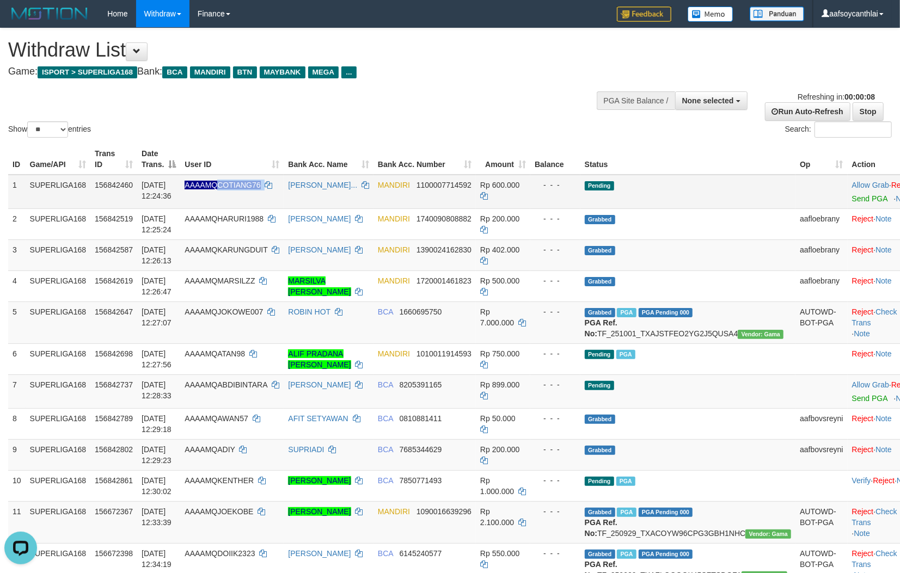
drag, startPoint x: 283, startPoint y: 193, endPoint x: 621, endPoint y: 149, distance: 340.3
click at [234, 187] on td "AAAAMQCOTIANG76" at bounding box center [231, 192] width 103 height 34
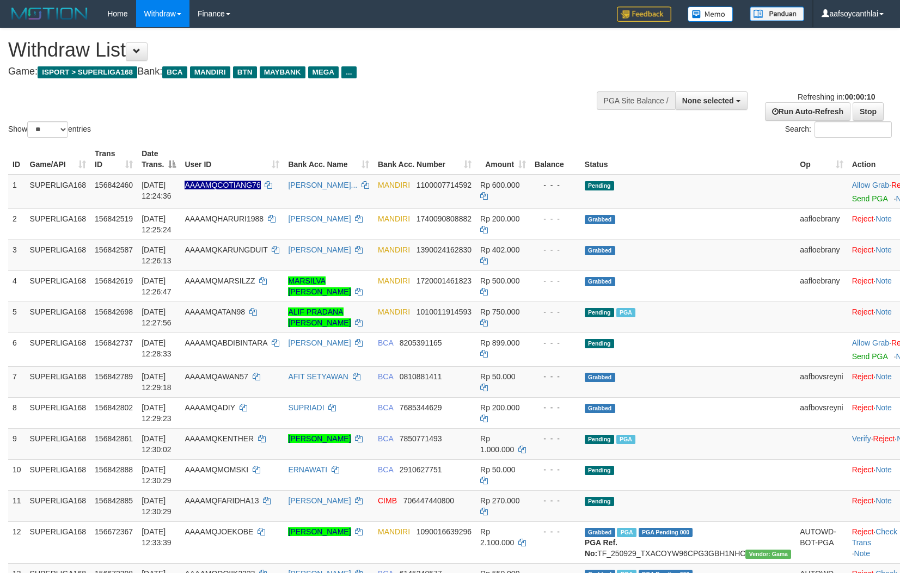
select select
select select "**"
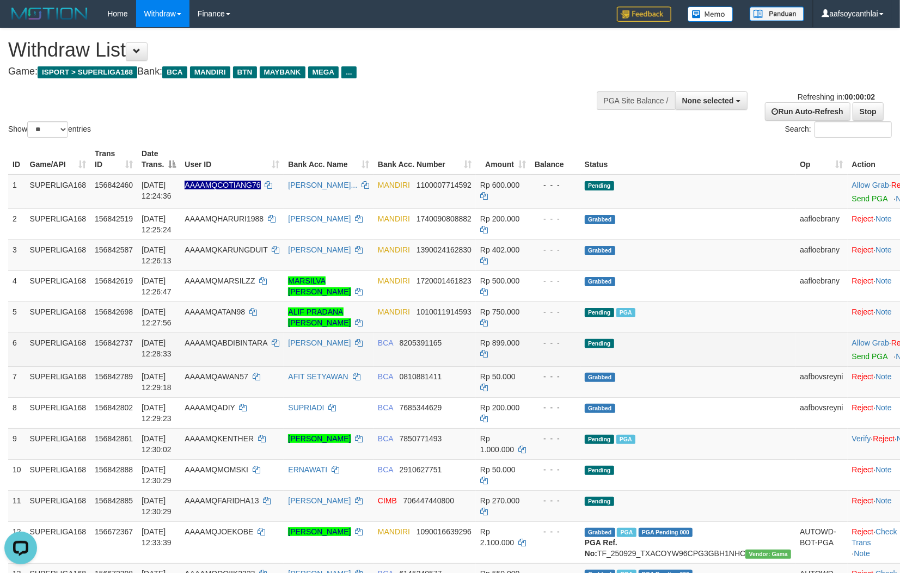
drag, startPoint x: 475, startPoint y: 341, endPoint x: 489, endPoint y: 334, distance: 15.3
click at [476, 337] on td "BCA 8205391165" at bounding box center [424, 350] width 102 height 34
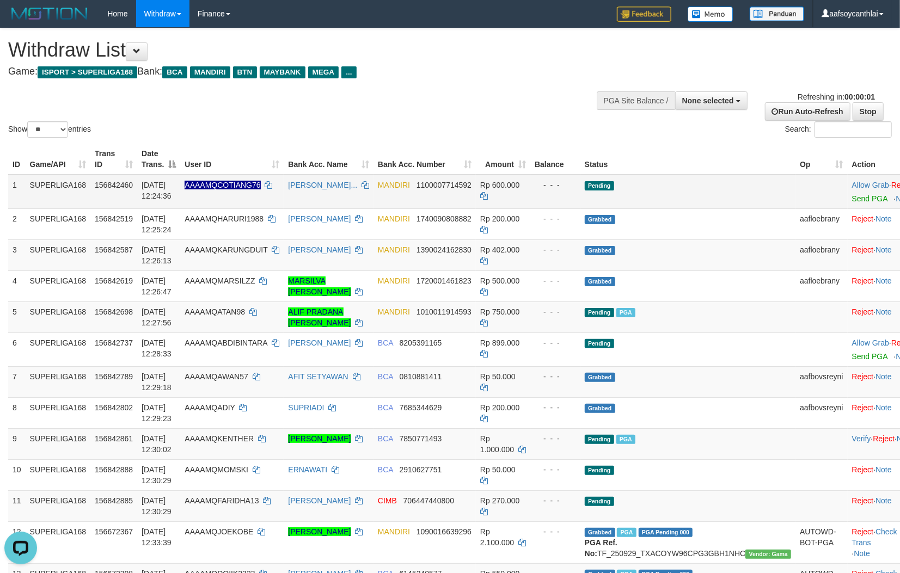
click at [459, 188] on td "MANDIRI 1100007714592" at bounding box center [424, 192] width 102 height 34
click at [459, 188] on span "1100007714592" at bounding box center [443, 185] width 55 height 9
copy span "1100007714592"
click at [459, 188] on span "1100007714592" at bounding box center [443, 185] width 55 height 9
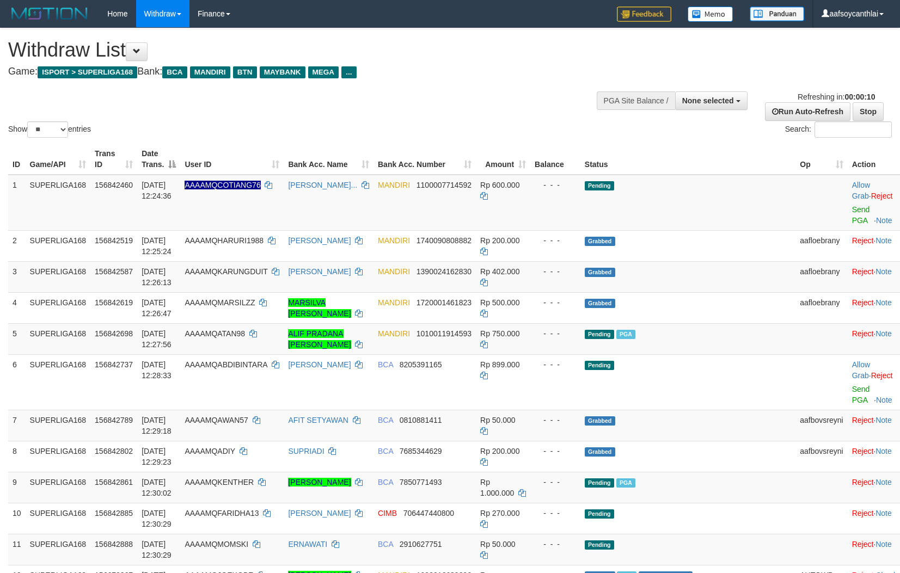
select select
select select "**"
select select
select select "**"
click at [467, 198] on td "MANDIRI 1100007714592" at bounding box center [424, 203] width 102 height 56
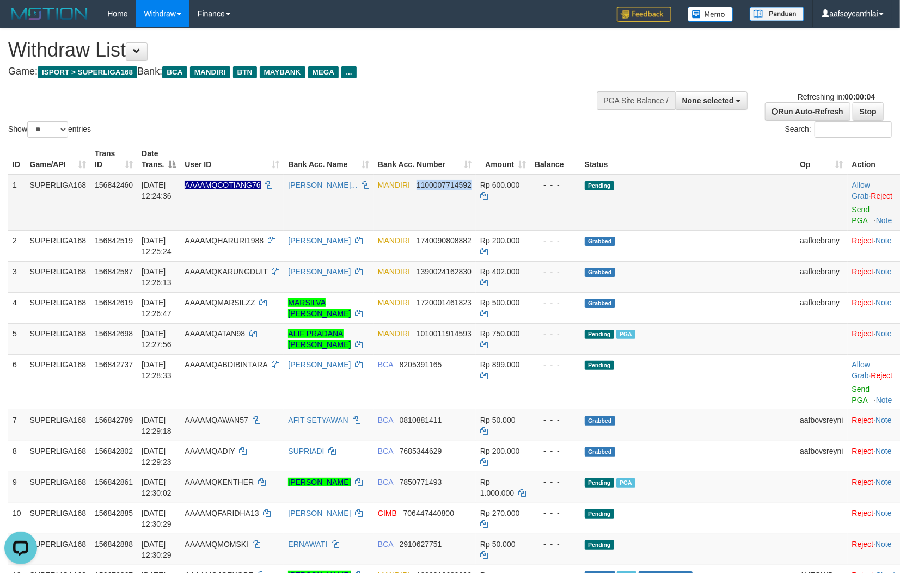
copy span "1100007714592"
click at [467, 198] on td "MANDIRI 1100007714592" at bounding box center [424, 203] width 102 height 56
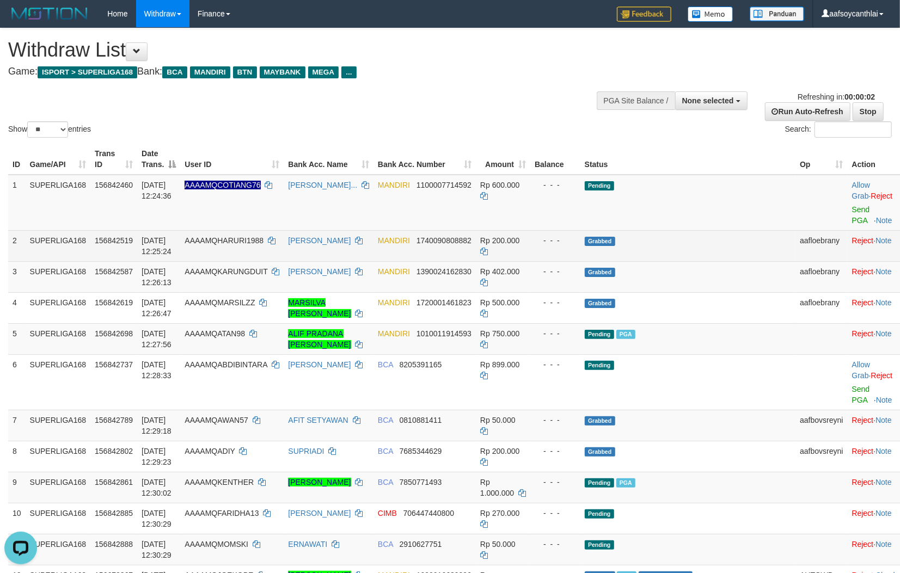
click at [619, 252] on td "Grabbed" at bounding box center [687, 245] width 215 height 31
click at [530, 255] on td "Rp 200.000" at bounding box center [503, 245] width 54 height 31
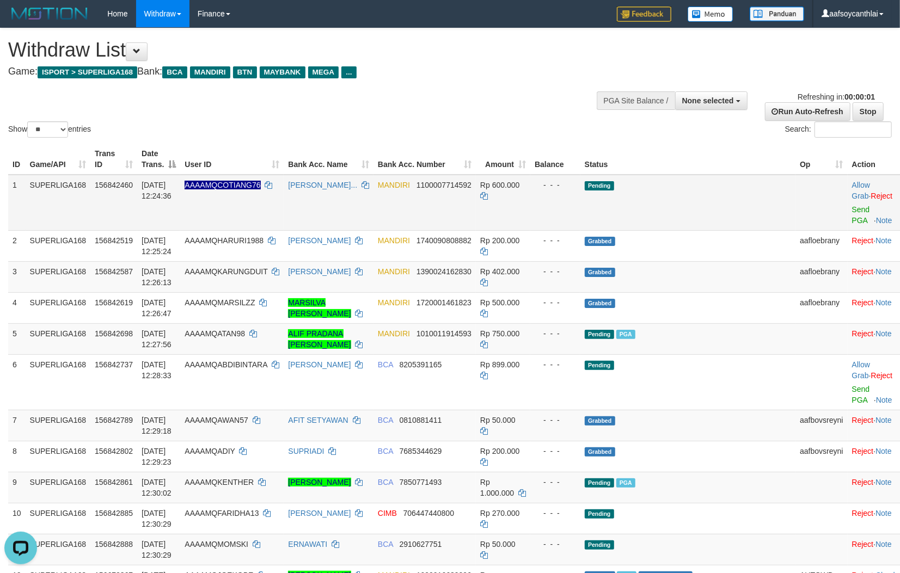
click at [575, 205] on td "- - -" at bounding box center [555, 203] width 50 height 56
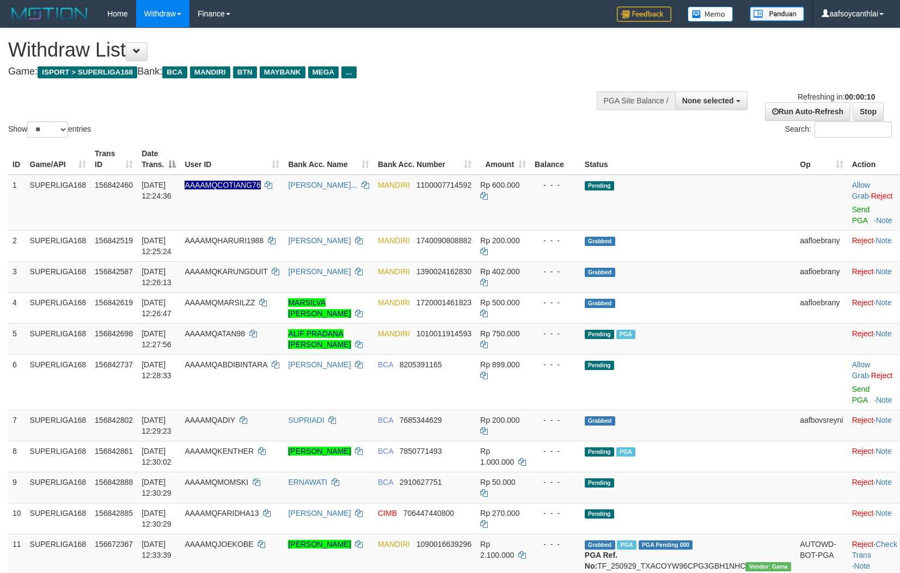
select select
select select "**"
click at [574, 206] on td "- - -" at bounding box center [555, 203] width 50 height 56
click at [852, 210] on link "Send PGA" at bounding box center [861, 215] width 18 height 20
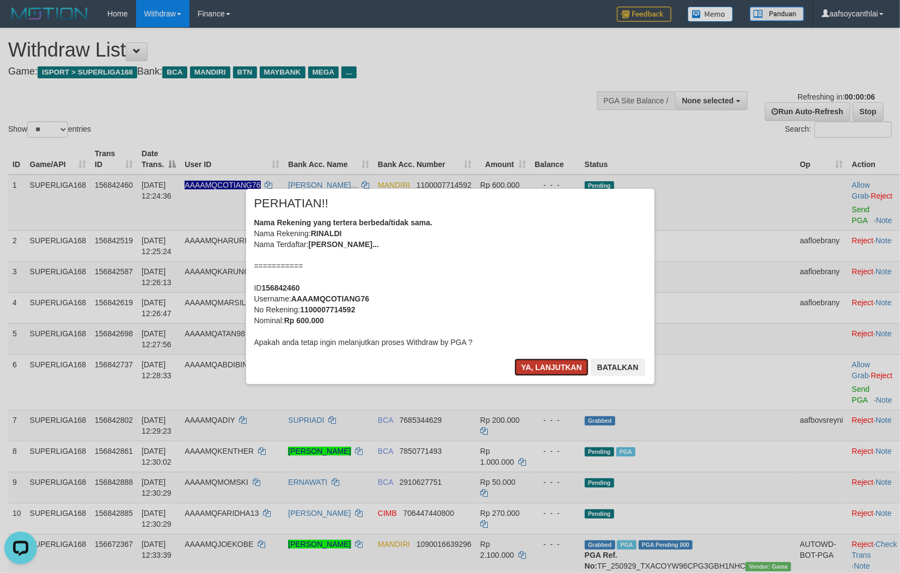
click at [556, 367] on button "Ya, lanjutkan" at bounding box center [551, 367] width 74 height 17
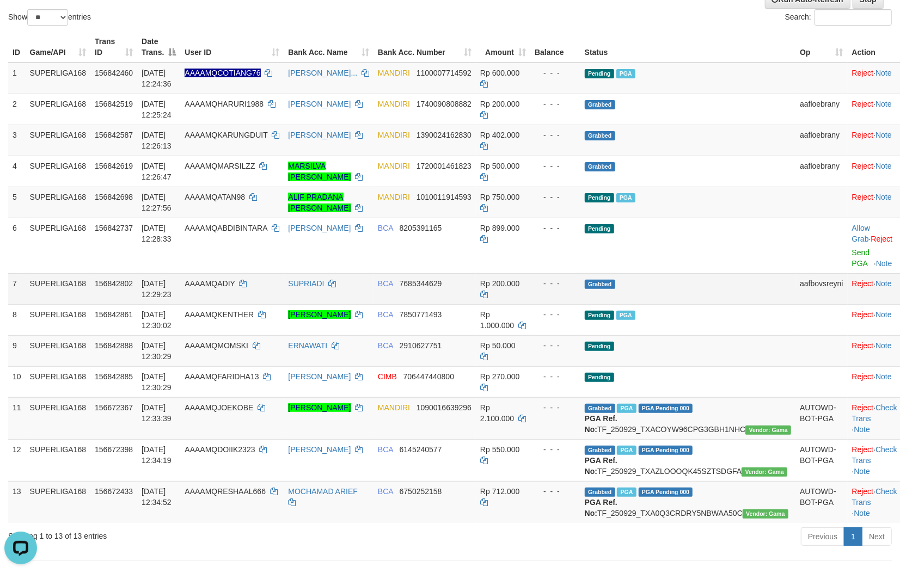
scroll to position [121, 0]
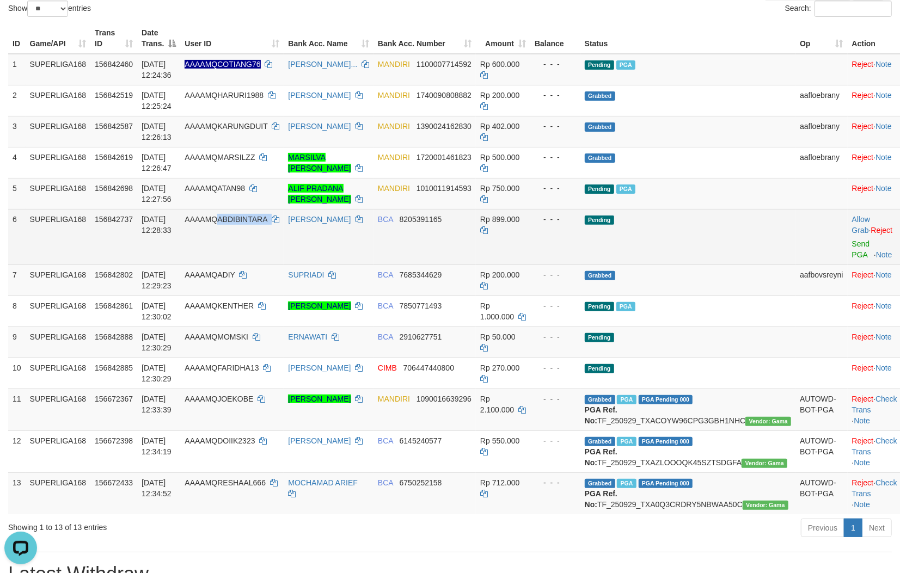
copy td "ABDIBINTARA"
drag, startPoint x: 305, startPoint y: 241, endPoint x: 240, endPoint y: 230, distance: 66.1
click at [240, 230] on td "AAAAMQABDIBINTARA" at bounding box center [231, 237] width 103 height 56
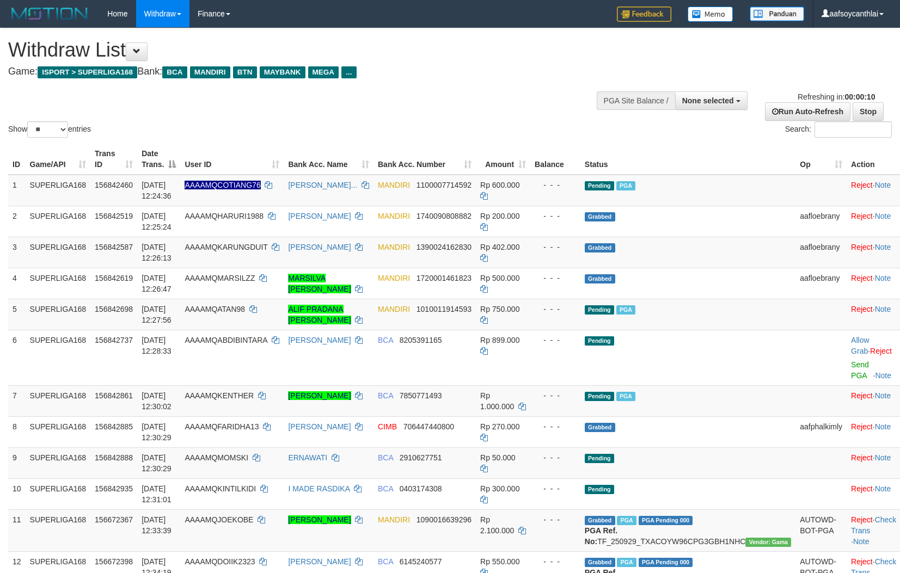
select select
select select "**"
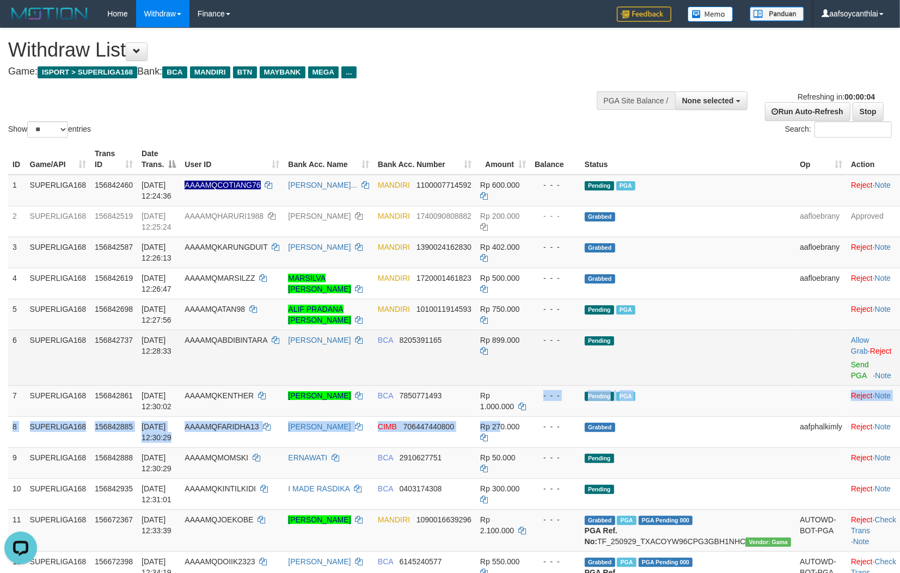
drag, startPoint x: 542, startPoint y: 412, endPoint x: 608, endPoint y: 379, distance: 73.8
click at [547, 407] on tbody "1 SUPERLIGA168 156842460 [DATE] 12:24:36 AAAAMQCOTIANG76 [PERSON_NAME]... MANDI…" at bounding box center [454, 405] width 892 height 460
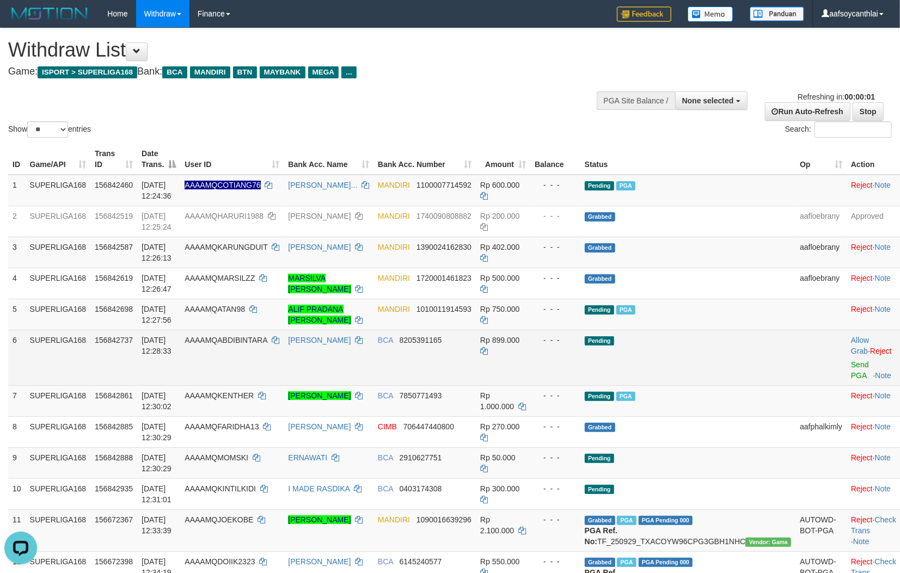
click at [445, 361] on td "BCA 8205391165" at bounding box center [424, 358] width 102 height 56
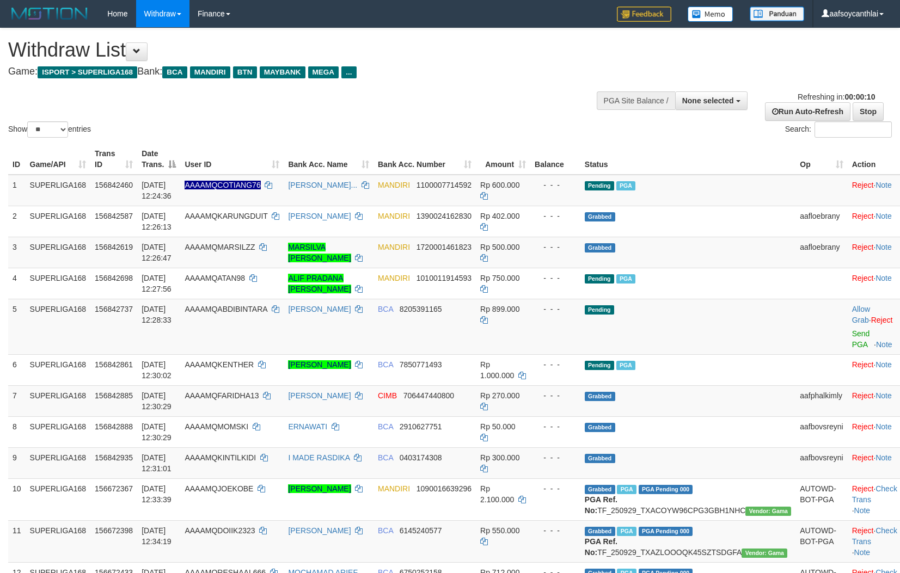
select select
select select "**"
click at [244, 321] on td "AAAAMQABDIBINTARA" at bounding box center [231, 327] width 103 height 56
select select
select select "**"
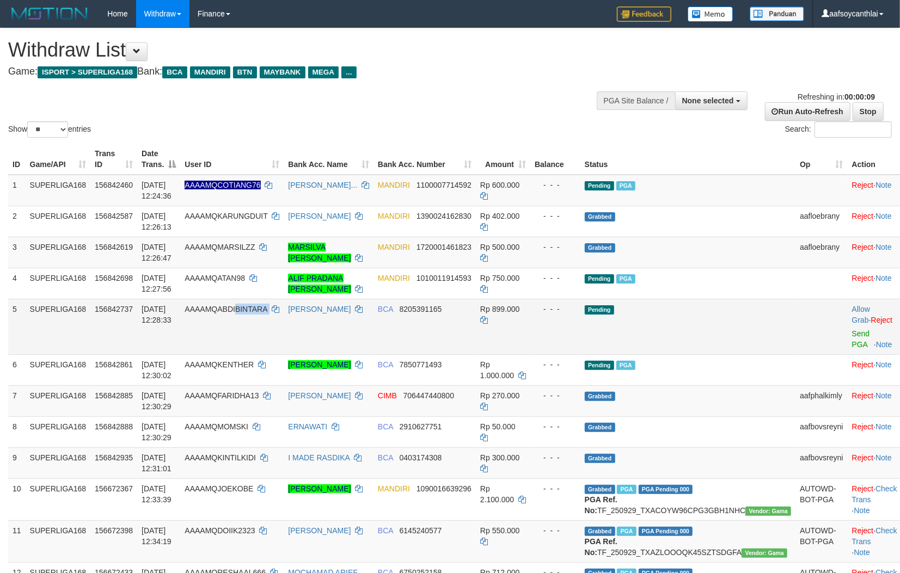
copy td "BINTARA"
copy td "BDIBINTARA"
copy td "ABDIBINTARA"
copy td "QABDIBINTARA"
drag, startPoint x: 294, startPoint y: 329, endPoint x: 238, endPoint y: 314, distance: 58.8
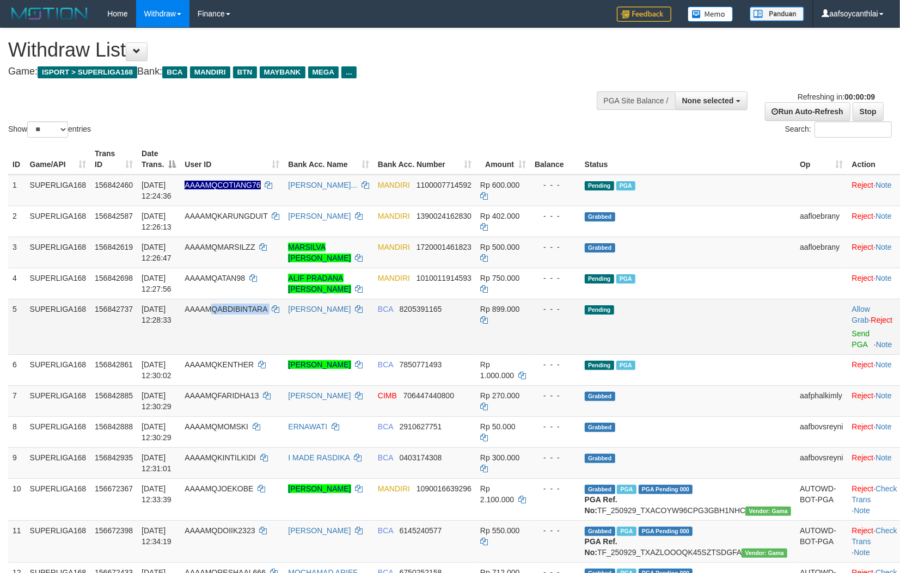
click at [238, 314] on td "AAAAMQABDIBINTARA" at bounding box center [231, 327] width 103 height 56
copy td "QABDIBINTARA"
copy td "ABDIBINTARA"
drag, startPoint x: 278, startPoint y: 329, endPoint x: 242, endPoint y: 317, distance: 38.0
click at [242, 317] on td "AAAAMQABDIBINTARA" at bounding box center [231, 327] width 103 height 56
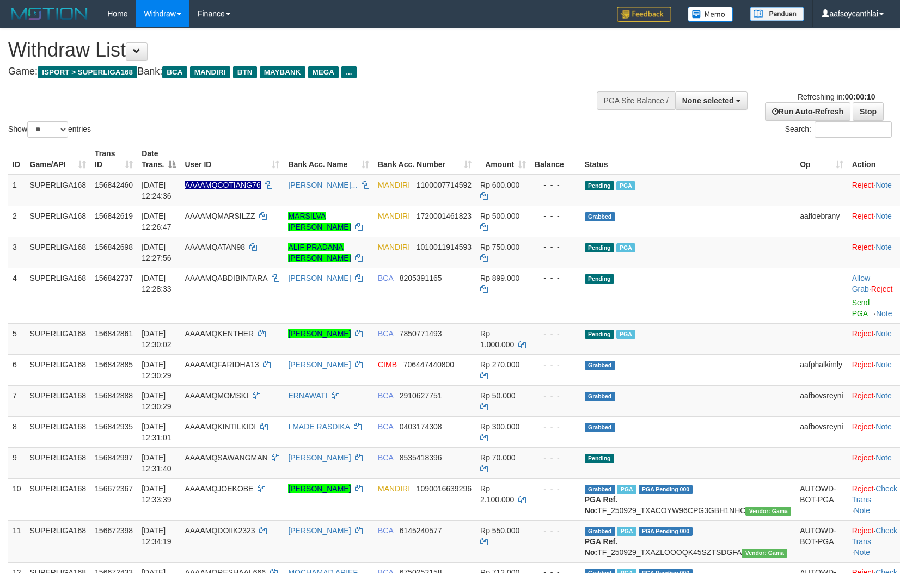
select select
select select "**"
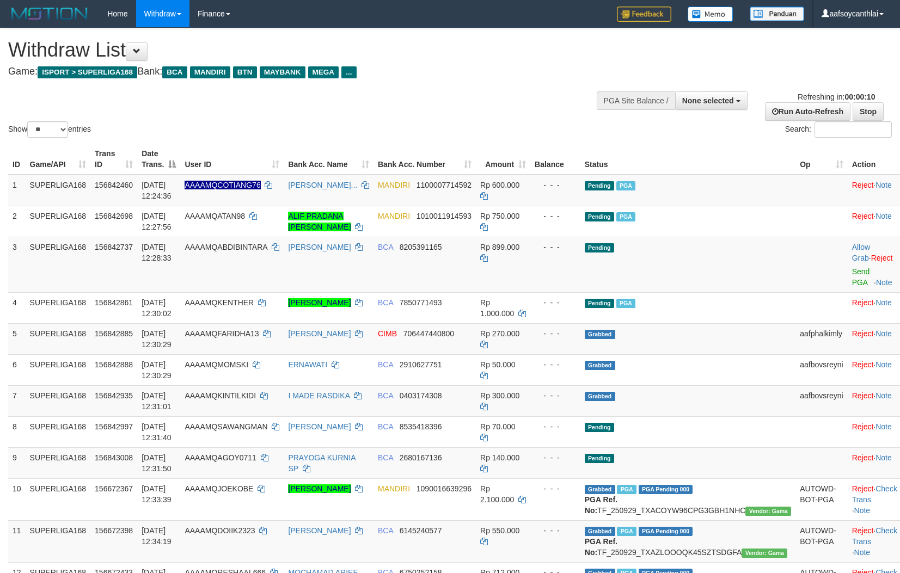
select select
select select "**"
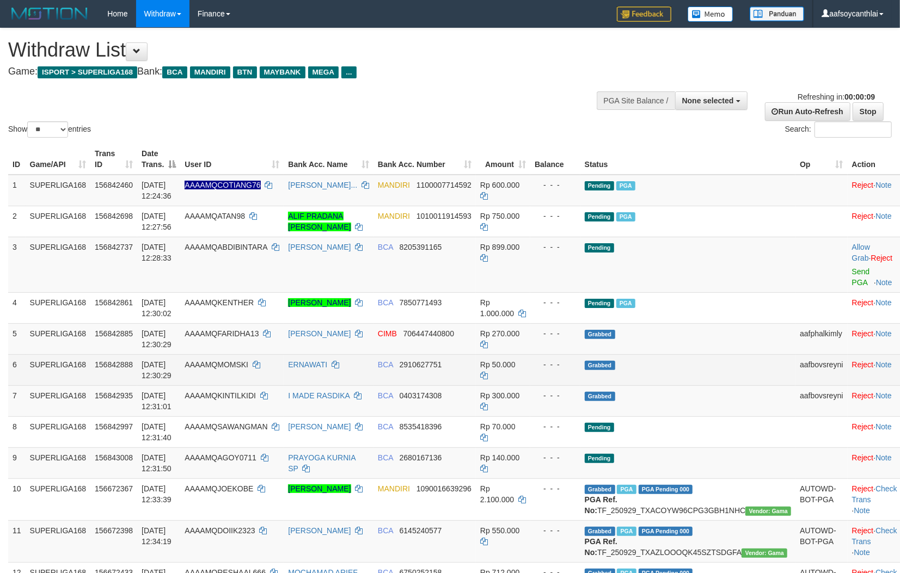
click at [634, 378] on td "Grabbed" at bounding box center [687, 369] width 215 height 31
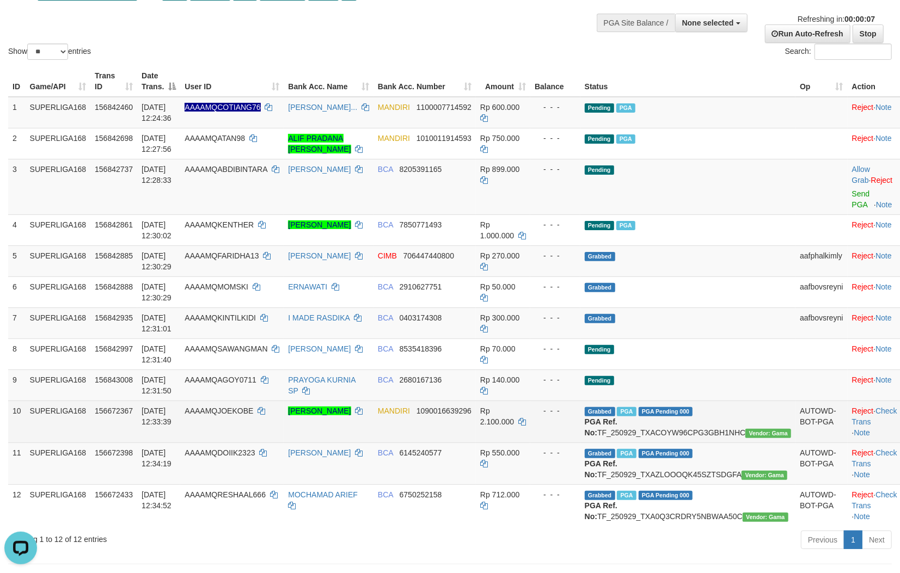
scroll to position [80, 0]
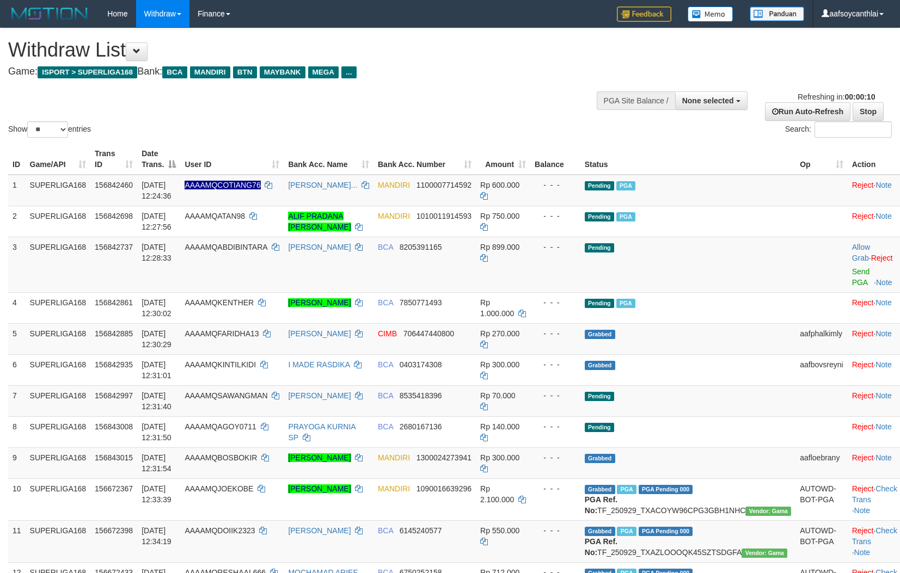
select select
select select "**"
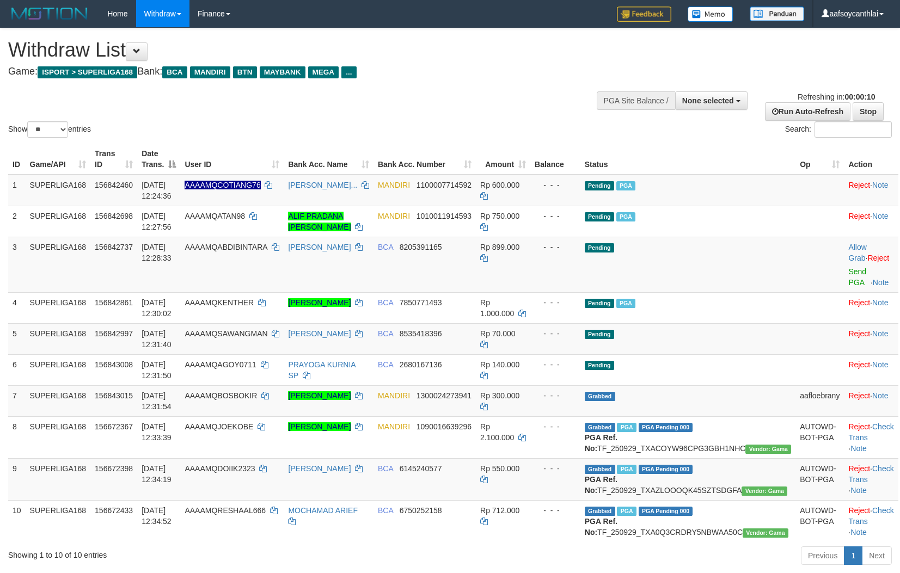
select select
select select "**"
drag, startPoint x: 613, startPoint y: 260, endPoint x: 619, endPoint y: 257, distance: 7.1
click at [580, 260] on td "- - -" at bounding box center [555, 265] width 50 height 56
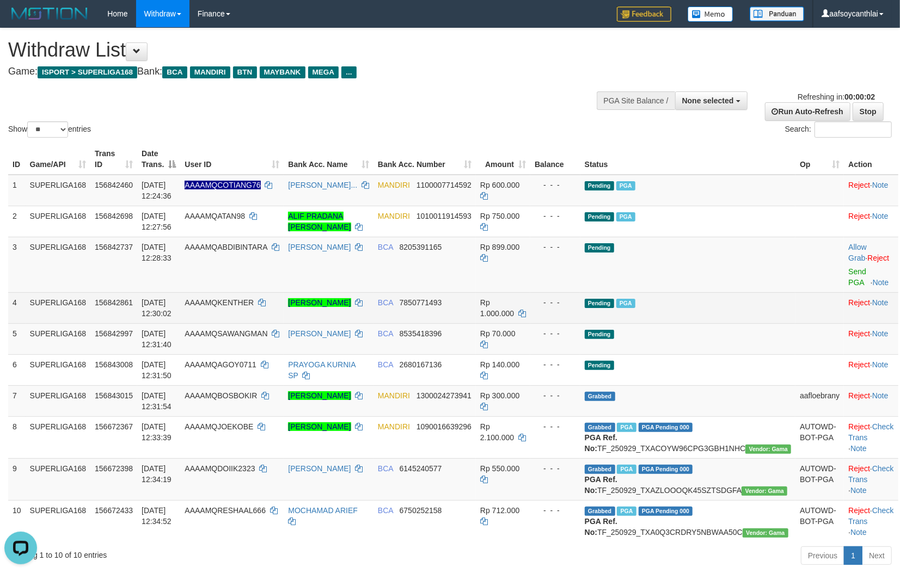
drag, startPoint x: 398, startPoint y: 336, endPoint x: 573, endPoint y: 305, distance: 176.9
click at [403, 336] on tr "5 SUPERLIGA168 156842997 01/10/2025 12:31:40 AAAAMQSAWANGMAN MUHAMMAD IZNUR BCA…" at bounding box center [453, 338] width 890 height 31
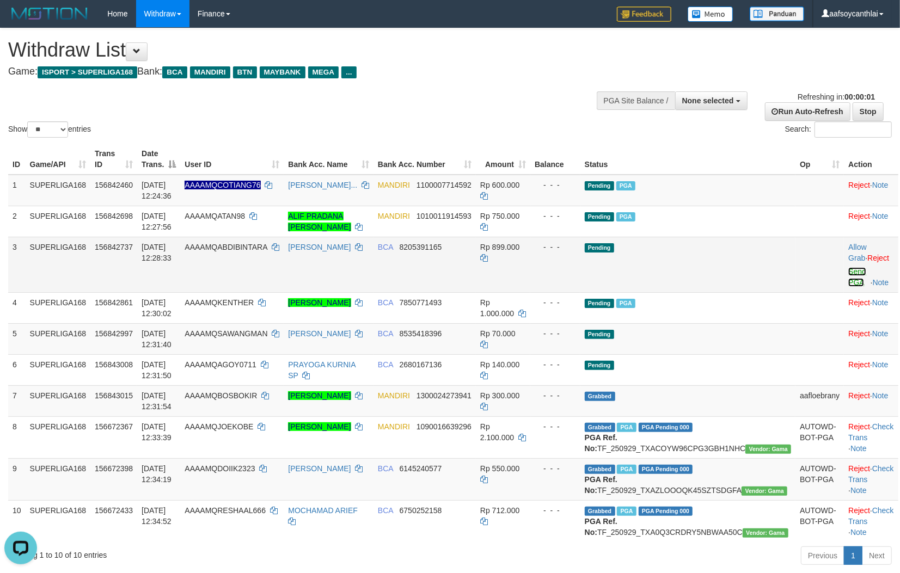
click at [848, 273] on link "Send PGA" at bounding box center [857, 277] width 18 height 20
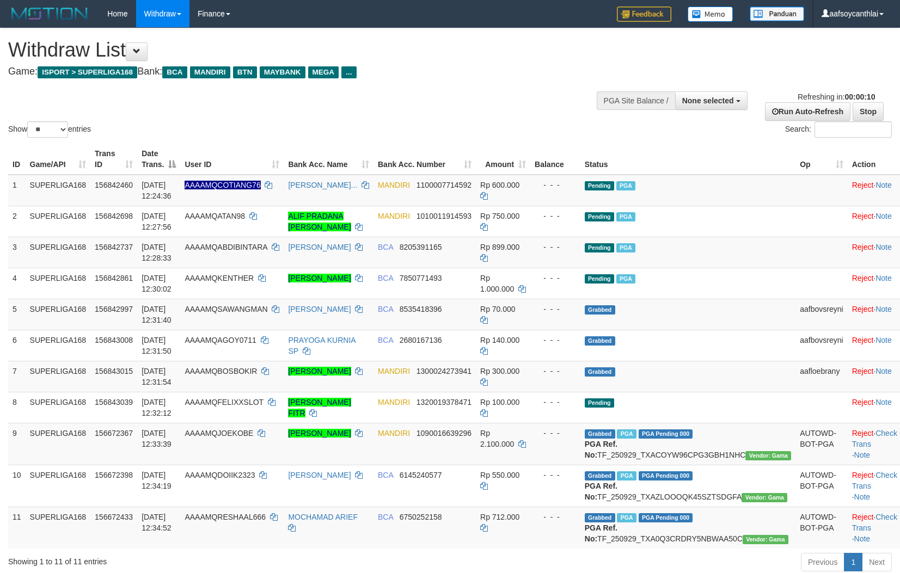
select select
select select "**"
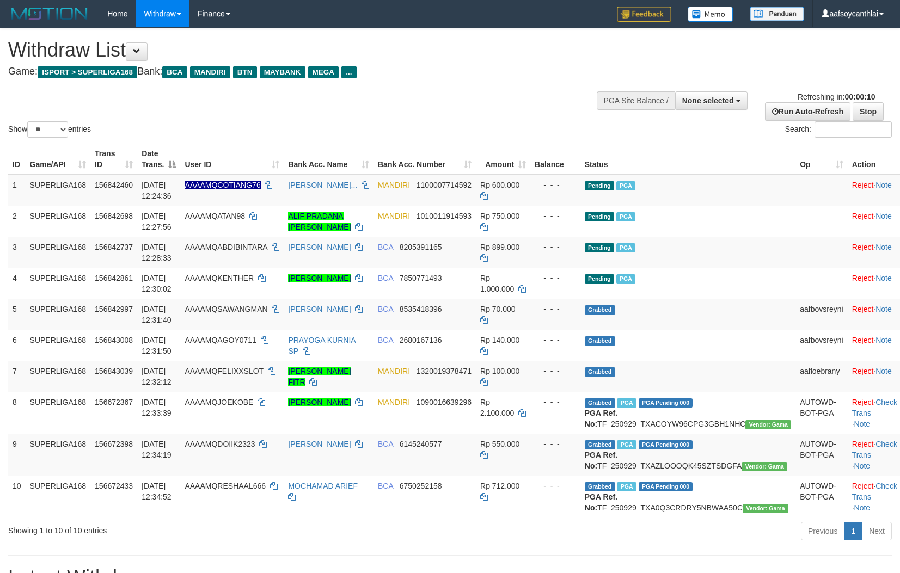
select select
select select "**"
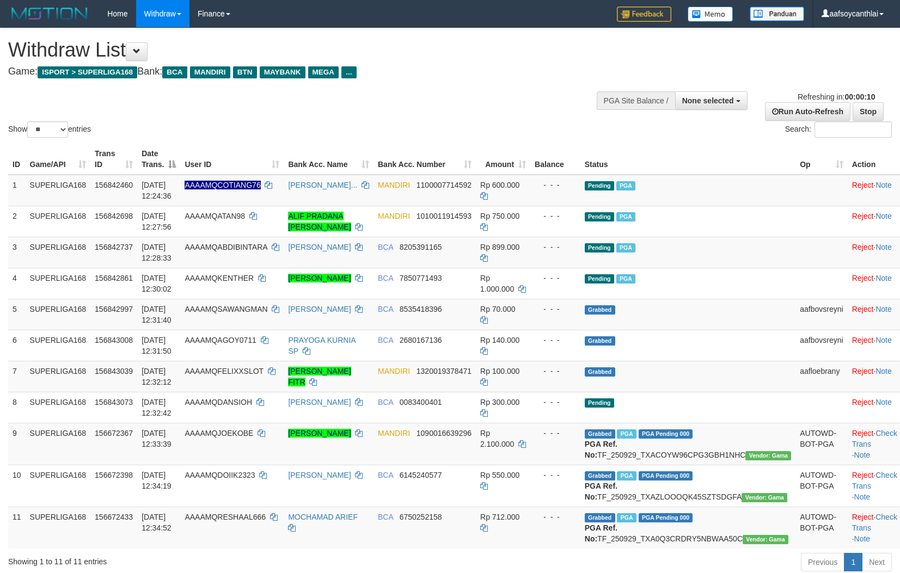
select select
select select "**"
select select
select select "**"
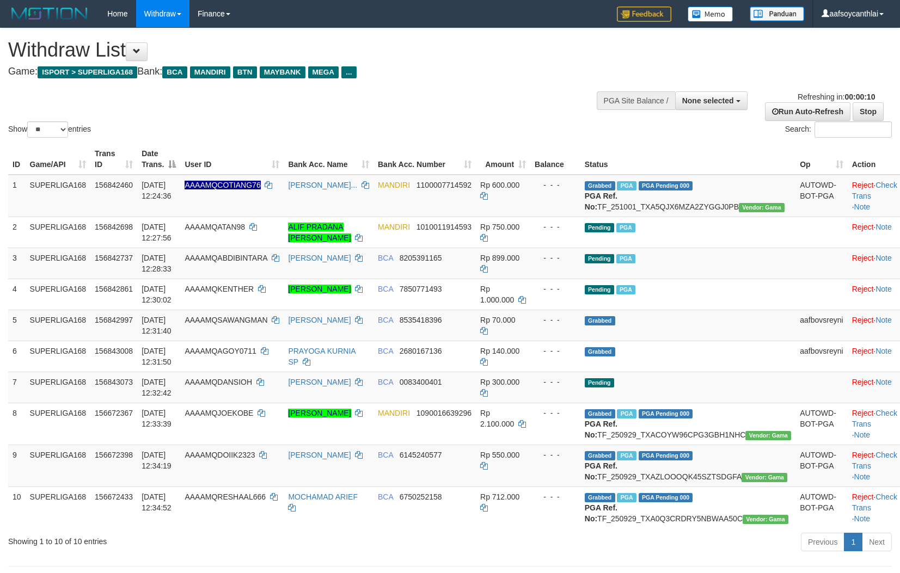
select select
select select "**"
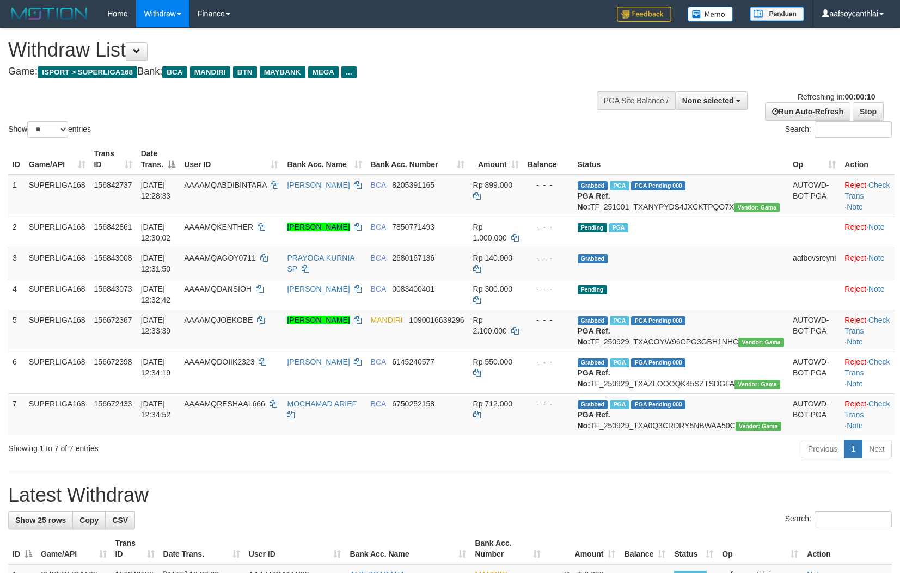
select select
select select "**"
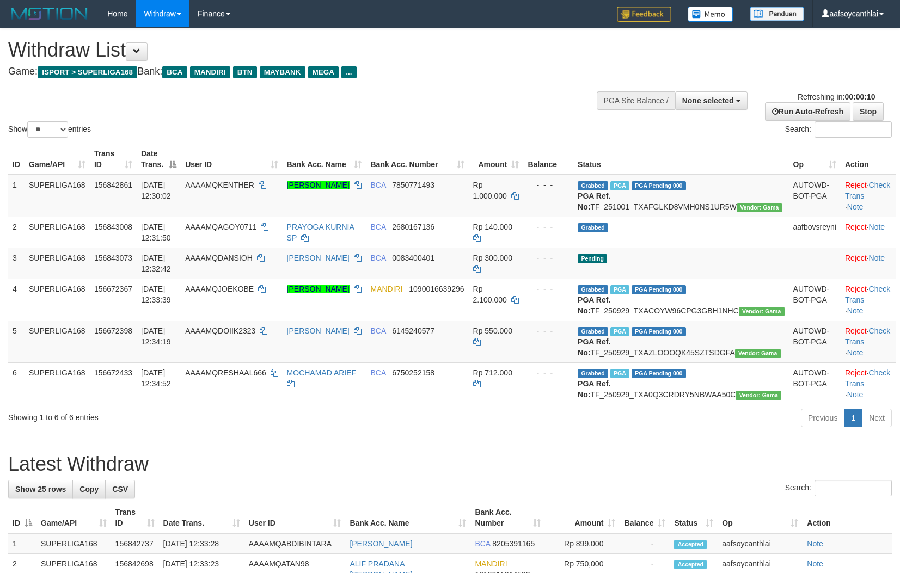
select select
select select "**"
click at [409, 475] on h1 "Latest Withdraw" at bounding box center [449, 464] width 883 height 22
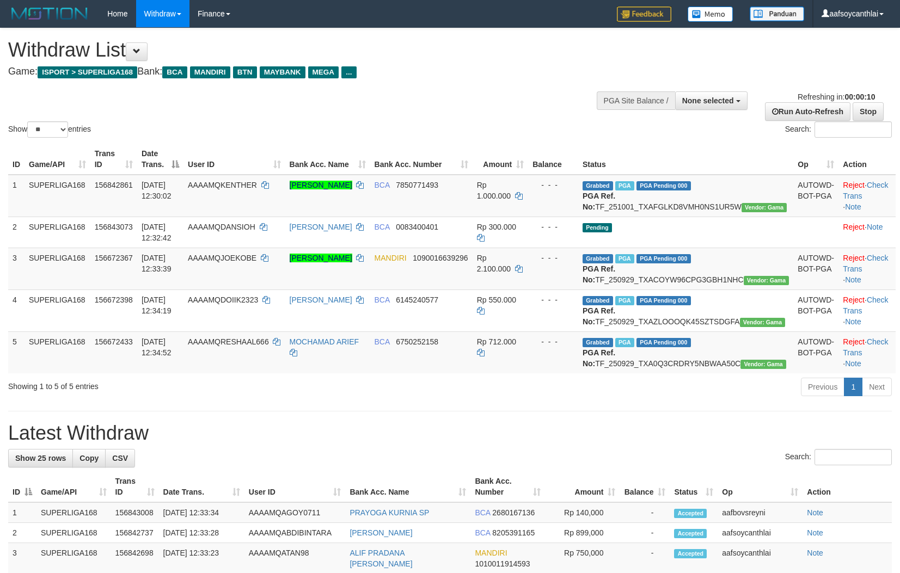
select select
select select "**"
drag, startPoint x: 541, startPoint y: 115, endPoint x: 649, endPoint y: 111, distance: 108.4
click at [541, 114] on div "Show ** ** ** *** entries Search:" at bounding box center [450, 84] width 900 height 112
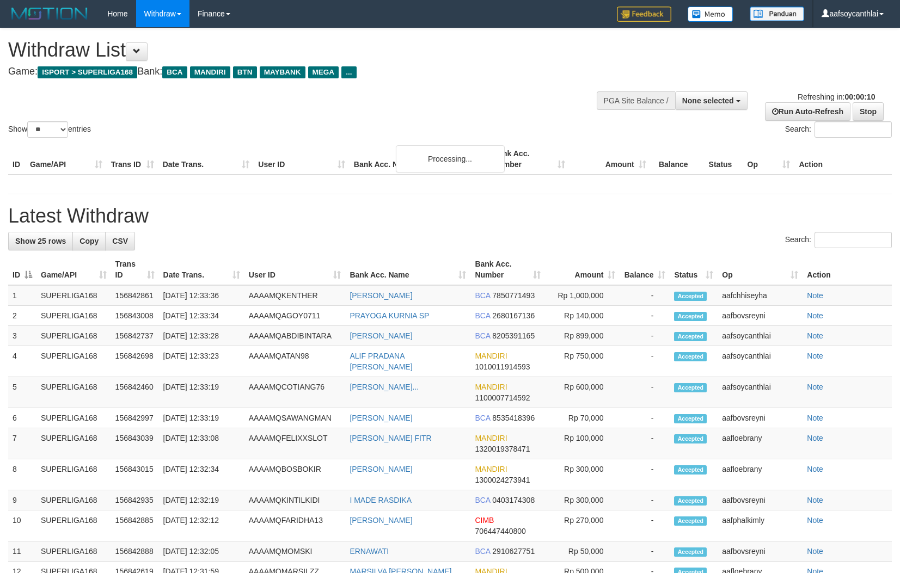
select select
select select "**"
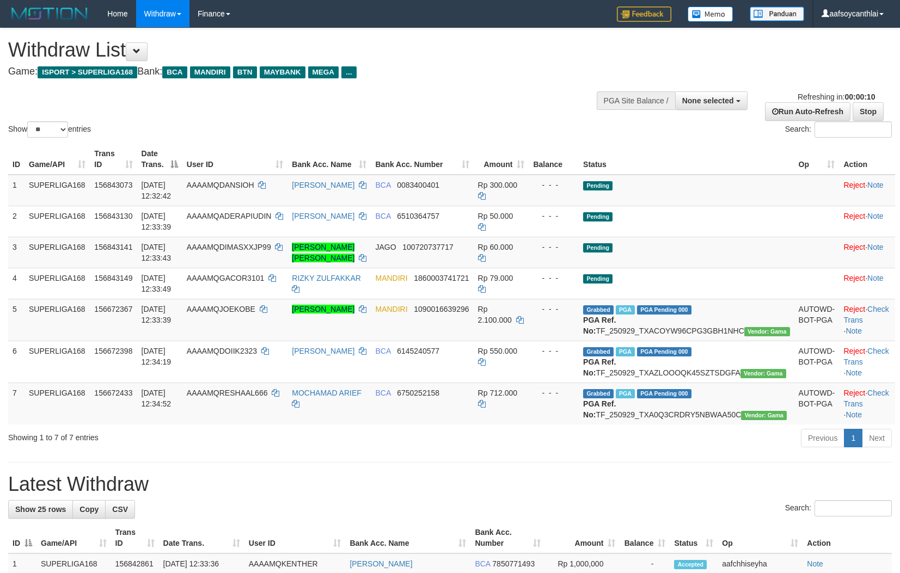
select select
select select "**"
select select
select select "**"
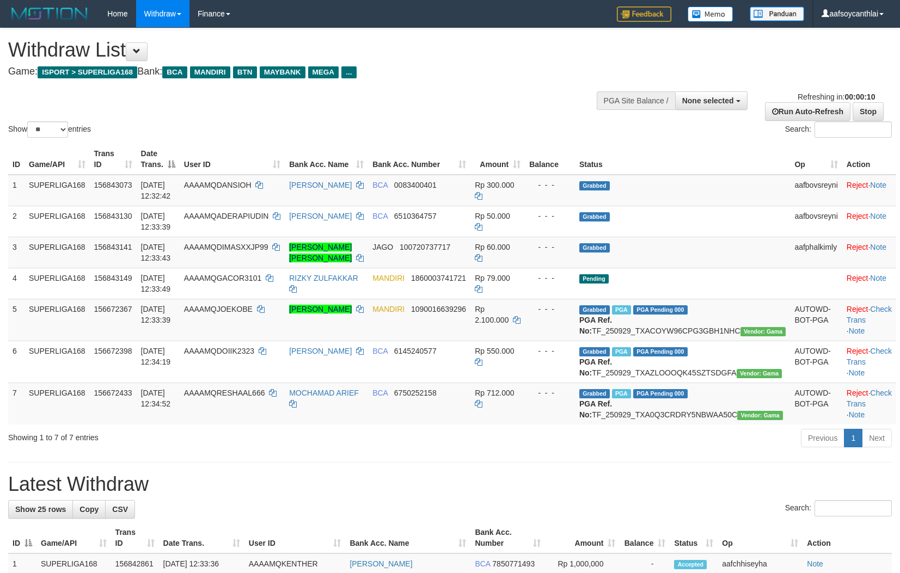
select select
select select "**"
select select
select select "**"
select select
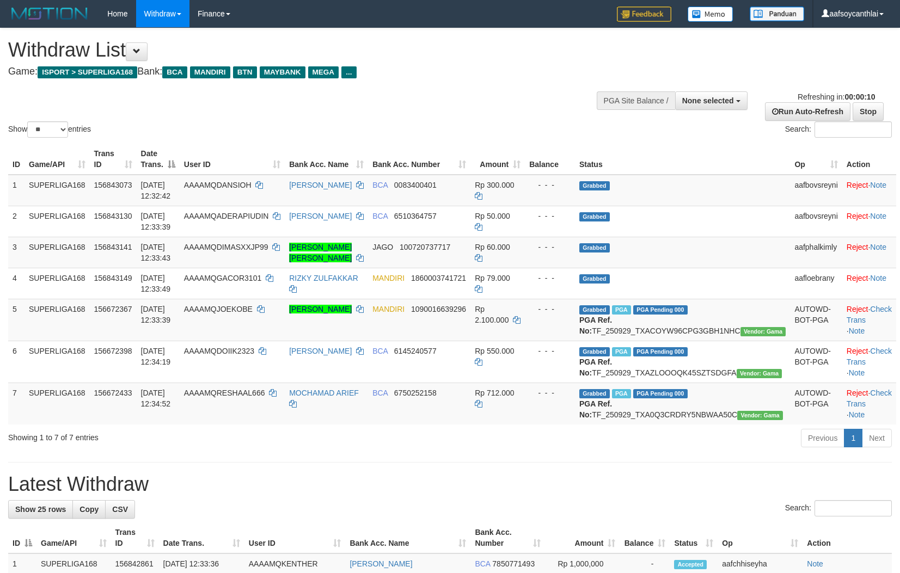
select select "**"
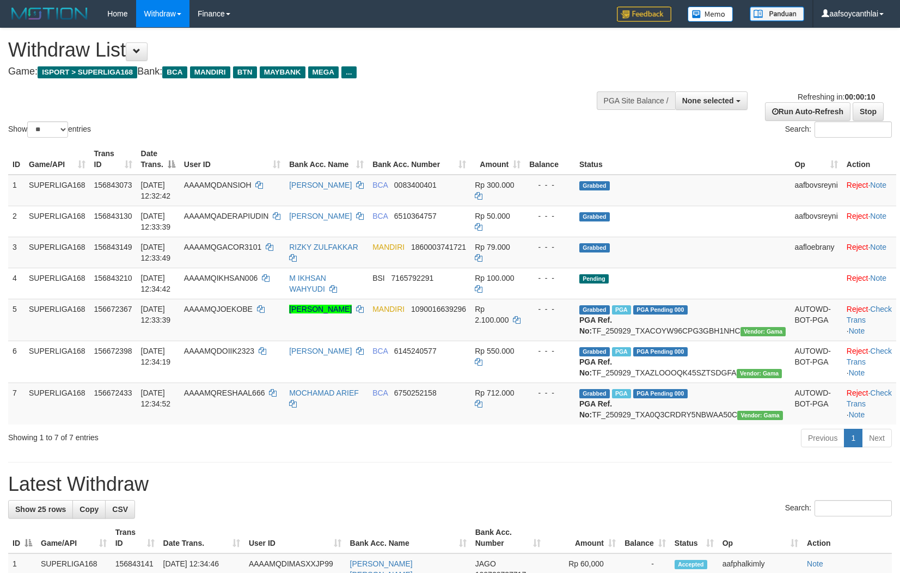
select select
select select "**"
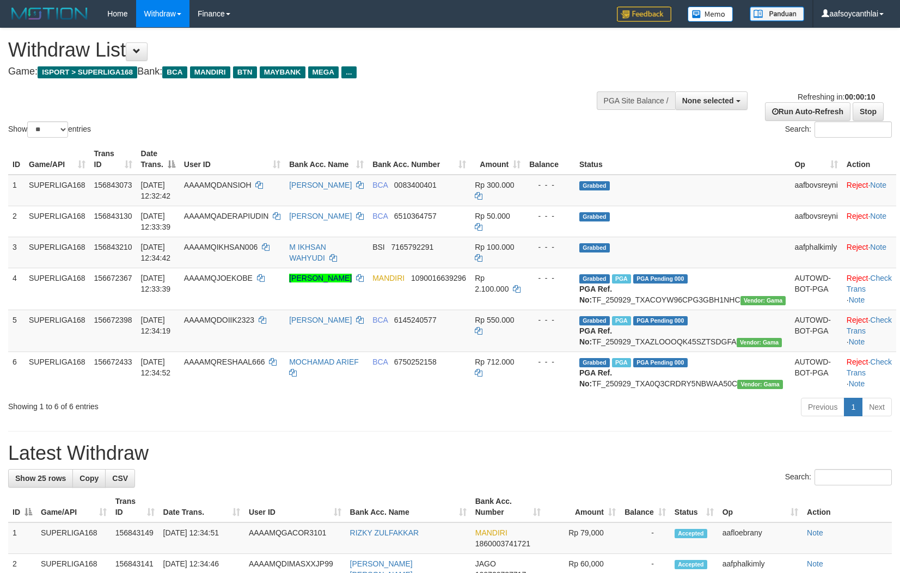
select select
select select "**"
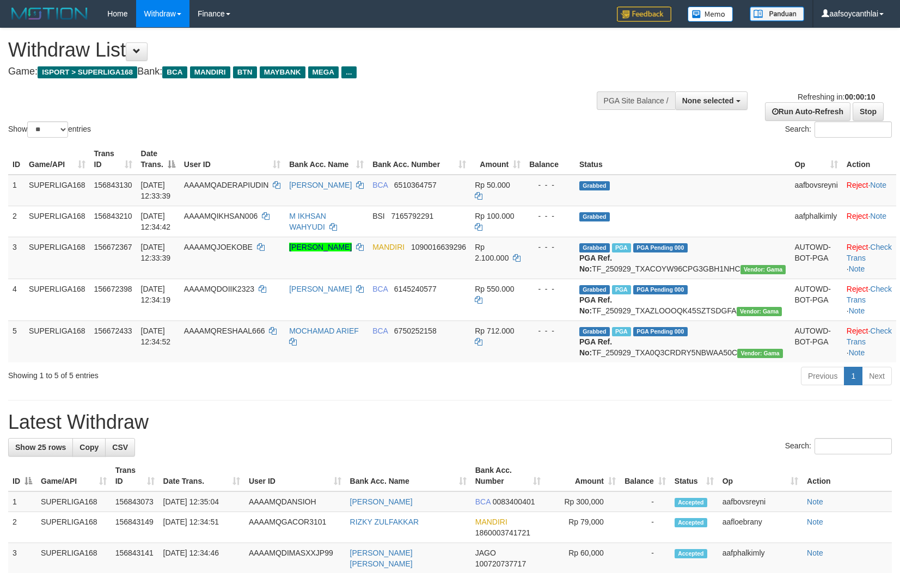
select select
select select "**"
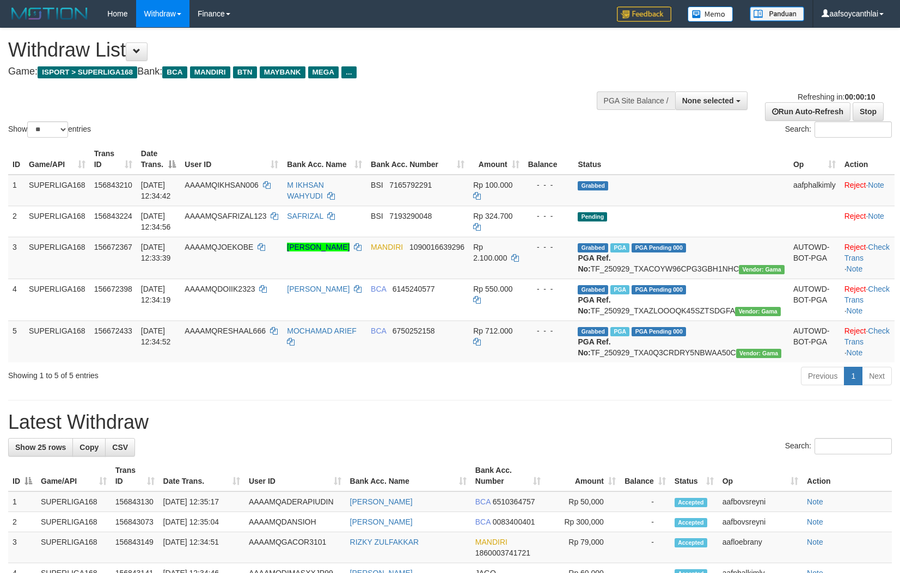
select select
select select "**"
select select
select select "**"
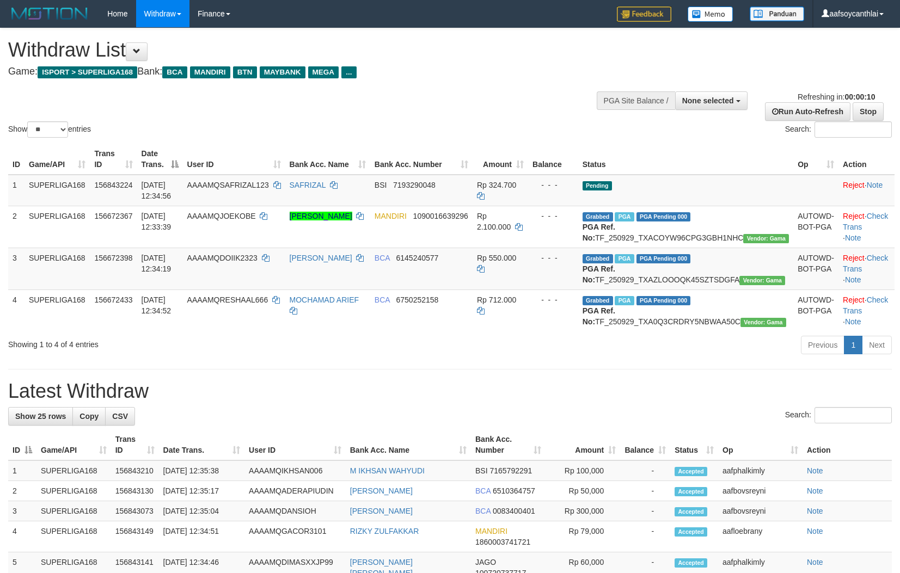
select select
select select "**"
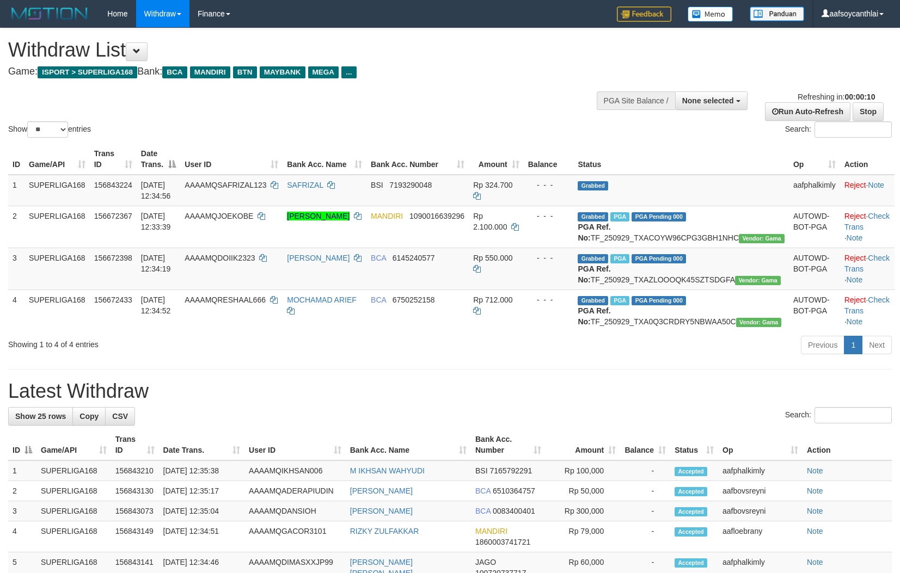
select select
select select "**"
select select
select select "**"
select select
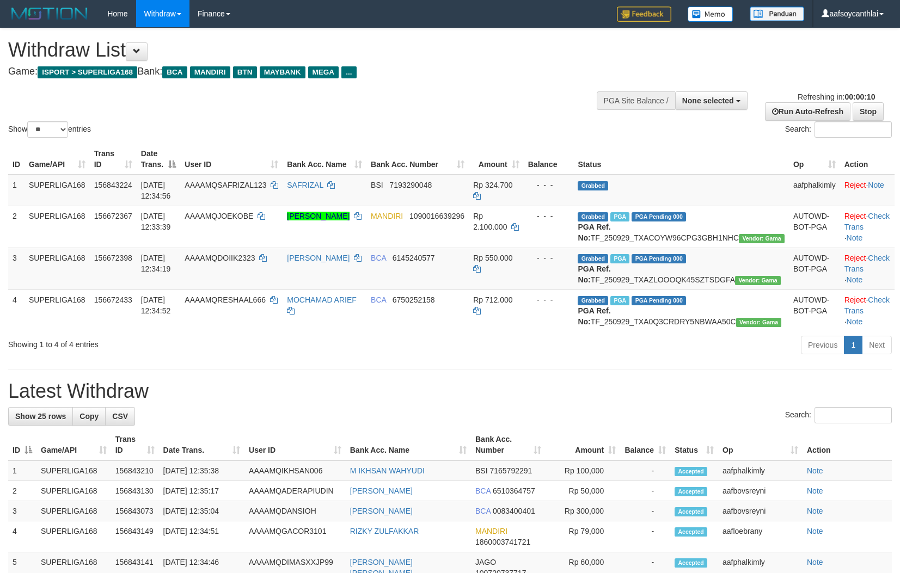
select select "**"
select select
select select "**"
click at [581, 358] on div "Previous 1 Next" at bounding box center [637, 346] width 508 height 23
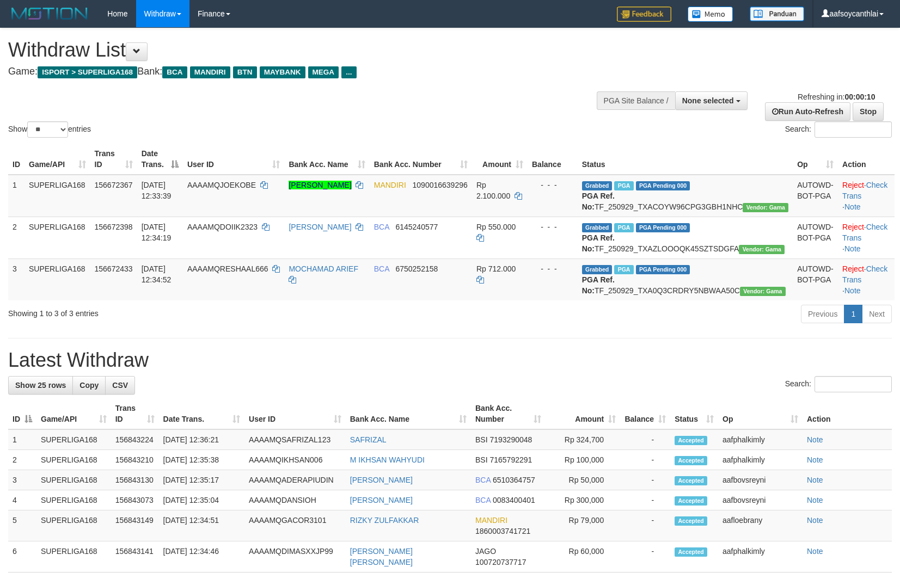
select select
select select "**"
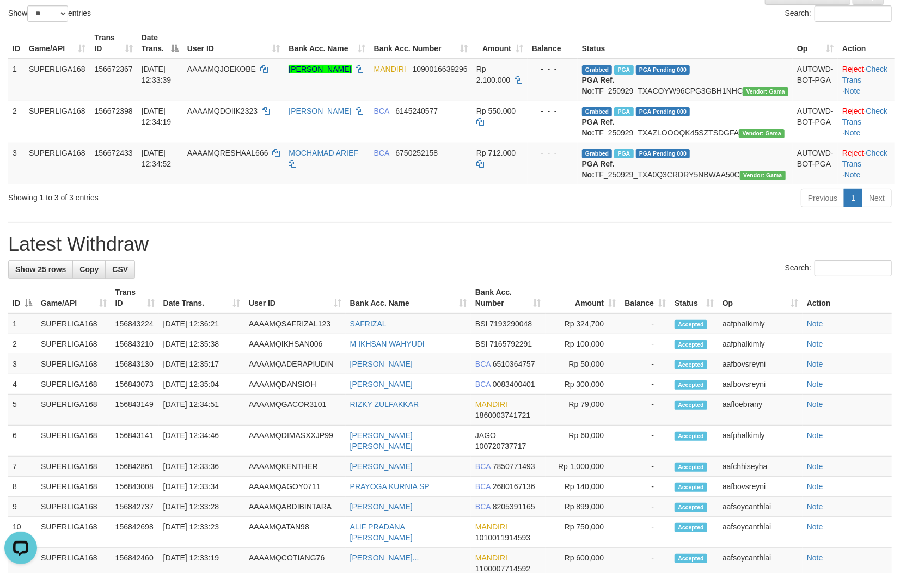
scroll to position [121, 0]
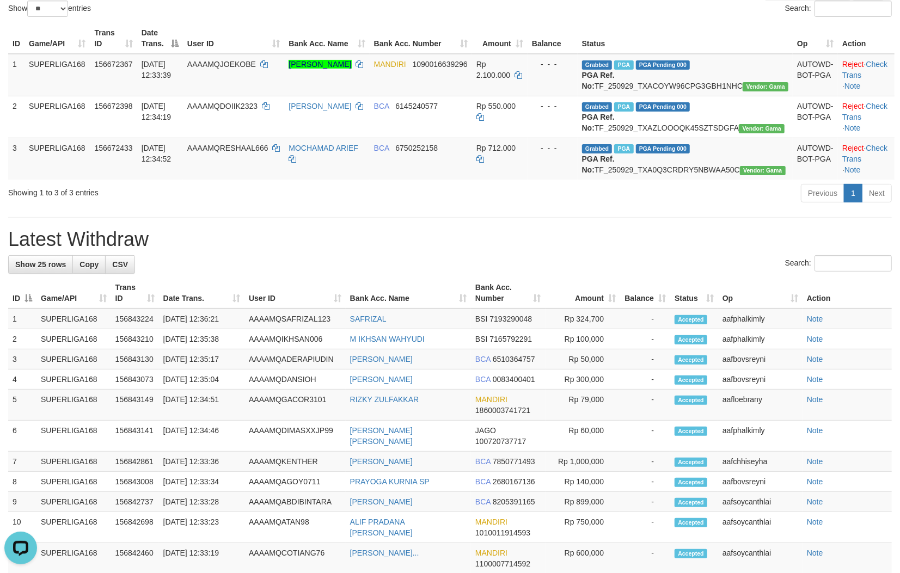
click at [416, 256] on div "**********" at bounding box center [450, 450] width 900 height 1086
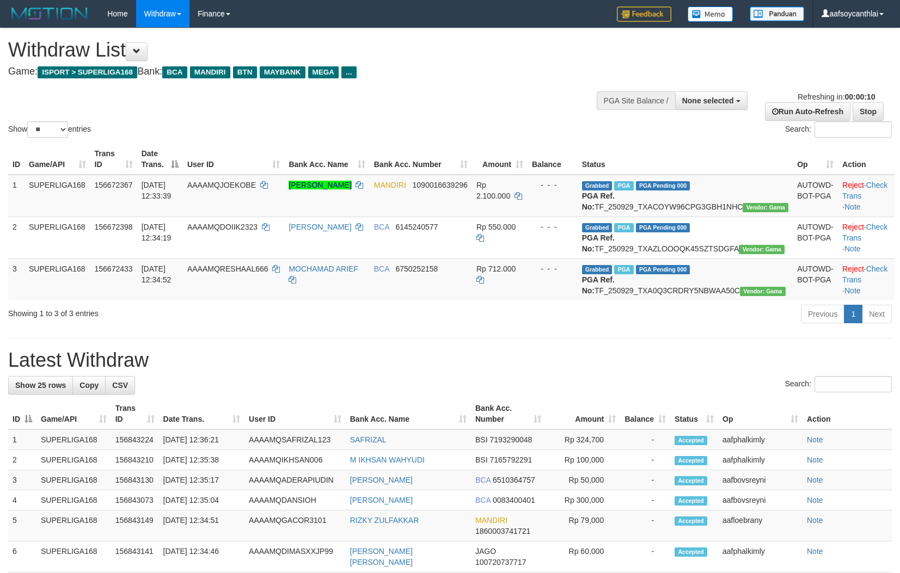
select select
select select "**"
select select
select select "**"
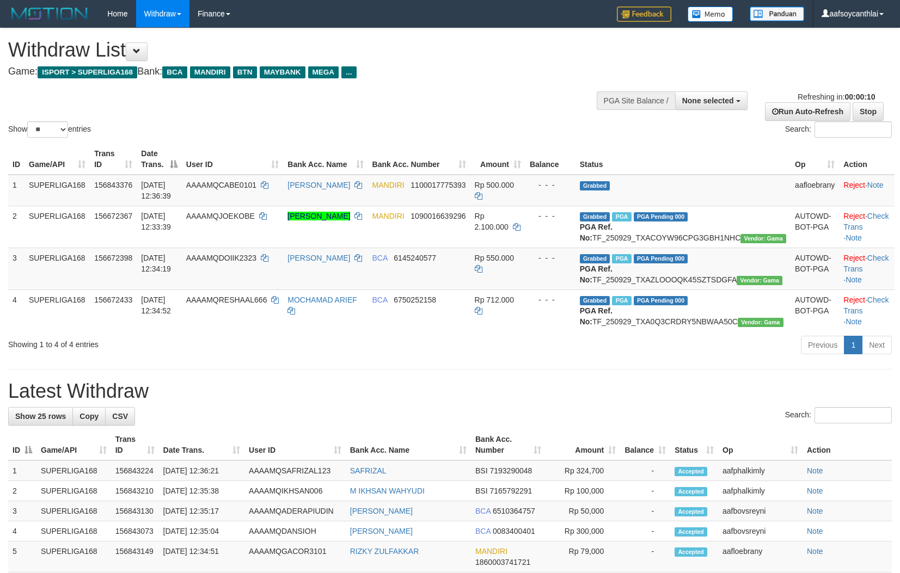
select select
select select "**"
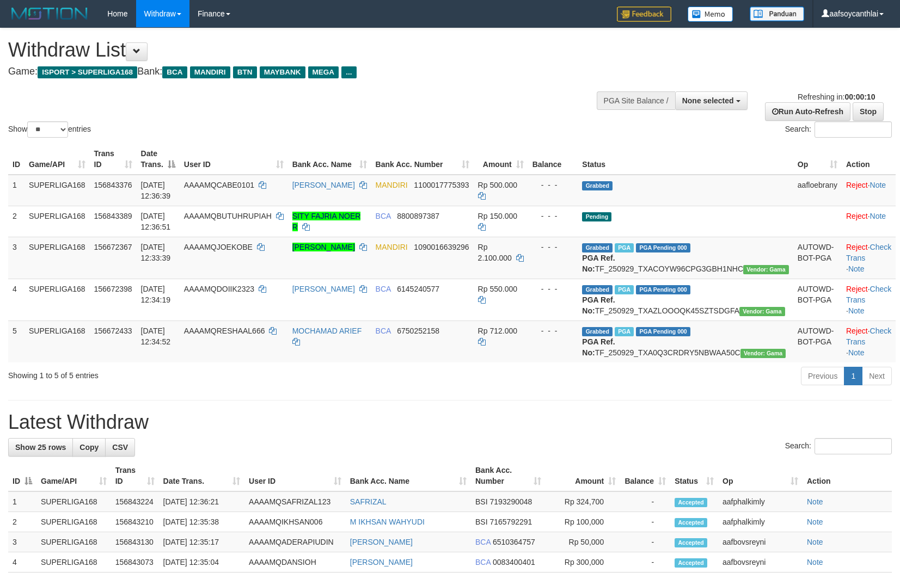
select select
select select "**"
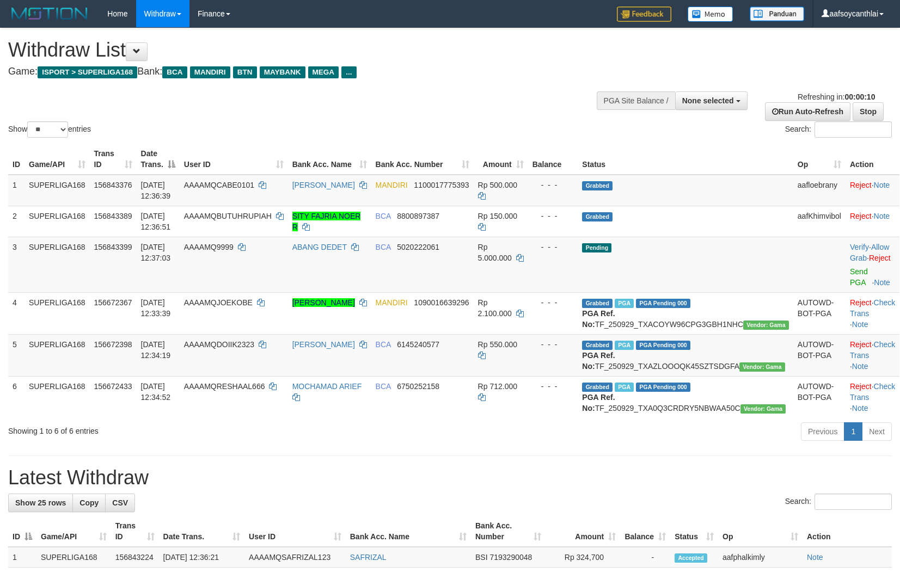
select select
select select "**"
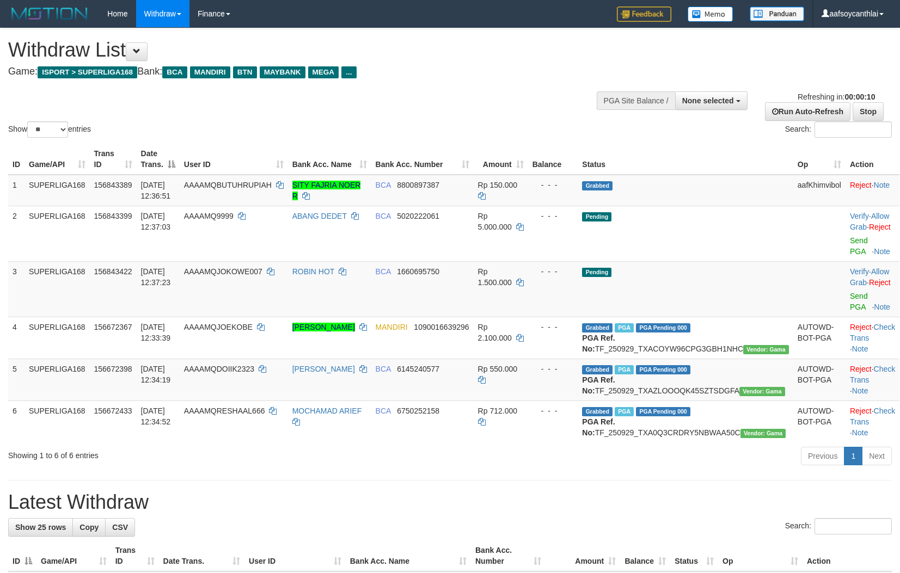
select select
select select "**"
select select
select select "**"
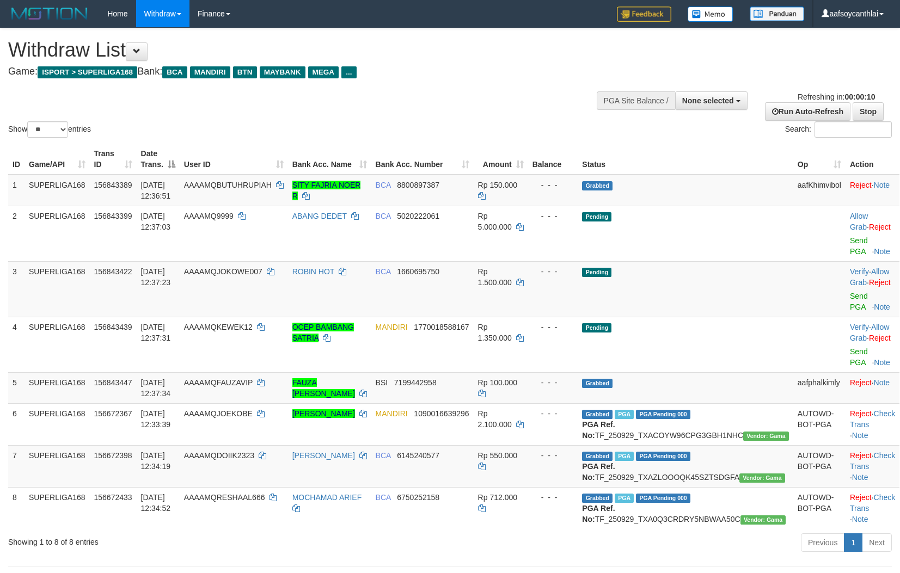
select select
select select "**"
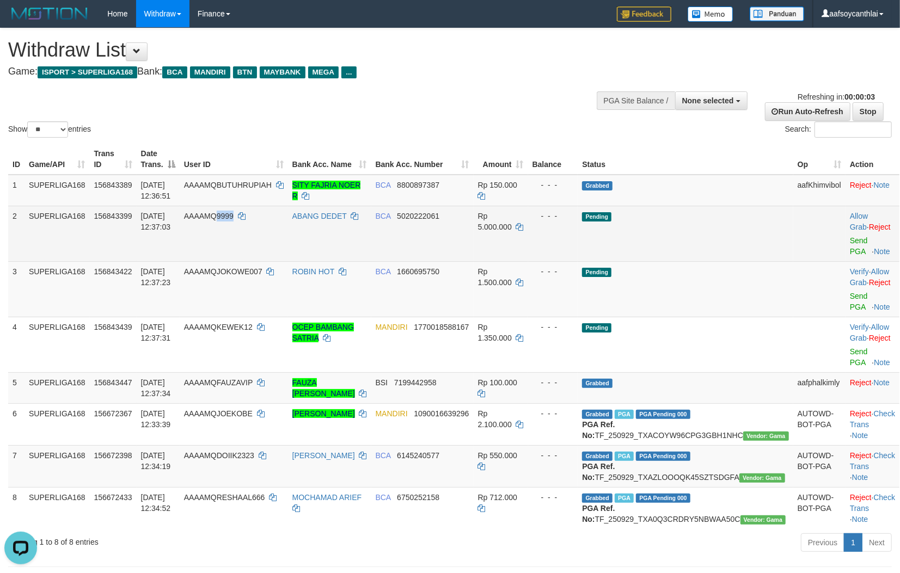
drag, startPoint x: 237, startPoint y: 231, endPoint x: 258, endPoint y: 229, distance: 21.3
click at [240, 230] on td "AAAAMQ9999" at bounding box center [234, 234] width 108 height 56
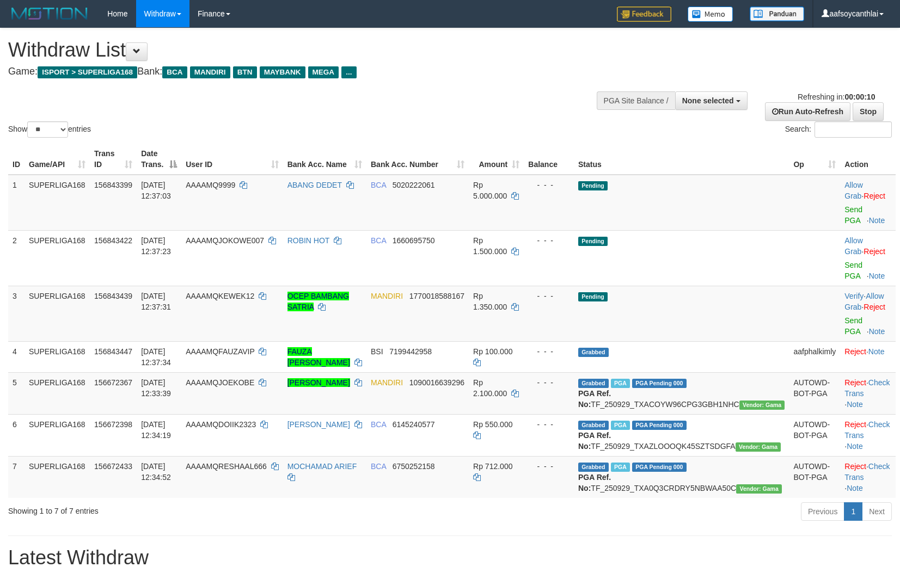
select select
select select "**"
click at [469, 326] on td "MANDIRI 1770018588167" at bounding box center [417, 314] width 102 height 56
click at [844, 205] on link "Send PGA" at bounding box center [853, 215] width 18 height 20
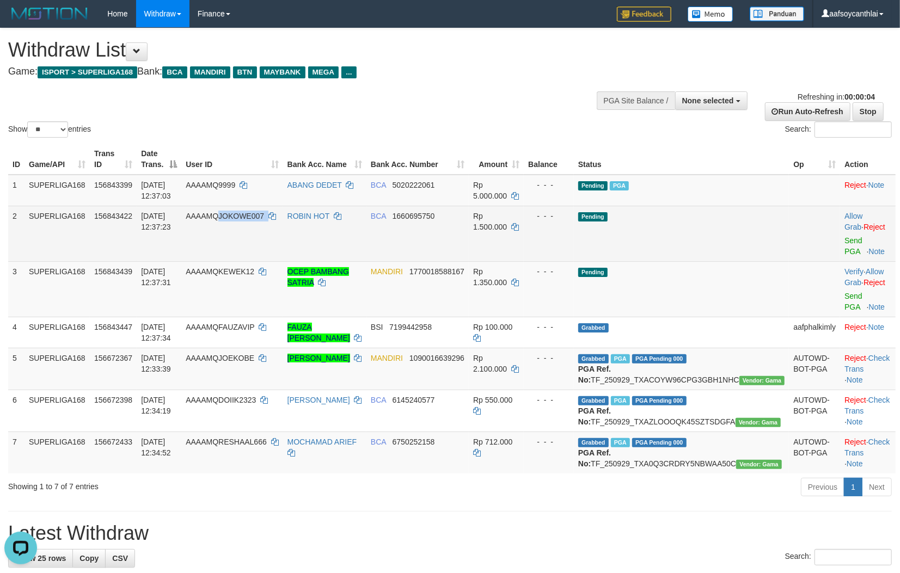
drag, startPoint x: 267, startPoint y: 225, endPoint x: 244, endPoint y: 219, distance: 24.2
click at [244, 219] on td "AAAAMQJOKOWE007" at bounding box center [231, 234] width 101 height 56
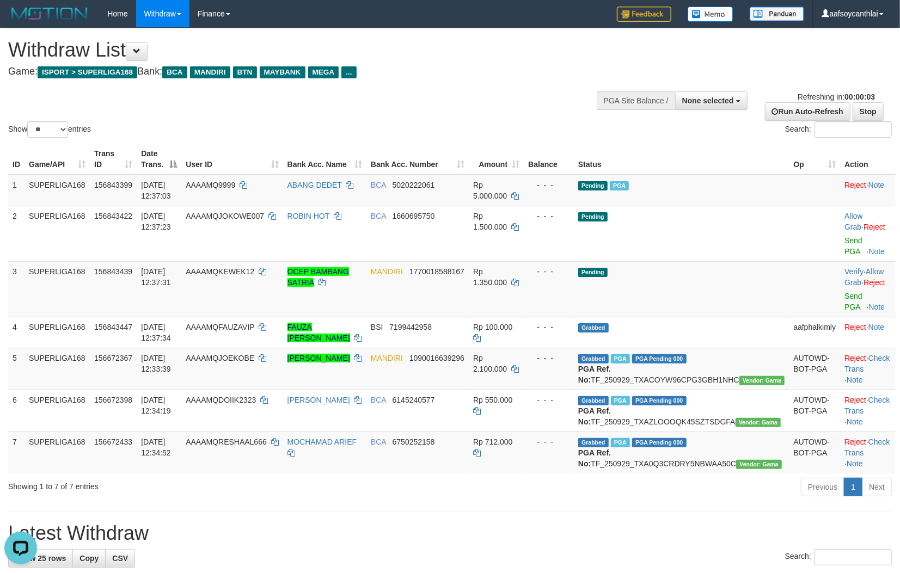
scroll to position [820, 0]
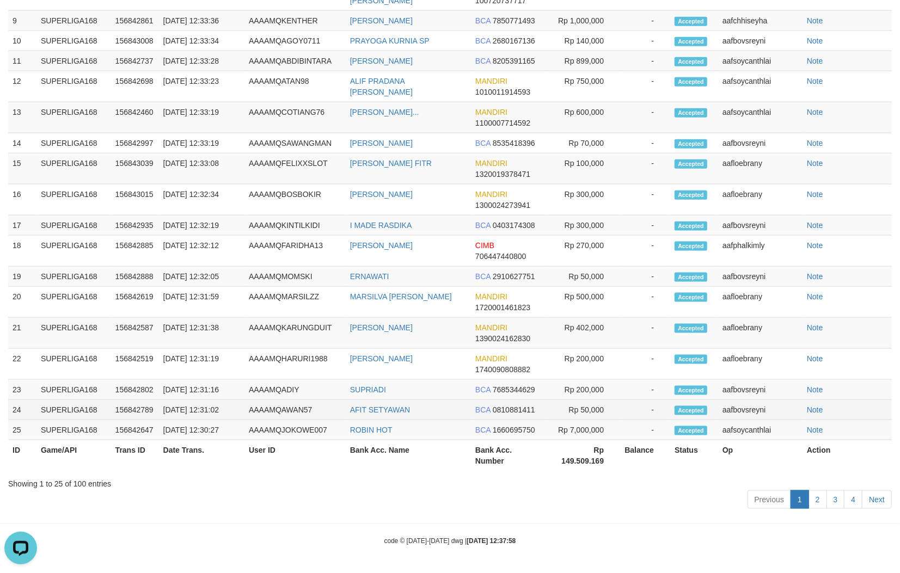
drag, startPoint x: 599, startPoint y: 423, endPoint x: 606, endPoint y: 417, distance: 9.3
click at [602, 422] on td "Rp 7,000,000" at bounding box center [582, 430] width 75 height 20
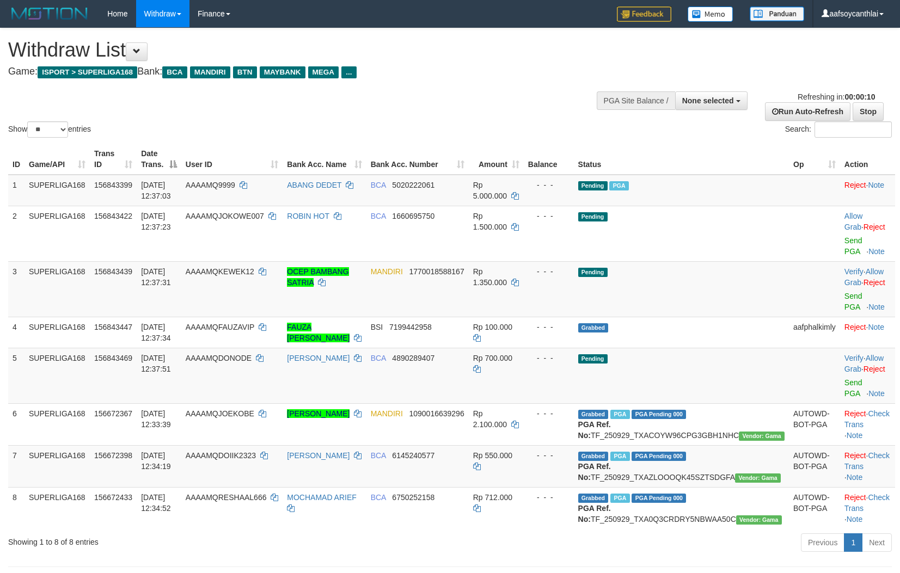
select select
select select "**"
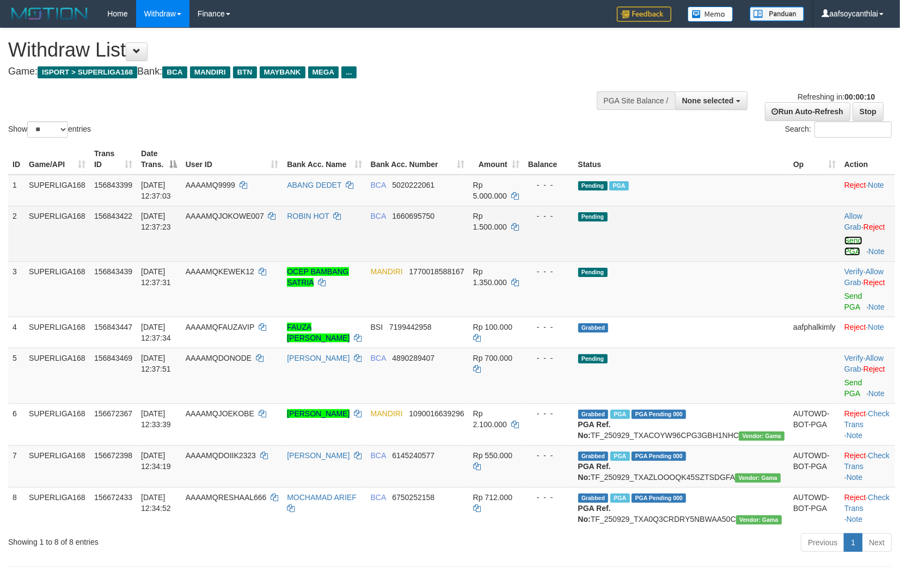
click at [844, 240] on link "Send PGA" at bounding box center [853, 246] width 18 height 20
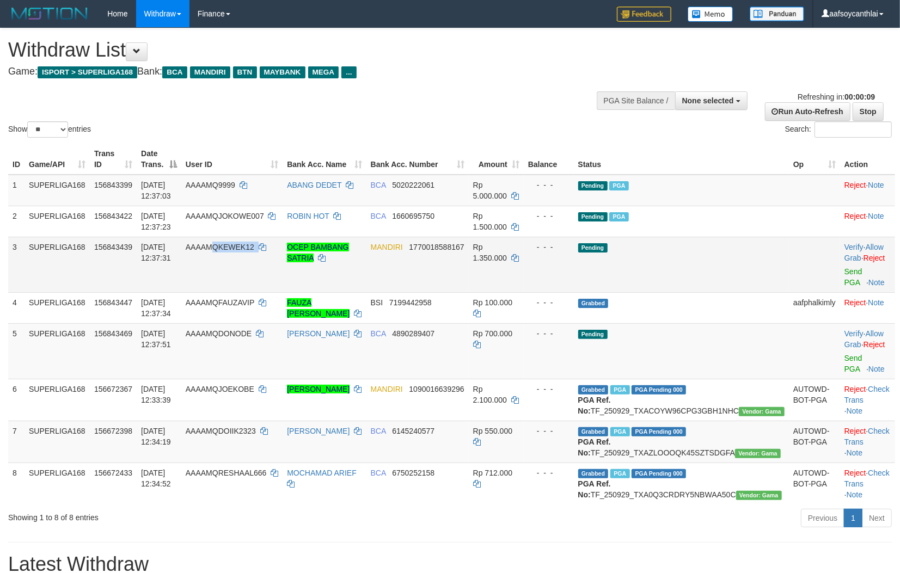
copy td "QKEWEK12"
copy td "KEWEK12"
copy td "QKEWEK12"
drag, startPoint x: 254, startPoint y: 263, endPoint x: 241, endPoint y: 256, distance: 14.6
click at [241, 256] on td "AAAAMQKEWEK12" at bounding box center [231, 265] width 101 height 56
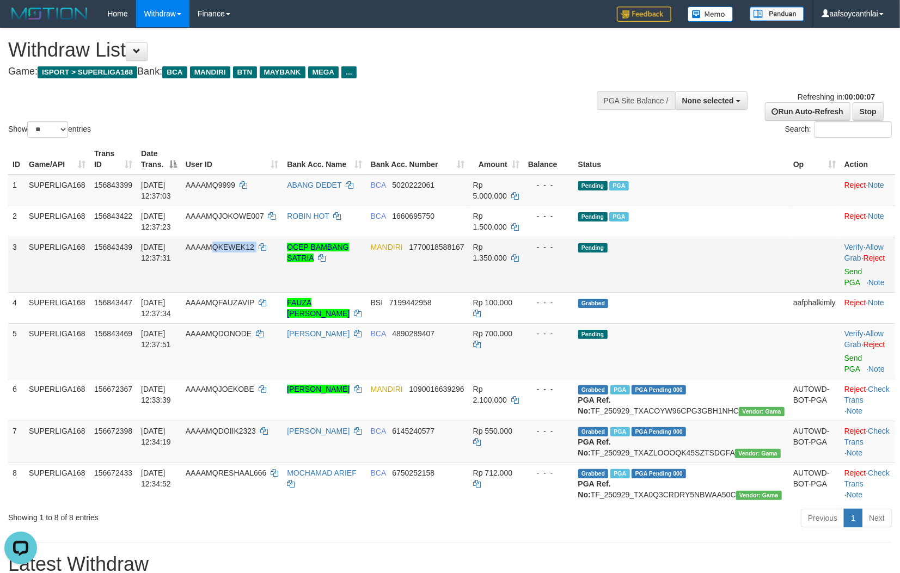
drag, startPoint x: 248, startPoint y: 260, endPoint x: 405, endPoint y: 284, distance: 159.1
click at [242, 252] on td "AAAAMQKEWEK12" at bounding box center [231, 265] width 101 height 56
drag, startPoint x: 245, startPoint y: 262, endPoint x: 243, endPoint y: 256, distance: 6.4
click at [243, 256] on td "AAAAMQKEWEK12" at bounding box center [231, 265] width 101 height 56
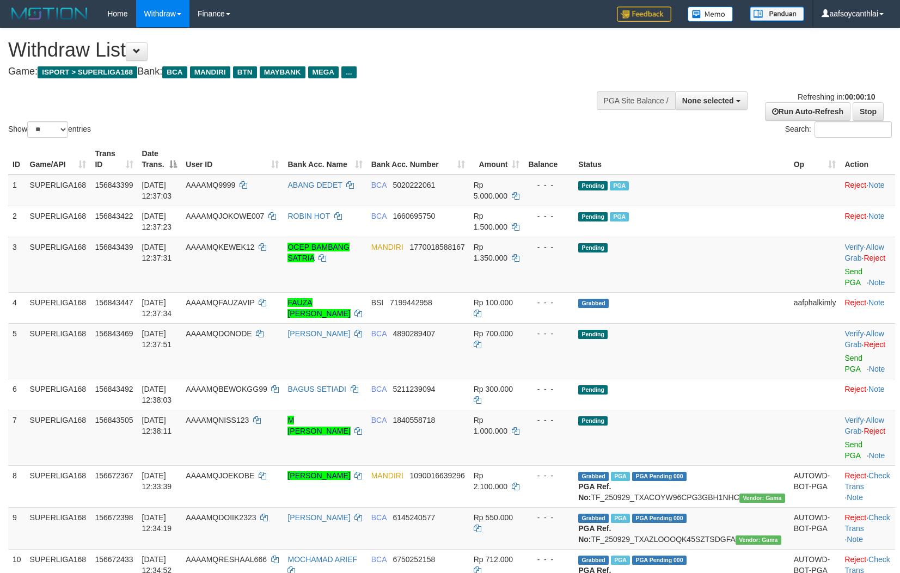
select select
select select "**"
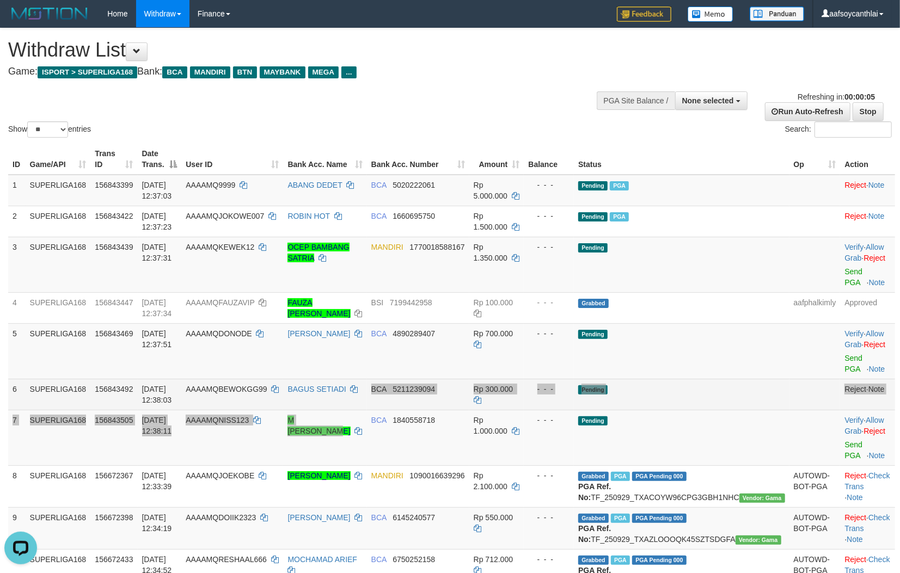
drag, startPoint x: 385, startPoint y: 409, endPoint x: 450, endPoint y: 379, distance: 71.6
click at [394, 402] on tbody "1 SUPERLIGA168 156843399 01/10/2025 12:37:03 AAAAMQ9999 ABANG DEDET BCA 5020222…" at bounding box center [451, 383] width 887 height 416
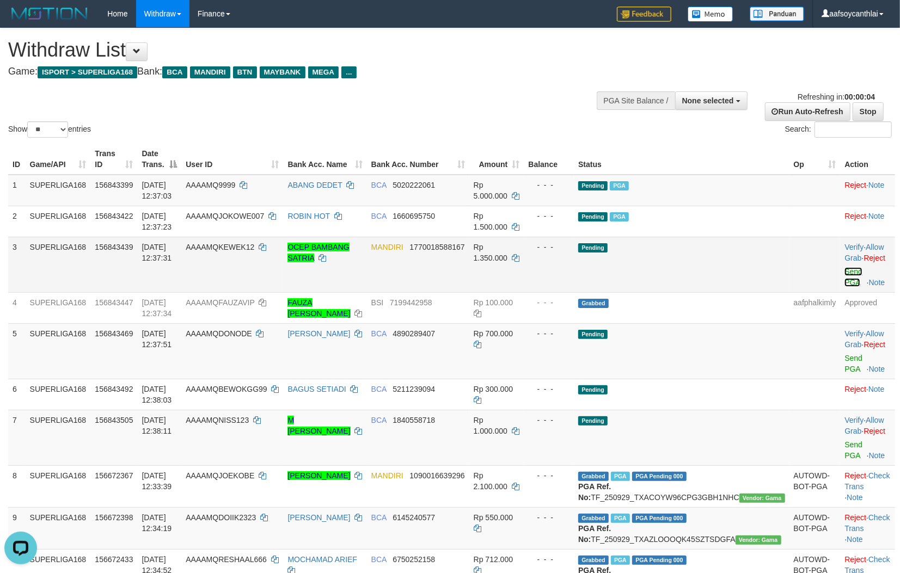
click at [844, 272] on link "Send PGA" at bounding box center [853, 277] width 18 height 20
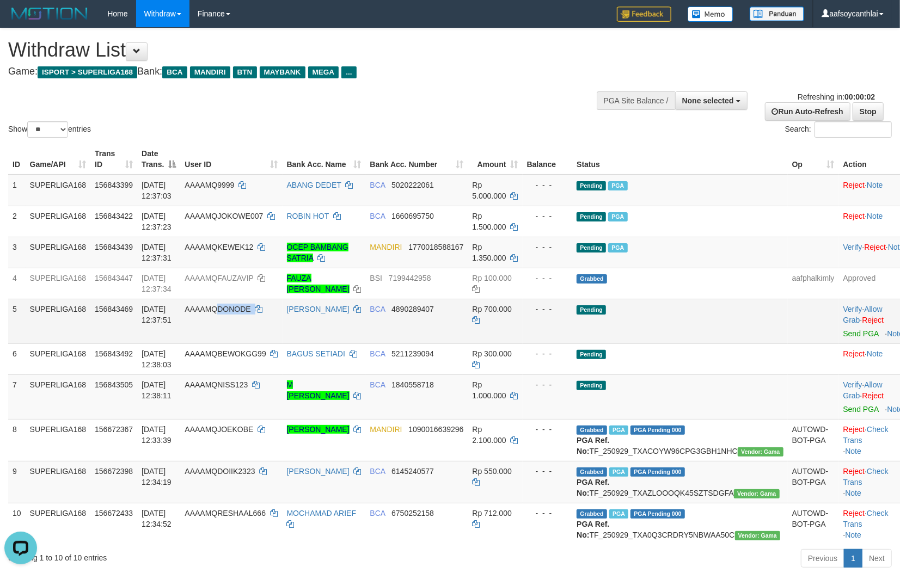
drag, startPoint x: 231, startPoint y: 320, endPoint x: 235, endPoint y: 311, distance: 9.7
click at [235, 311] on td "AAAAMQDONODE" at bounding box center [231, 321] width 102 height 45
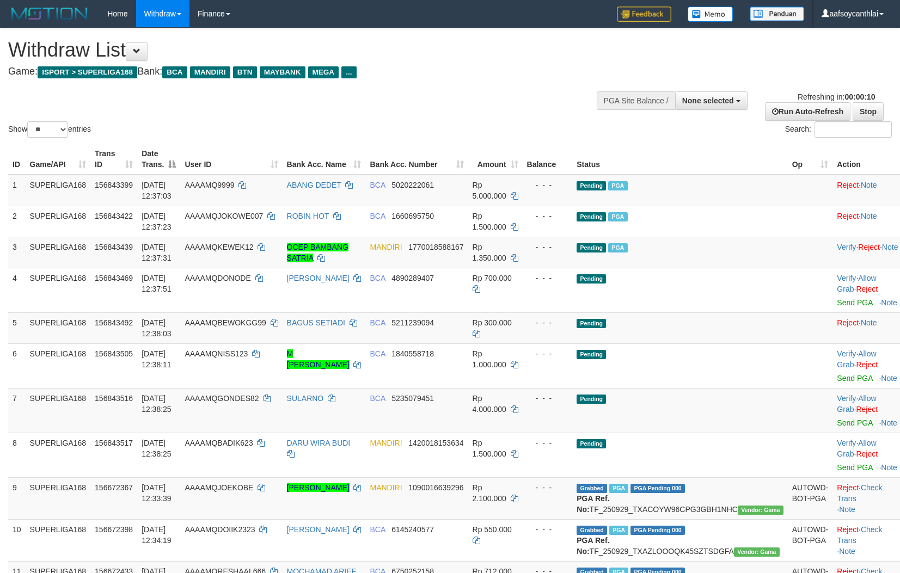
select select
select select "**"
select select
select select "**"
drag, startPoint x: 486, startPoint y: 409, endPoint x: 529, endPoint y: 406, distance: 43.6
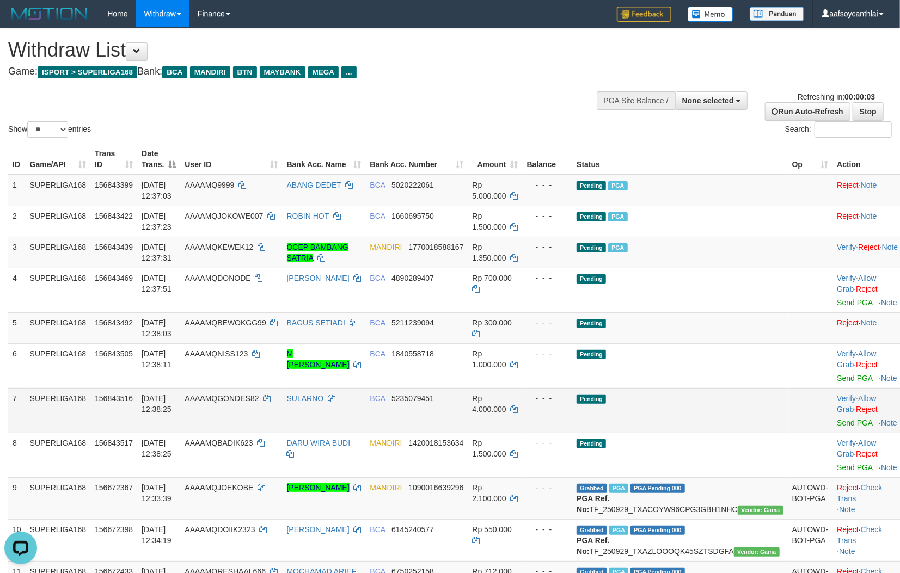
click at [493, 403] on tr "7 SUPERLIGA168 156843516 01/10/2025 12:38:25 AAAAMQGONDES82 SULARNO BCA 5235079…" at bounding box center [455, 410] width 894 height 45
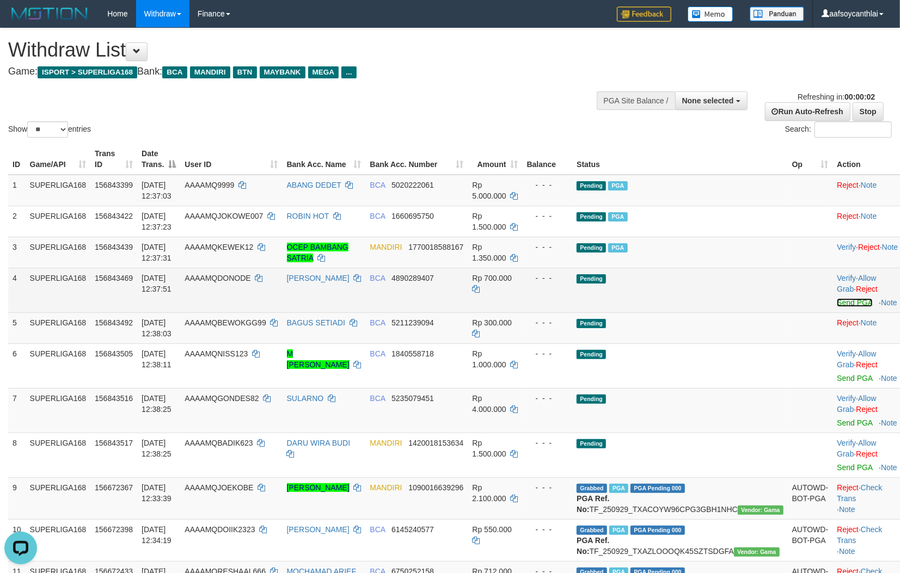
click at [837, 298] on link "Send PGA" at bounding box center [854, 302] width 35 height 9
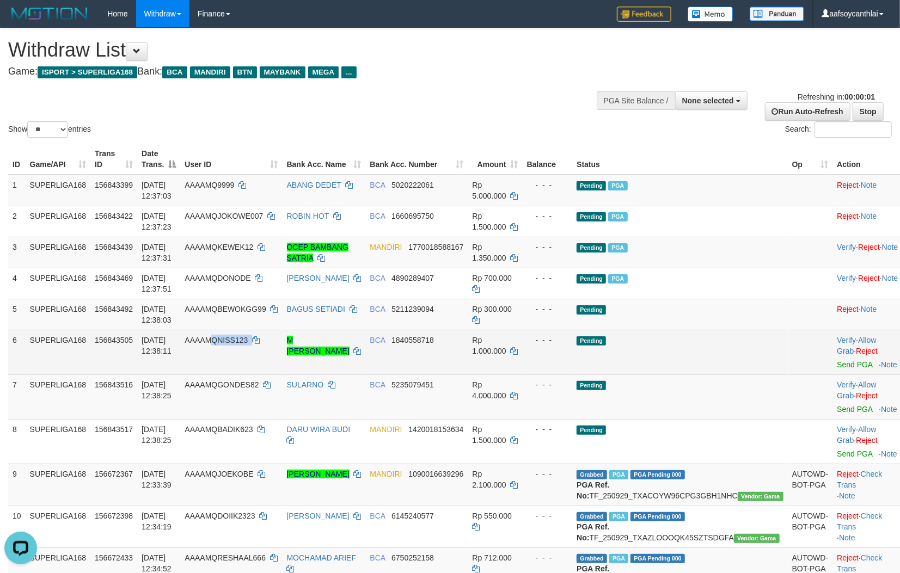
copy td "QNISS123"
copy td "NISS123"
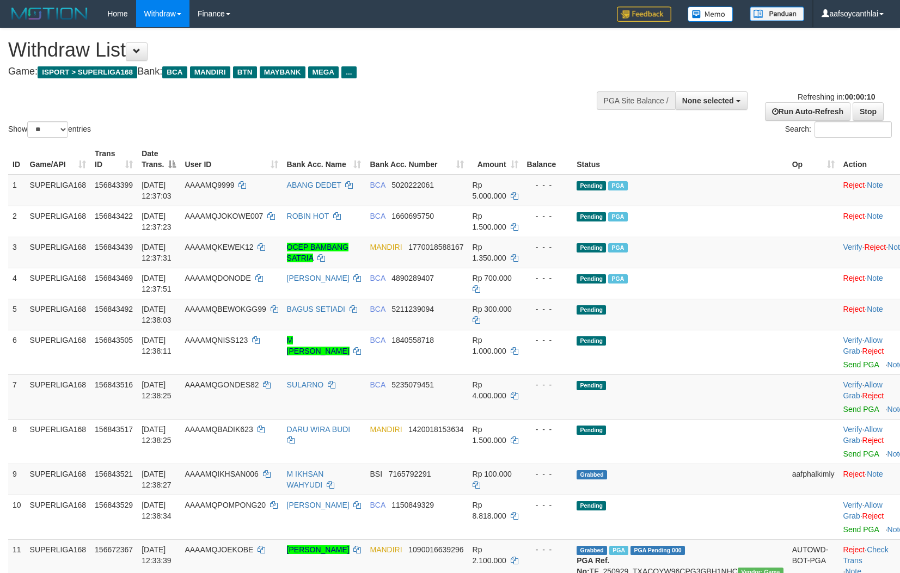
select select
select select "**"
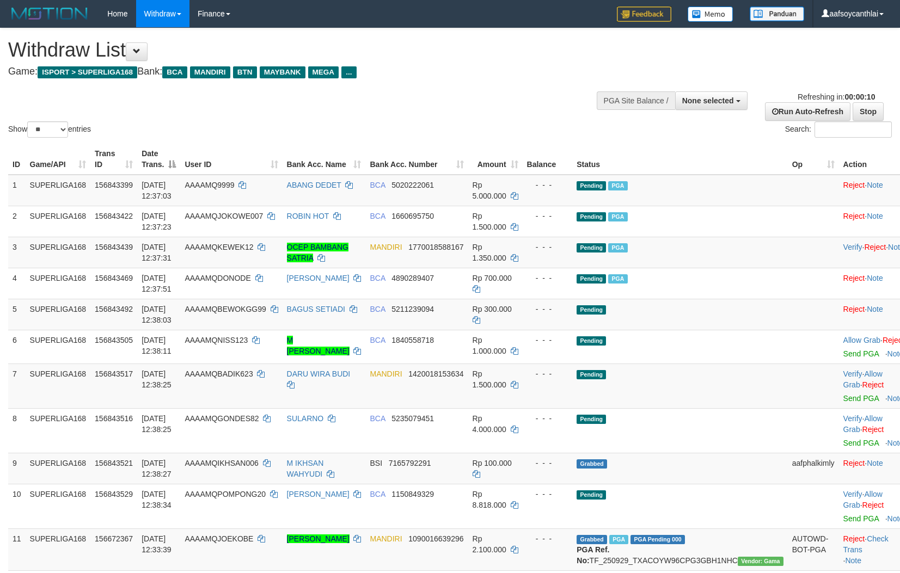
select select
select select "**"
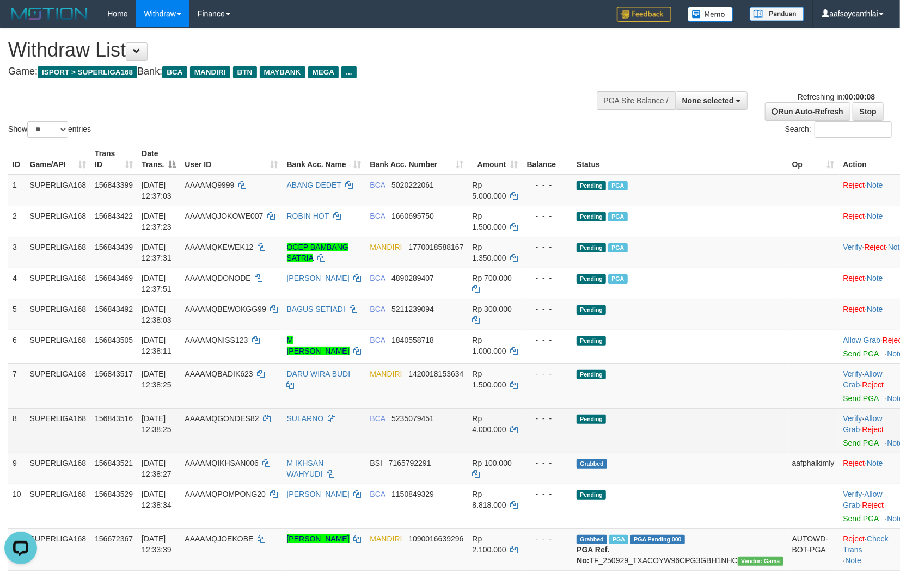
drag, startPoint x: 659, startPoint y: 427, endPoint x: 683, endPoint y: 418, distance: 25.2
click at [659, 421] on td "Pending" at bounding box center [679, 430] width 215 height 45
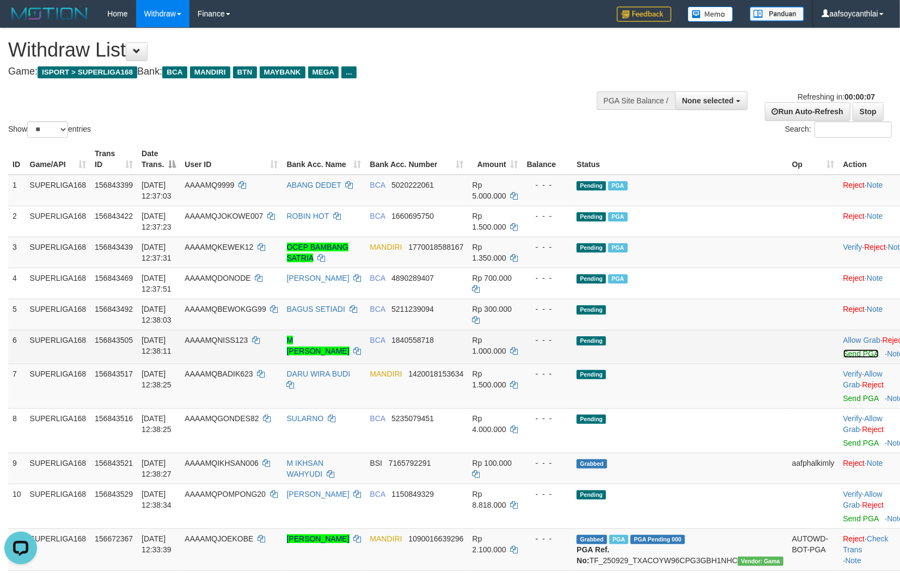
click at [843, 349] on link "Send PGA" at bounding box center [860, 353] width 35 height 9
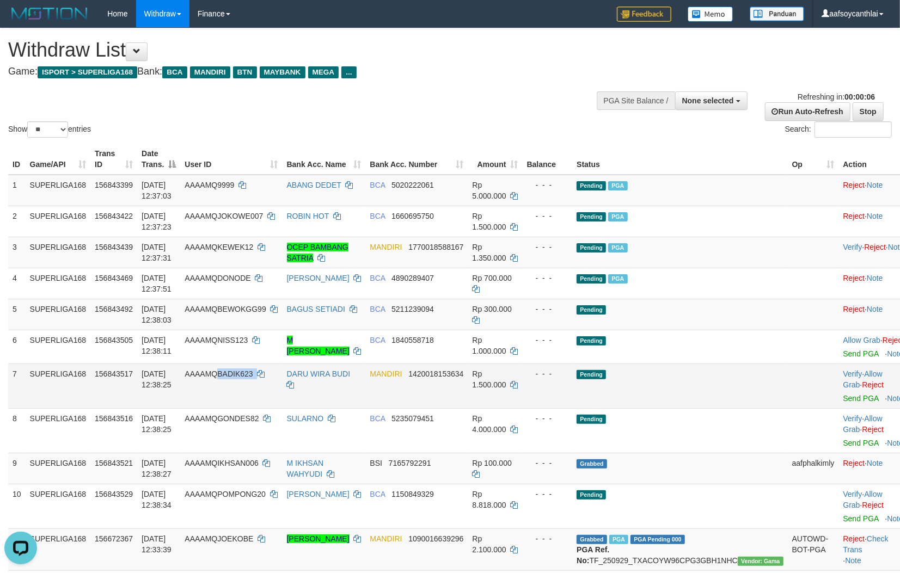
copy td "BADIK623"
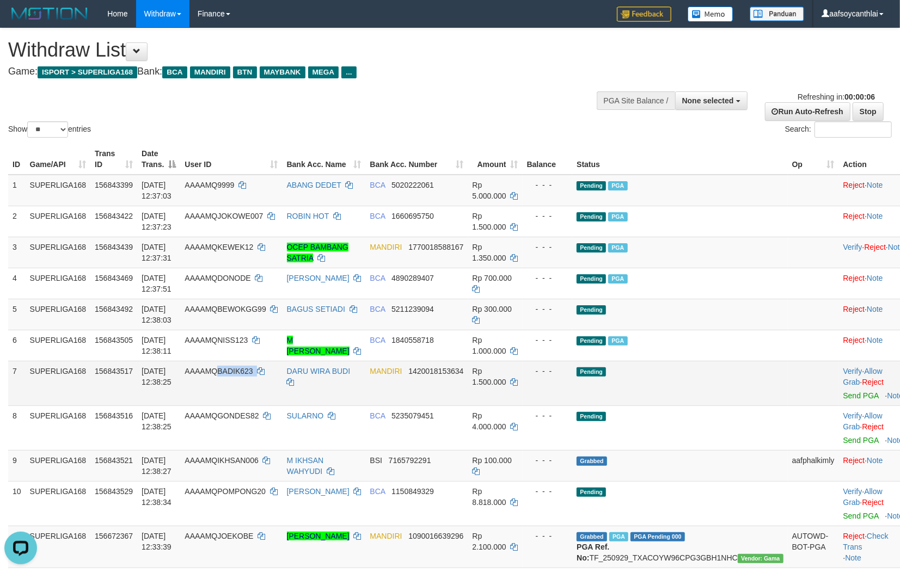
drag, startPoint x: 285, startPoint y: 388, endPoint x: 240, endPoint y: 383, distance: 45.5
click at [240, 383] on td "AAAAMQBADIK623" at bounding box center [231, 383] width 102 height 45
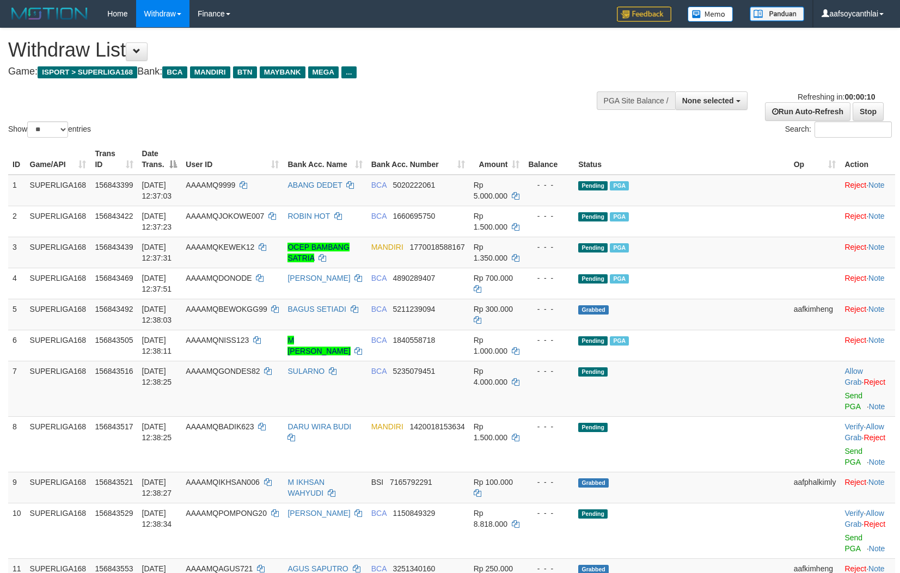
select select
select select "**"
drag, startPoint x: 649, startPoint y: 371, endPoint x: 726, endPoint y: 362, distance: 77.2
click at [653, 369] on td "Pending" at bounding box center [681, 389] width 215 height 56
click at [844, 392] on link "Send PGA" at bounding box center [853, 401] width 18 height 20
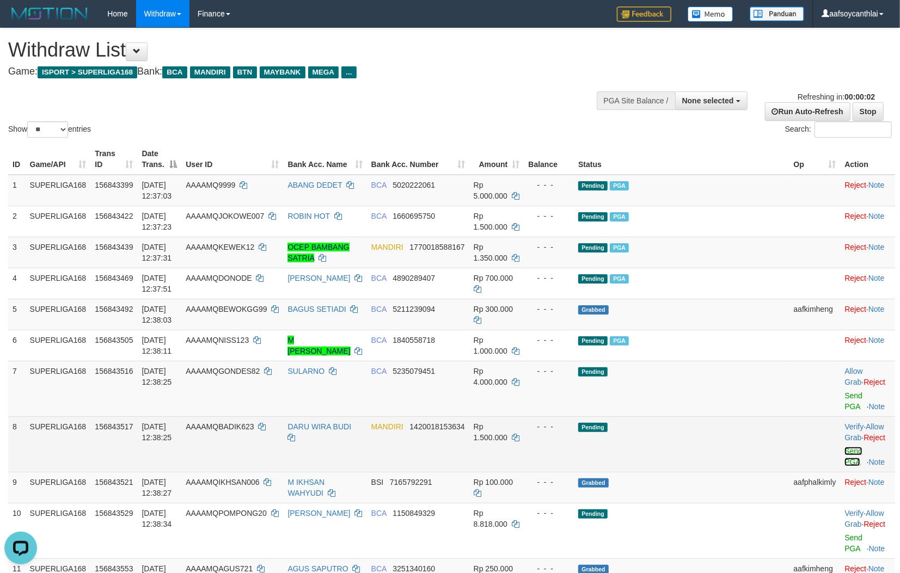
click at [844, 447] on link "Send PGA" at bounding box center [853, 457] width 18 height 20
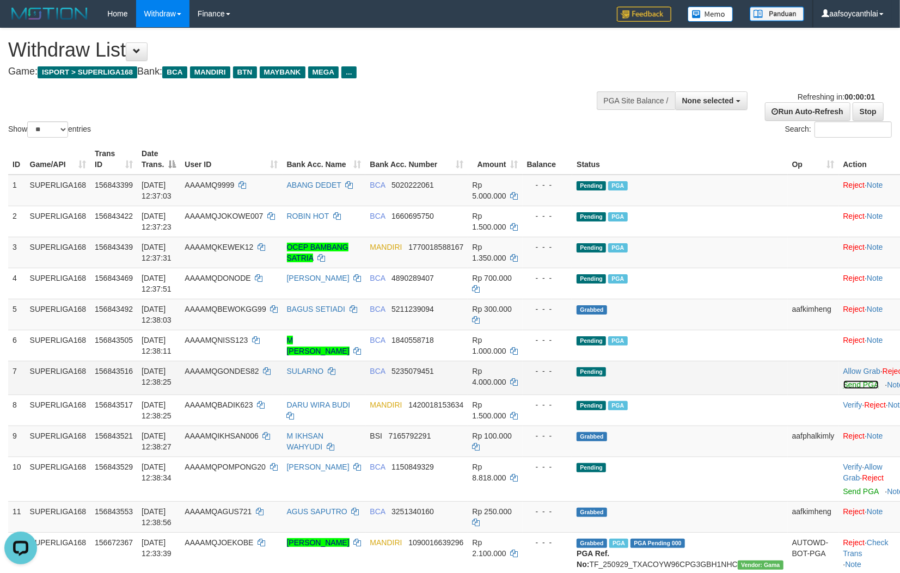
click at [843, 383] on link "Send PGA" at bounding box center [860, 384] width 35 height 9
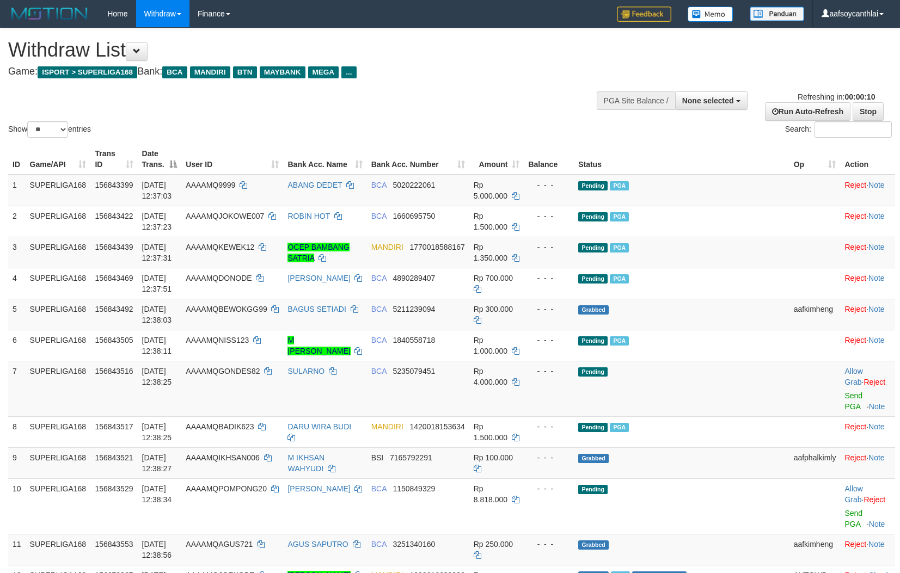
select select
select select "**"
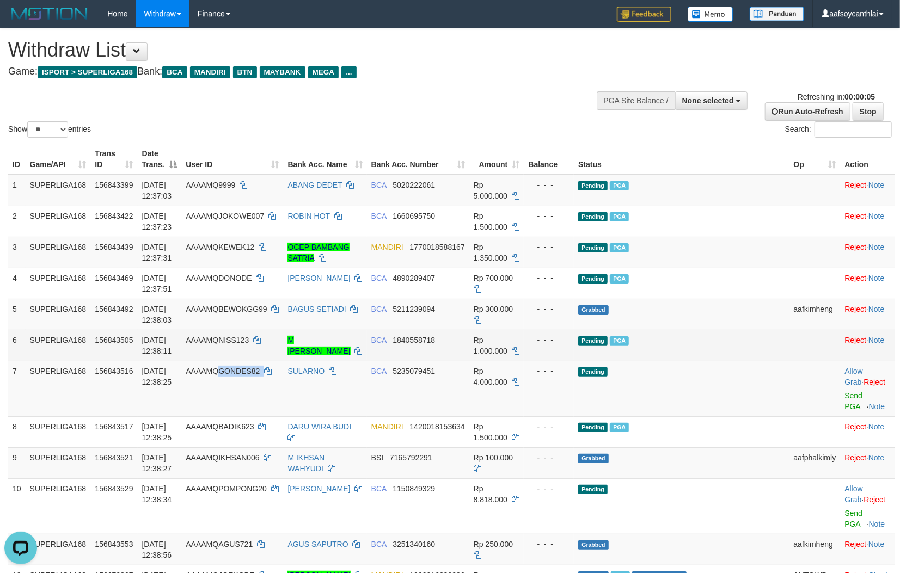
drag, startPoint x: 290, startPoint y: 388, endPoint x: 300, endPoint y: 354, distance: 35.3
click at [248, 378] on td "AAAAMQGONDES82" at bounding box center [232, 389] width 102 height 56
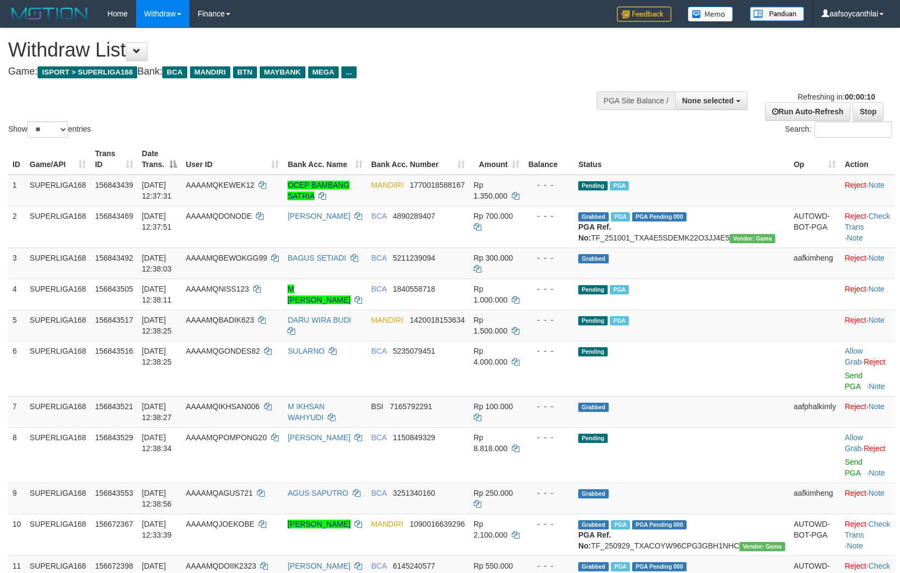
select select
select select "**"
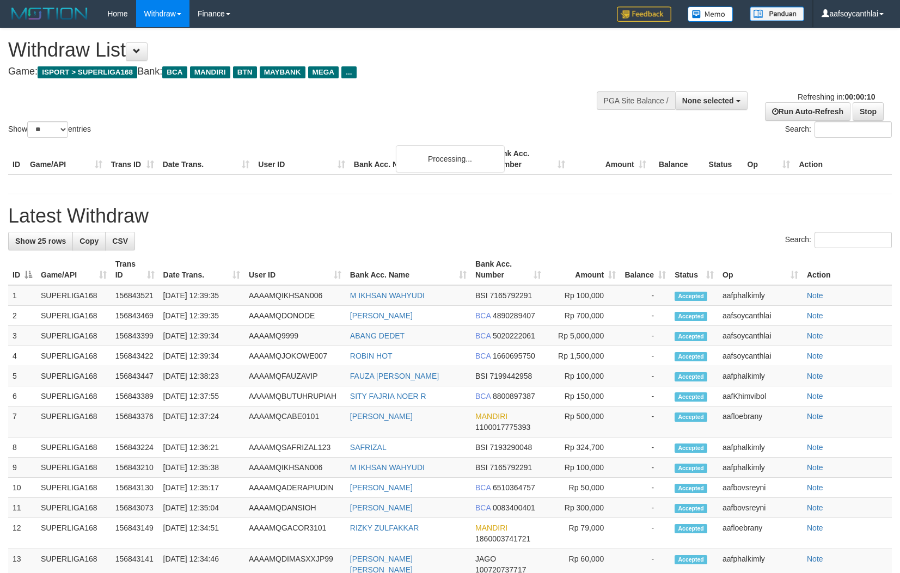
select select
select select "**"
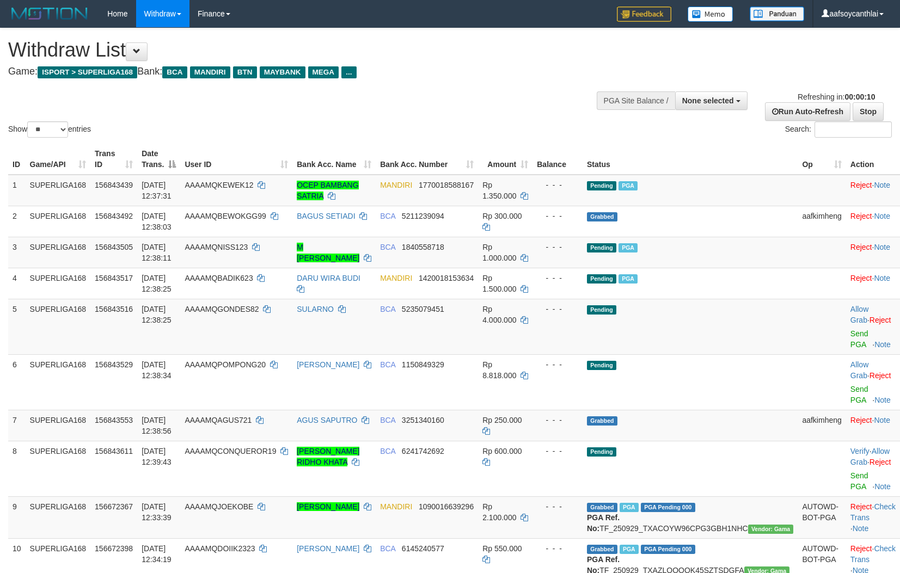
select select
select select "**"
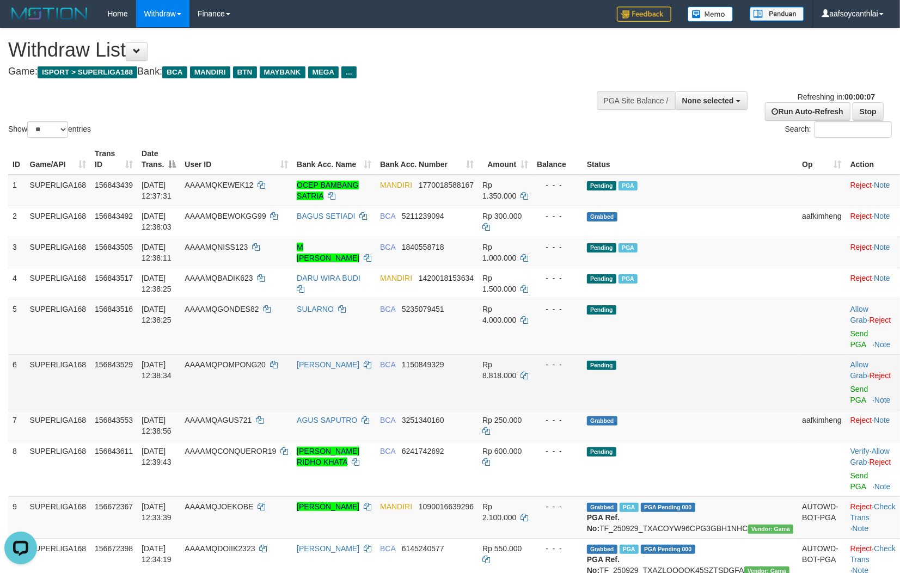
drag, startPoint x: 380, startPoint y: 355, endPoint x: 417, endPoint y: 357, distance: 37.6
click at [376, 356] on td "[PERSON_NAME]" at bounding box center [333, 382] width 83 height 56
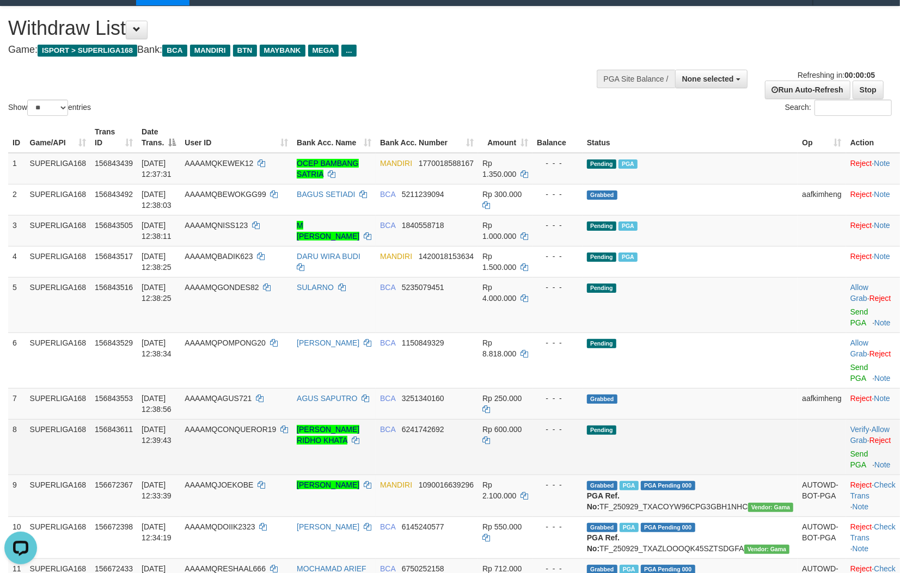
scroll to position [40, 0]
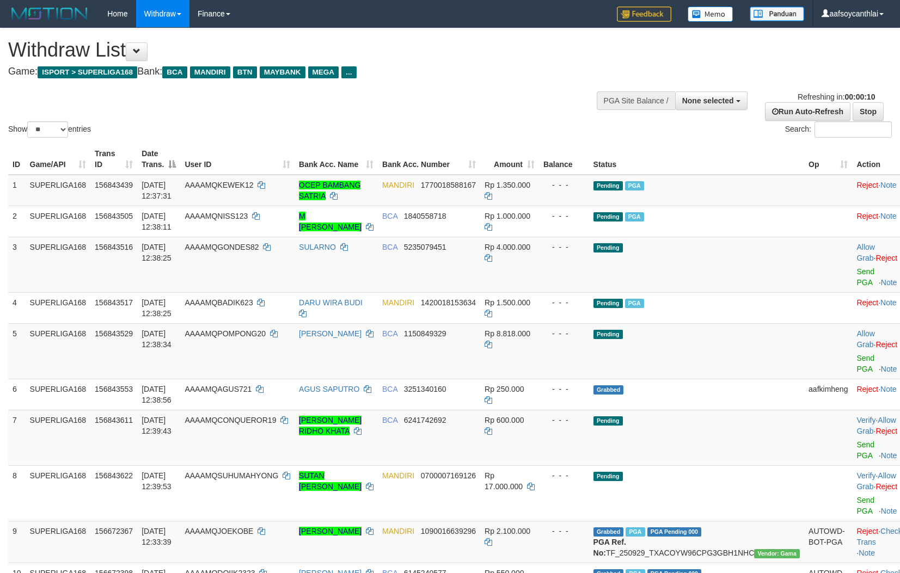
select select
select select "**"
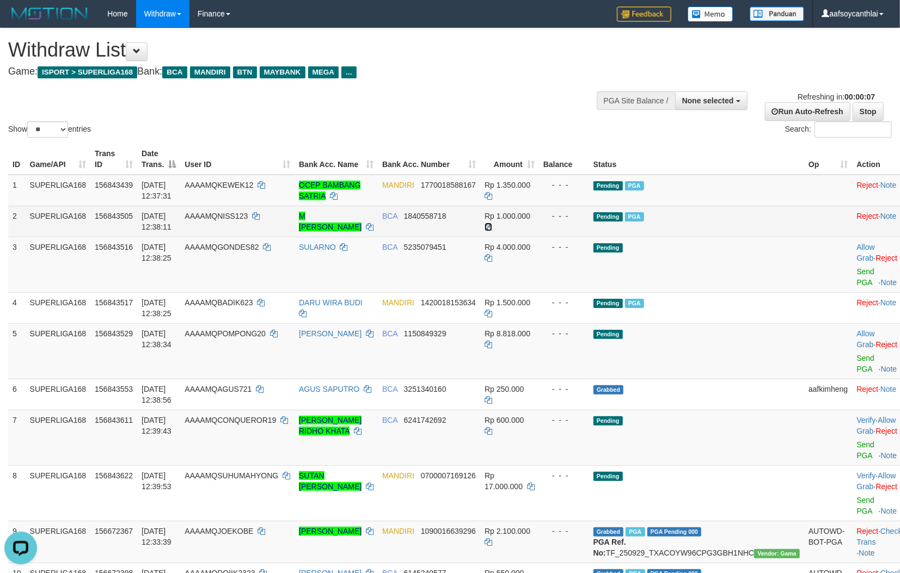
drag, startPoint x: 508, startPoint y: 223, endPoint x: 514, endPoint y: 223, distance: 6.0
click at [492, 223] on icon at bounding box center [488, 227] width 8 height 8
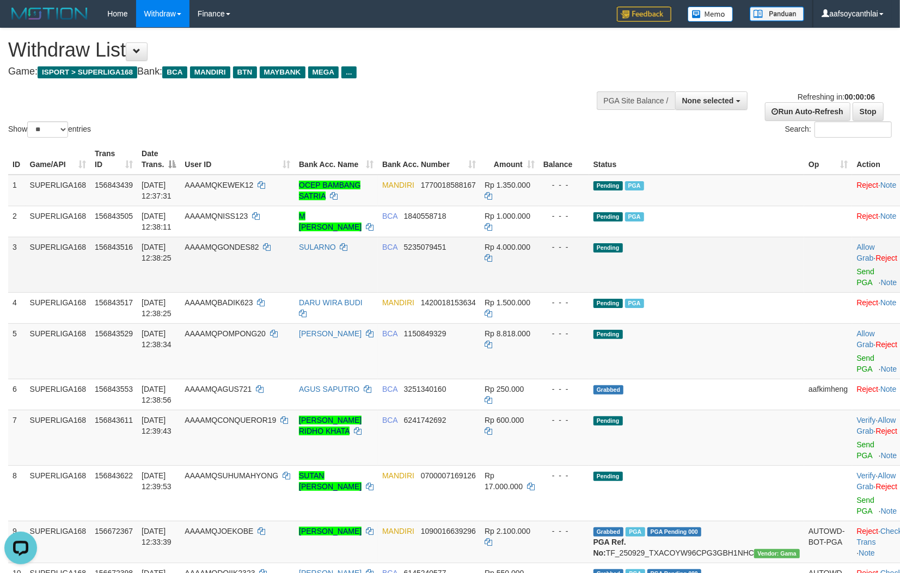
click at [445, 260] on td "BCA 5235079451" at bounding box center [429, 265] width 102 height 56
copy span "5235079451"
click at [445, 260] on td "BCA 5235079451" at bounding box center [429, 265] width 102 height 56
copy td "BCA 5235079451"
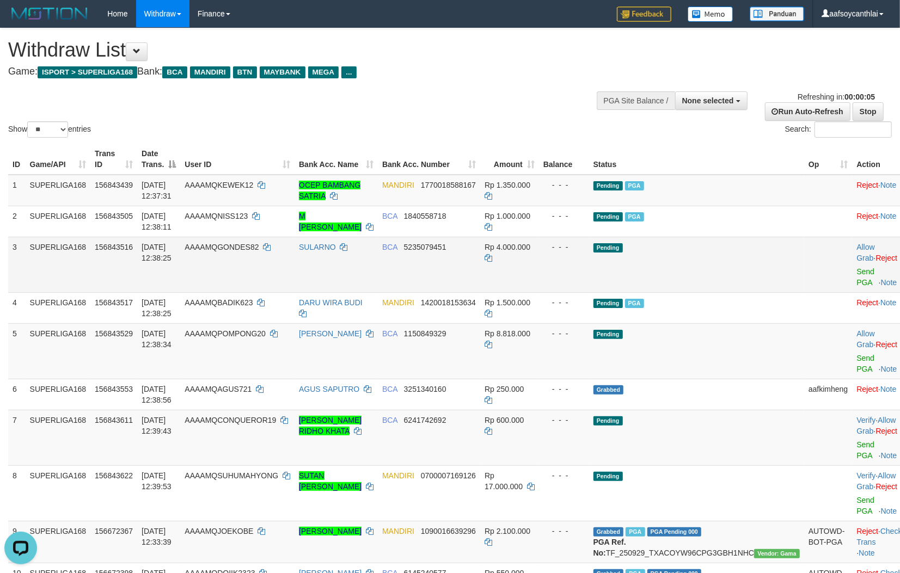
click at [453, 253] on td "BCA 5235079451" at bounding box center [429, 265] width 102 height 56
copy span "5235079451"
click at [453, 253] on td "BCA 5235079451" at bounding box center [429, 265] width 102 height 56
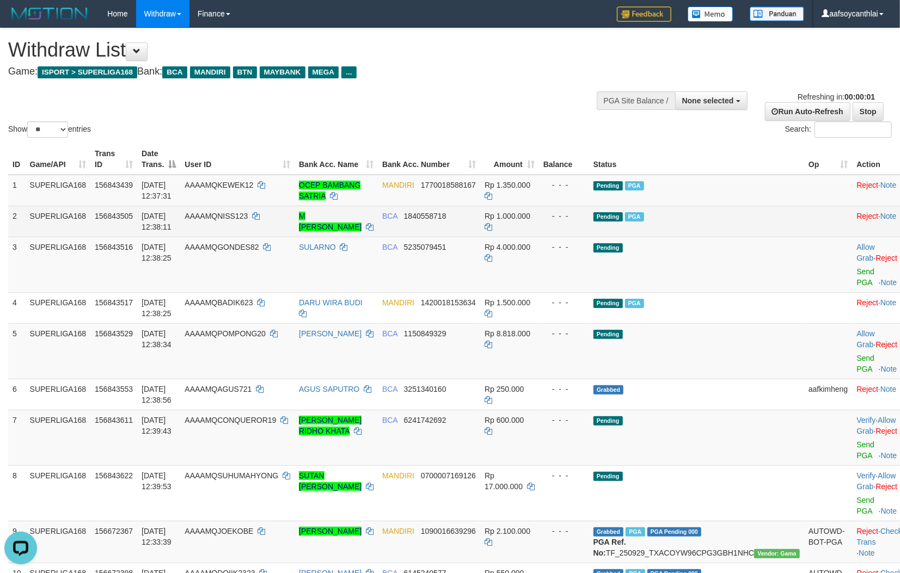
drag, startPoint x: 579, startPoint y: 202, endPoint x: 622, endPoint y: 210, distance: 43.1
click at [579, 201] on td "- - -" at bounding box center [564, 191] width 50 height 32
drag, startPoint x: 635, startPoint y: 210, endPoint x: 638, endPoint y: 226, distance: 17.3
click at [636, 210] on td "Pending PGA" at bounding box center [696, 221] width 215 height 31
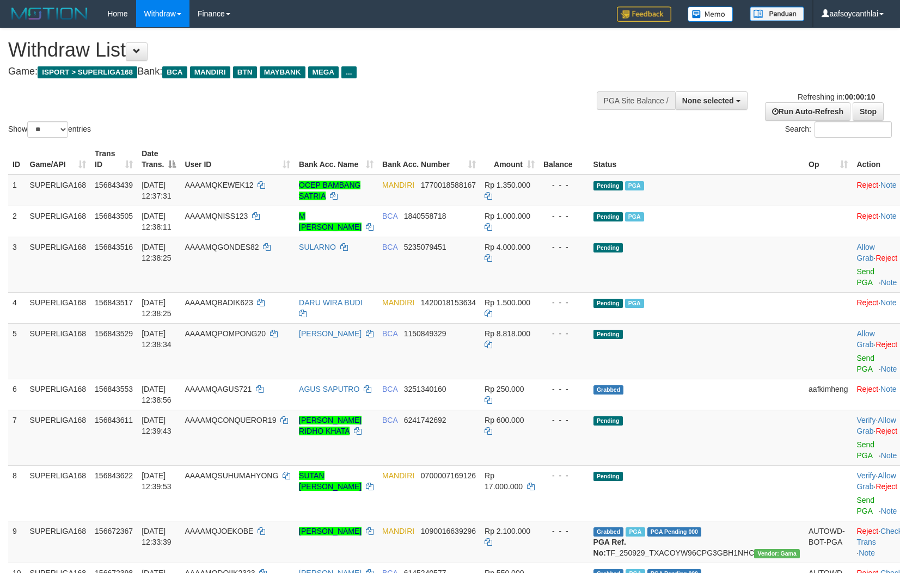
select select
select select "**"
click at [856, 270] on link "Send PGA" at bounding box center [865, 277] width 18 height 20
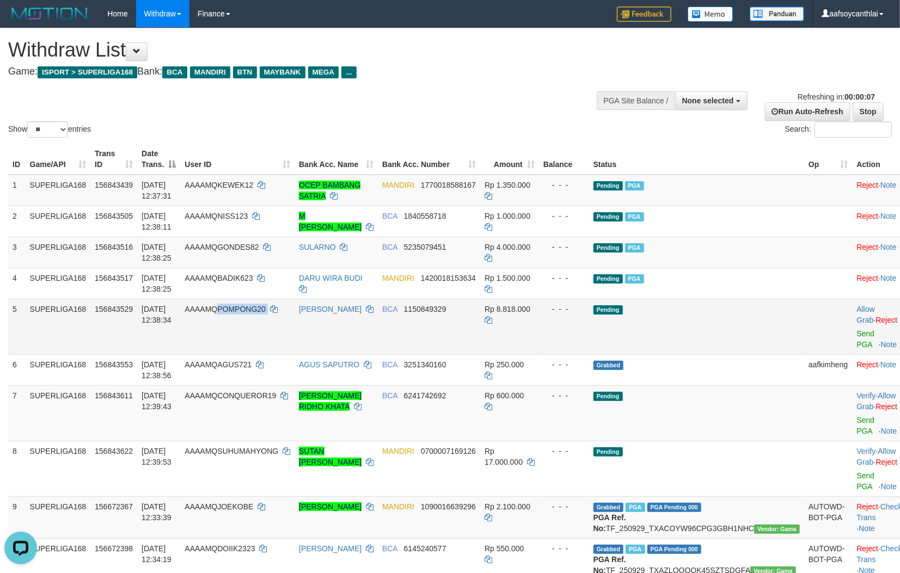
drag, startPoint x: 273, startPoint y: 330, endPoint x: 243, endPoint y: 317, distance: 32.7
click at [243, 317] on td "AAAAMQPOMPONG20" at bounding box center [237, 327] width 114 height 56
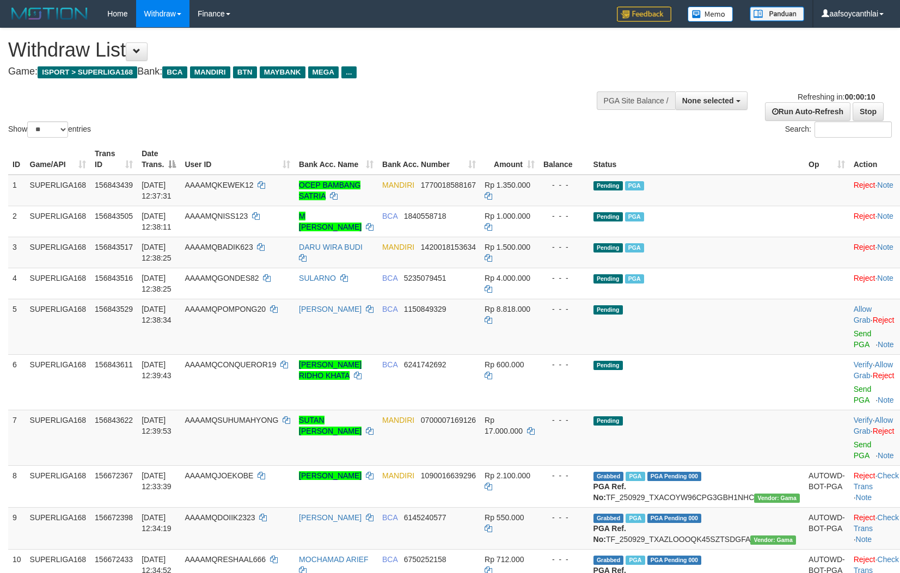
select select
select select "**"
select select
select select "**"
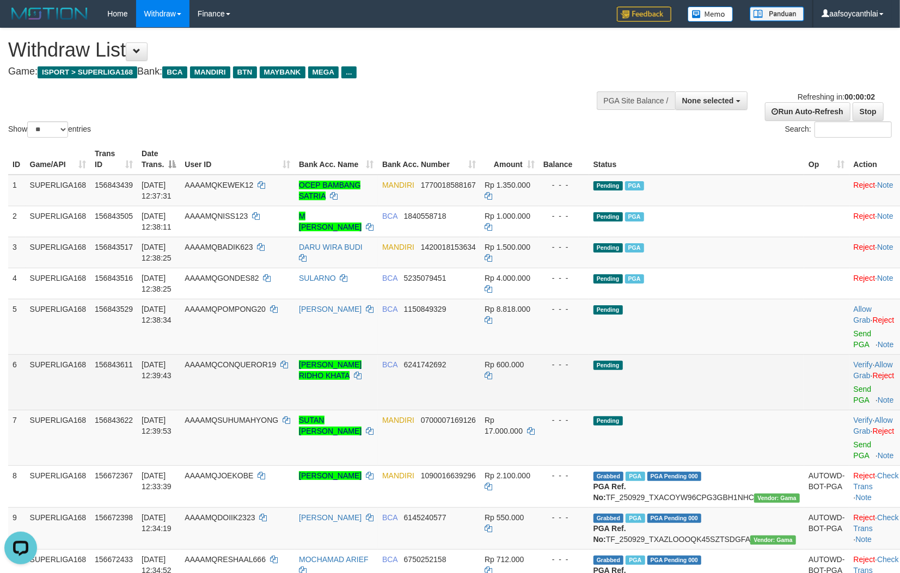
click at [631, 373] on tr "6 SUPERLIGA168 156843611 01/10/2025 12:39:43 AAAAMQCONQUEROR19 FAZLUL RIDHO KHA…" at bounding box center [455, 382] width 895 height 56
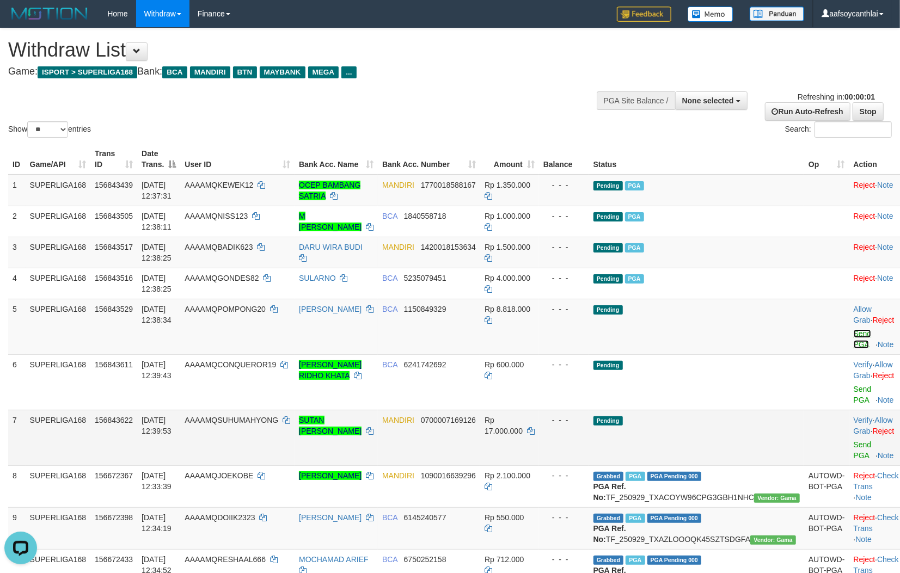
drag, startPoint x: 836, startPoint y: 330, endPoint x: 403, endPoint y: 410, distance: 440.0
click at [854, 330] on link "Send PGA" at bounding box center [863, 339] width 18 height 20
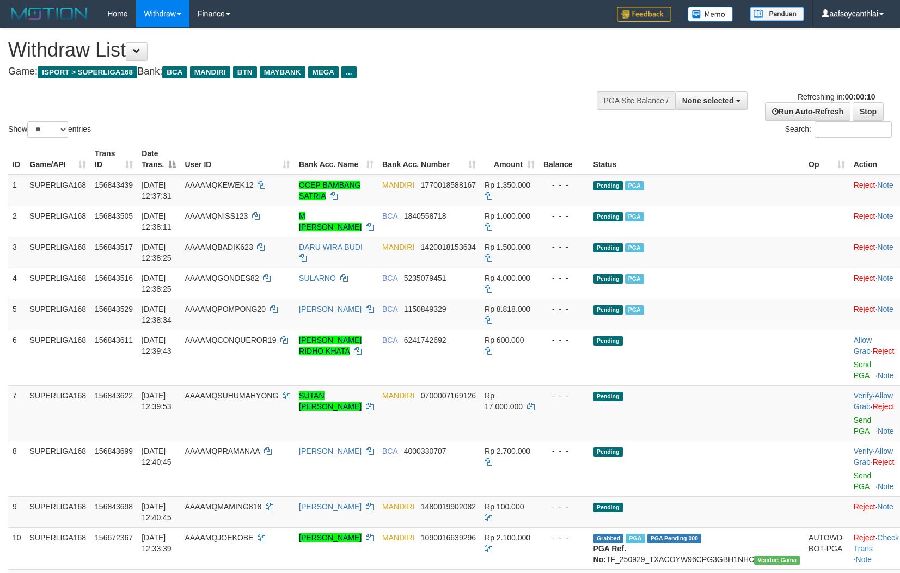
select select
select select "**"
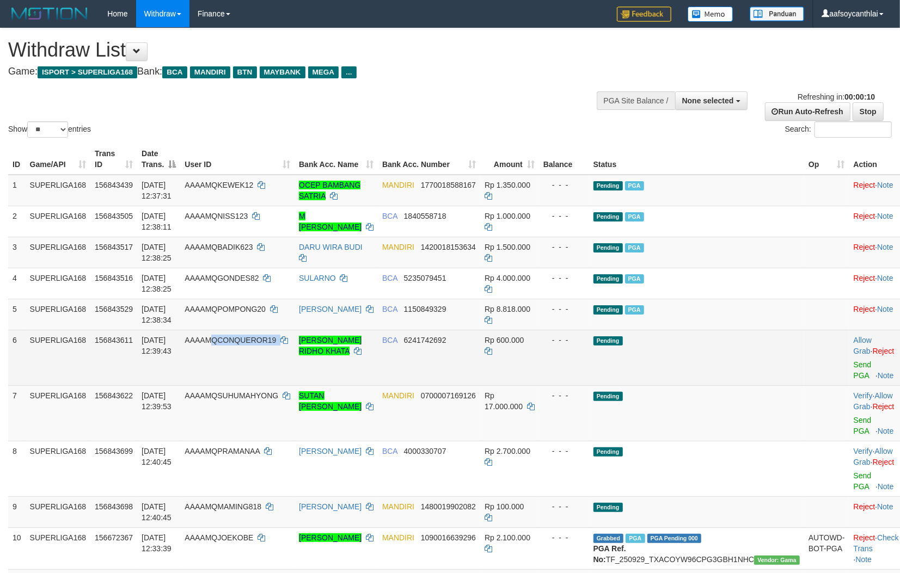
copy td "QCONQUEROR19"
copy td "CONQUEROR19"
copy td "ONQUEROR19"
drag, startPoint x: 314, startPoint y: 358, endPoint x: 247, endPoint y: 349, distance: 68.0
click at [247, 349] on td "AAAAMQCONQUEROR19" at bounding box center [237, 358] width 114 height 56
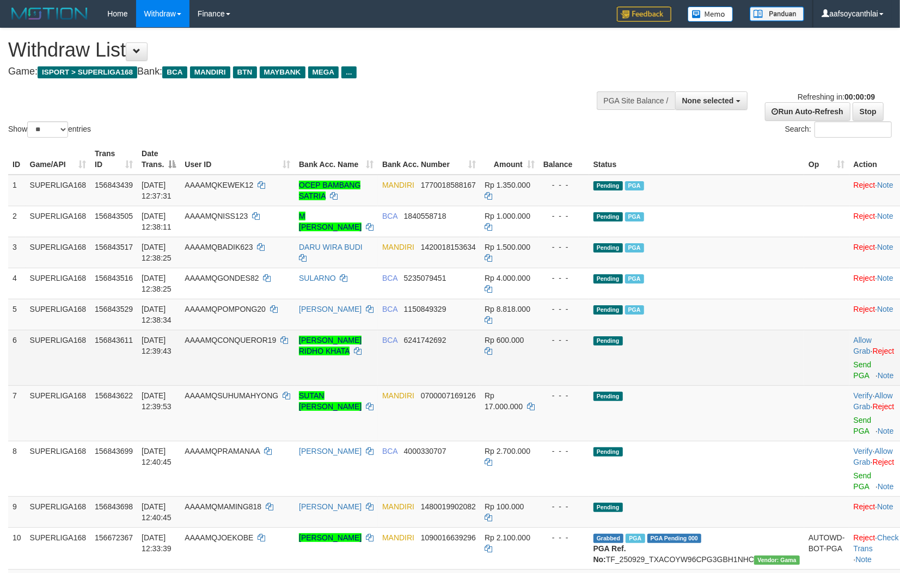
drag, startPoint x: 282, startPoint y: 312, endPoint x: 294, endPoint y: 358, distance: 47.9
click at [282, 315] on td "AAAAMQPOMPONG20" at bounding box center [237, 314] width 114 height 31
copy td "QCONQUEROR19"
copy td "CONQUEROR19"
drag, startPoint x: 268, startPoint y: 349, endPoint x: 242, endPoint y: 341, distance: 27.4
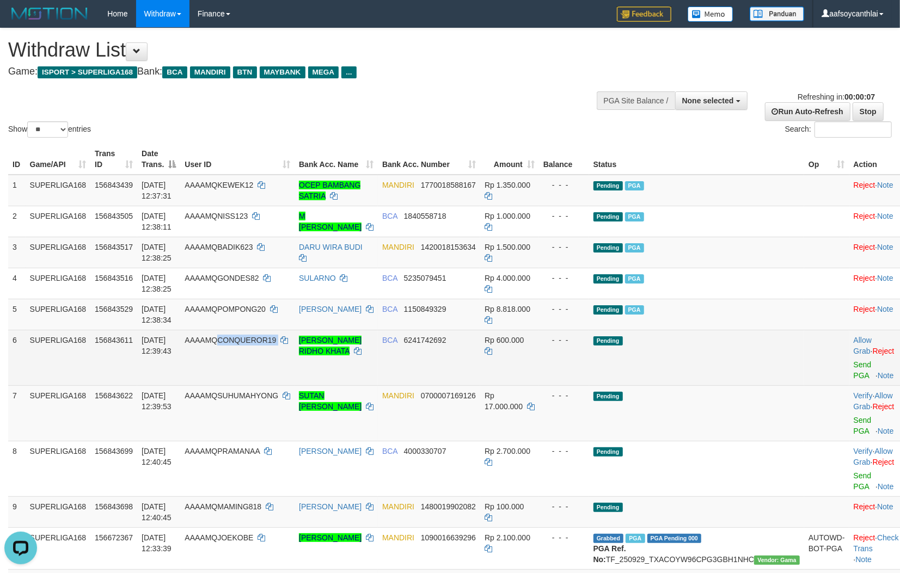
click at [242, 341] on td "AAAAMQCONQUEROR19" at bounding box center [237, 358] width 114 height 56
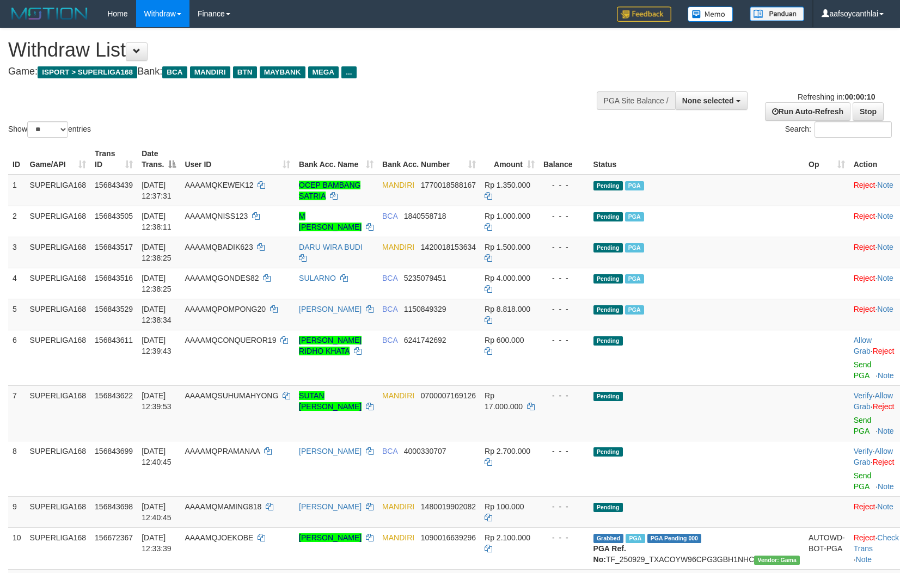
select select
select select "**"
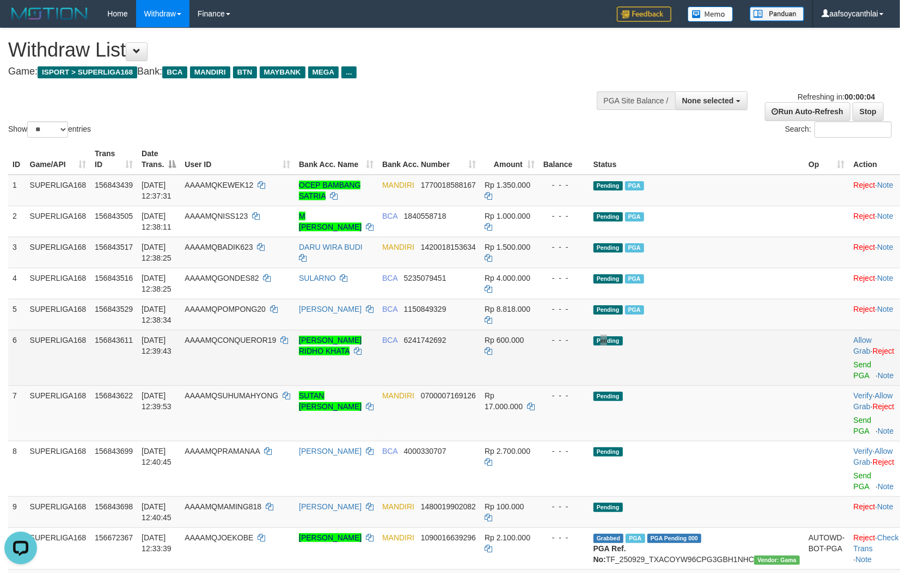
drag, startPoint x: 637, startPoint y: 347, endPoint x: 643, endPoint y: 335, distance: 13.6
click at [638, 344] on td "Pending" at bounding box center [696, 358] width 215 height 56
click at [456, 350] on td "BCA 6241742692" at bounding box center [429, 358] width 102 height 56
copy span "2"
click at [457, 349] on td "BCA 6241742692" at bounding box center [429, 358] width 102 height 56
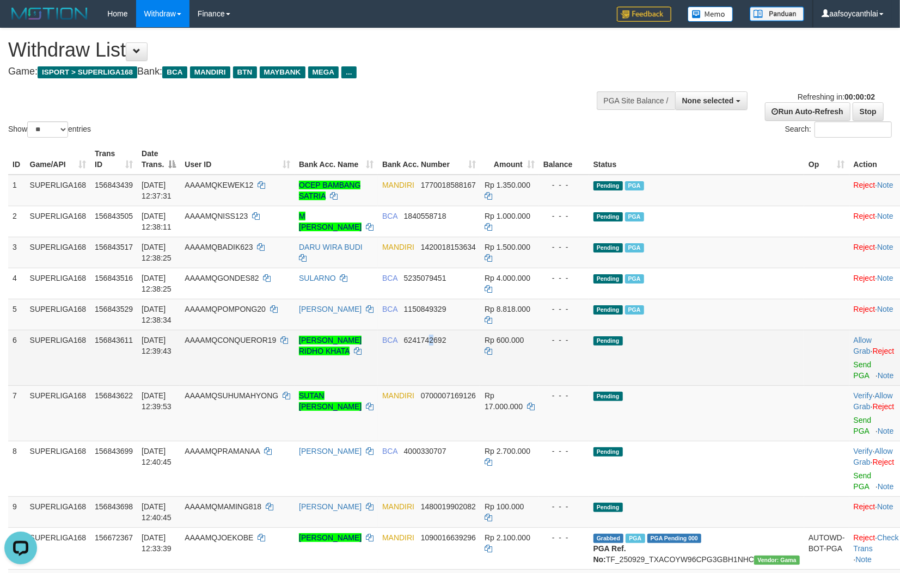
click at [457, 349] on td "BCA 6241742692" at bounding box center [429, 358] width 102 height 56
click at [443, 346] on td "BCA 6241742692" at bounding box center [429, 358] width 102 height 56
copy span "6241742692"
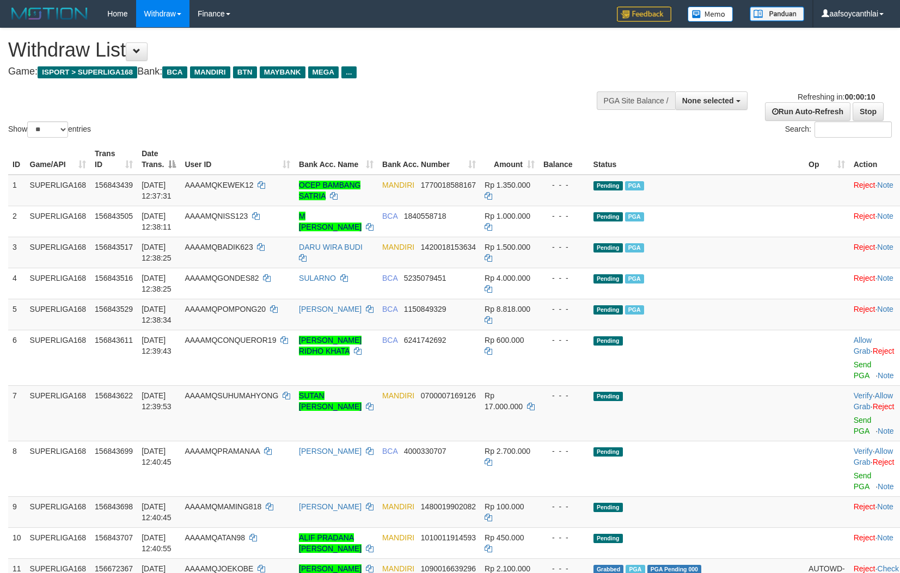
select select
select select "**"
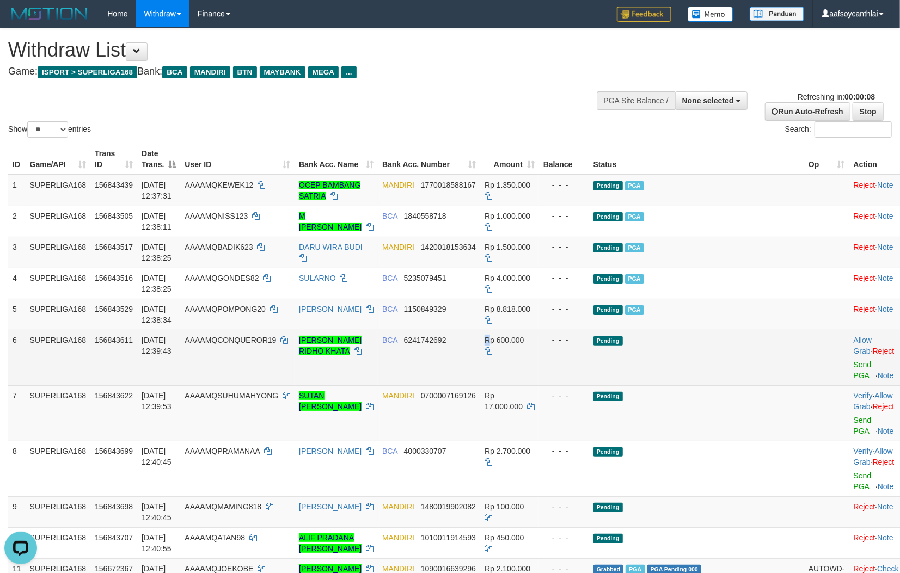
click at [513, 355] on td "Rp 600.000" at bounding box center [509, 358] width 59 height 56
click at [524, 376] on td "Rp 600.000" at bounding box center [509, 358] width 59 height 56
click at [528, 366] on td "Rp 600.000" at bounding box center [509, 358] width 59 height 56
click at [854, 357] on div at bounding box center [876, 358] width 45 height 3
click at [854, 367] on link "Send PGA" at bounding box center [863, 370] width 18 height 20
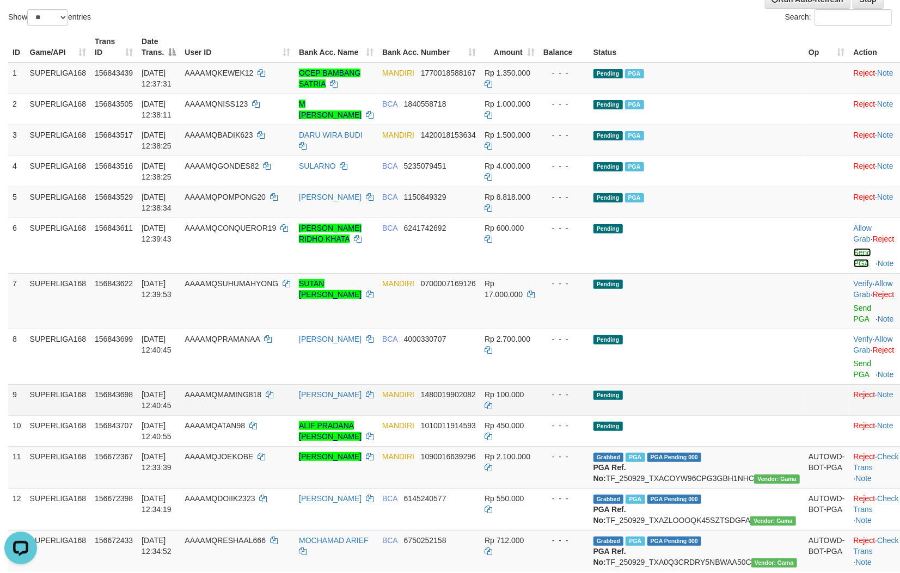
scroll to position [121, 0]
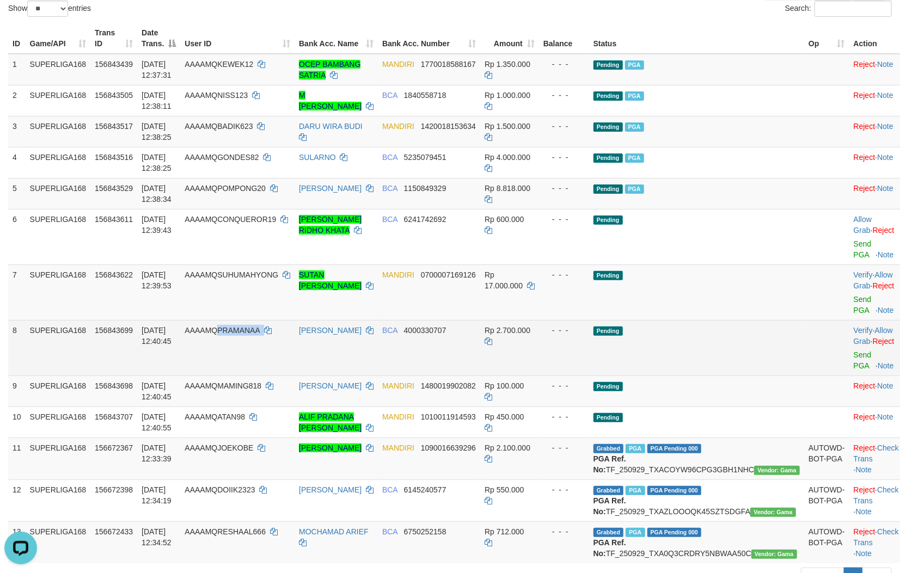
copy td "PRAMANAA"
drag, startPoint x: 306, startPoint y: 350, endPoint x: 242, endPoint y: 333, distance: 66.6
click at [242, 333] on td "AAAAMQPRAMANAA" at bounding box center [237, 348] width 114 height 56
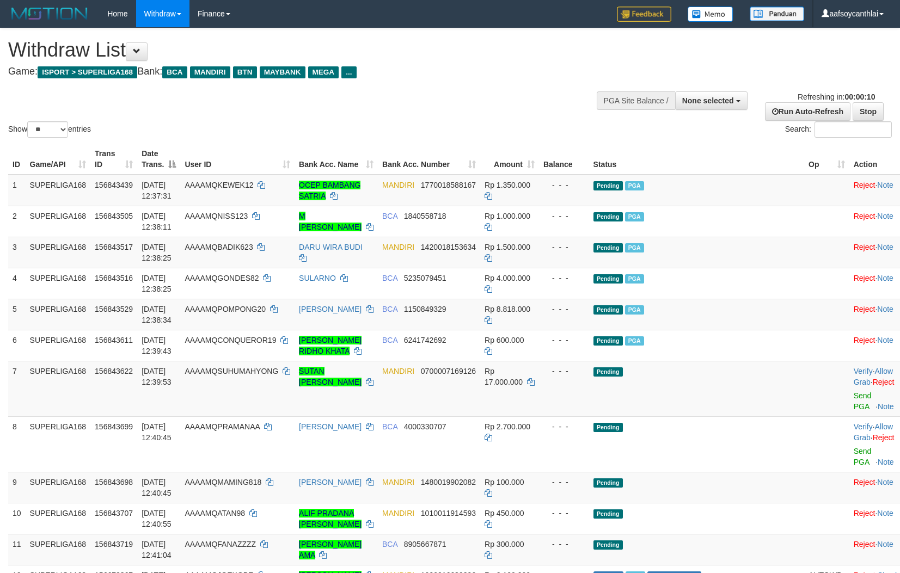
select select
select select "**"
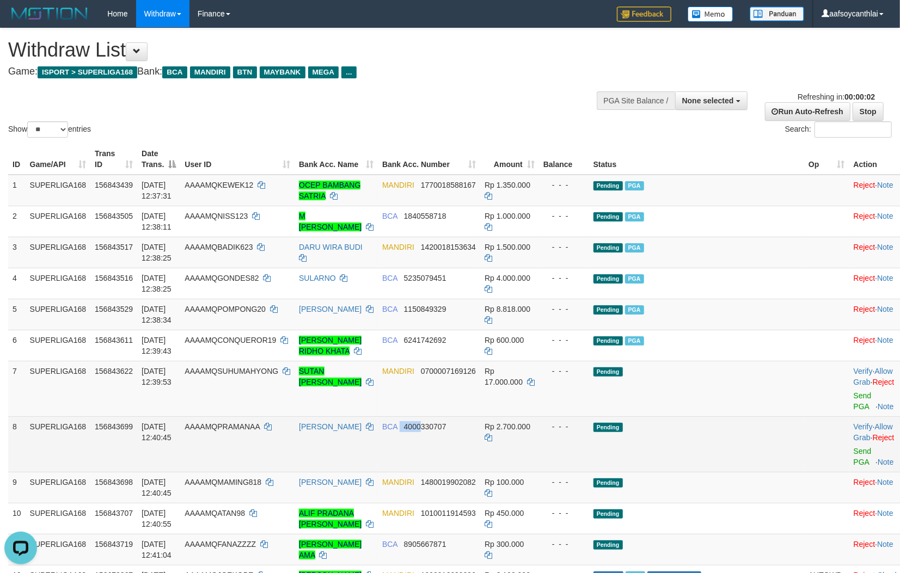
drag, startPoint x: 441, startPoint y: 437, endPoint x: 482, endPoint y: 430, distance: 40.9
click at [449, 434] on td "BCA 4000330707" at bounding box center [429, 444] width 102 height 56
click at [472, 433] on td "BCA 4000330707" at bounding box center [429, 444] width 102 height 56
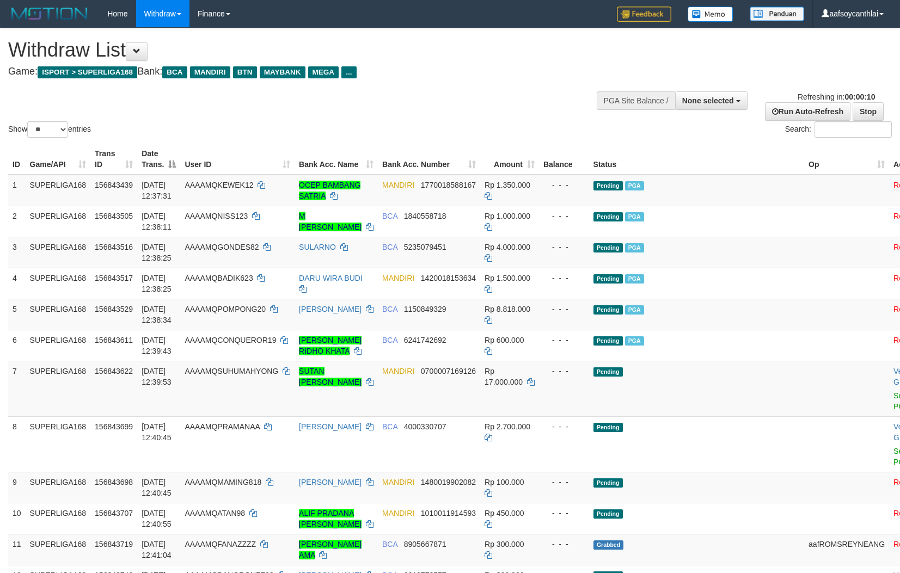
select select
select select "**"
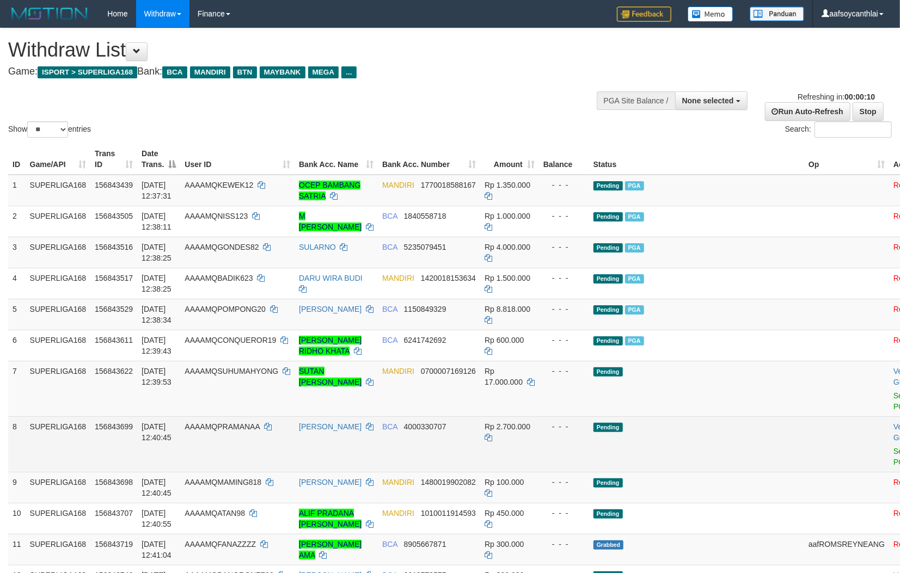
click at [442, 431] on td "BCA 4000330707" at bounding box center [429, 444] width 102 height 56
click at [440, 431] on td "BCA 4000330707" at bounding box center [429, 444] width 102 height 56
click at [440, 429] on span "4000330707" at bounding box center [425, 426] width 42 height 9
copy span "4000330707"
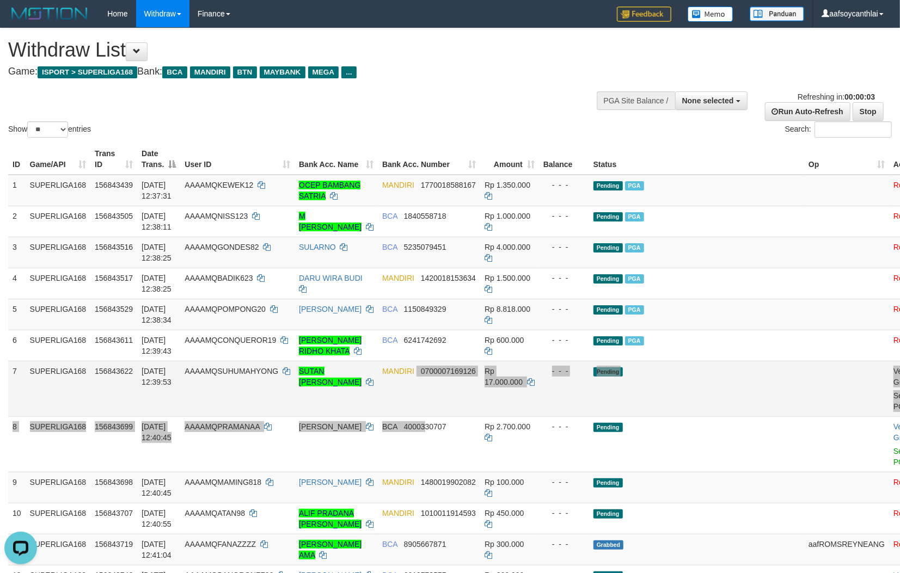
drag, startPoint x: 425, startPoint y: 415, endPoint x: 450, endPoint y: 408, distance: 26.0
click at [429, 415] on td "MANDIRI 0700007169126" at bounding box center [429, 389] width 102 height 56
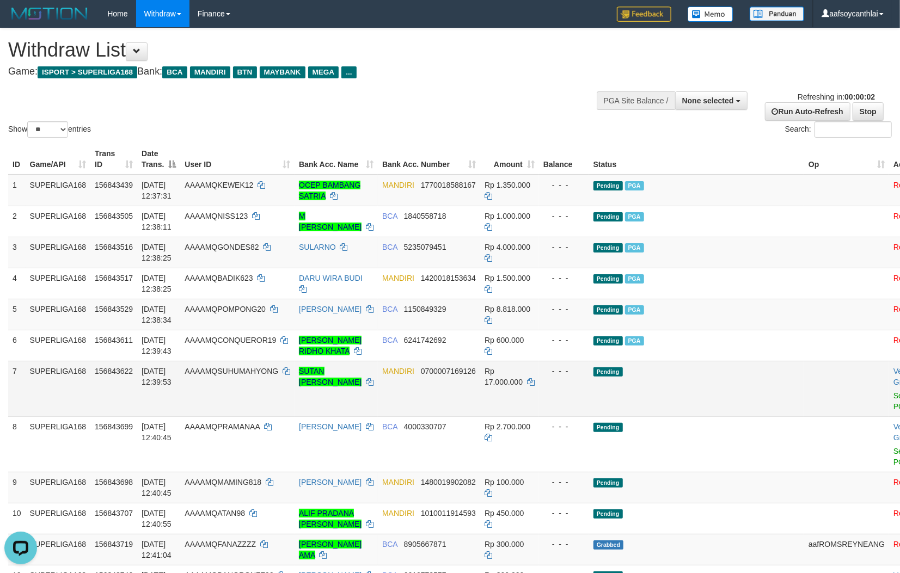
click at [544, 394] on td "- - -" at bounding box center [564, 389] width 50 height 56
click at [553, 412] on td "- - -" at bounding box center [564, 389] width 50 height 56
select select
select select "**"
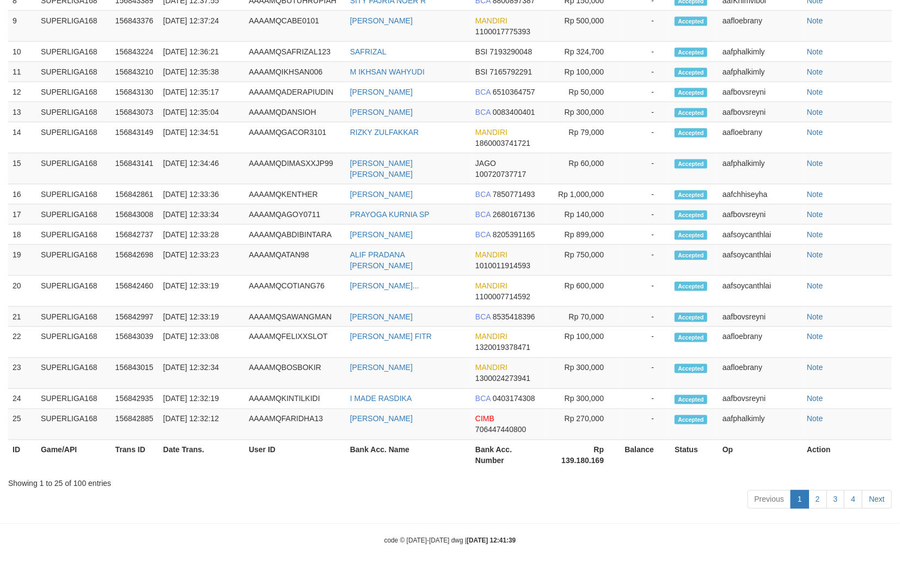
scroll to position [139, 0]
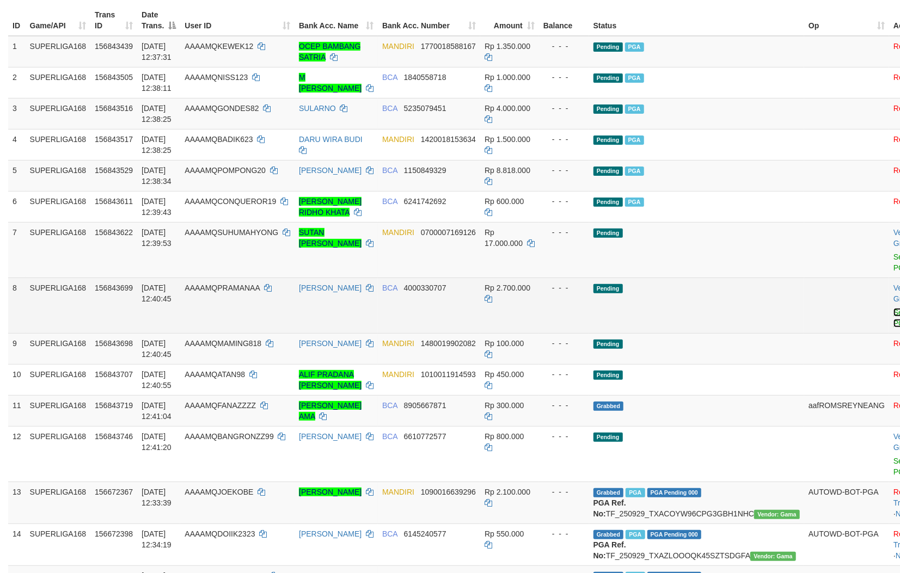
click at [893, 309] on link "Send PGA" at bounding box center [902, 318] width 18 height 20
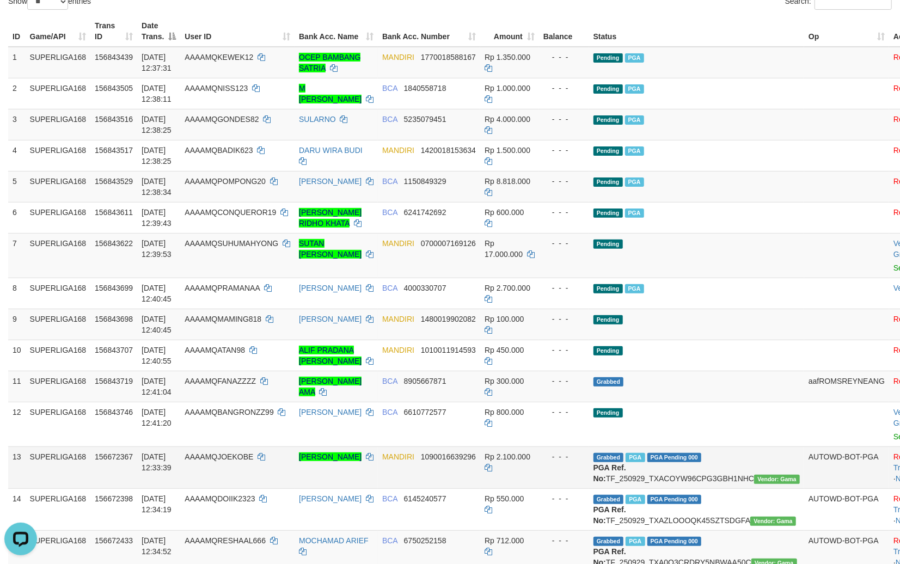
scroll to position [0, 0]
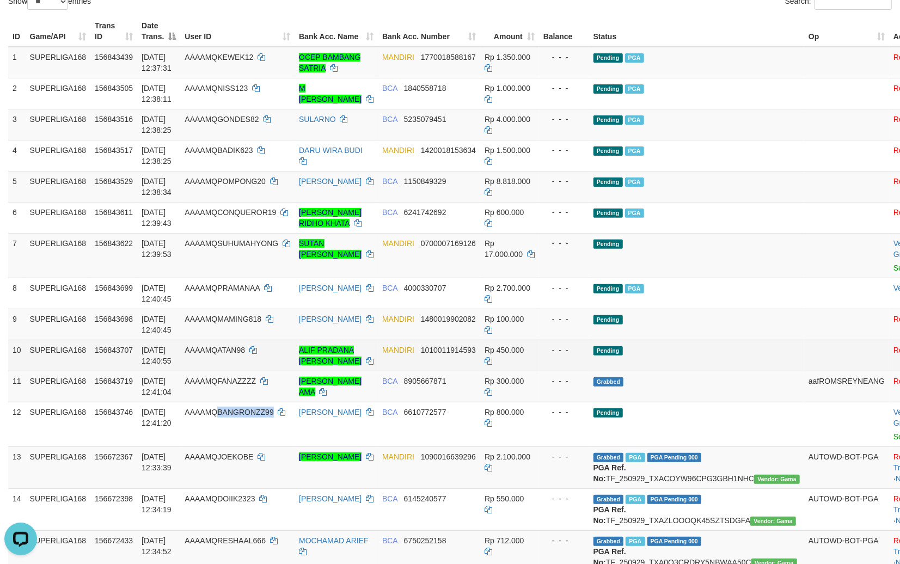
drag, startPoint x: 240, startPoint y: 419, endPoint x: 426, endPoint y: 355, distance: 196.9
click at [222, 417] on td "AAAAMQBANGRONZZ99" at bounding box center [237, 424] width 114 height 45
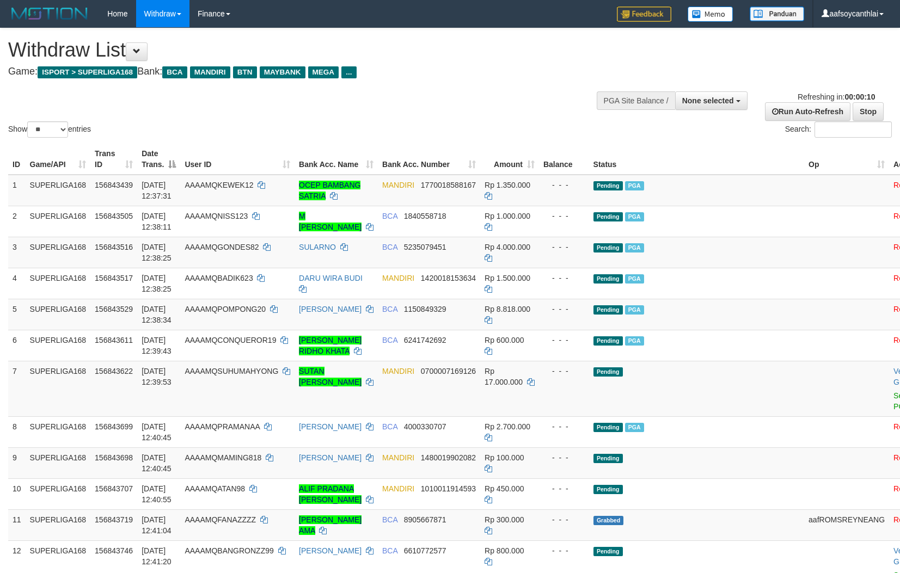
select select
select select "**"
drag, startPoint x: 572, startPoint y: 404, endPoint x: 580, endPoint y: 403, distance: 8.2
click at [574, 404] on td "- - -" at bounding box center [564, 389] width 50 height 56
select select
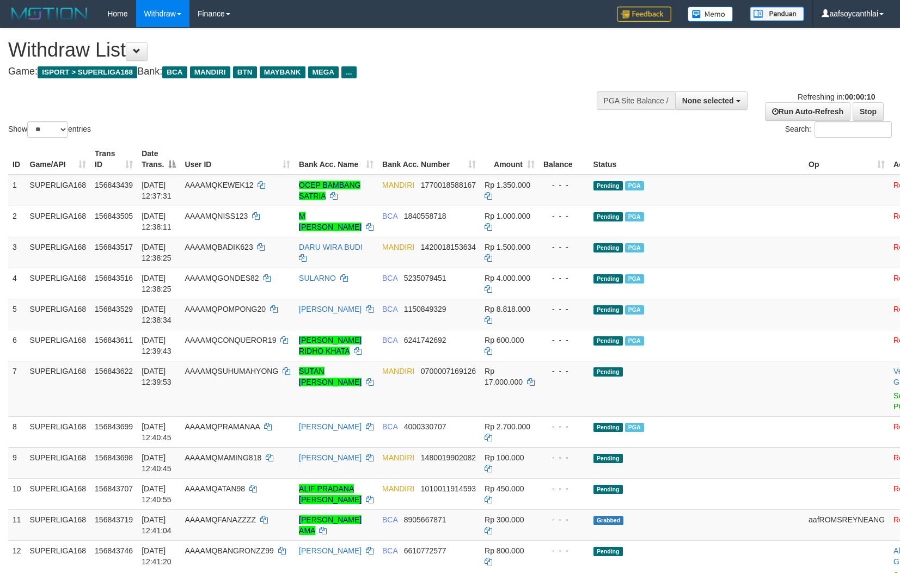
select select "**"
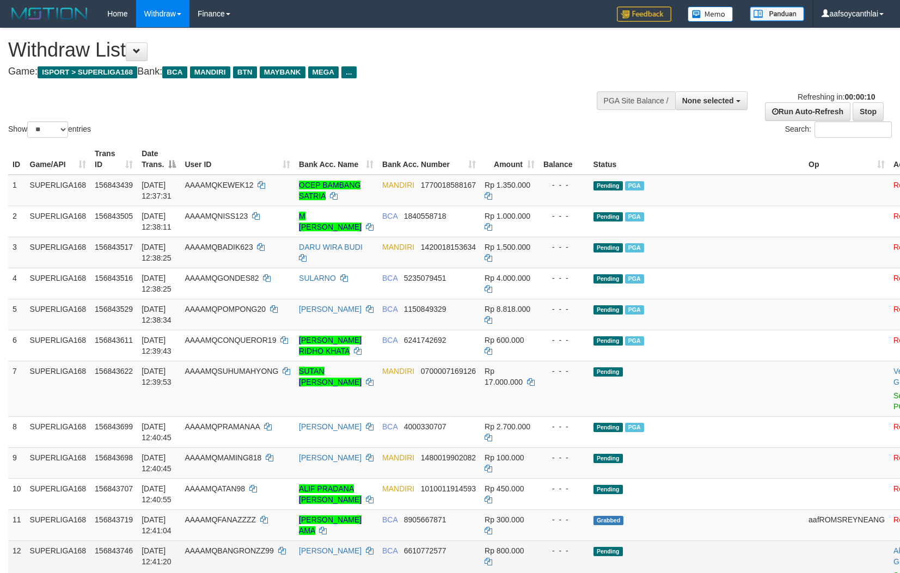
scroll to position [80, 0]
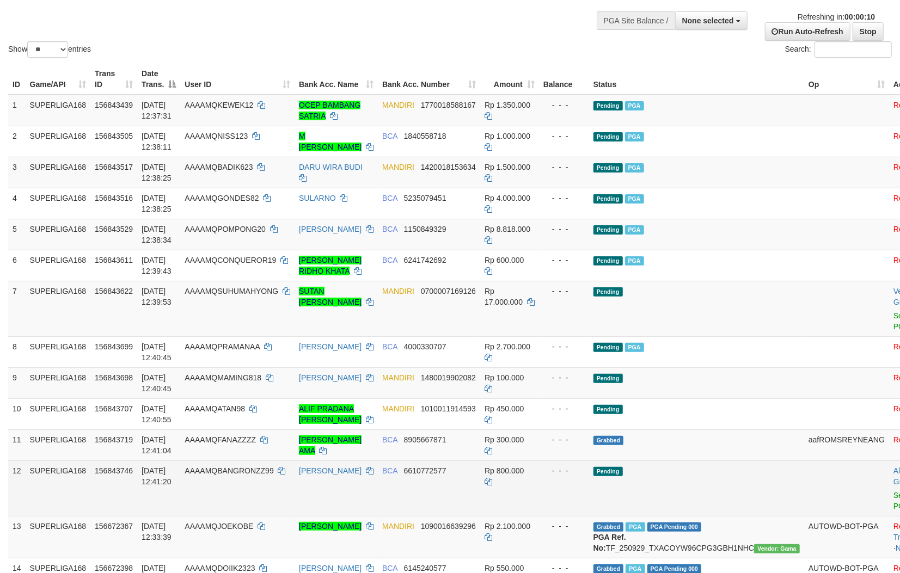
click at [448, 479] on td "BCA 6610772577" at bounding box center [429, 488] width 102 height 56
click at [434, 476] on td "BCA 6610772577" at bounding box center [429, 488] width 102 height 56
copy span "6610772577"
click at [434, 476] on td "BCA 6610772577" at bounding box center [429, 488] width 102 height 56
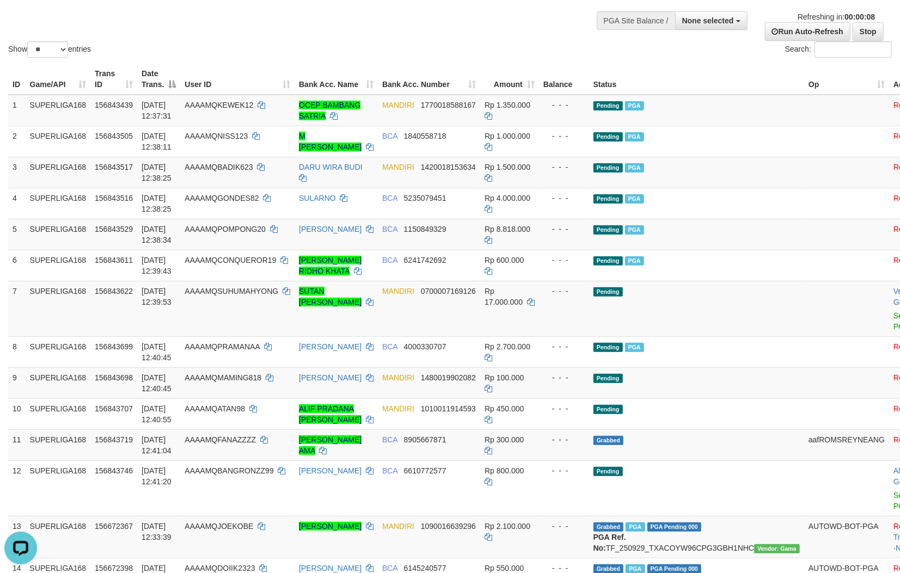
scroll to position [0, 0]
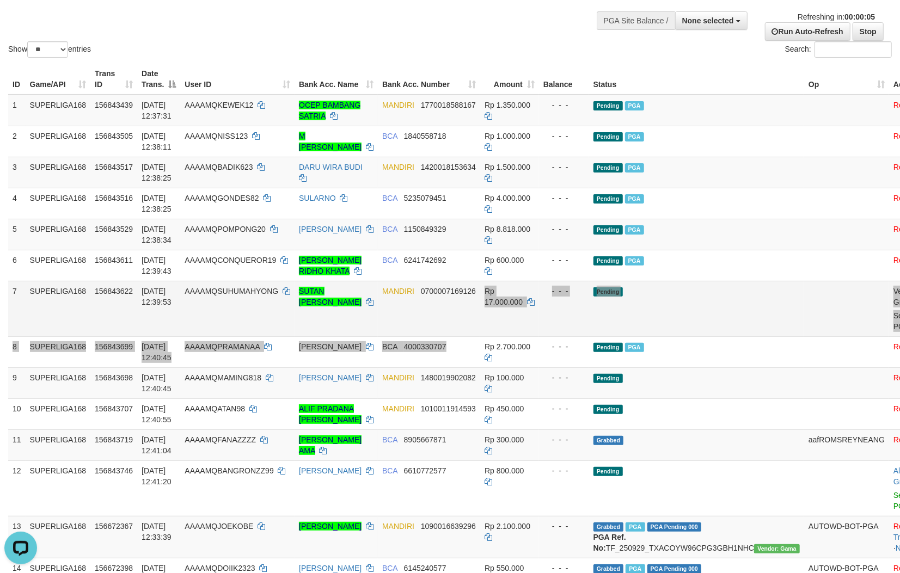
click at [479, 334] on tbody "1 SUPERLIGA168 156843439 [DATE] 12:37:31 AAAAMQKEWEK12 OCEP BAMBANG SATRIA MAND…" at bounding box center [475, 368] width 935 height 547
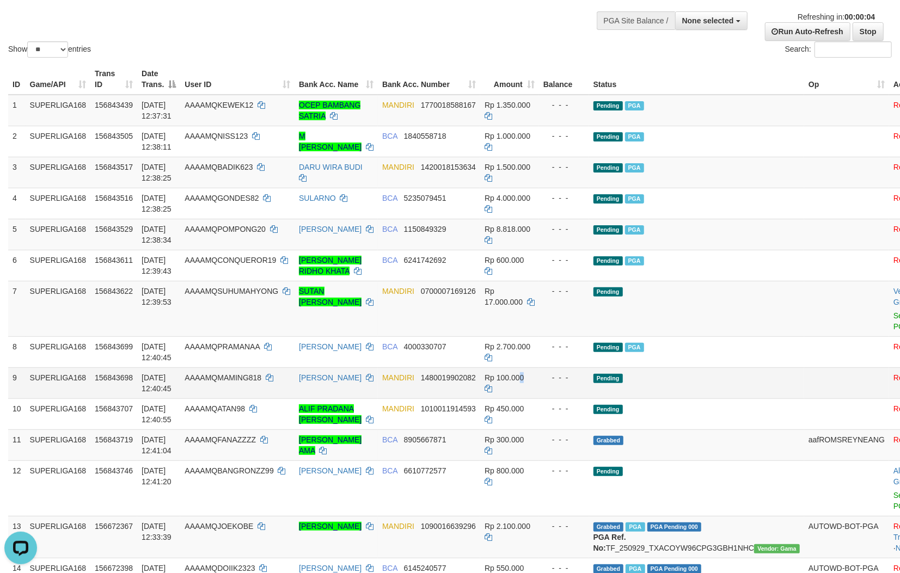
click at [524, 376] on span "Rp 100.000" at bounding box center [503, 377] width 39 height 9
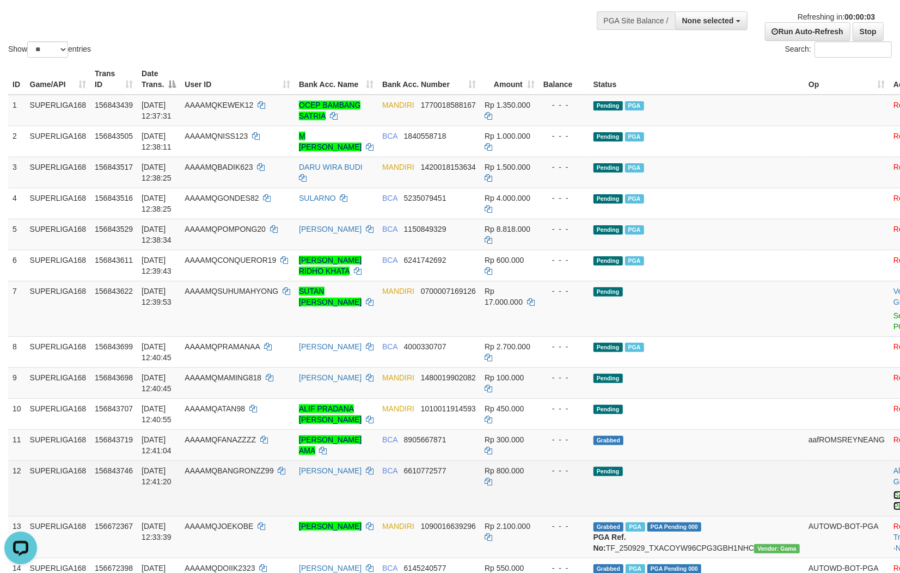
click at [893, 497] on link "Send PGA" at bounding box center [902, 501] width 18 height 20
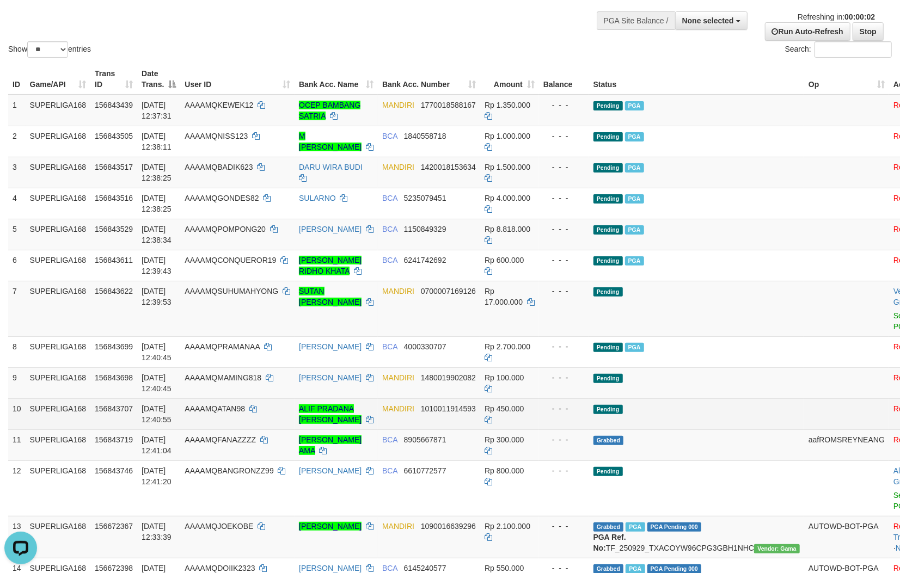
click at [678, 422] on td "Pending" at bounding box center [696, 413] width 215 height 31
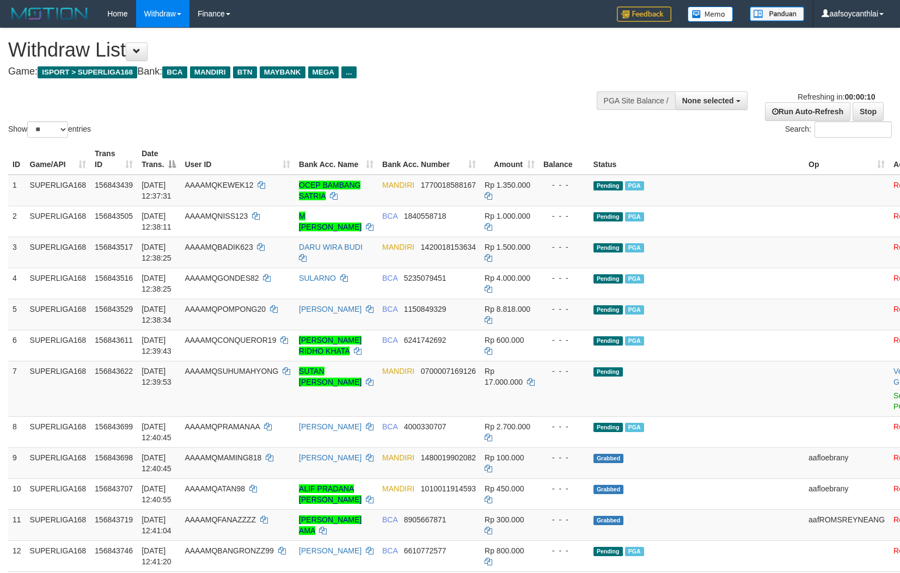
select select
select select "**"
select select
select select "**"
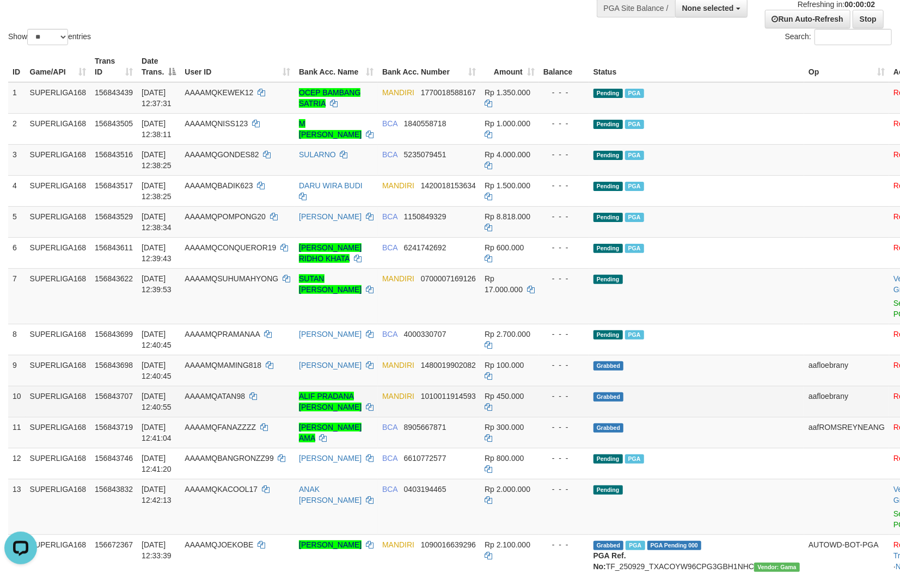
scroll to position [121, 0]
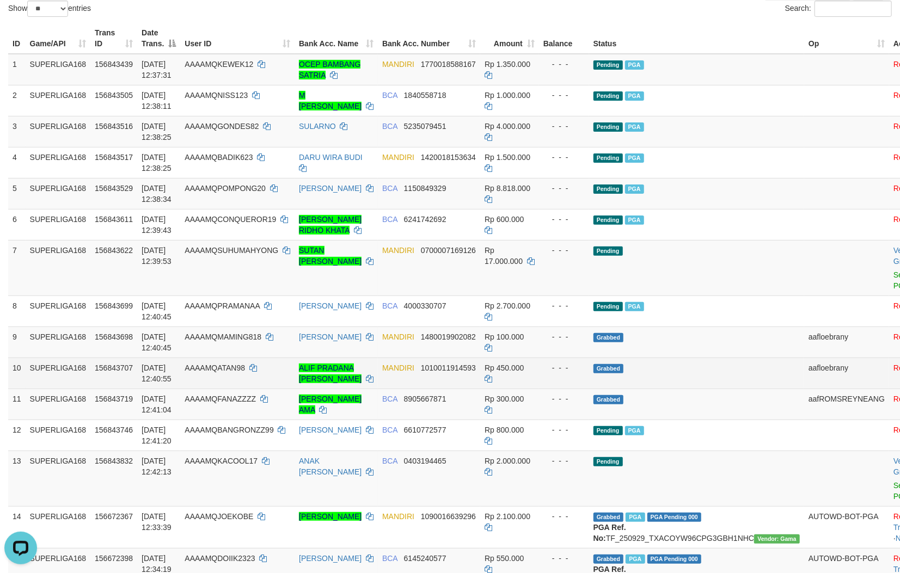
click at [644, 394] on tbody "1 SUPERLIGA168 156843439 [DATE] 12:37:31 AAAAMQKEWEK12 OCEP BAMBANG SATRIA MAND…" at bounding box center [475, 343] width 935 height 578
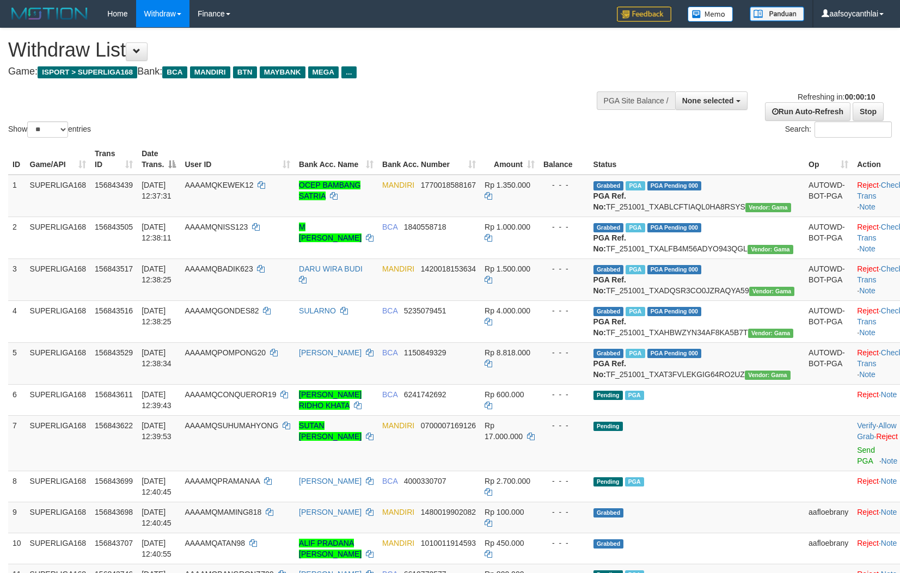
select select
select select "**"
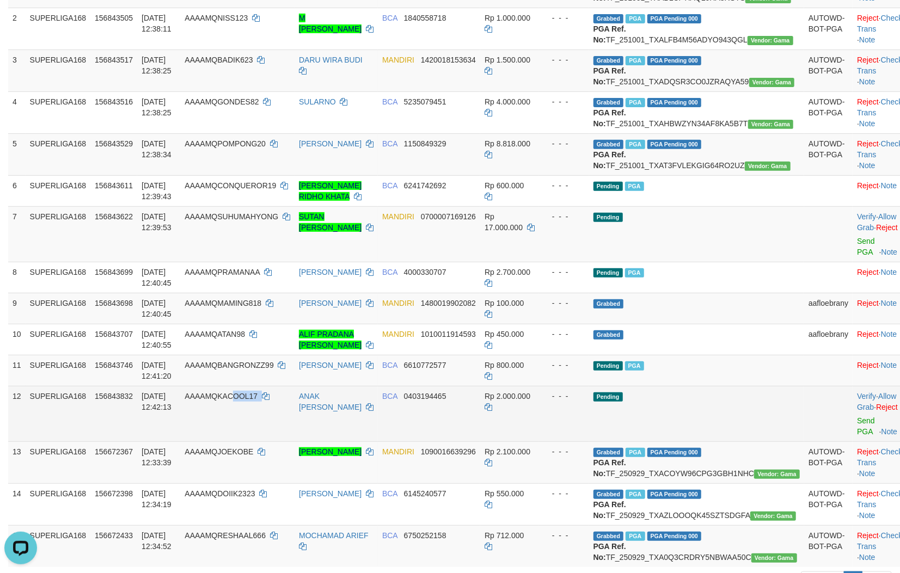
copy td "OOL17"
copy td "KACOOL17"
drag, startPoint x: 297, startPoint y: 461, endPoint x: 241, endPoint y: 459, distance: 56.1
click at [241, 441] on td "AAAAMQKACOOL17" at bounding box center [237, 414] width 114 height 56
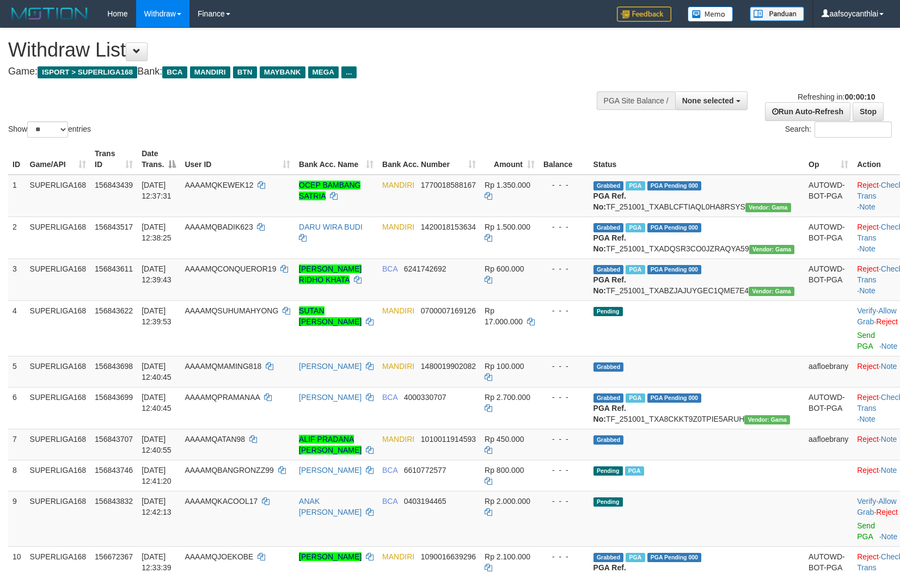
select select
select select "**"
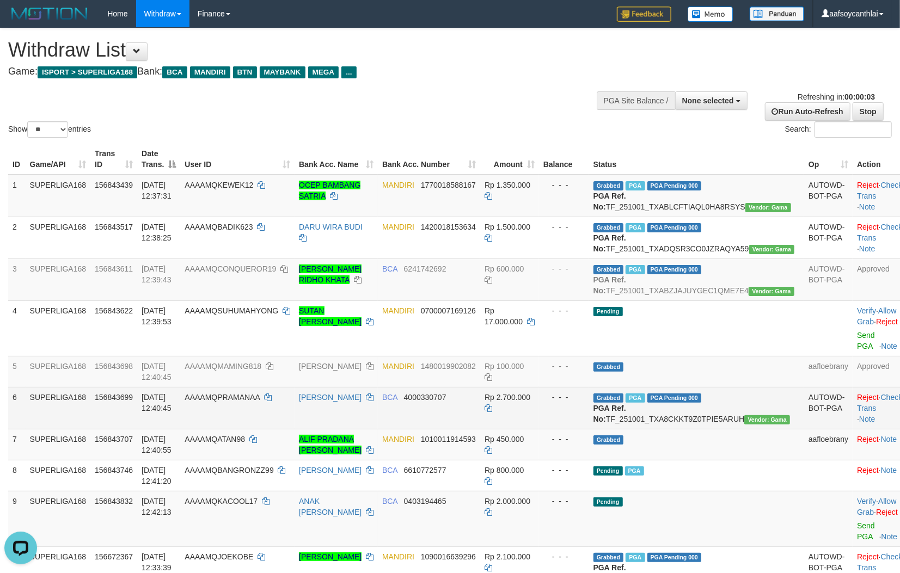
drag, startPoint x: 508, startPoint y: 463, endPoint x: 526, endPoint y: 434, distance: 33.5
click at [508, 429] on td "Rp 2.700.000" at bounding box center [509, 408] width 59 height 42
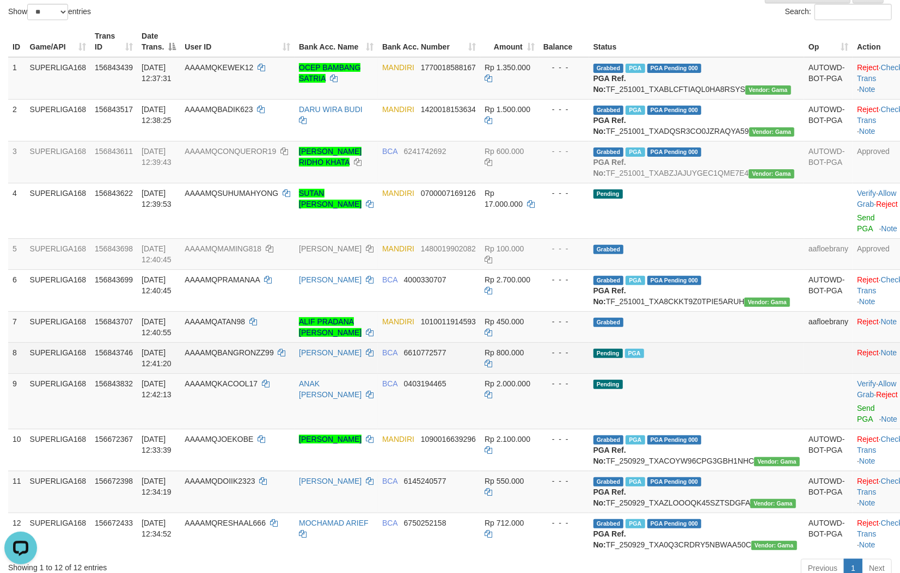
scroll to position [121, 0]
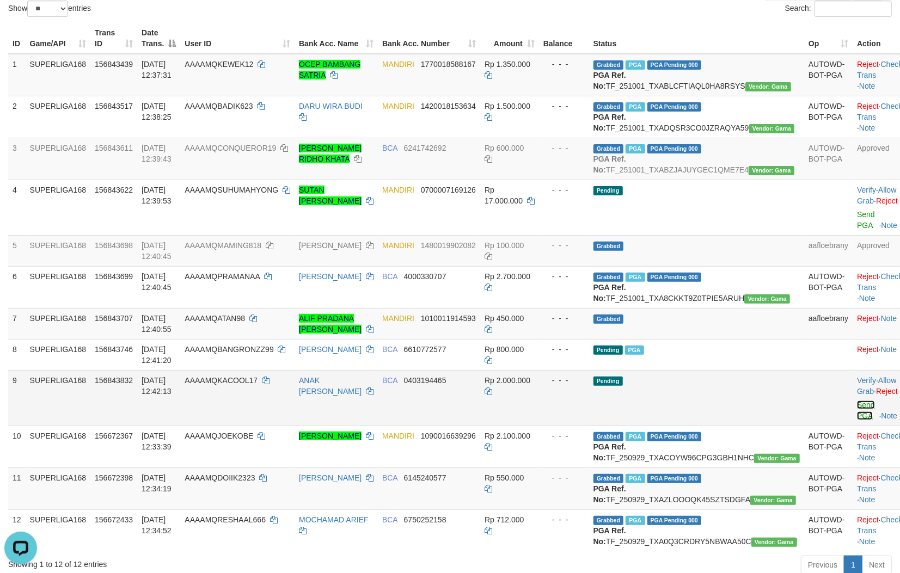
drag, startPoint x: 831, startPoint y: 447, endPoint x: 781, endPoint y: 438, distance: 51.0
click at [857, 420] on link "Send PGA" at bounding box center [866, 411] width 18 height 20
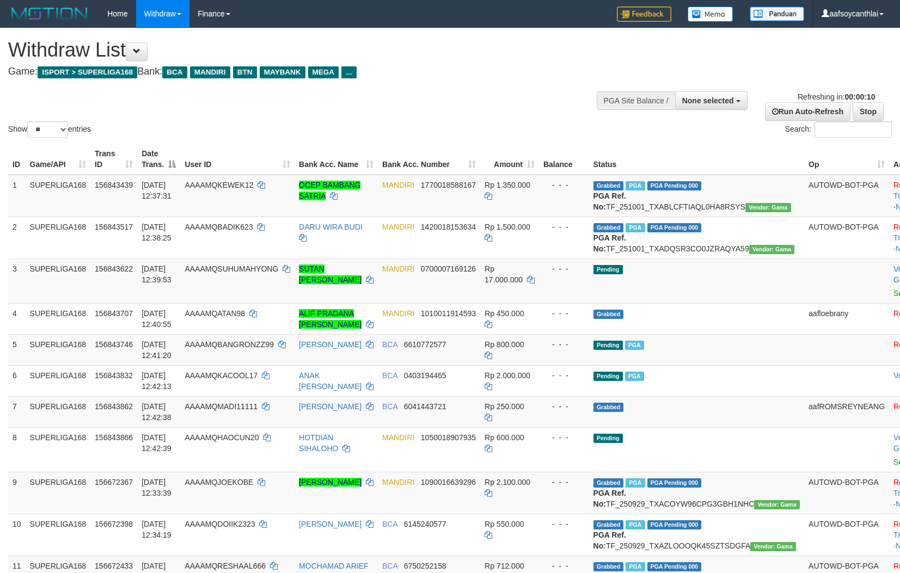
select select
select select "**"
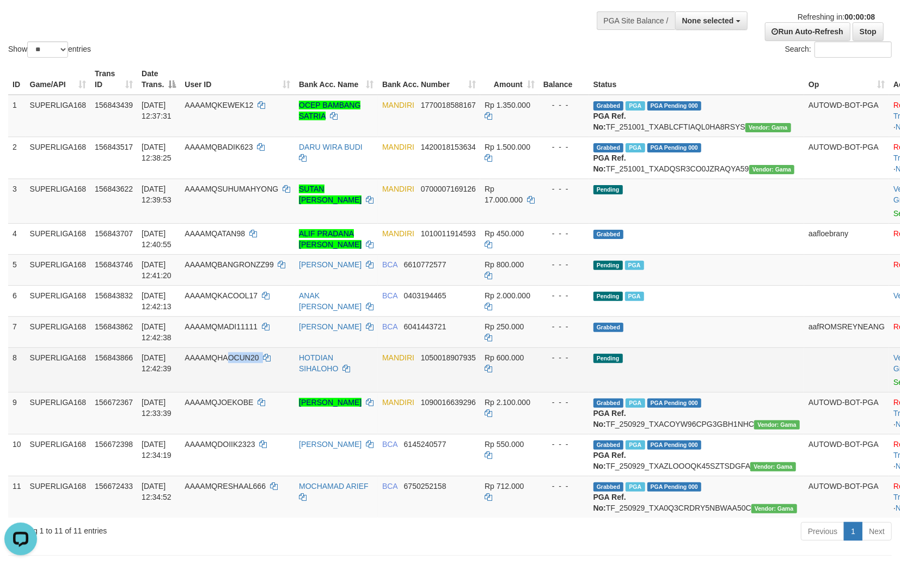
copy td "OCUN20"
copy td "QHAOCUN20"
copy td "HAOCUN20"
drag, startPoint x: 281, startPoint y: 393, endPoint x: 221, endPoint y: 383, distance: 61.2
click at [221, 383] on td "AAAAMQHAOCUN20" at bounding box center [237, 369] width 114 height 45
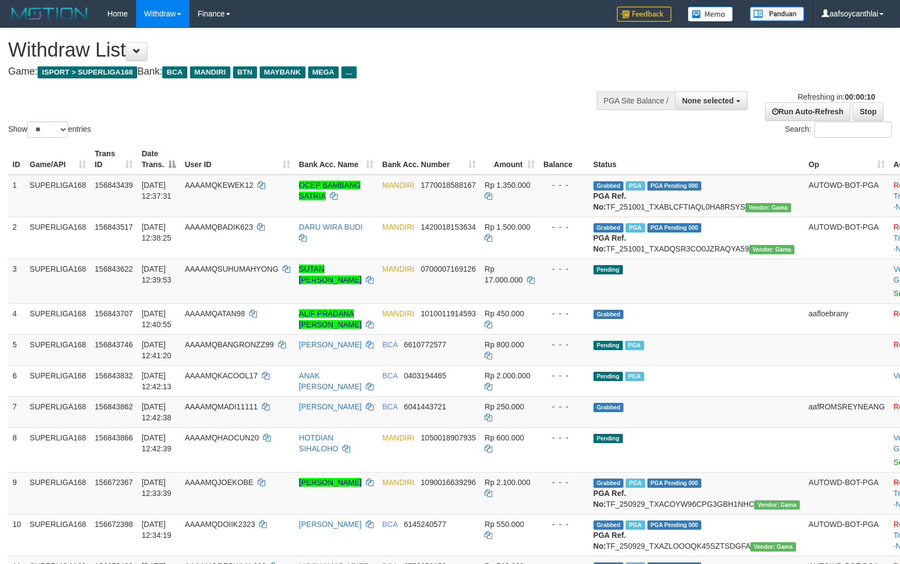
select select
select select "**"
drag, startPoint x: 464, startPoint y: 449, endPoint x: 482, endPoint y: 448, distance: 18.0
click at [466, 449] on td "MANDIRI 1050018907935" at bounding box center [429, 449] width 102 height 45
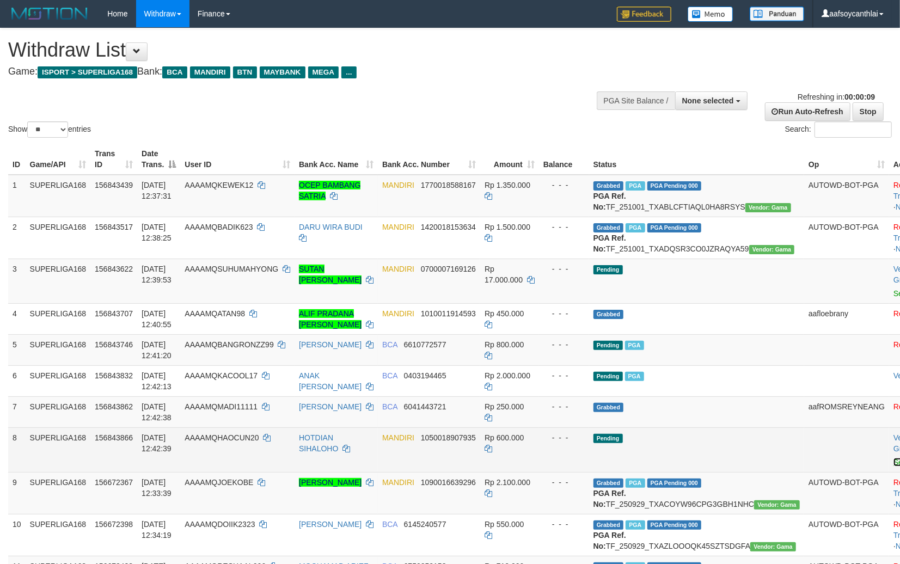
click at [893, 466] on link "Send PGA" at bounding box center [910, 462] width 35 height 9
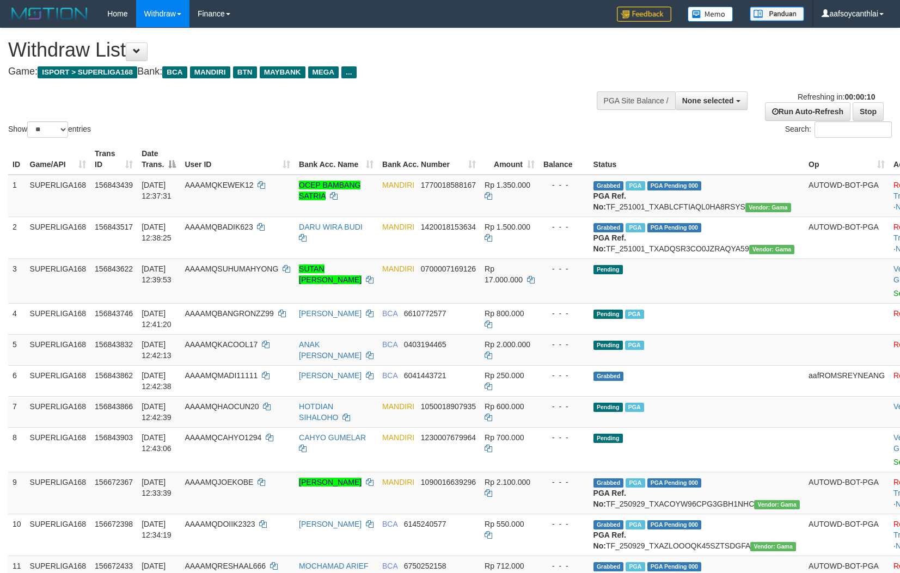
select select
select select "**"
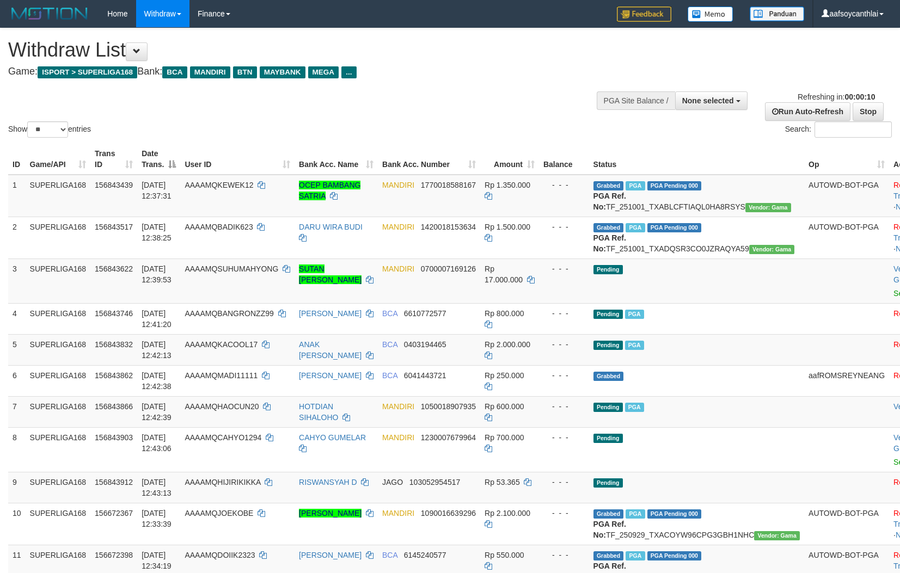
select select
select select "**"
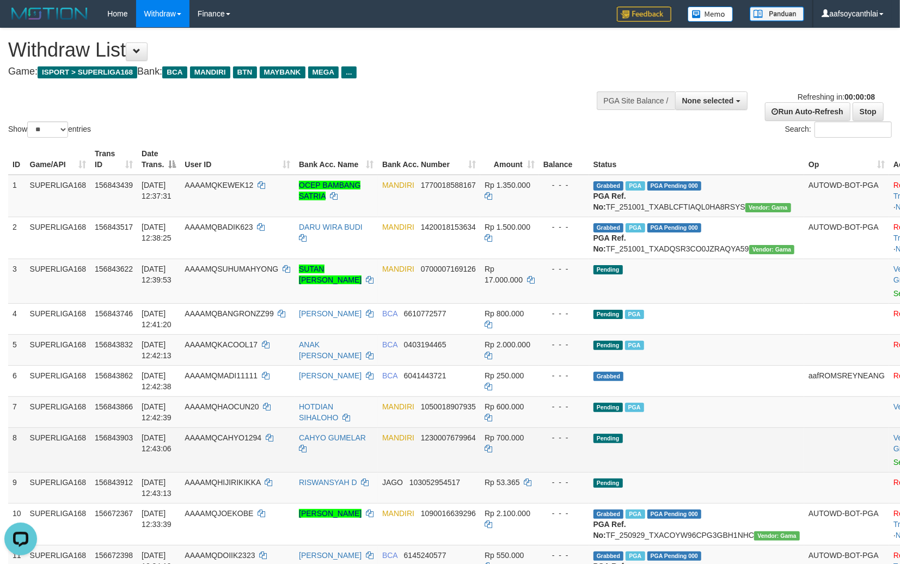
click at [637, 463] on td "Pending" at bounding box center [696, 449] width 215 height 45
copy td "O1294"
copy td "YO1294"
copy td "HYO1294"
copy td "CAHYO1294"
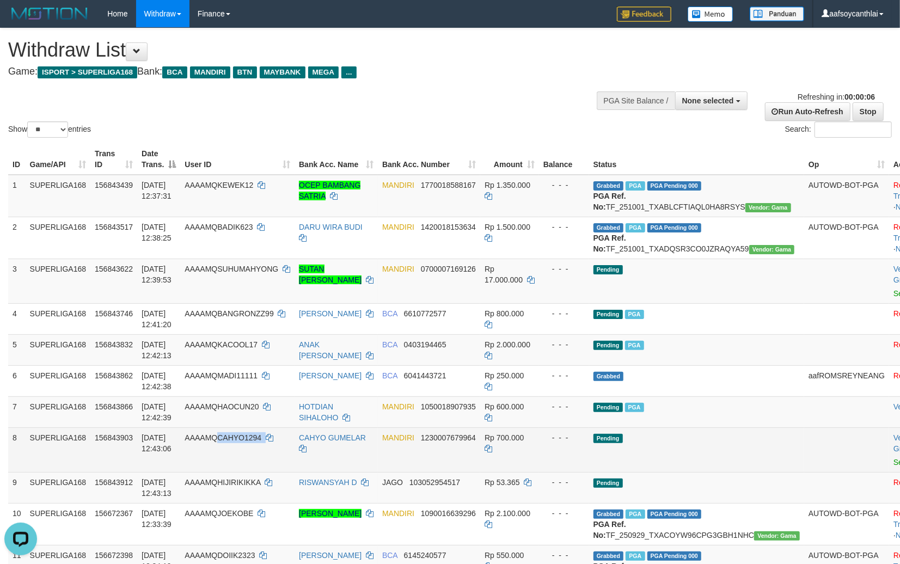
drag, startPoint x: 243, startPoint y: 469, endPoint x: 908, endPoint y: 499, distance: 665.3
click at [218, 469] on td "AAAAMQCAHYO1294" at bounding box center [237, 449] width 114 height 45
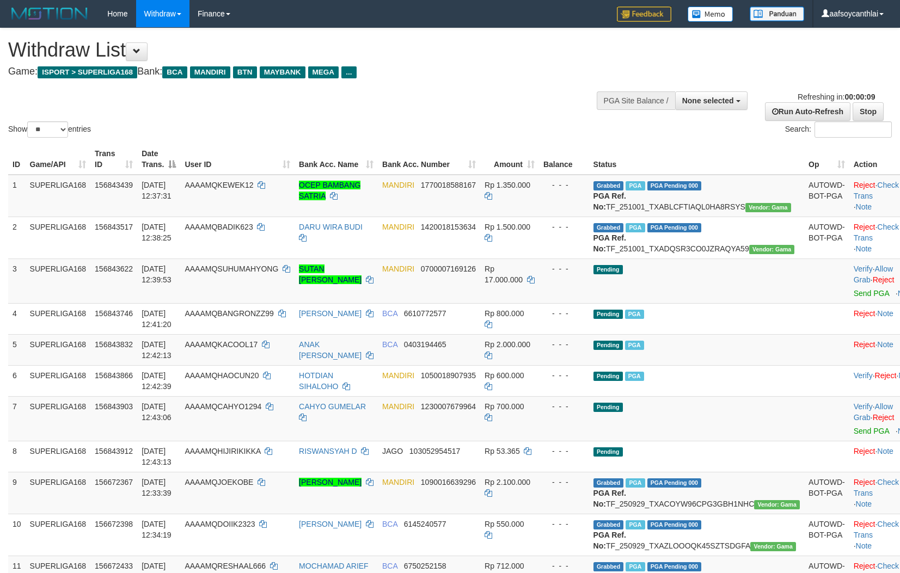
select select
select select "**"
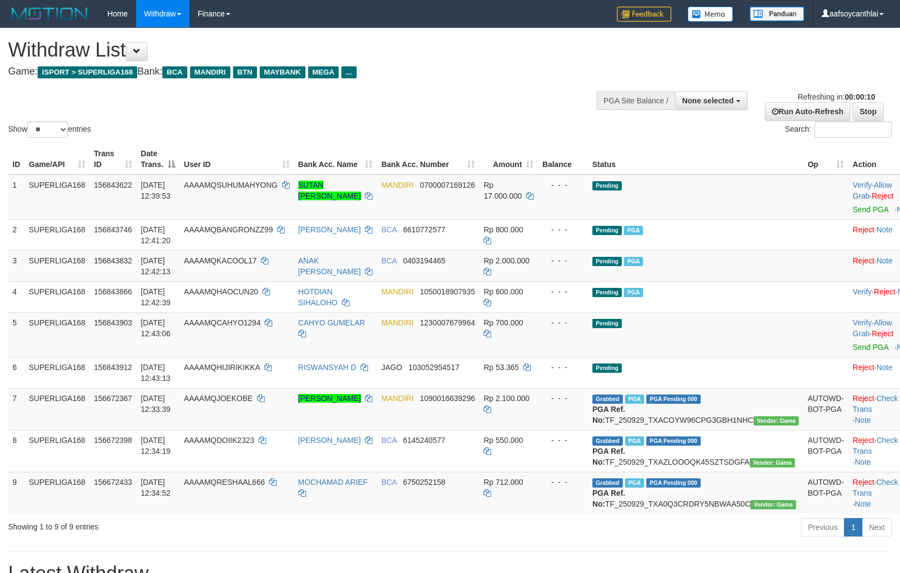
select select
select select "**"
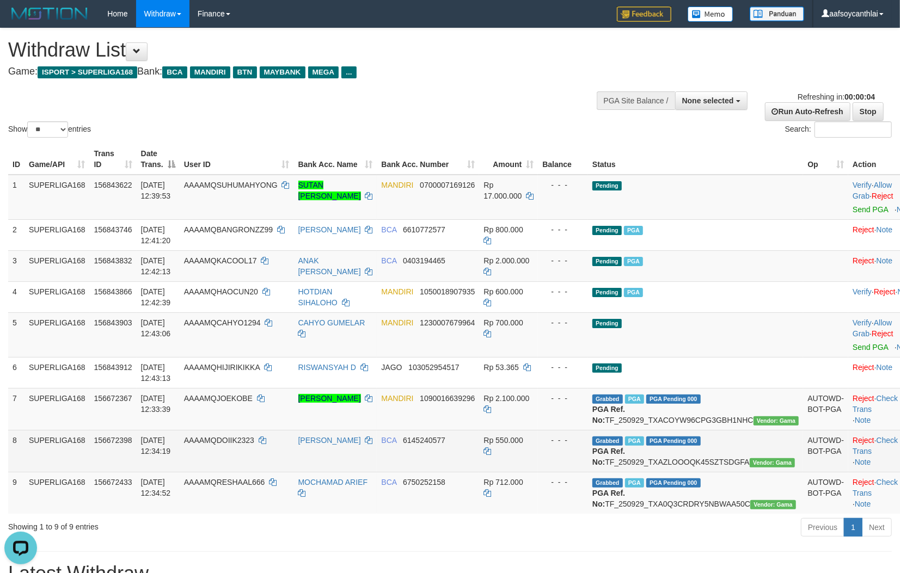
drag, startPoint x: 369, startPoint y: 498, endPoint x: 419, endPoint y: 490, distance: 50.7
click at [387, 489] on tbody "1 SUPERLIGA168 156843622 [DATE] 12:39:53 AAAAMQSUHUMAHYONG SUTAN [PERSON_NAME] …" at bounding box center [463, 344] width 910 height 339
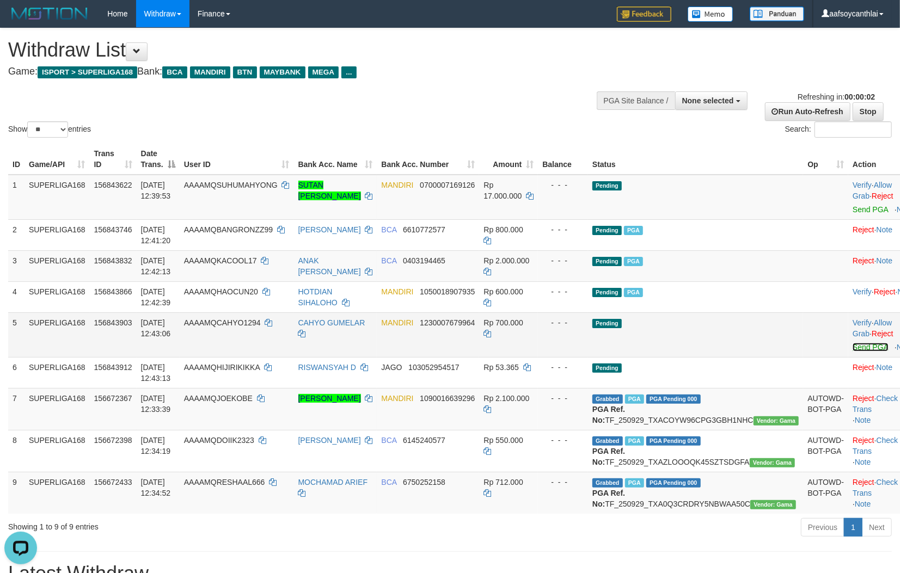
click at [852, 343] on link "Send PGA" at bounding box center [869, 347] width 35 height 9
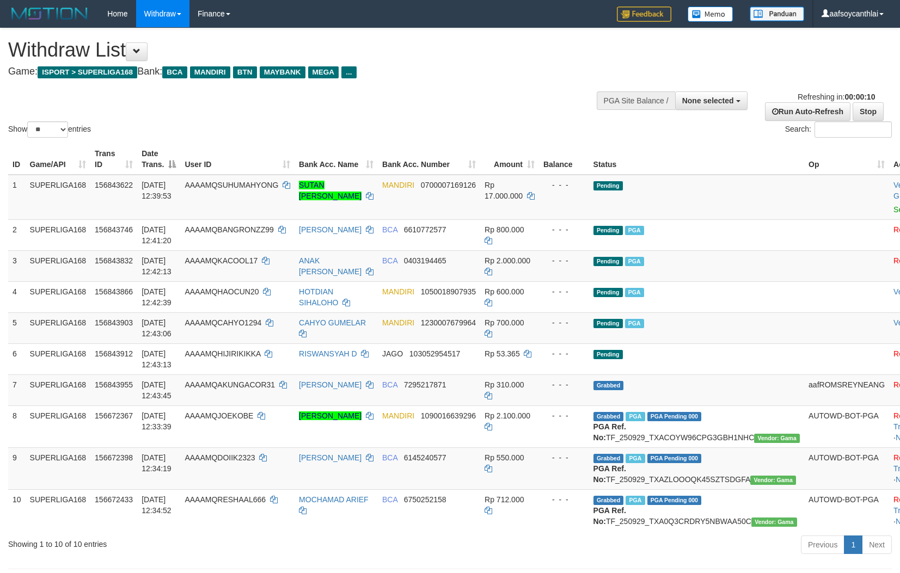
select select
select select "**"
select select
select select "**"
